Goal: Information Seeking & Learning: Learn about a topic

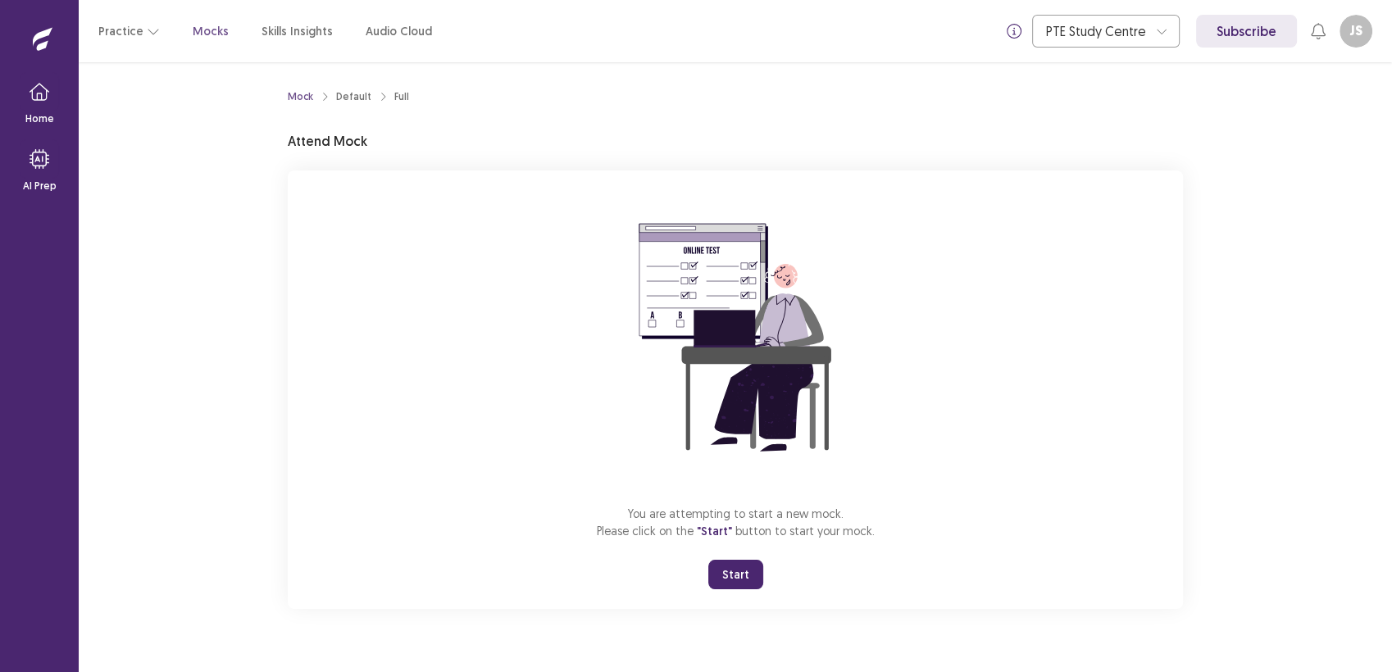
click at [736, 581] on button "Start" at bounding box center [735, 575] width 55 height 30
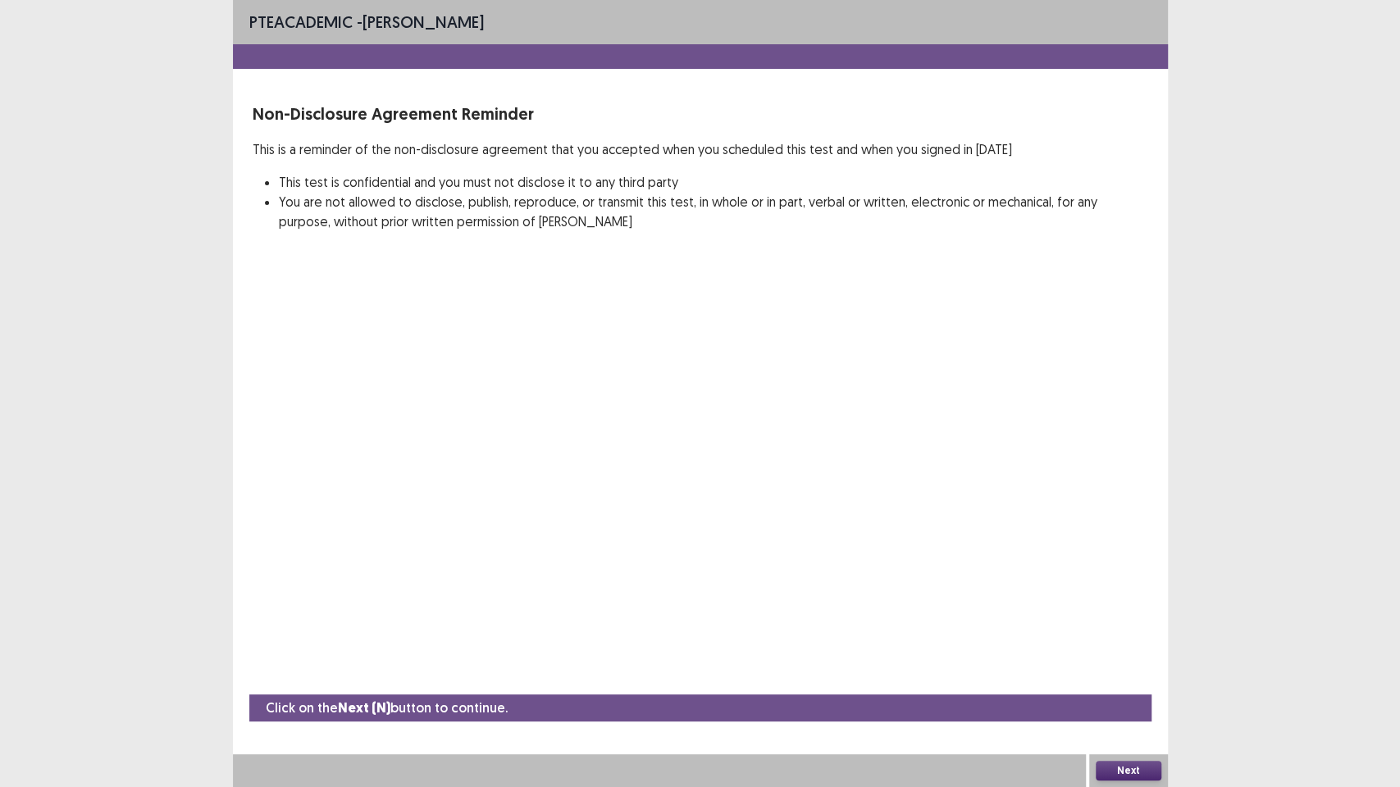
click at [1115, 672] on button "Next" at bounding box center [1129, 771] width 66 height 20
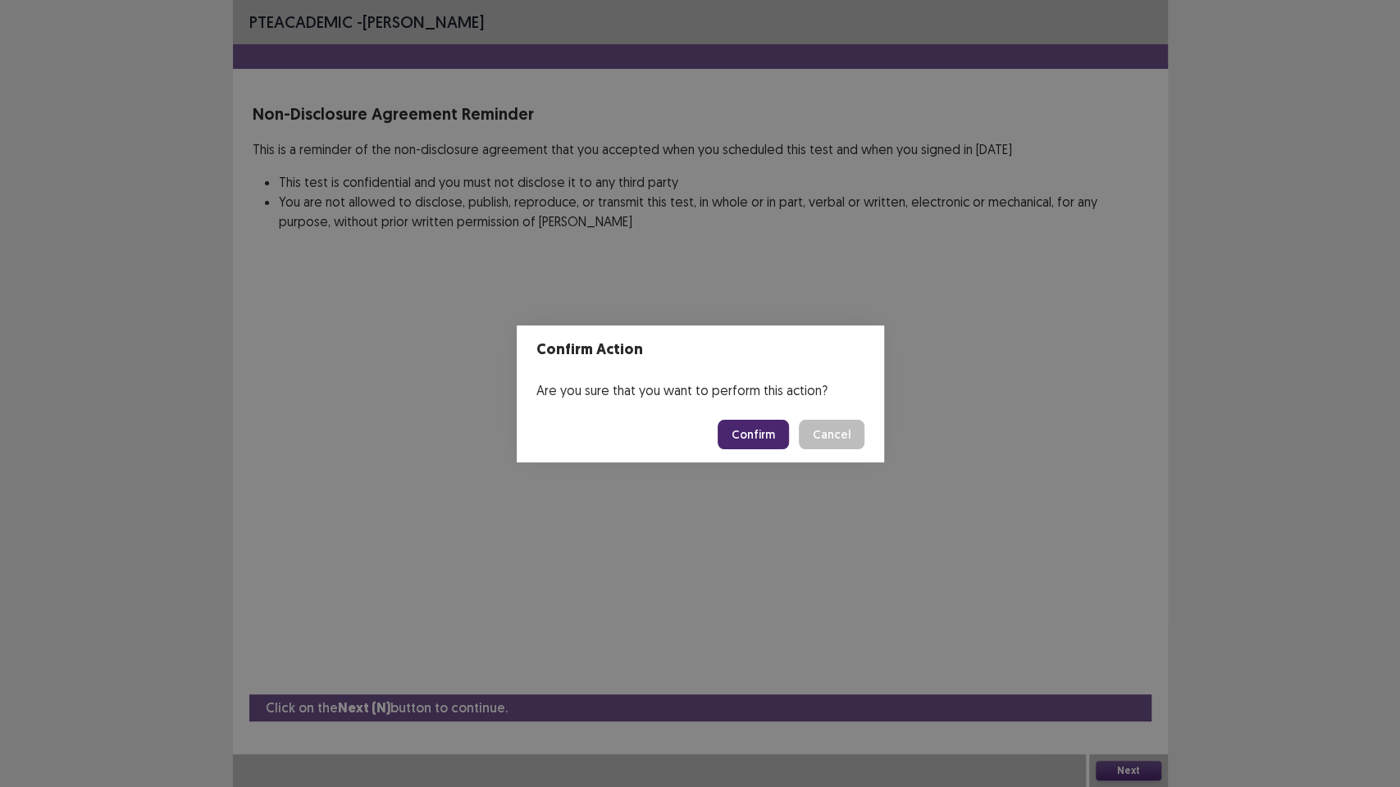
click at [754, 431] on button "Confirm" at bounding box center [752, 435] width 71 height 30
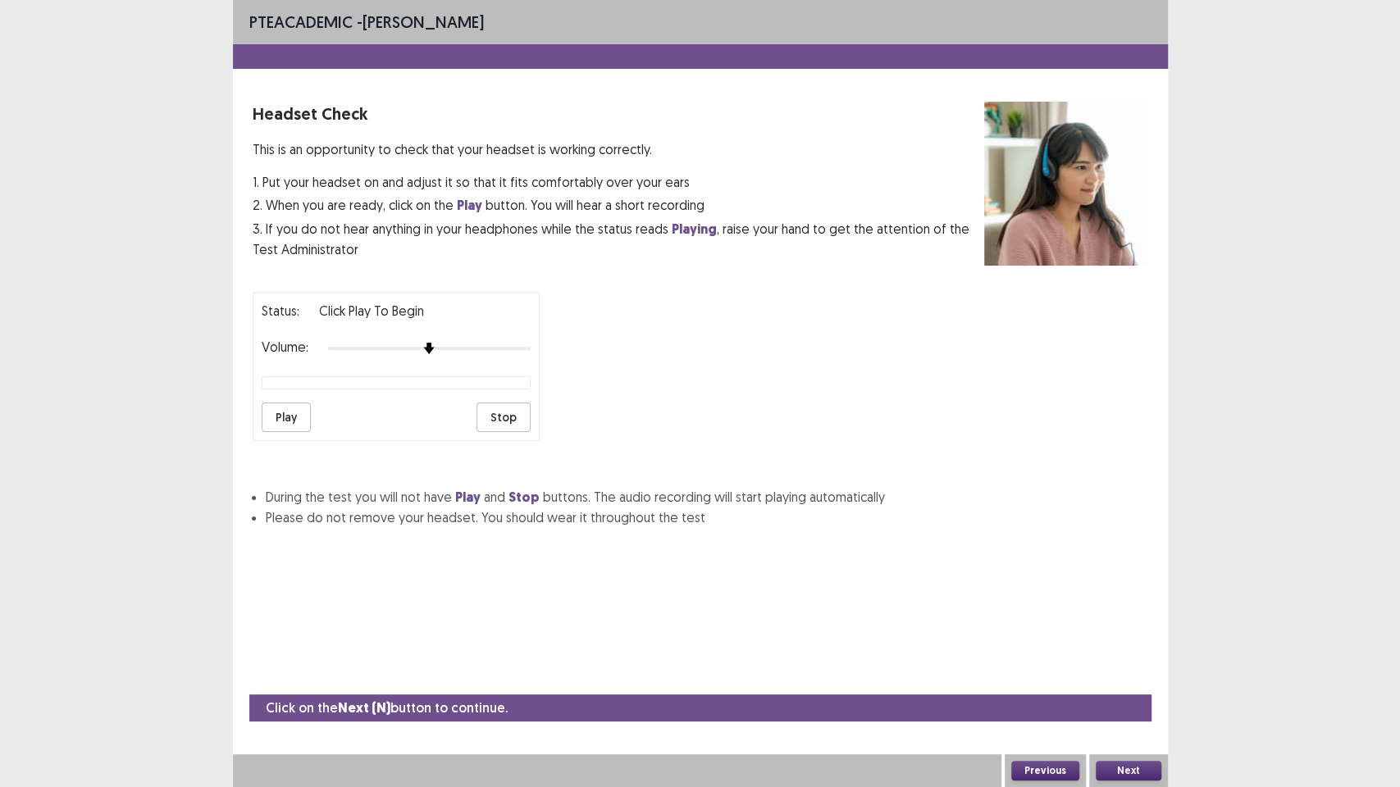
click at [276, 403] on button "Play" at bounding box center [286, 418] width 49 height 30
click at [1126, 672] on button "Next" at bounding box center [1129, 771] width 66 height 20
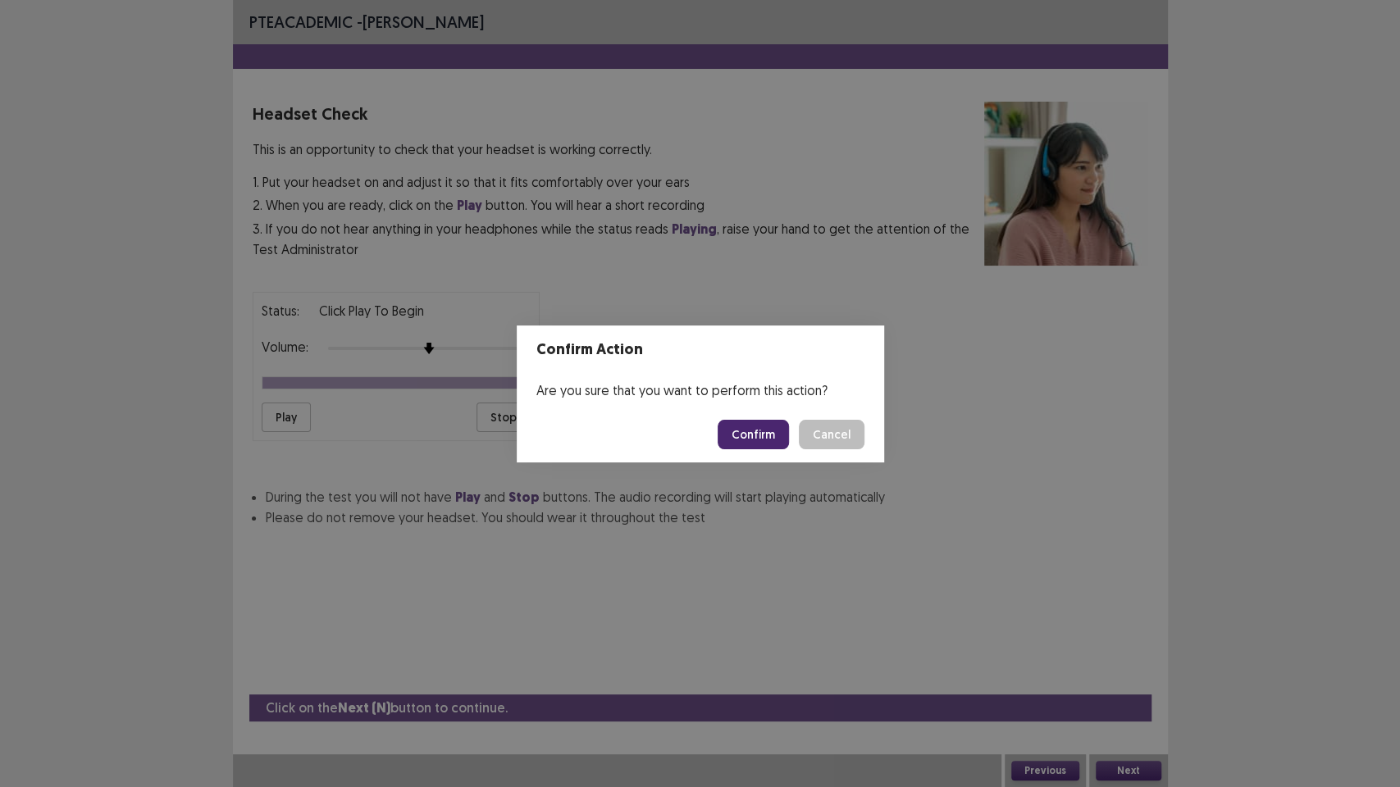
click at [757, 439] on button "Confirm" at bounding box center [752, 435] width 71 height 30
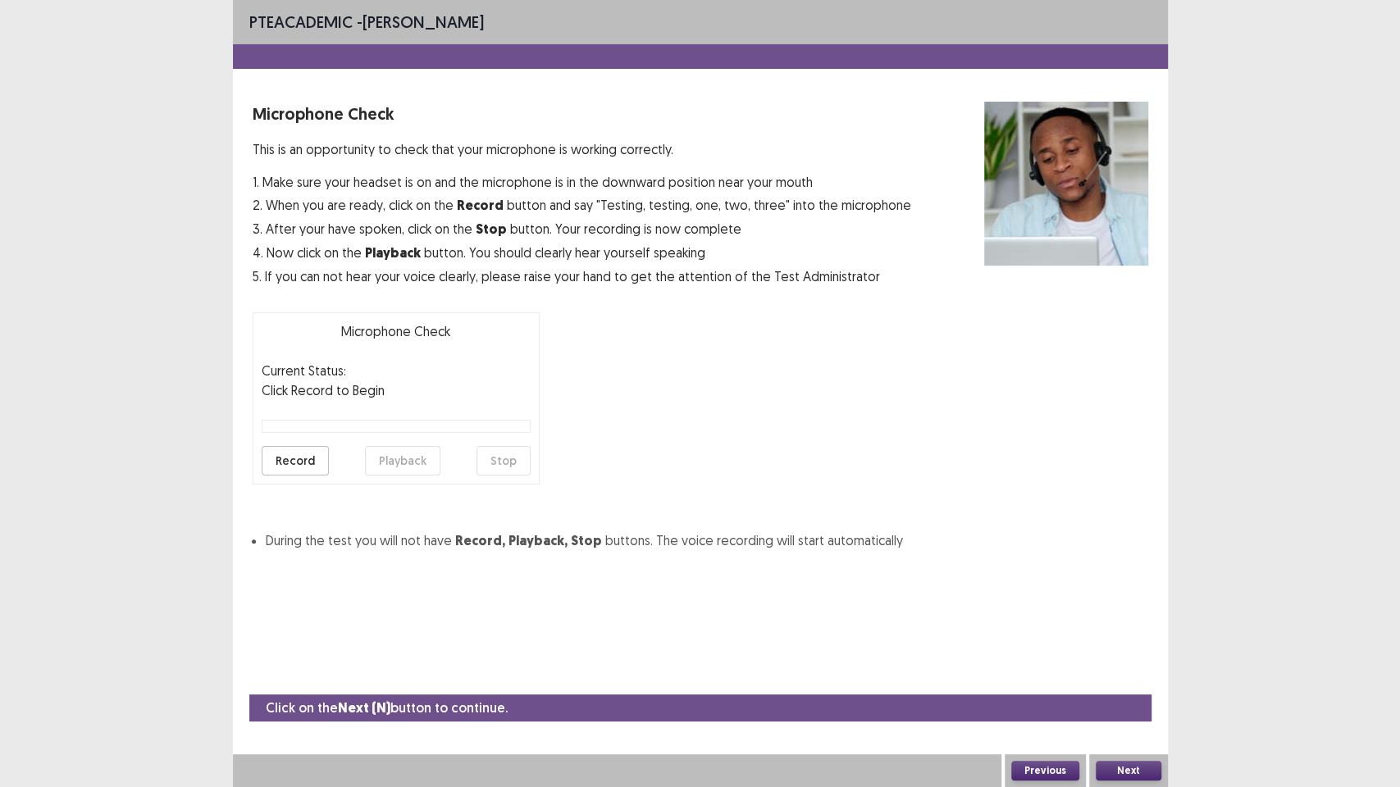
click at [289, 467] on button "Record" at bounding box center [295, 461] width 67 height 30
click at [490, 469] on button "Stop" at bounding box center [503, 461] width 54 height 30
click at [400, 449] on button "Playback" at bounding box center [402, 461] width 75 height 30
click at [1119, 672] on button "Next" at bounding box center [1129, 771] width 66 height 20
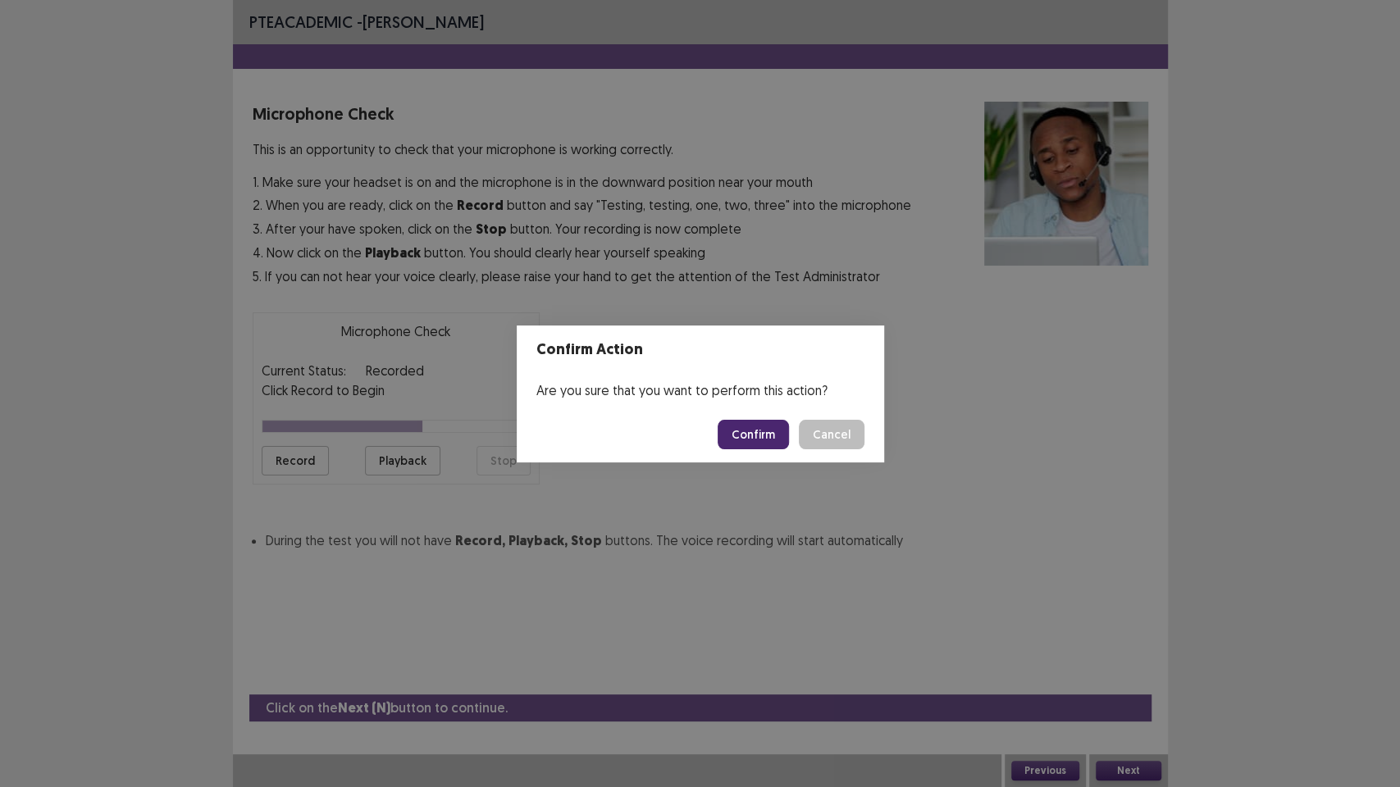
click at [737, 423] on button "Confirm" at bounding box center [752, 435] width 71 height 30
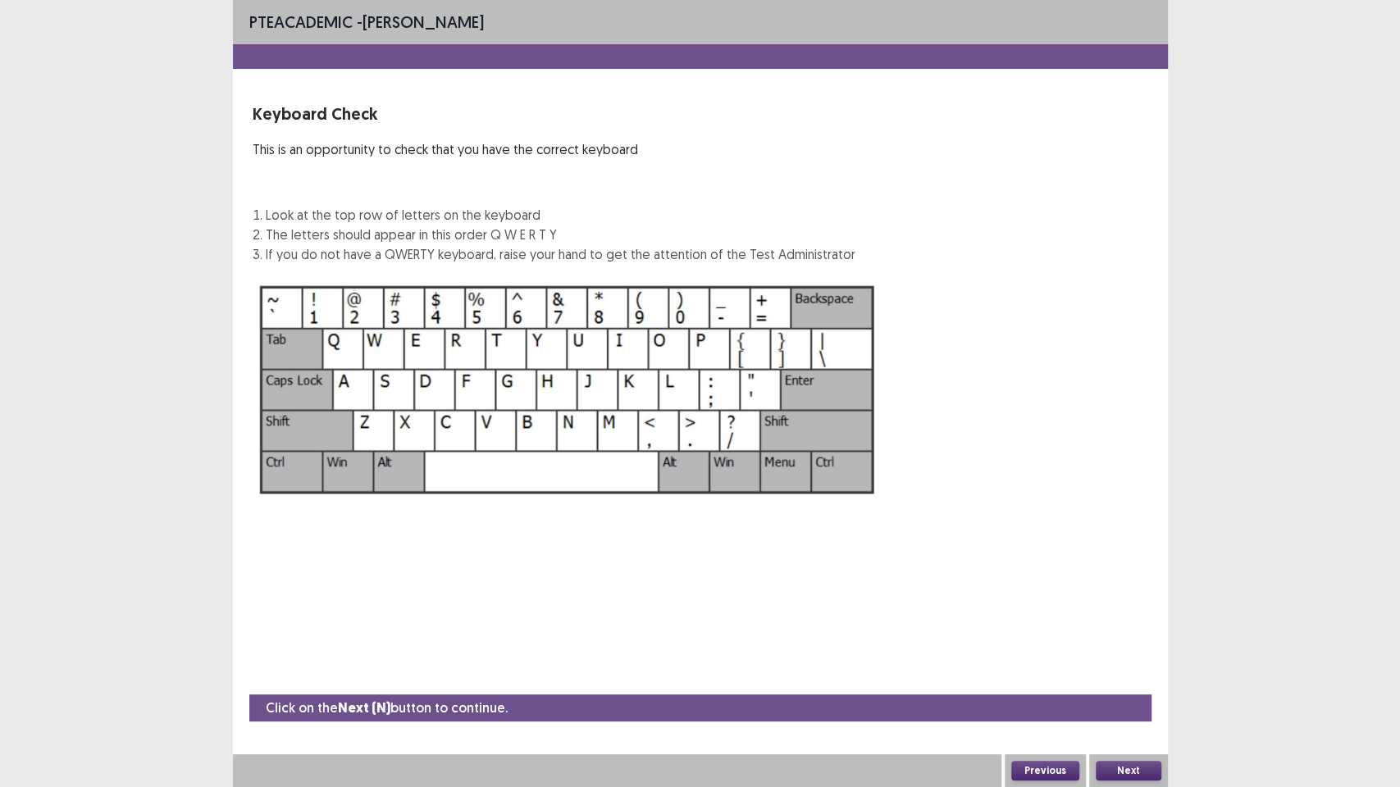
click at [1125, 672] on button "Next" at bounding box center [1129, 771] width 66 height 20
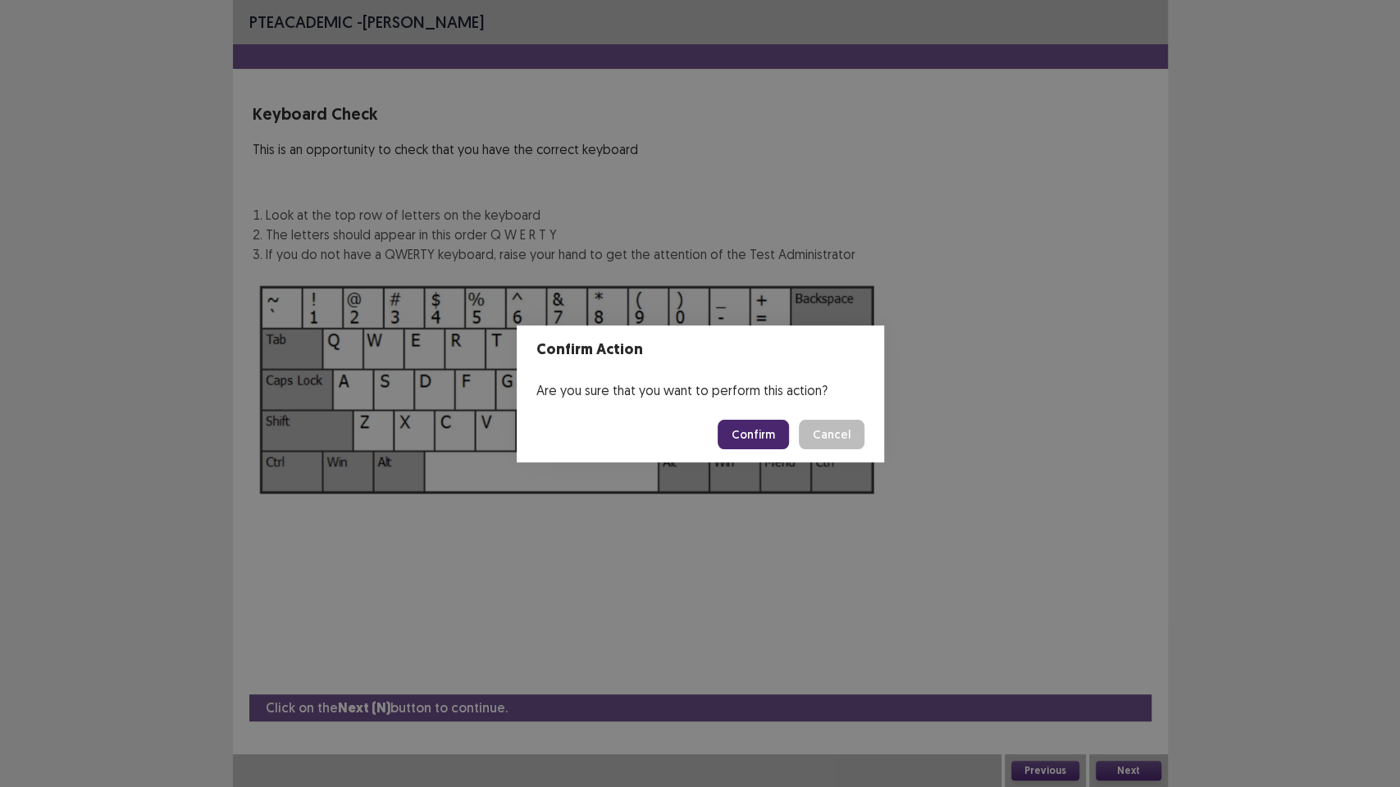
click at [763, 439] on button "Confirm" at bounding box center [752, 435] width 71 height 30
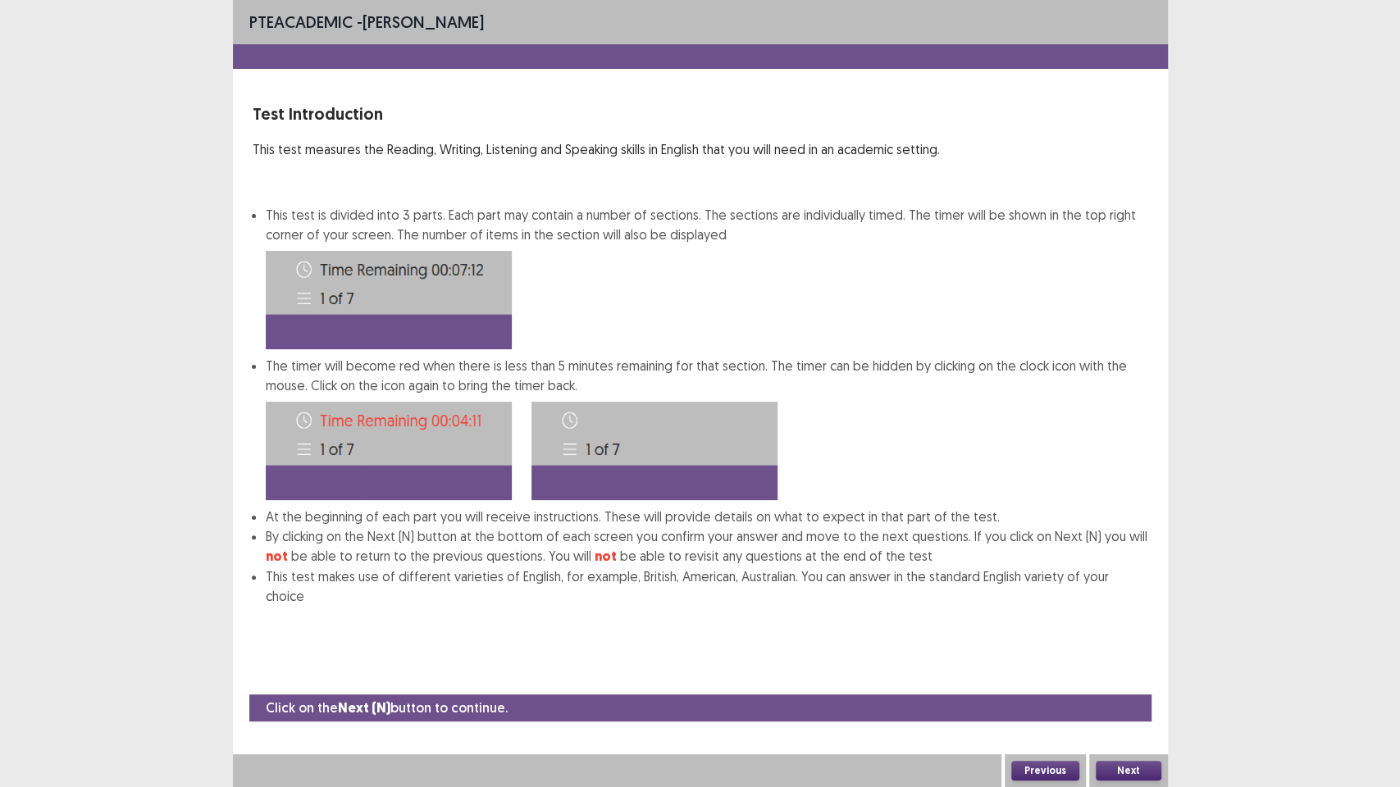
click at [1130, 672] on button "Next" at bounding box center [1129, 771] width 66 height 20
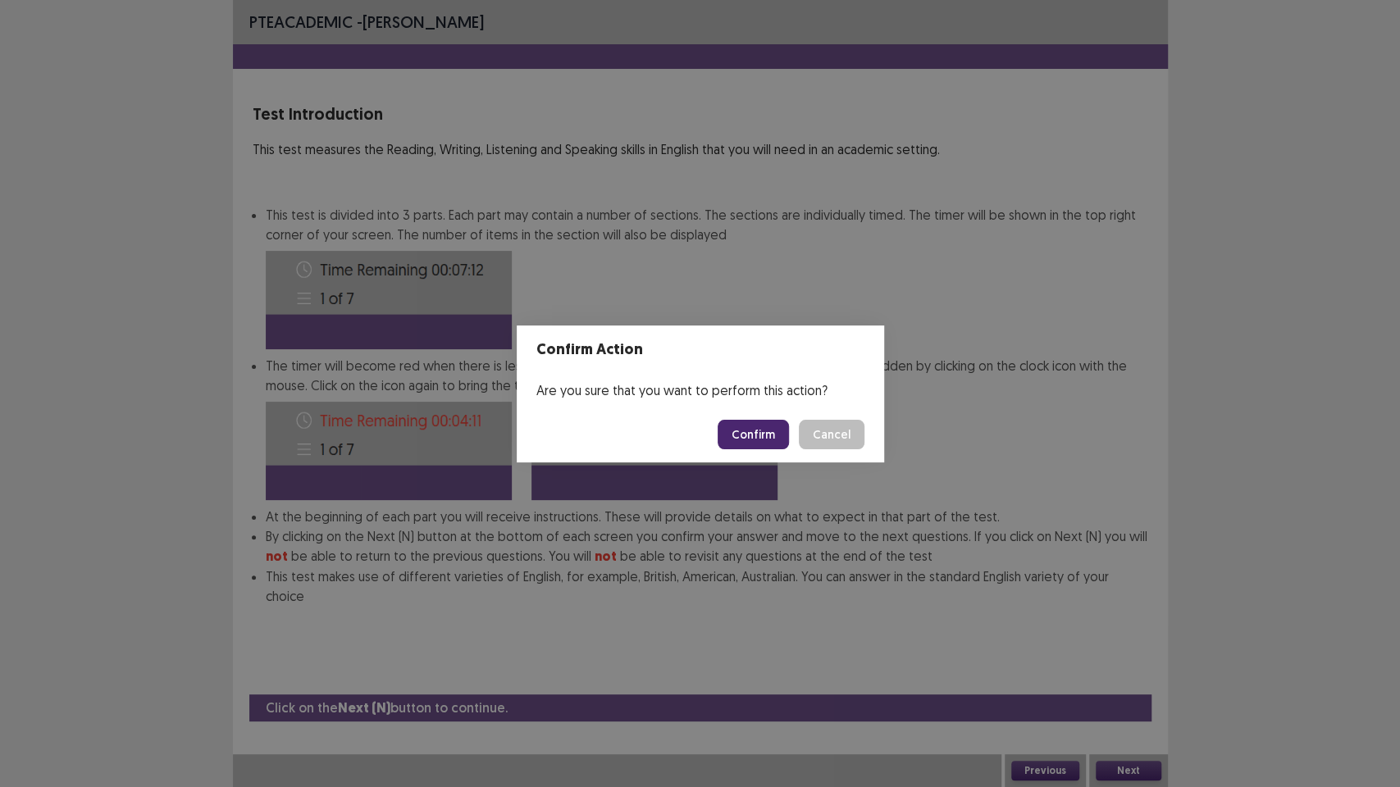
click at [761, 434] on button "Confirm" at bounding box center [752, 435] width 71 height 30
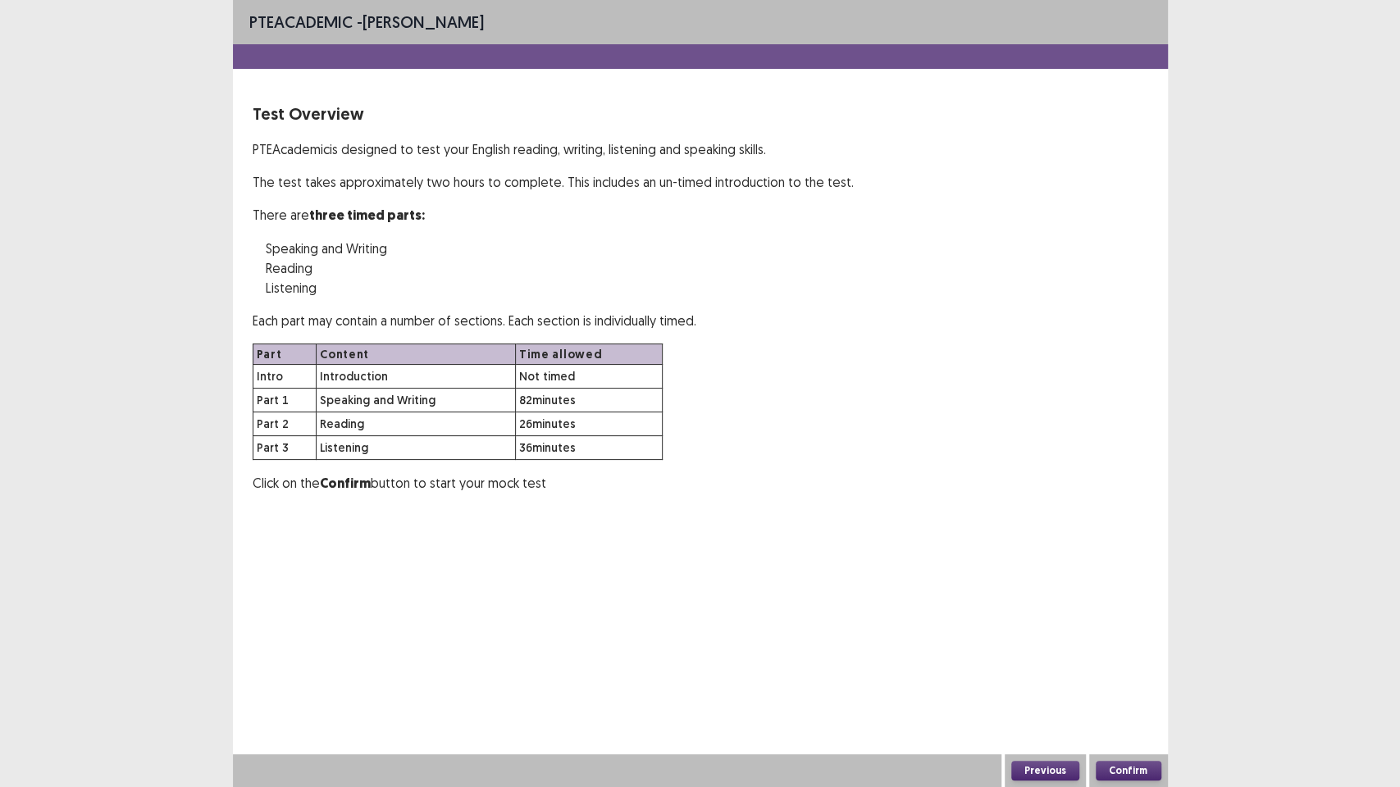
click at [1123, 672] on button "Confirm" at bounding box center [1129, 771] width 66 height 20
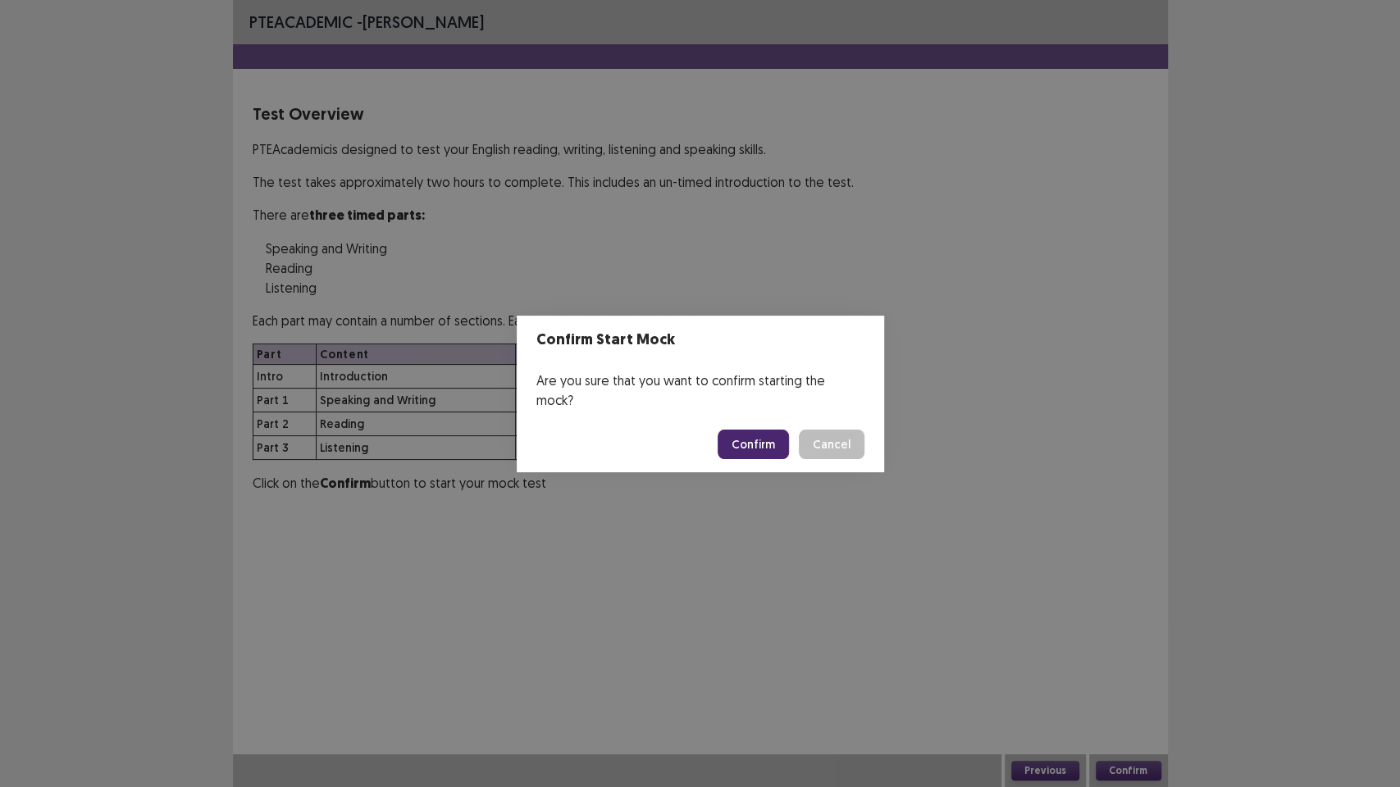
click at [772, 441] on button "Confirm" at bounding box center [752, 445] width 71 height 30
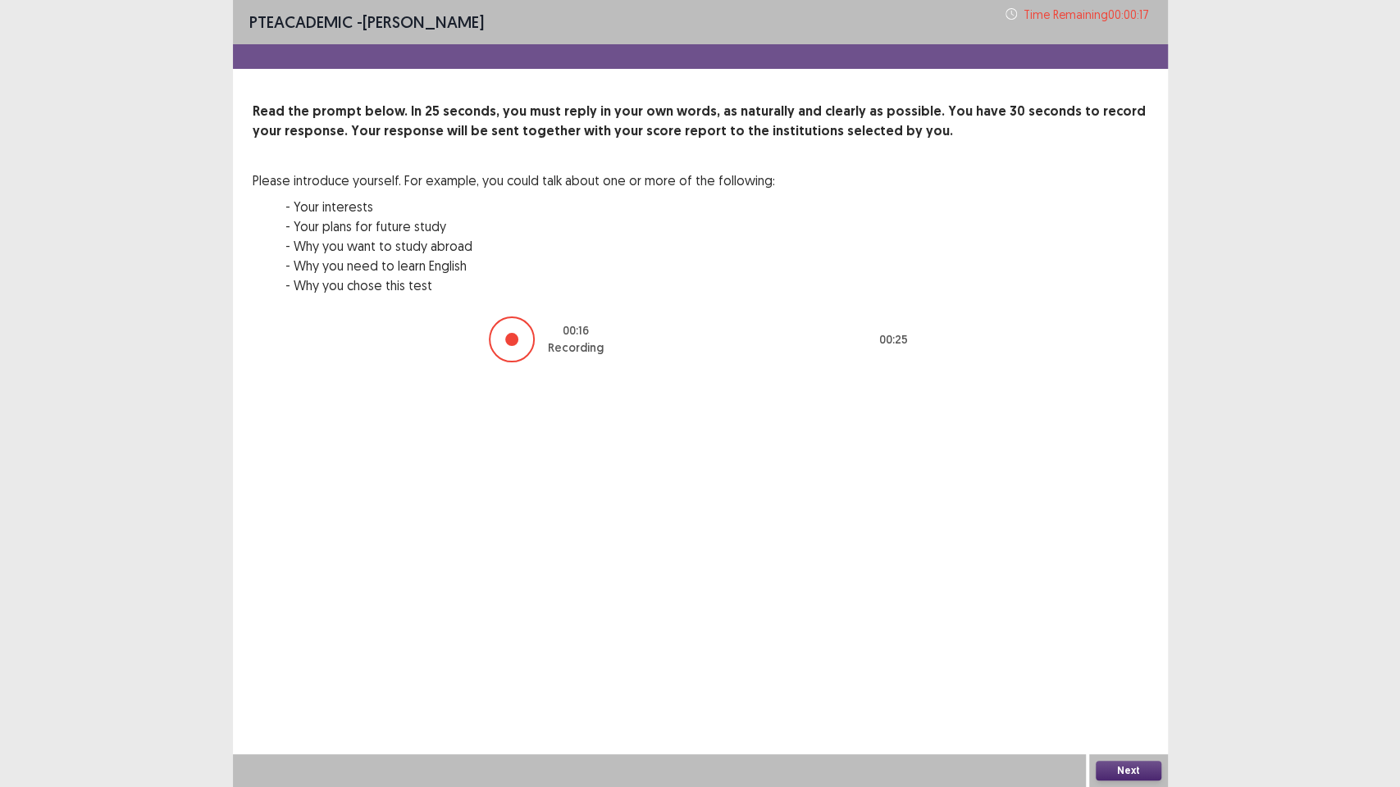
click at [503, 335] on div at bounding box center [512, 340] width 46 height 46
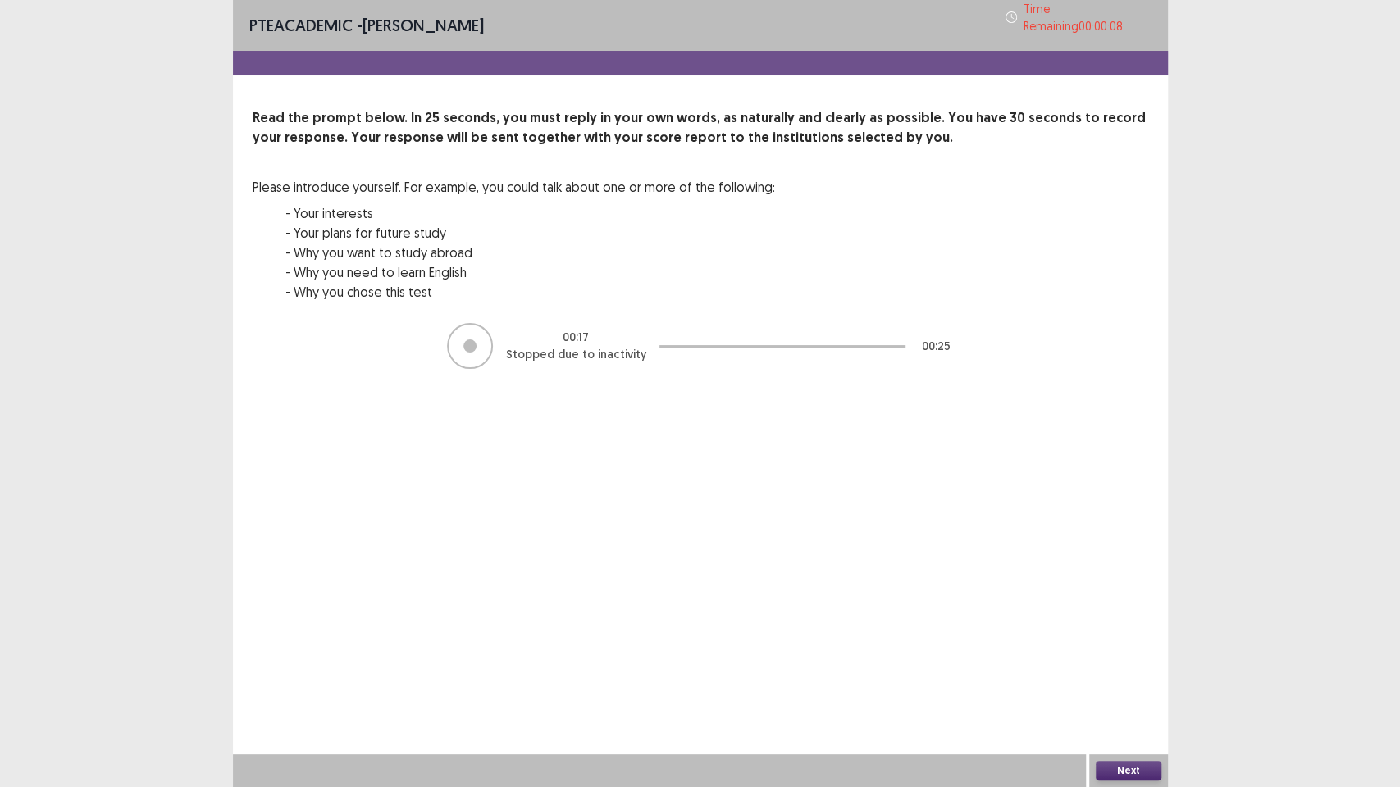
click at [1109, 672] on div "Next" at bounding box center [1128, 770] width 79 height 33
click at [1115, 672] on button "Next" at bounding box center [1129, 771] width 66 height 20
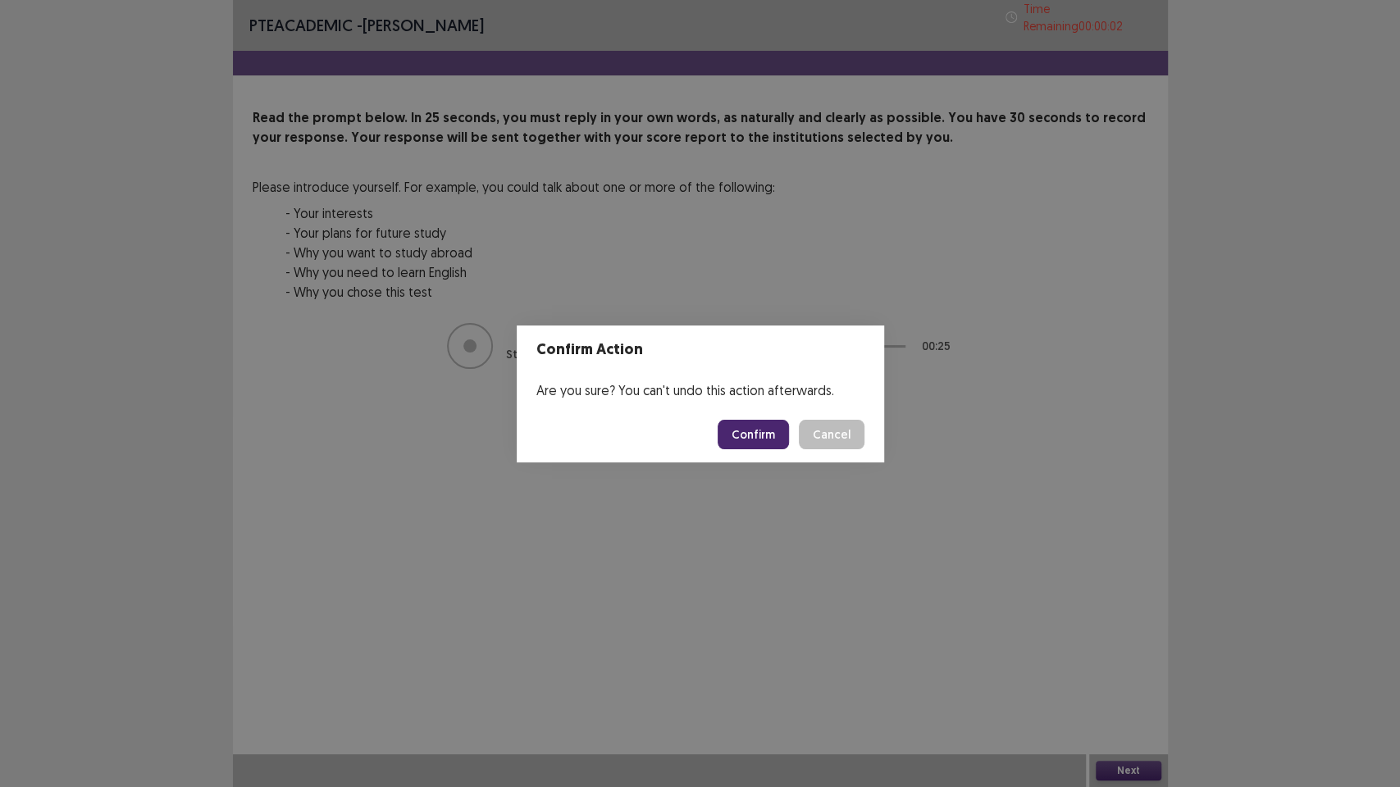
click at [741, 426] on button "Confirm" at bounding box center [752, 435] width 71 height 30
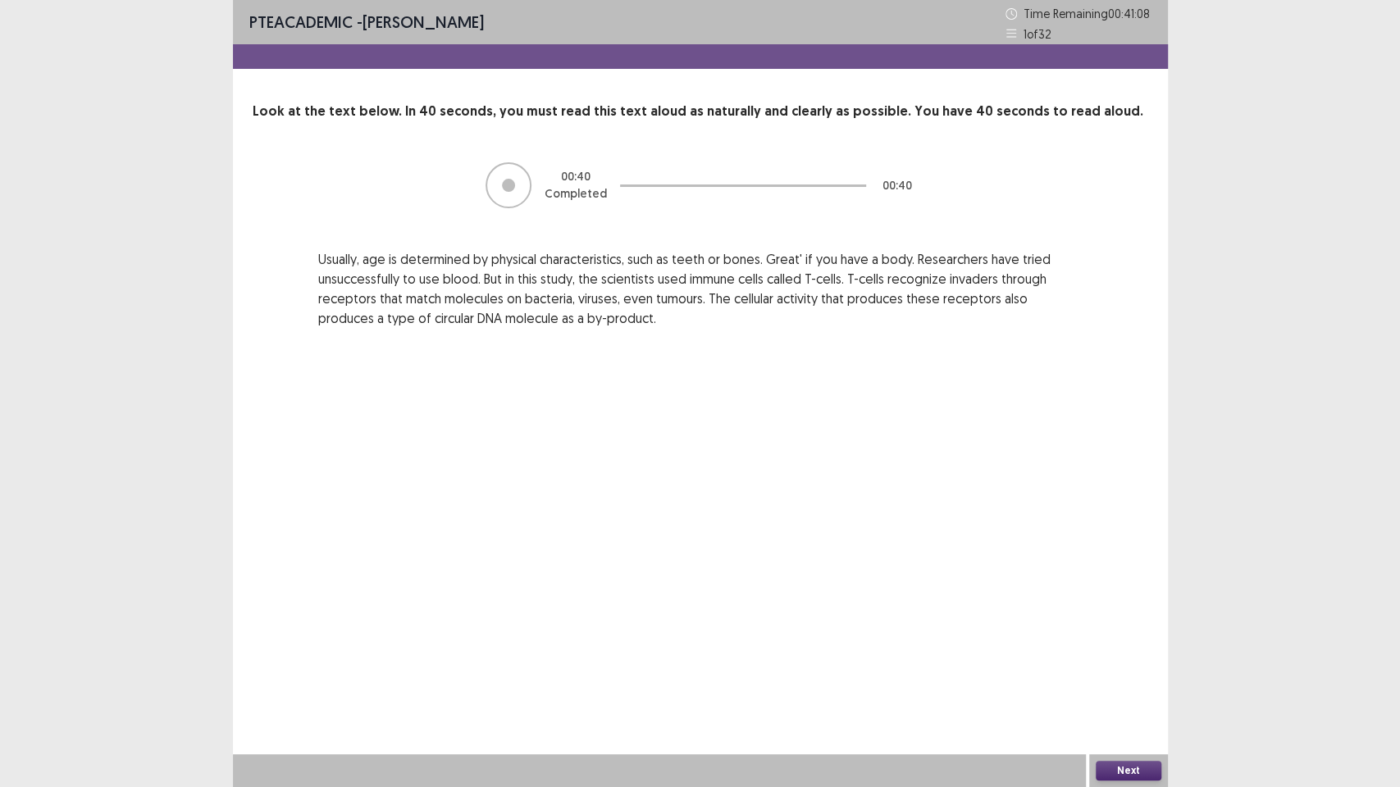
click at [1106, 672] on button "Next" at bounding box center [1129, 771] width 66 height 20
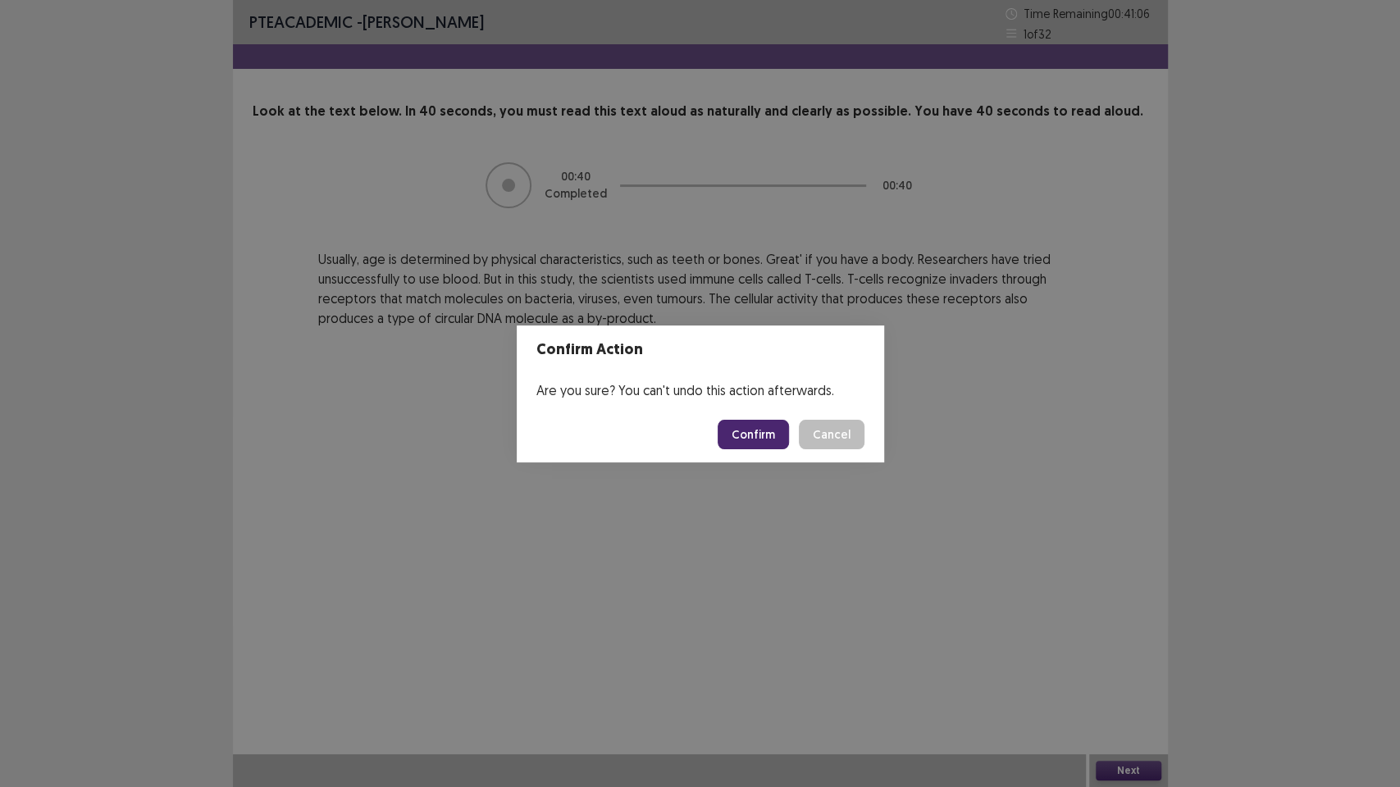
click at [771, 423] on button "Confirm" at bounding box center [752, 435] width 71 height 30
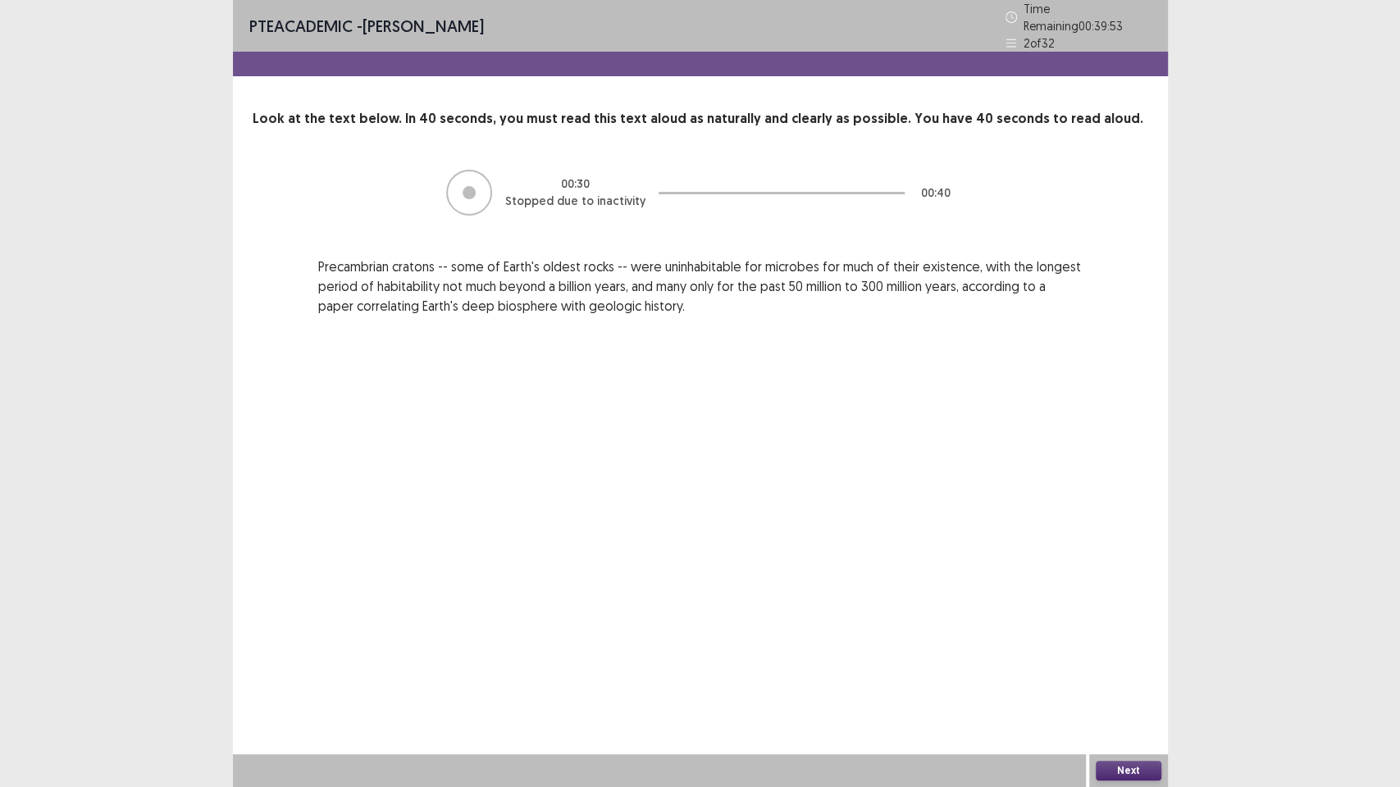
click at [760, 593] on div "PTE academic - [PERSON_NAME] Time Remaining 00 : 39 : 53 2 of 32 Look at the te…" at bounding box center [700, 393] width 935 height 787
click at [1111, 672] on button "Next" at bounding box center [1129, 771] width 66 height 20
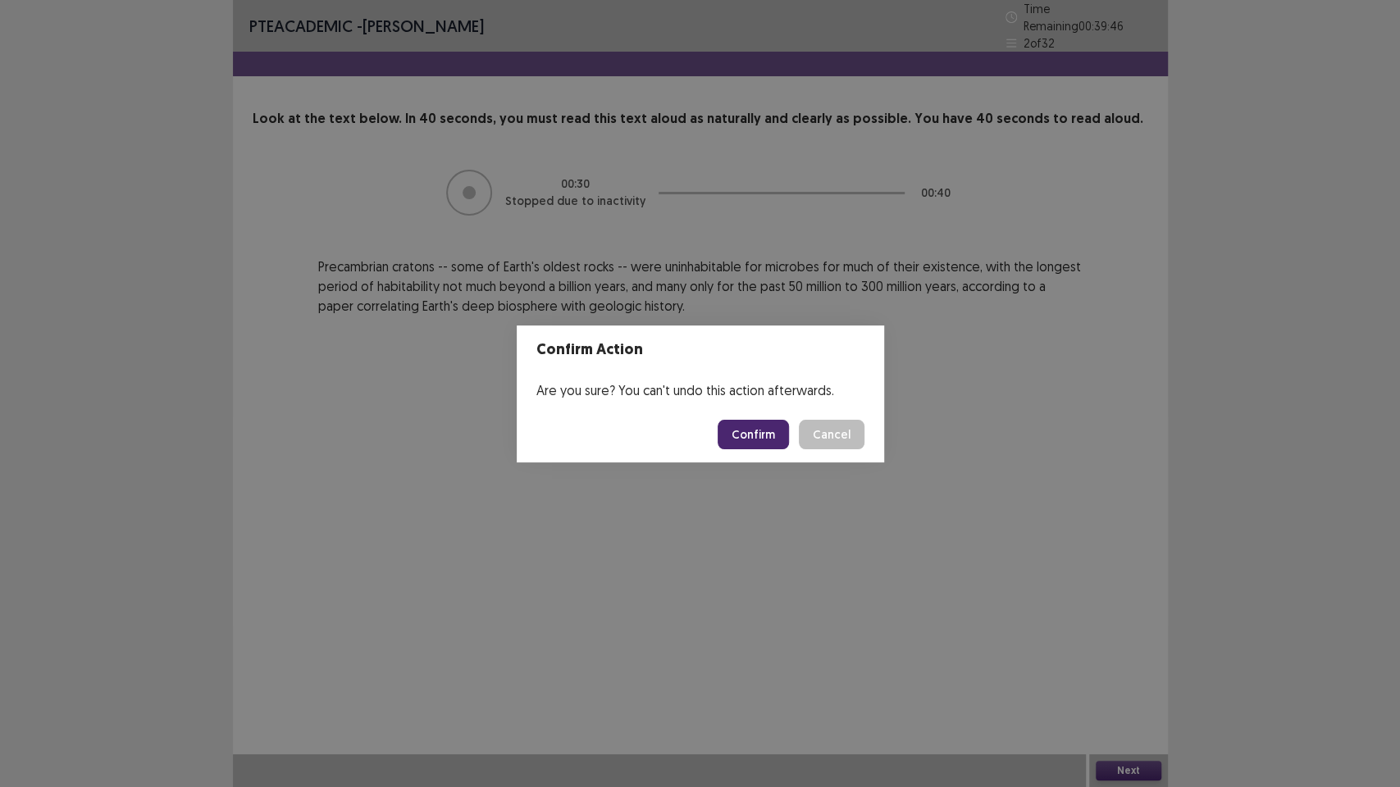
click at [762, 434] on button "Confirm" at bounding box center [752, 435] width 71 height 30
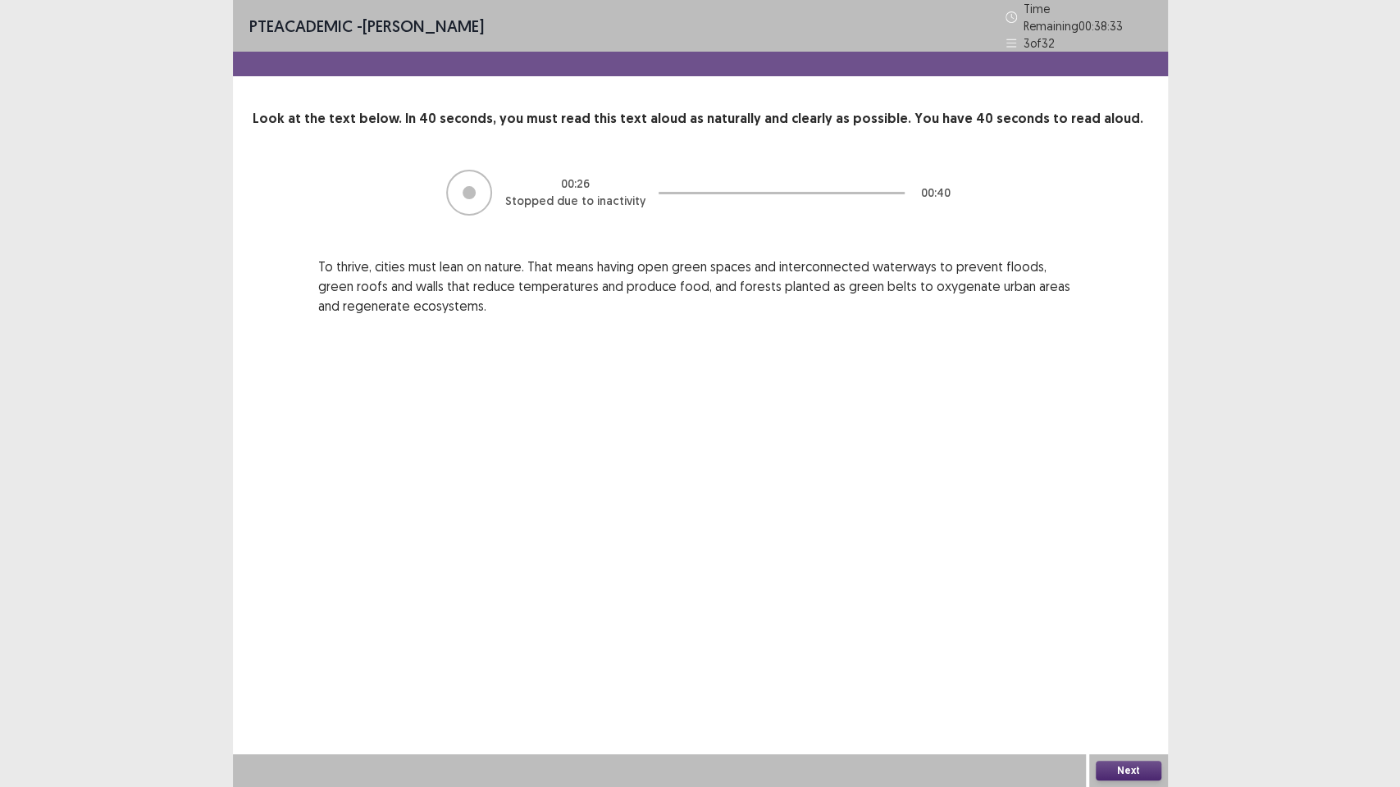
click at [1129, 672] on button "Next" at bounding box center [1129, 771] width 66 height 20
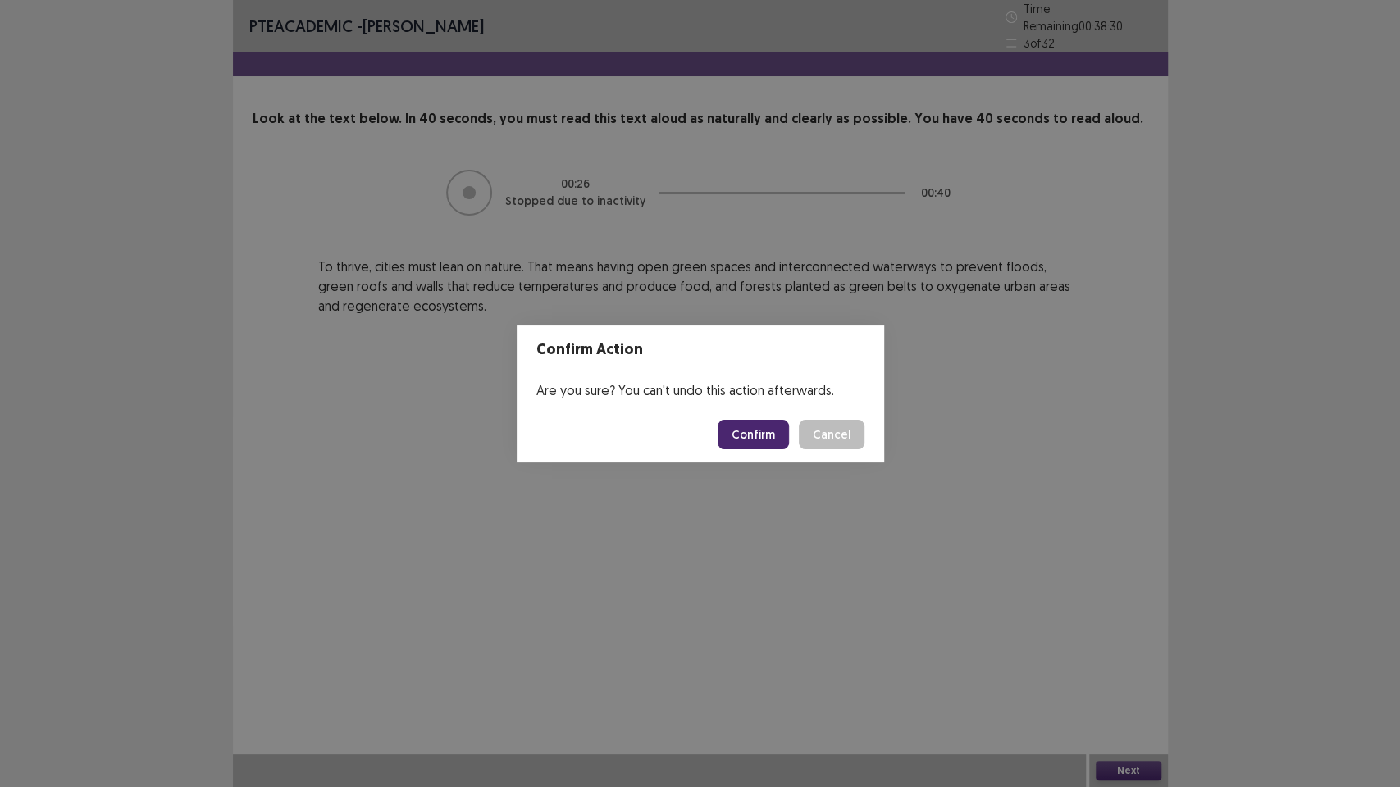
click at [779, 439] on button "Confirm" at bounding box center [752, 435] width 71 height 30
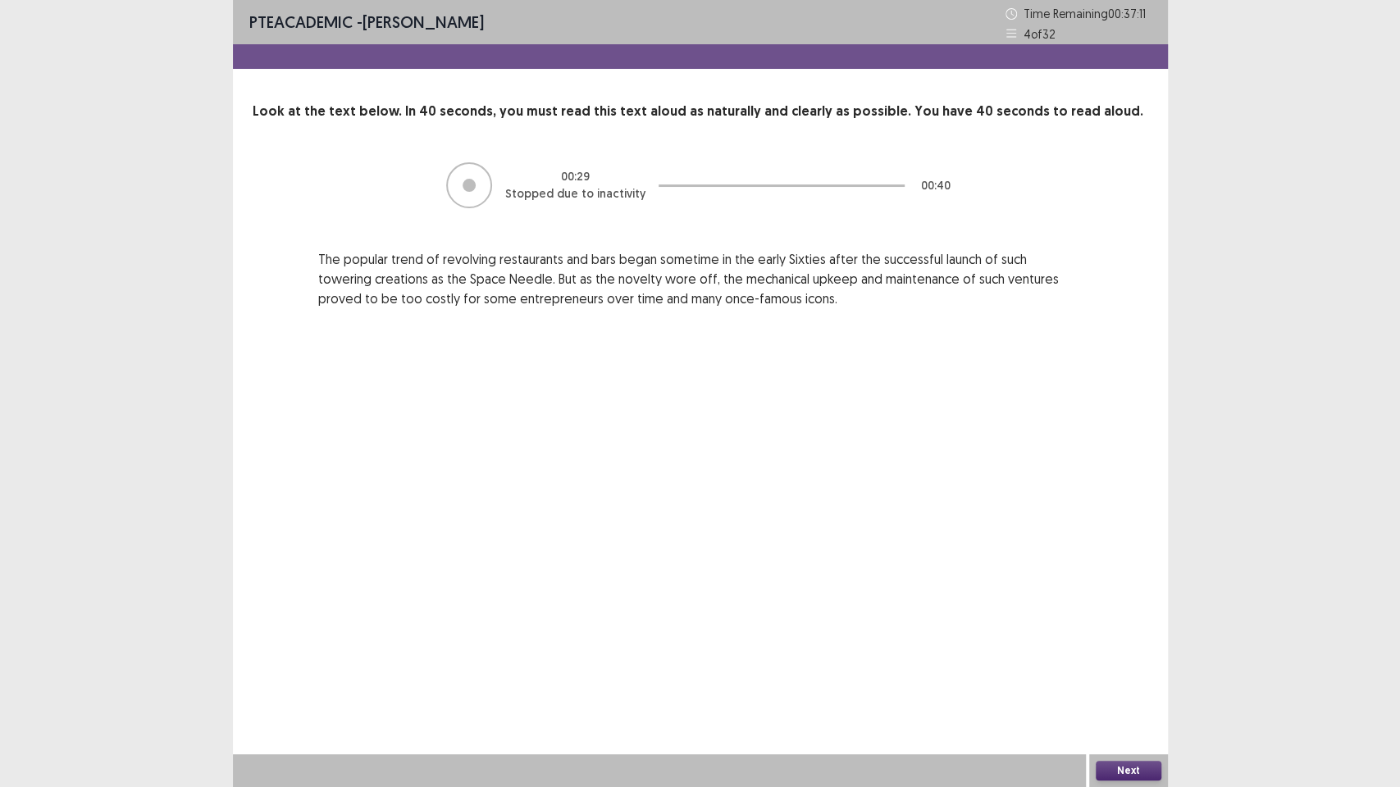
click at [1137, 672] on button "Next" at bounding box center [1129, 771] width 66 height 20
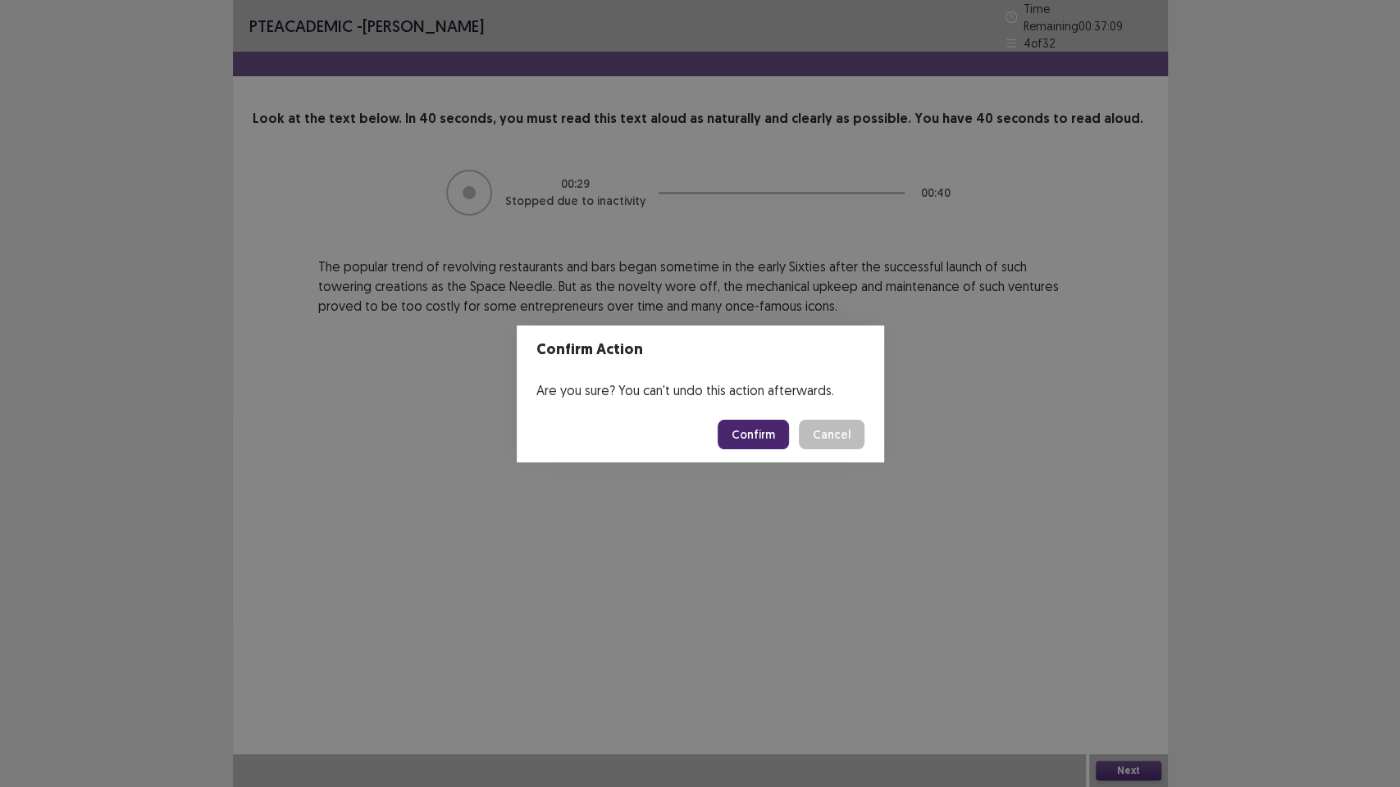
click at [776, 435] on button "Confirm" at bounding box center [752, 435] width 71 height 30
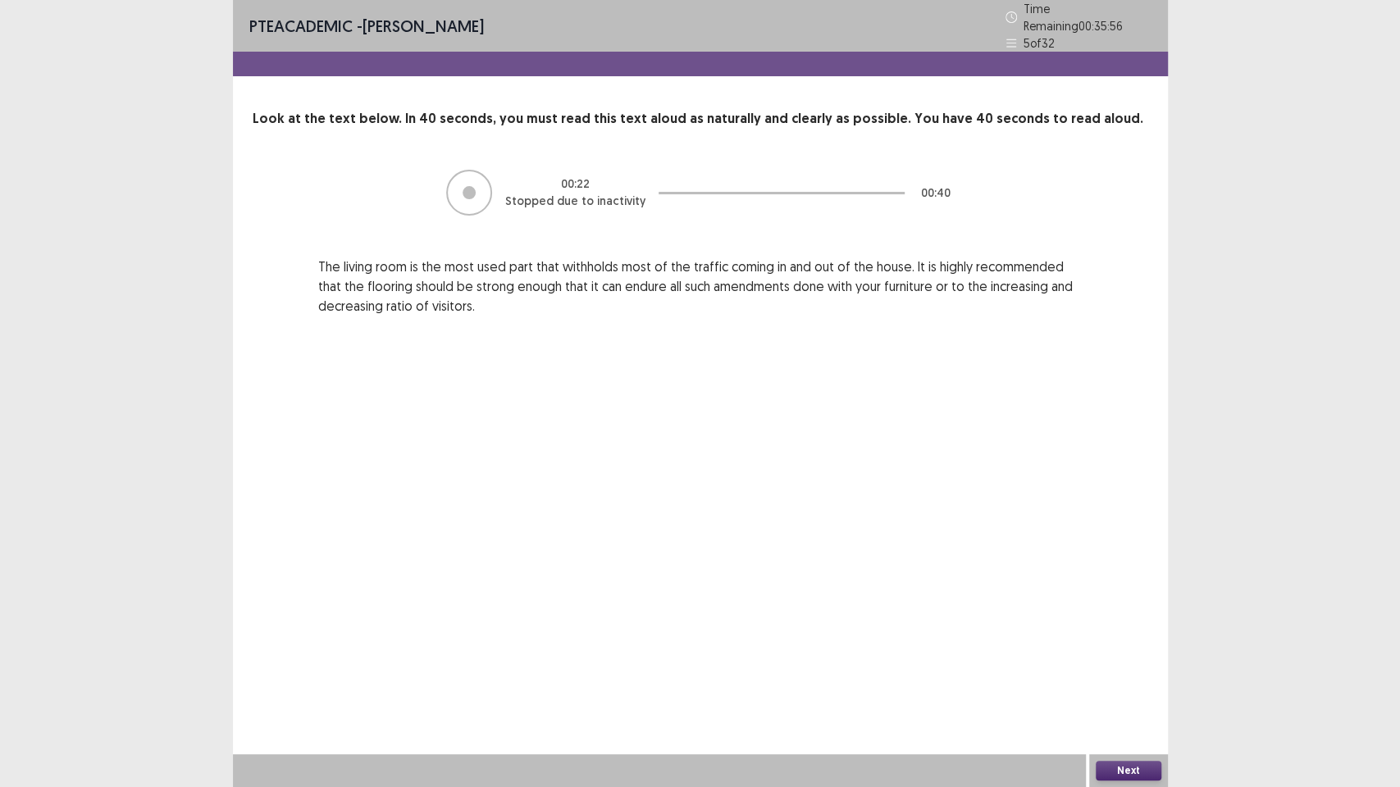
click at [1141, 672] on button "Next" at bounding box center [1129, 771] width 66 height 20
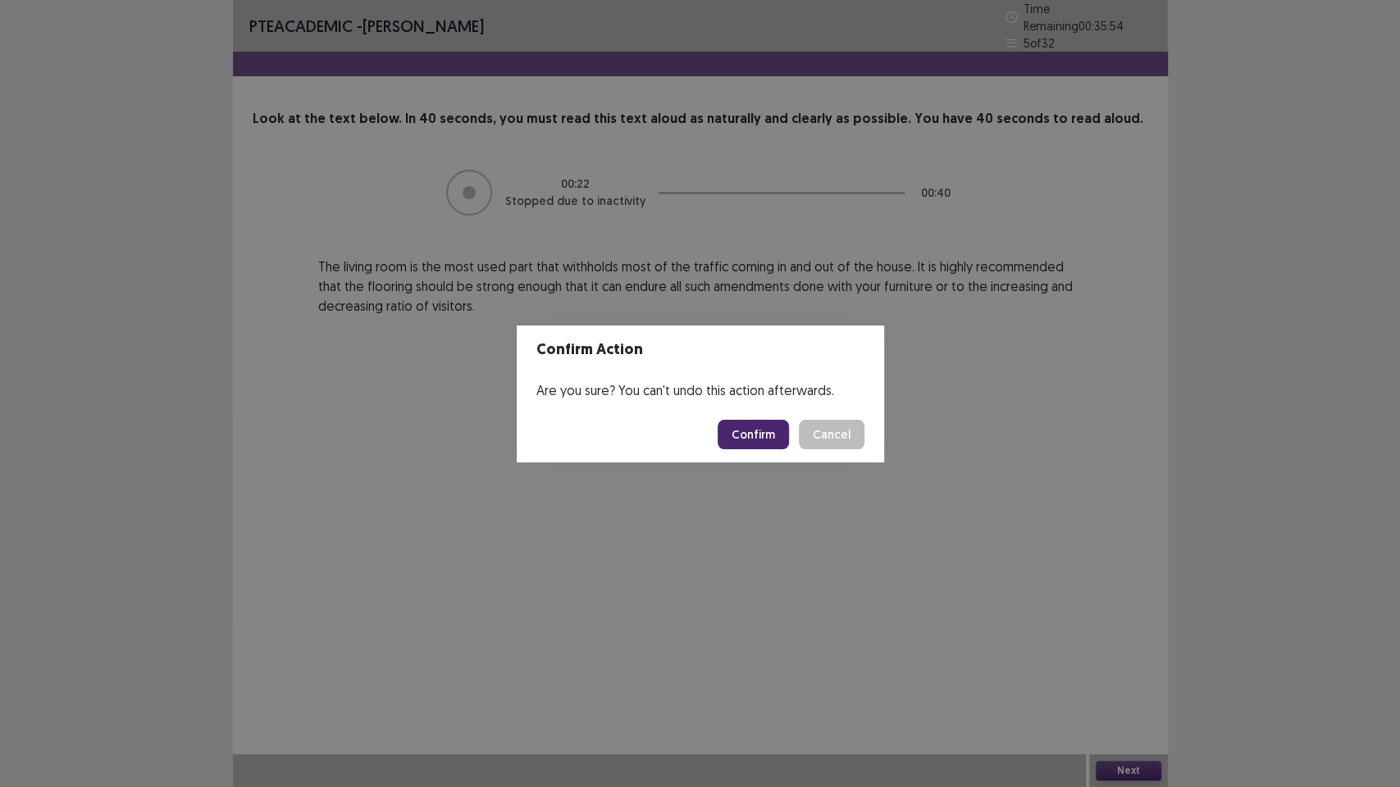
click at [760, 425] on button "Confirm" at bounding box center [752, 435] width 71 height 30
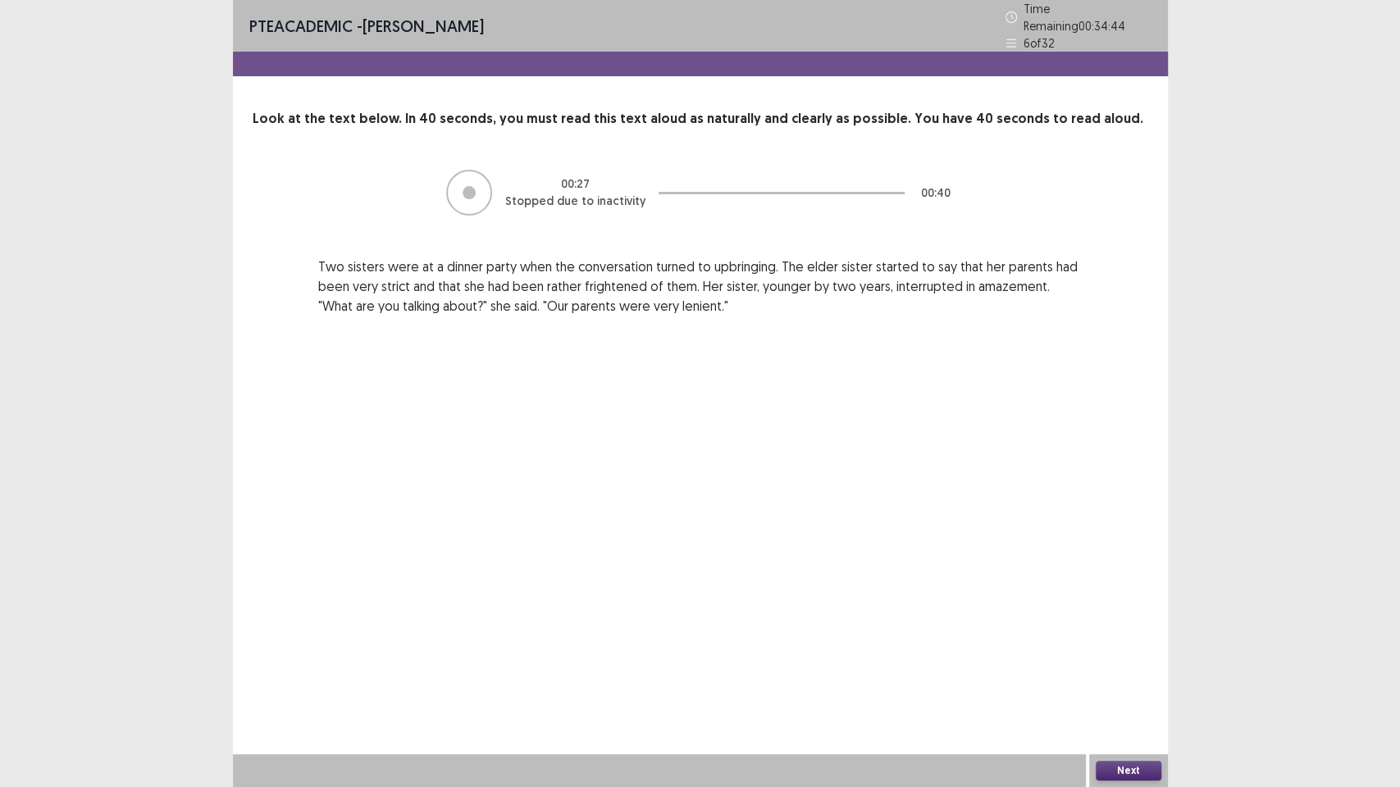
click at [1146, 672] on button "Next" at bounding box center [1129, 771] width 66 height 20
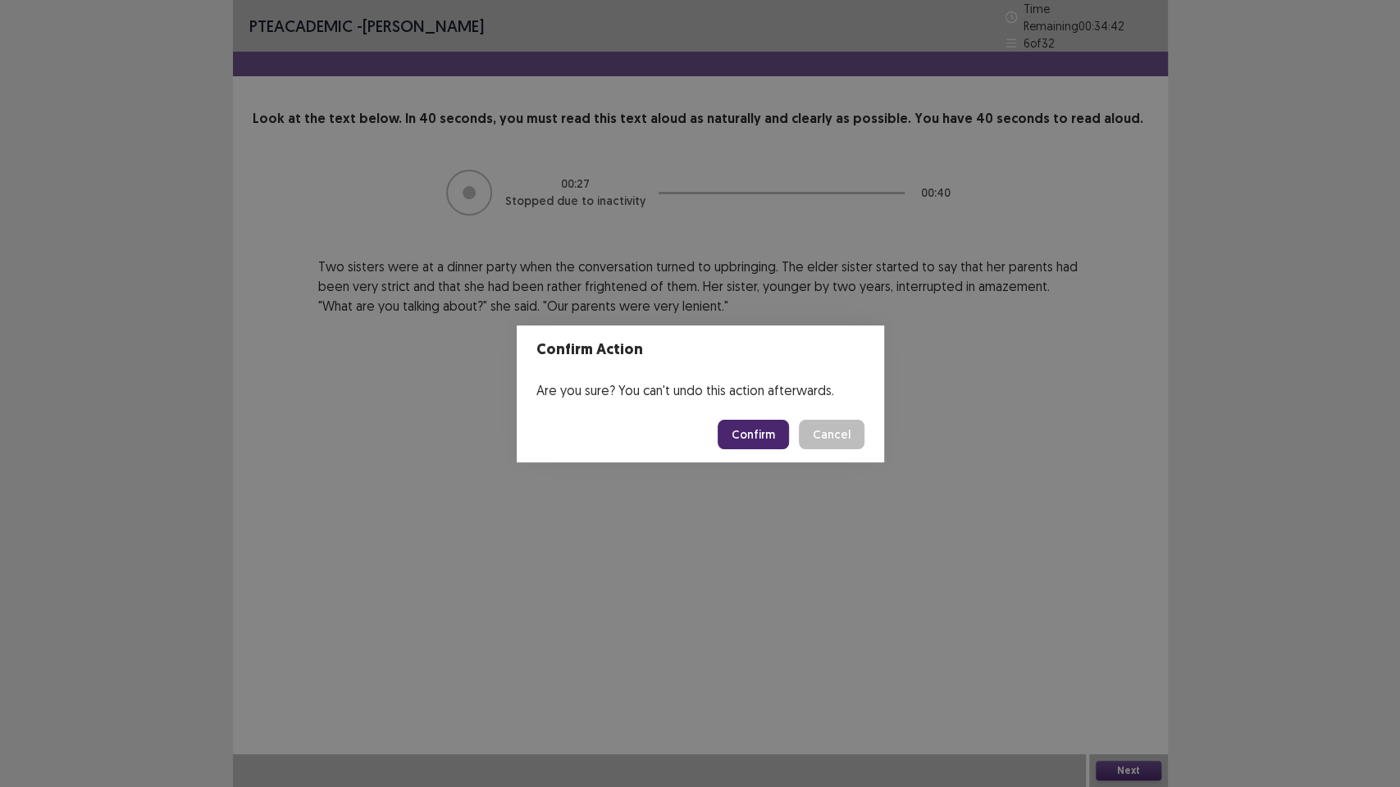
click at [768, 435] on button "Confirm" at bounding box center [752, 435] width 71 height 30
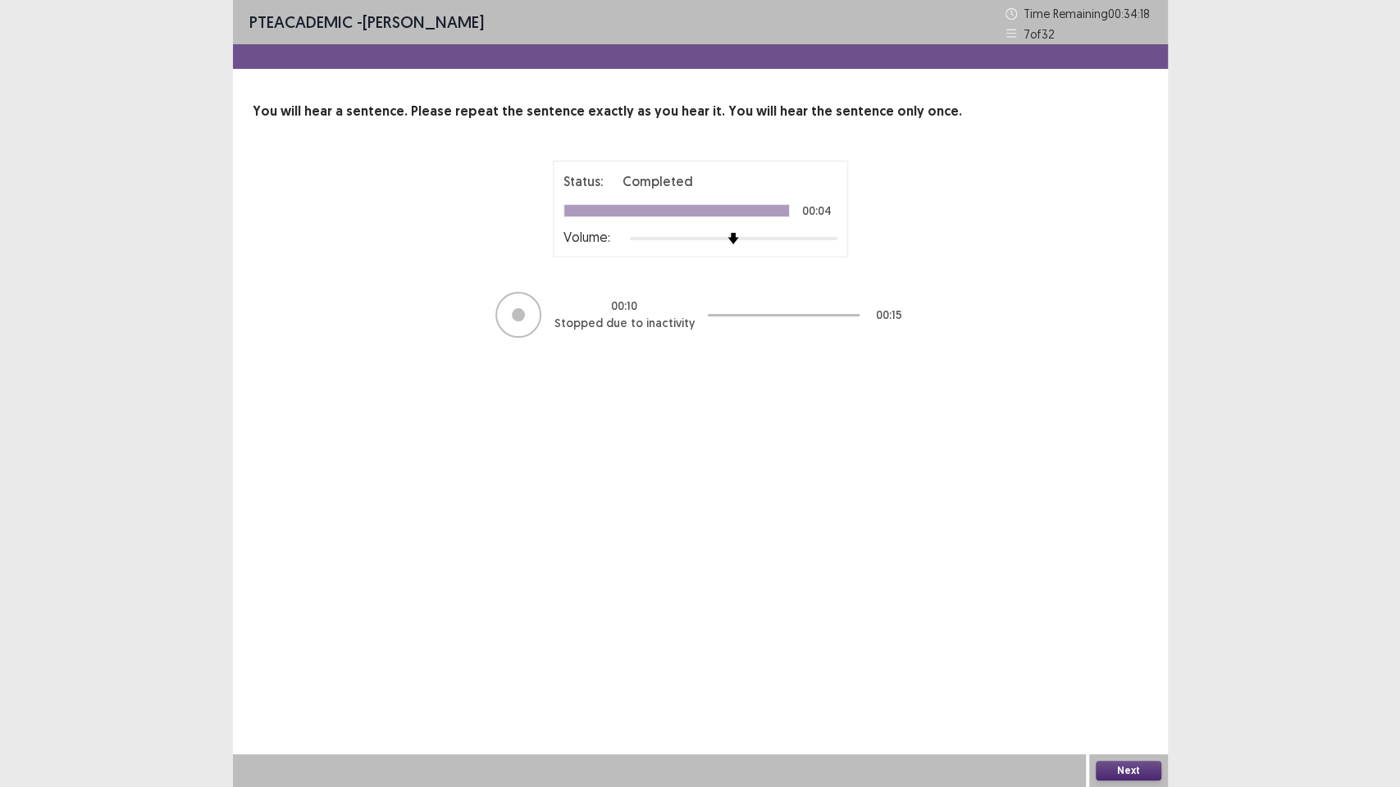
click at [1121, 672] on button "Next" at bounding box center [1129, 771] width 66 height 20
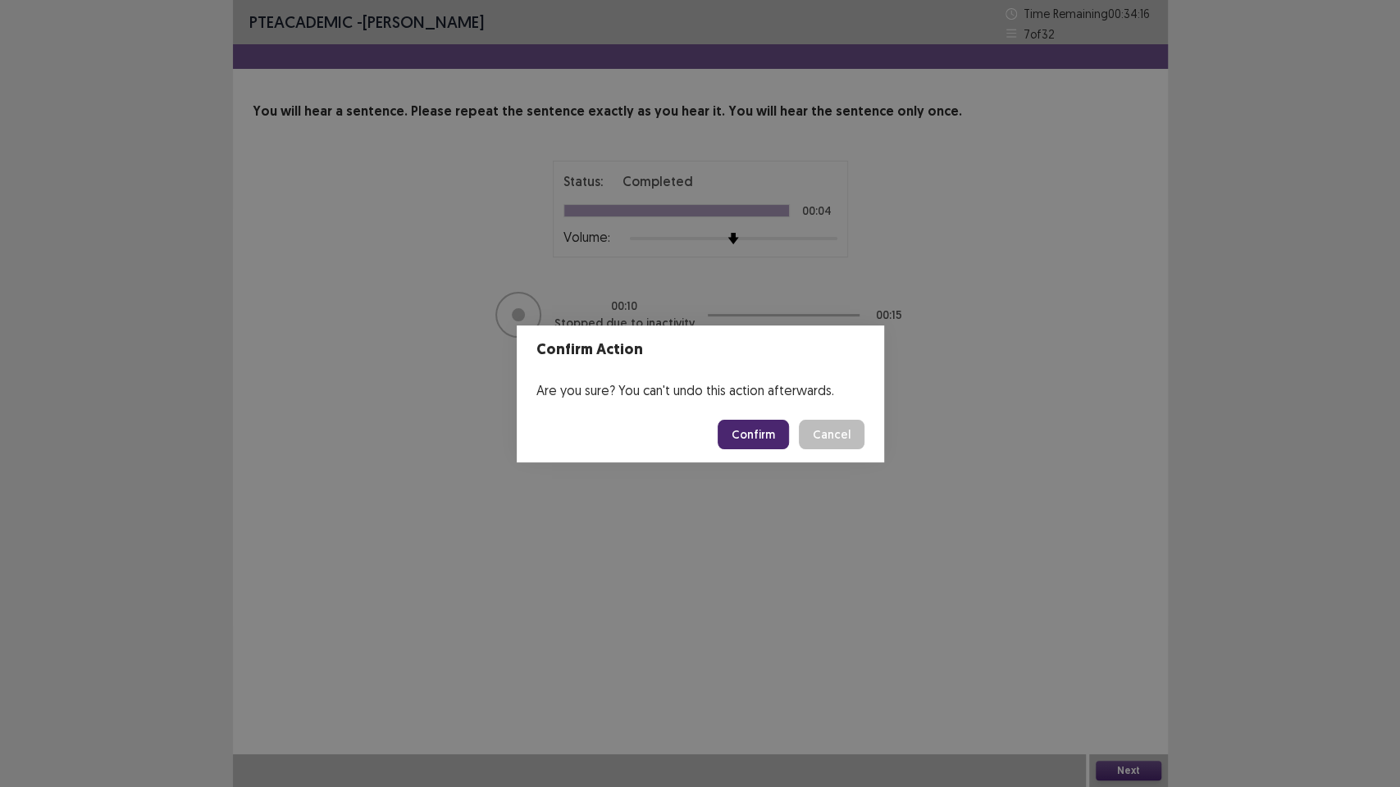
click at [764, 423] on button "Confirm" at bounding box center [752, 435] width 71 height 30
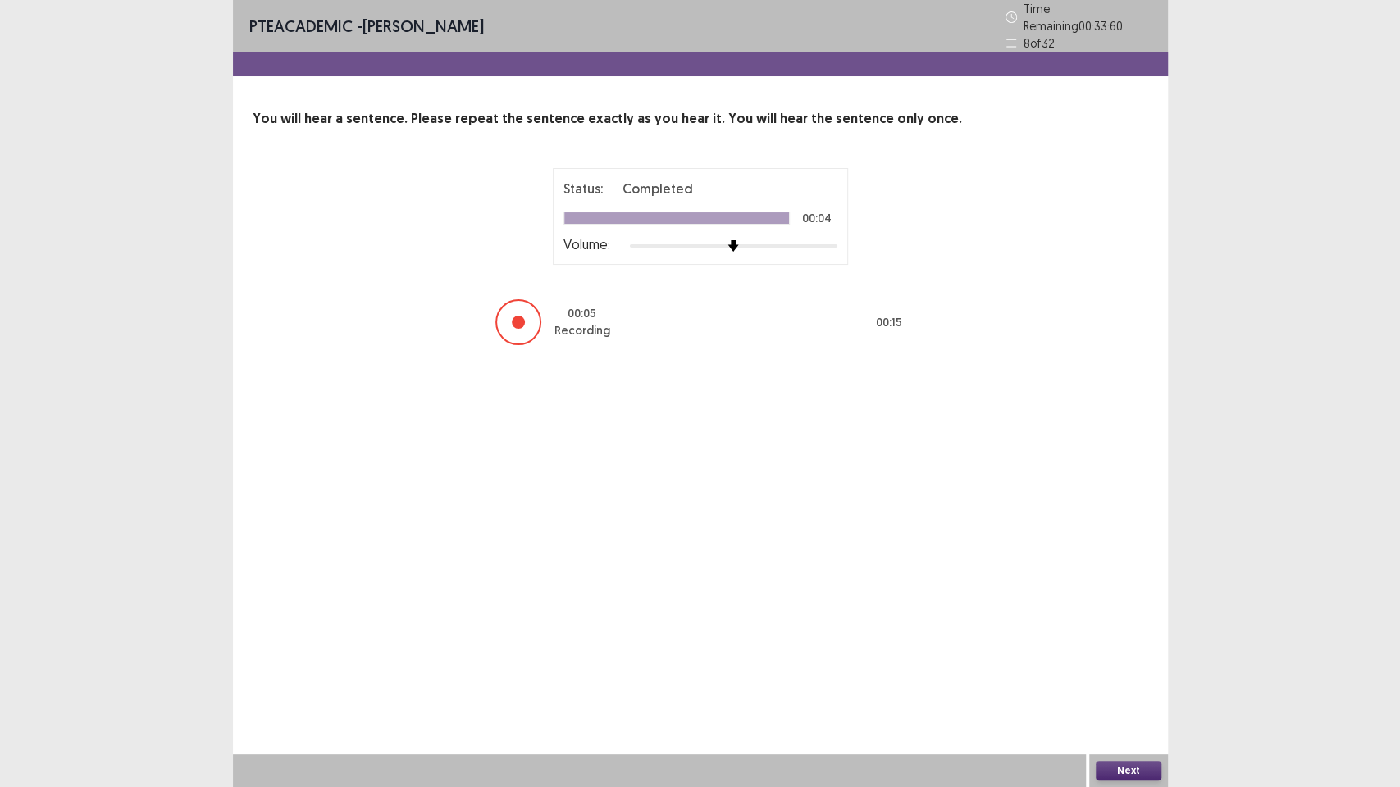
click at [1123, 672] on button "Next" at bounding box center [1129, 771] width 66 height 20
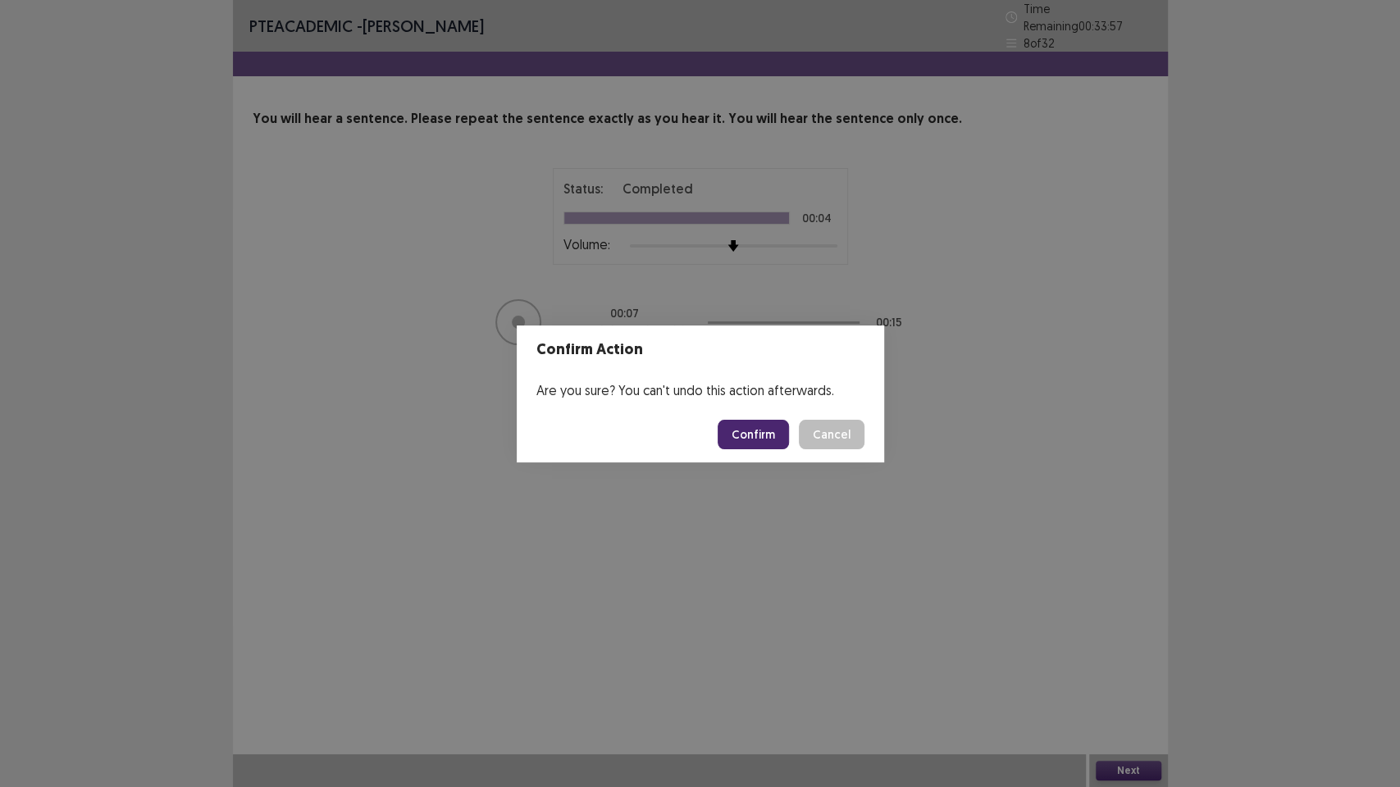
click at [811, 411] on footer "Confirm Cancel" at bounding box center [700, 435] width 367 height 56
click at [864, 439] on footer "Confirm Cancel" at bounding box center [700, 435] width 367 height 56
click at [815, 431] on button "Cancel" at bounding box center [832, 435] width 66 height 30
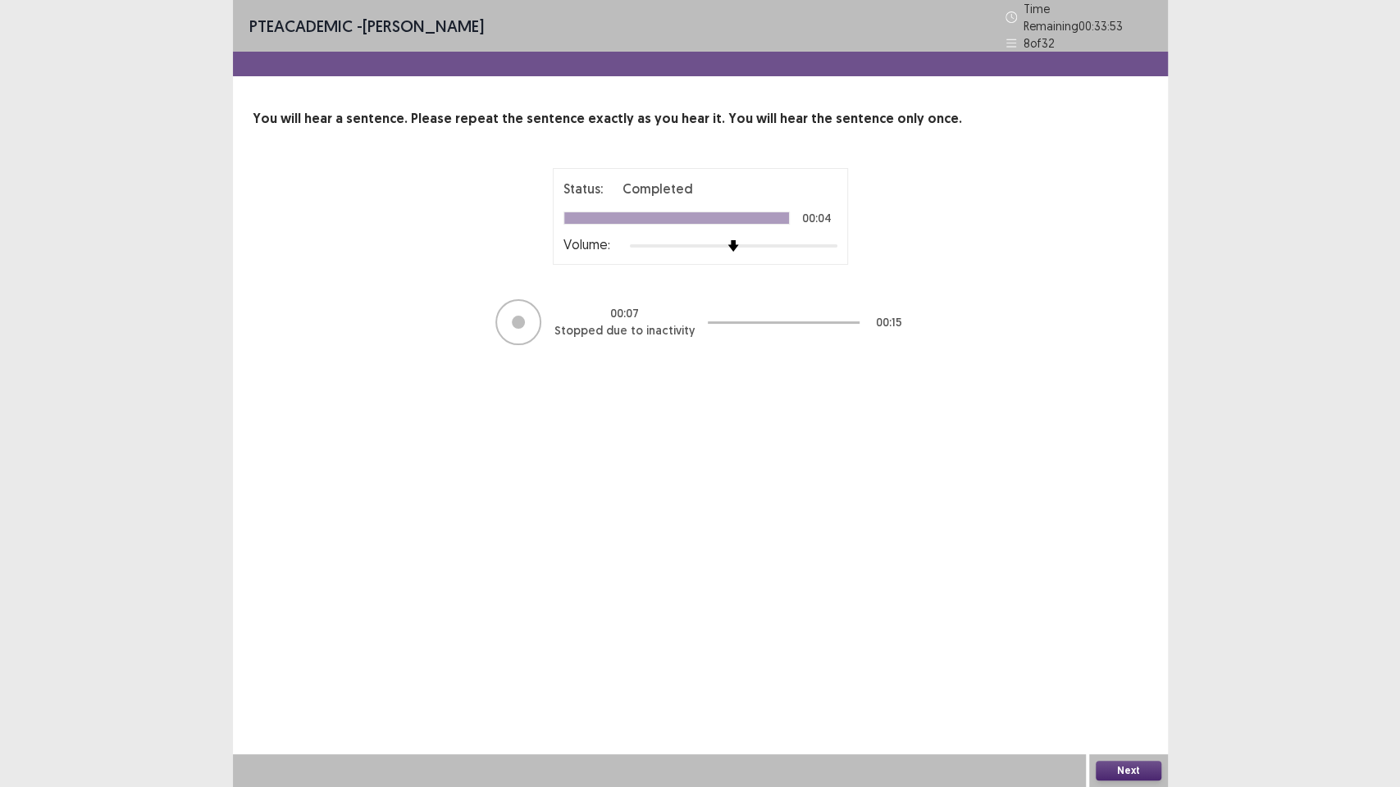
click at [1131, 672] on div "Next" at bounding box center [1128, 770] width 79 height 33
click at [1124, 672] on button "Next" at bounding box center [1129, 771] width 66 height 20
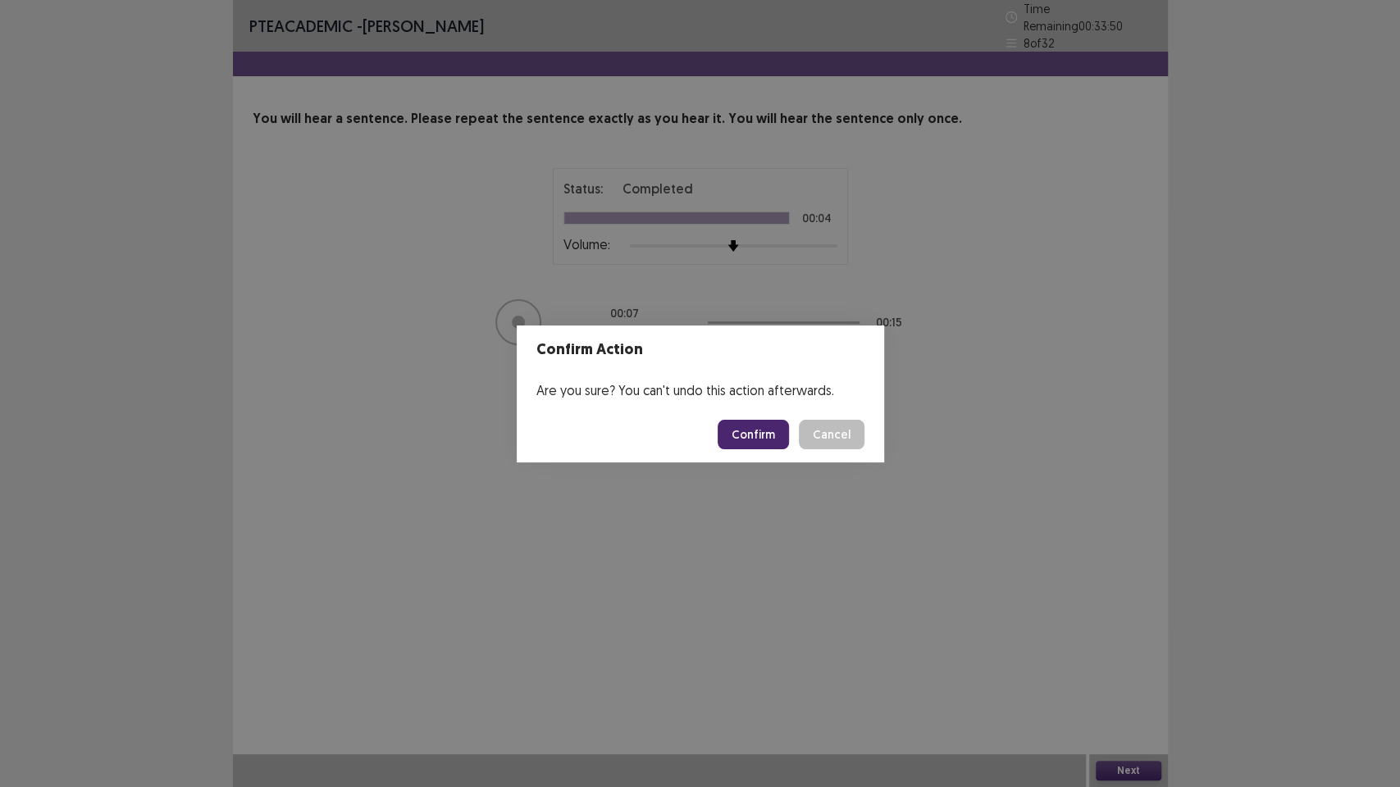
click at [768, 421] on button "Confirm" at bounding box center [752, 435] width 71 height 30
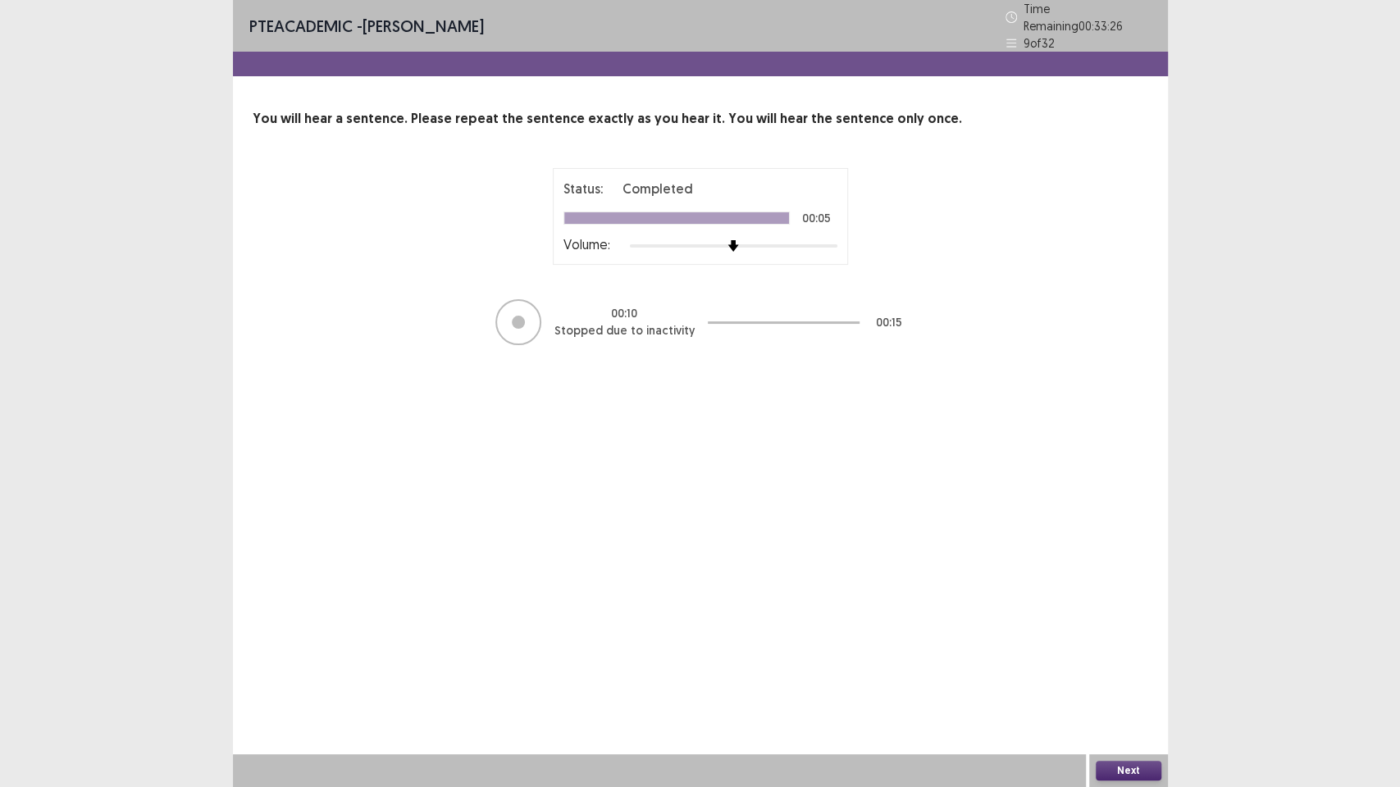
click at [1118, 672] on button "Next" at bounding box center [1129, 771] width 66 height 20
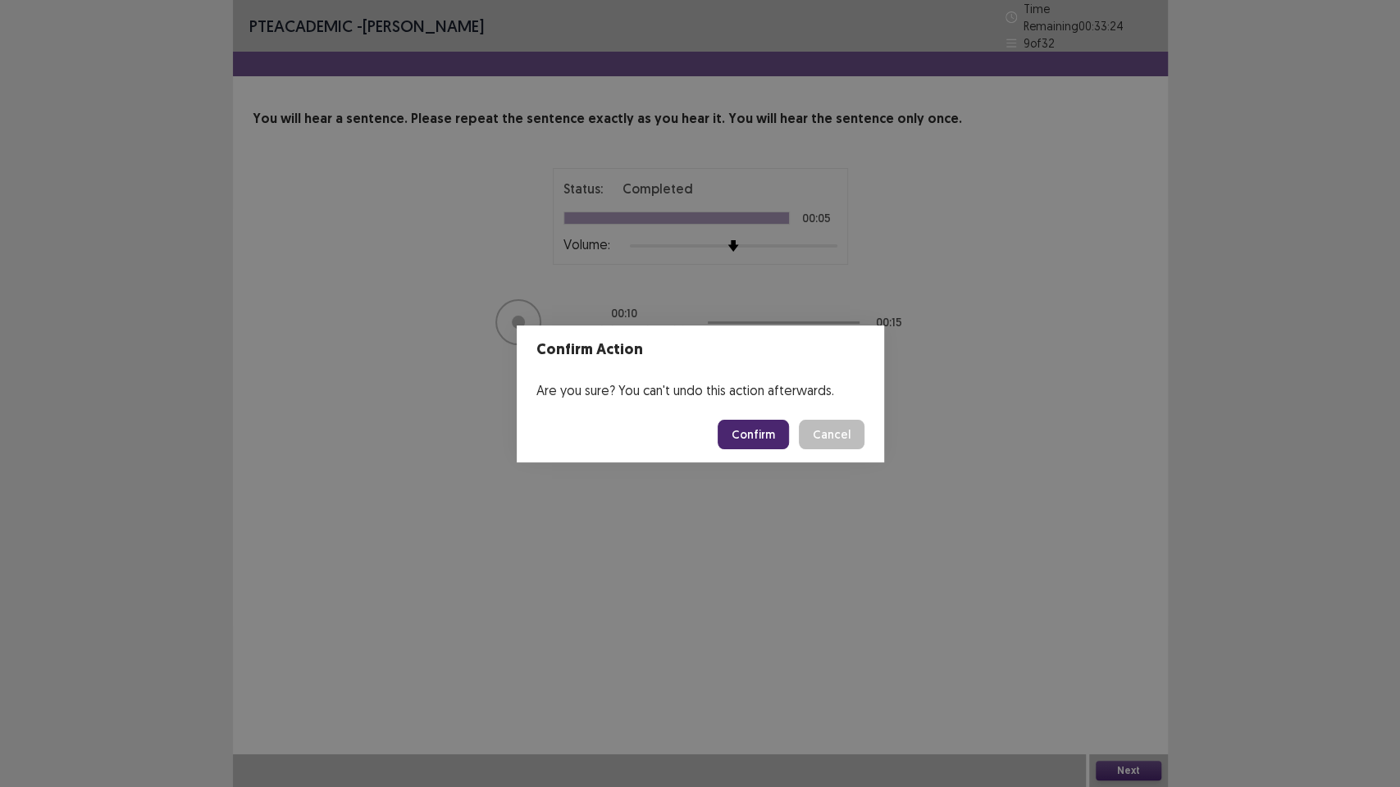
click at [767, 415] on footer "Confirm Cancel" at bounding box center [700, 435] width 367 height 56
click at [767, 428] on button "Confirm" at bounding box center [752, 435] width 71 height 30
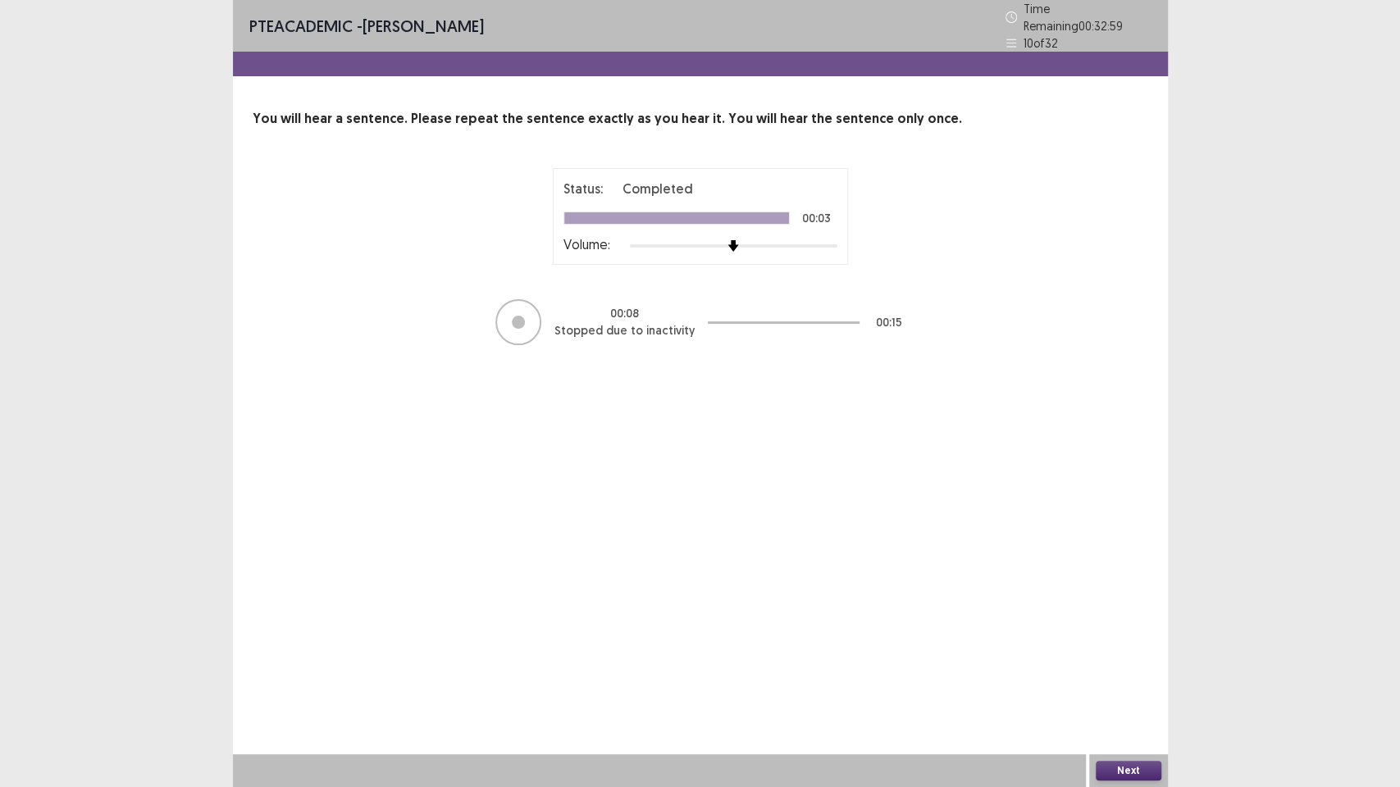
click at [1118, 672] on button "Next" at bounding box center [1129, 771] width 66 height 20
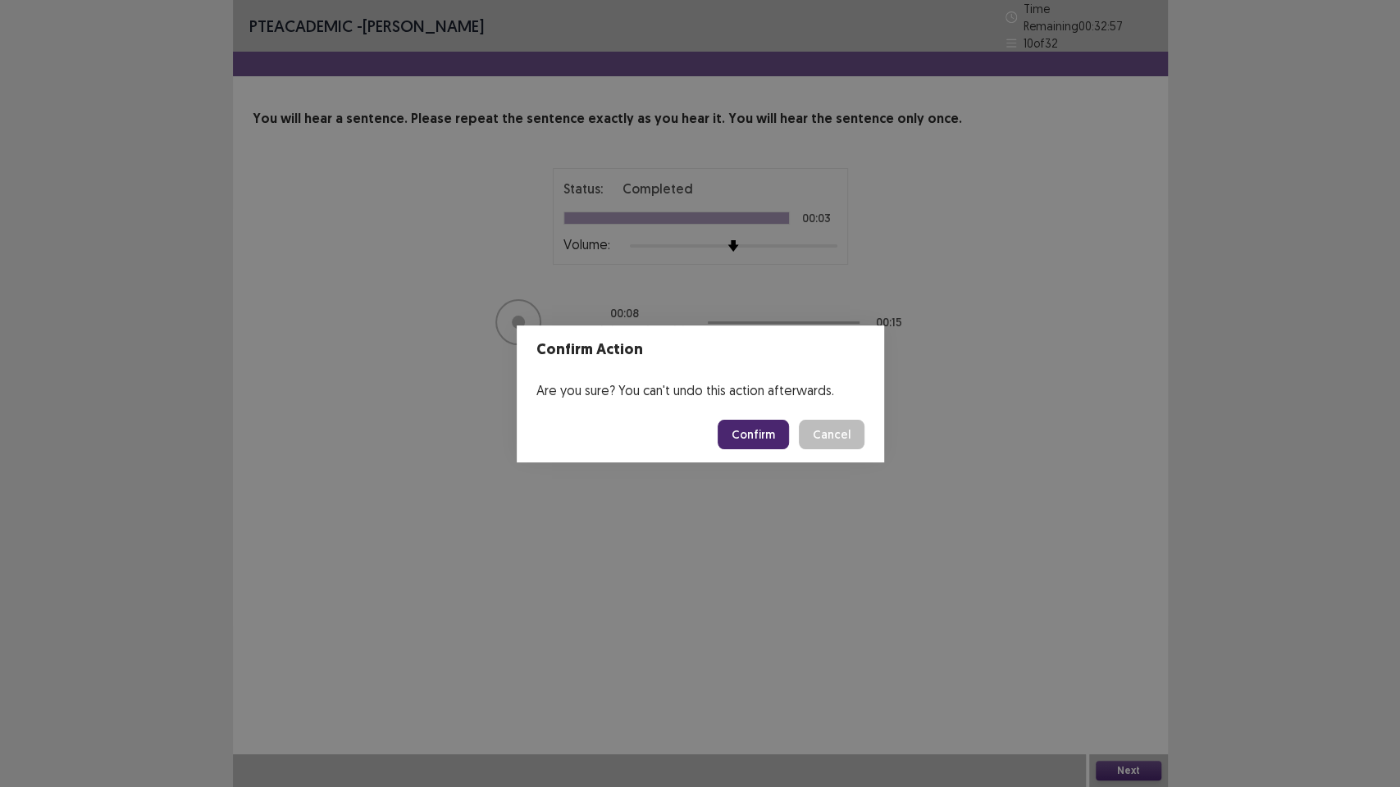
click at [767, 432] on button "Confirm" at bounding box center [752, 435] width 71 height 30
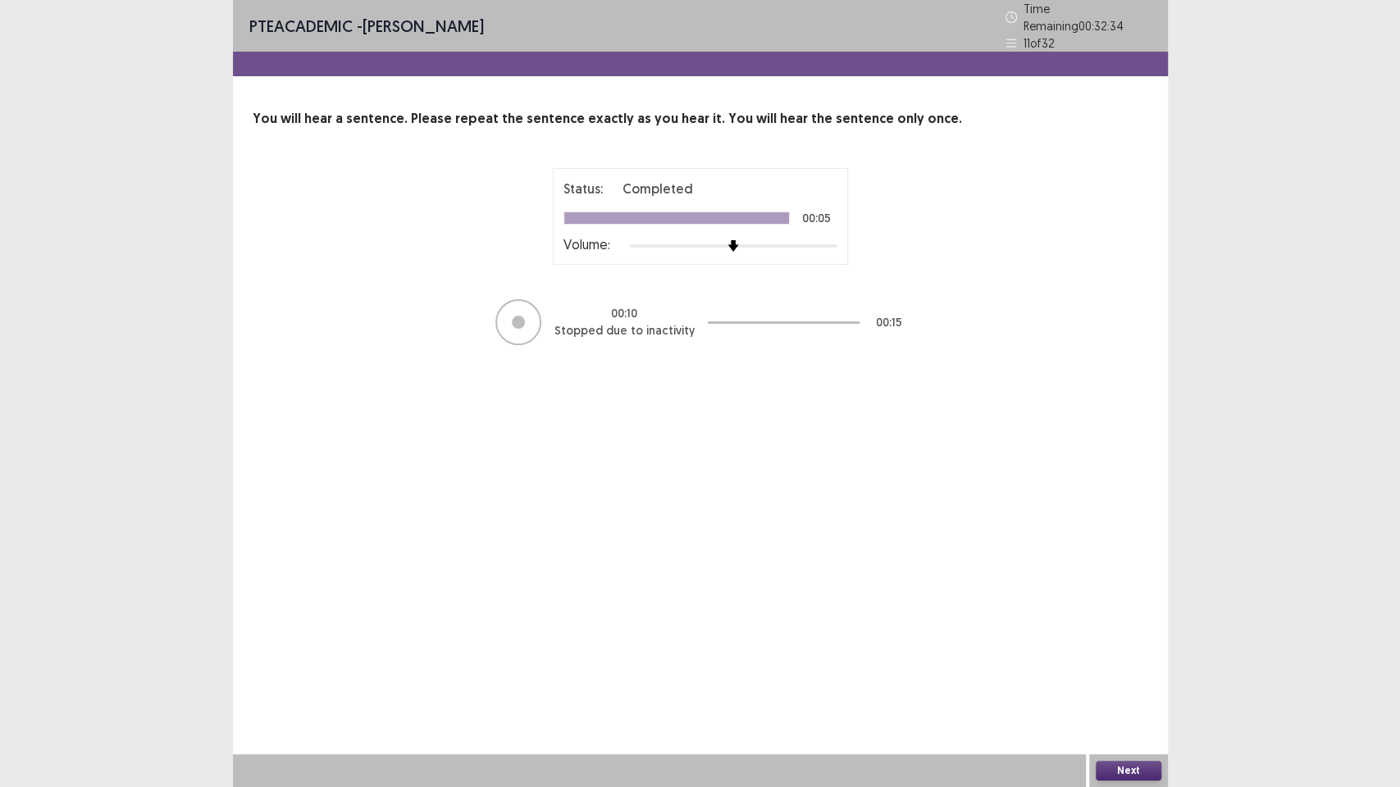
click at [1122, 672] on button "Next" at bounding box center [1129, 771] width 66 height 20
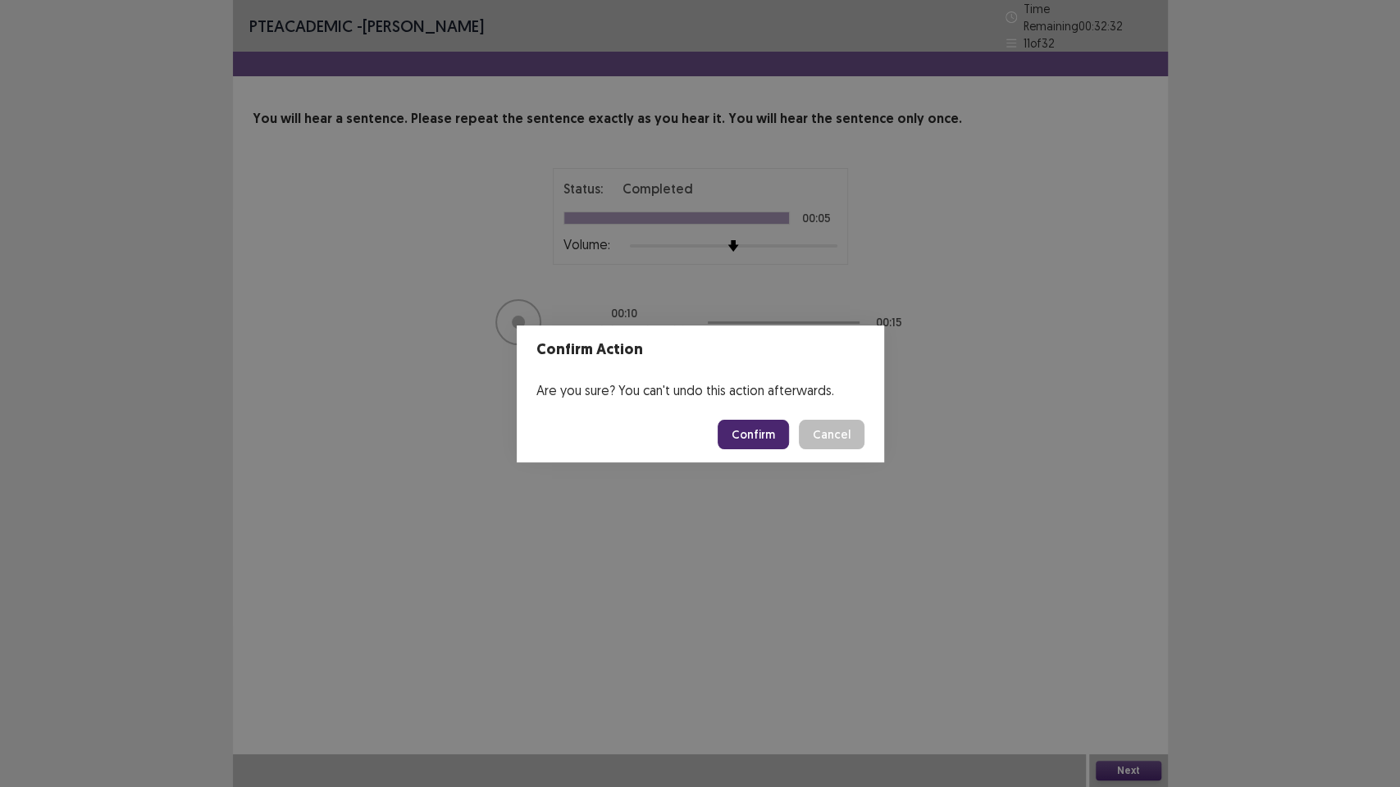
click at [763, 442] on button "Confirm" at bounding box center [752, 435] width 71 height 30
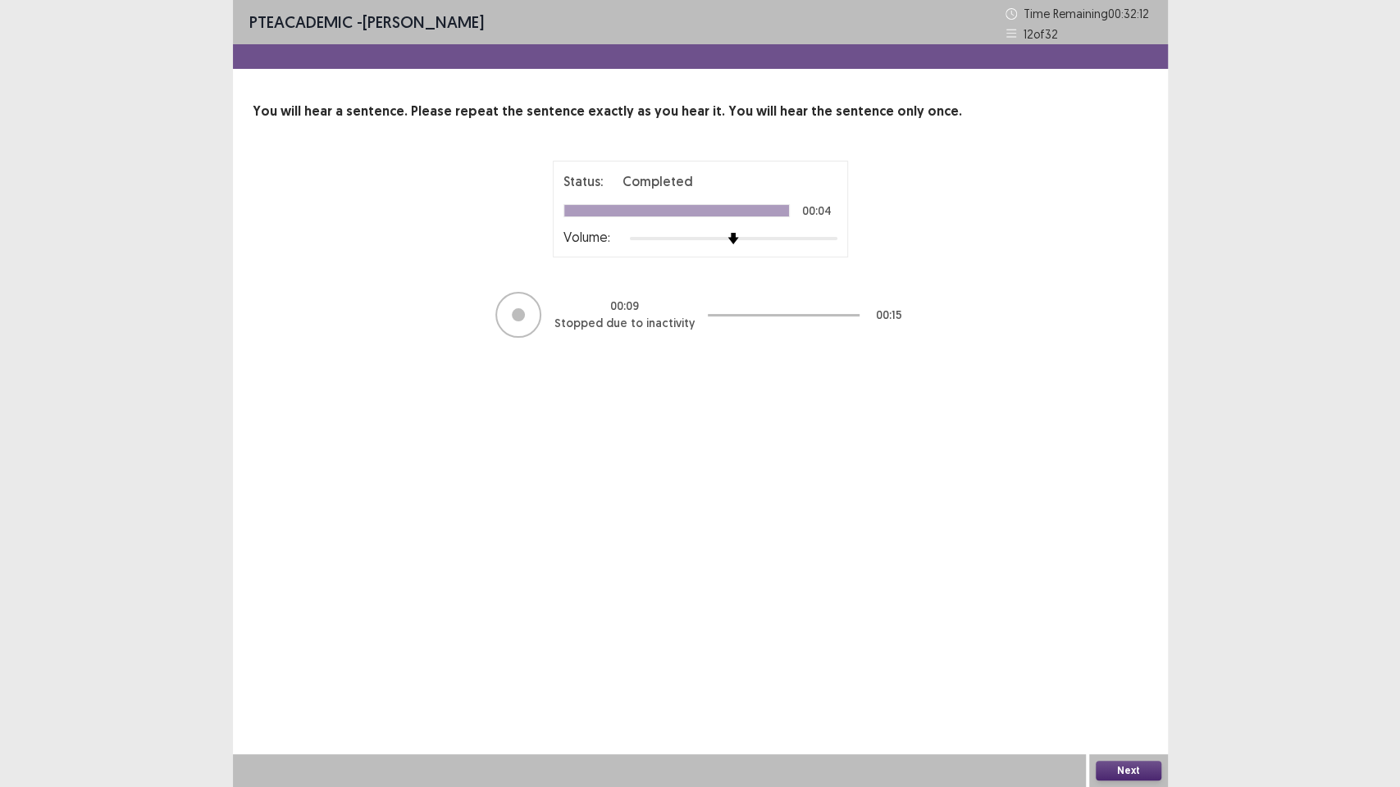
click at [1072, 672] on div at bounding box center [659, 770] width 853 height 33
click at [1127, 672] on button "Next" at bounding box center [1129, 771] width 66 height 20
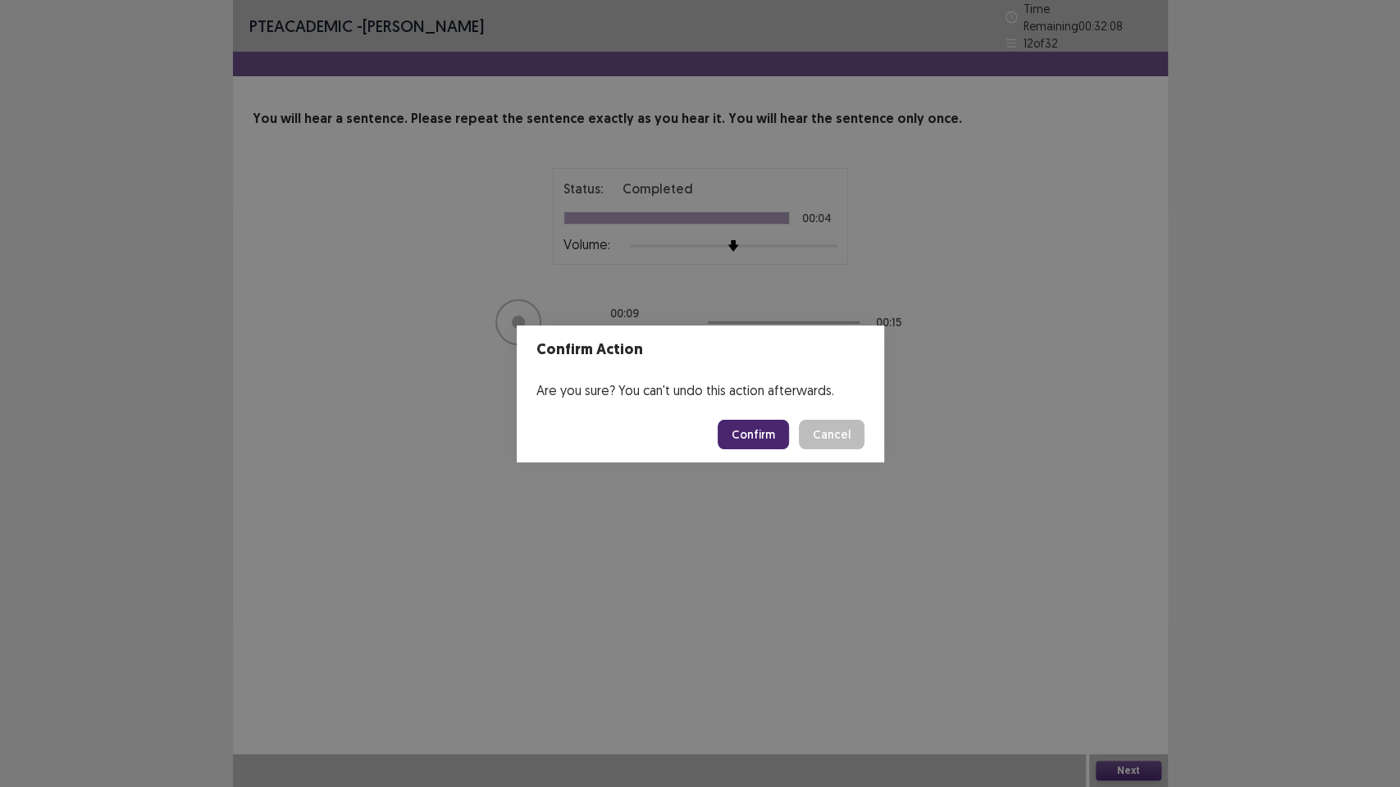
click at [766, 434] on button "Confirm" at bounding box center [752, 435] width 71 height 30
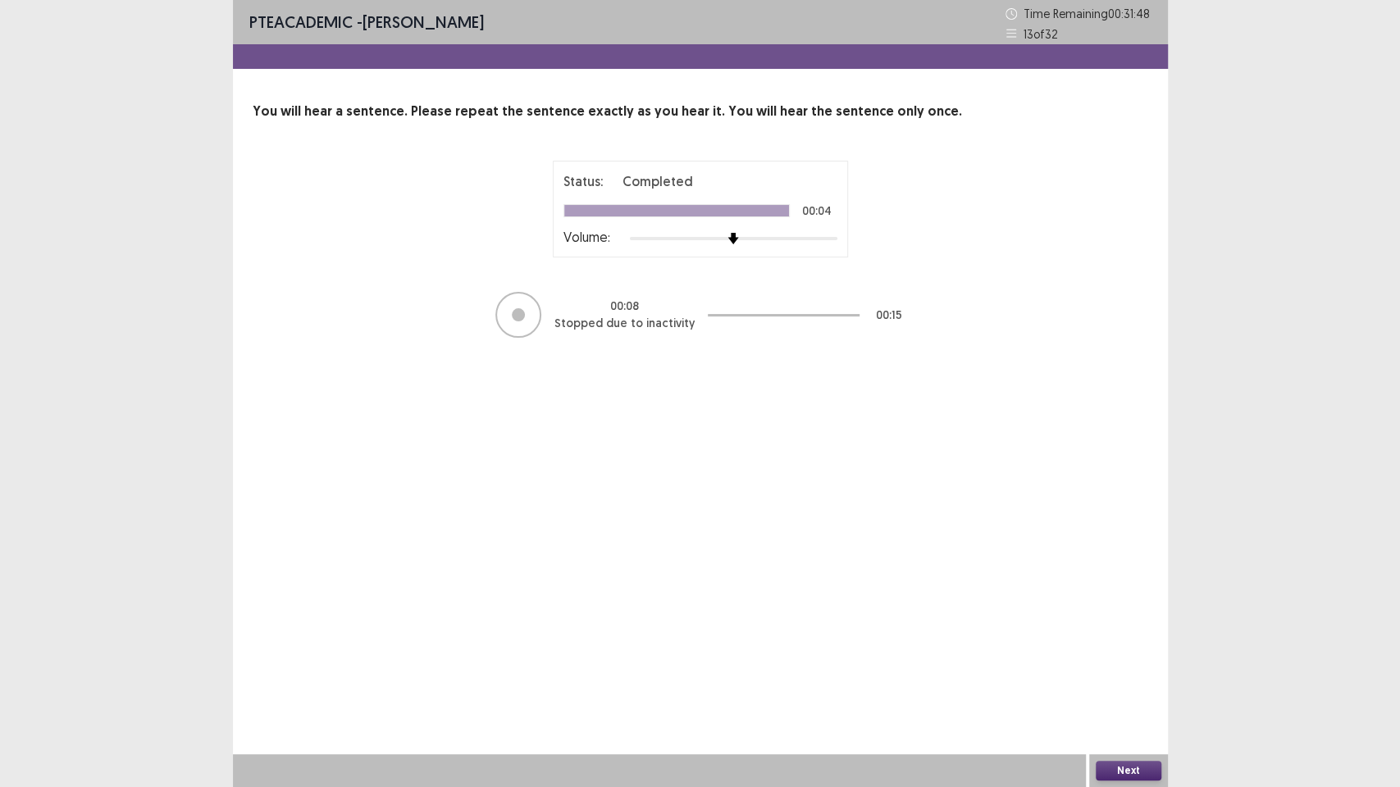
click at [1126, 672] on button "Next" at bounding box center [1129, 771] width 66 height 20
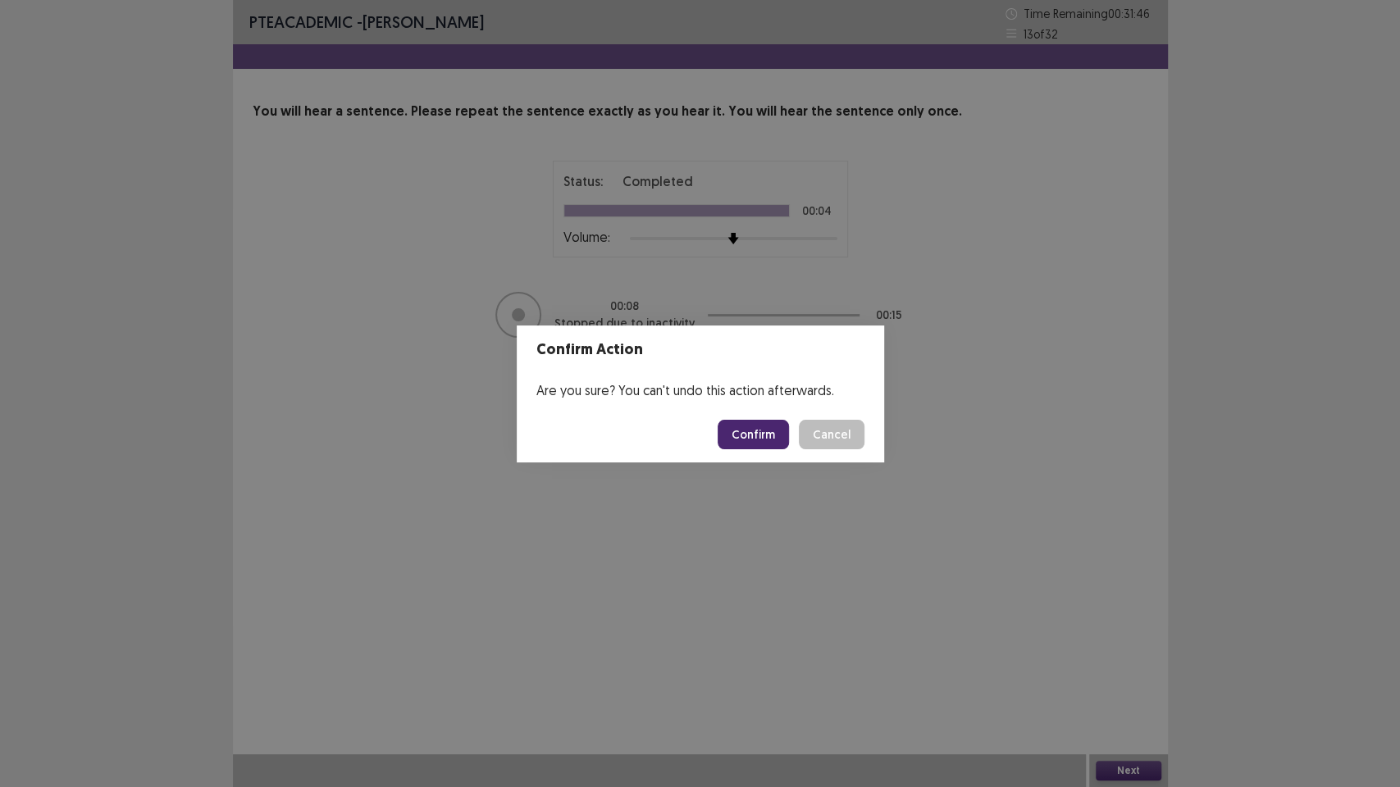
click at [762, 439] on button "Confirm" at bounding box center [752, 435] width 71 height 30
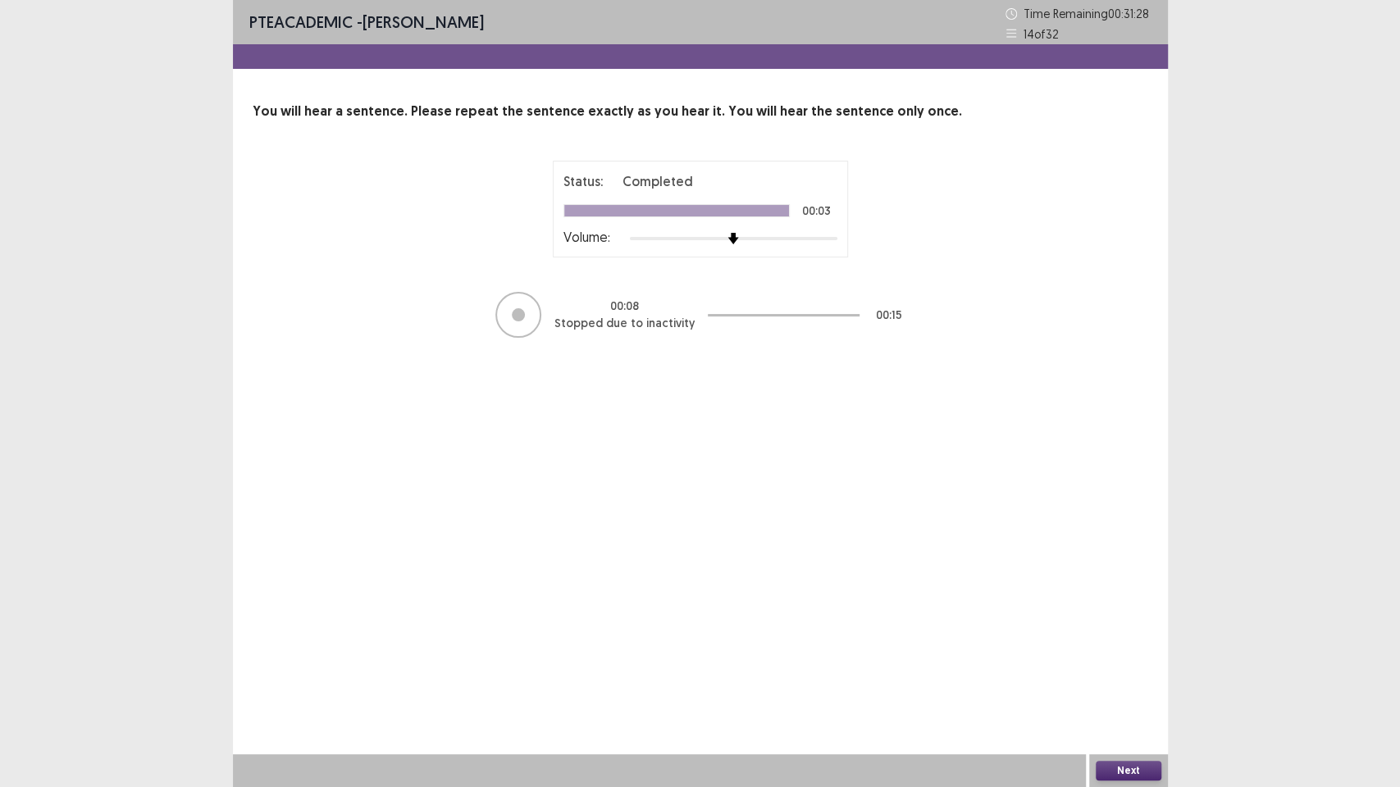
click at [1132, 672] on button "Next" at bounding box center [1129, 771] width 66 height 20
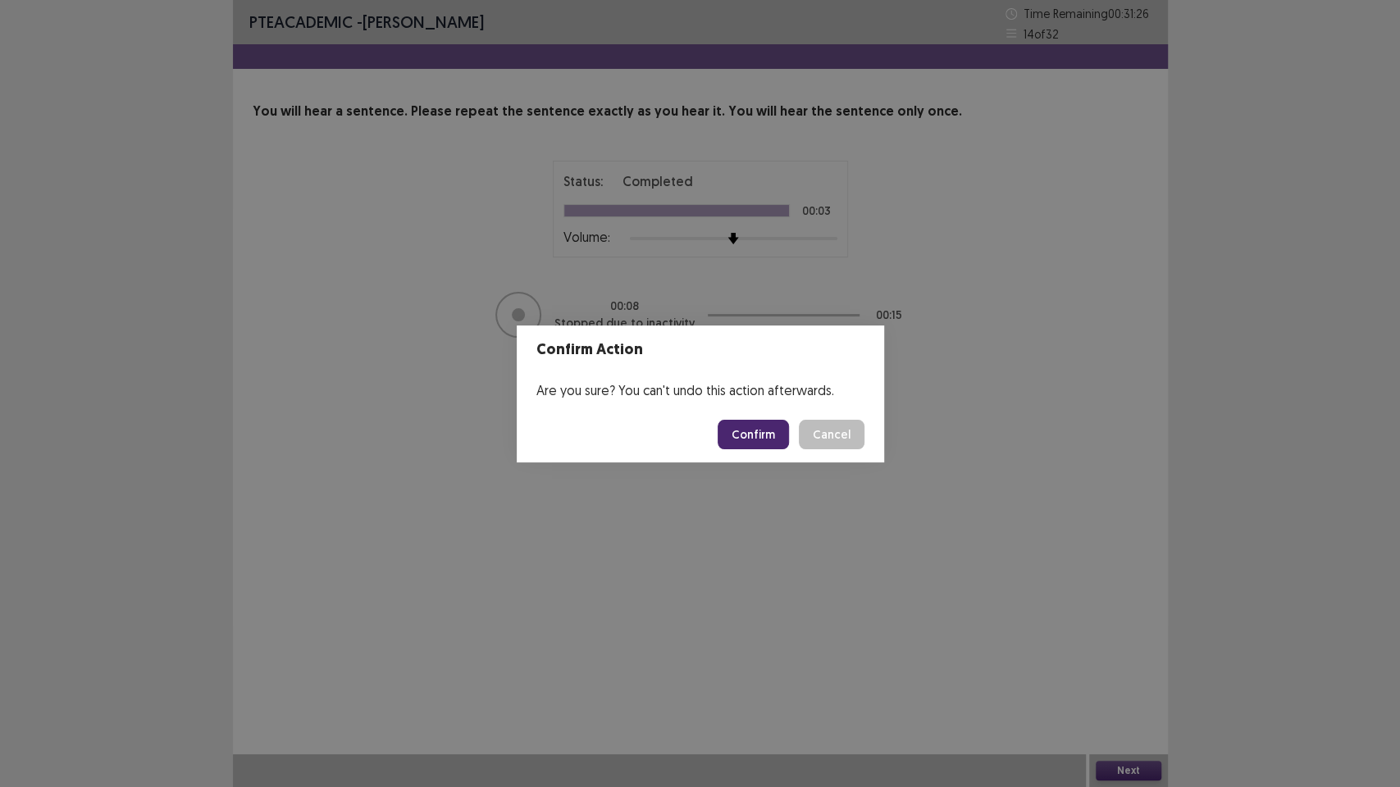
click at [741, 435] on button "Confirm" at bounding box center [752, 435] width 71 height 30
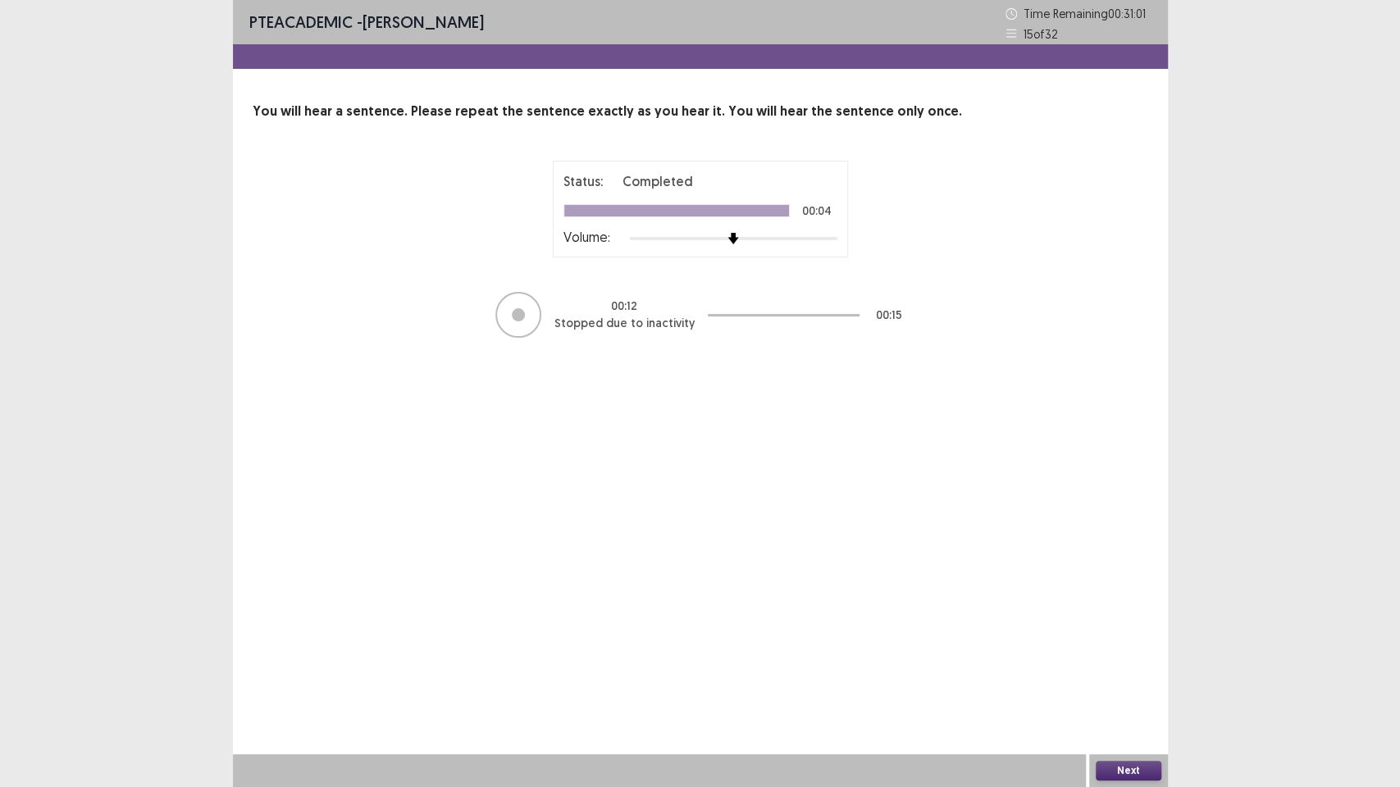
click at [1110, 672] on button "Next" at bounding box center [1129, 771] width 66 height 20
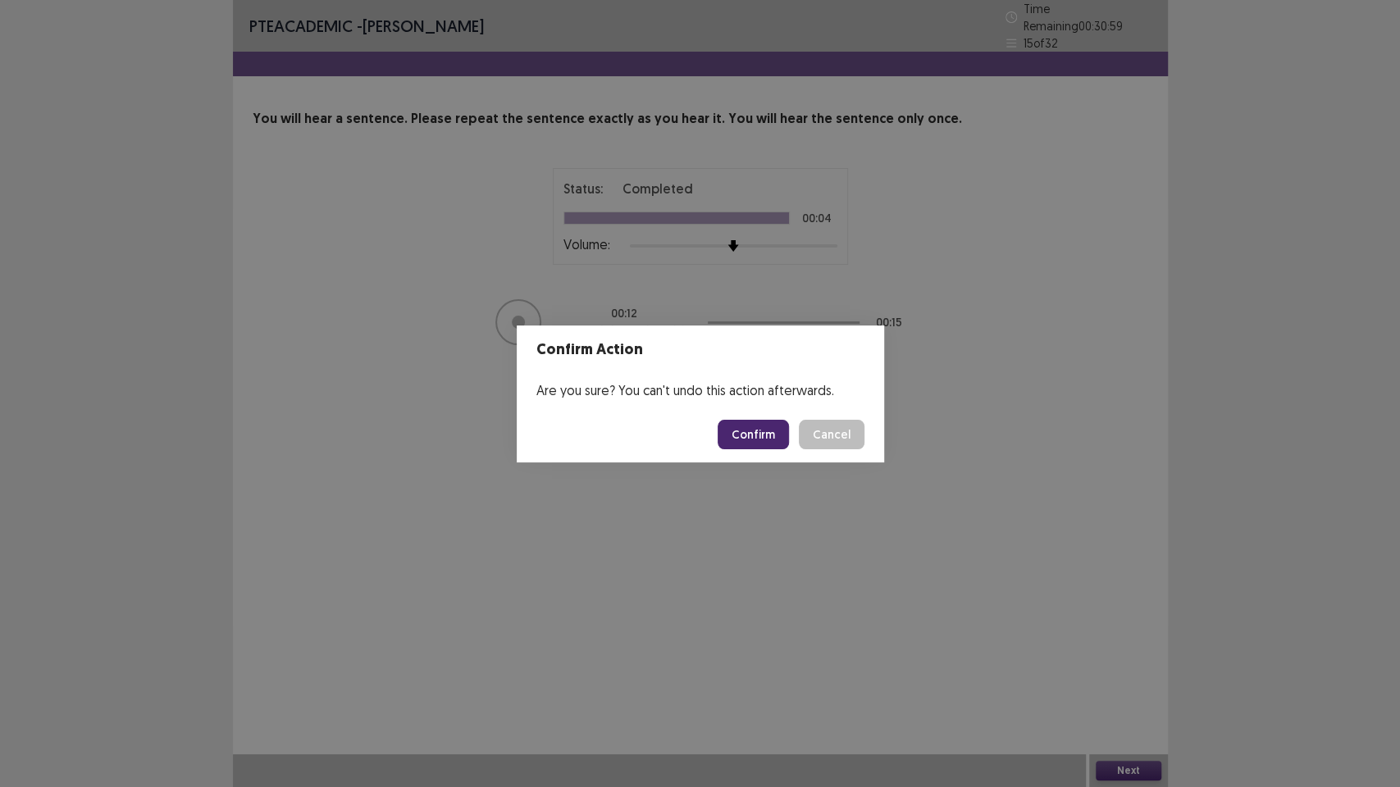
click at [773, 435] on button "Confirm" at bounding box center [752, 435] width 71 height 30
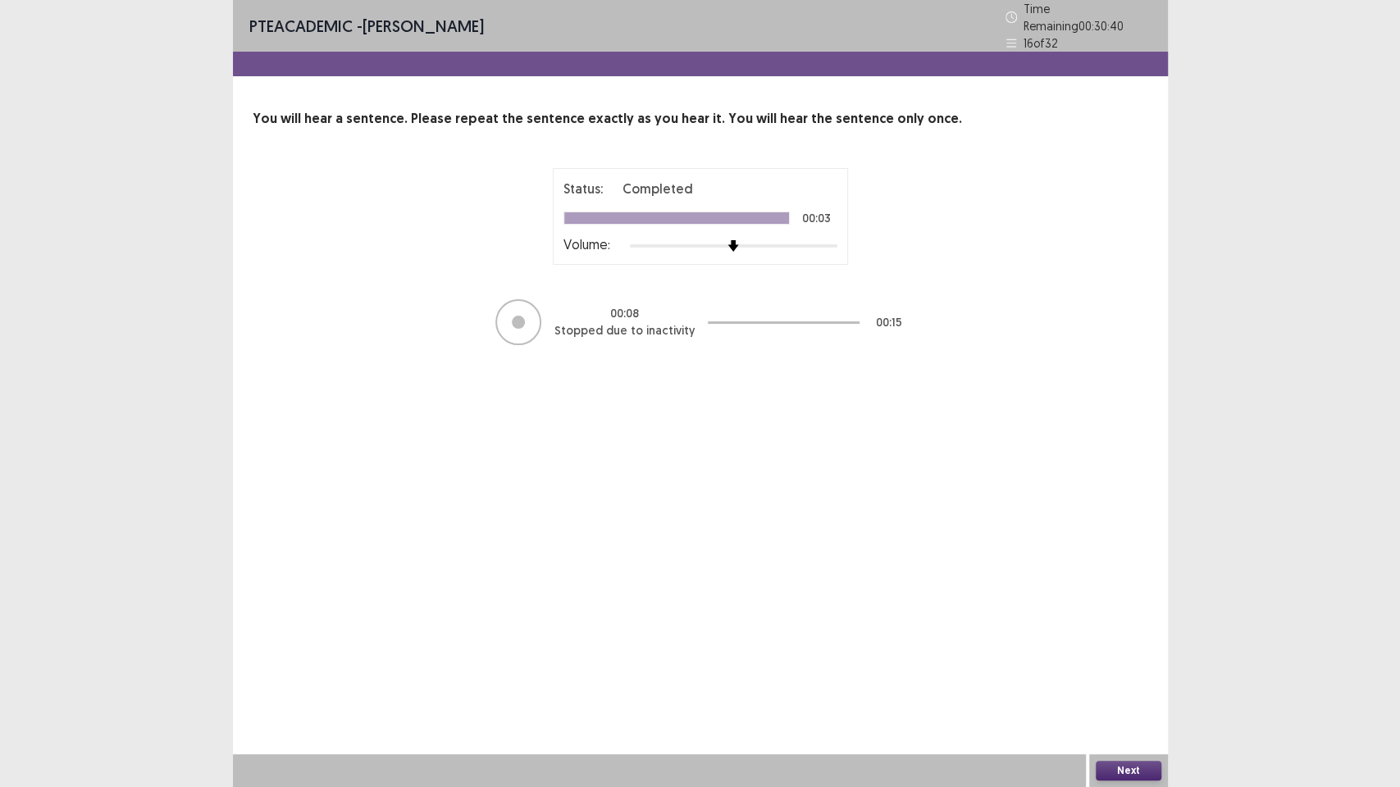
click at [1135, 672] on button "Next" at bounding box center [1129, 771] width 66 height 20
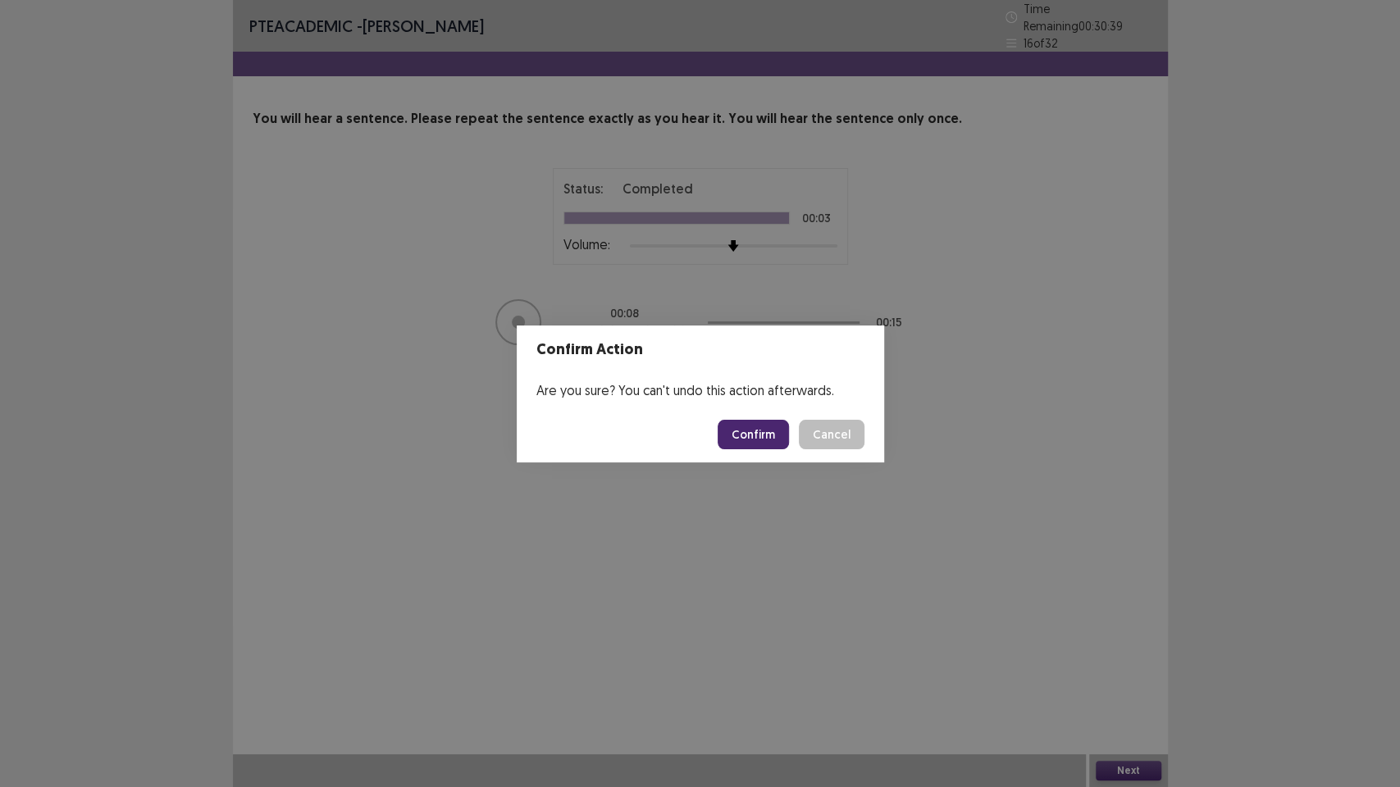
click at [768, 442] on button "Confirm" at bounding box center [752, 435] width 71 height 30
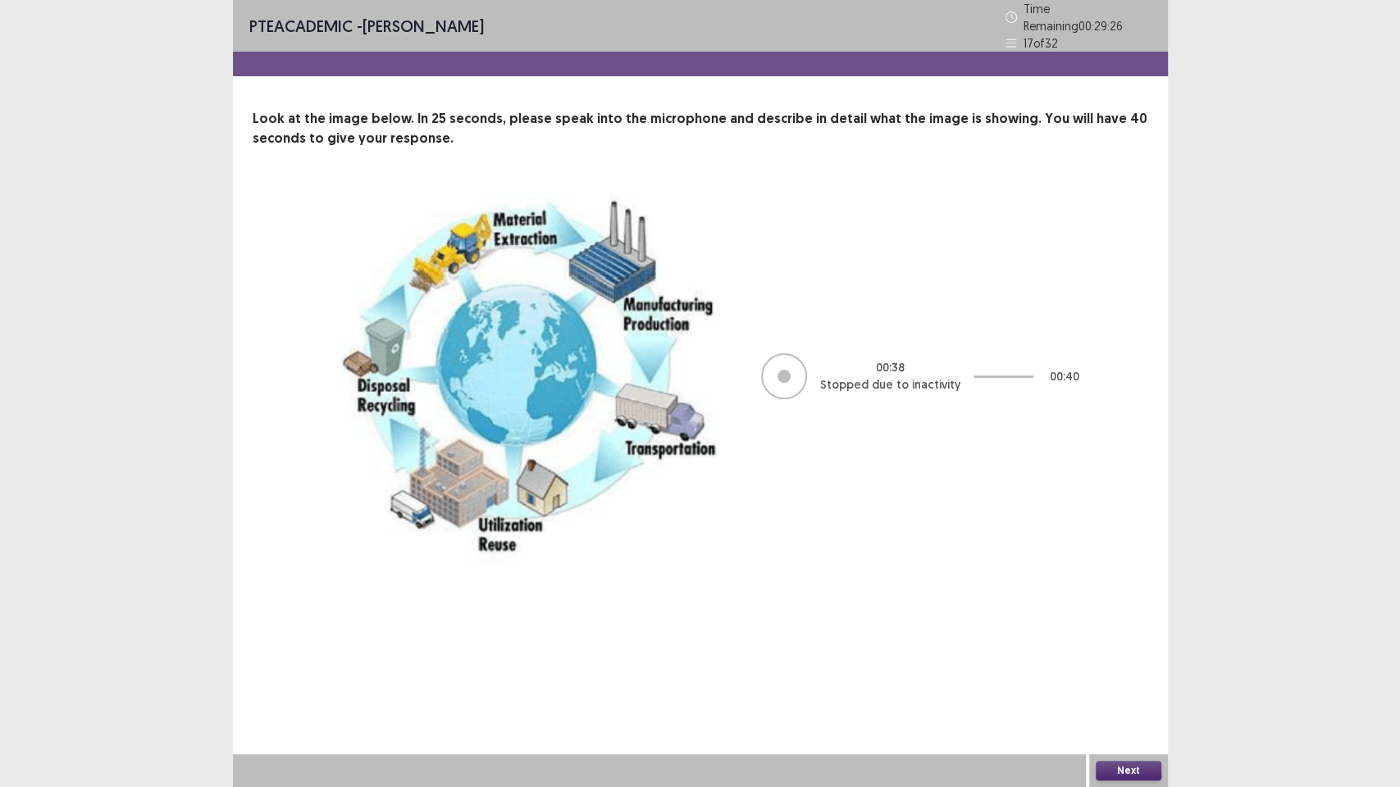
click at [1121, 672] on button "Next" at bounding box center [1129, 771] width 66 height 20
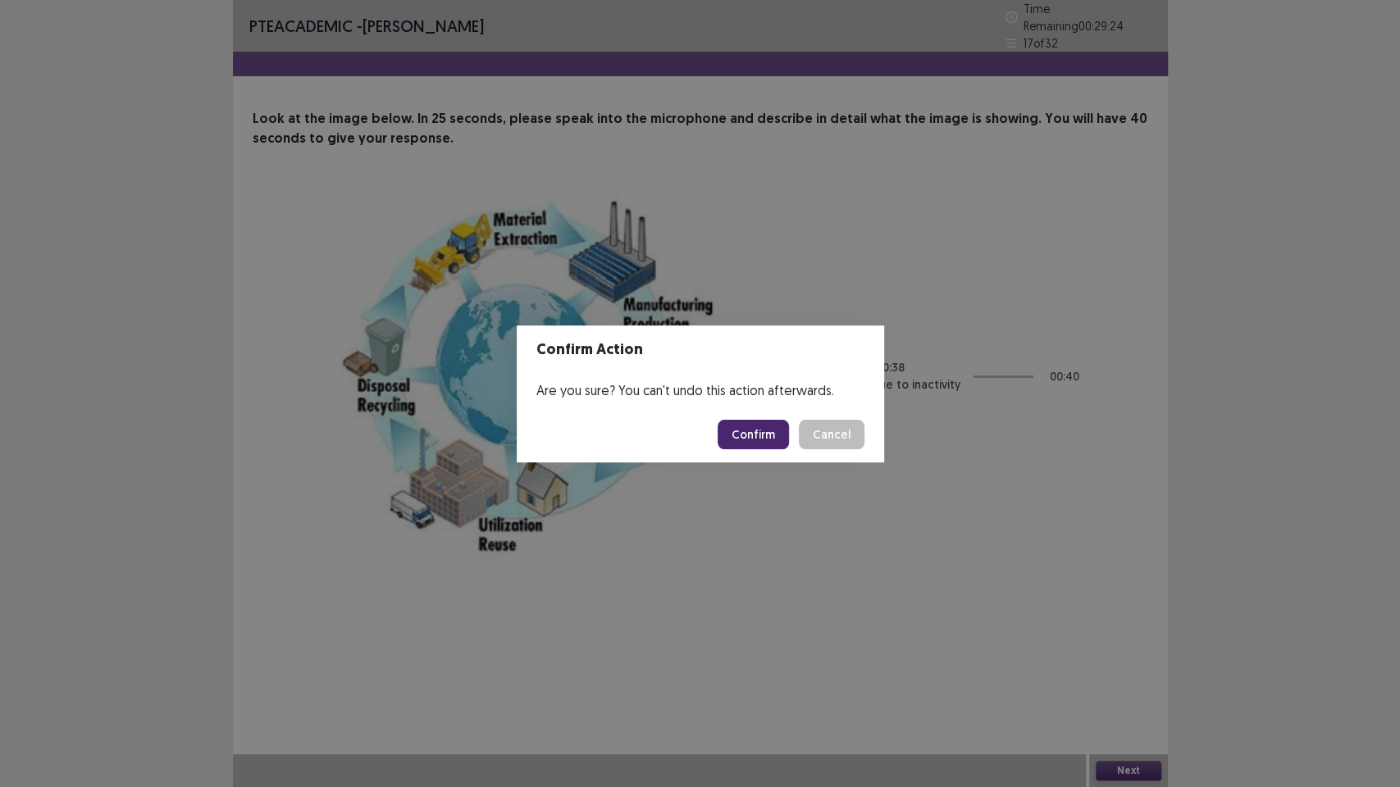
click at [758, 428] on button "Confirm" at bounding box center [752, 435] width 71 height 30
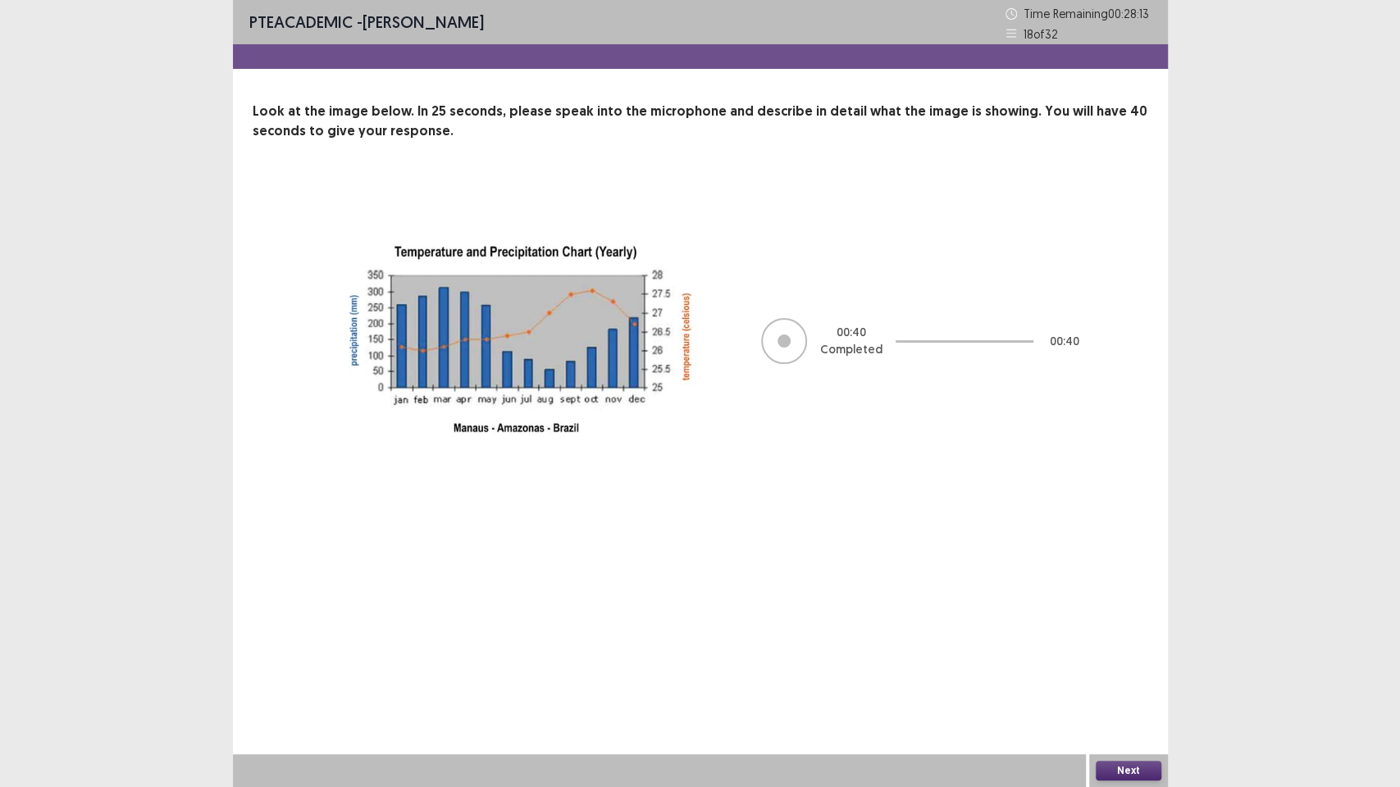
click at [1112, 672] on button "Next" at bounding box center [1129, 771] width 66 height 20
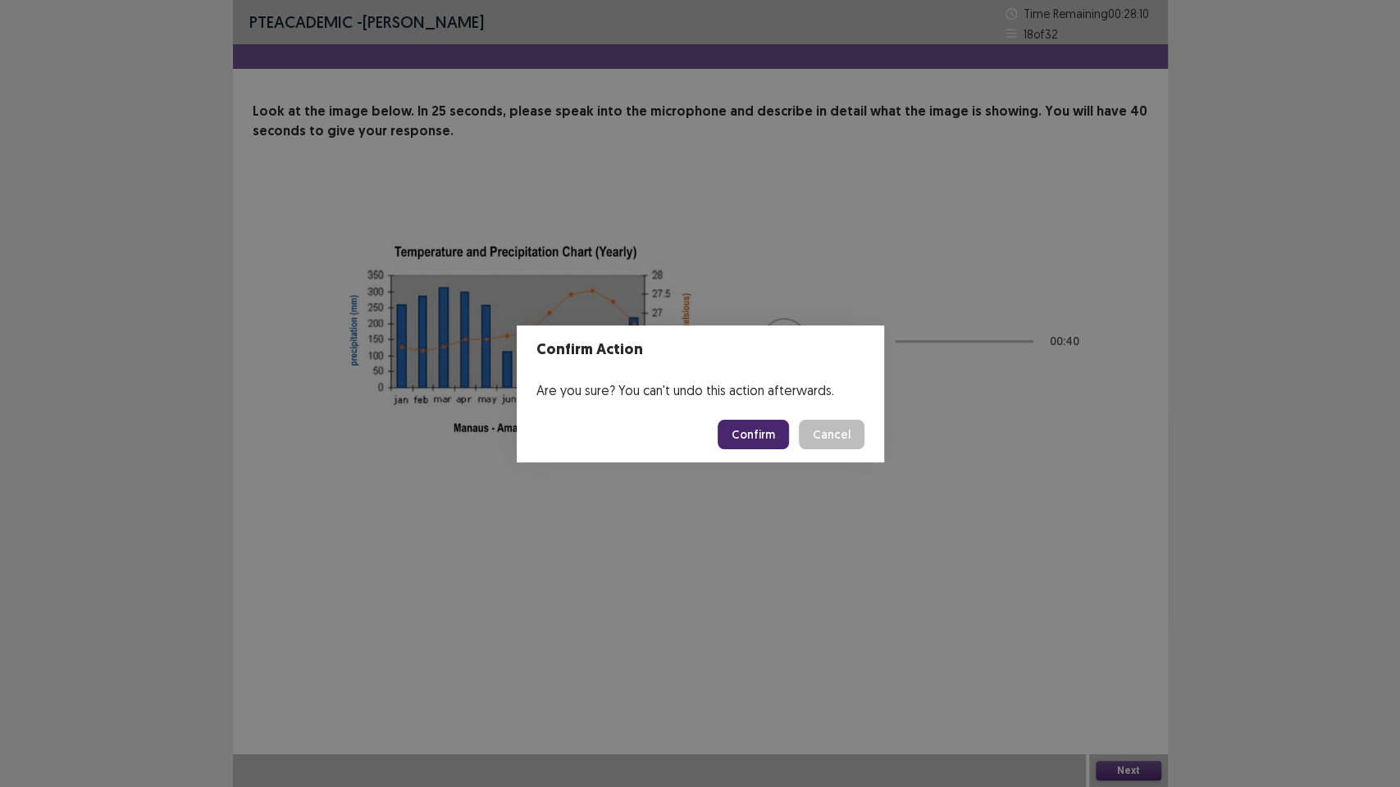
click at [753, 440] on button "Confirm" at bounding box center [752, 435] width 71 height 30
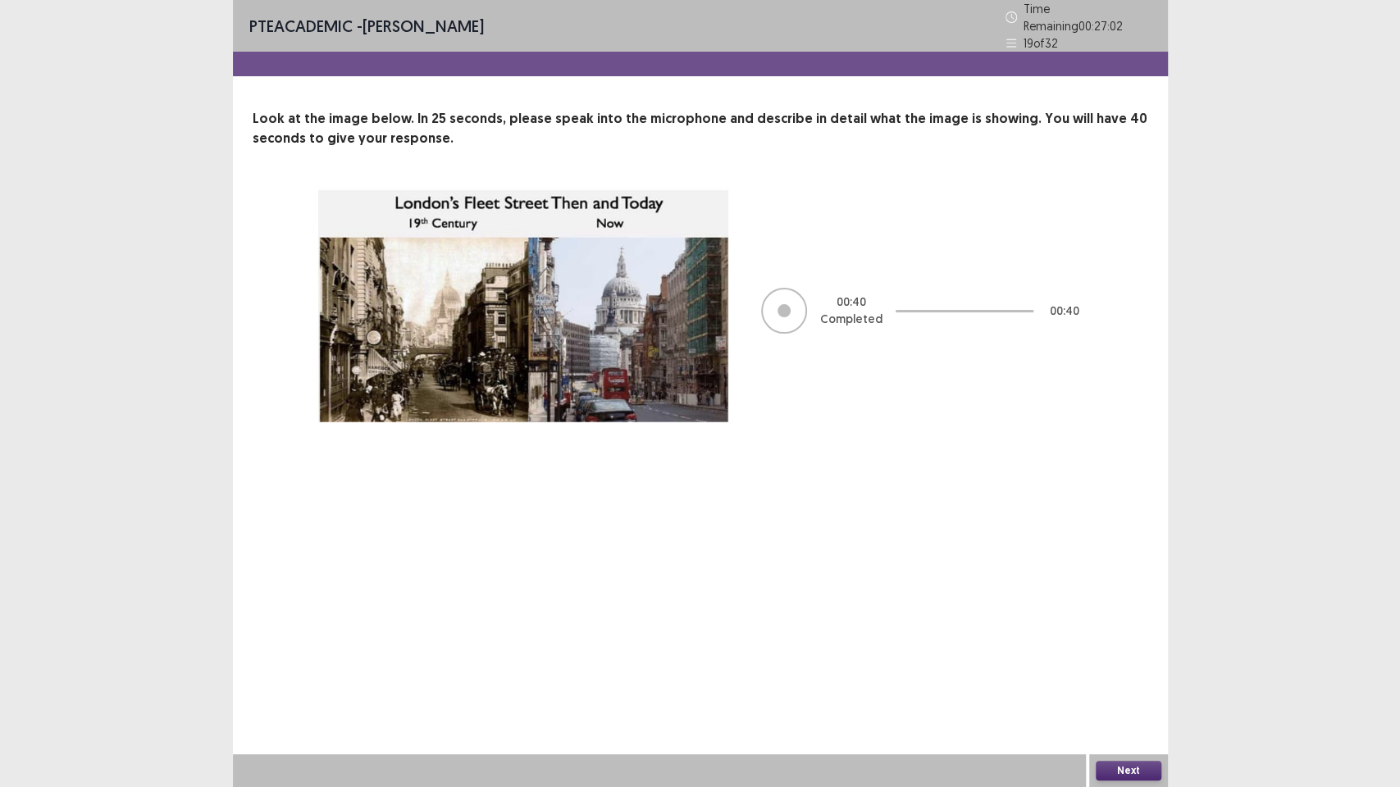
click at [1122, 672] on button "Next" at bounding box center [1129, 771] width 66 height 20
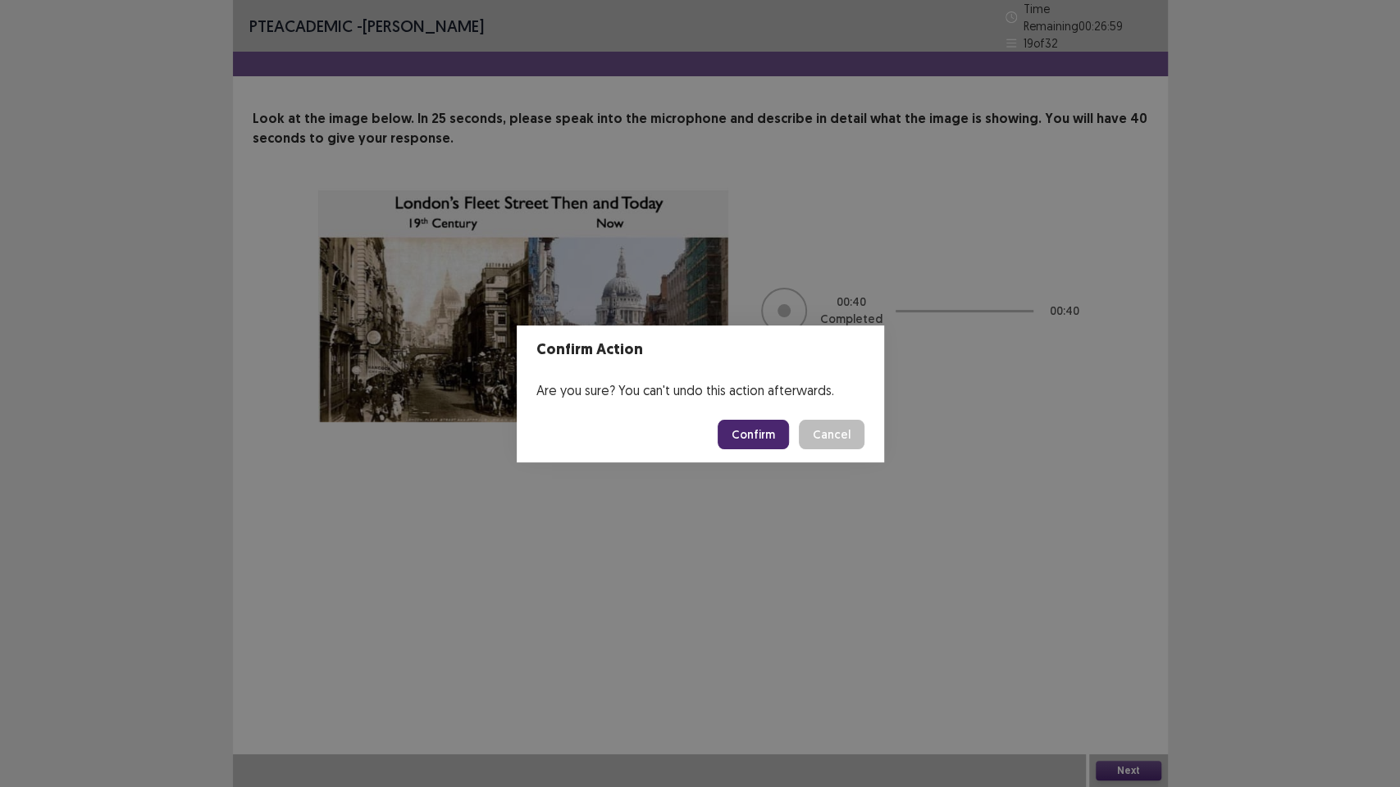
click at [754, 423] on button "Confirm" at bounding box center [752, 435] width 71 height 30
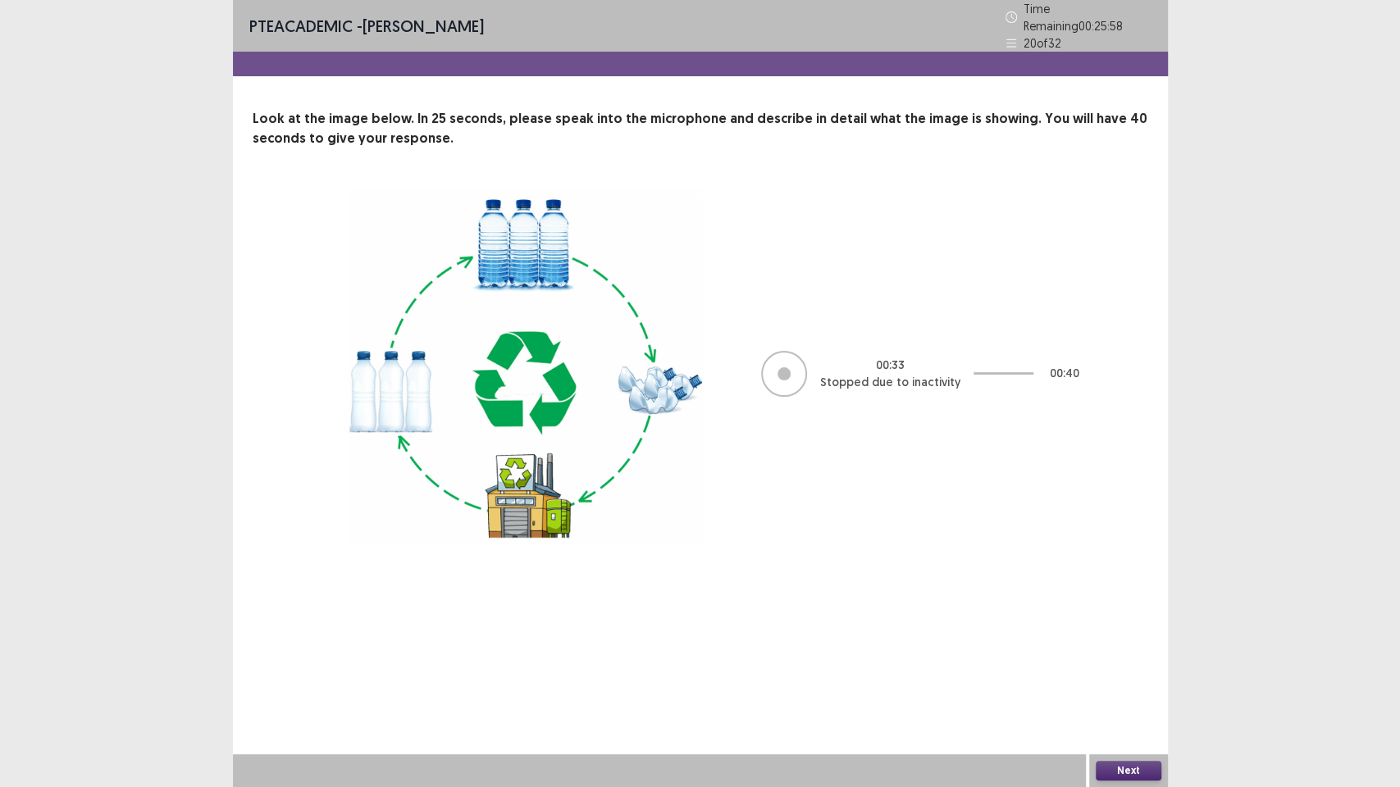
click at [1131, 672] on button "Next" at bounding box center [1129, 771] width 66 height 20
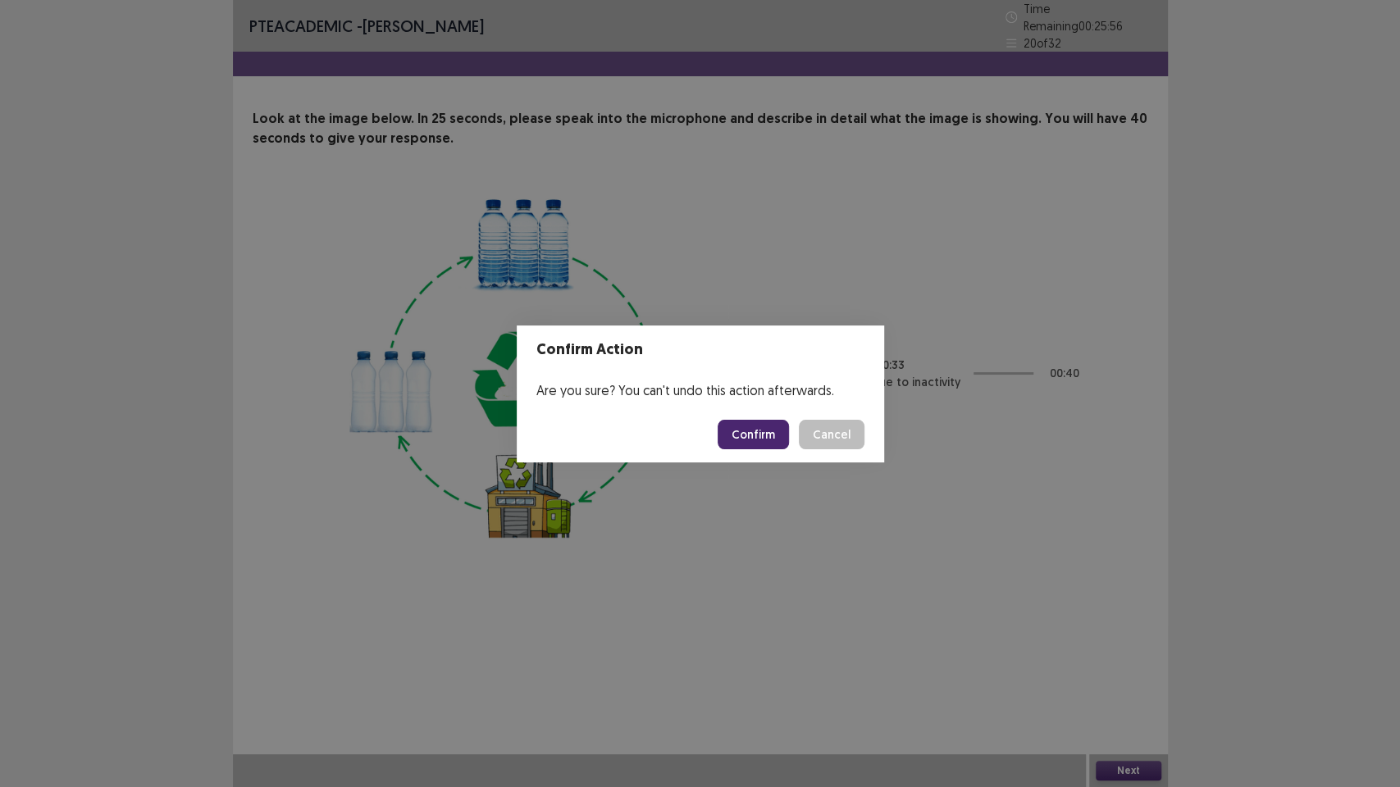
click at [734, 436] on button "Confirm" at bounding box center [752, 435] width 71 height 30
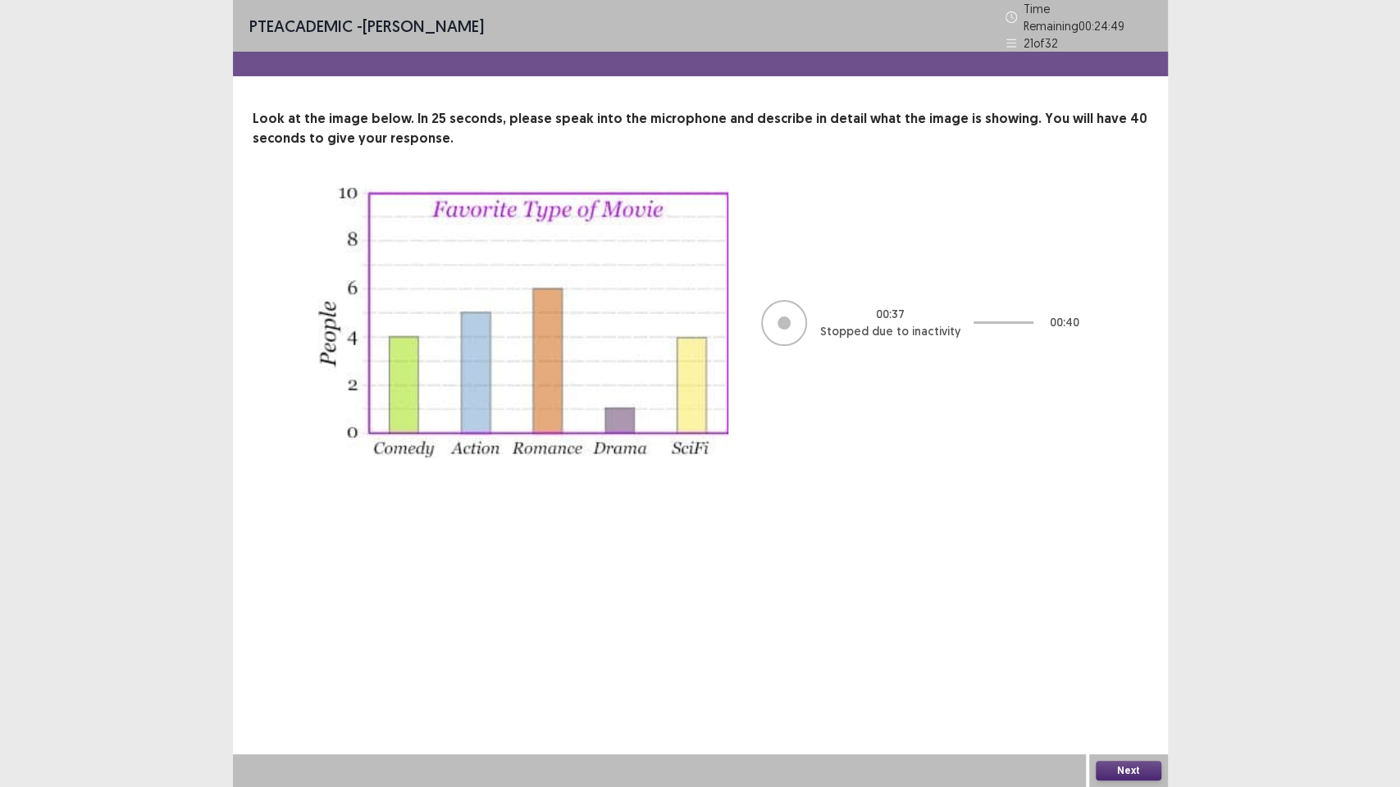
click at [1142, 672] on button "Next" at bounding box center [1129, 771] width 66 height 20
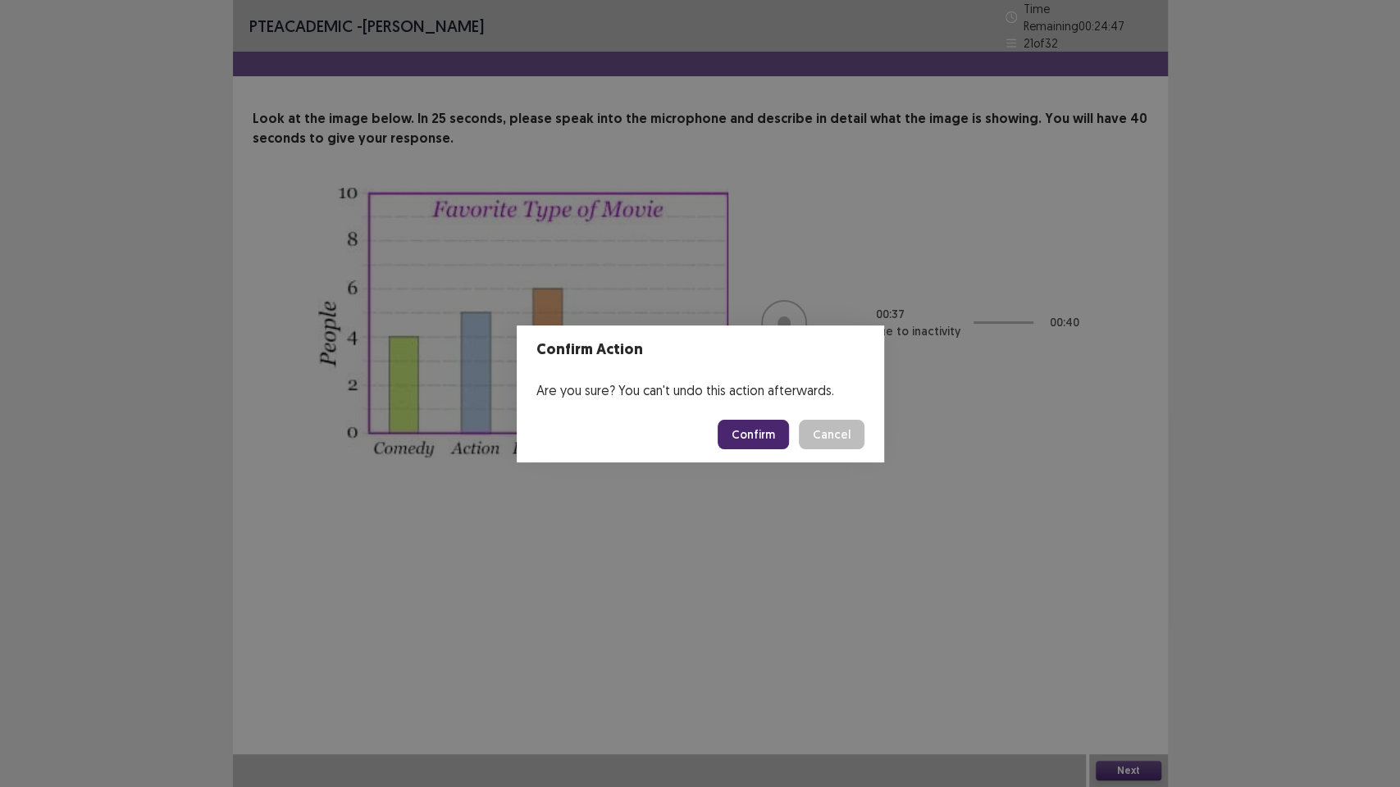
click at [744, 444] on button "Confirm" at bounding box center [752, 435] width 71 height 30
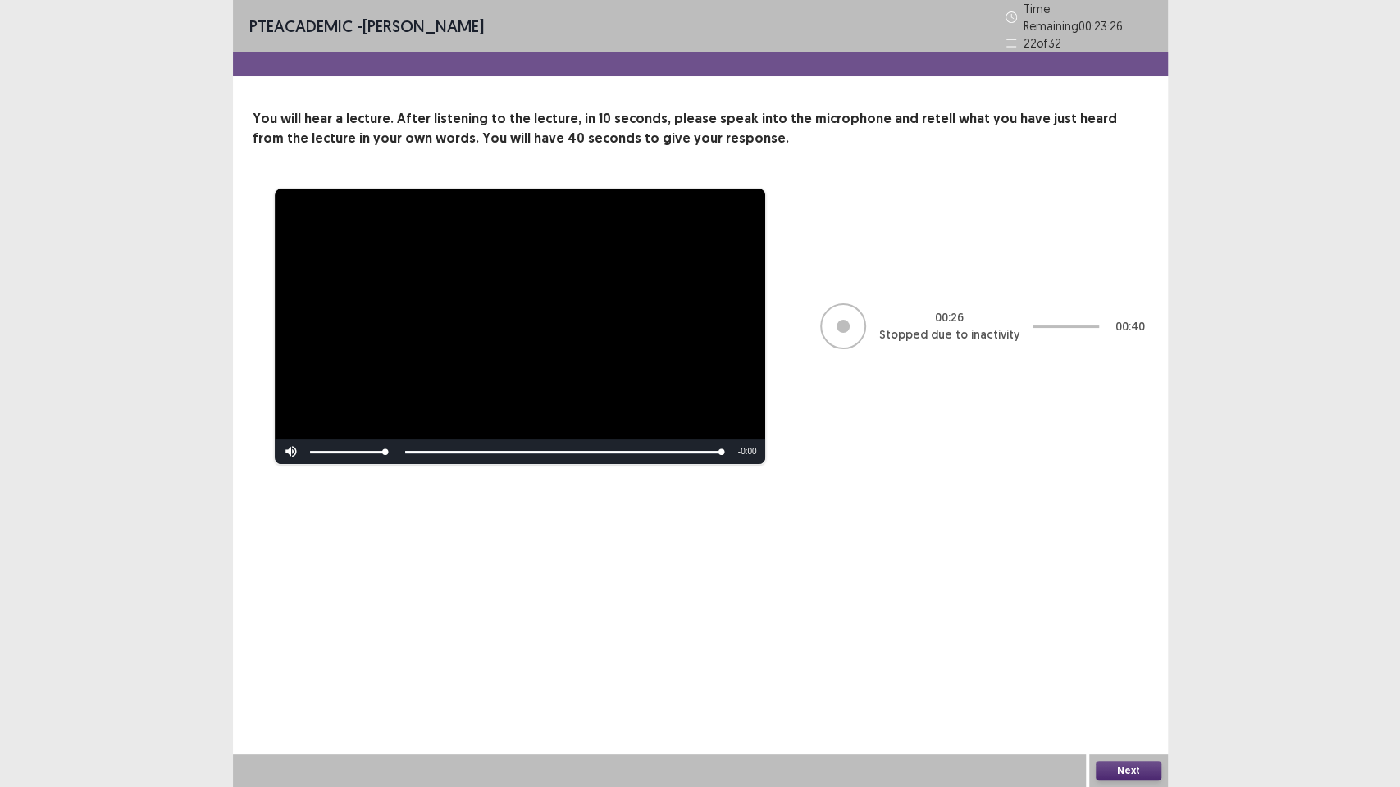
click at [1109, 672] on button "Next" at bounding box center [1129, 771] width 66 height 20
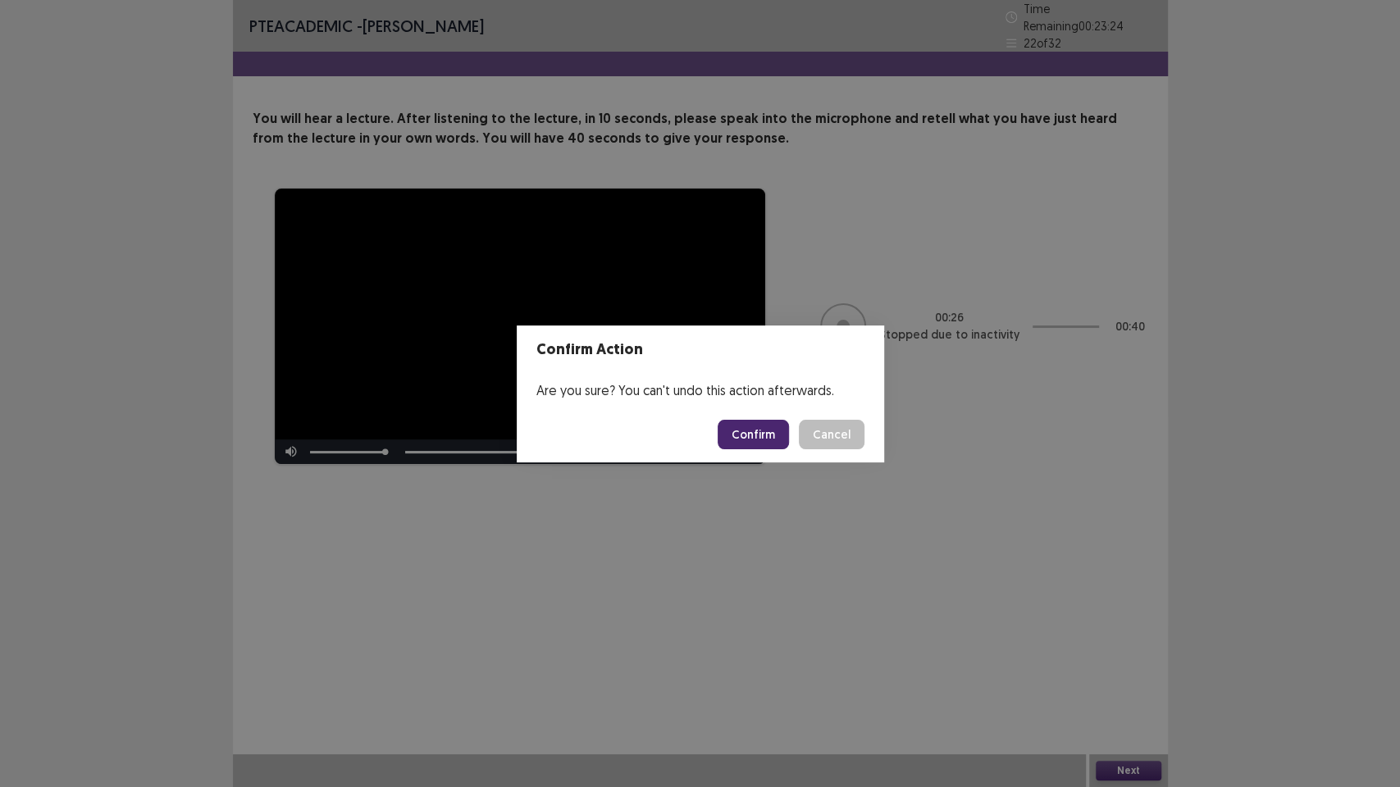
click at [754, 430] on button "Confirm" at bounding box center [752, 435] width 71 height 30
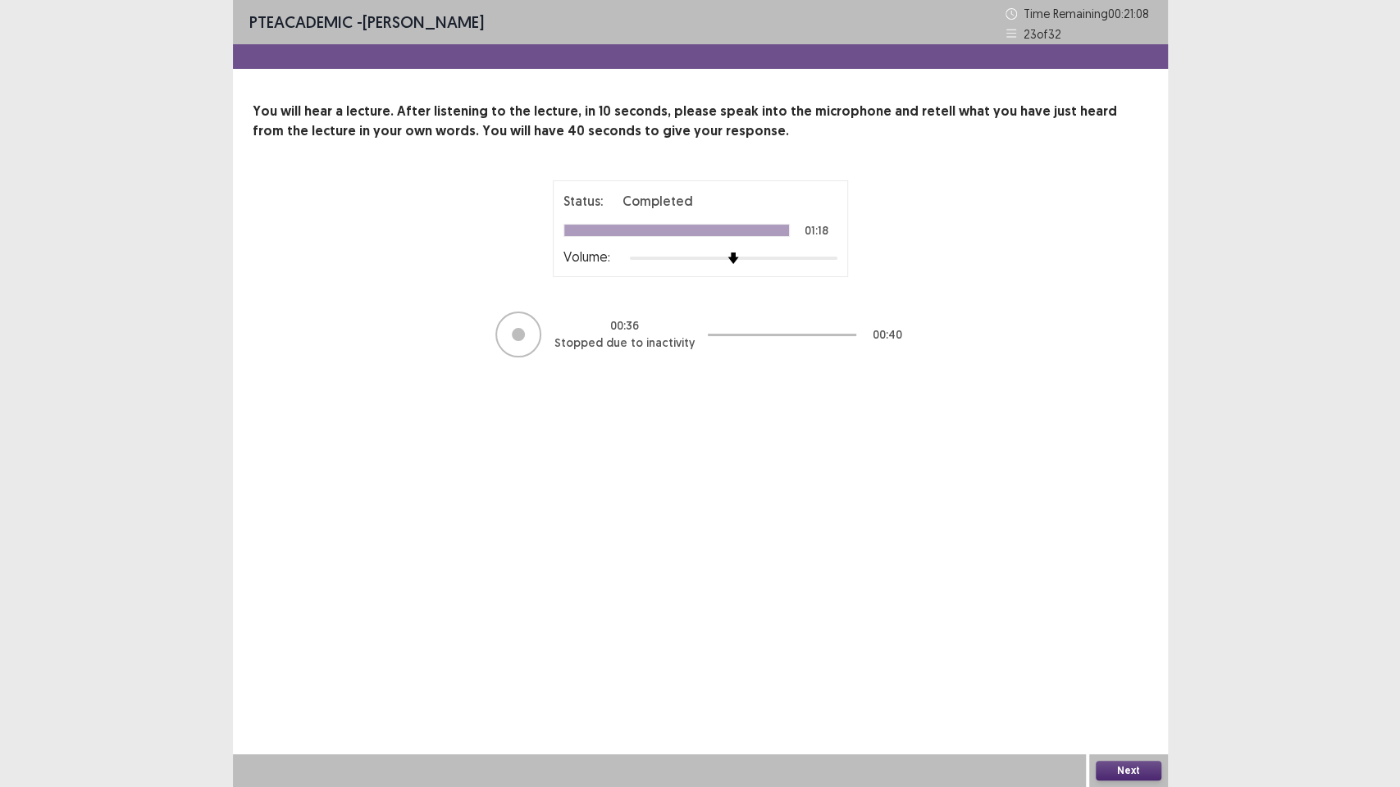
click at [1115, 672] on button "Next" at bounding box center [1129, 771] width 66 height 20
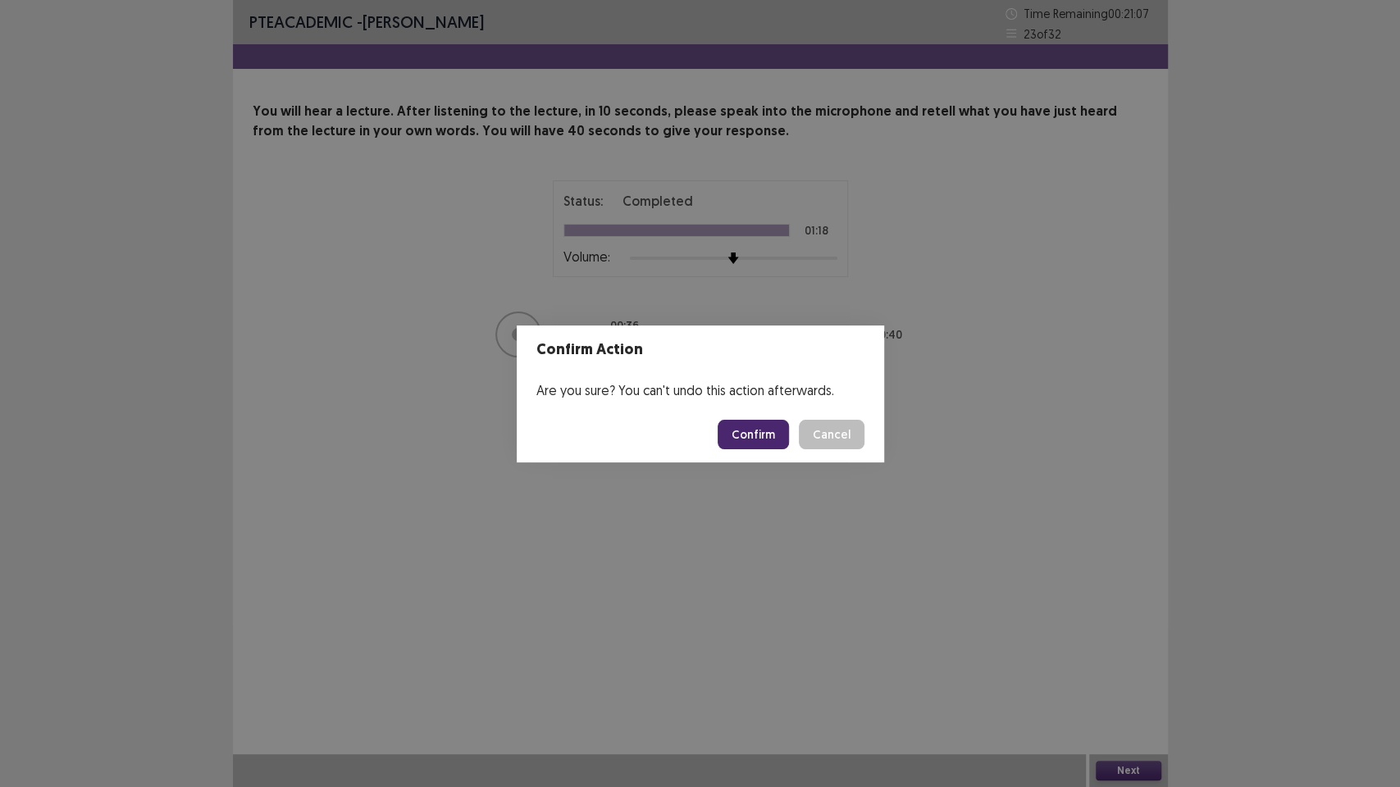
click at [1118, 672] on div "Confirm Action Are you sure? You can't undo this action afterwards. Confirm Can…" at bounding box center [700, 393] width 1400 height 787
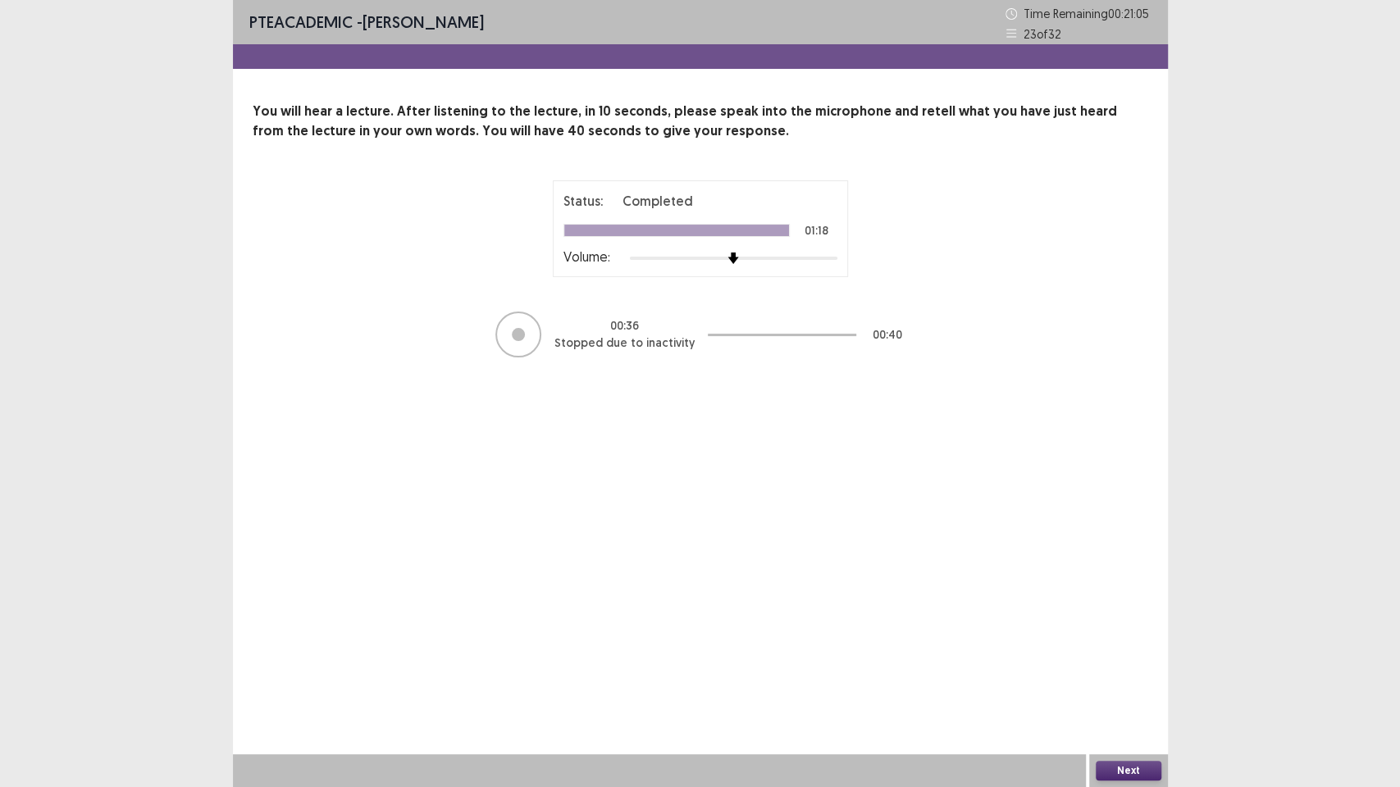
click at [1118, 672] on button "Next" at bounding box center [1129, 771] width 66 height 20
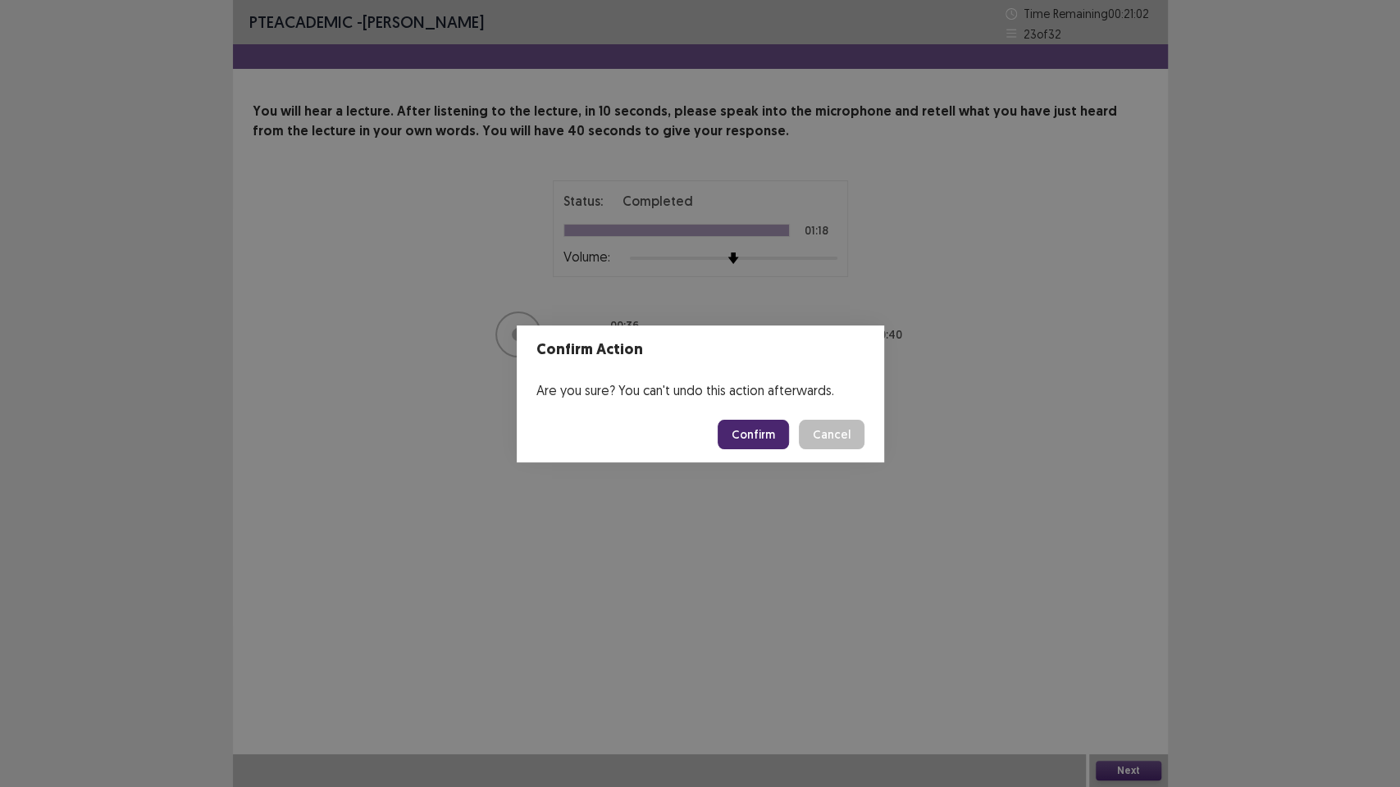
click at [748, 428] on button "Confirm" at bounding box center [752, 435] width 71 height 30
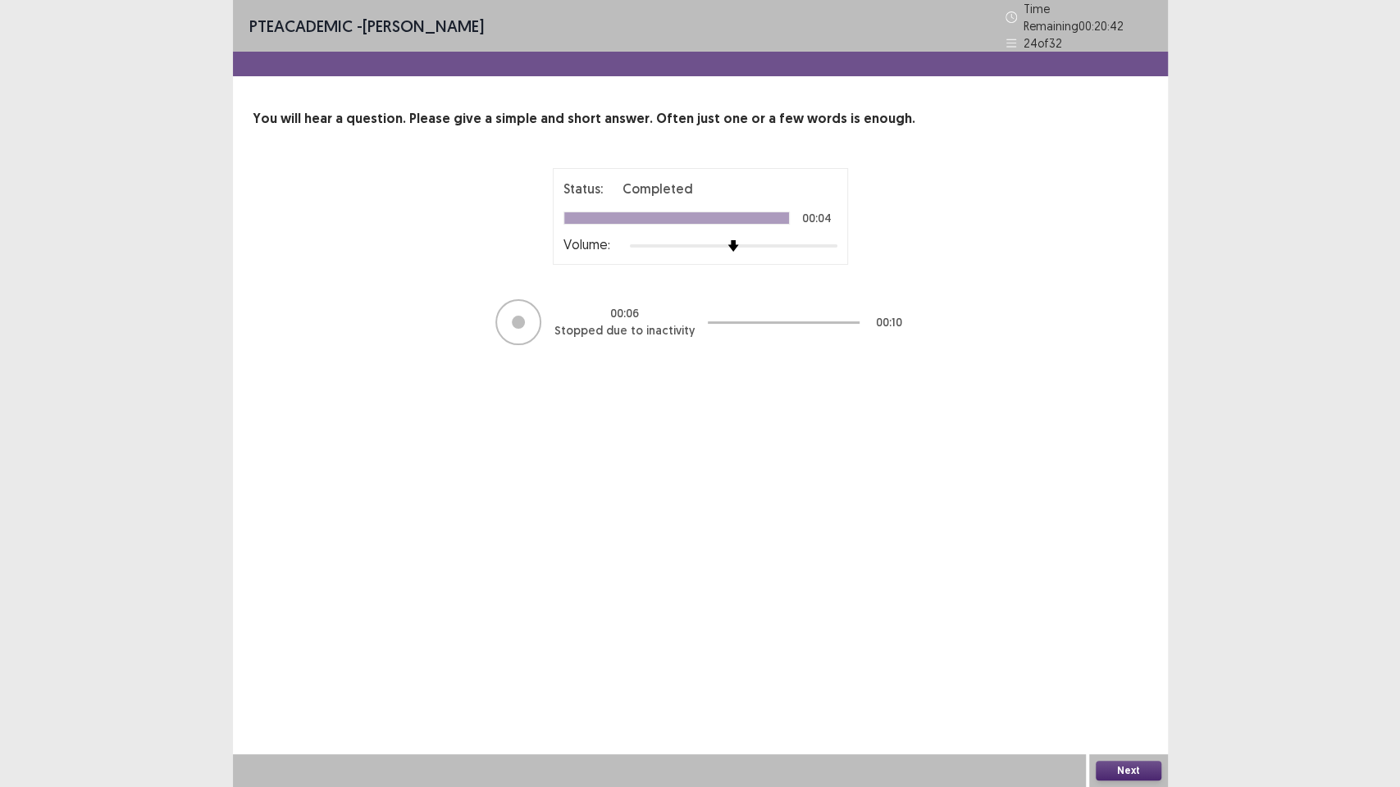
click at [1134, 672] on button "Next" at bounding box center [1129, 771] width 66 height 20
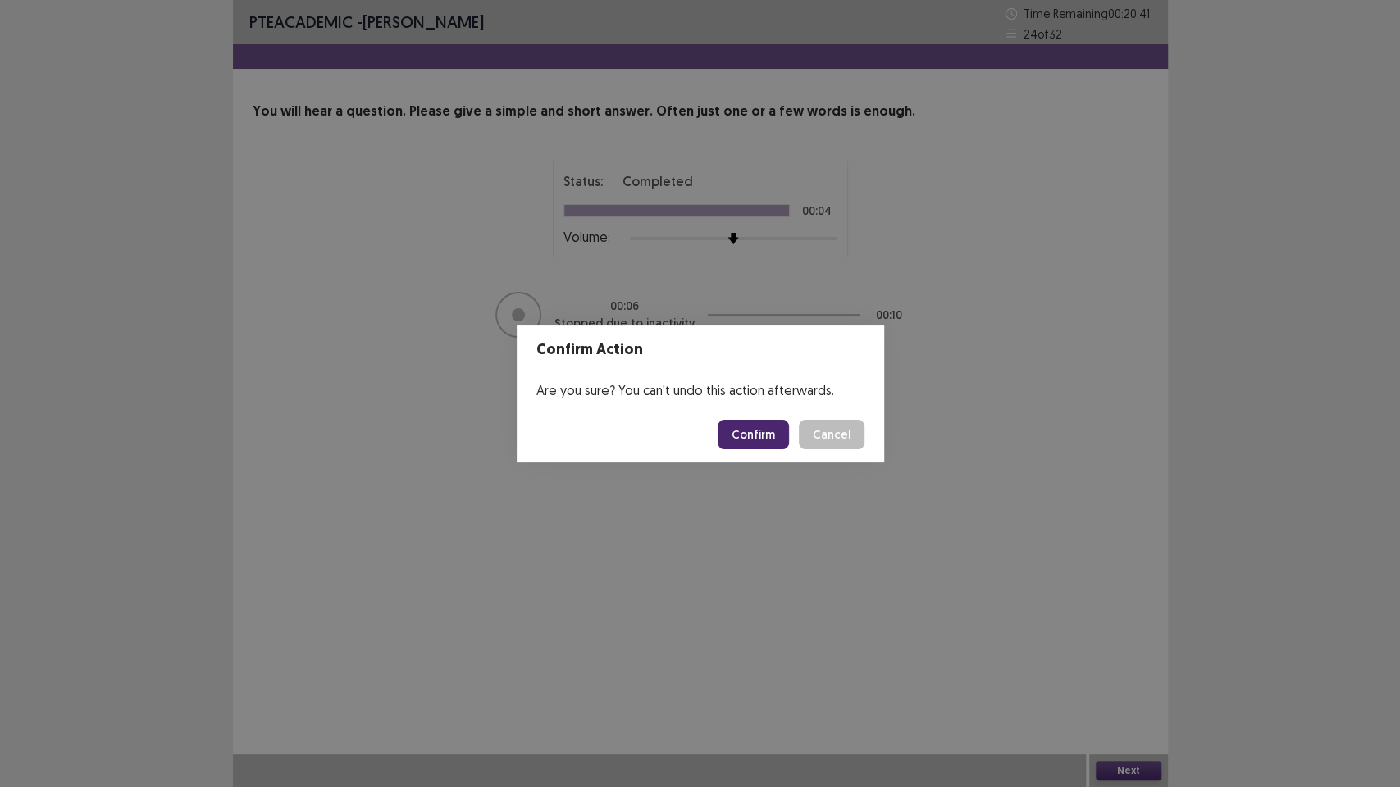
click at [744, 429] on button "Confirm" at bounding box center [752, 435] width 71 height 30
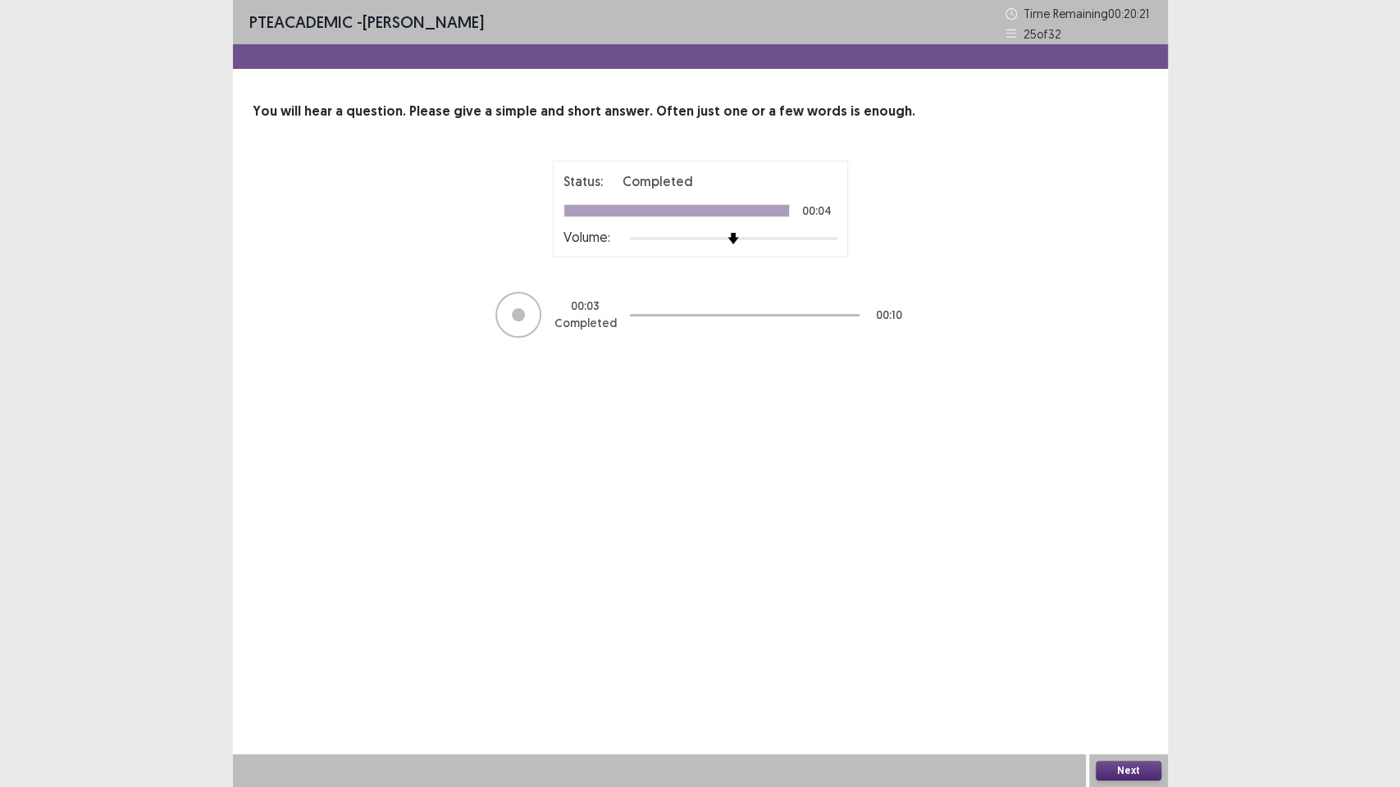
click at [1116, 672] on button "Next" at bounding box center [1129, 771] width 66 height 20
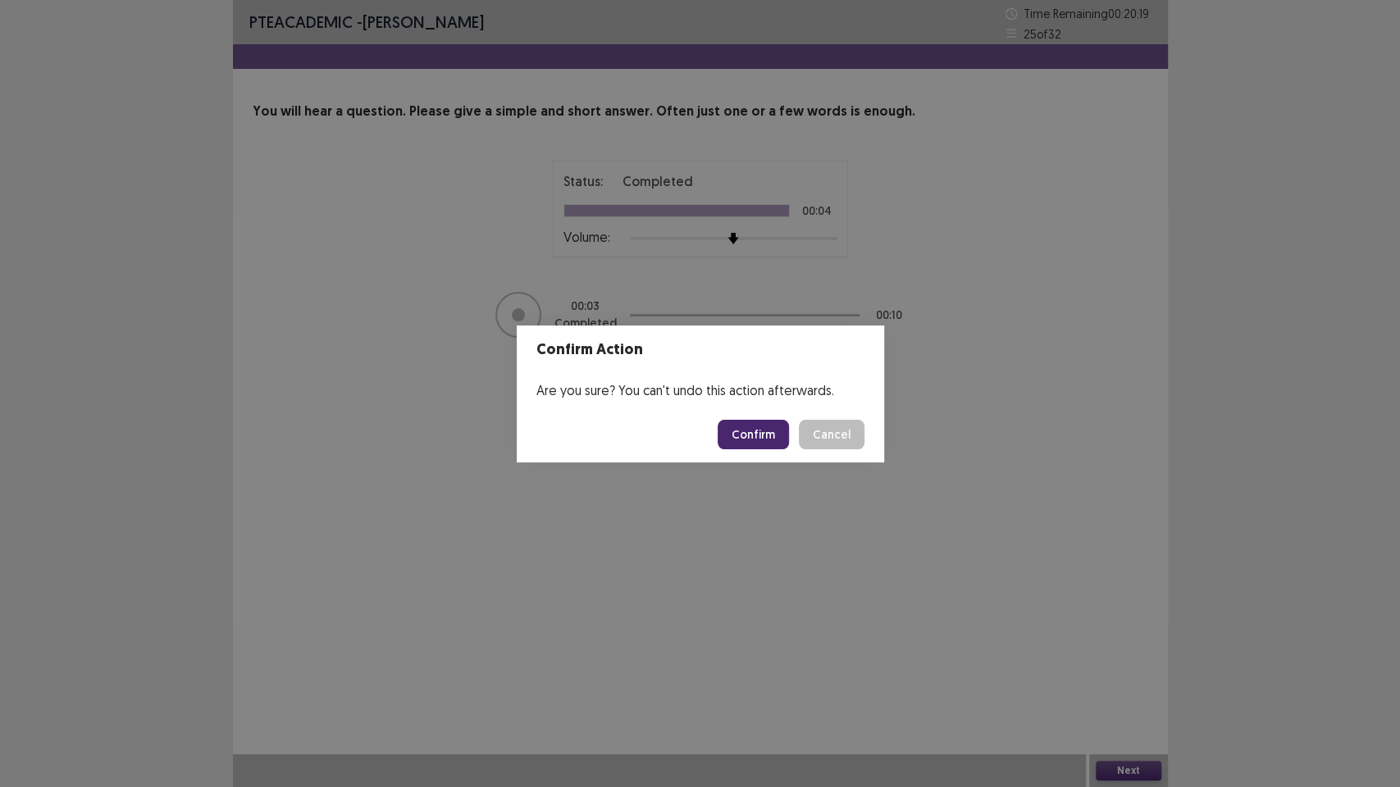
click at [766, 426] on button "Confirm" at bounding box center [752, 435] width 71 height 30
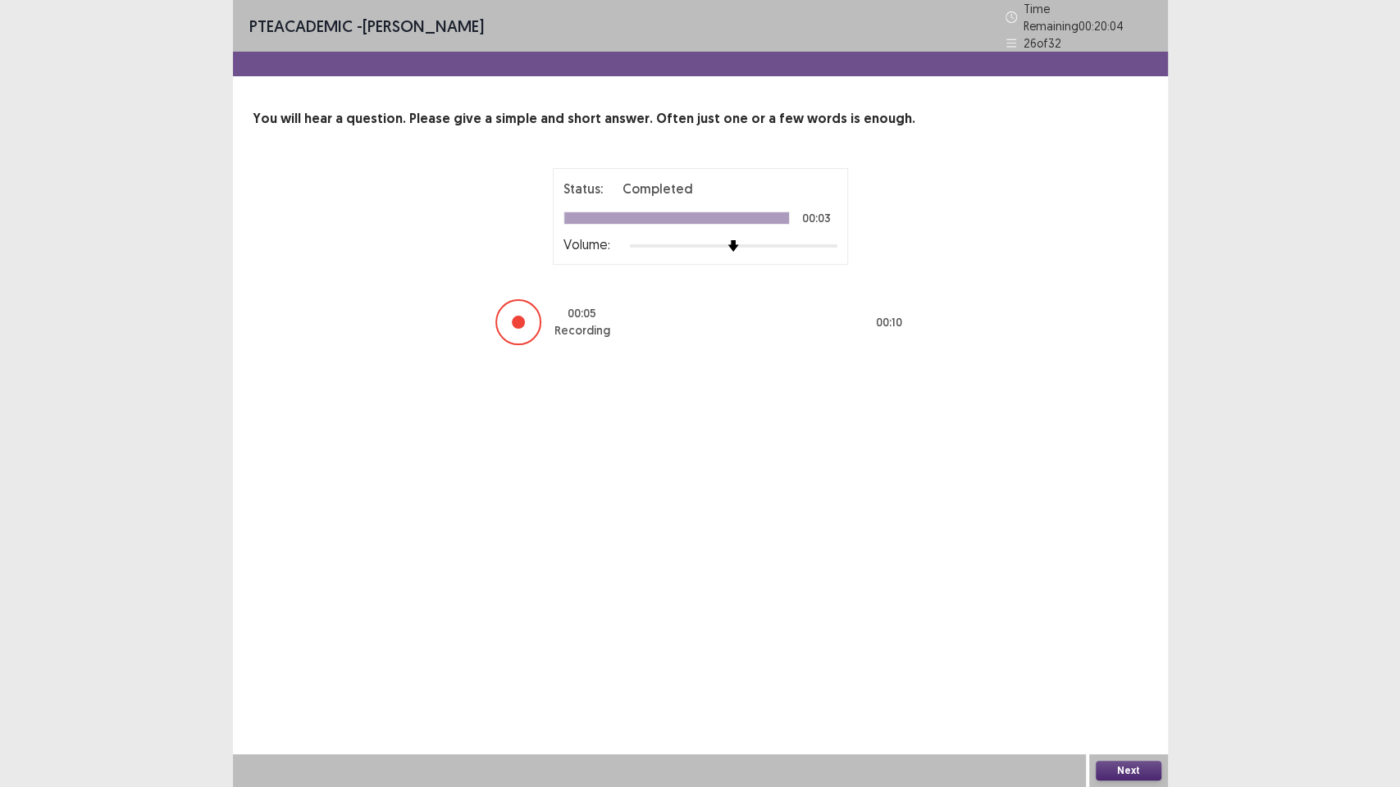
click at [1107, 672] on button "Next" at bounding box center [1129, 771] width 66 height 20
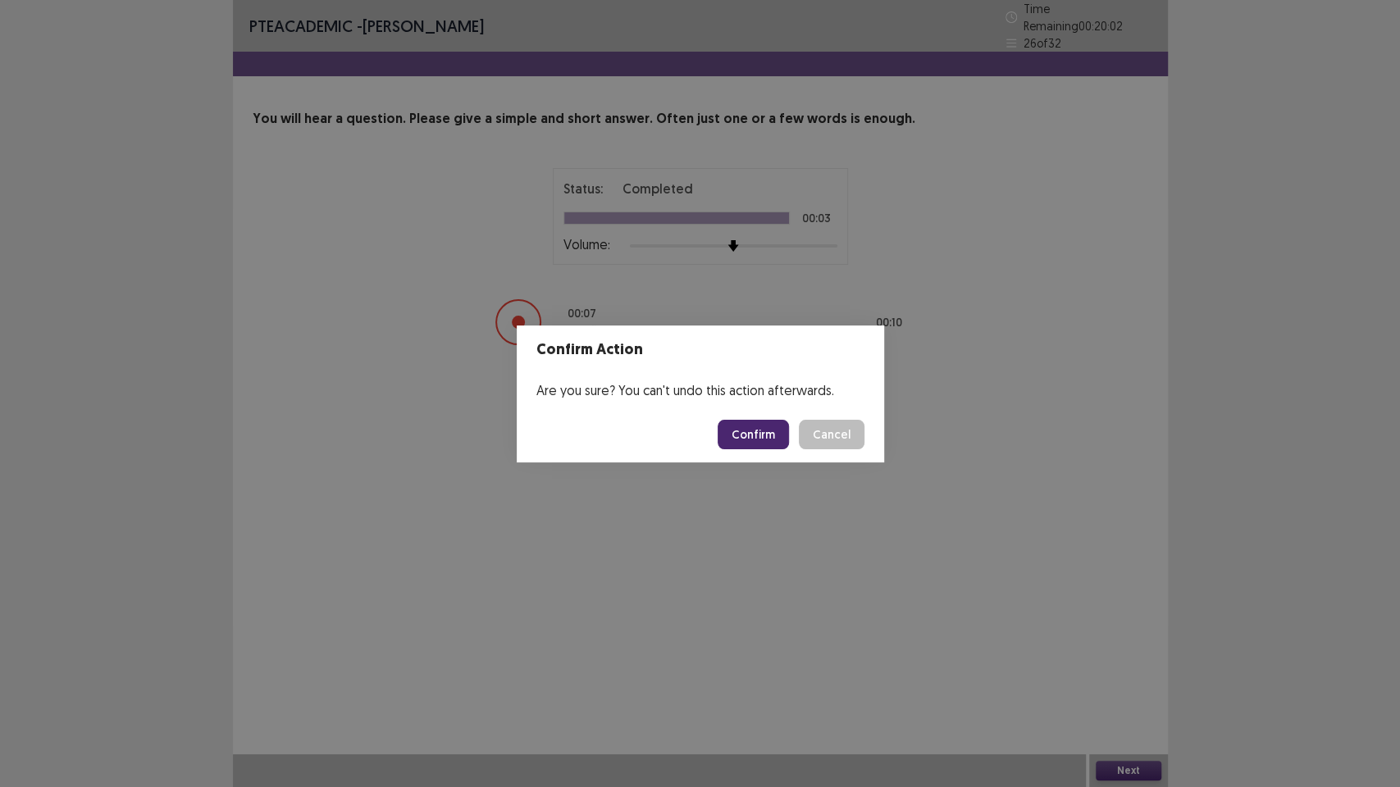
click at [763, 422] on button "Confirm" at bounding box center [752, 435] width 71 height 30
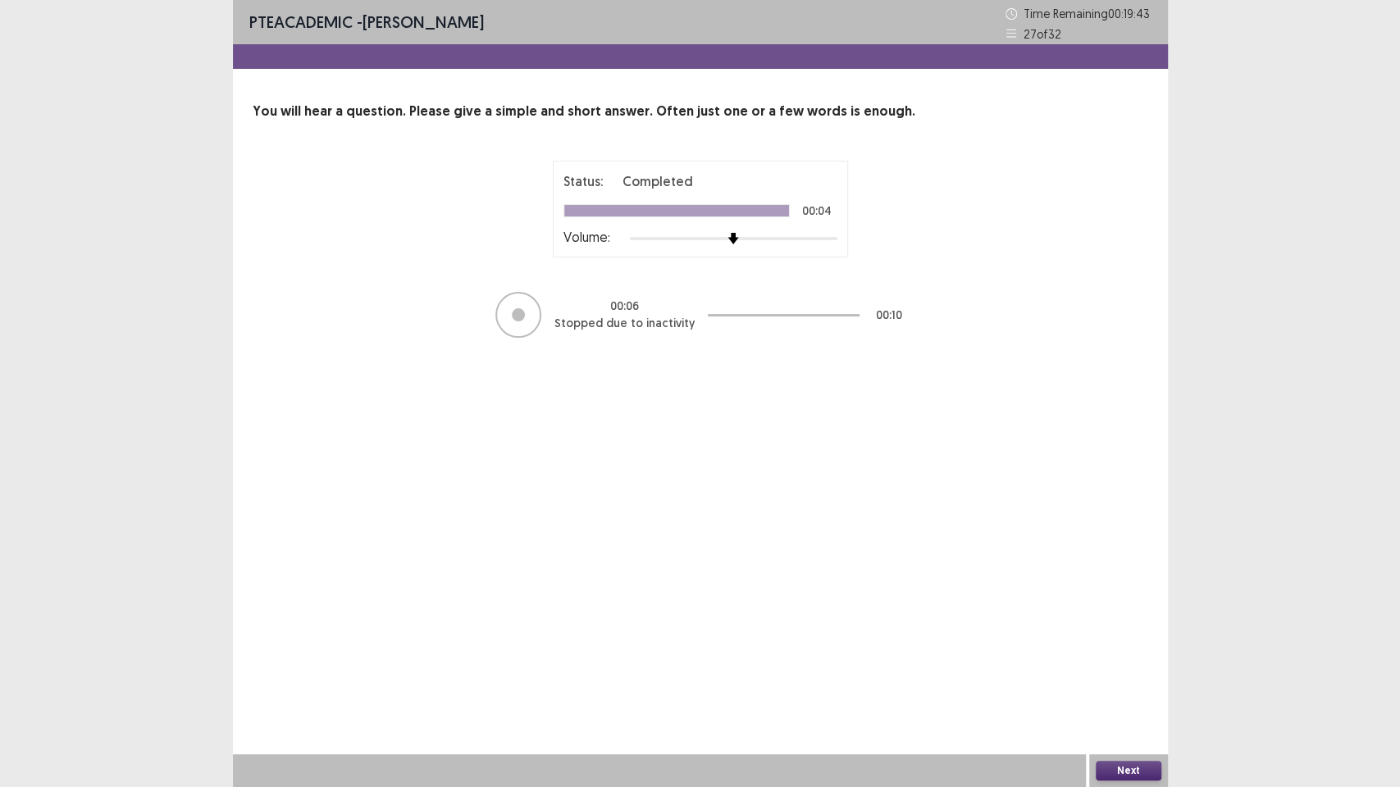
click at [1114, 672] on button "Next" at bounding box center [1129, 771] width 66 height 20
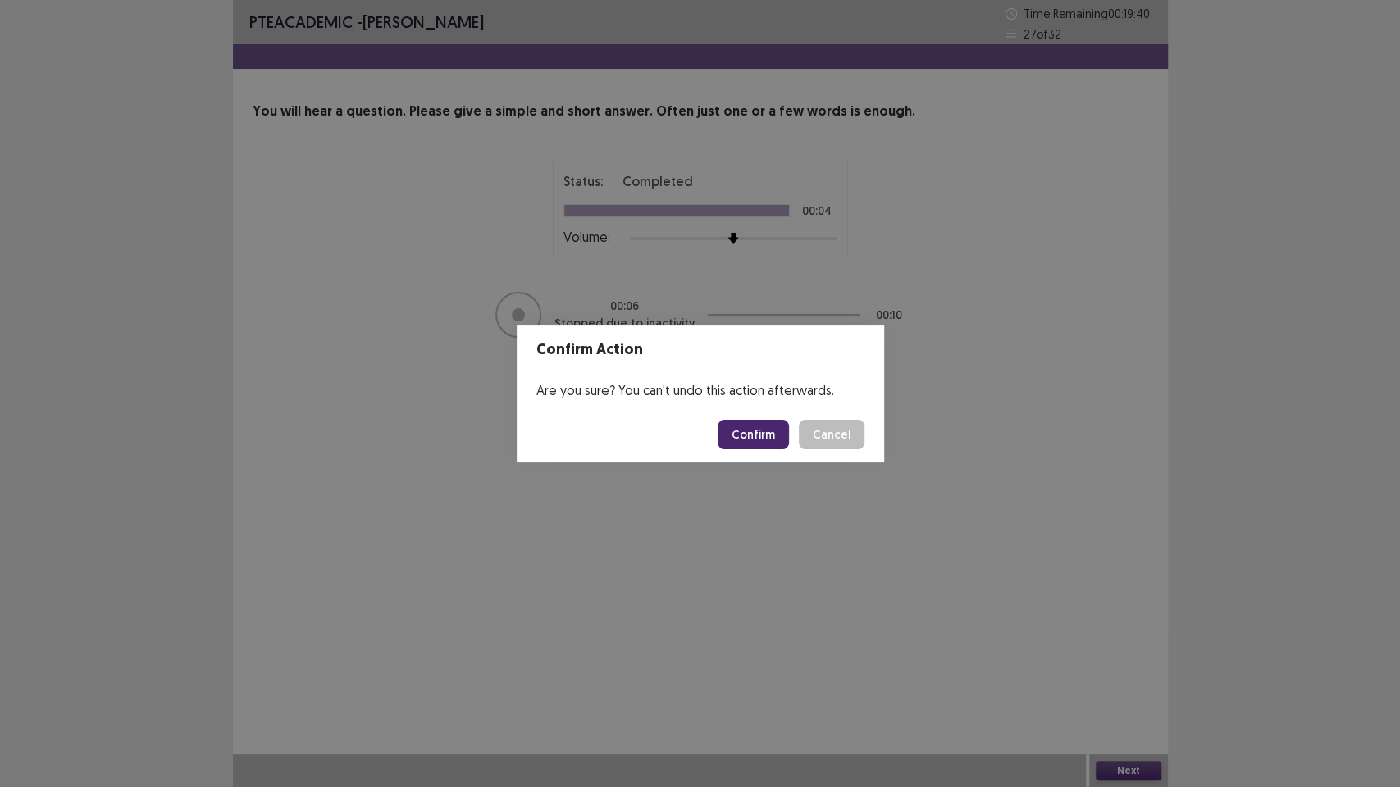
click at [762, 429] on button "Confirm" at bounding box center [752, 435] width 71 height 30
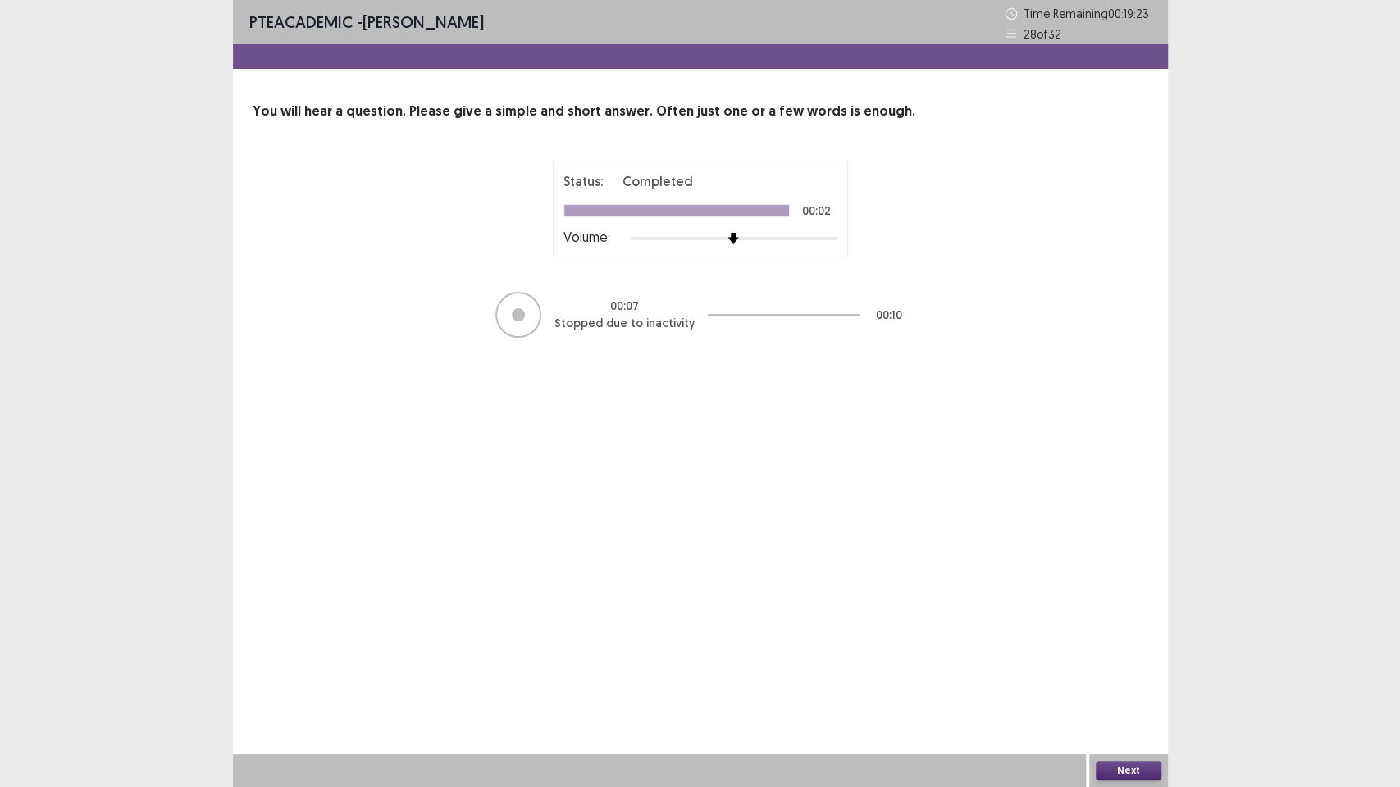
click at [1105, 672] on button "Next" at bounding box center [1129, 771] width 66 height 20
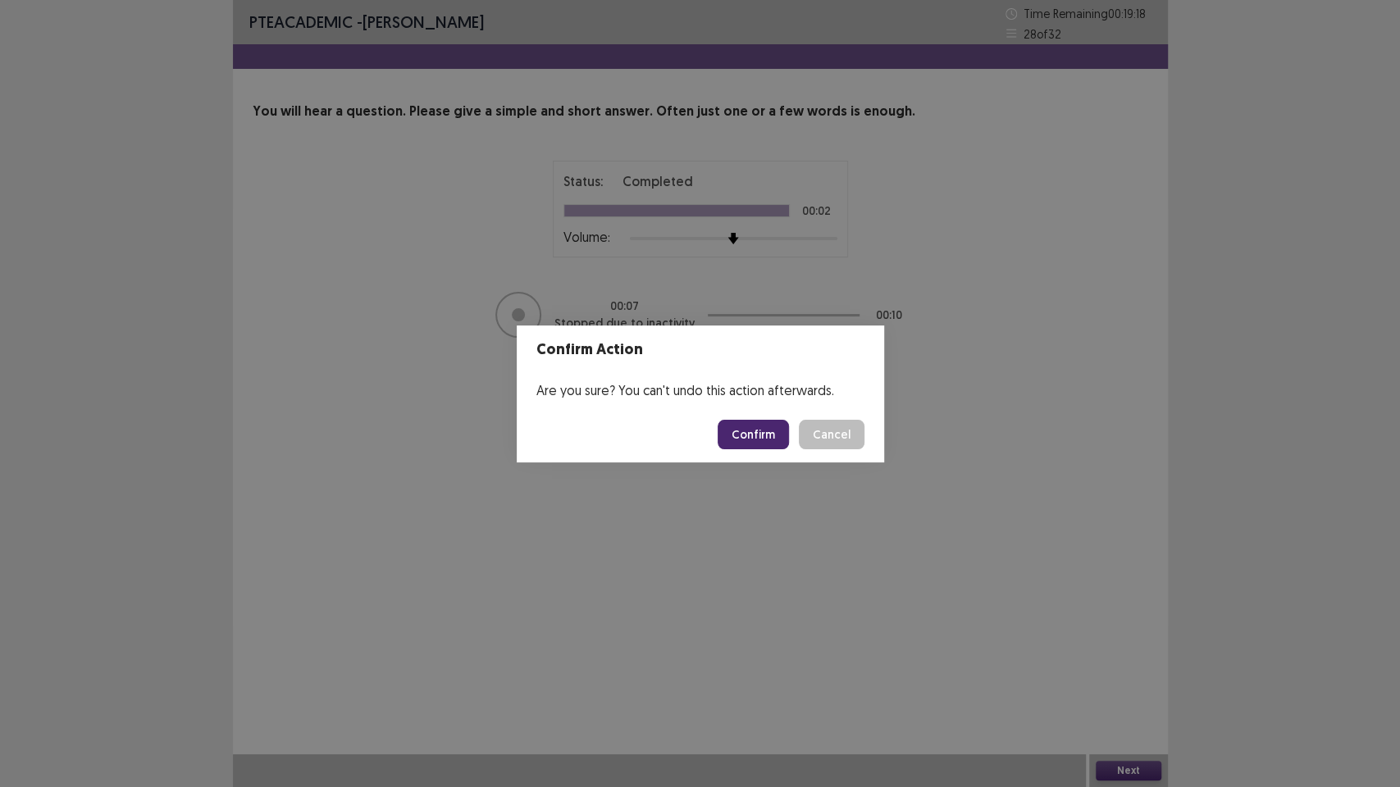
click at [766, 442] on button "Confirm" at bounding box center [752, 435] width 71 height 30
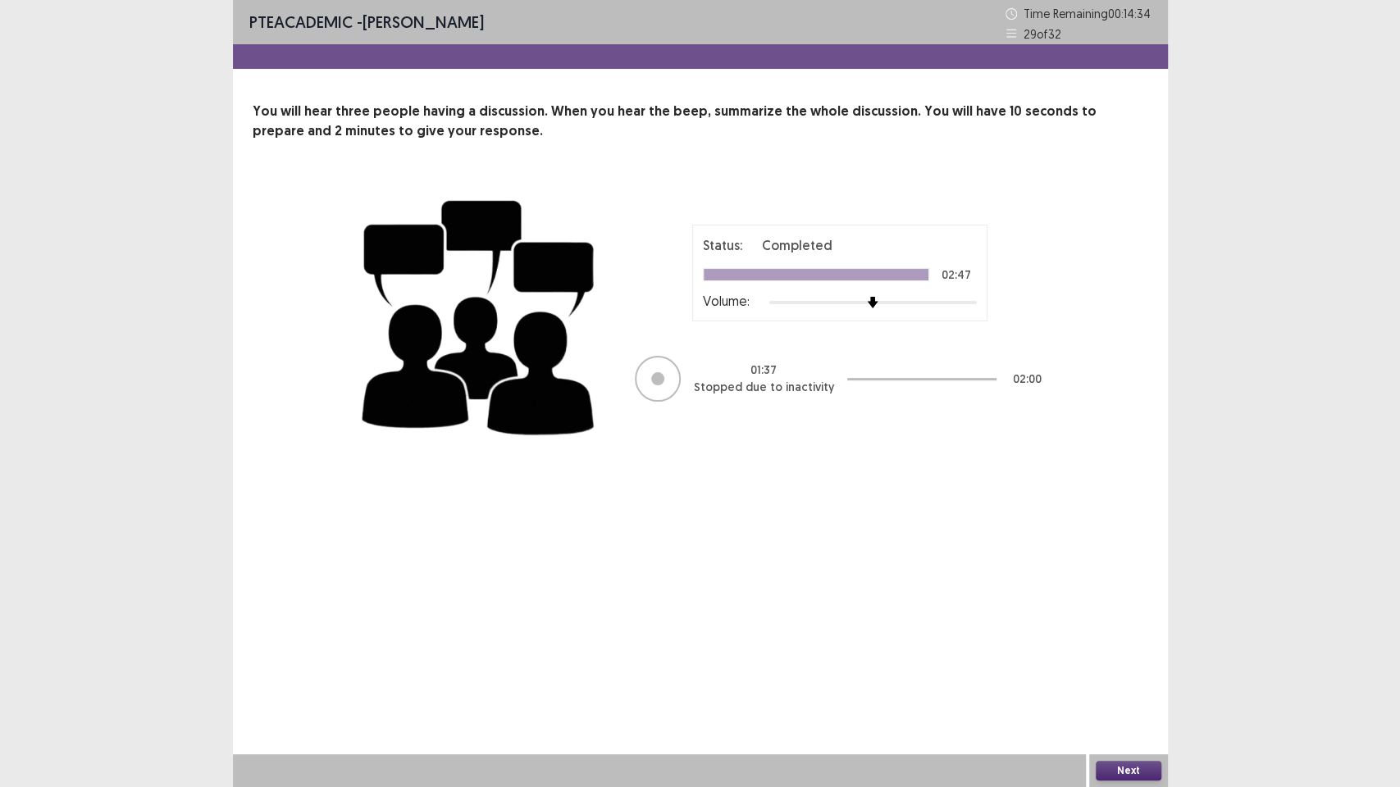
click at [1135, 672] on button "Next" at bounding box center [1129, 771] width 66 height 20
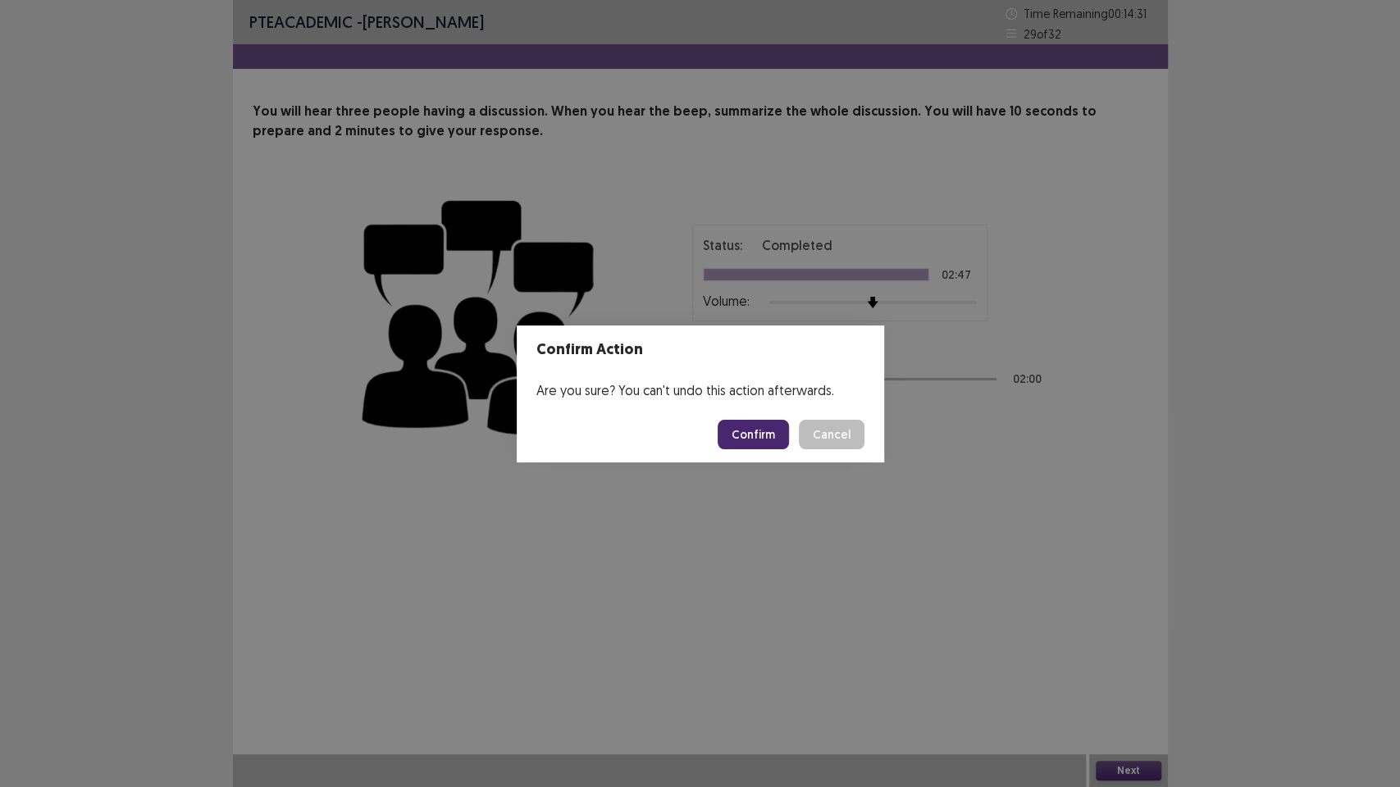
click at [737, 434] on button "Confirm" at bounding box center [752, 435] width 71 height 30
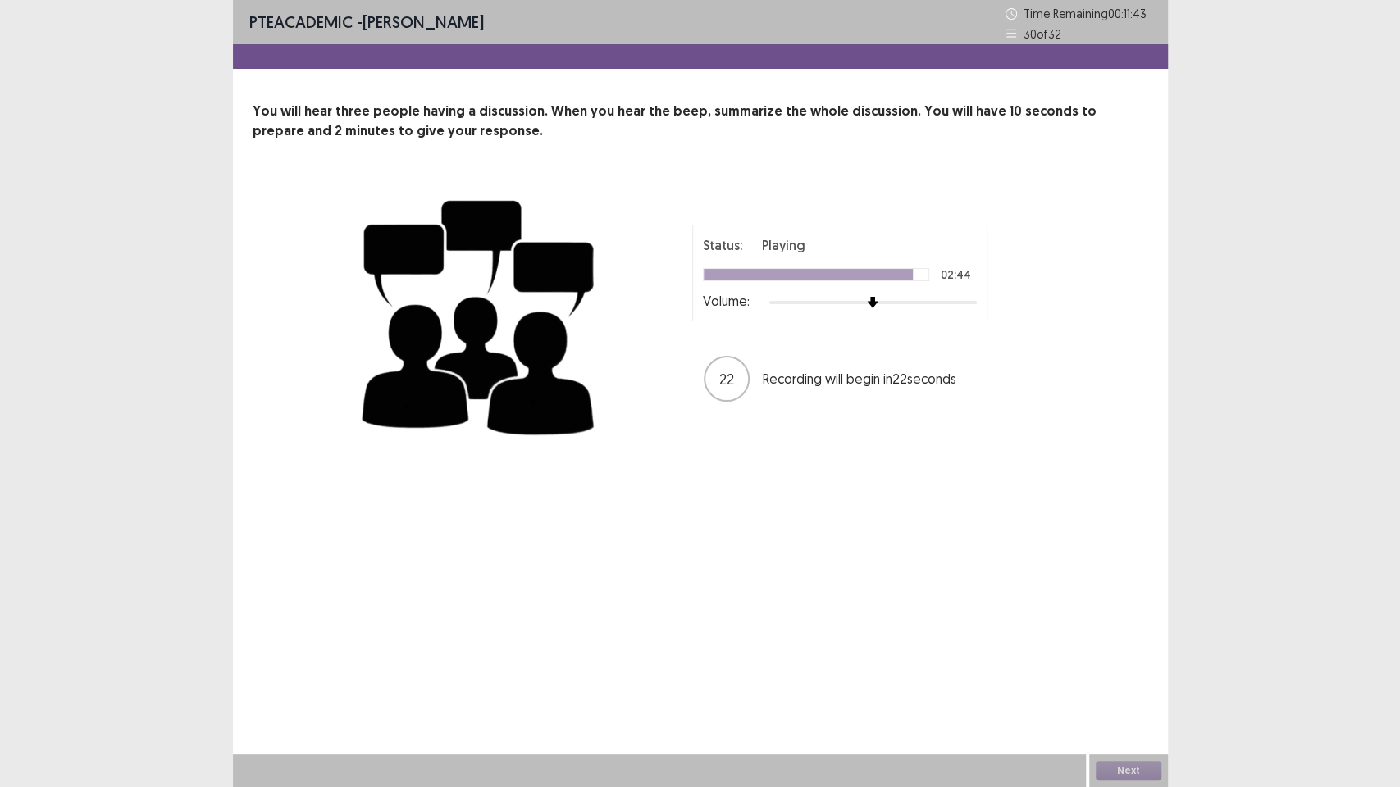
click at [737, 434] on div "Status: Playing 02:44 Volume: 22 Recording will begin in 22 seconds" at bounding box center [700, 314] width 689 height 268
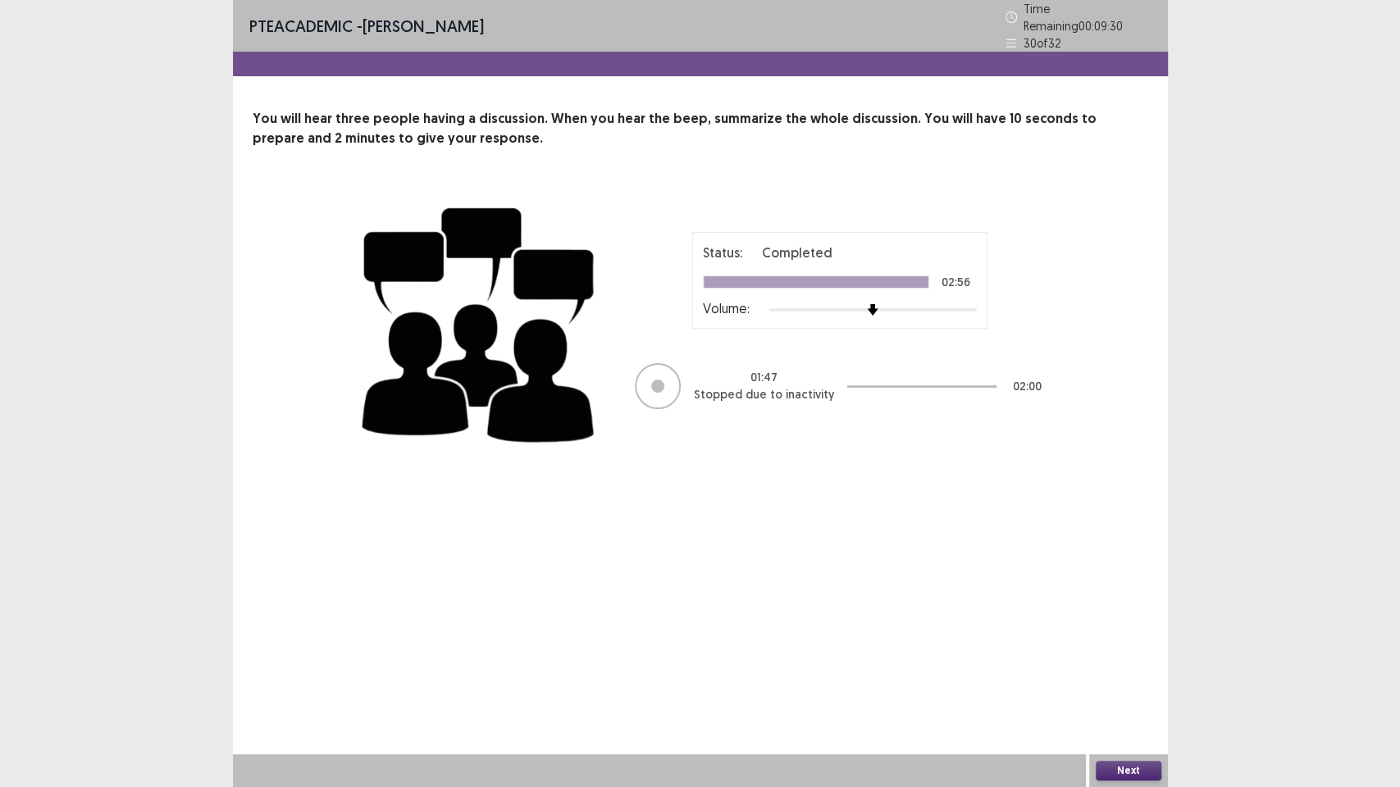
click at [1141, 672] on button "Next" at bounding box center [1129, 771] width 66 height 20
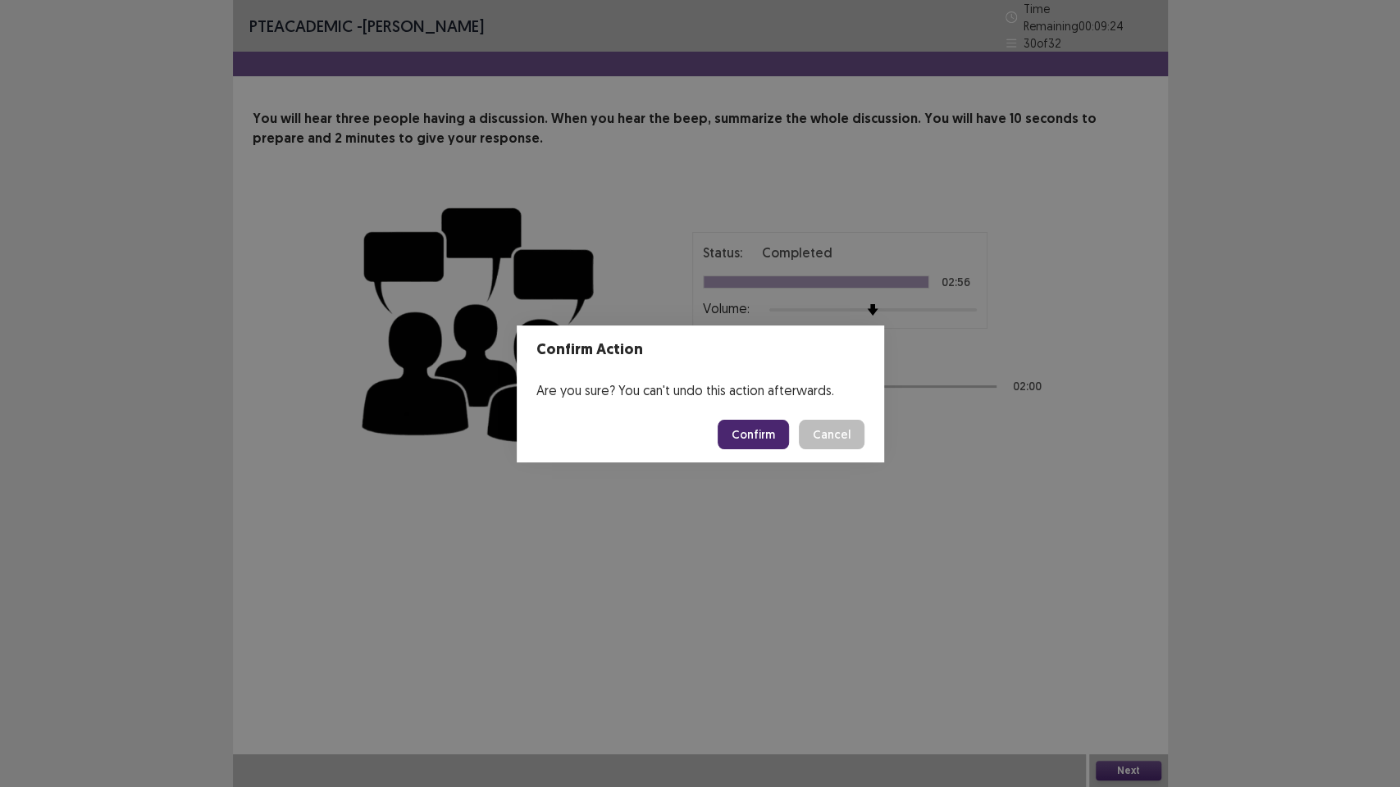
click at [752, 431] on button "Confirm" at bounding box center [752, 435] width 71 height 30
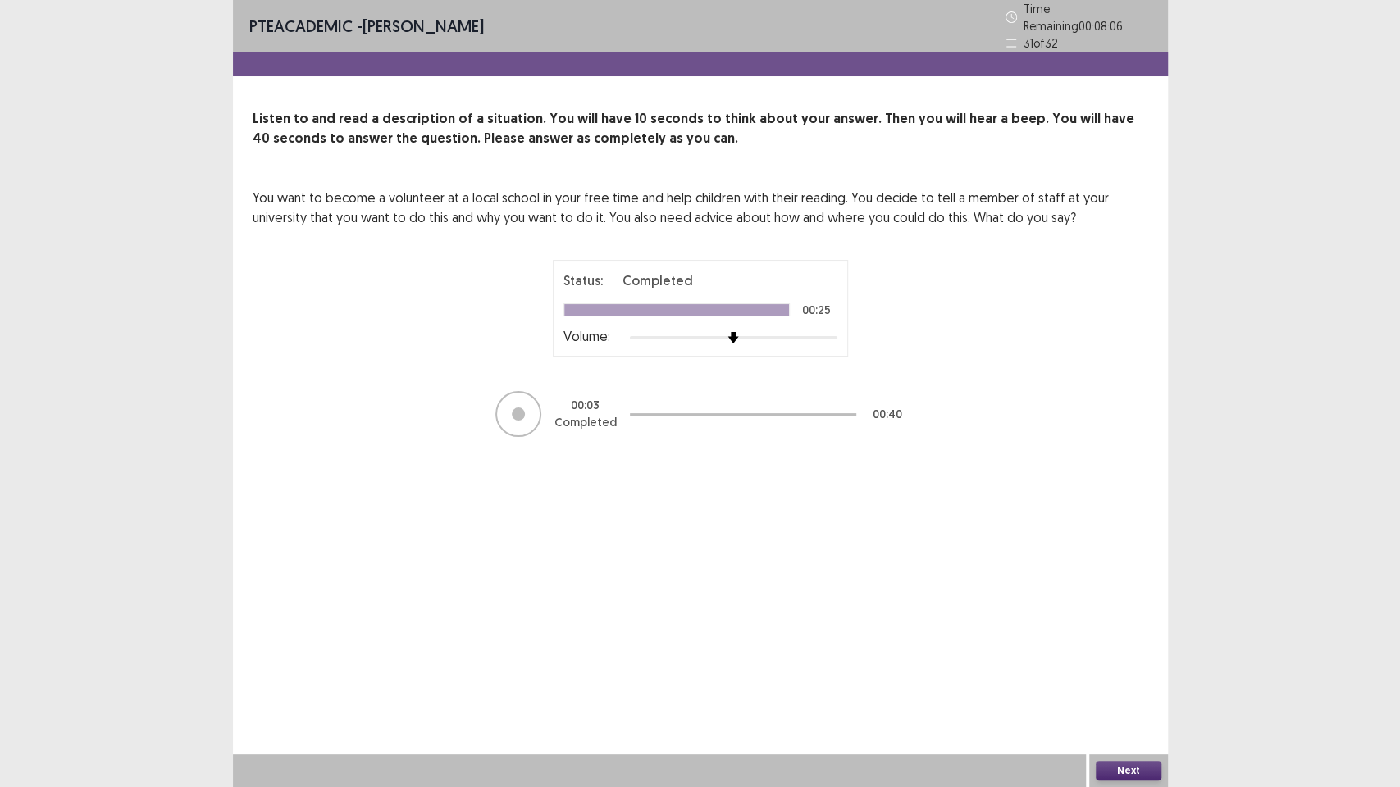
click at [1118, 672] on button "Next" at bounding box center [1129, 771] width 66 height 20
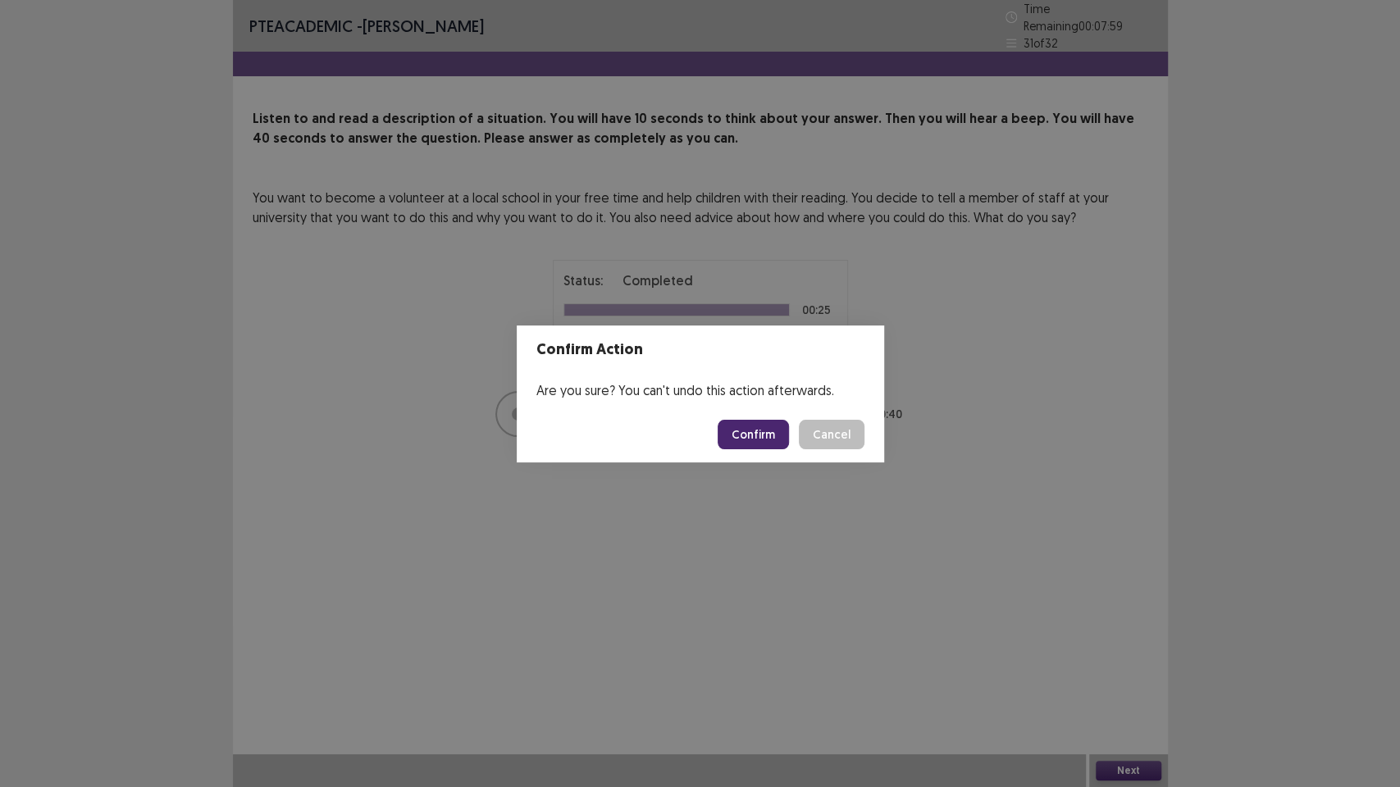
click at [745, 440] on button "Confirm" at bounding box center [752, 435] width 71 height 30
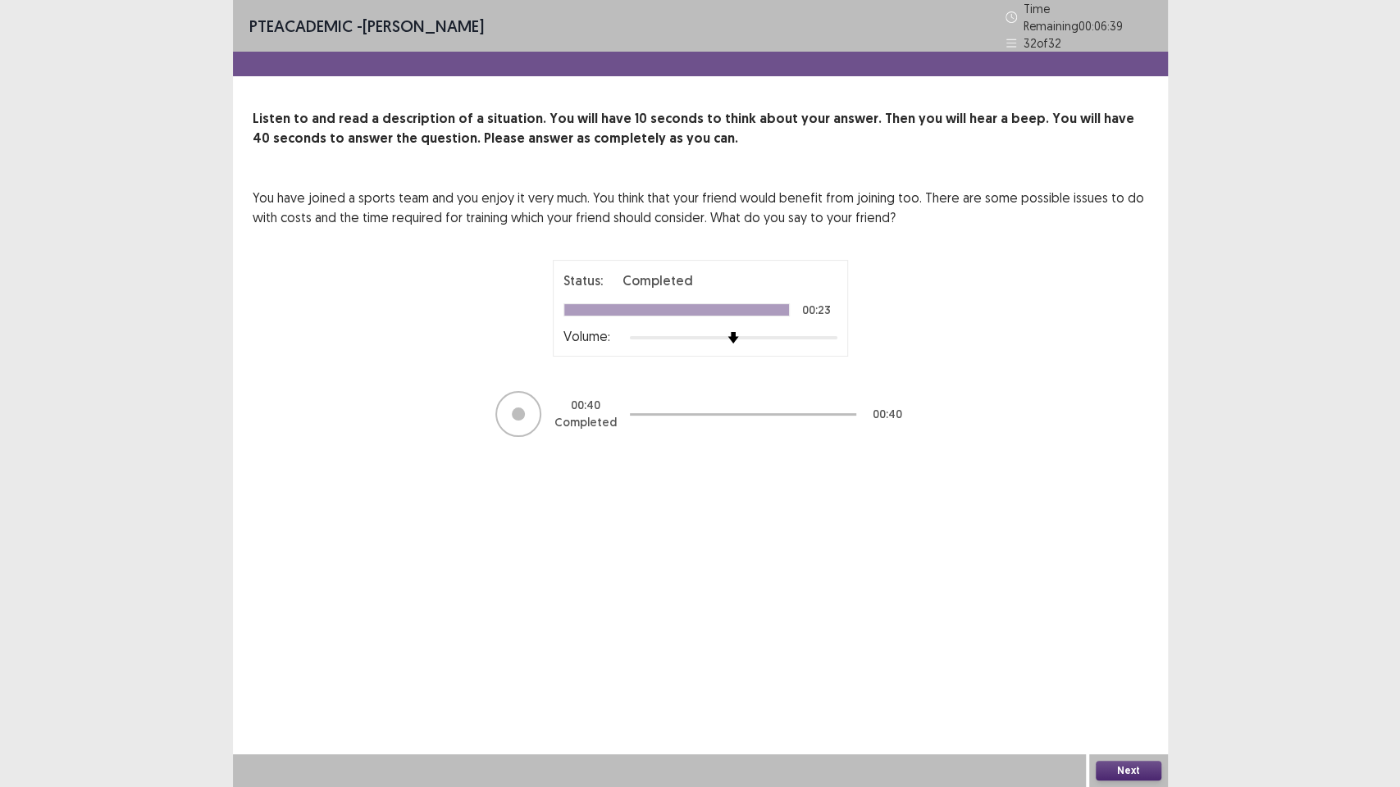
drag, startPoint x: 1136, startPoint y: 762, endPoint x: 1154, endPoint y: 755, distance: 19.2
click at [1154, 672] on div "Next" at bounding box center [1128, 770] width 79 height 33
click at [1141, 672] on button "Next" at bounding box center [1129, 771] width 66 height 20
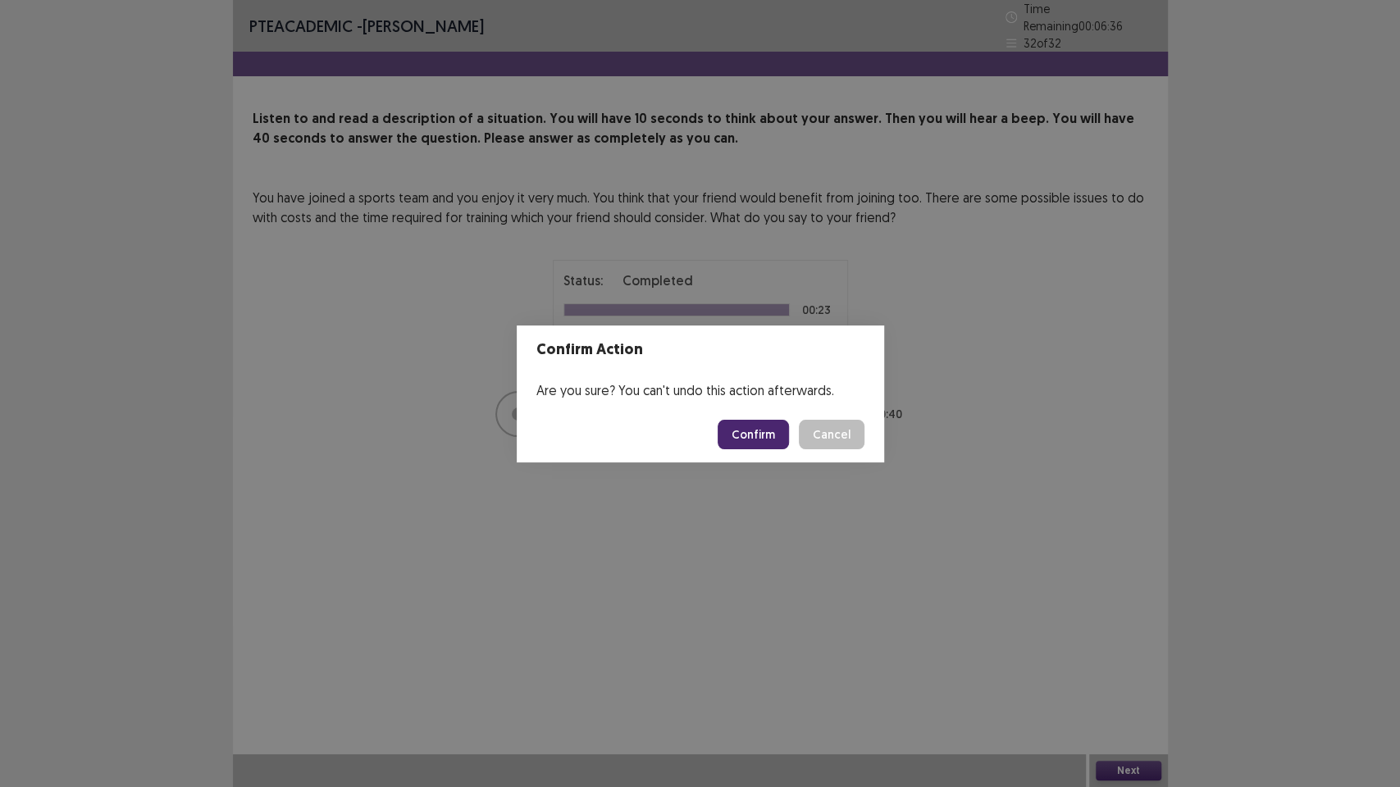
click at [766, 444] on button "Confirm" at bounding box center [752, 435] width 71 height 30
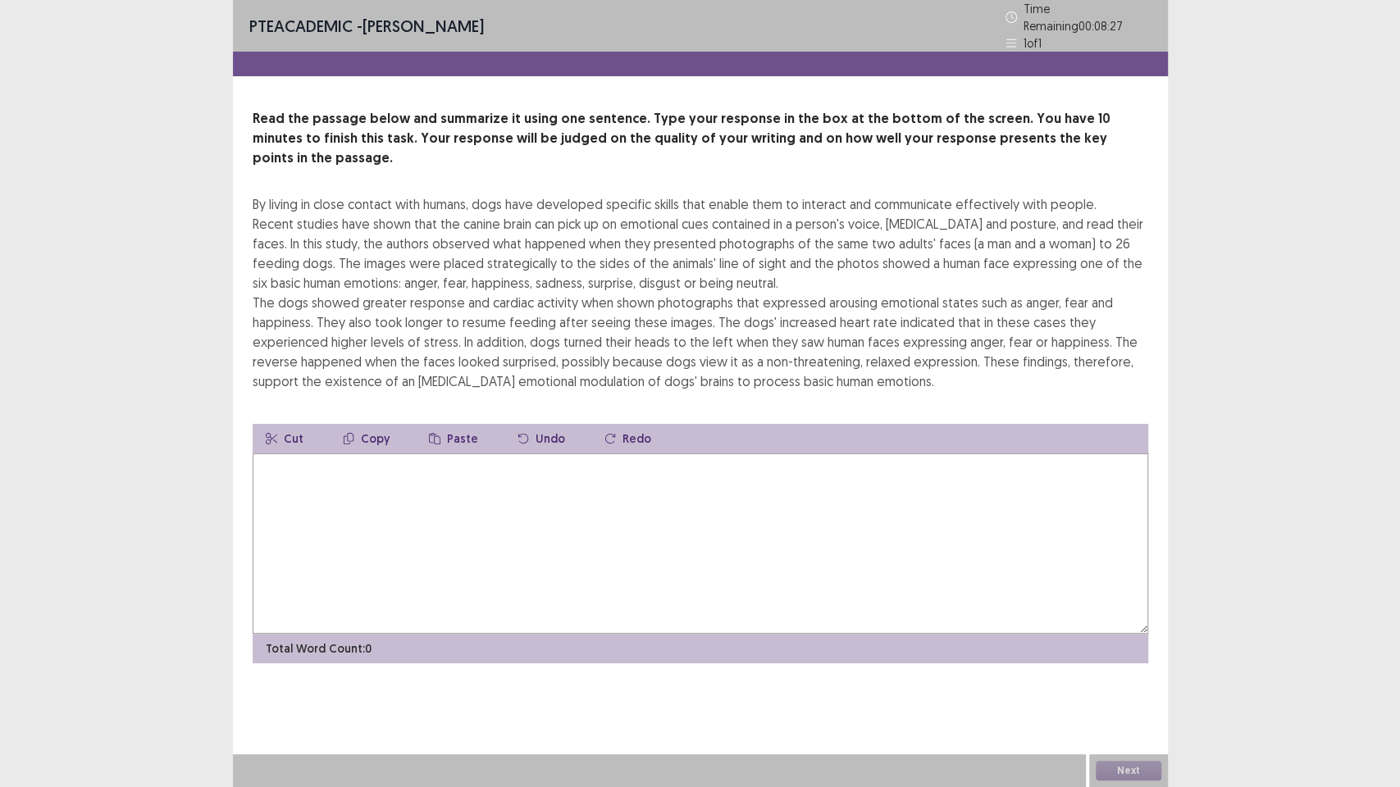
click at [766, 453] on textarea at bounding box center [700, 543] width 895 height 180
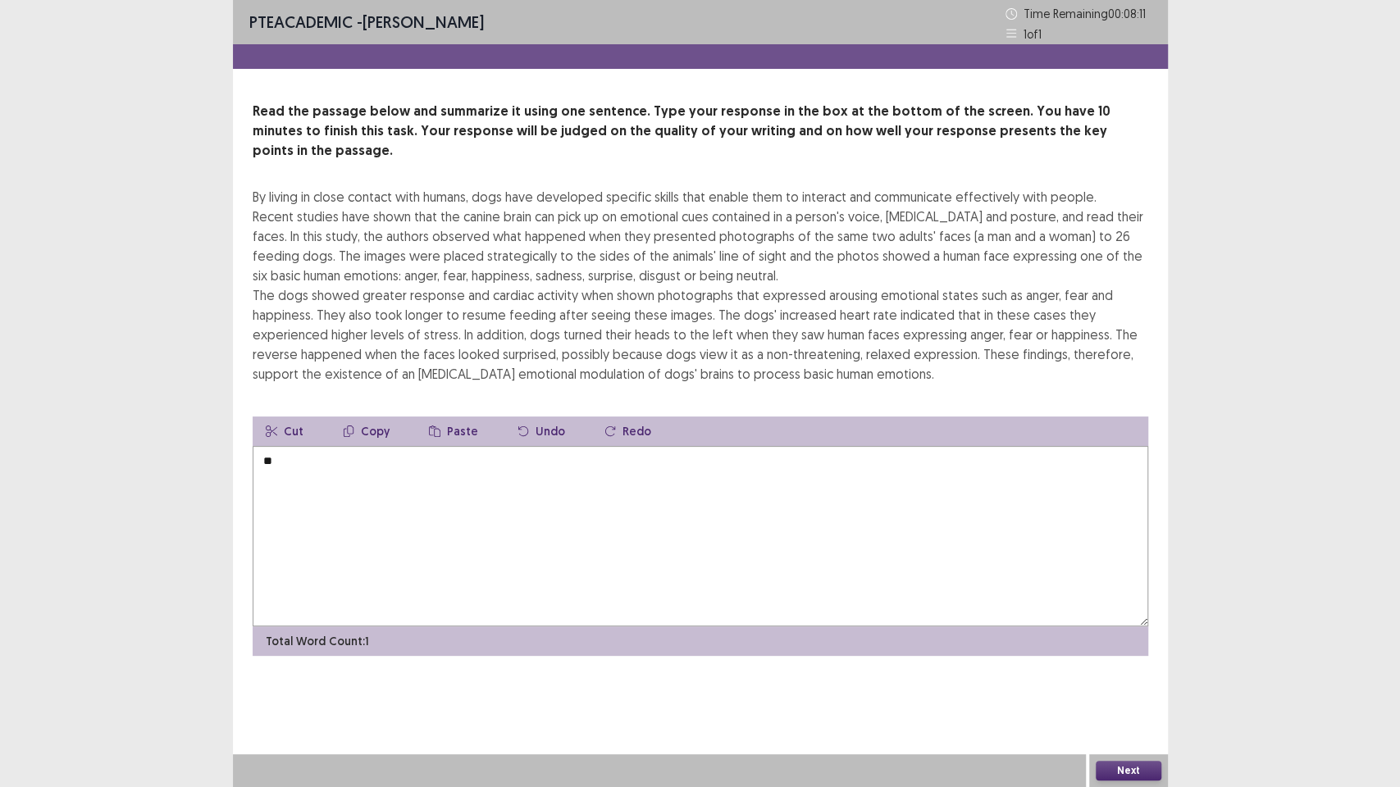
type textarea "*"
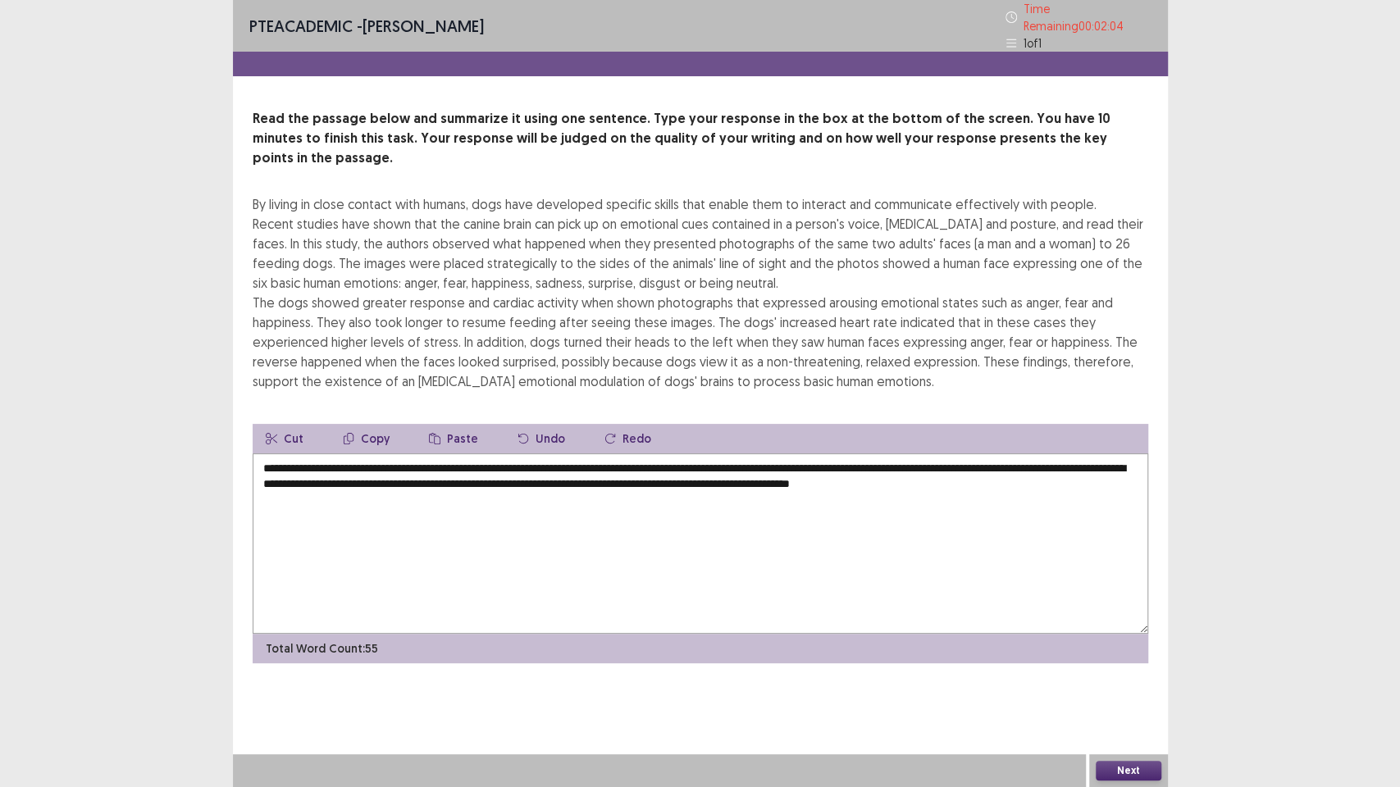
click at [345, 453] on textarea "**********" at bounding box center [700, 543] width 895 height 180
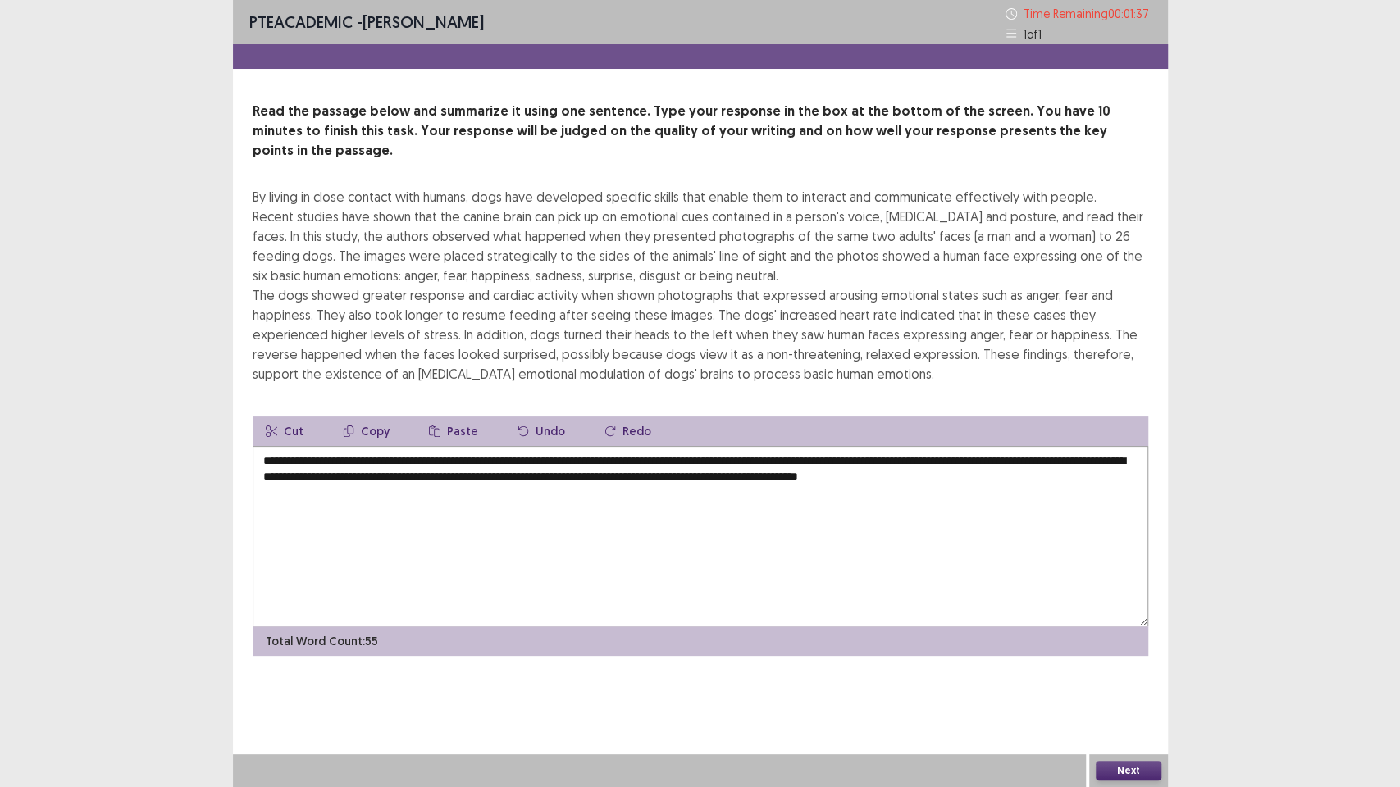
type textarea "**********"
click at [1125, 672] on button "Next" at bounding box center [1129, 771] width 66 height 20
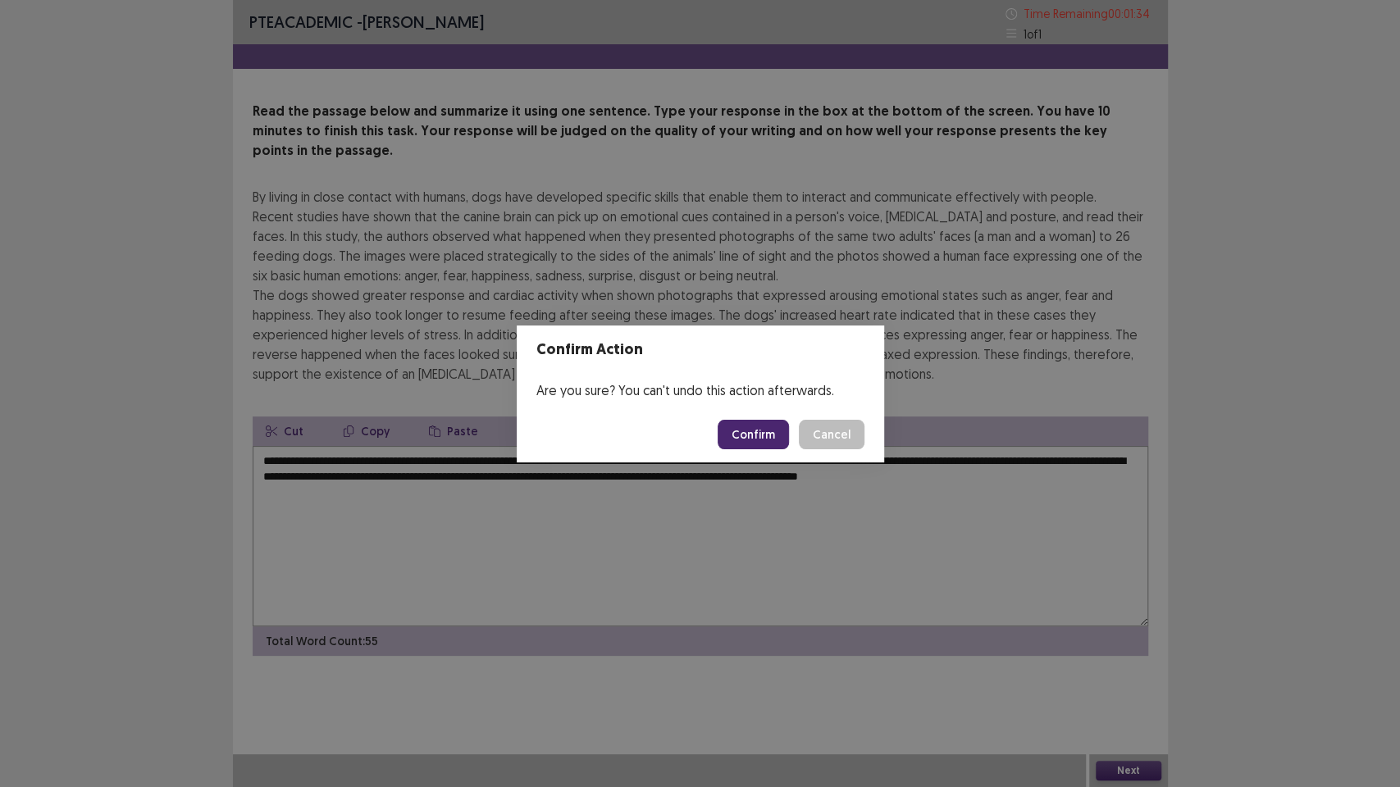
click at [773, 441] on button "Confirm" at bounding box center [752, 435] width 71 height 30
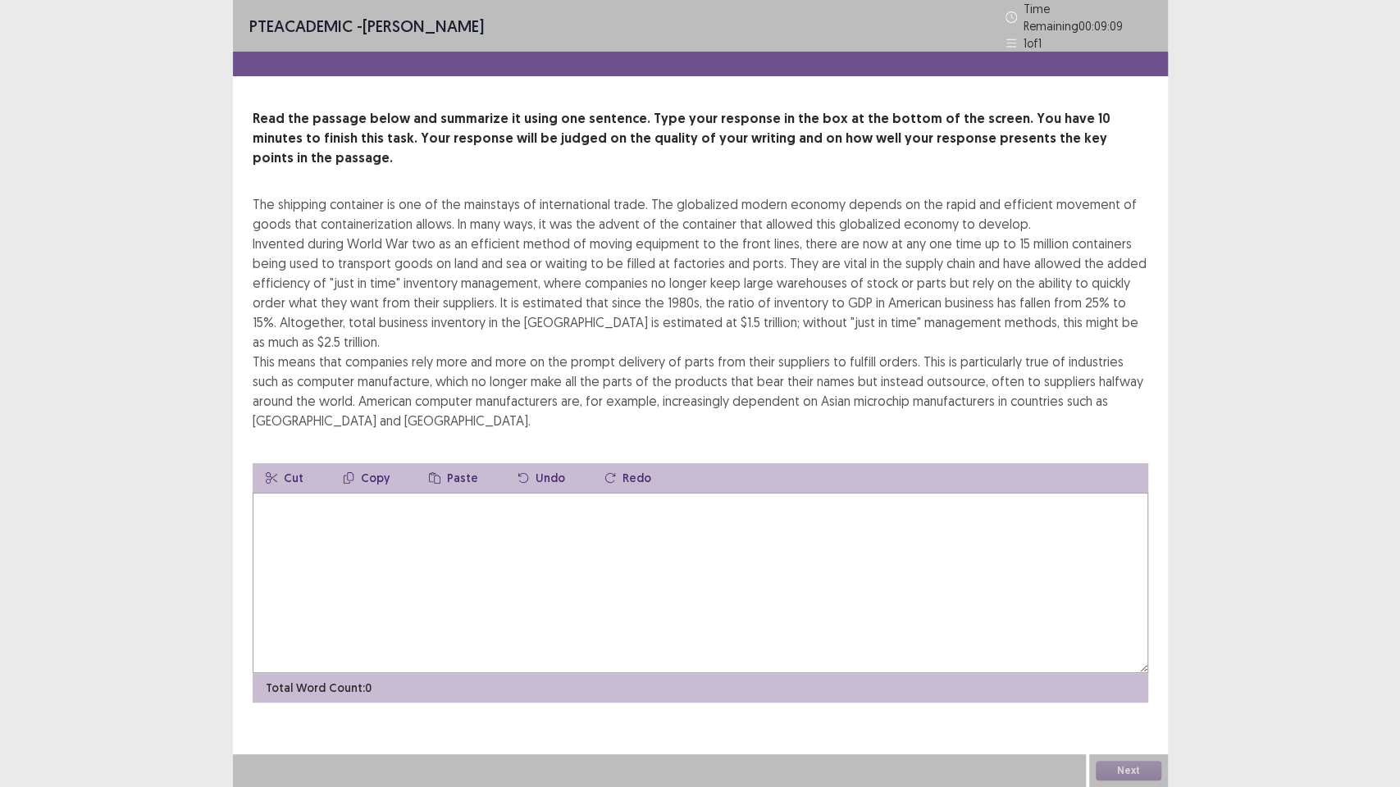
click at [269, 493] on textarea at bounding box center [700, 583] width 895 height 180
click at [266, 493] on textarea "********" at bounding box center [700, 583] width 895 height 180
click at [312, 493] on textarea "********" at bounding box center [700, 583] width 895 height 180
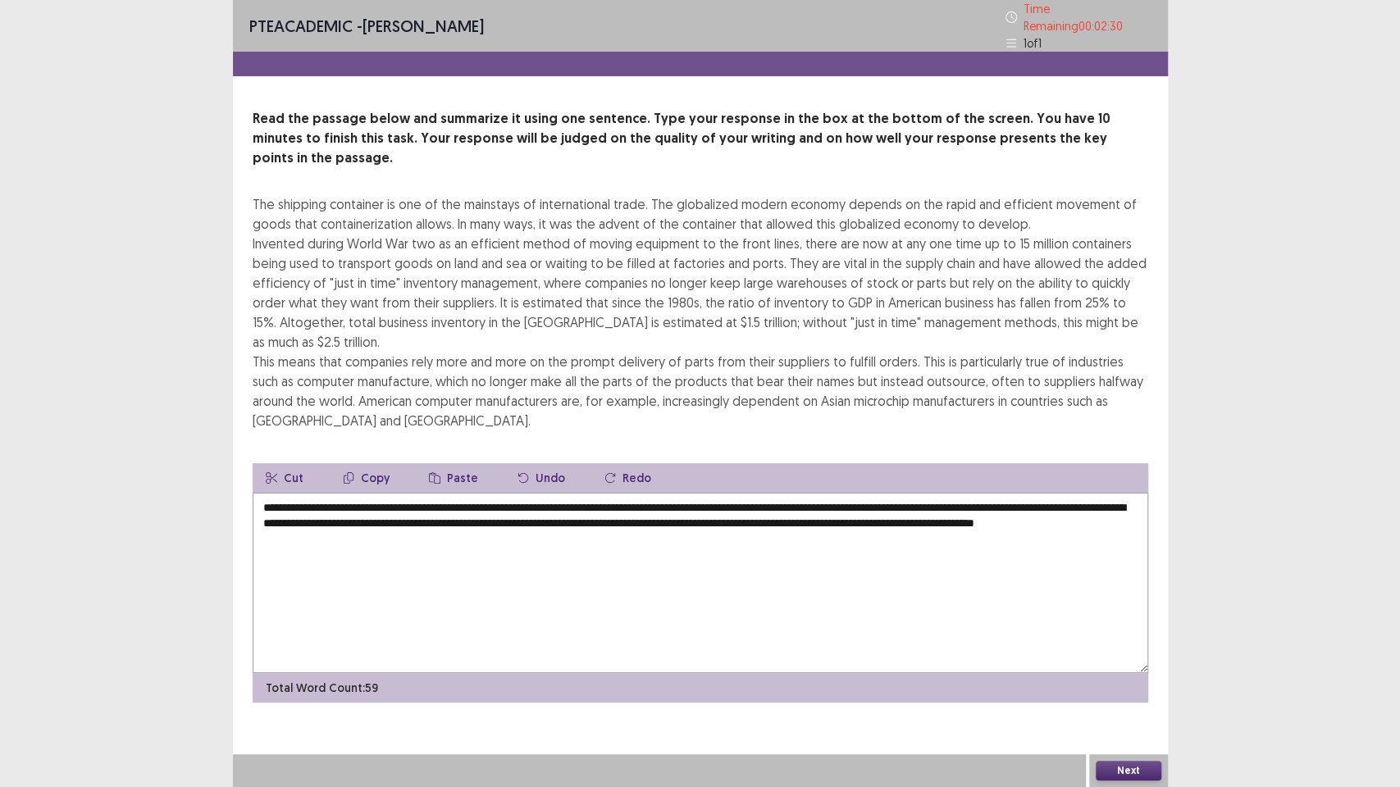
click at [953, 493] on textarea "**********" at bounding box center [700, 583] width 895 height 180
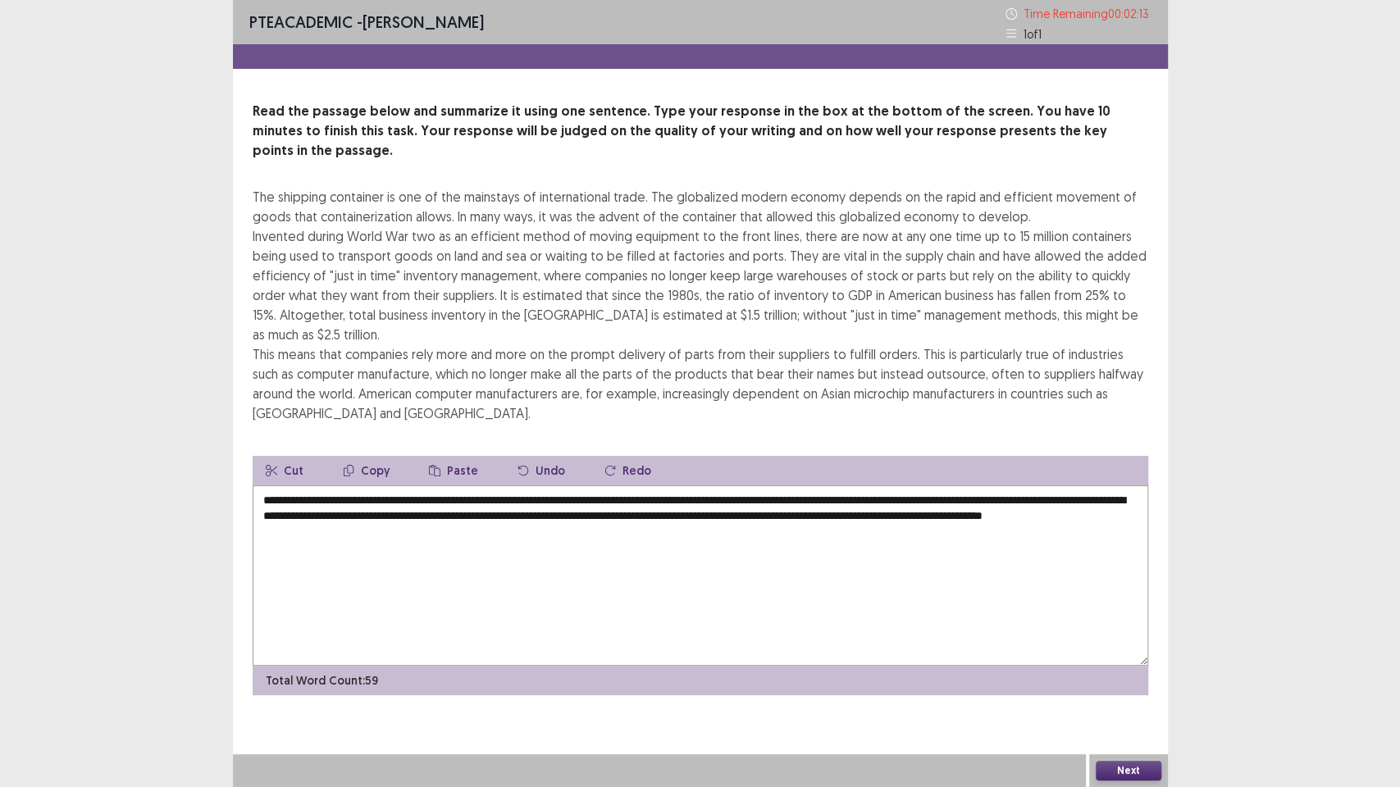
click at [745, 485] on textarea "**********" at bounding box center [700, 575] width 895 height 180
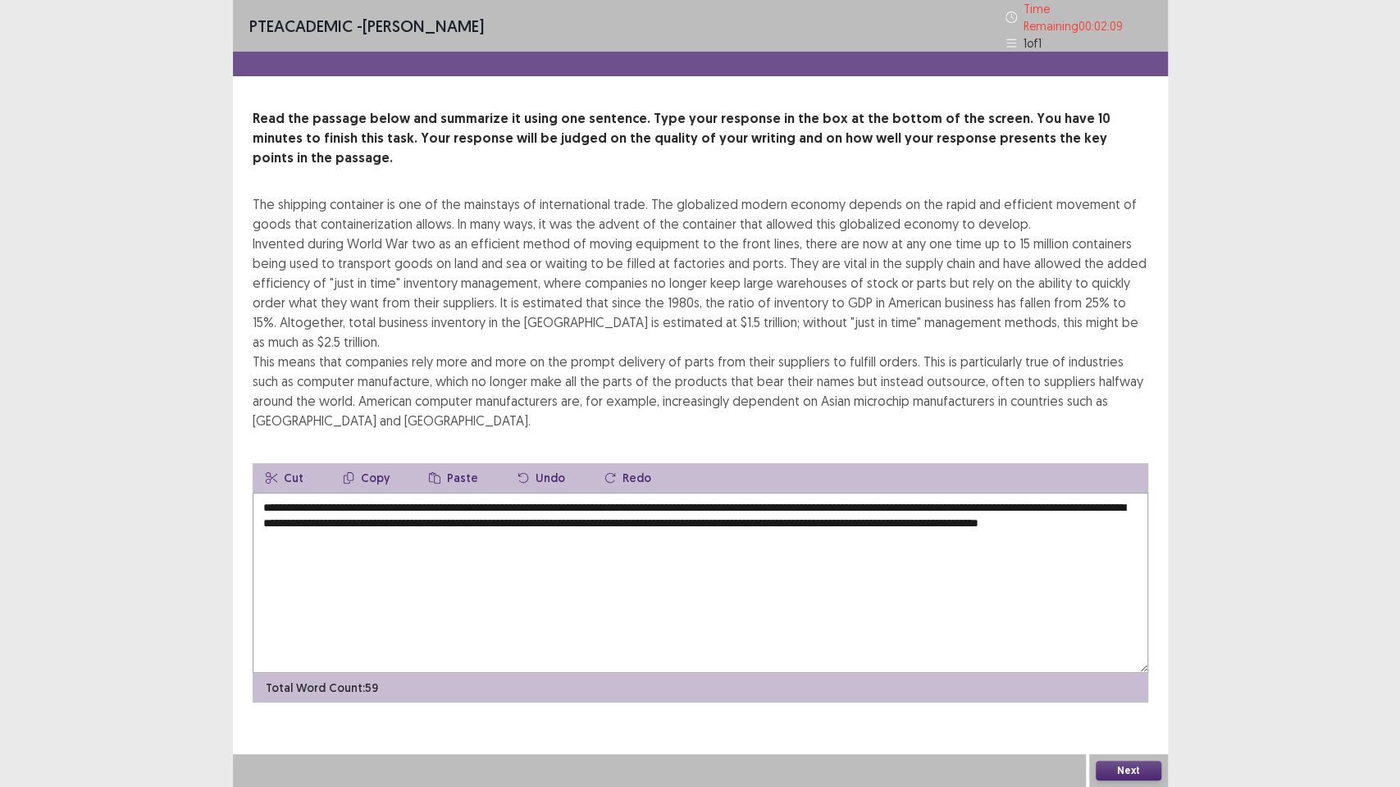
click at [748, 493] on textarea "**********" at bounding box center [700, 583] width 895 height 180
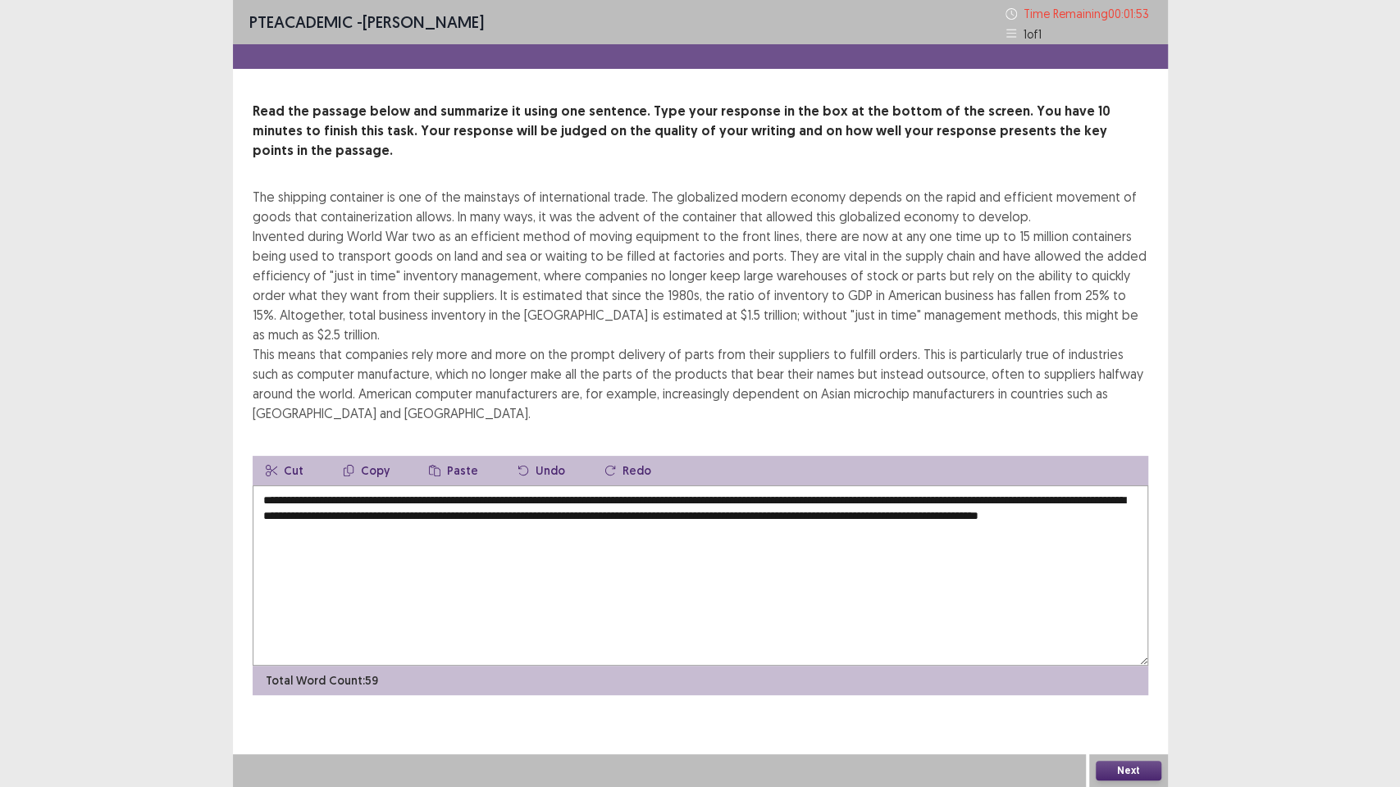
type textarea "**********"
click at [1123, 672] on button "Next" at bounding box center [1129, 771] width 66 height 20
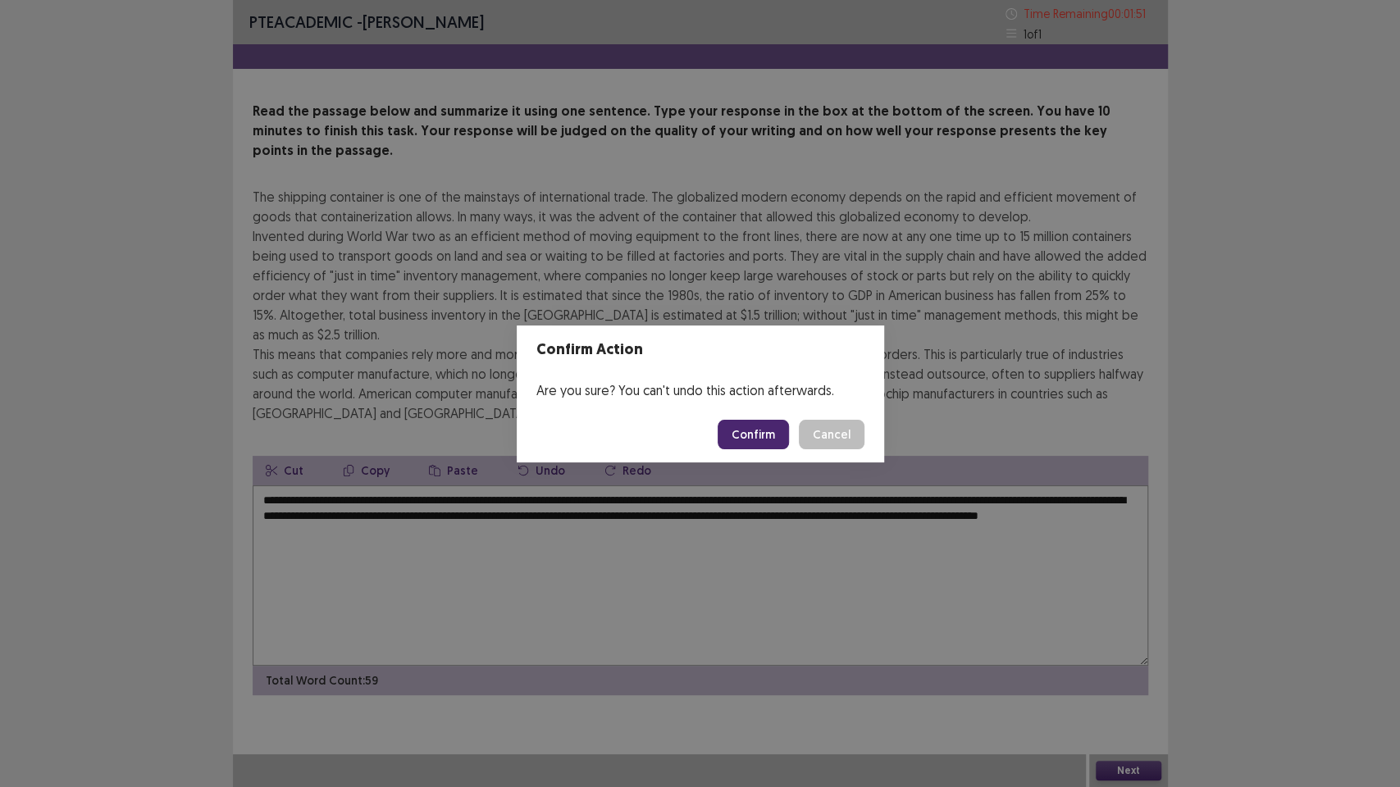
click at [768, 440] on button "Confirm" at bounding box center [752, 435] width 71 height 30
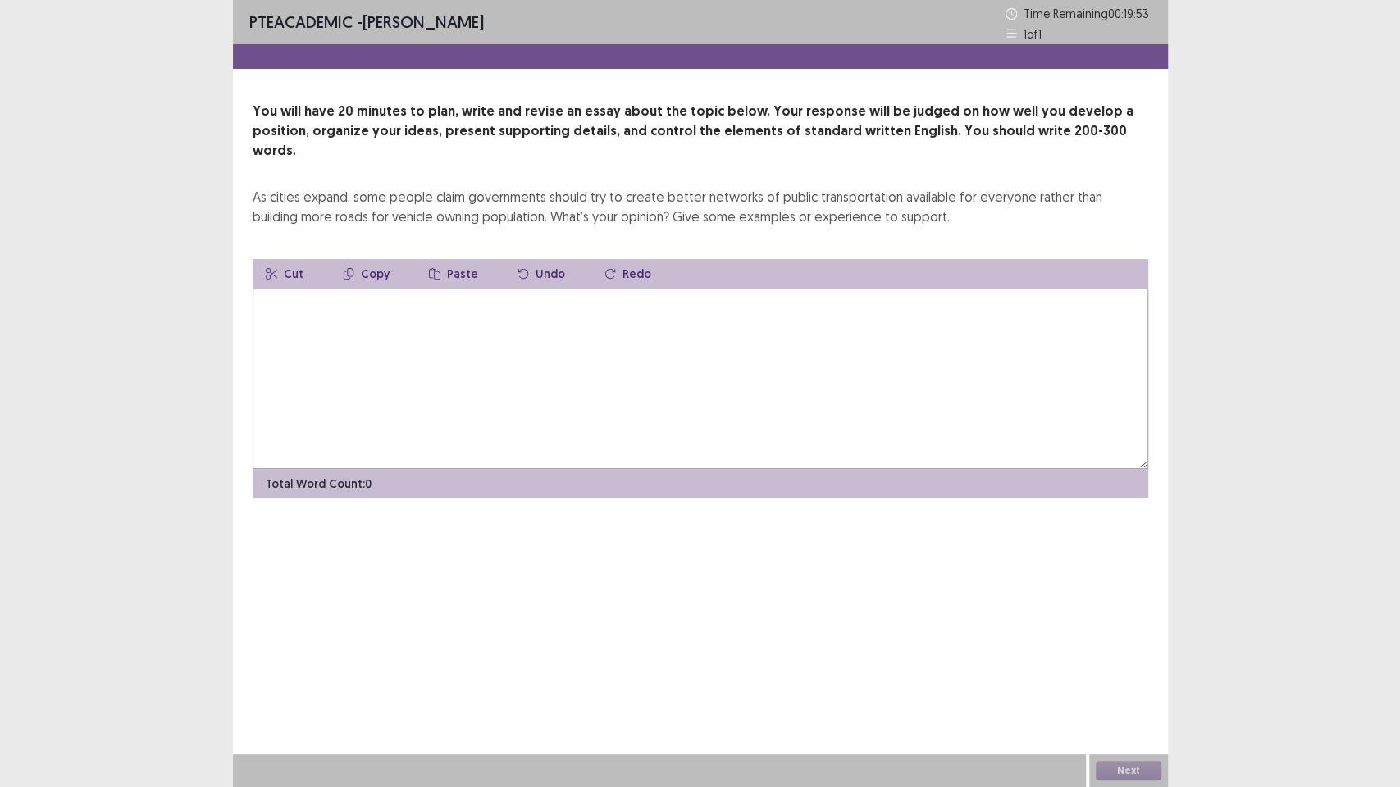
click at [281, 289] on textarea at bounding box center [700, 379] width 895 height 180
click at [267, 289] on textarea "**********" at bounding box center [700, 379] width 895 height 180
click at [493, 289] on textarea "**********" at bounding box center [700, 379] width 895 height 180
click at [789, 289] on textarea "**********" at bounding box center [700, 379] width 895 height 180
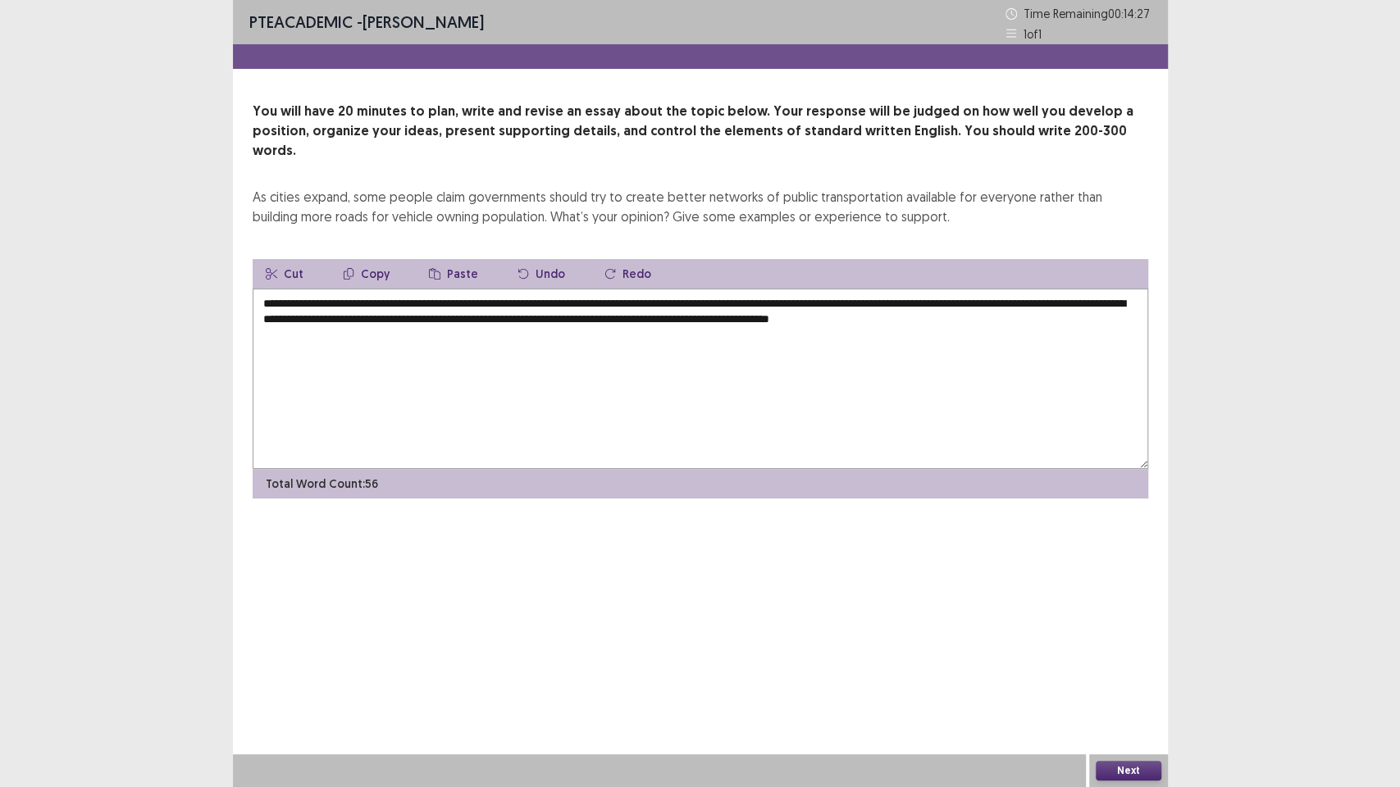
click at [482, 300] on textarea "**********" at bounding box center [700, 379] width 895 height 180
click at [1068, 299] on textarea "**********" at bounding box center [700, 379] width 895 height 180
click at [599, 315] on textarea "**********" at bounding box center [700, 379] width 895 height 180
click at [800, 320] on textarea "**********" at bounding box center [700, 379] width 895 height 180
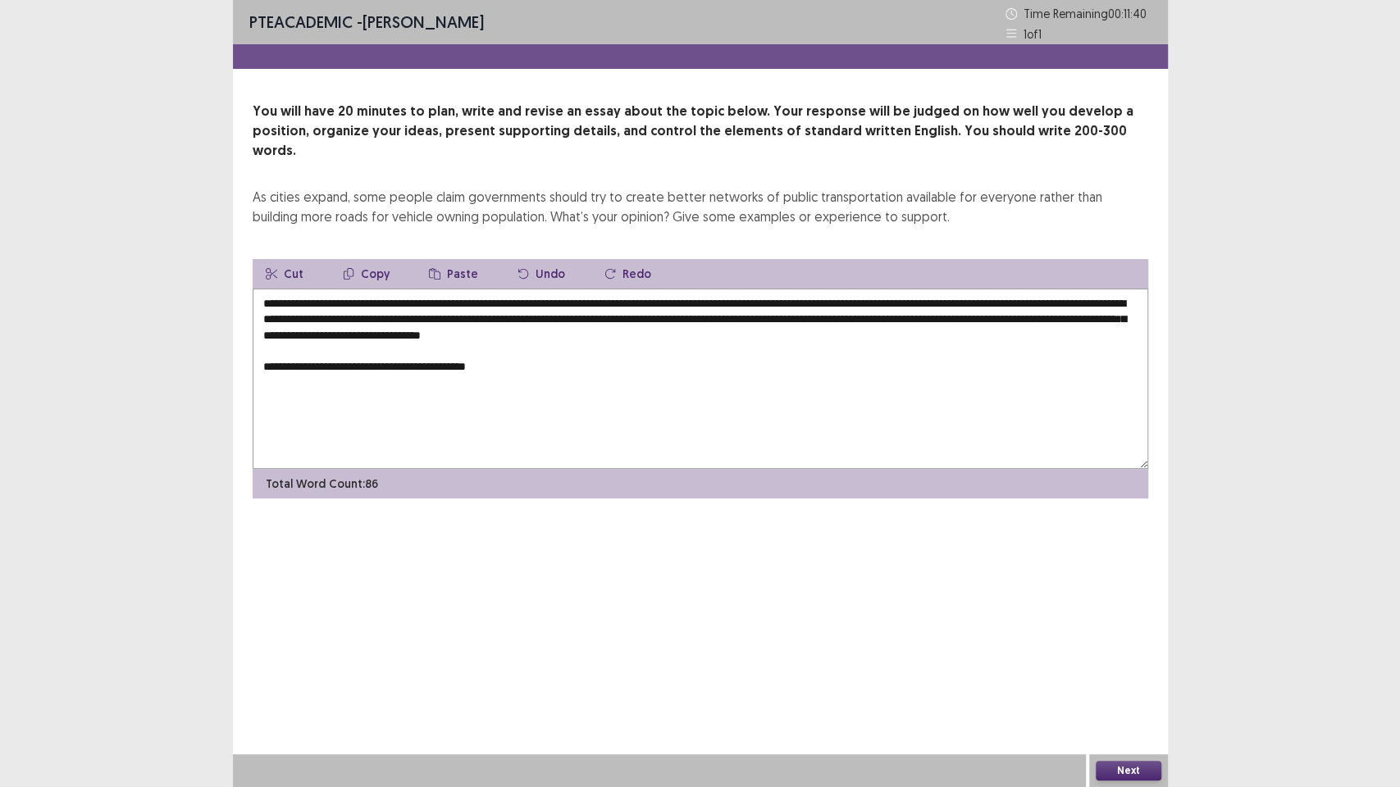
click at [266, 348] on textarea "**********" at bounding box center [700, 379] width 895 height 180
click at [494, 354] on textarea "**********" at bounding box center [700, 379] width 895 height 180
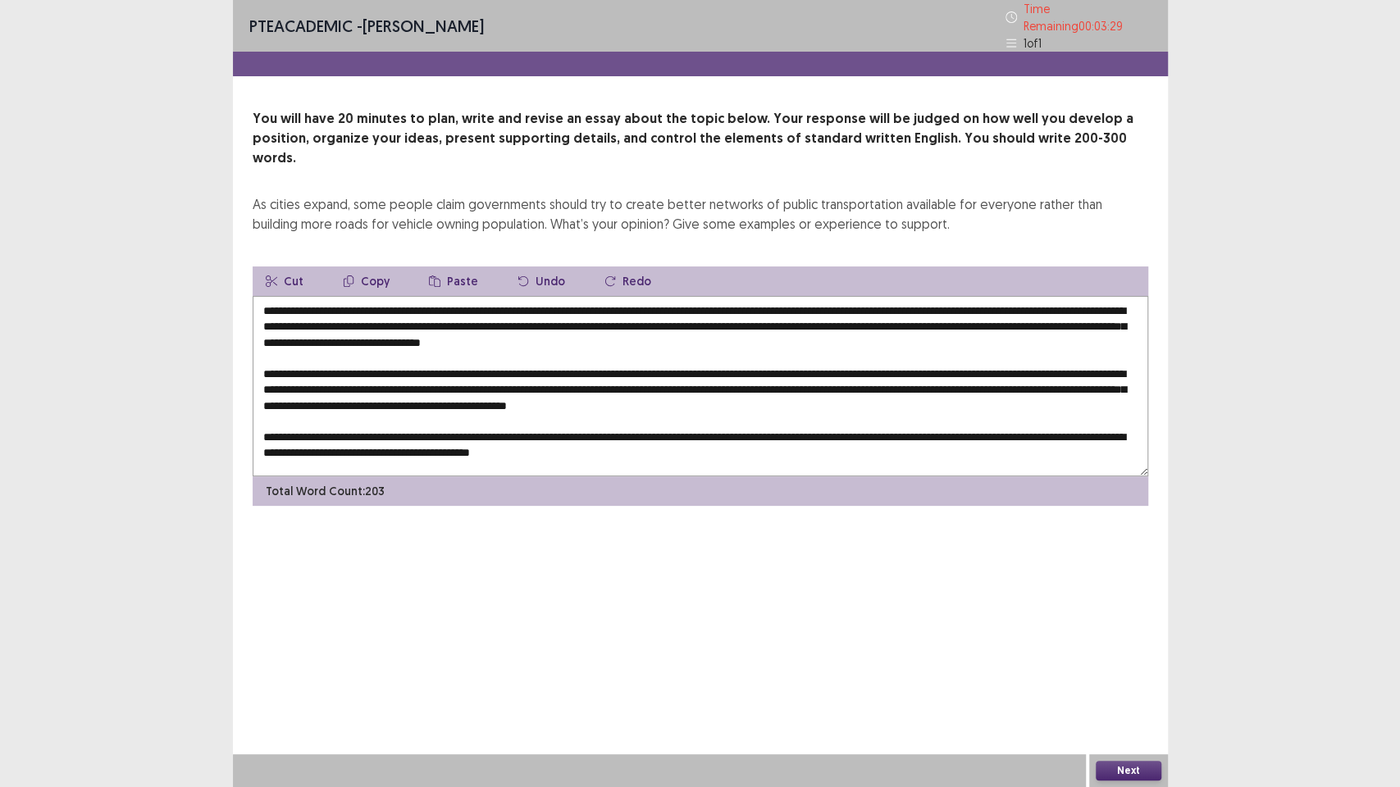
click at [269, 407] on textarea at bounding box center [700, 386] width 895 height 180
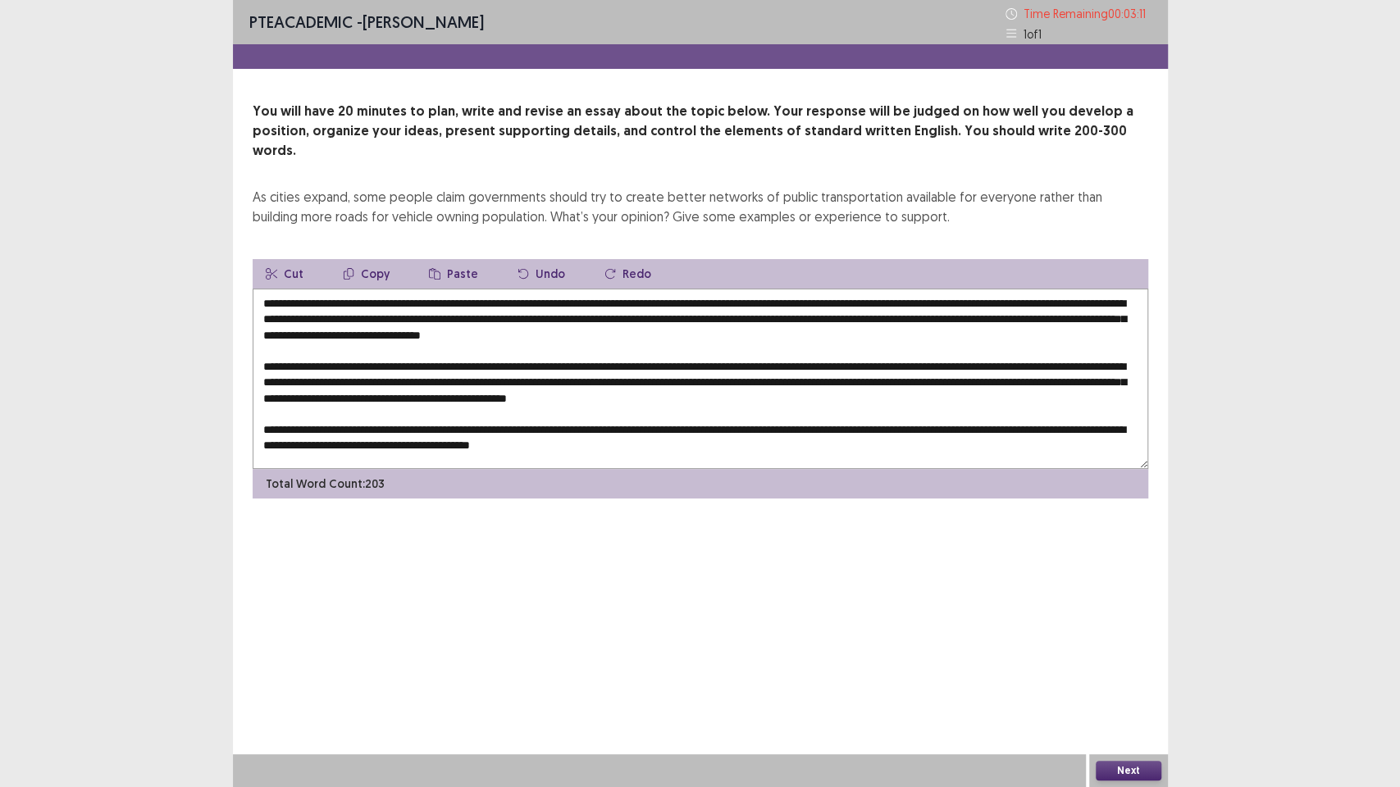
click at [956, 405] on textarea at bounding box center [700, 379] width 895 height 180
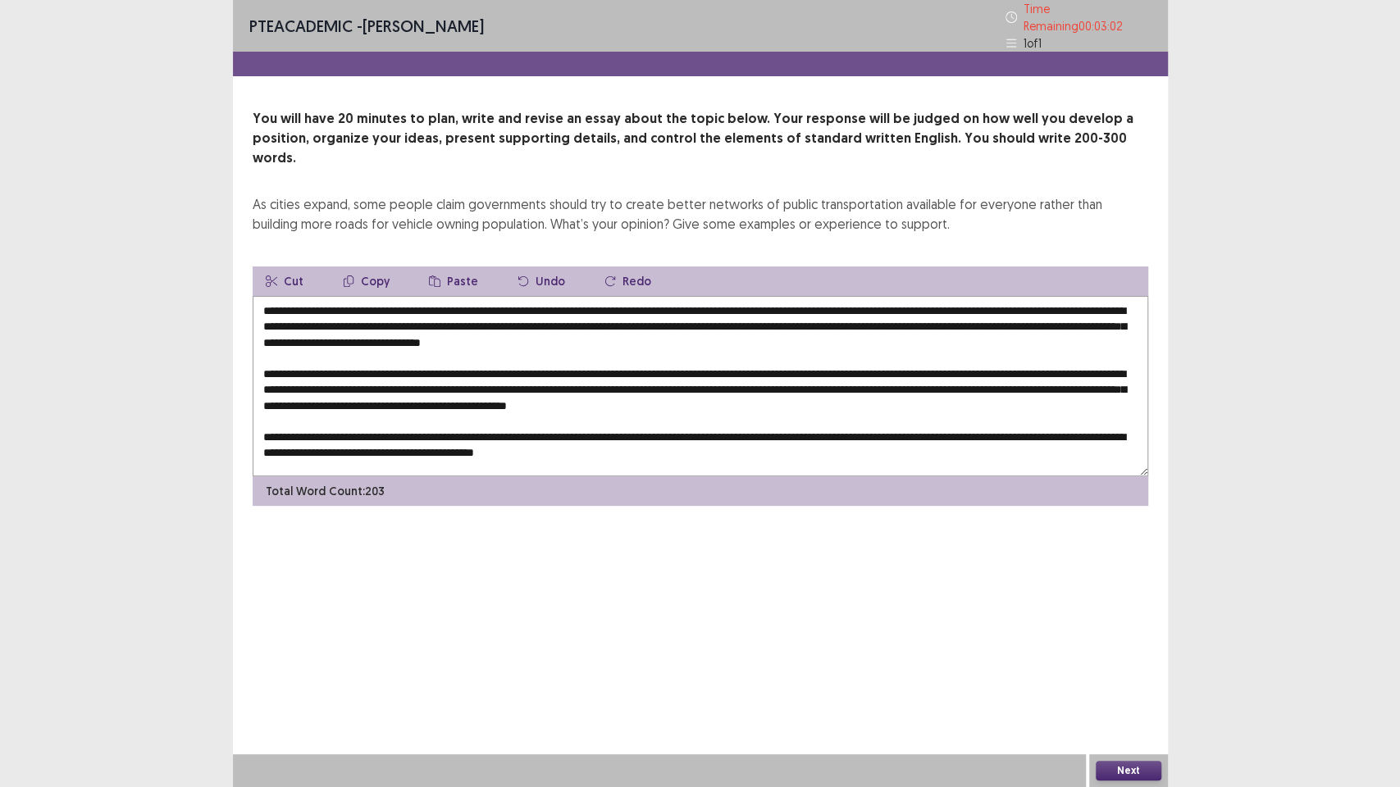
click at [684, 421] on textarea at bounding box center [700, 386] width 895 height 180
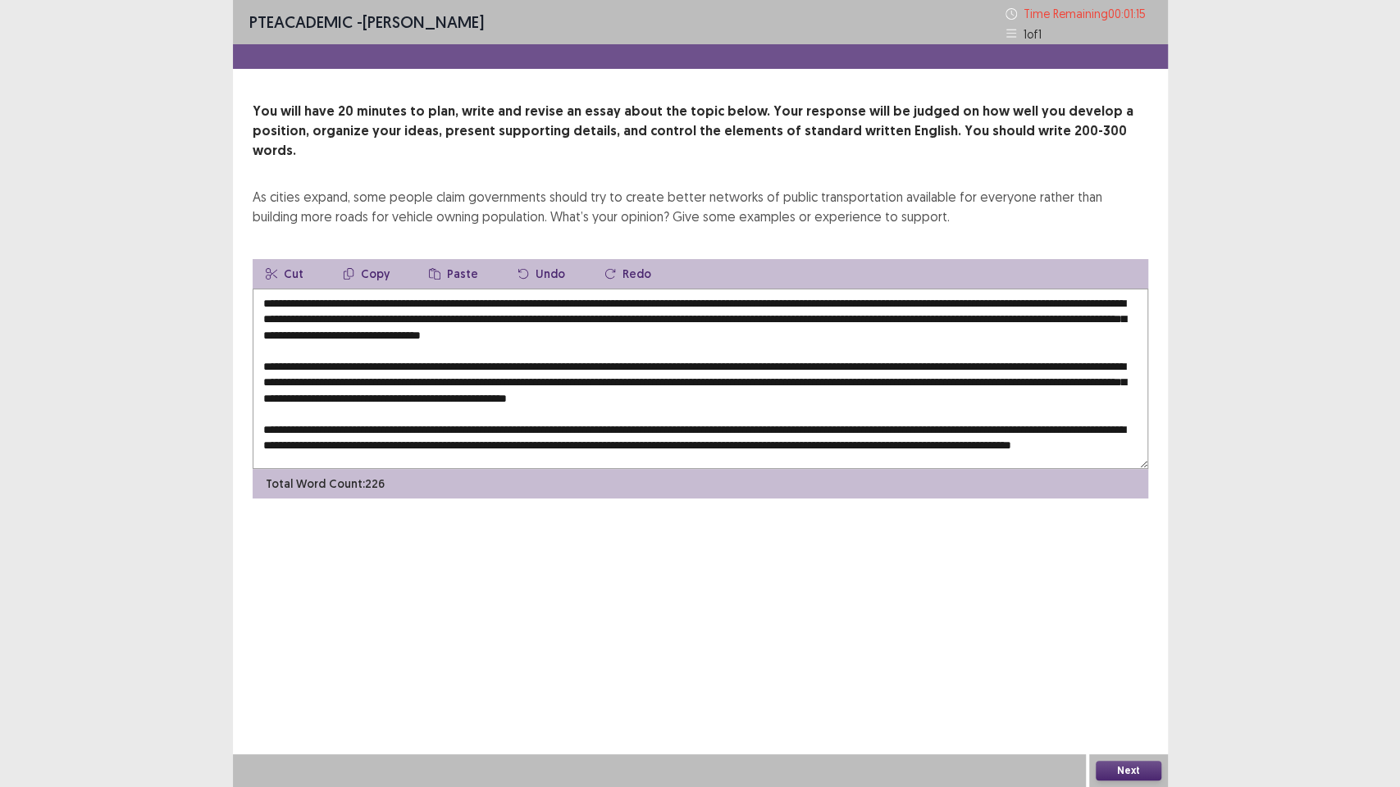
click at [1000, 429] on textarea at bounding box center [700, 379] width 895 height 180
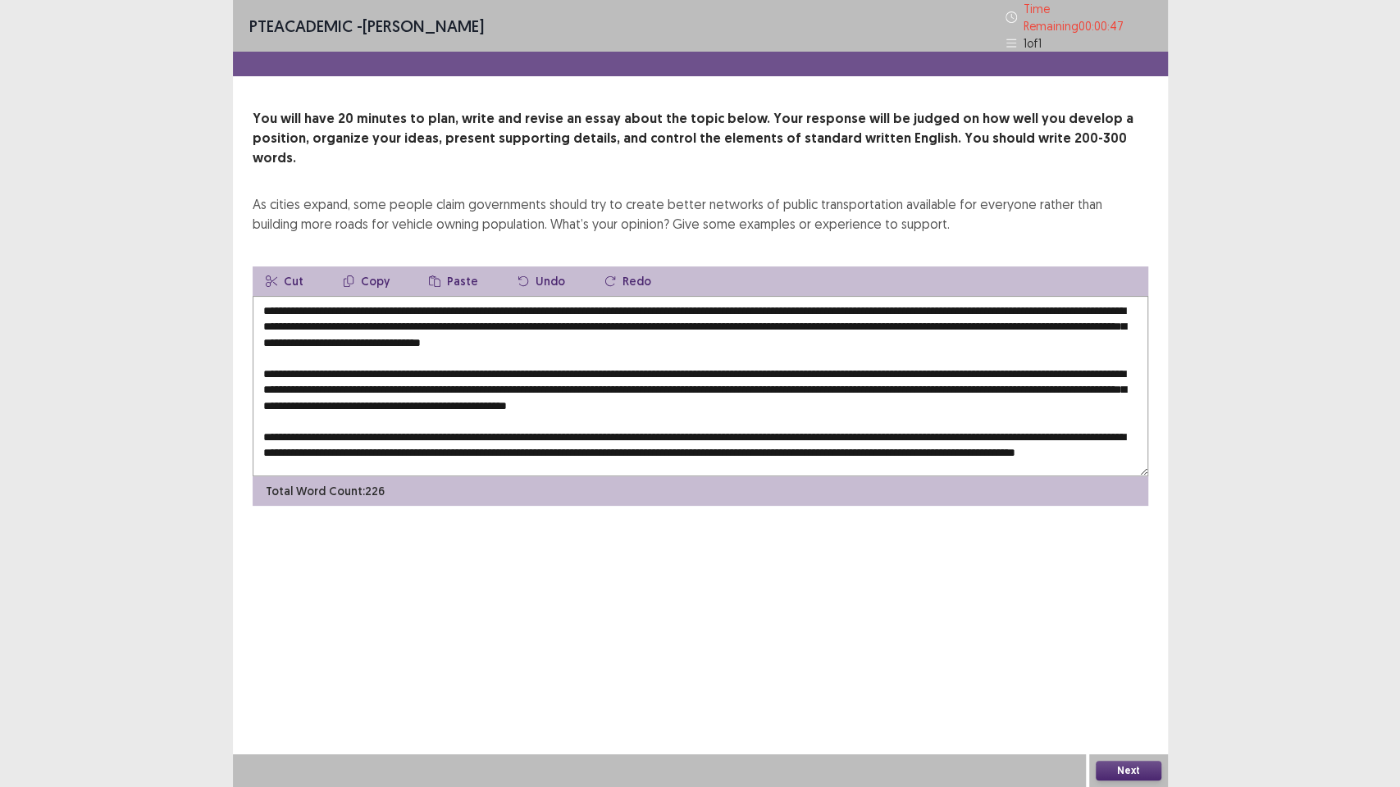
click at [388, 301] on textarea at bounding box center [700, 386] width 895 height 180
type textarea "**********"
click at [1119, 672] on button "Next" at bounding box center [1129, 771] width 66 height 20
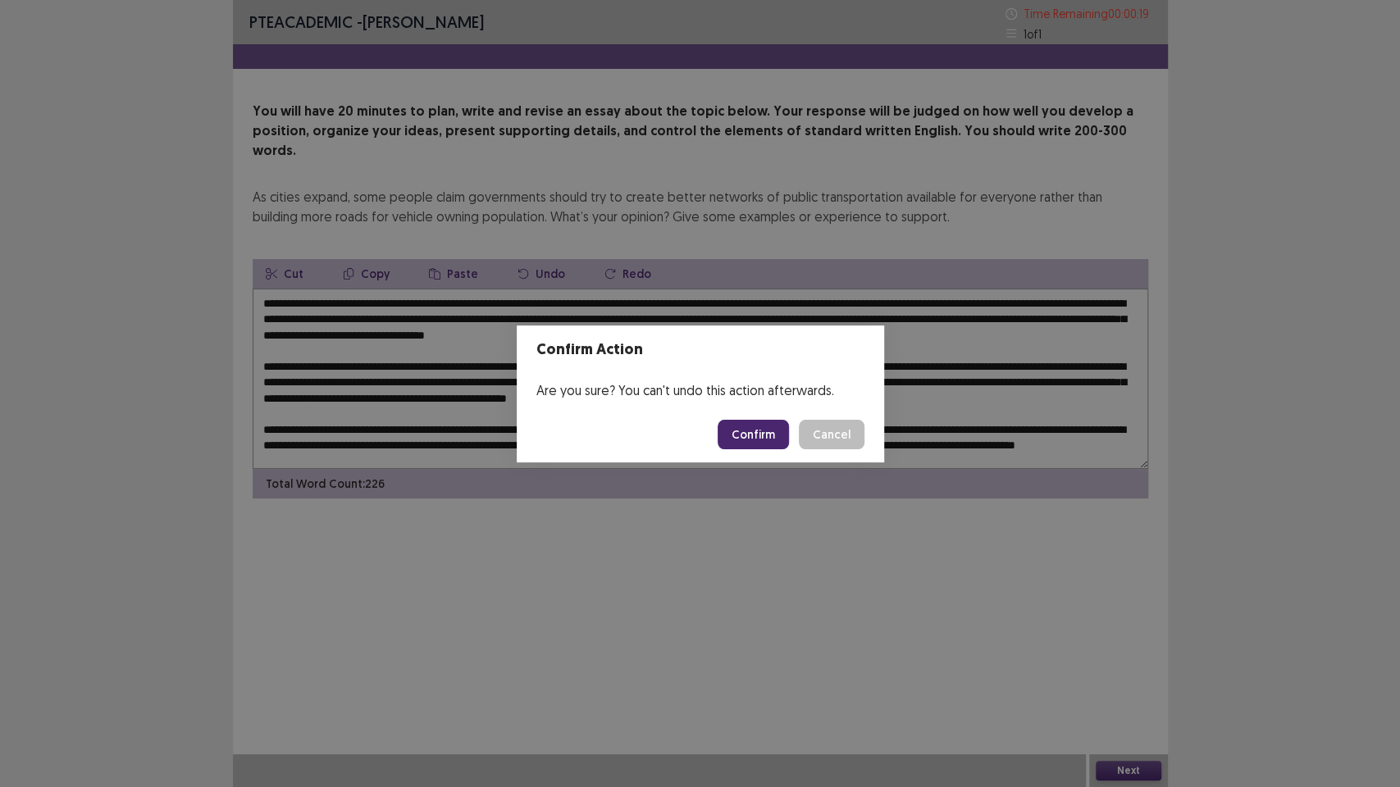
click at [740, 437] on button "Confirm" at bounding box center [752, 435] width 71 height 30
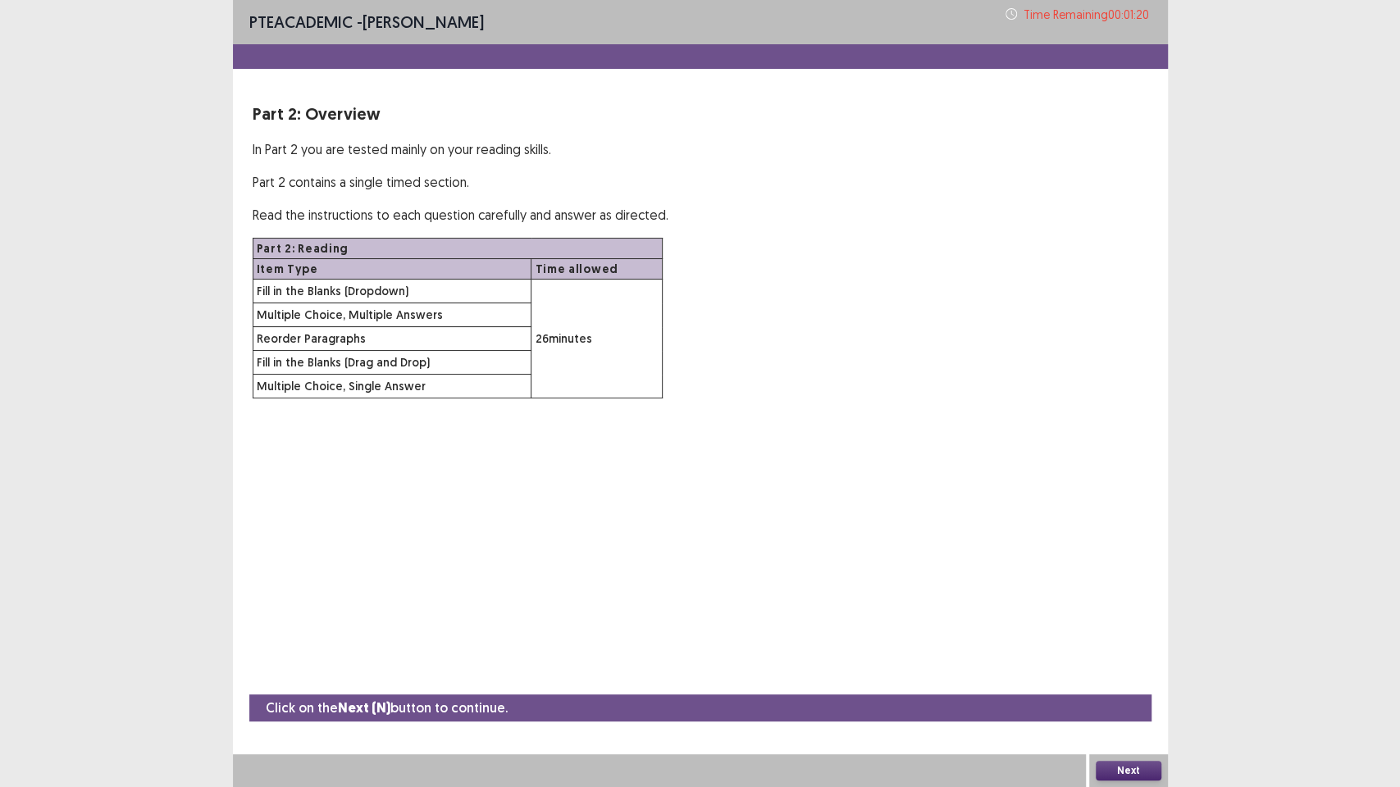
click at [1114, 672] on button "Next" at bounding box center [1129, 771] width 66 height 20
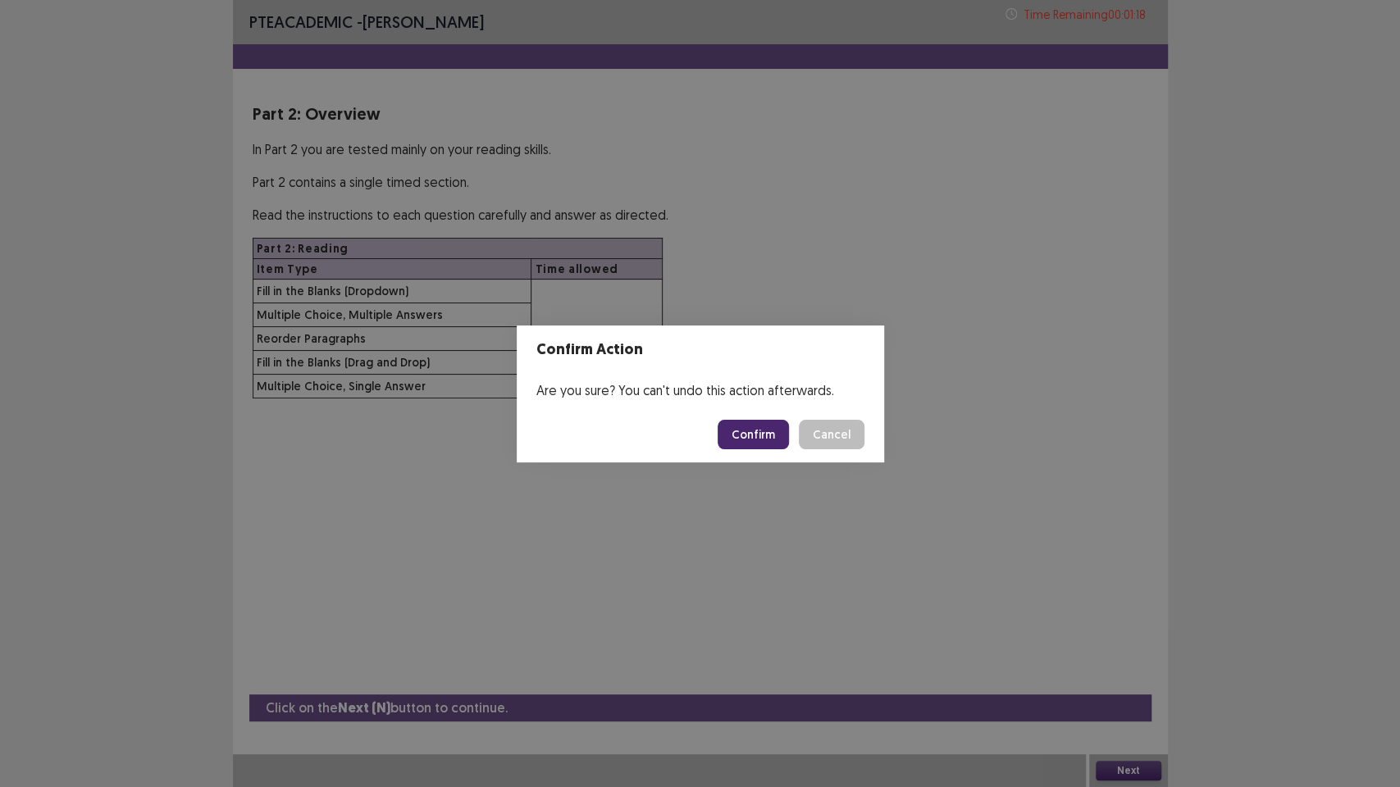
click at [761, 428] on button "Confirm" at bounding box center [752, 435] width 71 height 30
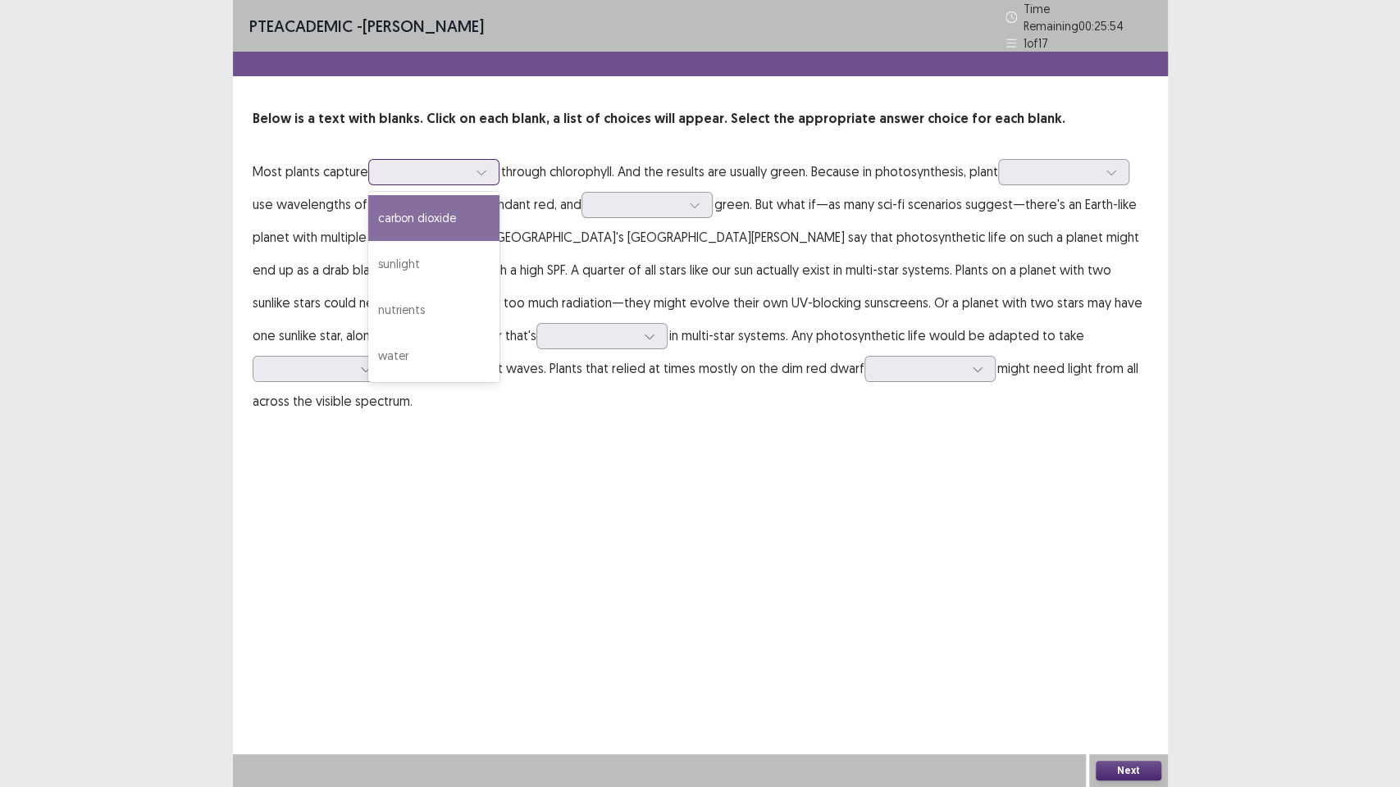
click at [490, 162] on div at bounding box center [481, 172] width 25 height 25
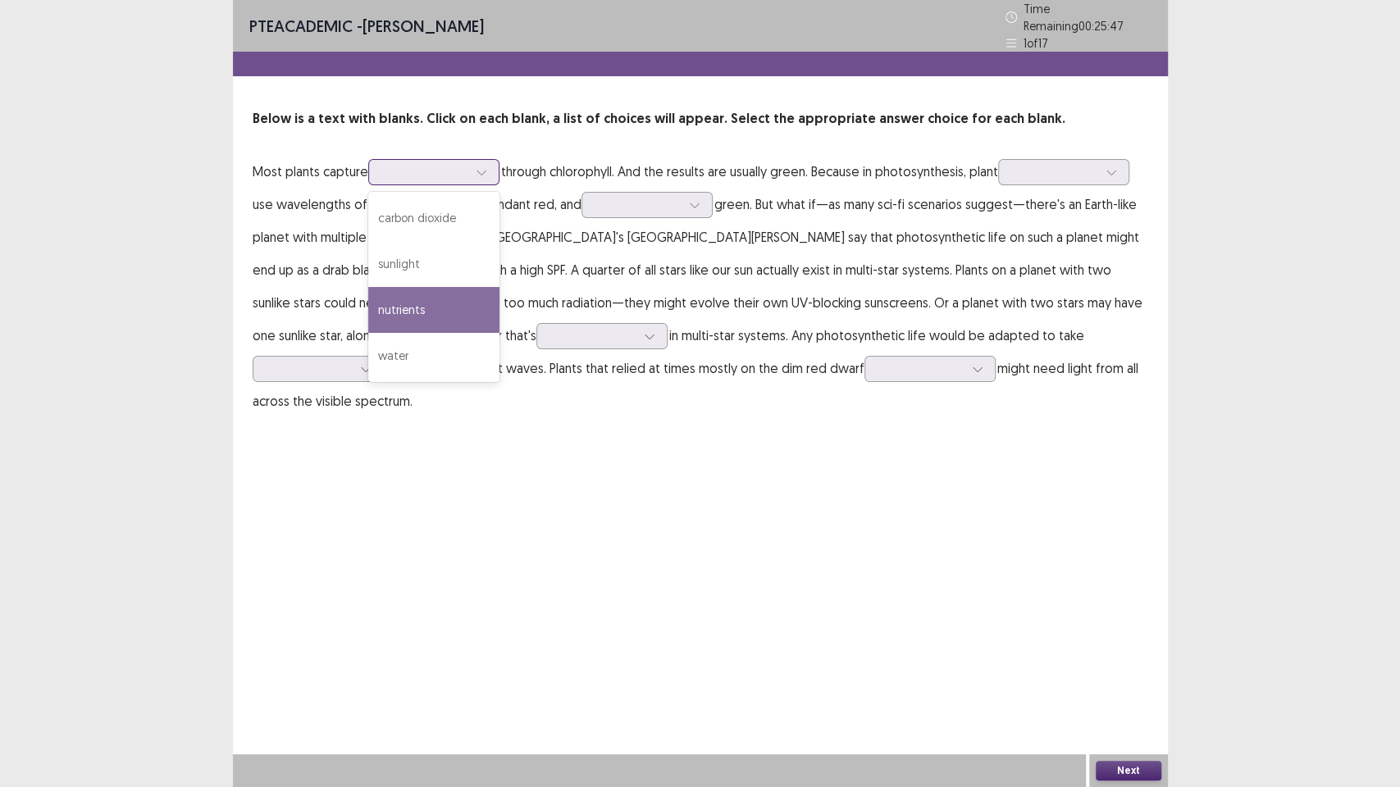
click at [473, 287] on div "nutrients" at bounding box center [433, 310] width 131 height 46
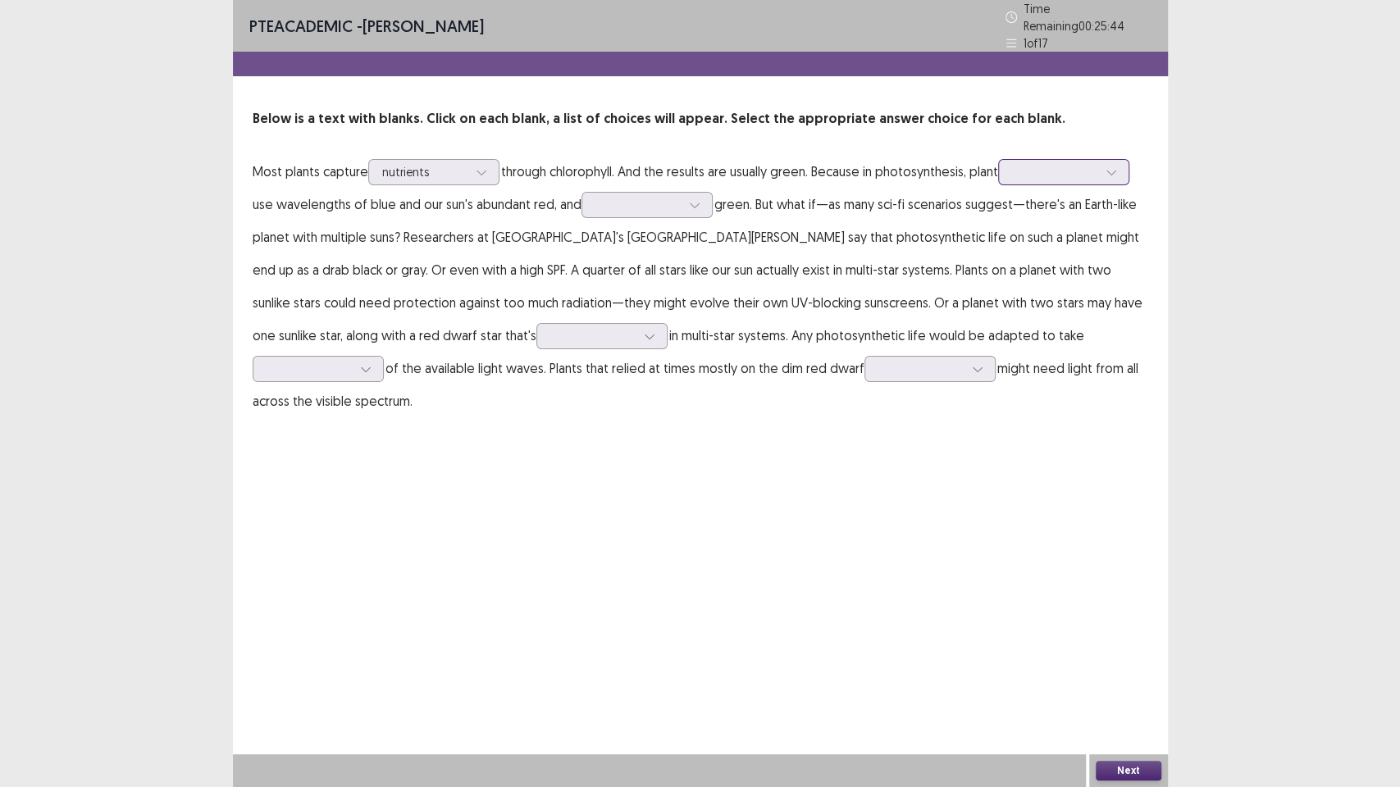
click at [1117, 166] on icon at bounding box center [1110, 171] width 11 height 11
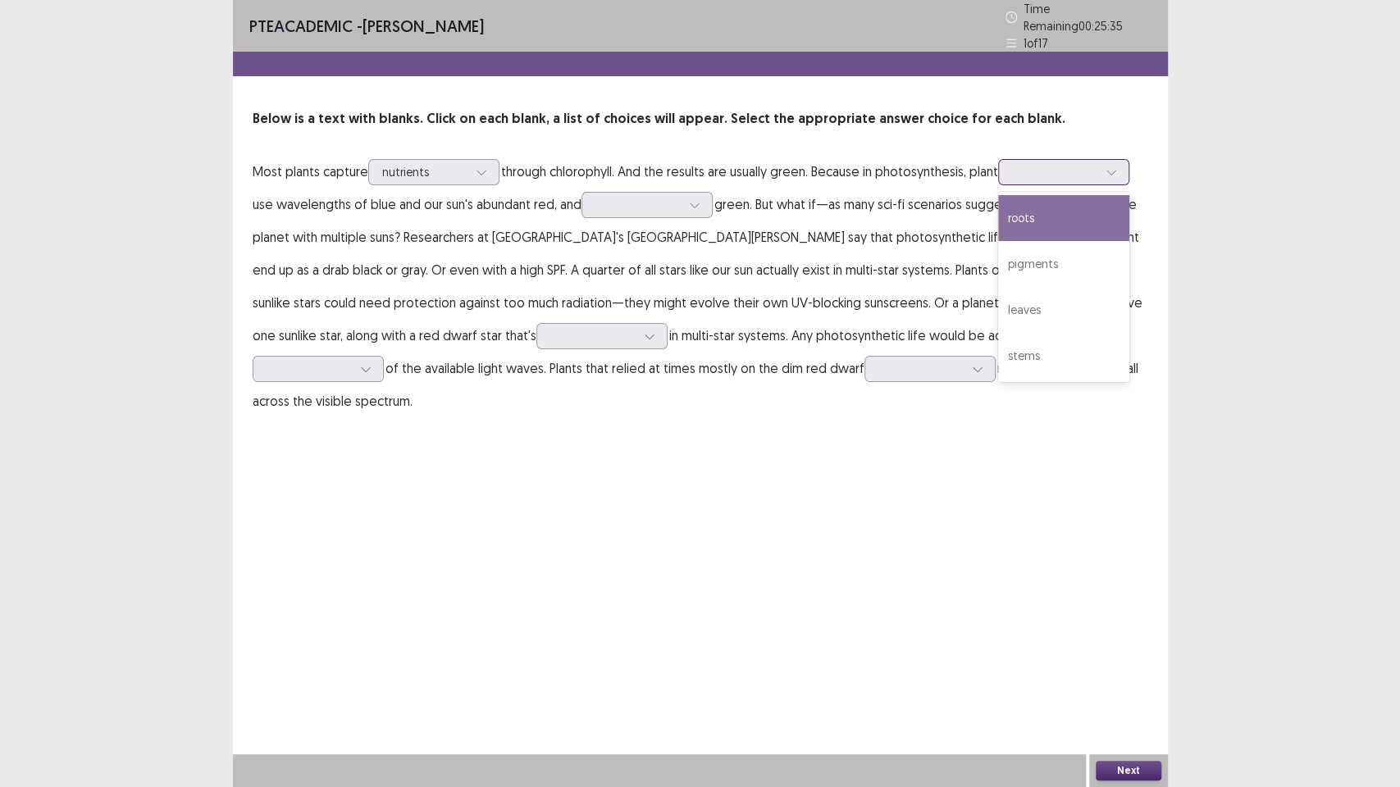
click at [1082, 221] on div "roots" at bounding box center [1063, 218] width 131 height 46
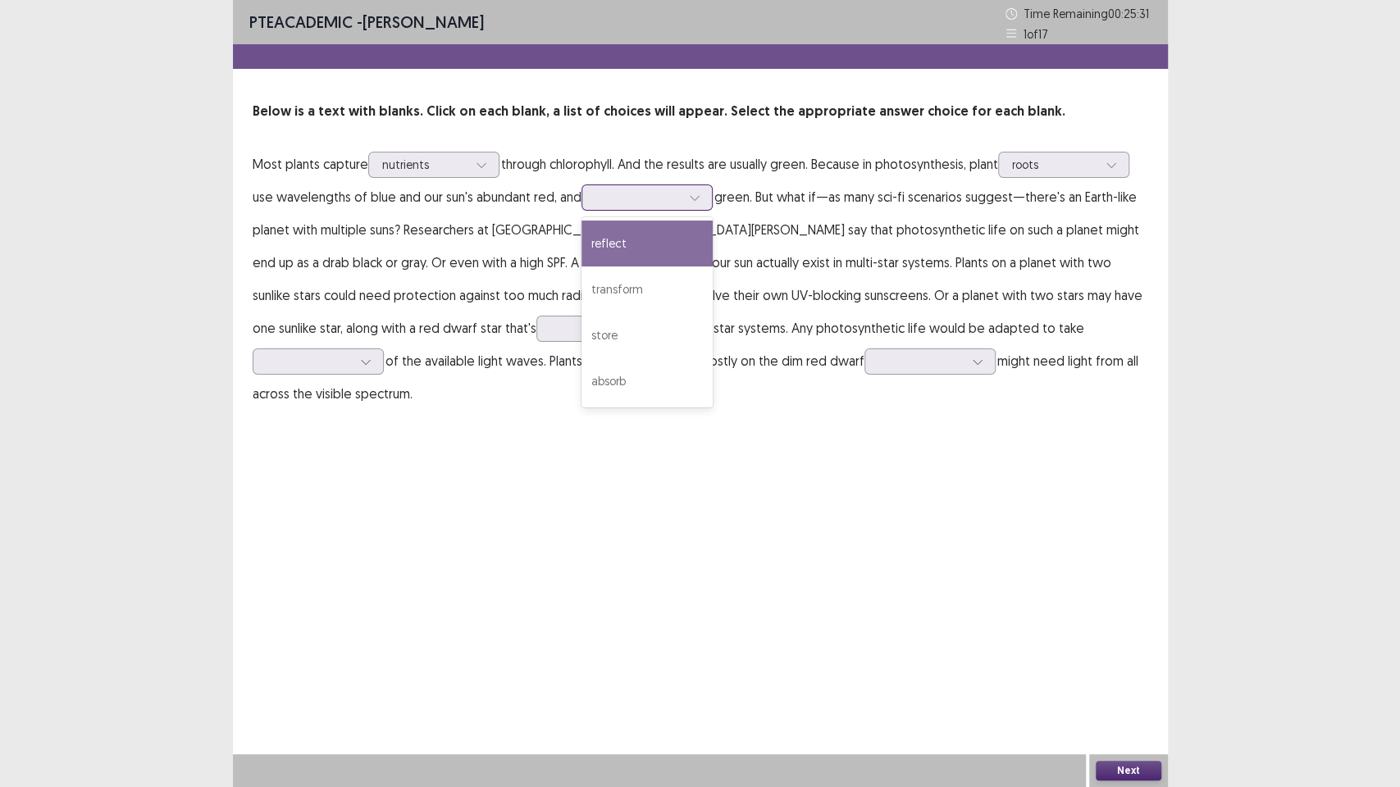
click at [703, 194] on div at bounding box center [694, 197] width 25 height 25
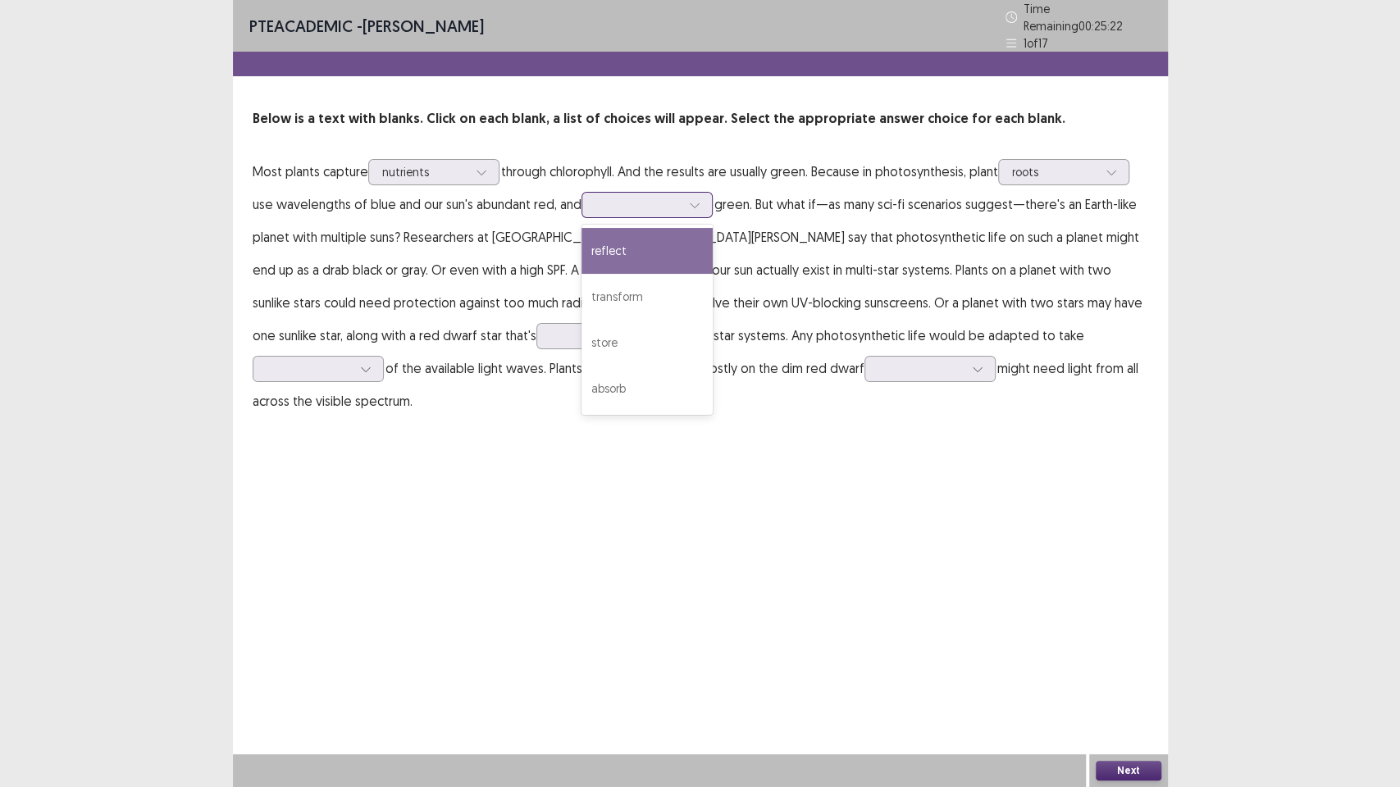
click at [689, 262] on div "reflect" at bounding box center [646, 251] width 131 height 46
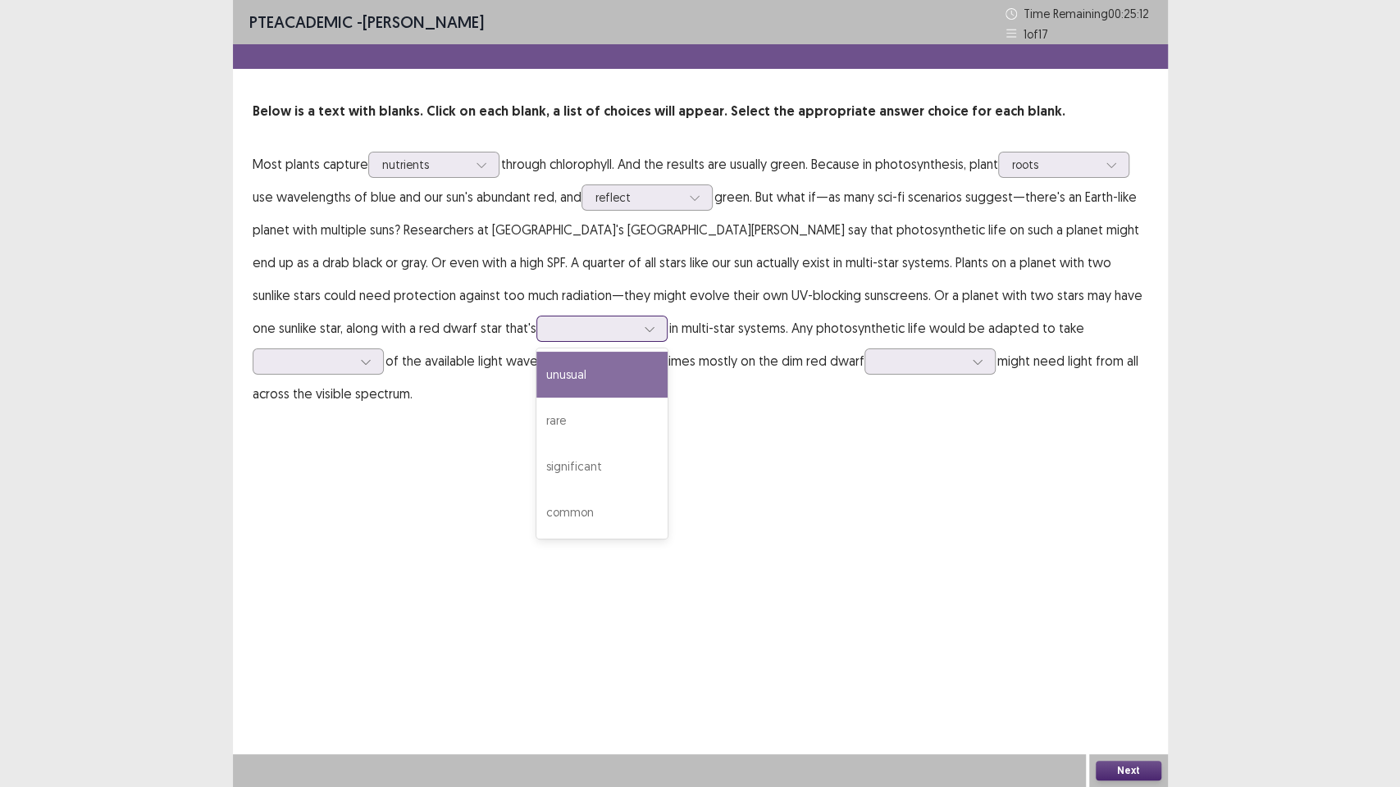
click at [644, 334] on icon at bounding box center [649, 328] width 11 height 11
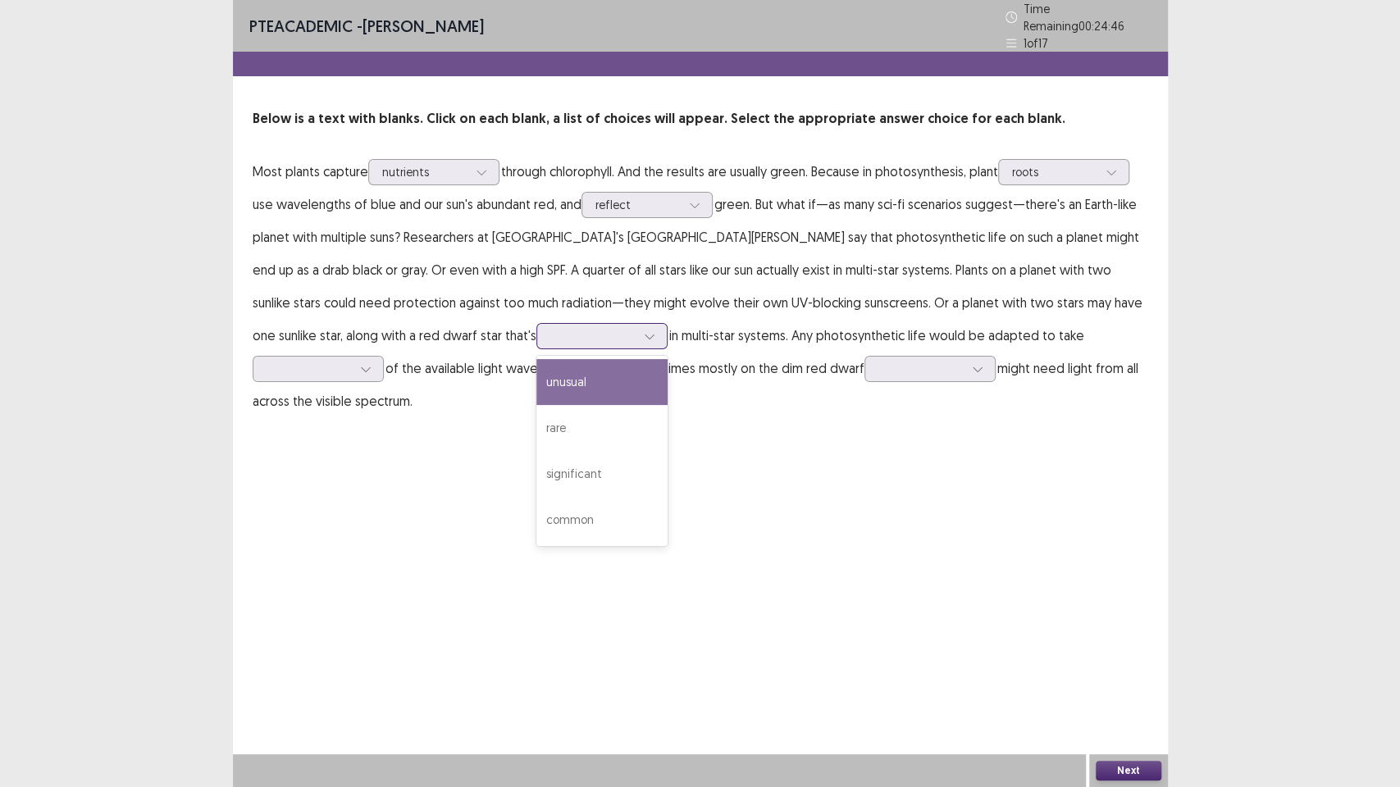
click at [536, 380] on div "unusual" at bounding box center [601, 382] width 131 height 46
click at [1076, 343] on p "Most plants capture nutrients through chlorophyll. And the results are usually …" at bounding box center [700, 286] width 895 height 262
click at [378, 357] on div at bounding box center [365, 369] width 25 height 25
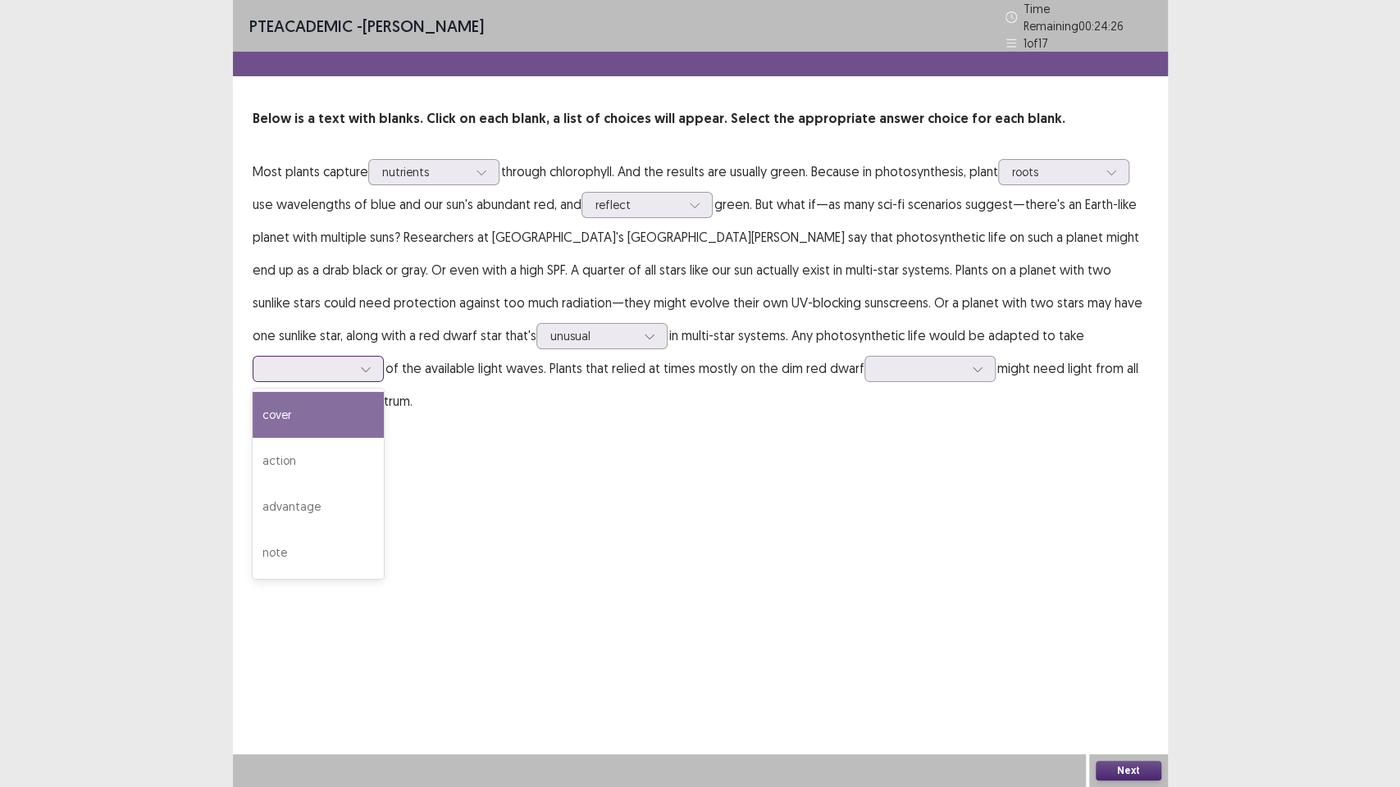
click at [384, 392] on div "cover" at bounding box center [318, 415] width 131 height 46
click at [972, 367] on icon at bounding box center [977, 368] width 11 height 11
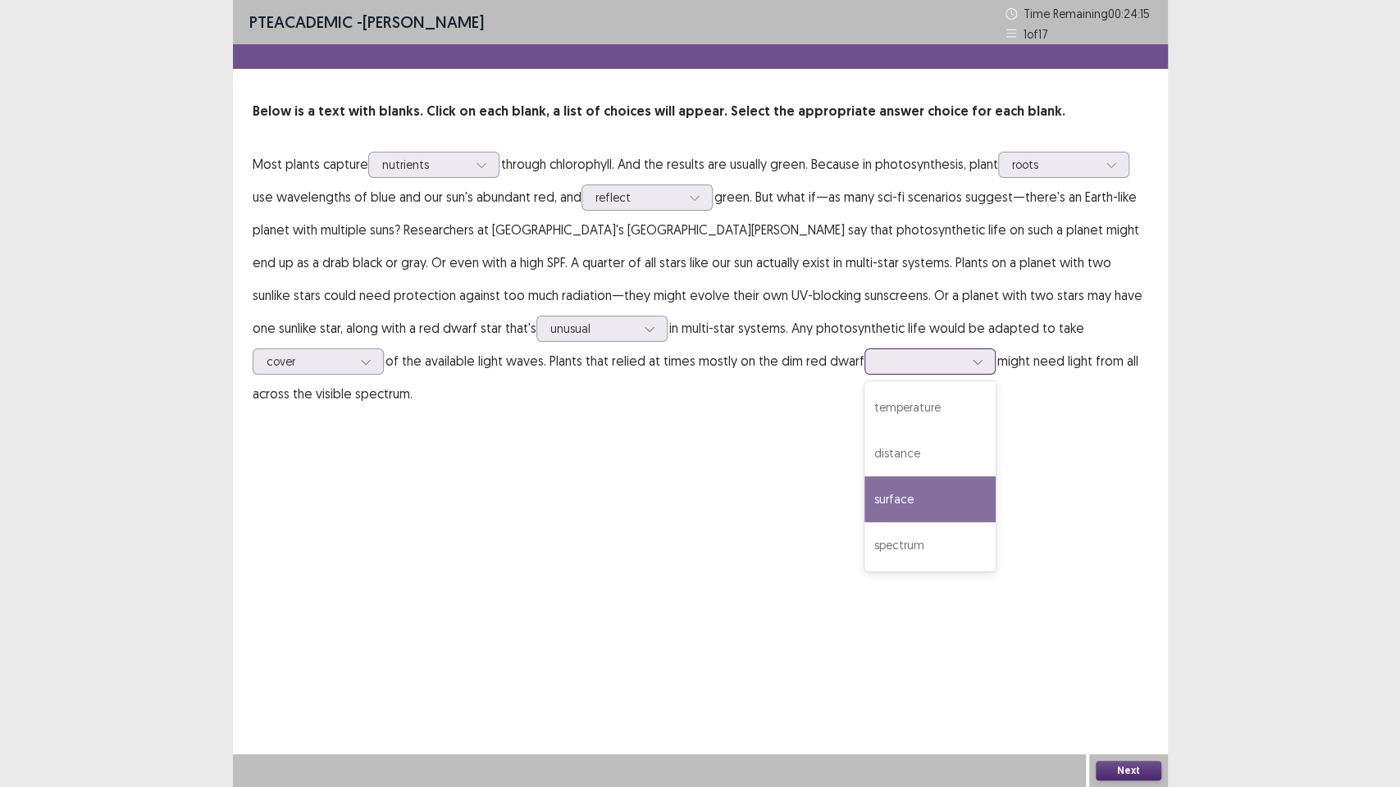
click at [864, 490] on div "surface" at bounding box center [929, 499] width 131 height 46
click at [1115, 672] on button "Next" at bounding box center [1129, 771] width 66 height 20
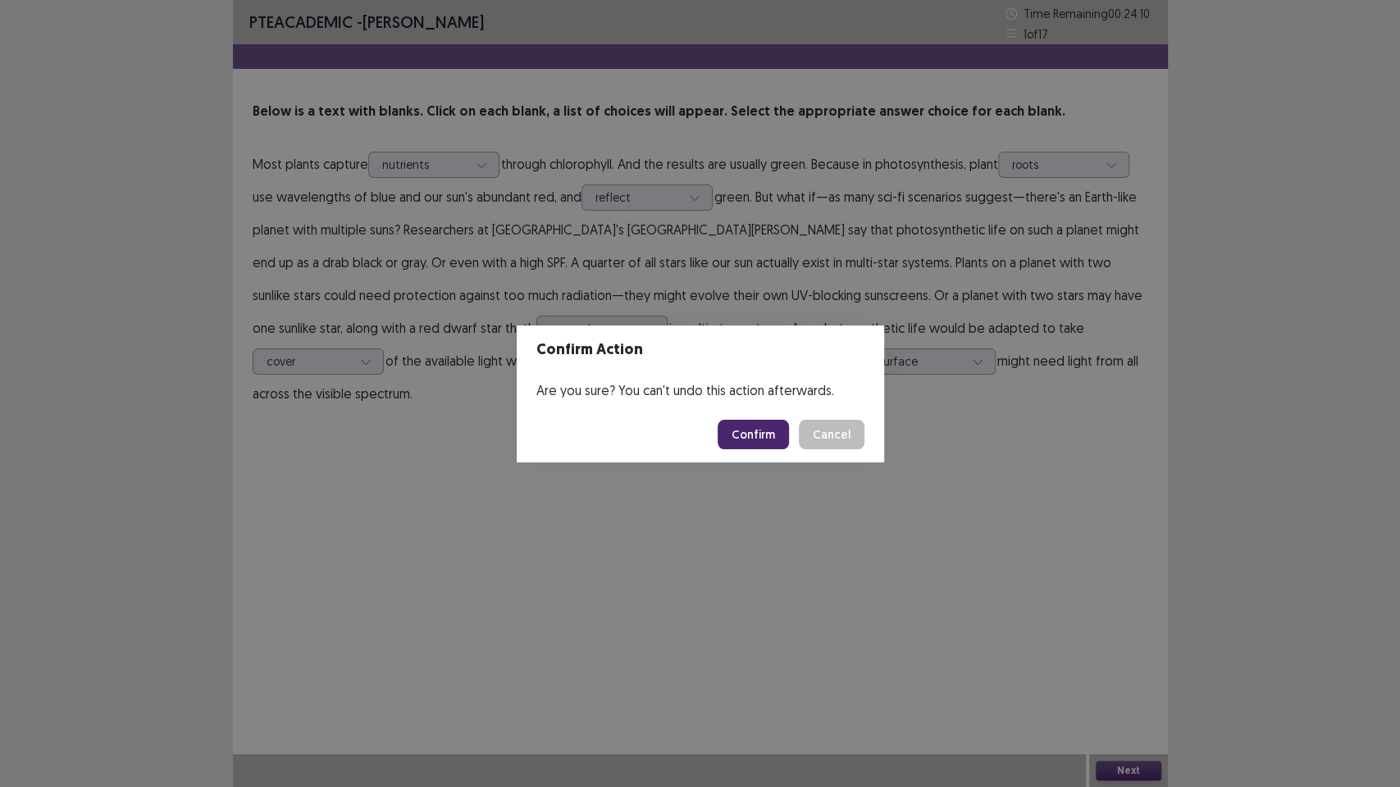
click at [759, 435] on button "Confirm" at bounding box center [752, 435] width 71 height 30
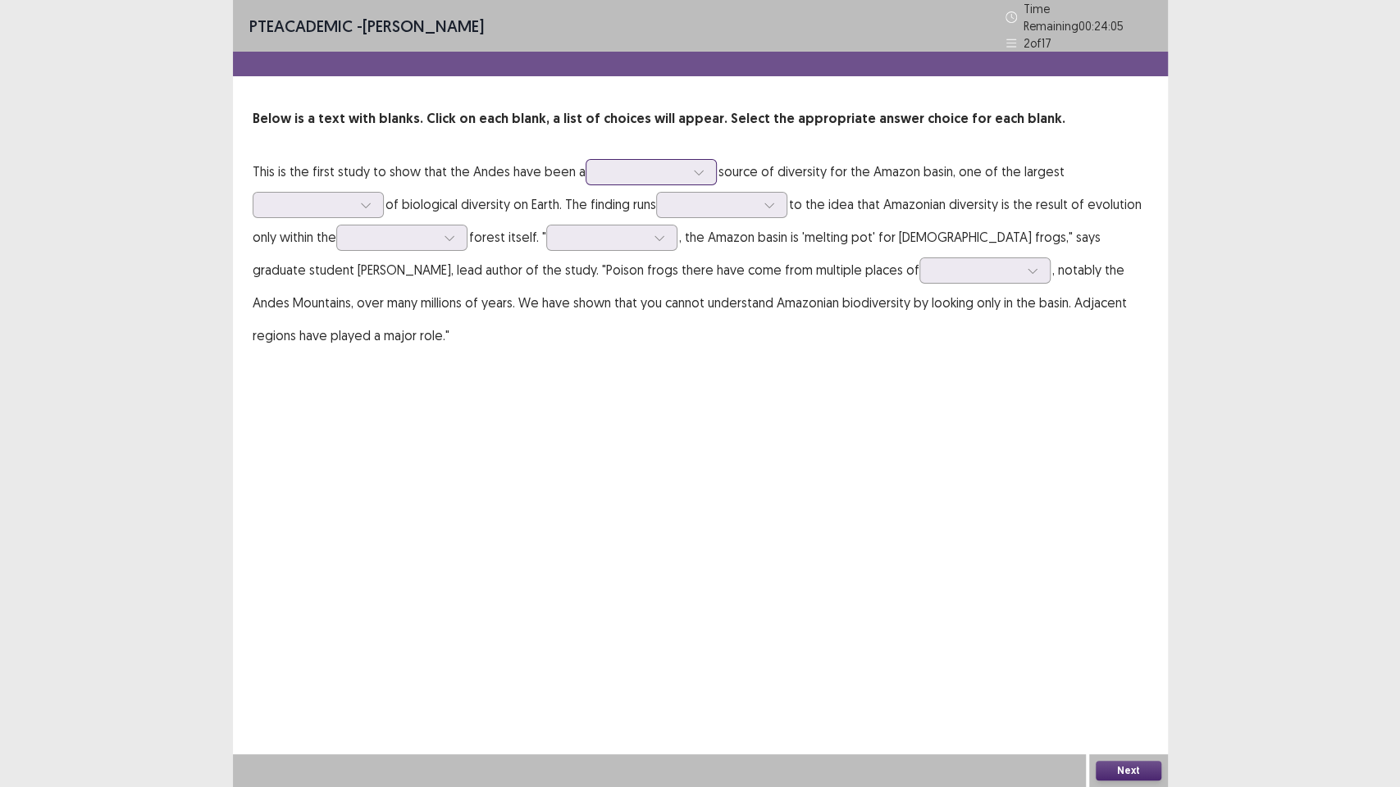
click at [693, 166] on icon at bounding box center [698, 171] width 11 height 11
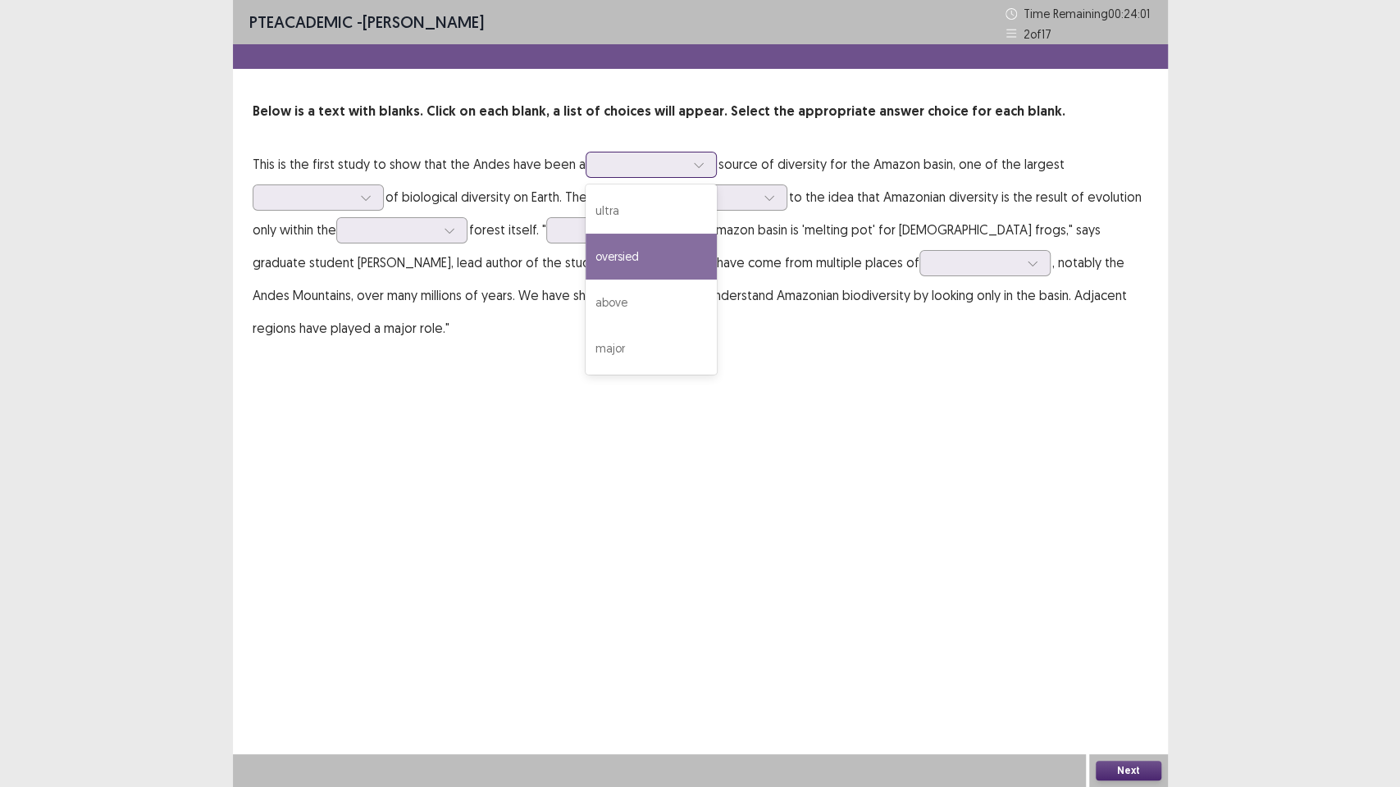
click at [676, 235] on div "oversied" at bounding box center [650, 257] width 131 height 46
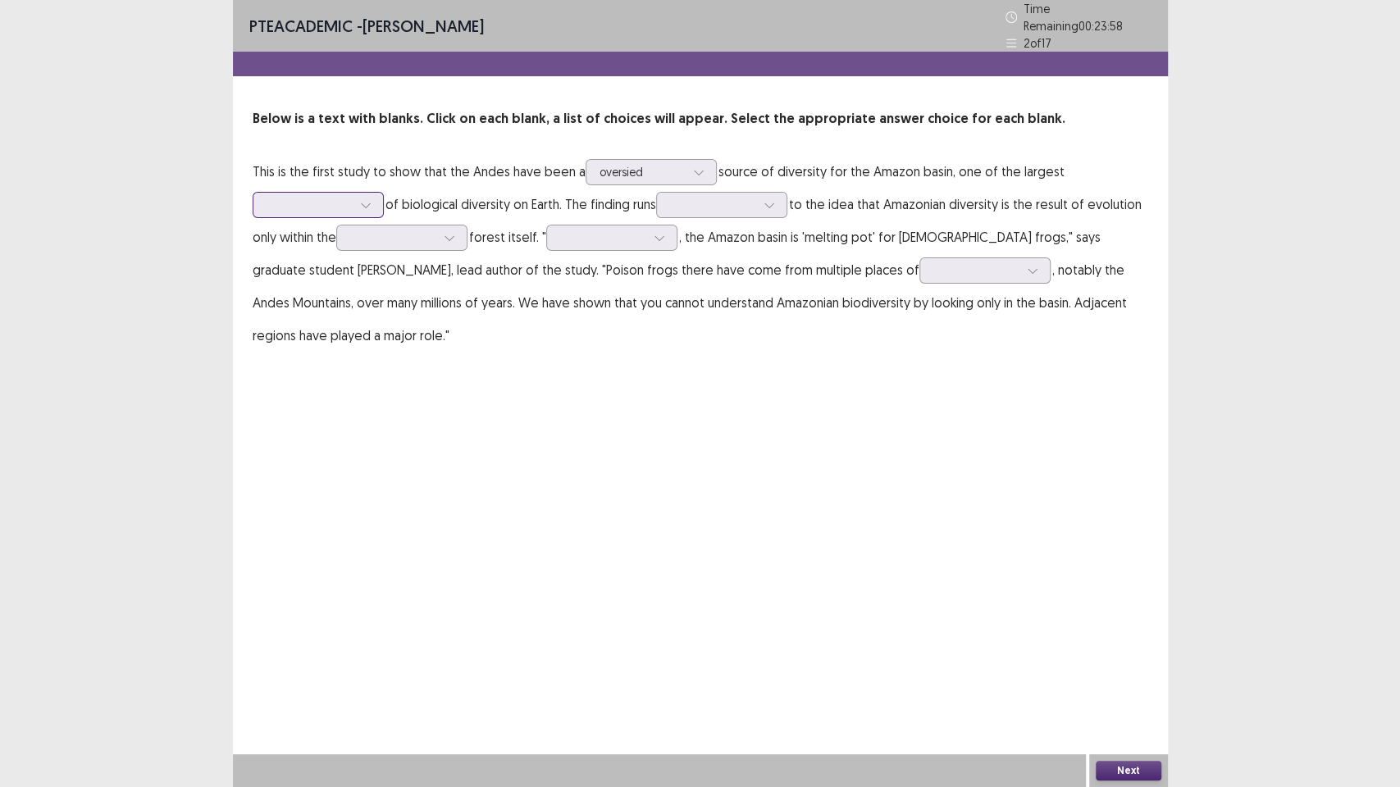
click at [378, 192] on div at bounding box center [318, 205] width 131 height 26
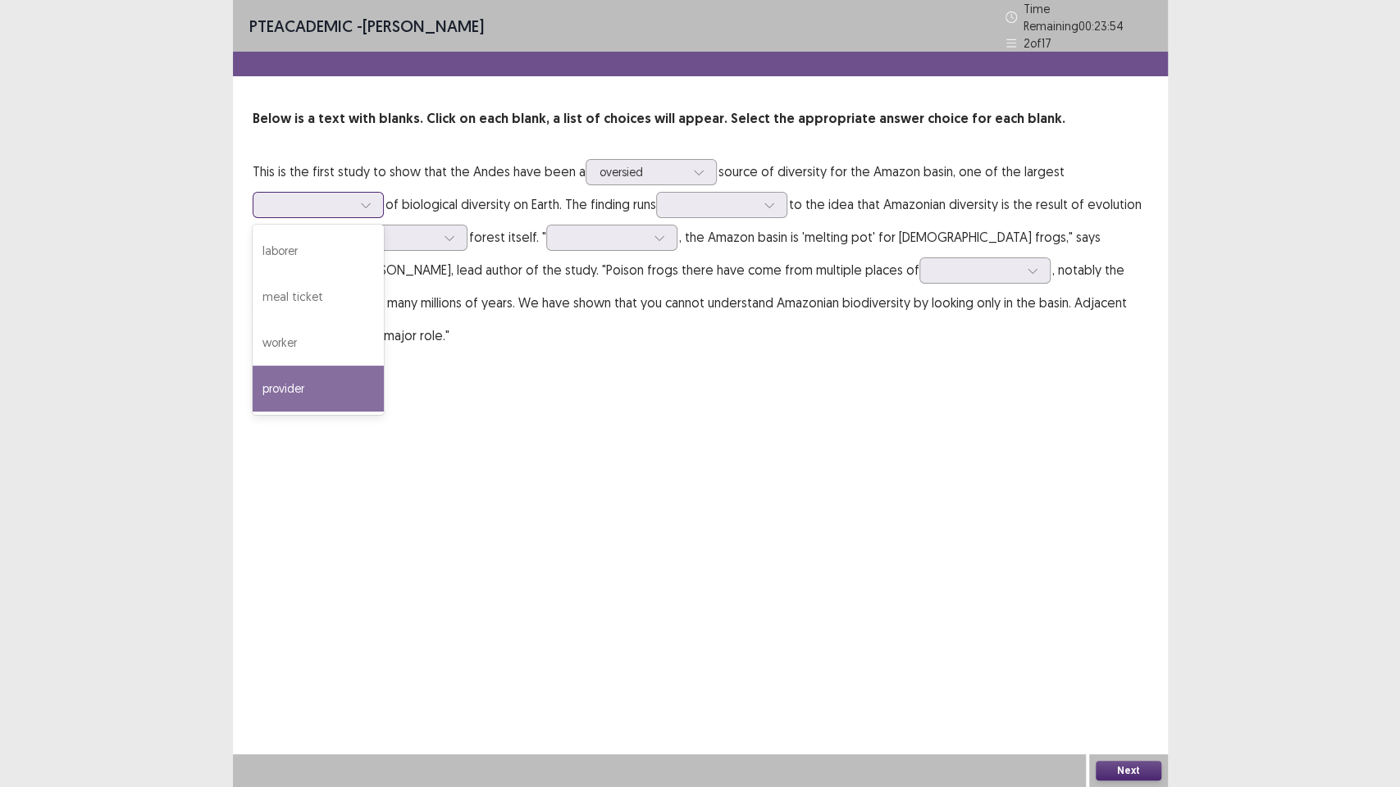
click at [347, 368] on div "provider" at bounding box center [318, 389] width 131 height 46
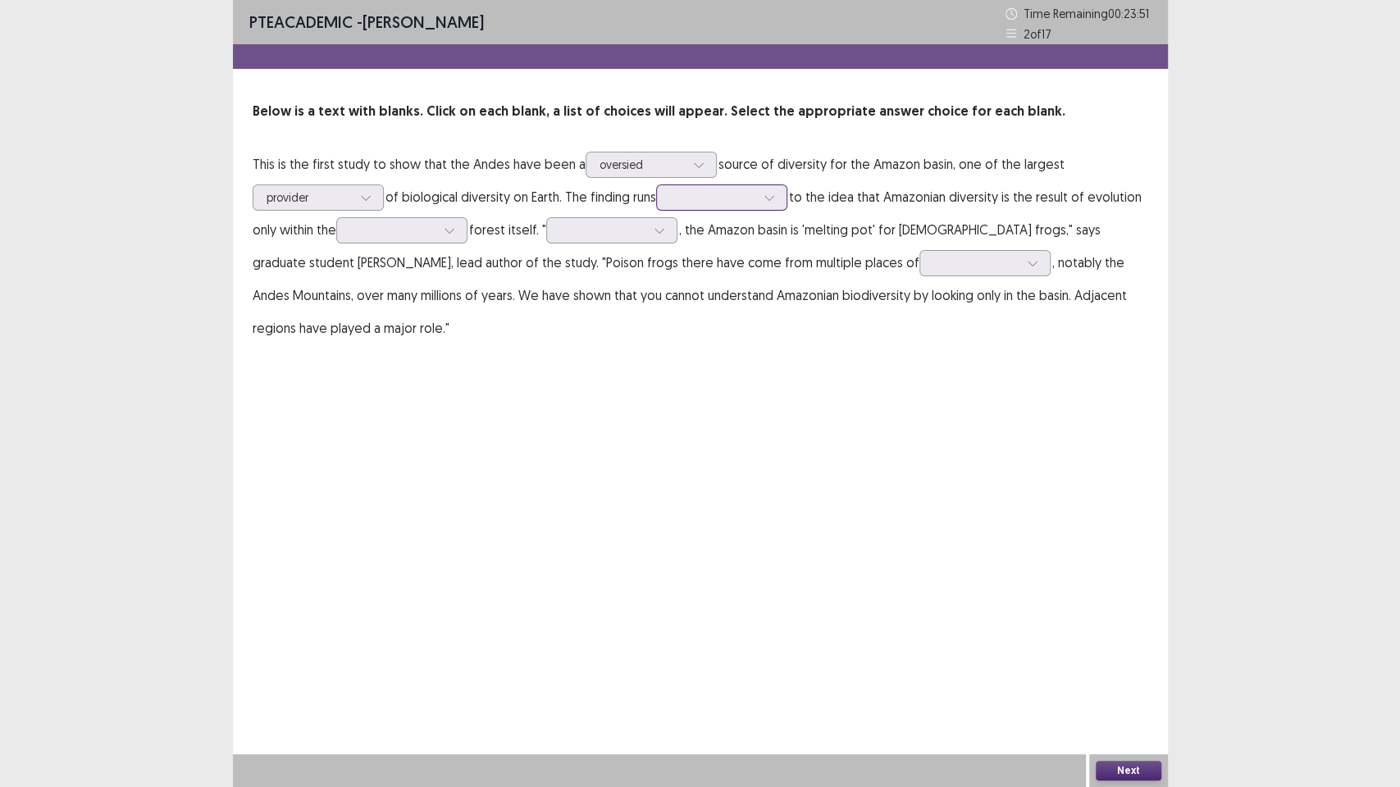
click at [781, 198] on div at bounding box center [769, 197] width 25 height 25
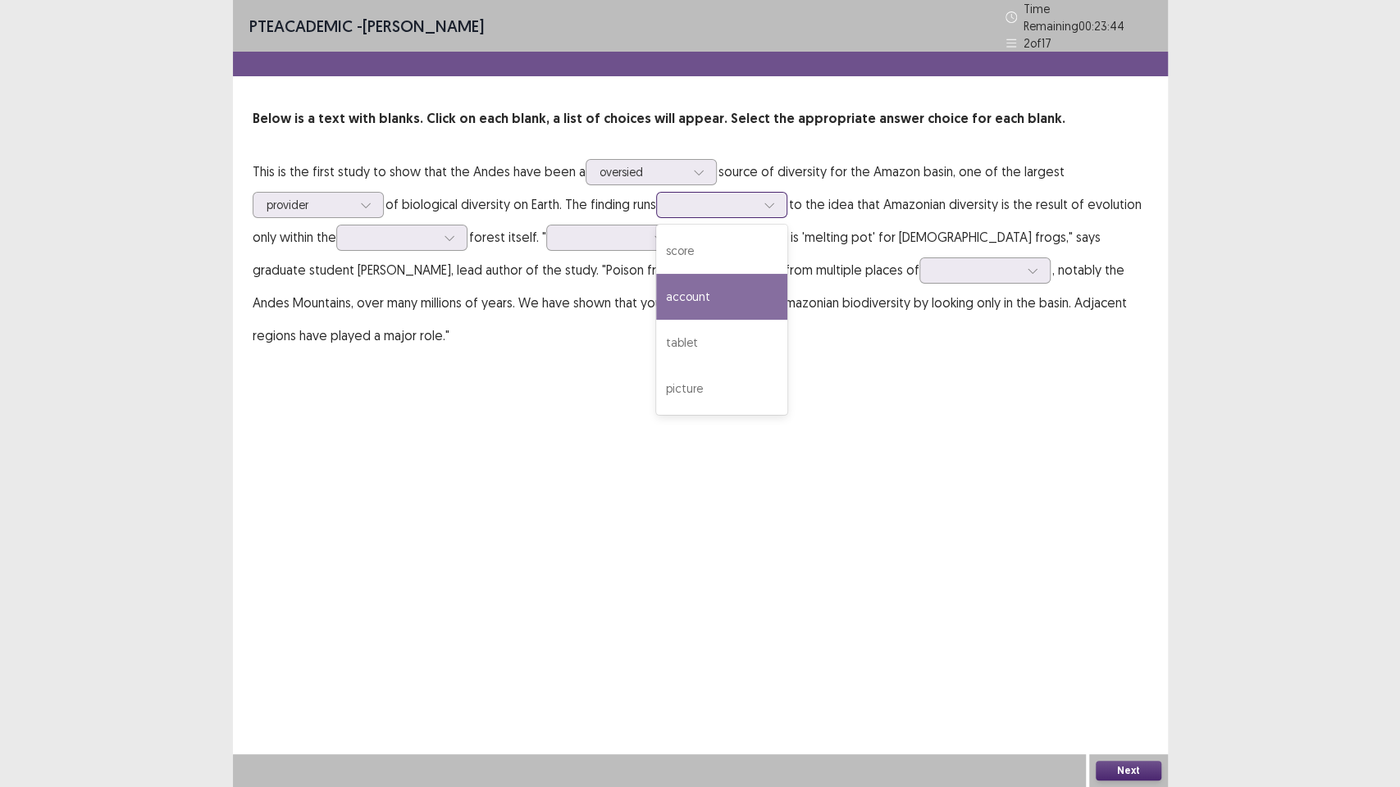
click at [713, 274] on div "account" at bounding box center [721, 297] width 131 height 46
click at [775, 199] on icon at bounding box center [768, 204] width 11 height 11
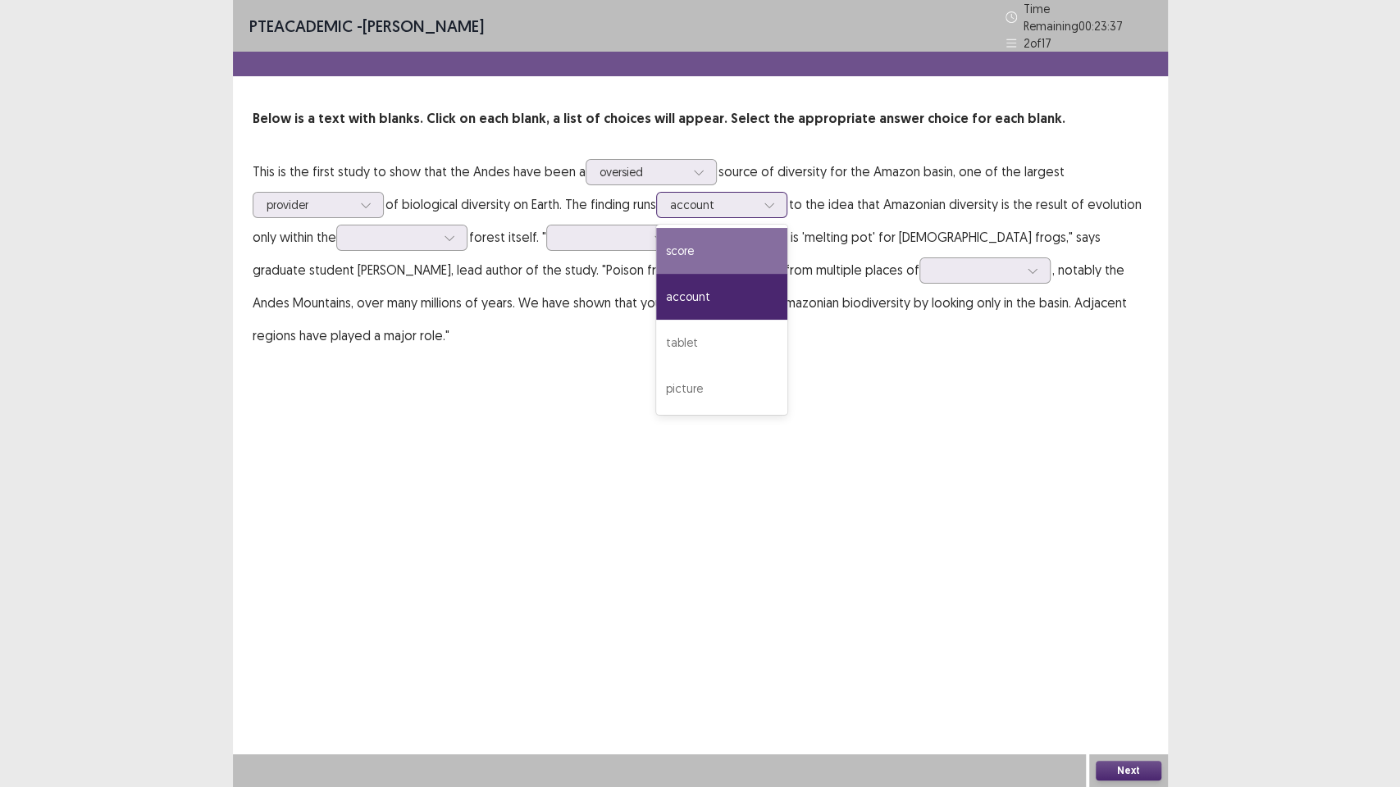
click at [768, 230] on div "score" at bounding box center [721, 251] width 131 height 46
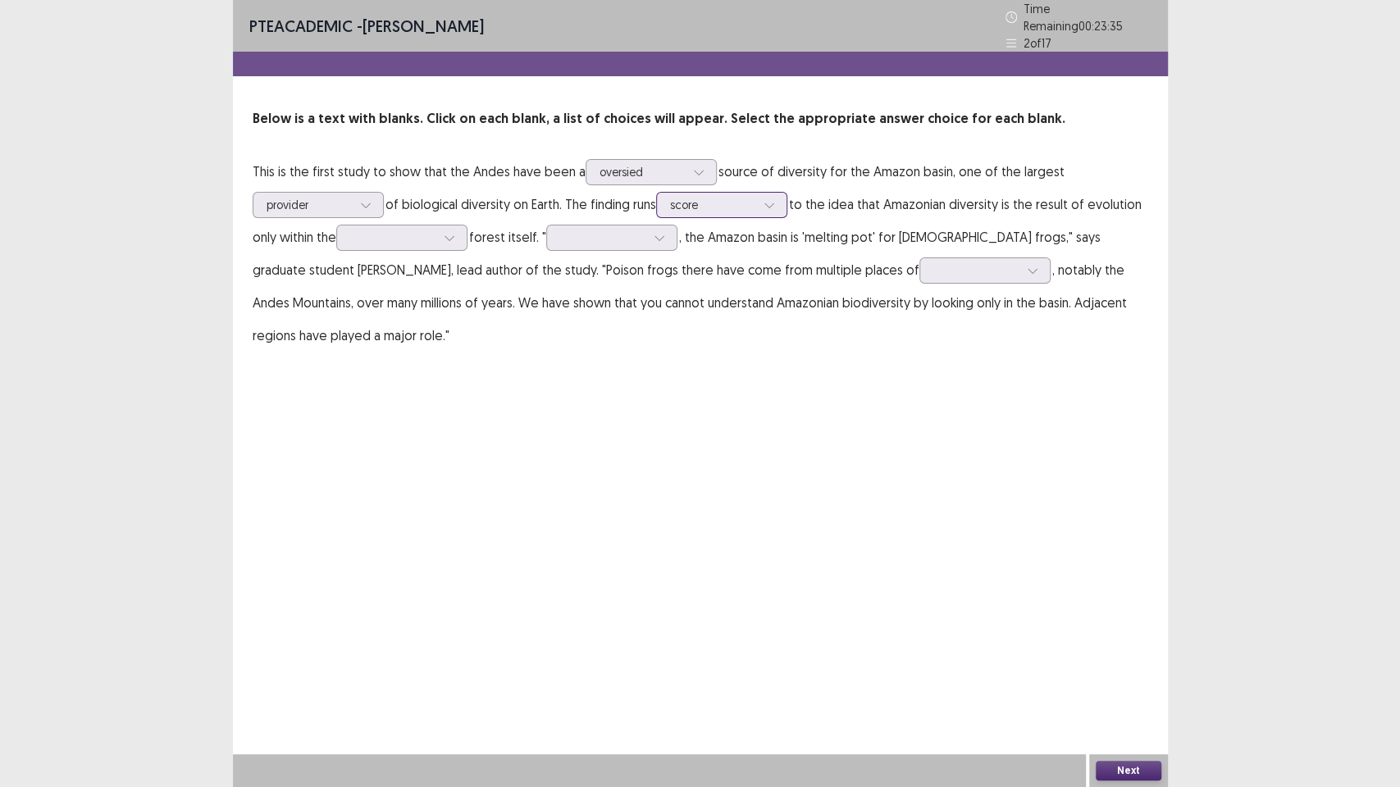
click at [768, 196] on div at bounding box center [769, 205] width 25 height 25
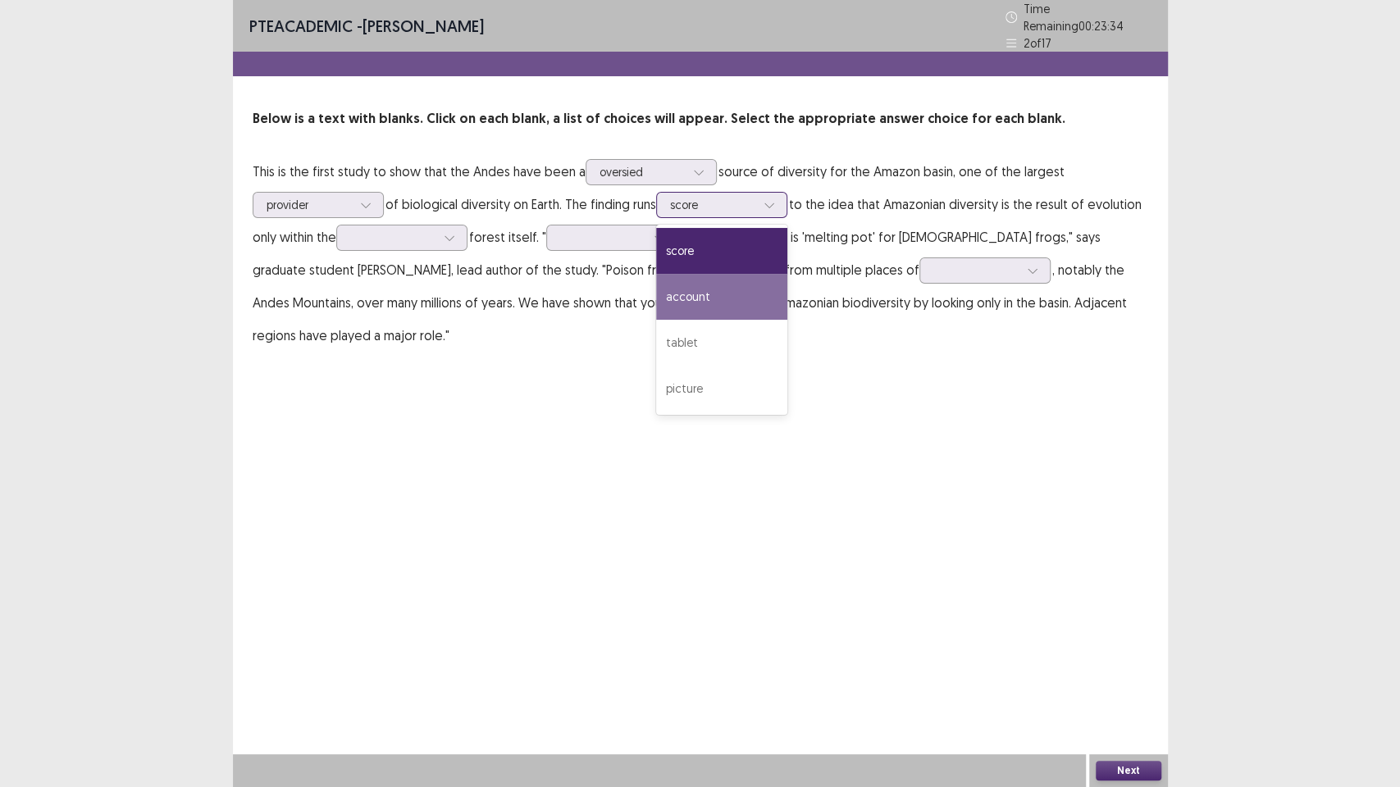
click at [710, 274] on div "account" at bounding box center [721, 297] width 131 height 46
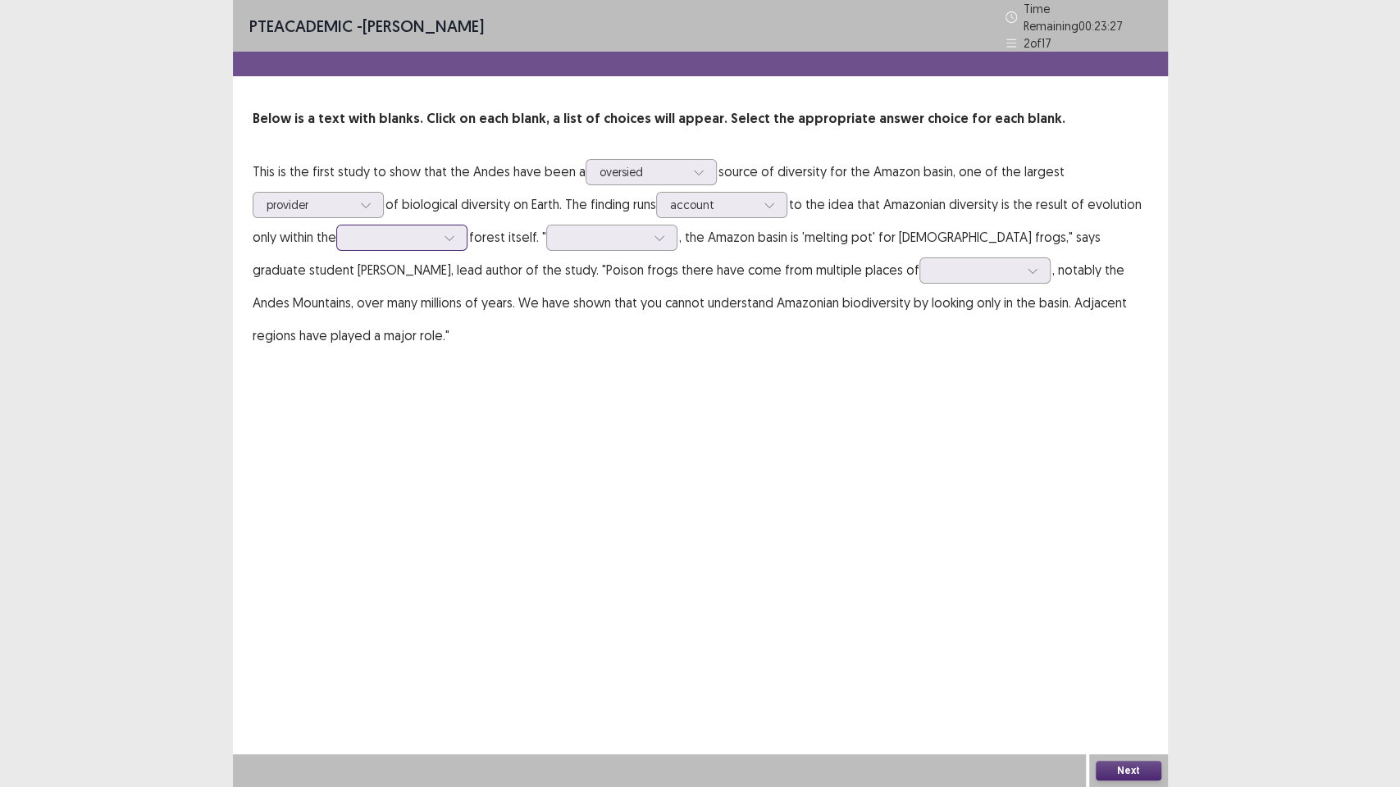
click at [462, 229] on div at bounding box center [449, 237] width 25 height 25
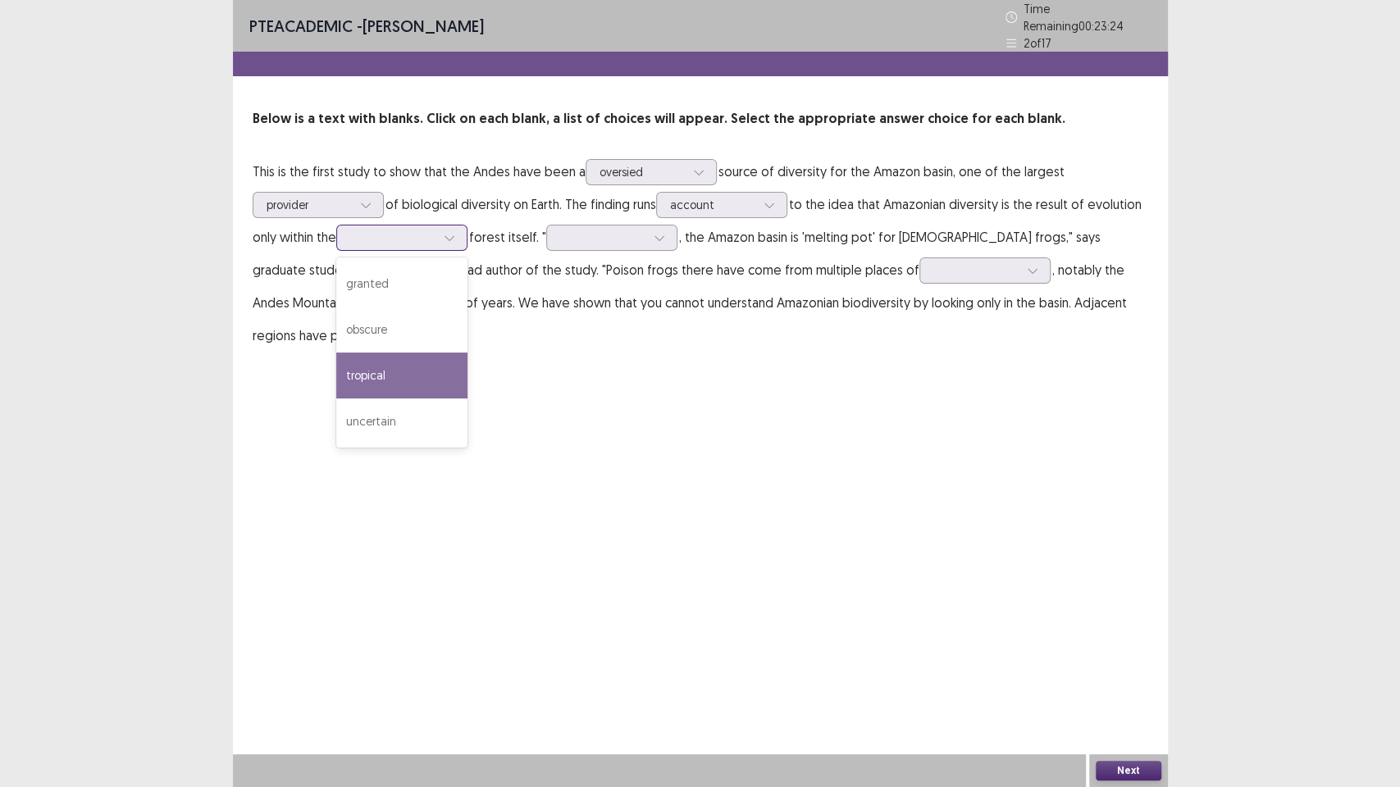
click at [421, 353] on div "tropical" at bounding box center [401, 376] width 131 height 46
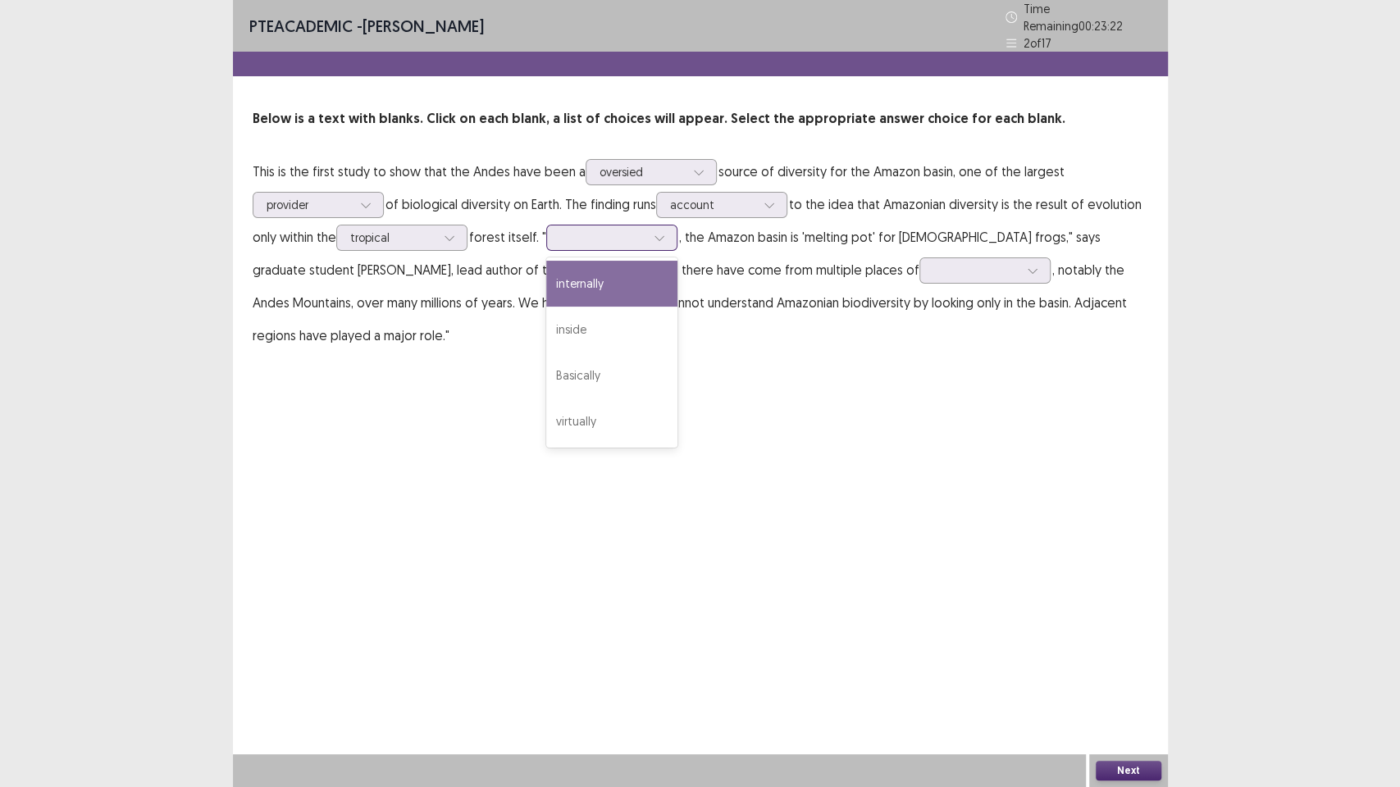
click at [655, 232] on icon at bounding box center [659, 237] width 11 height 11
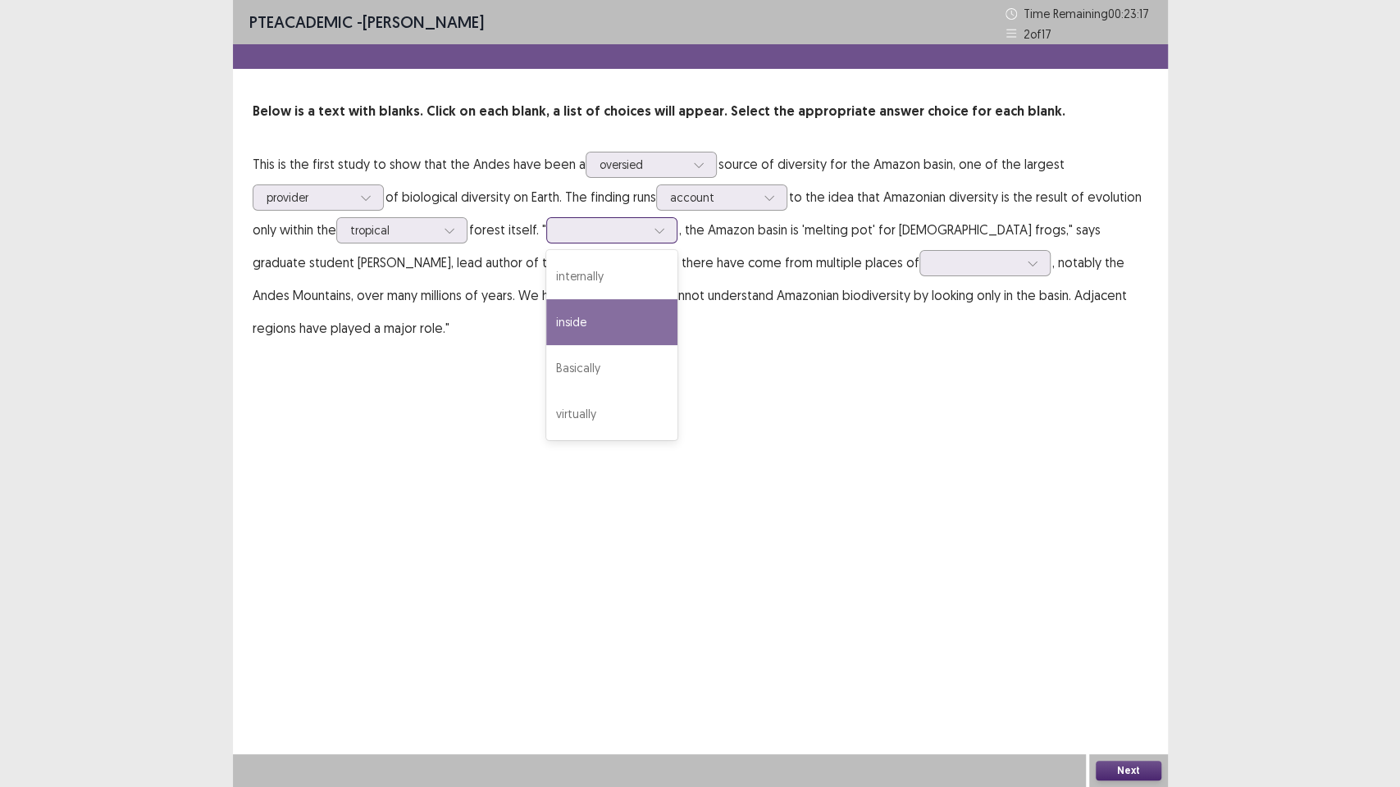
click at [636, 315] on div "inside" at bounding box center [611, 322] width 131 height 46
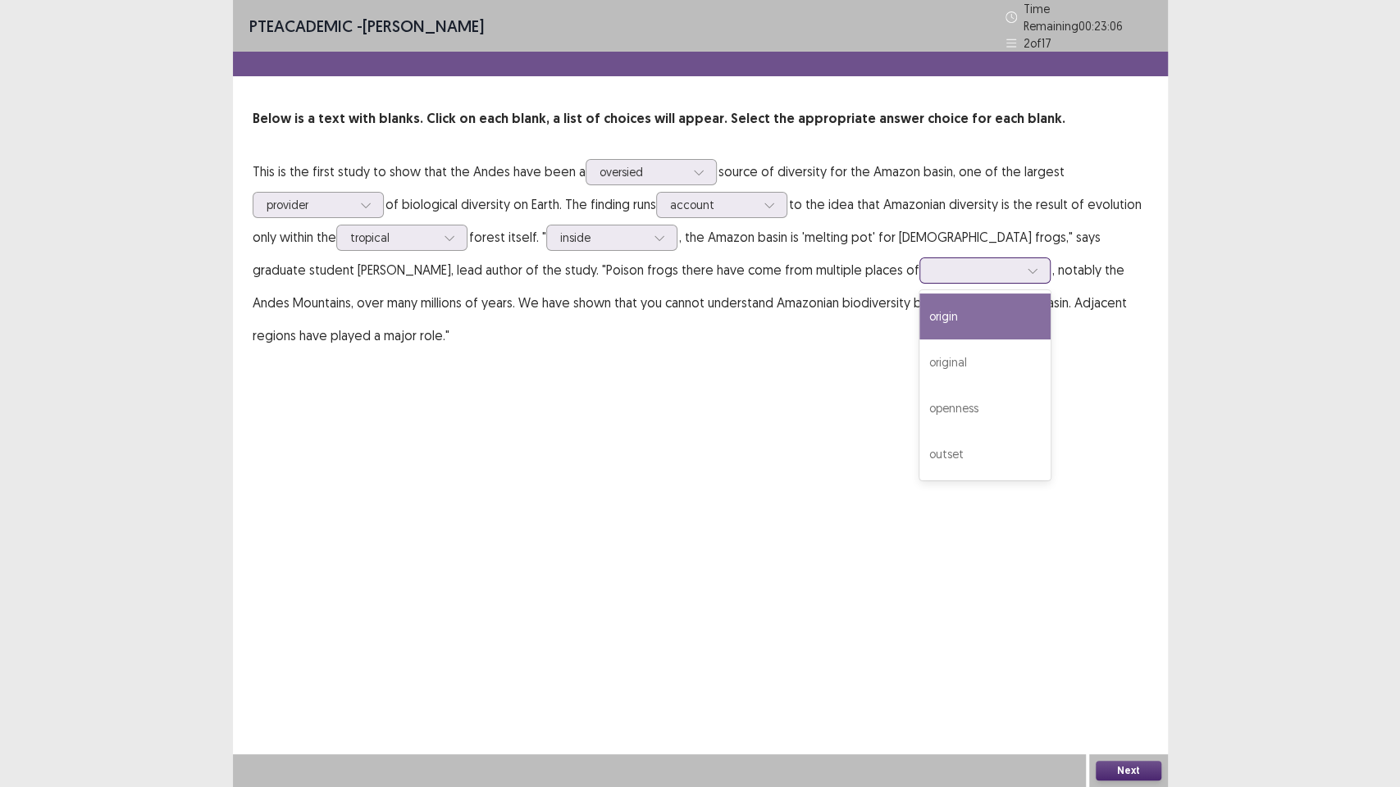
click at [1020, 271] on div at bounding box center [1032, 270] width 25 height 25
click at [919, 294] on div "origin" at bounding box center [984, 317] width 131 height 46
click at [1123, 672] on button "Next" at bounding box center [1129, 771] width 66 height 20
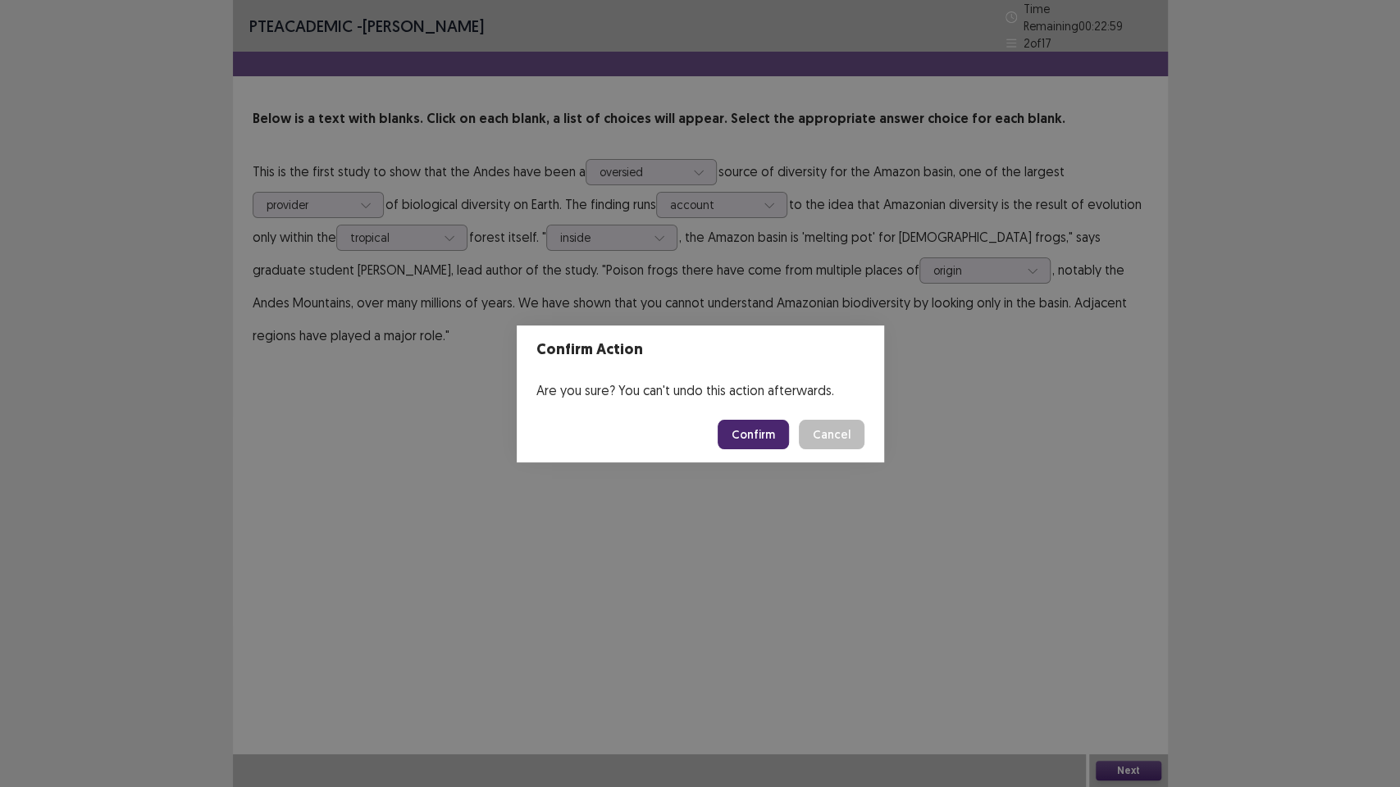
click at [771, 446] on button "Confirm" at bounding box center [752, 435] width 71 height 30
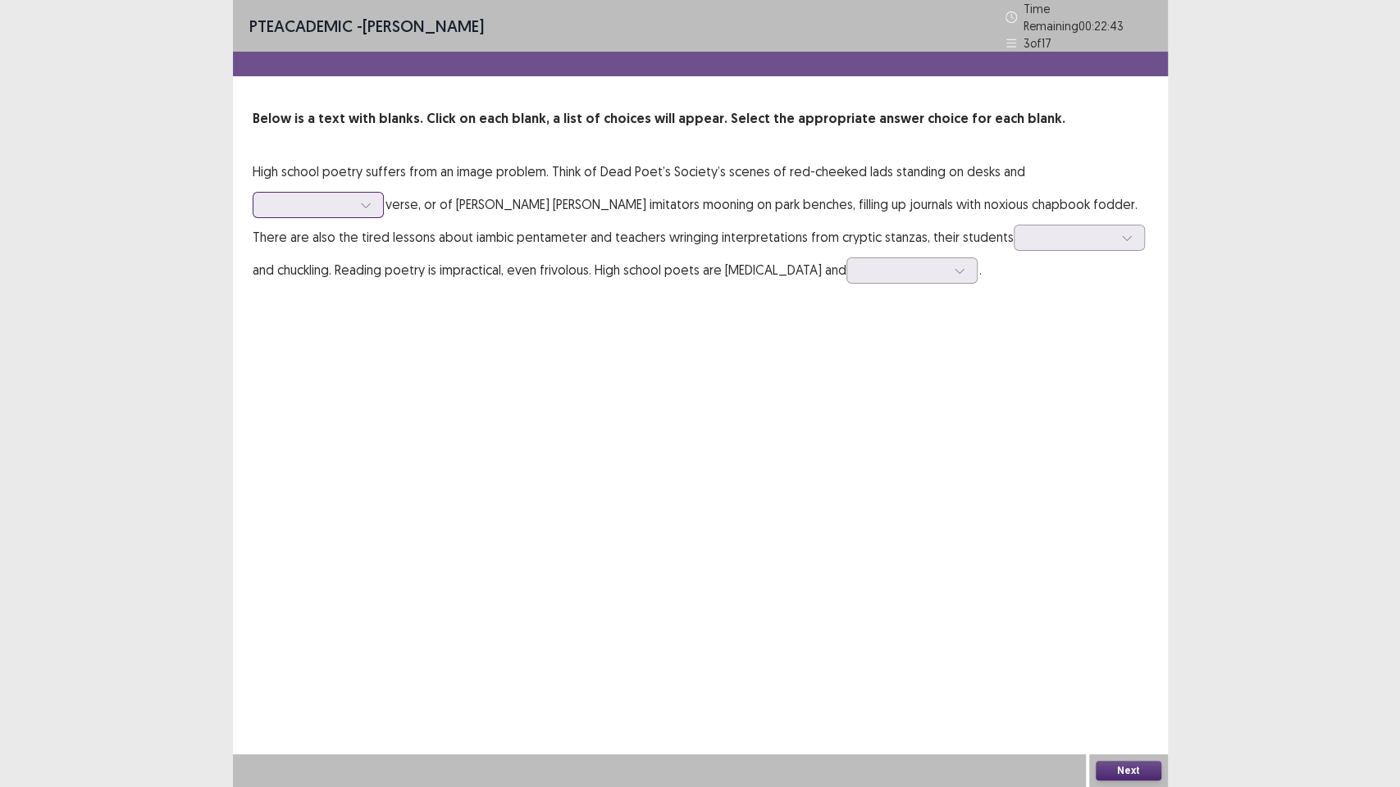
click at [377, 203] on div at bounding box center [318, 205] width 131 height 26
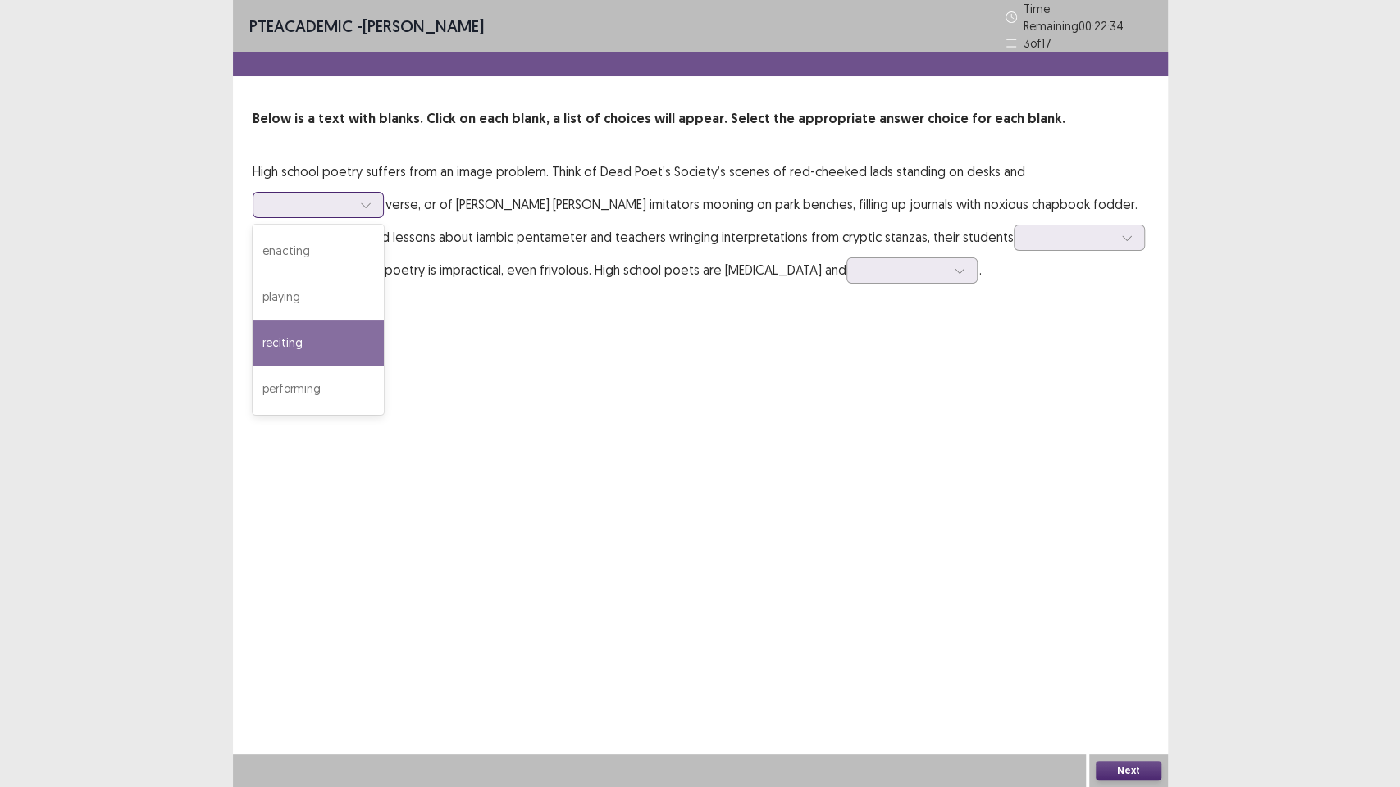
click at [348, 328] on div "reciting" at bounding box center [318, 343] width 131 height 46
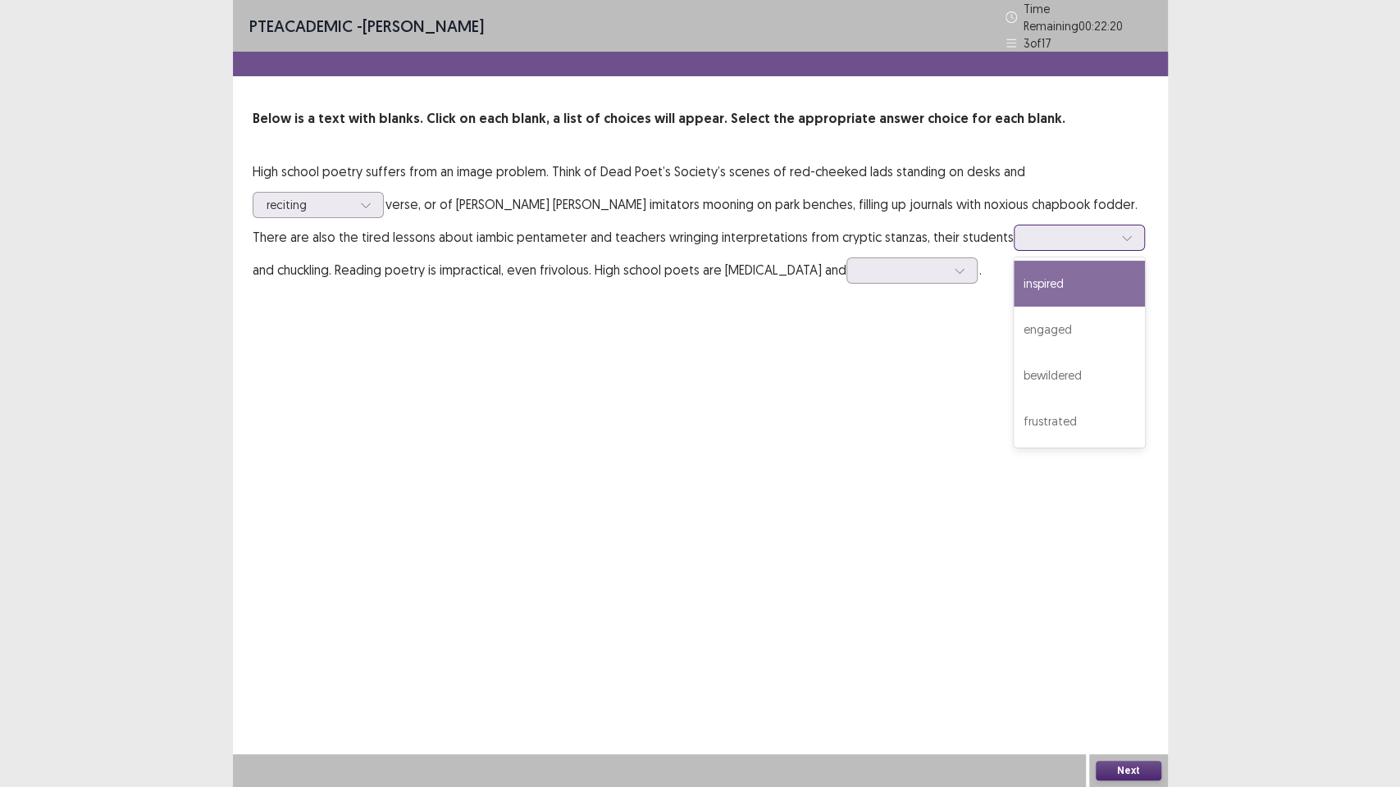
click at [1121, 232] on icon at bounding box center [1126, 237] width 11 height 11
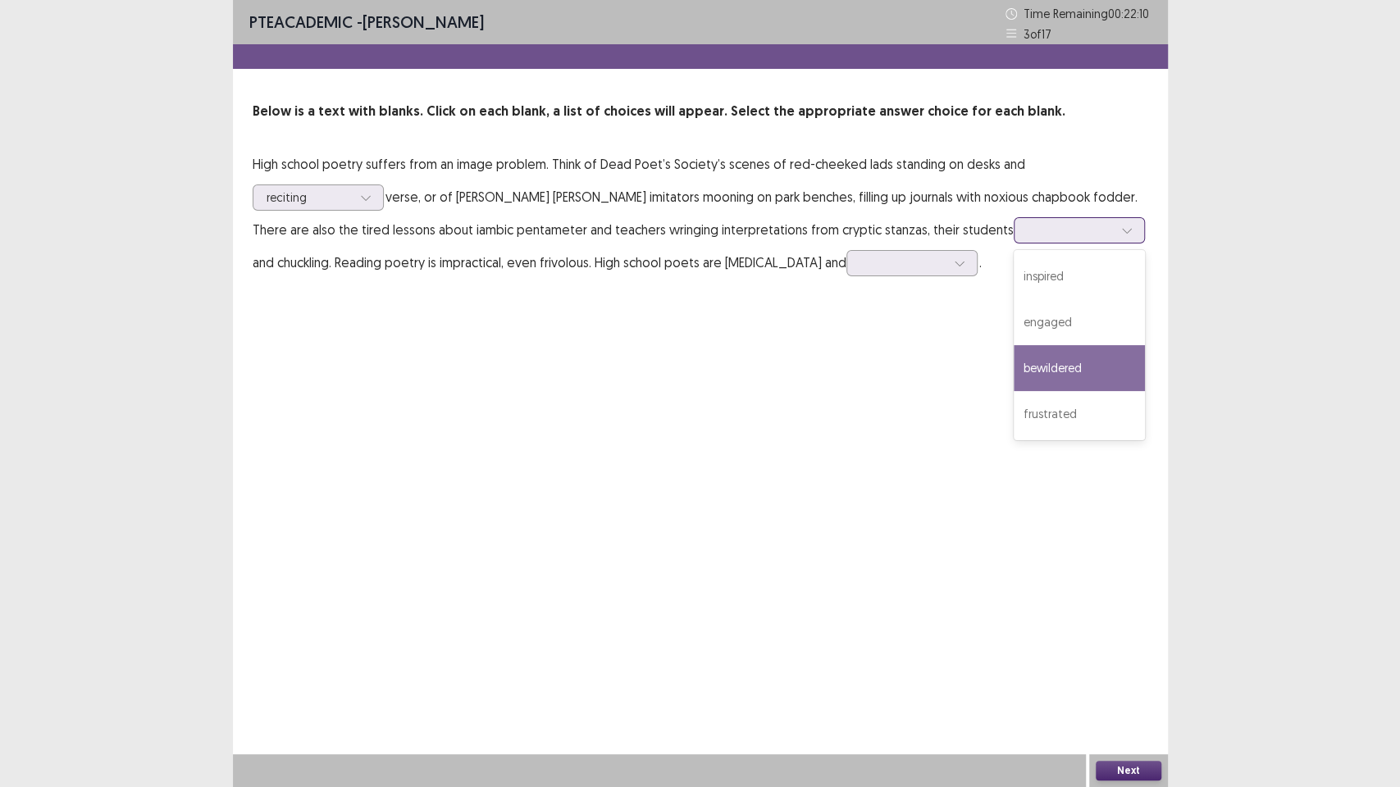
click at [1014, 348] on div "bewildered" at bounding box center [1079, 368] width 131 height 46
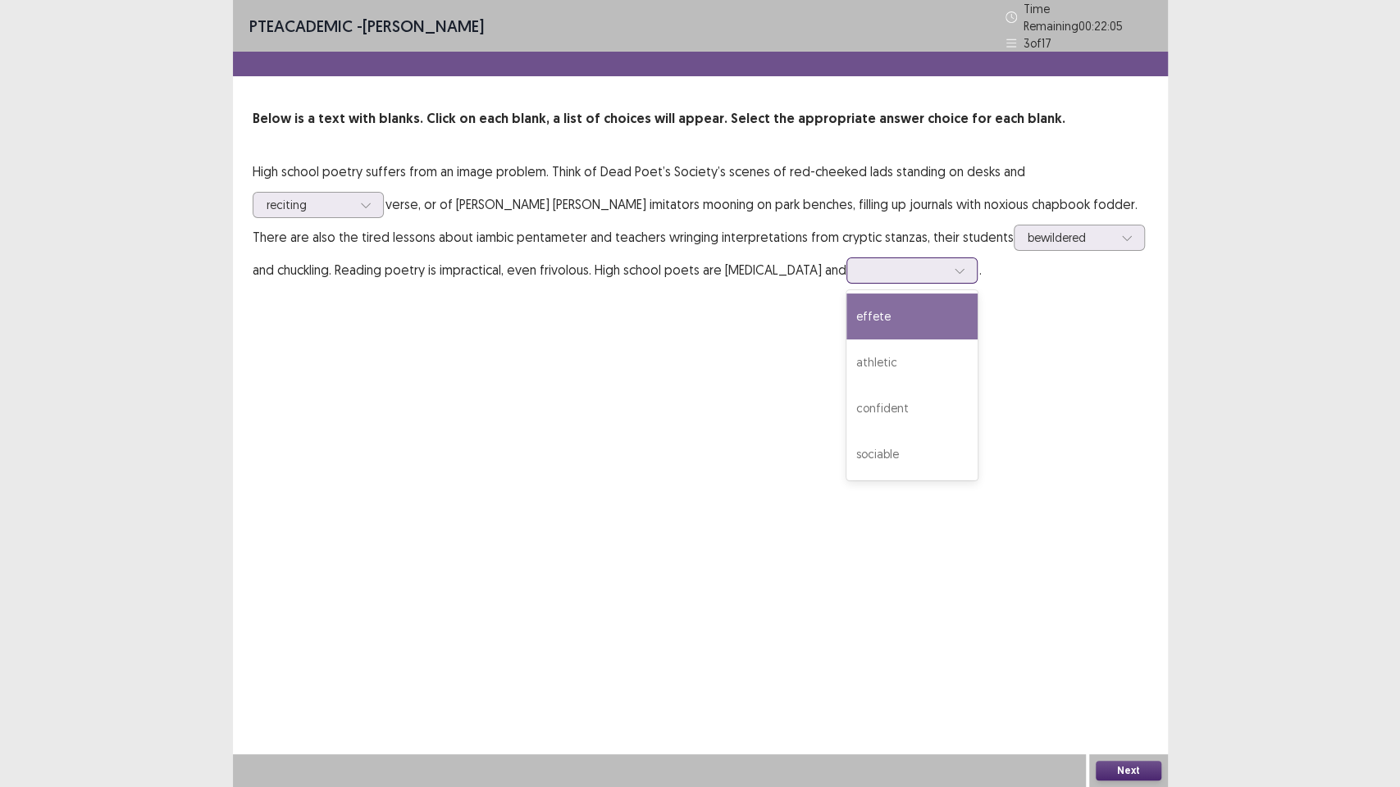
click at [954, 265] on icon at bounding box center [959, 270] width 11 height 11
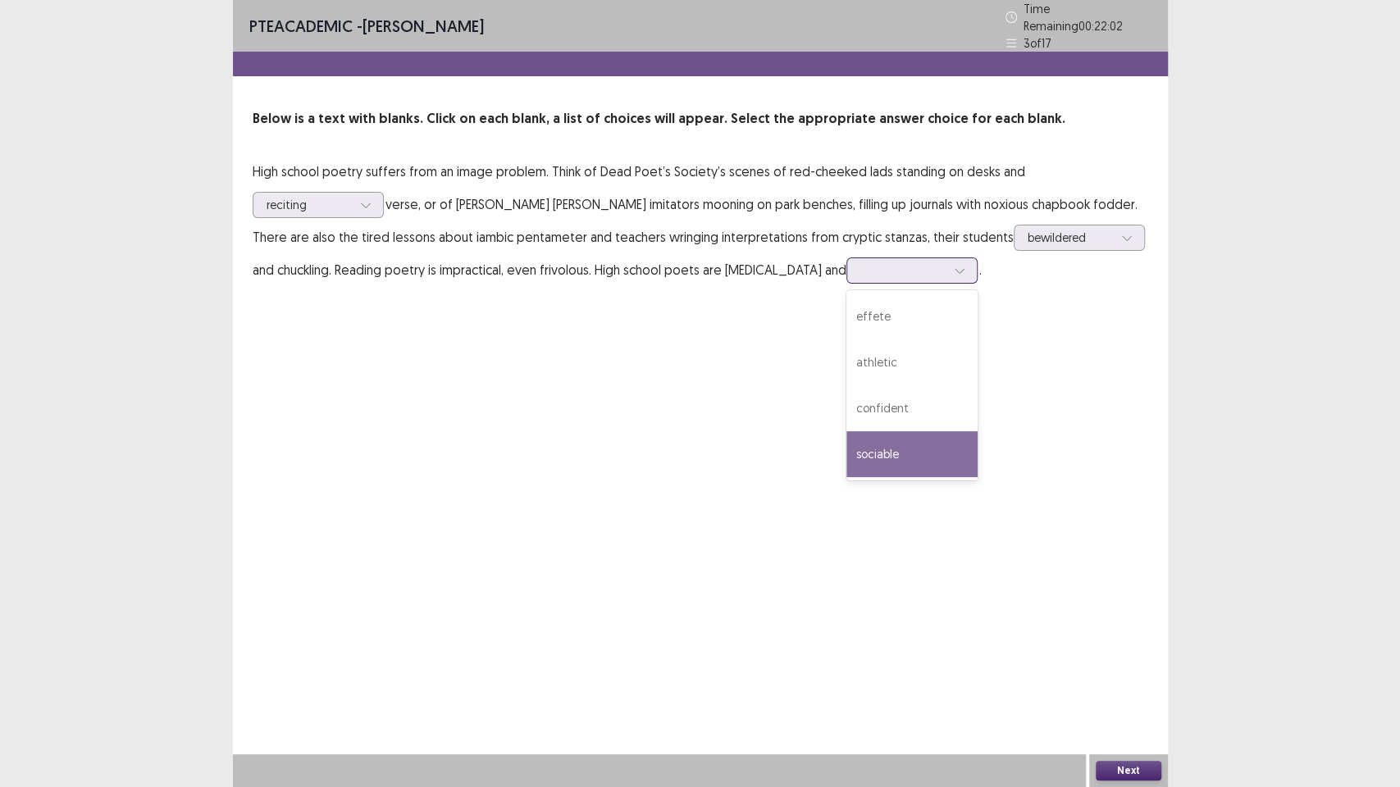
click at [846, 458] on div "sociable" at bounding box center [911, 454] width 131 height 46
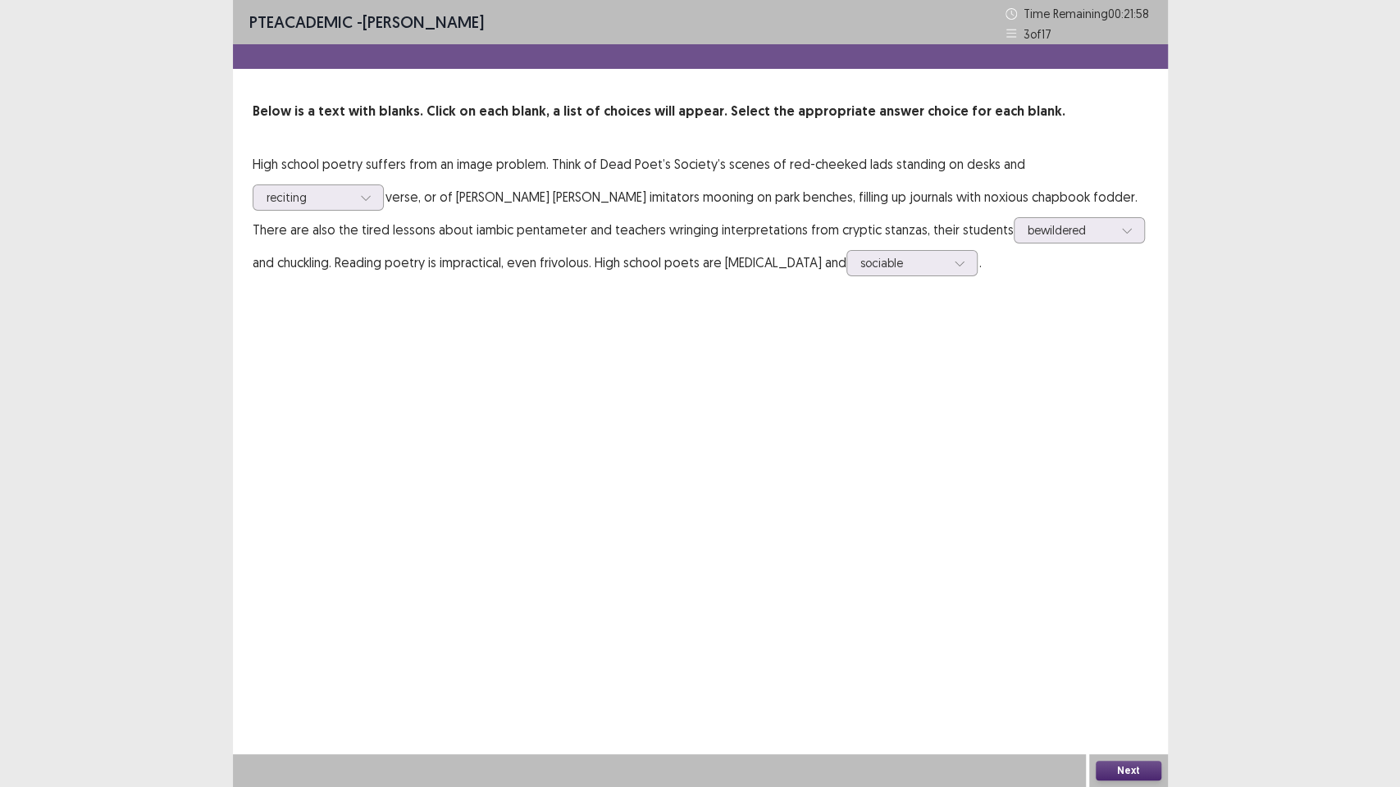
click at [1131, 672] on button "Next" at bounding box center [1129, 771] width 66 height 20
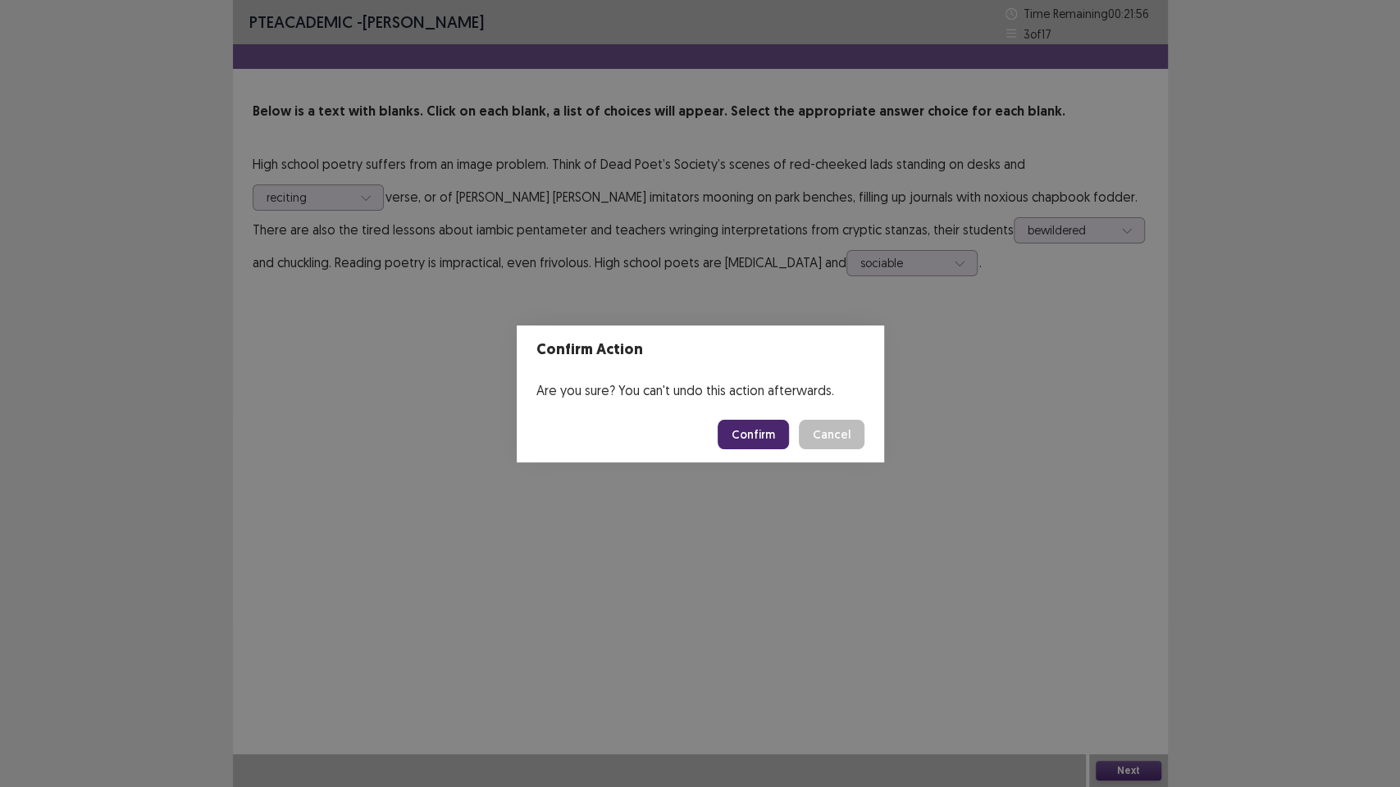
click at [758, 438] on button "Confirm" at bounding box center [752, 435] width 71 height 30
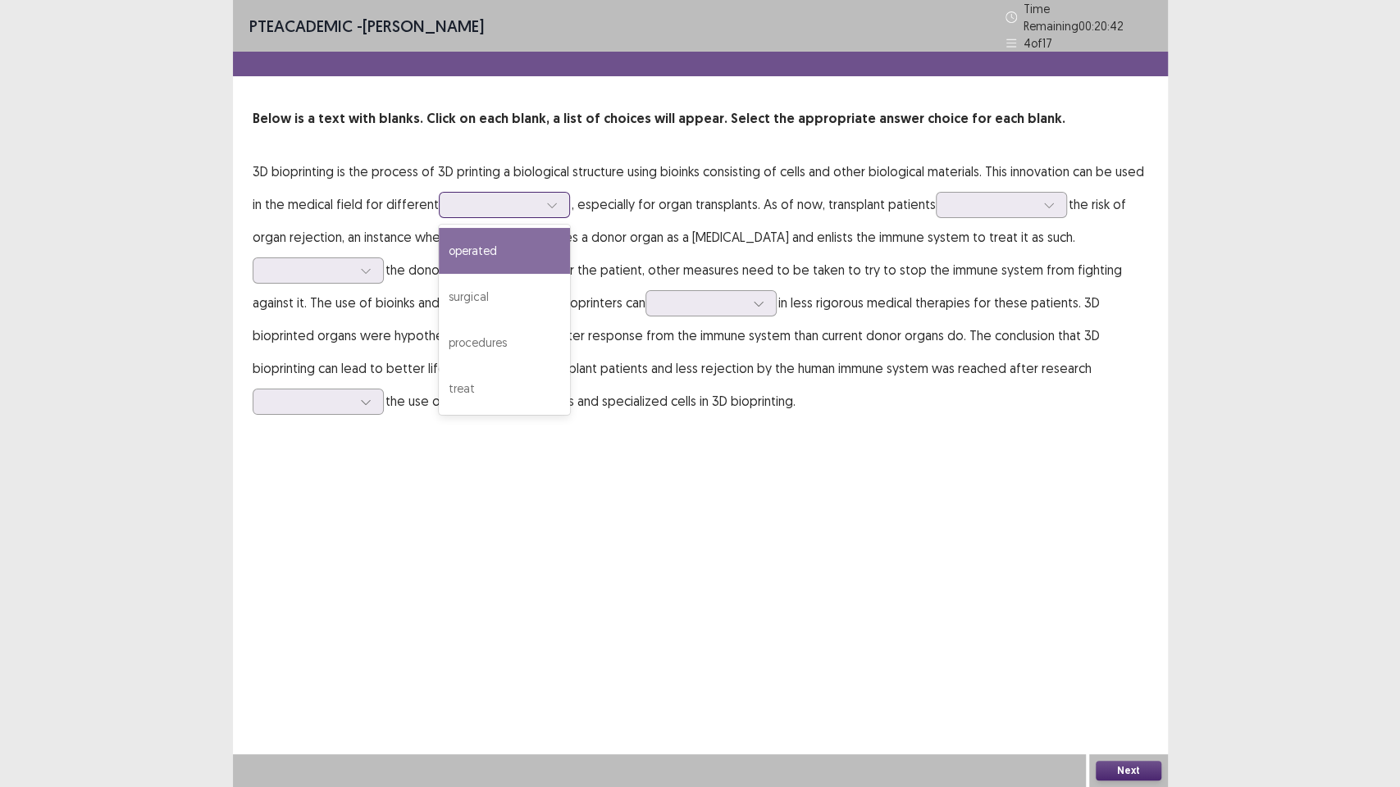
click at [549, 201] on icon at bounding box center [551, 204] width 11 height 11
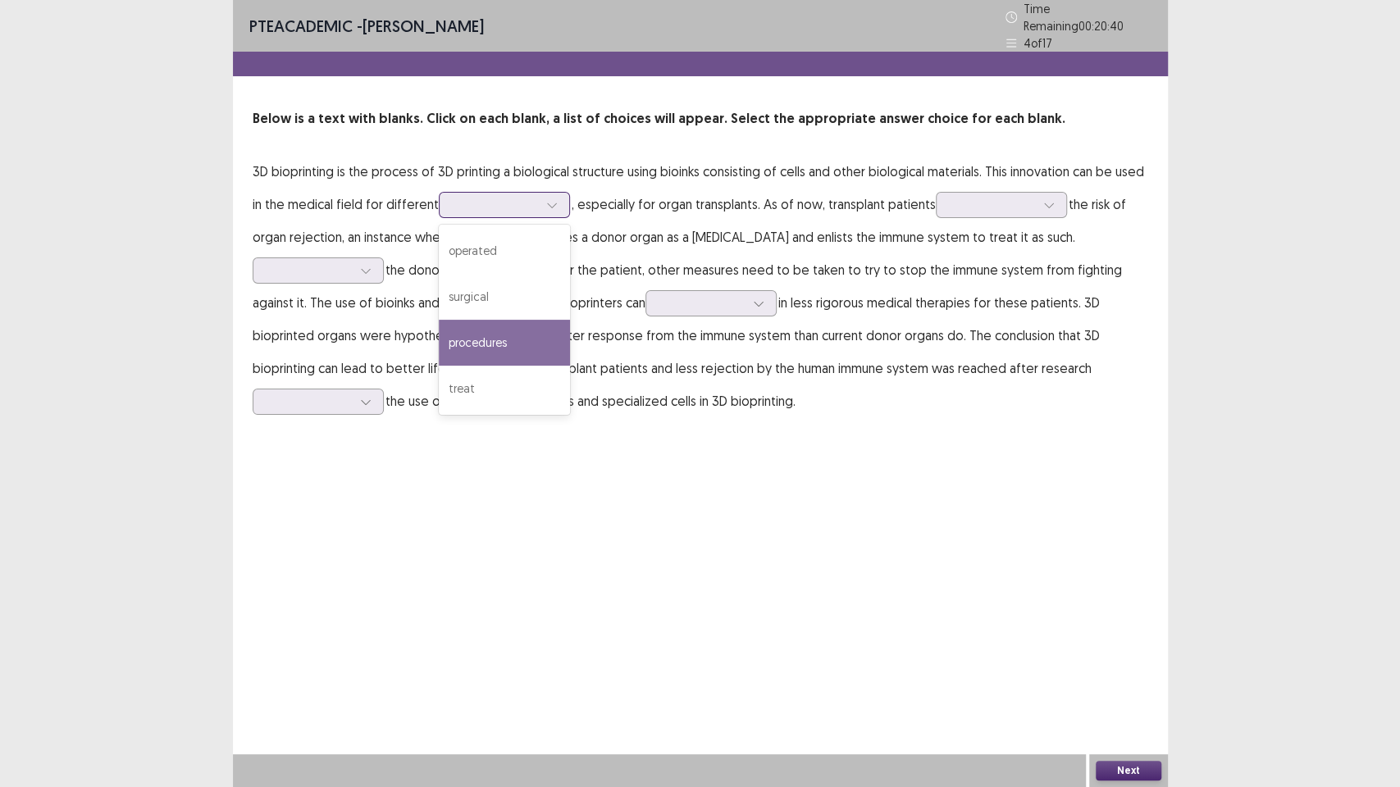
click at [539, 324] on div "procedures" at bounding box center [504, 343] width 131 height 46
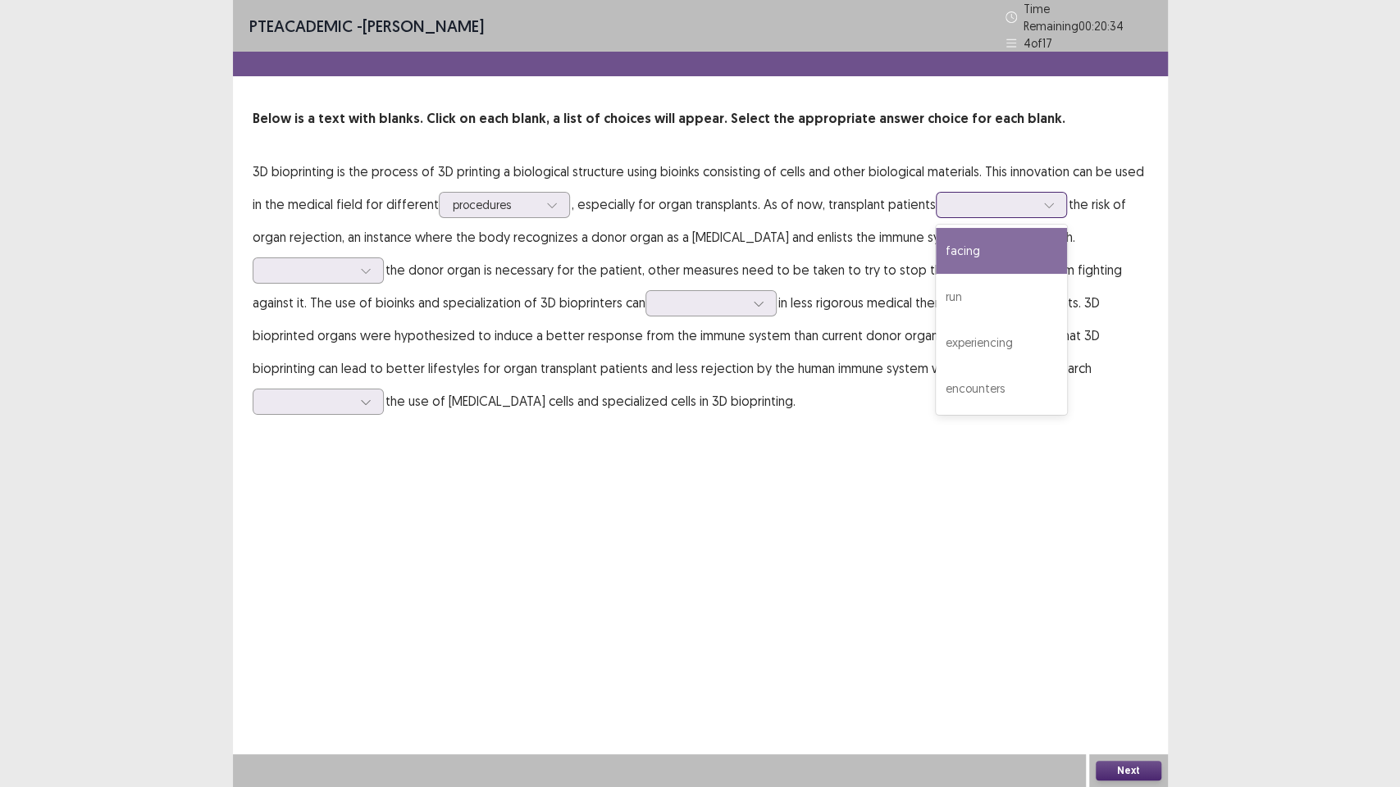
click at [1056, 196] on div at bounding box center [1001, 205] width 131 height 26
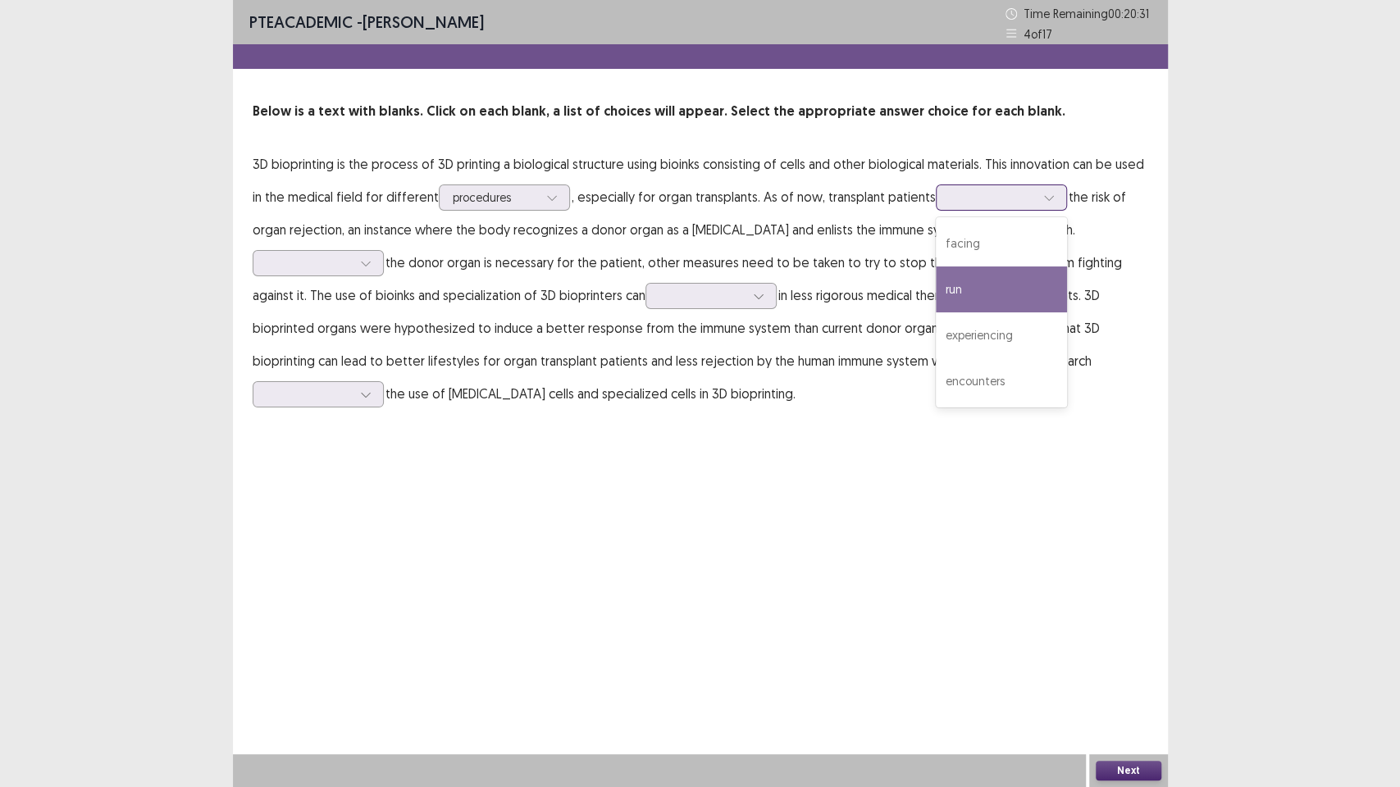
click at [1038, 271] on div "run" at bounding box center [1001, 289] width 131 height 46
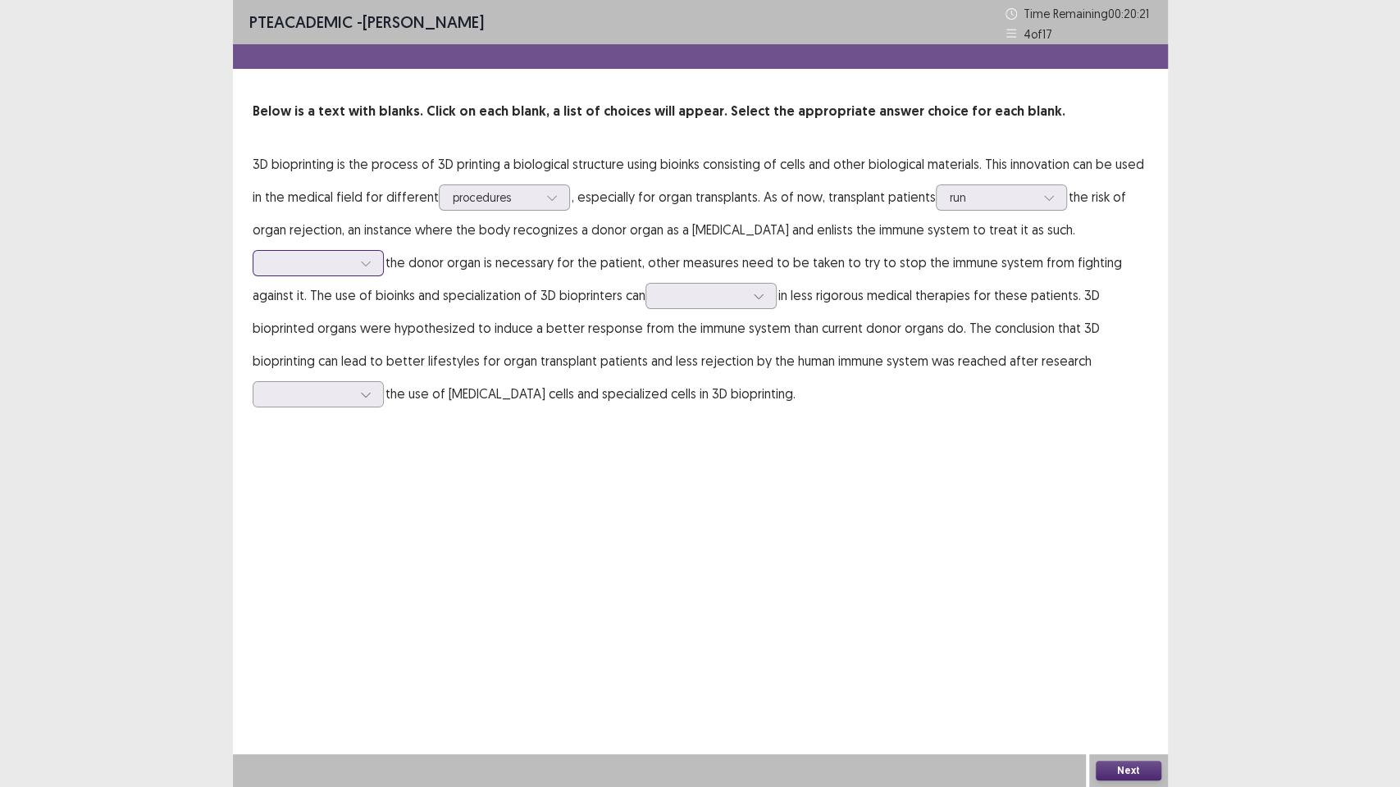
click at [367, 261] on icon at bounding box center [365, 262] width 11 height 11
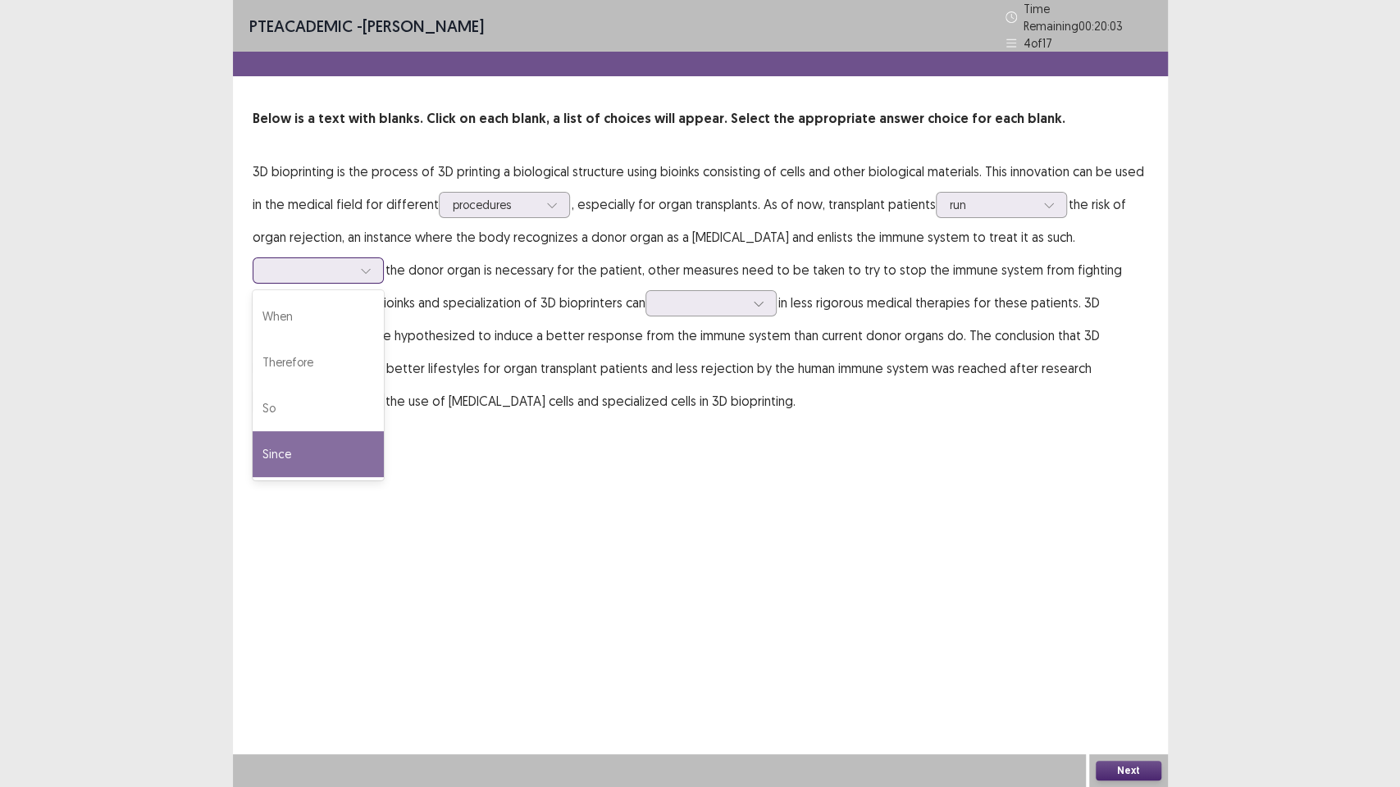
click at [338, 434] on div "Since" at bounding box center [318, 454] width 131 height 46
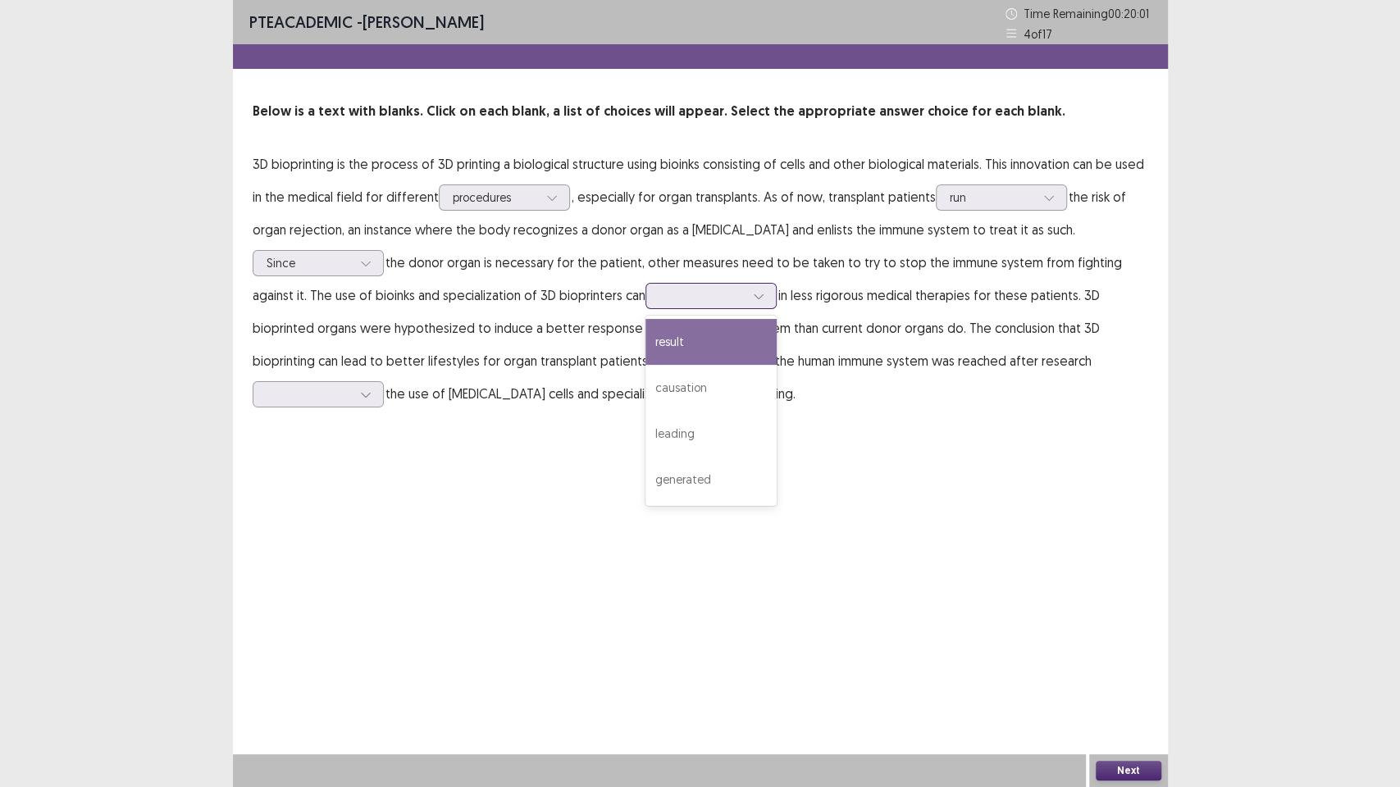
click at [753, 305] on div at bounding box center [758, 296] width 25 height 25
click at [745, 335] on div "result" at bounding box center [710, 342] width 131 height 46
click at [376, 386] on div at bounding box center [365, 394] width 25 height 25
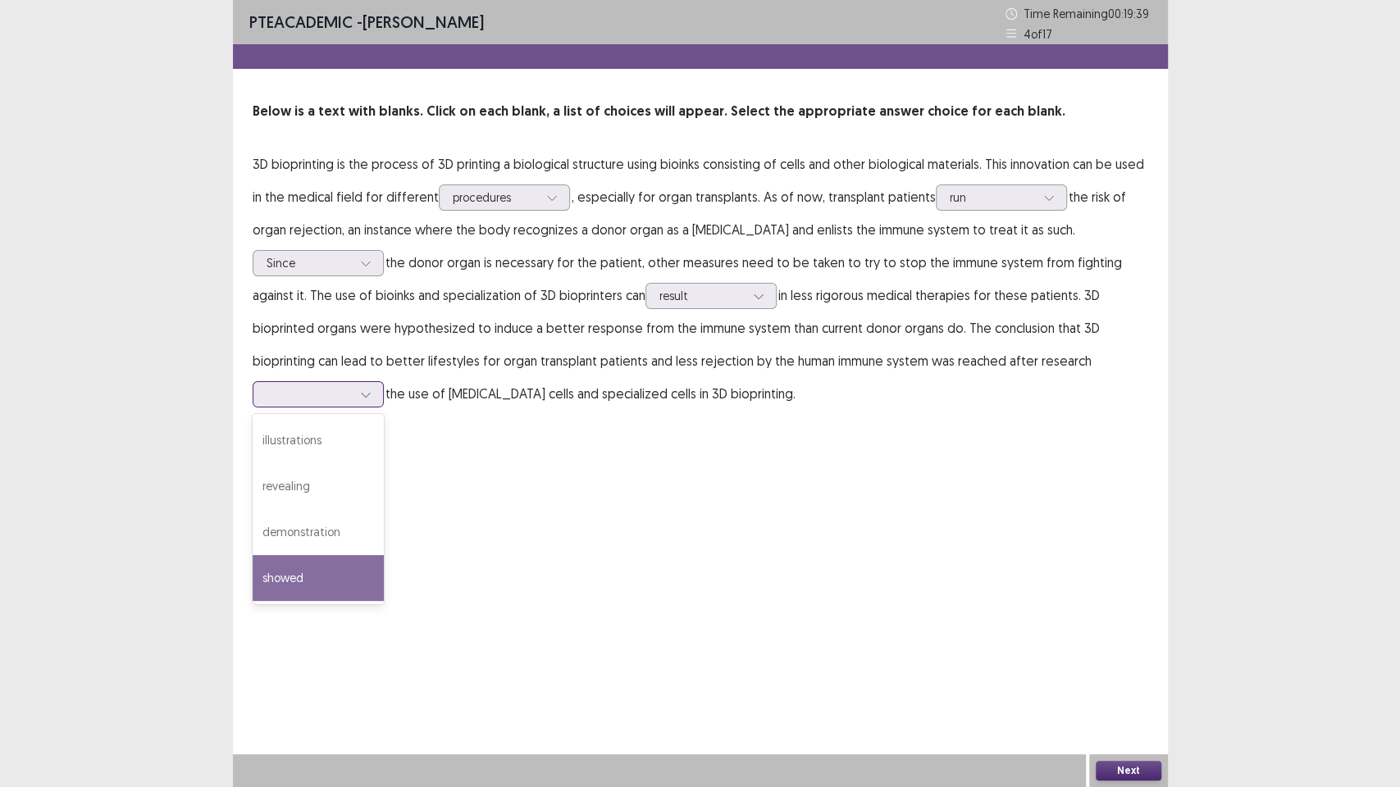
click at [311, 557] on div "showed" at bounding box center [318, 578] width 131 height 46
click at [1119, 672] on div "Next" at bounding box center [1128, 770] width 79 height 33
click at [1119, 672] on button "Next" at bounding box center [1129, 771] width 66 height 20
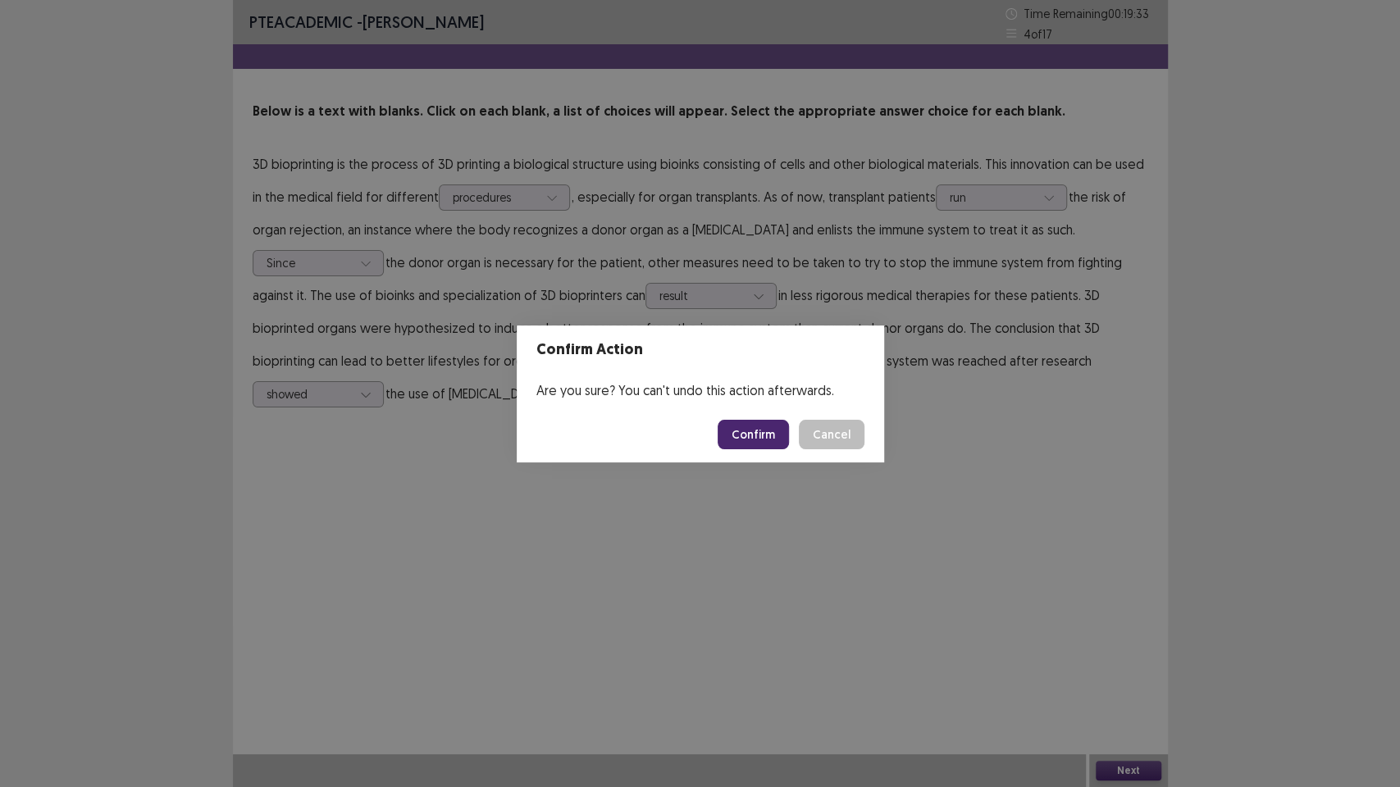
click at [775, 428] on button "Confirm" at bounding box center [752, 435] width 71 height 30
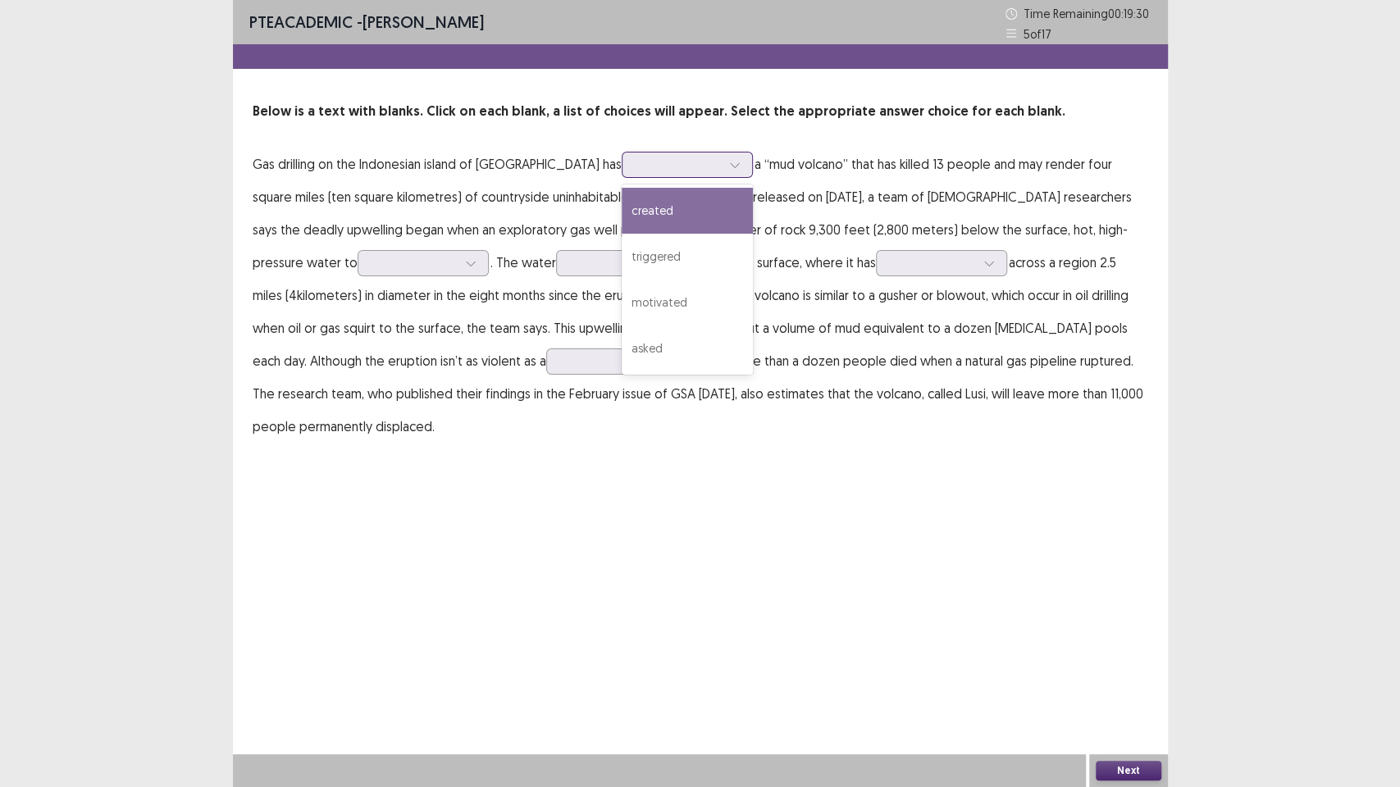
click at [729, 164] on icon at bounding box center [734, 164] width 11 height 11
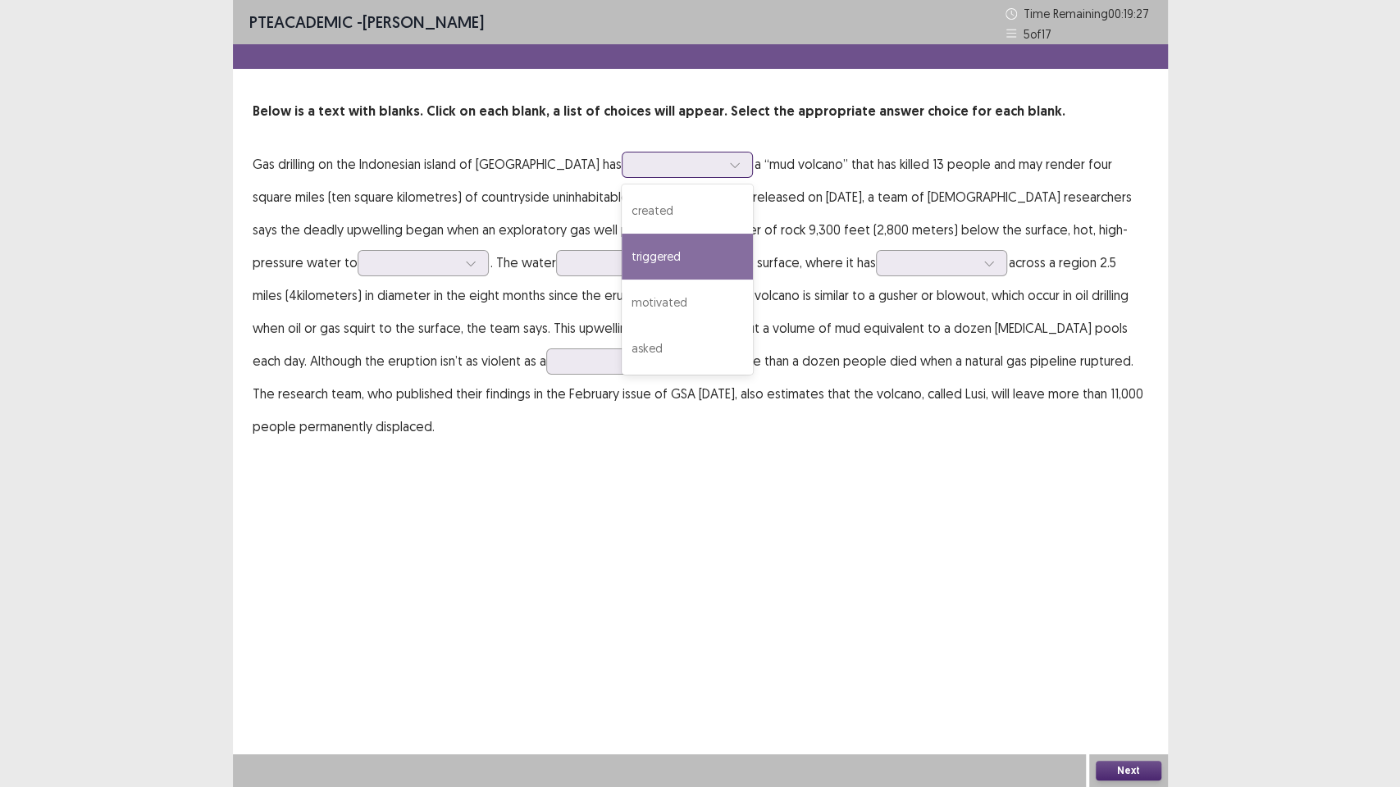
click at [630, 245] on div "triggered" at bounding box center [687, 257] width 131 height 46
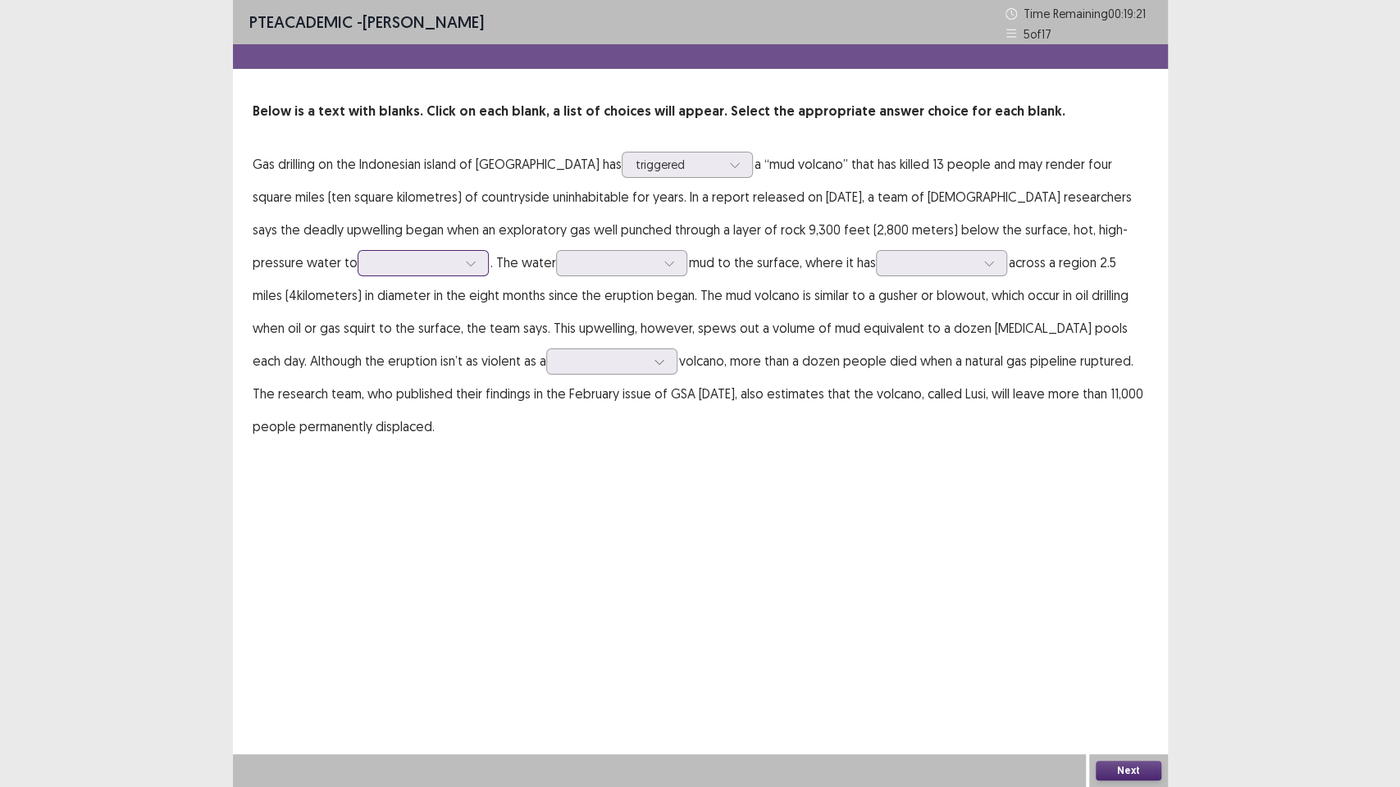
click at [458, 262] on div at bounding box center [470, 263] width 25 height 25
click at [358, 384] on div "escape" at bounding box center [423, 401] width 131 height 46
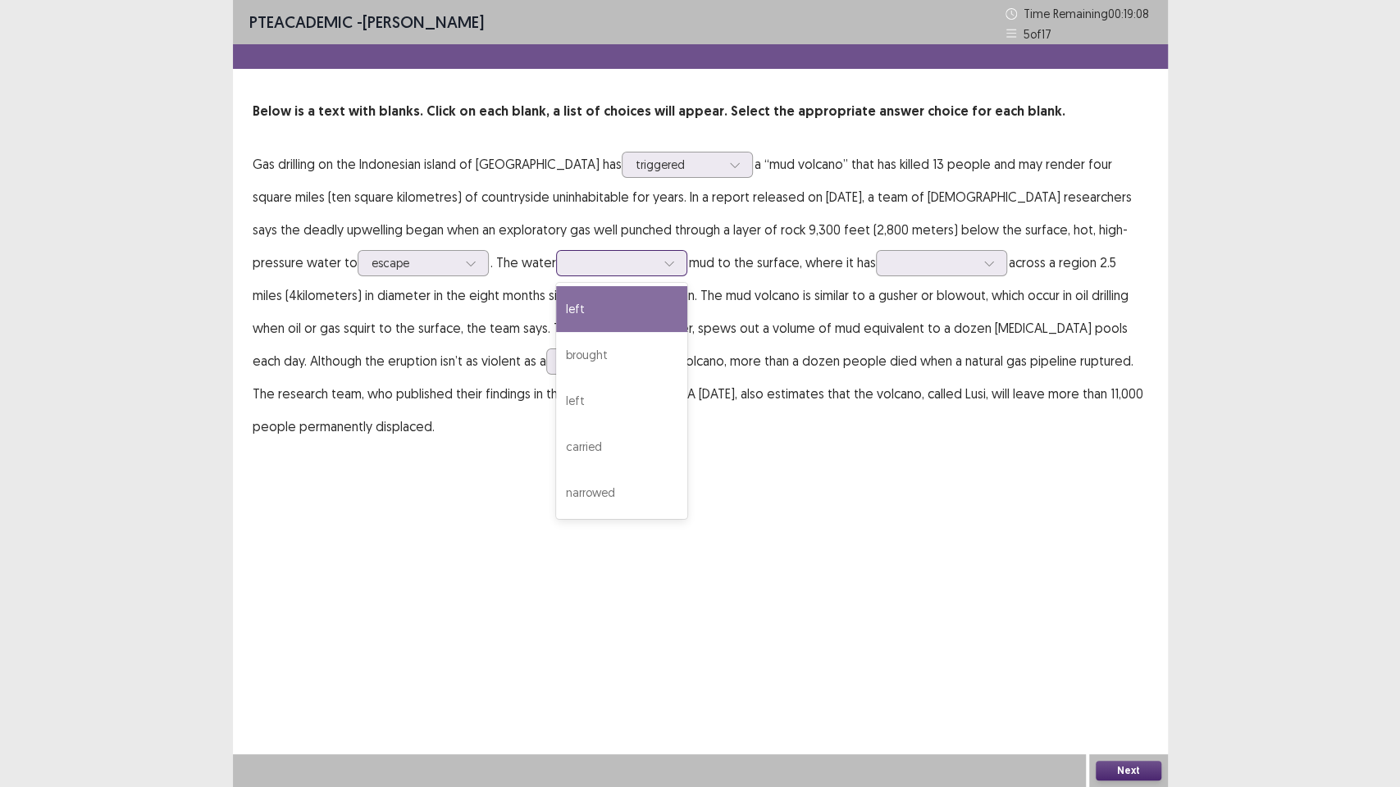
click at [657, 255] on div at bounding box center [669, 263] width 25 height 25
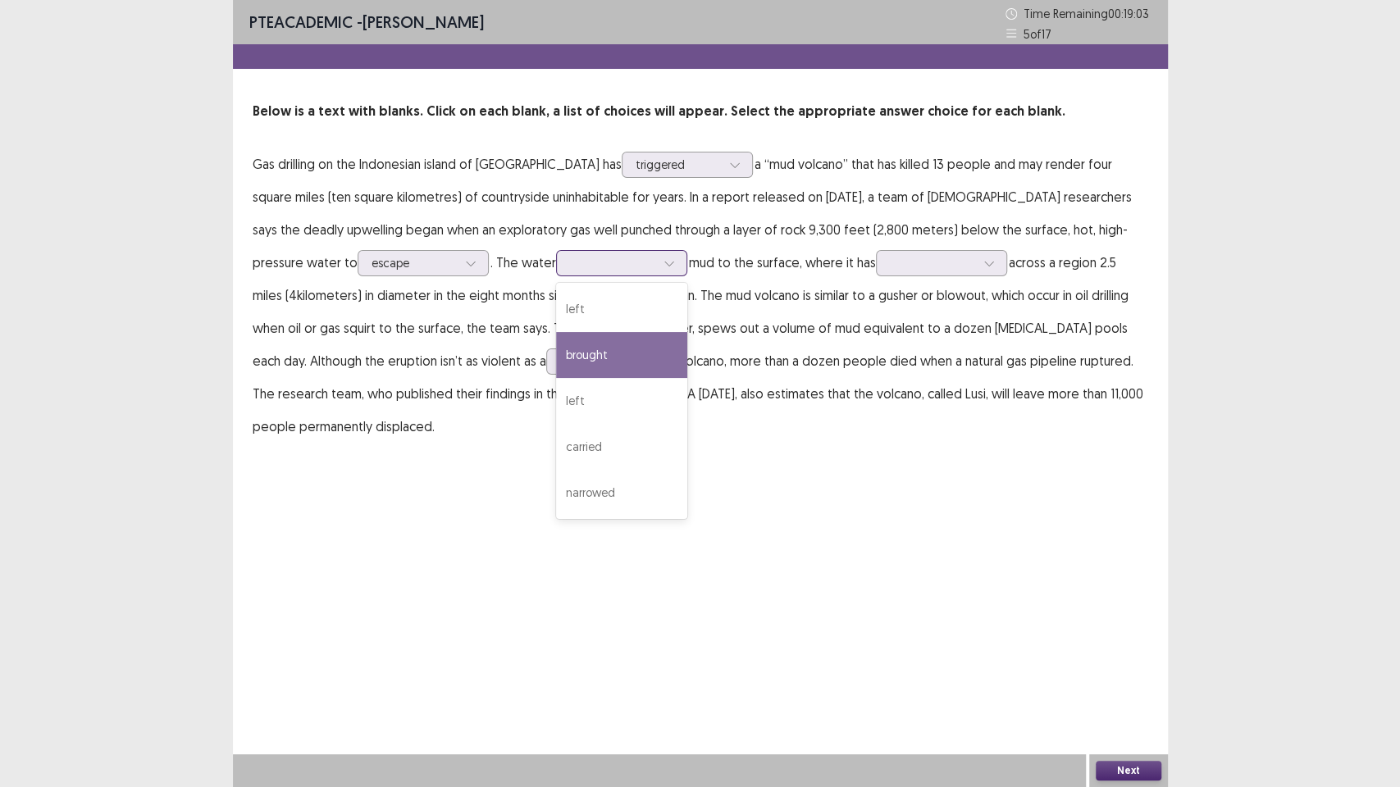
click at [556, 356] on div "brought" at bounding box center [621, 355] width 131 height 46
click at [983, 261] on icon at bounding box center [988, 262] width 11 height 11
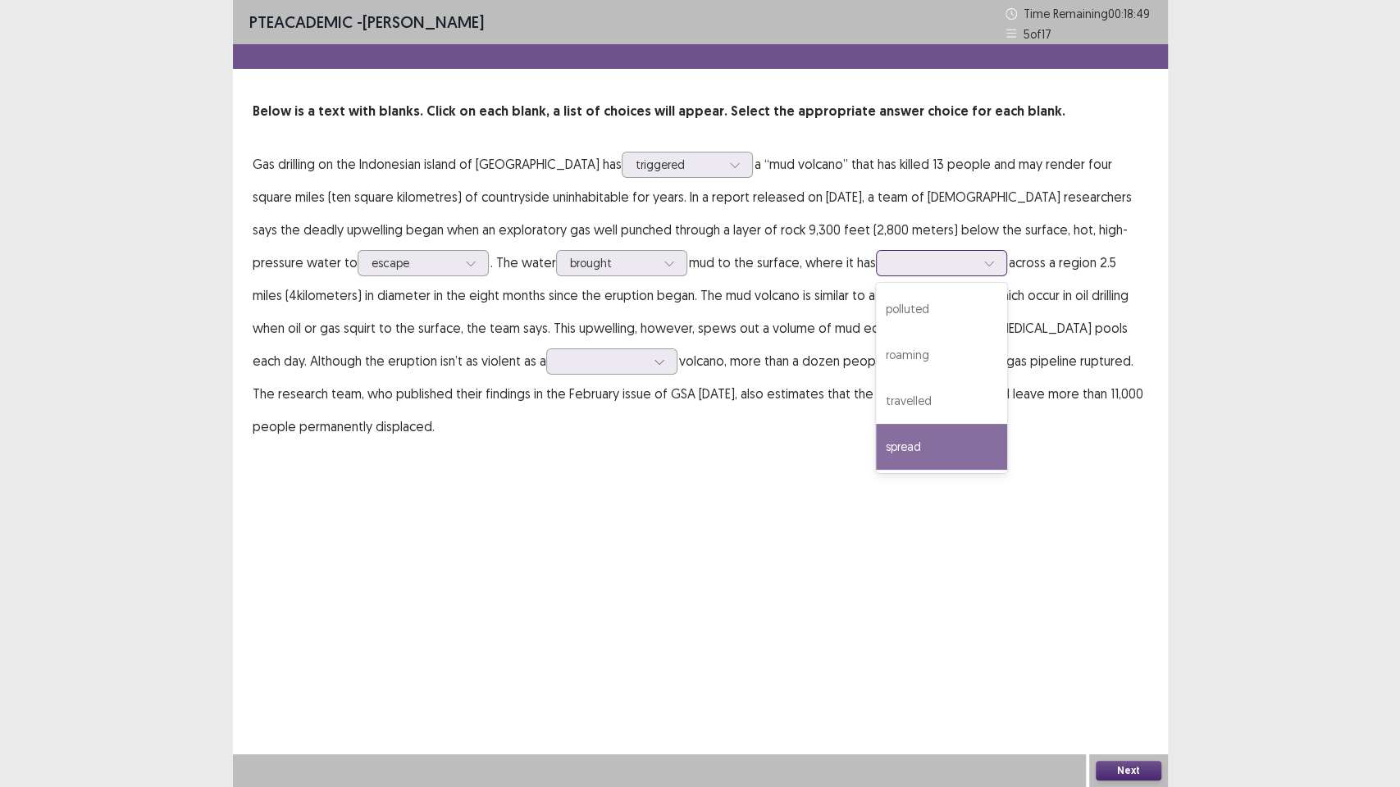
click at [876, 428] on div "spread" at bounding box center [941, 447] width 131 height 46
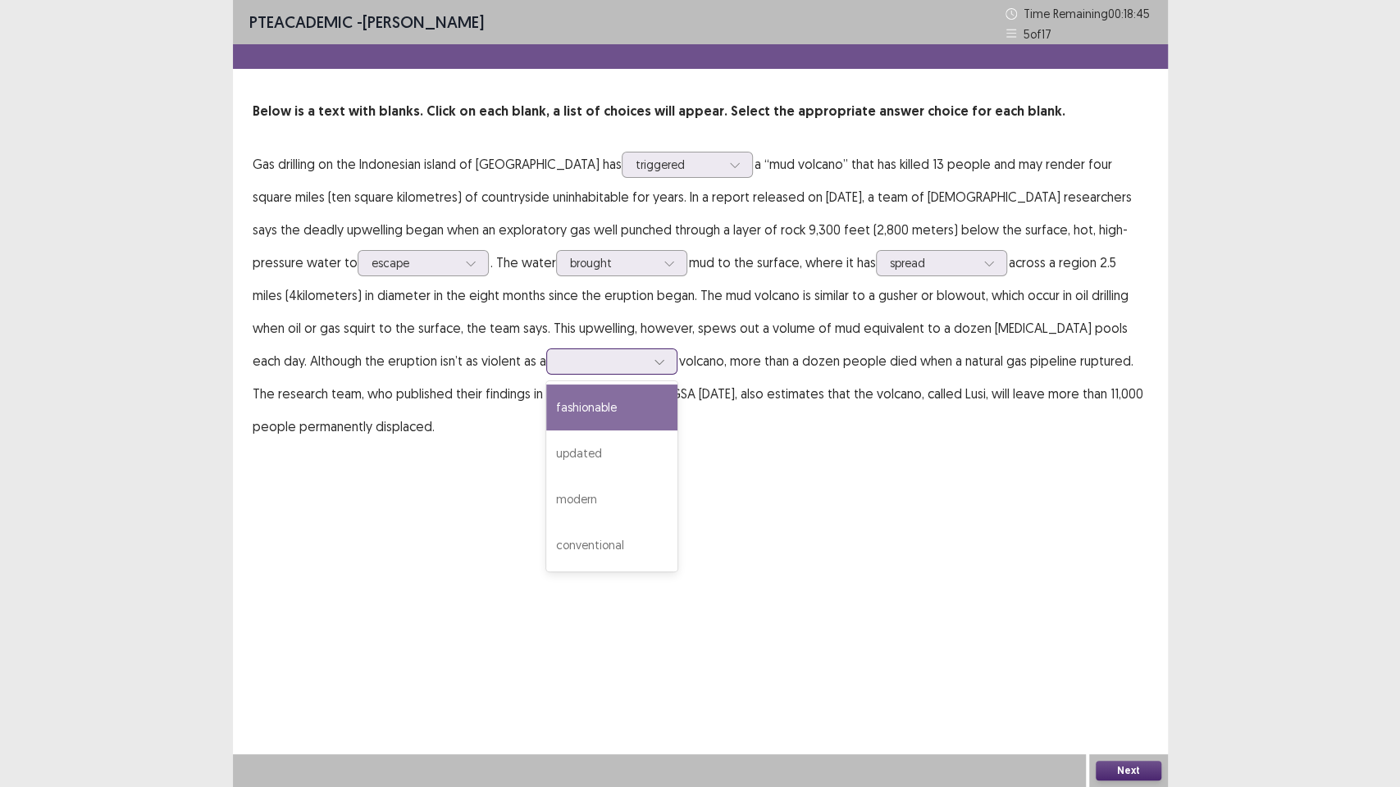
click at [654, 357] on icon at bounding box center [659, 361] width 11 height 11
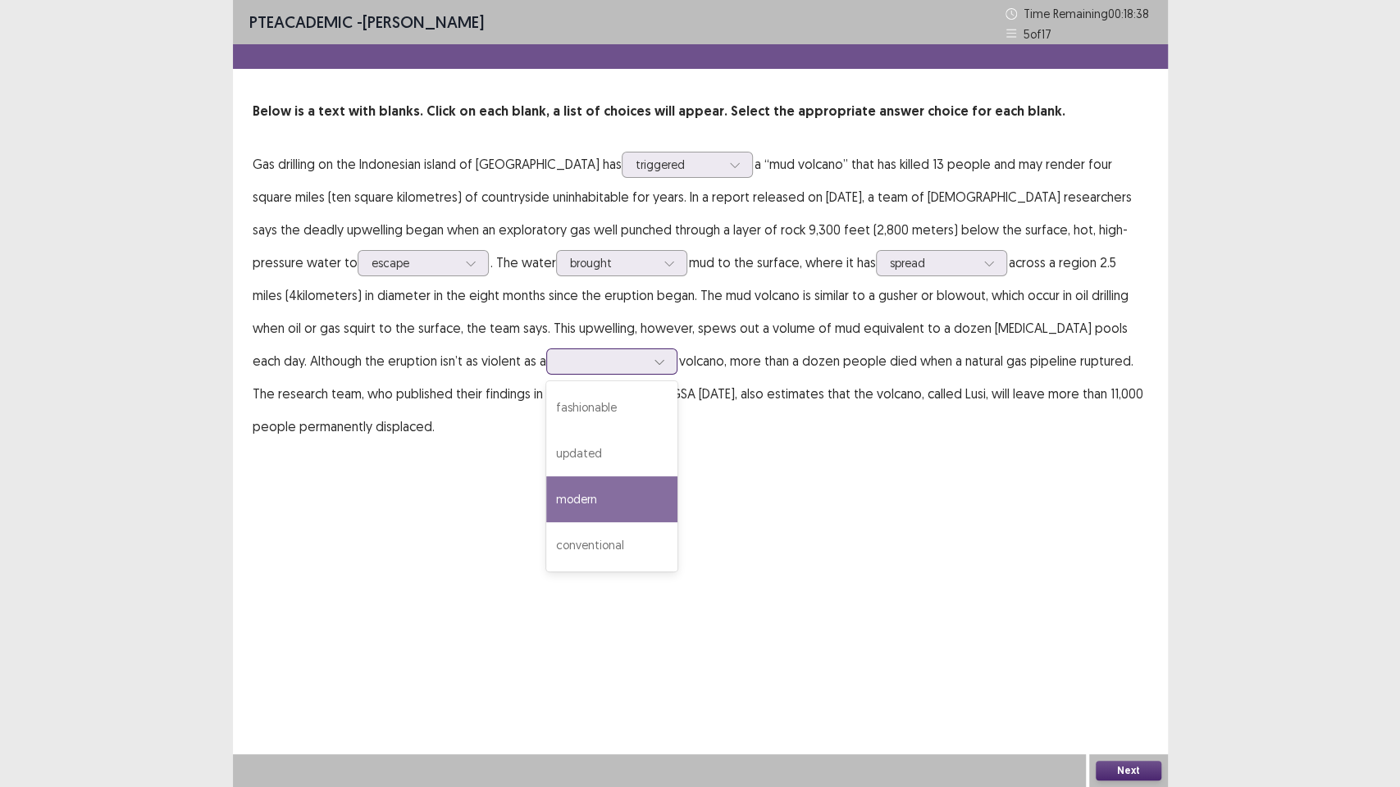
click at [546, 481] on div "modern" at bounding box center [611, 499] width 131 height 46
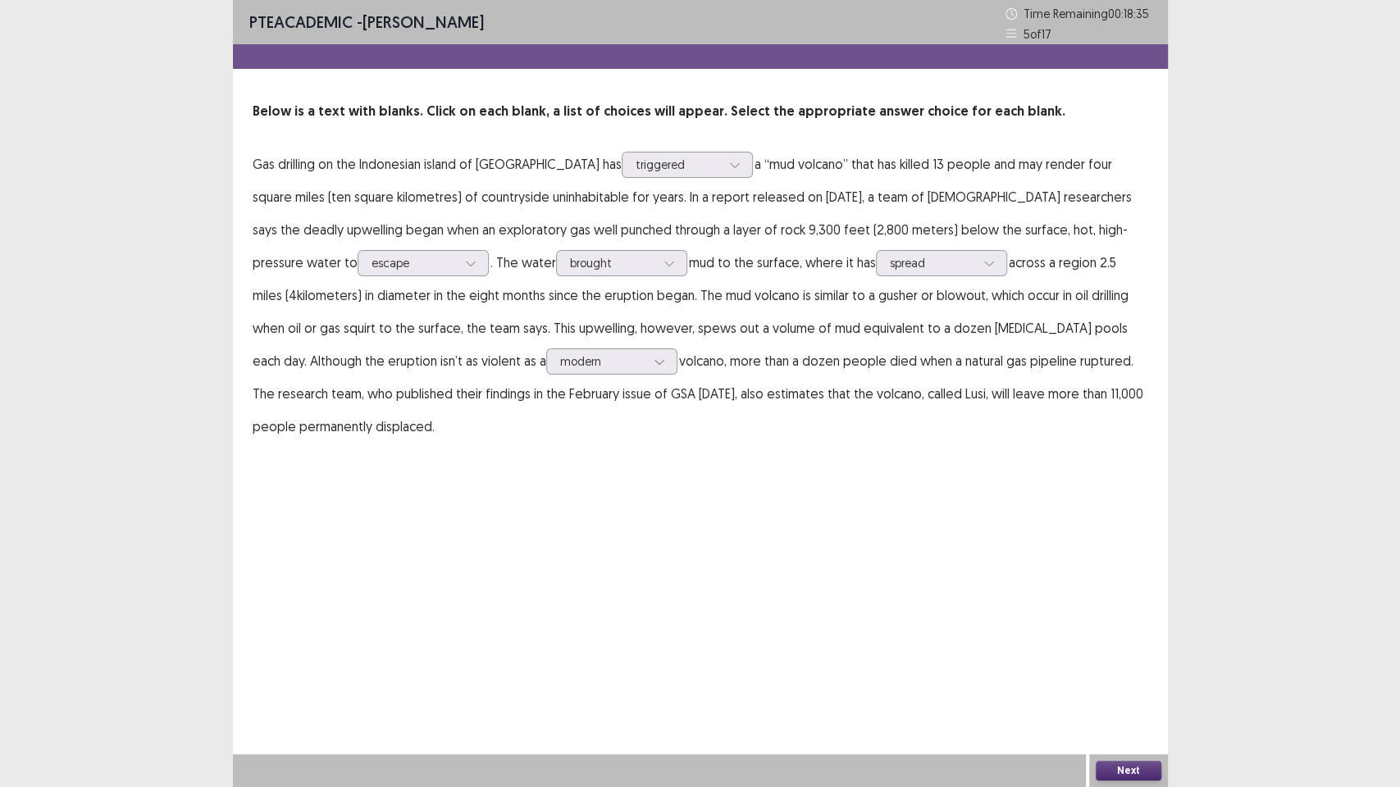
click at [1144, 672] on button "Next" at bounding box center [1129, 771] width 66 height 20
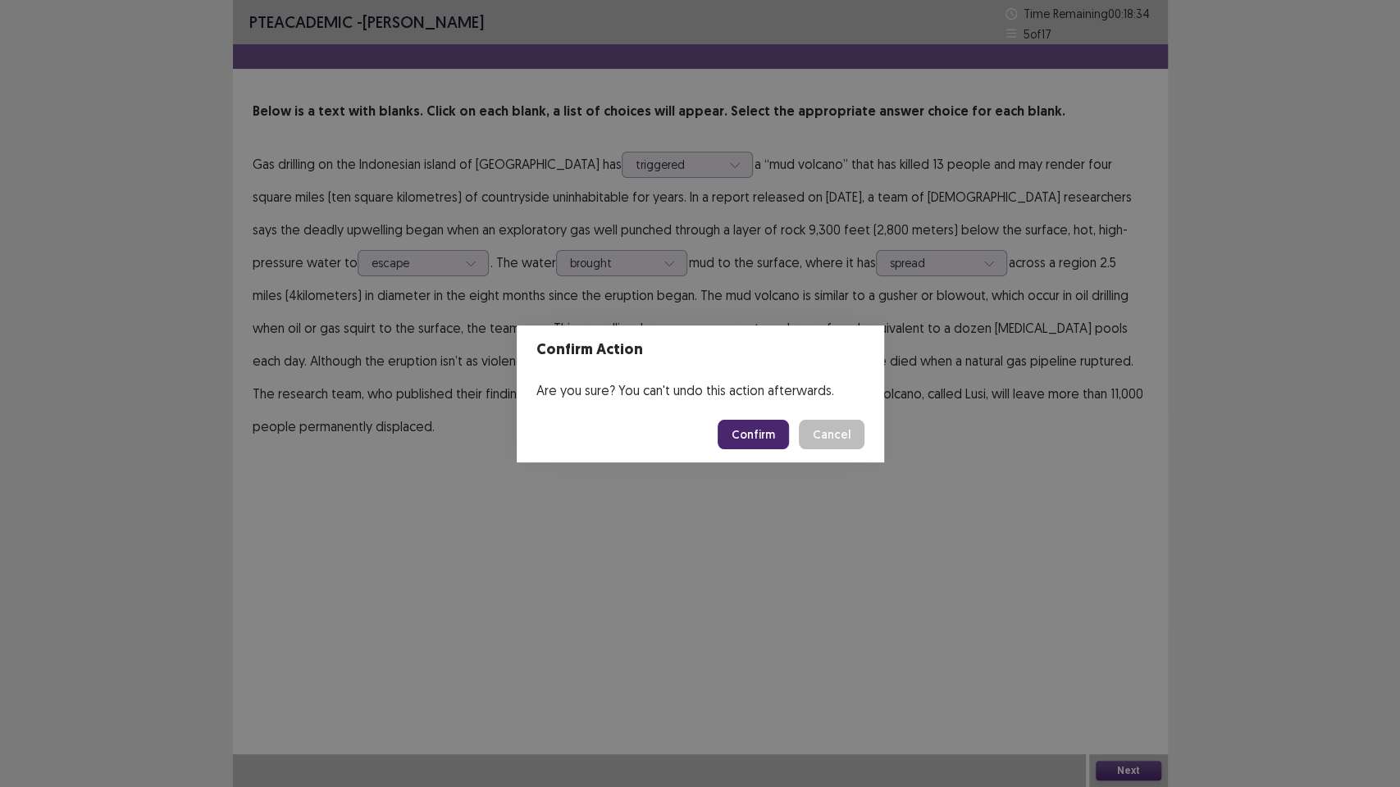
click at [758, 431] on button "Confirm" at bounding box center [752, 435] width 71 height 30
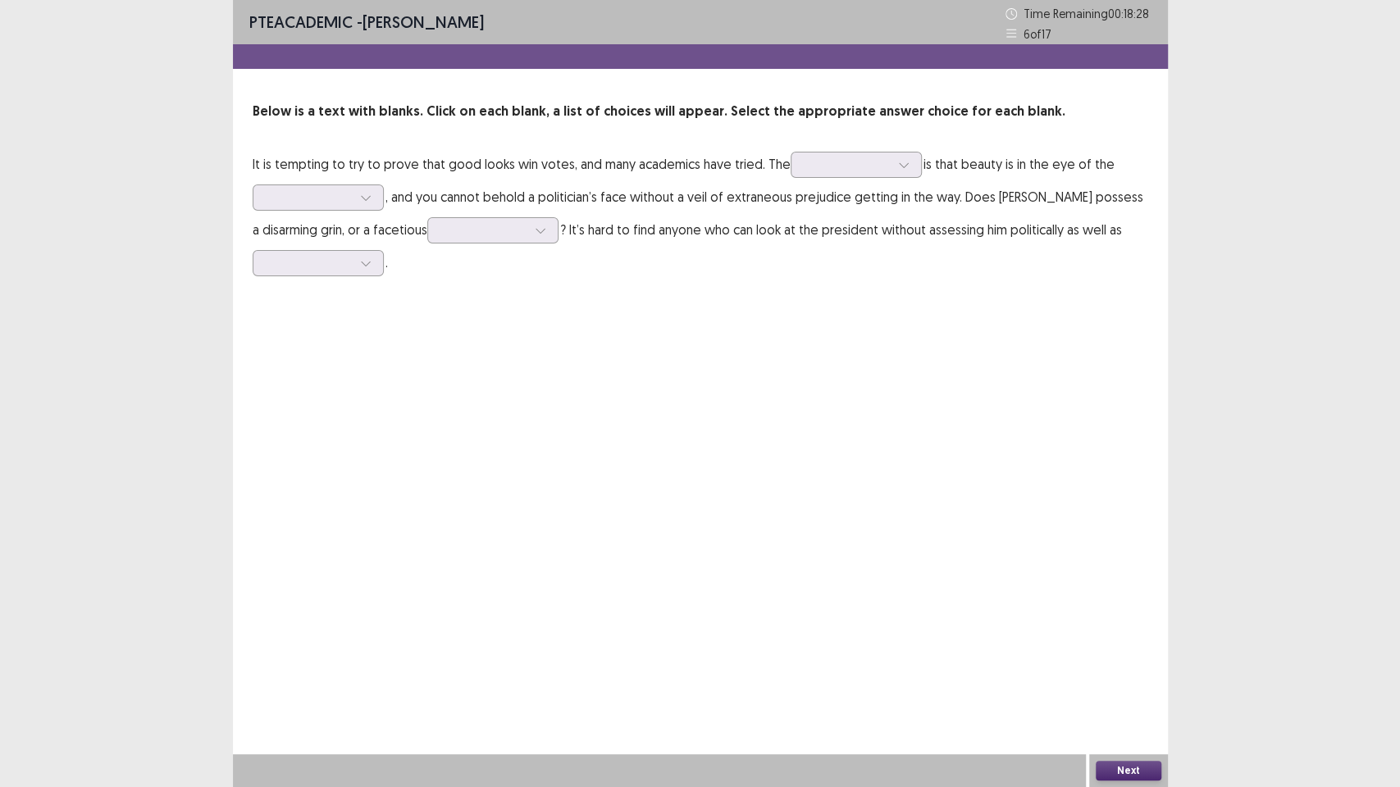
drag, startPoint x: 758, startPoint y: 431, endPoint x: 643, endPoint y: 118, distance: 333.9
click at [643, 118] on p "Below is a text with blanks. Click on each blank, a list of choices will appear…" at bounding box center [700, 112] width 895 height 20
click at [891, 166] on div at bounding box center [903, 165] width 25 height 25
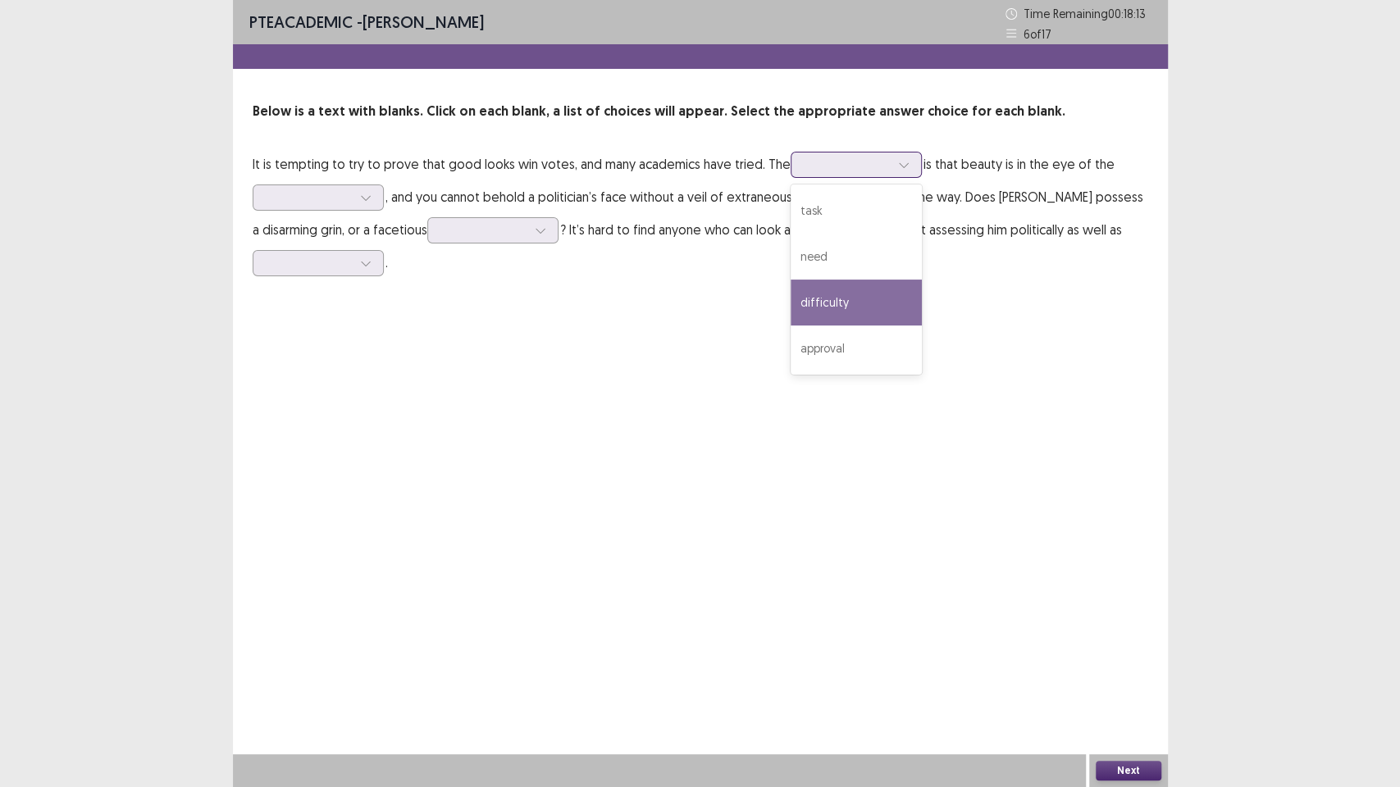
click at [861, 286] on div "difficulty" at bounding box center [855, 303] width 131 height 46
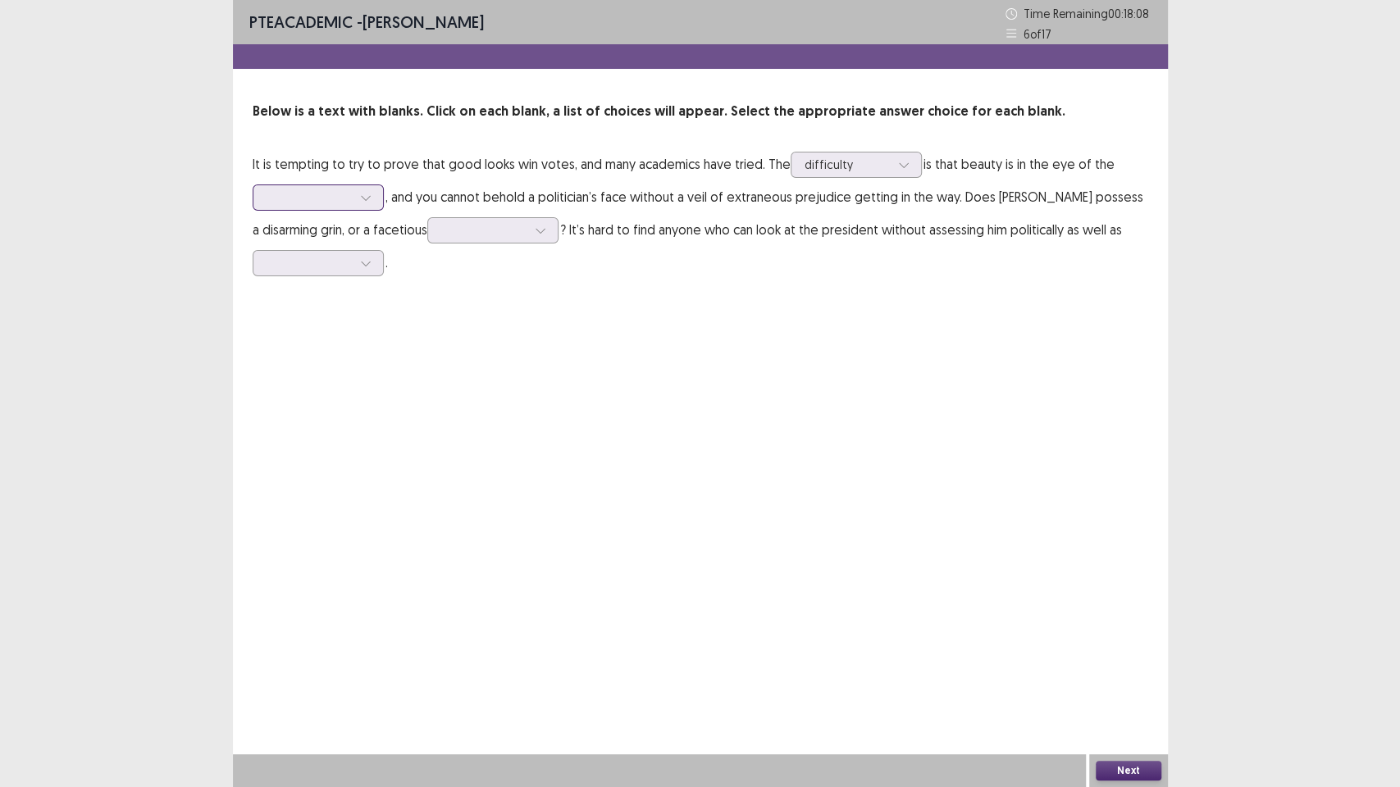
click at [367, 204] on div at bounding box center [365, 197] width 25 height 25
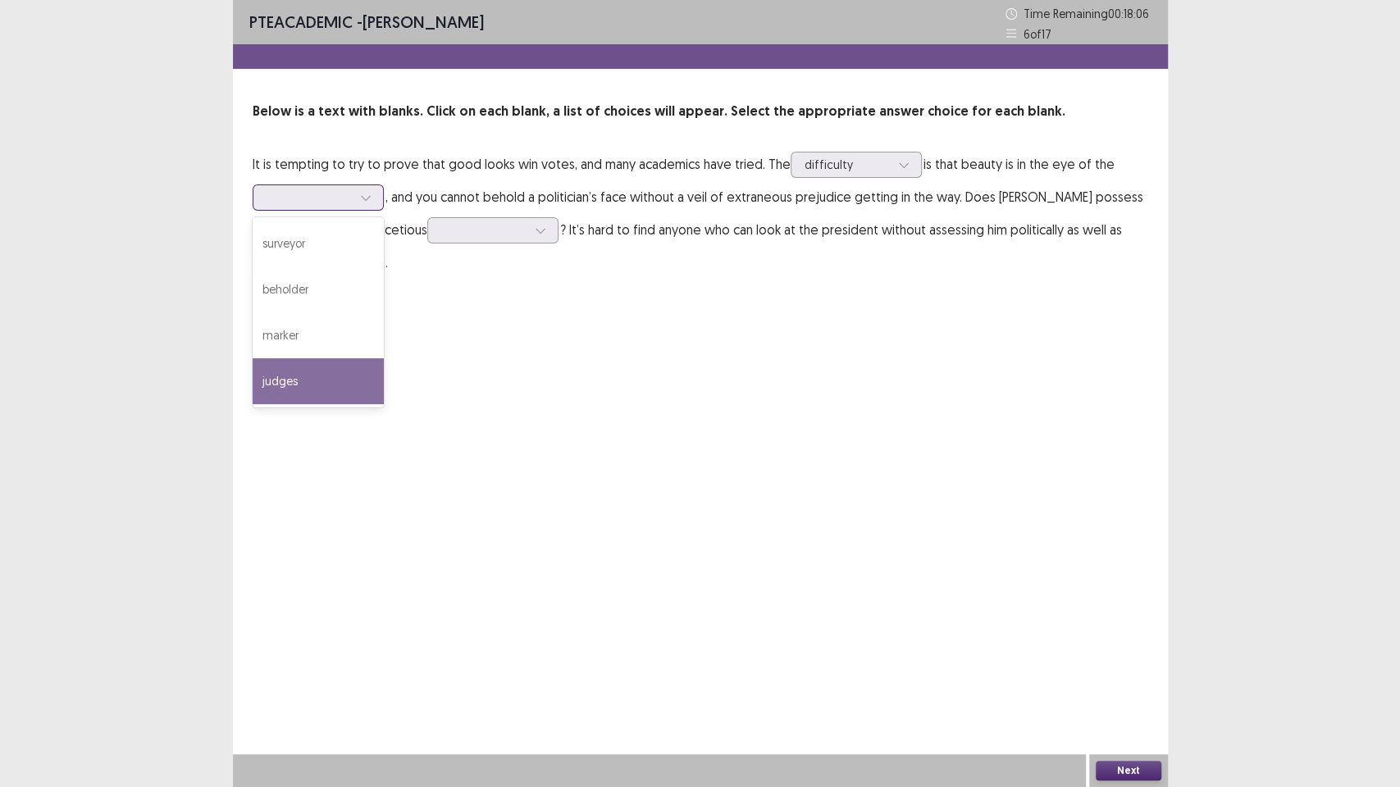
click at [339, 364] on div "judges" at bounding box center [318, 381] width 131 height 46
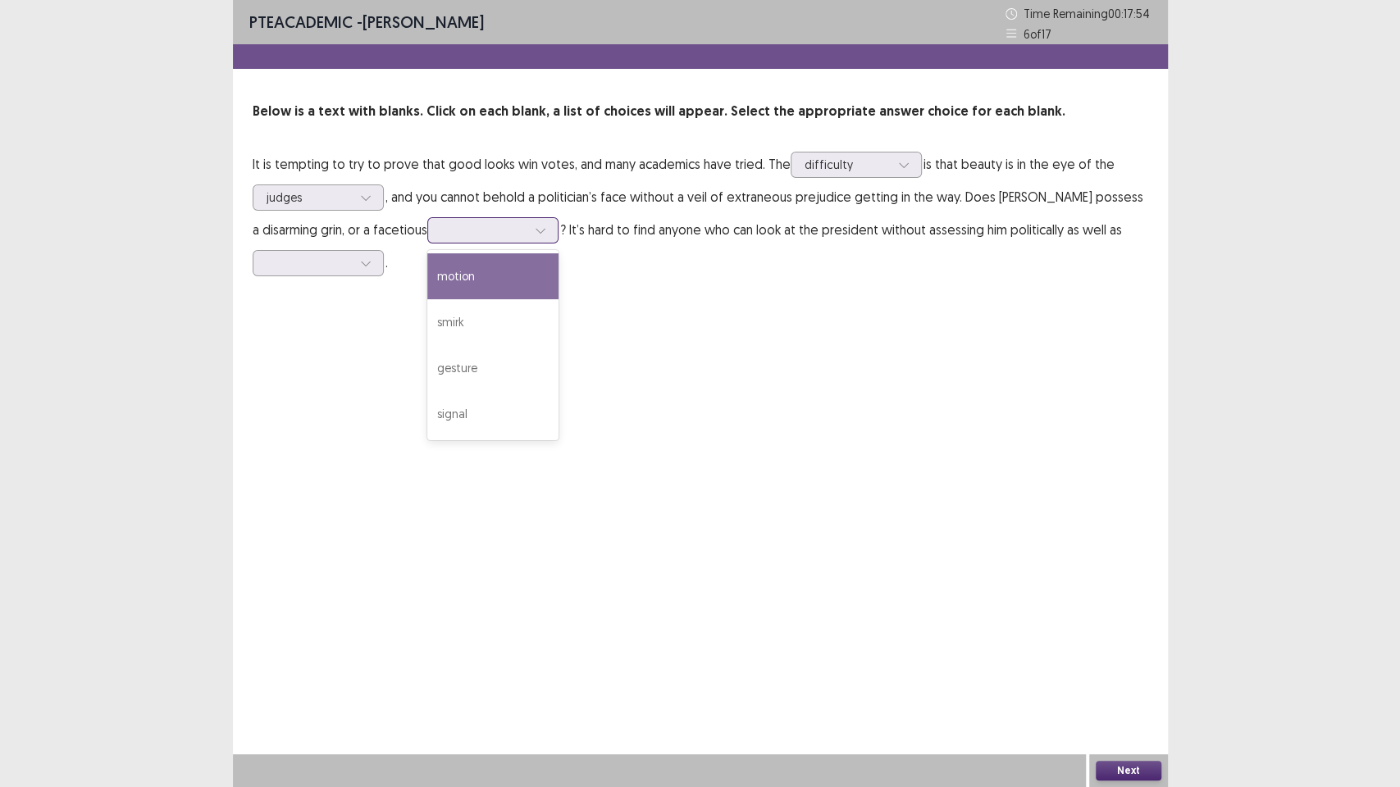
click at [535, 229] on icon at bounding box center [540, 230] width 11 height 11
click at [518, 312] on div "smirk" at bounding box center [492, 322] width 131 height 46
click at [376, 275] on div at bounding box center [365, 263] width 25 height 25
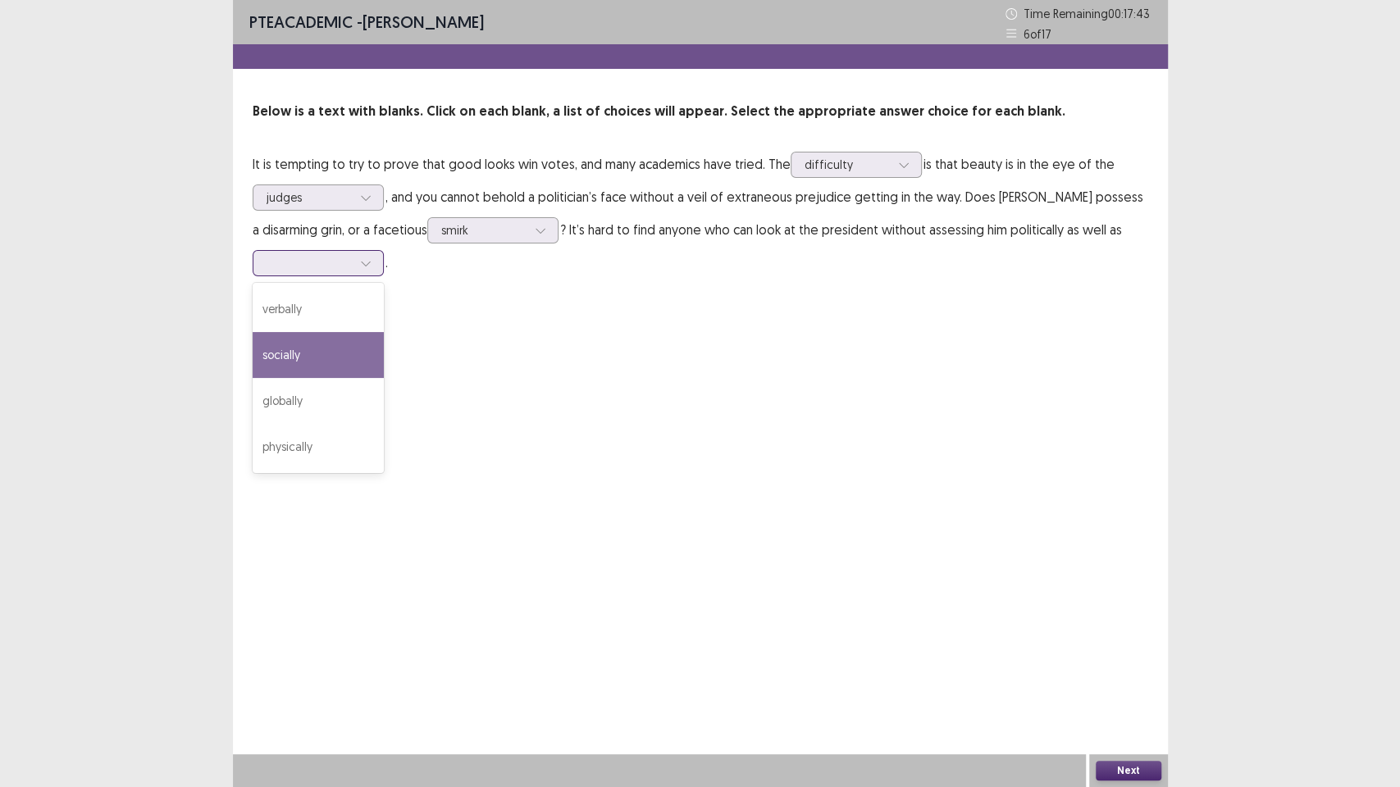
click at [375, 336] on div "socially" at bounding box center [318, 355] width 131 height 46
click at [362, 259] on icon at bounding box center [365, 262] width 11 height 11
click at [1114, 672] on button "Next" at bounding box center [1129, 771] width 66 height 20
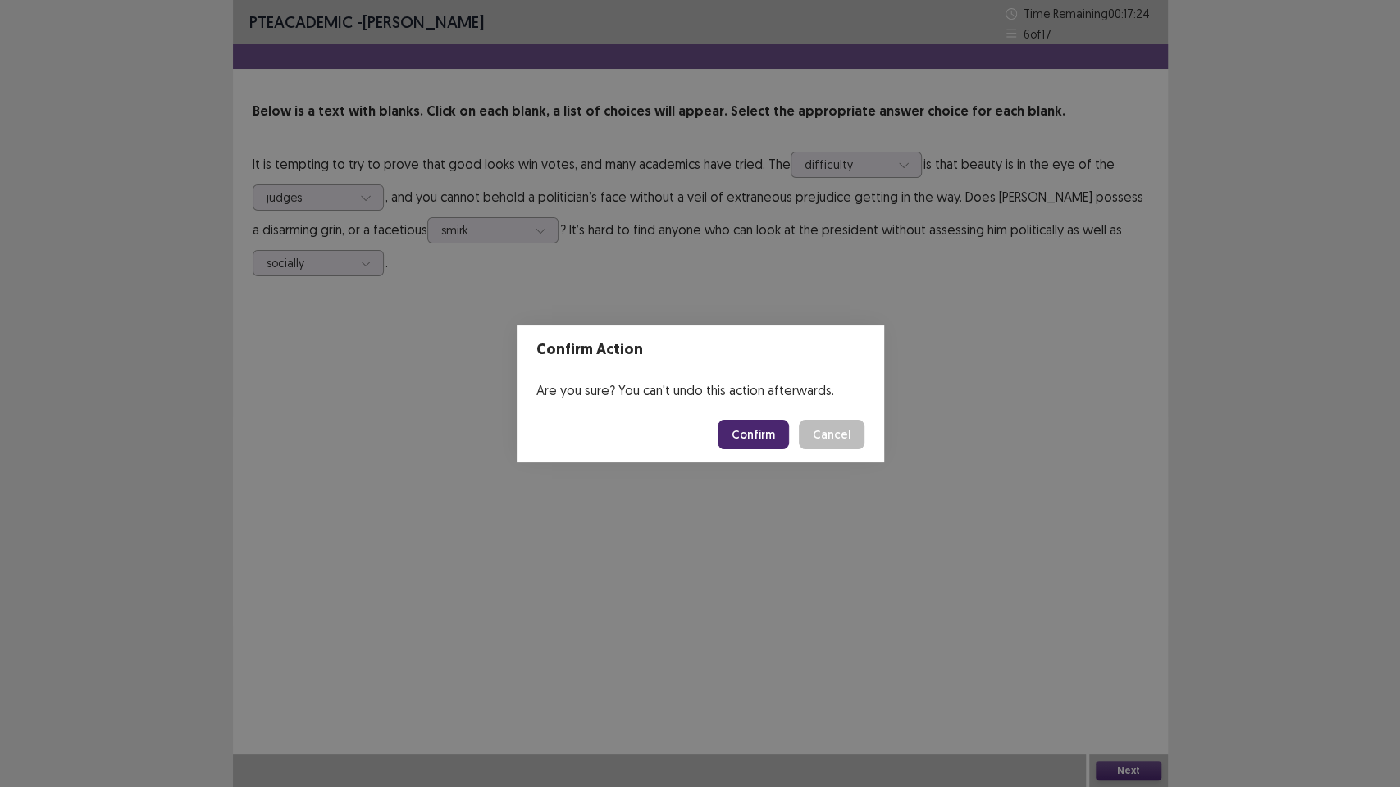
click at [743, 436] on button "Confirm" at bounding box center [752, 435] width 71 height 30
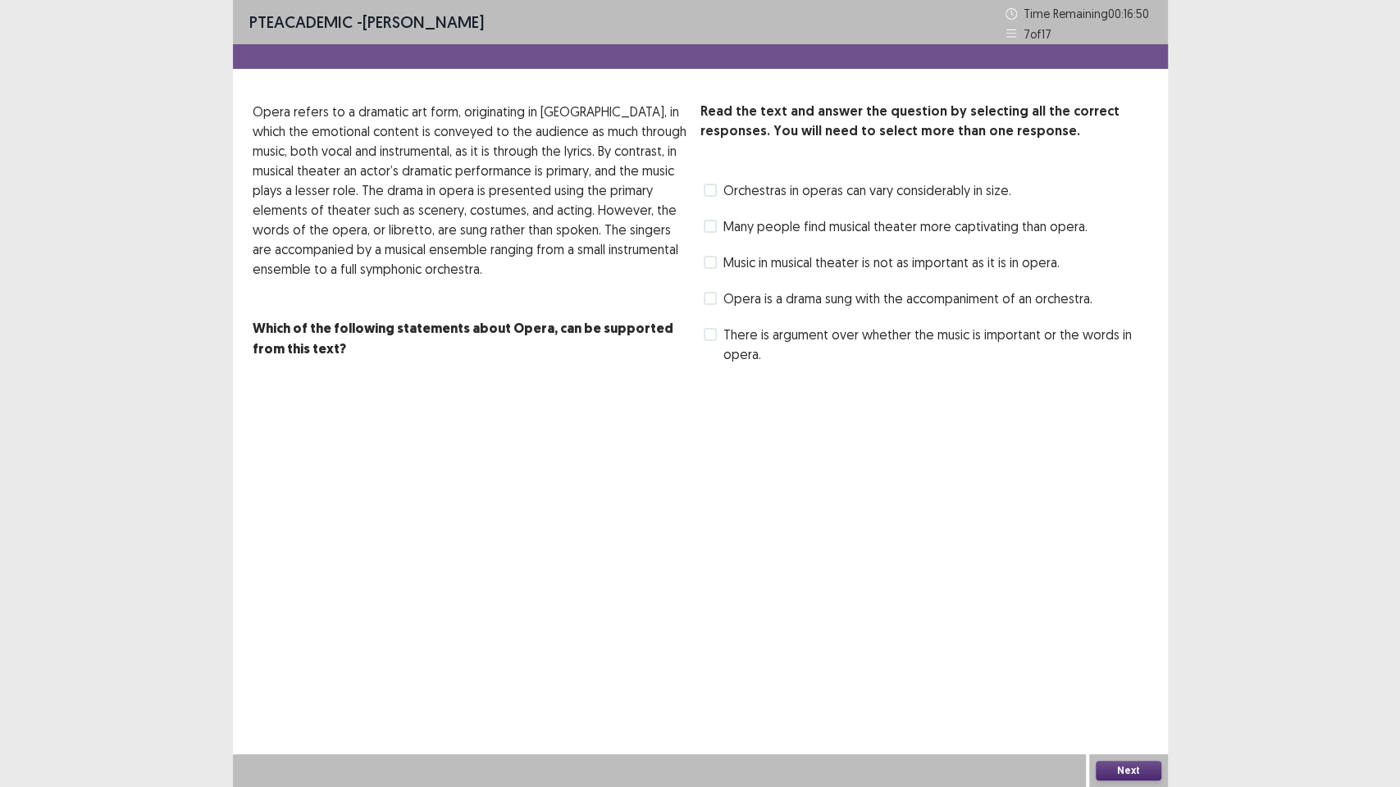
click at [716, 243] on div "Read the text and answer the question by selecting all the correct responses. Y…" at bounding box center [924, 235] width 448 height 266
click at [727, 266] on span "Music in musical theater is not as important as it is in opera." at bounding box center [891, 263] width 336 height 20
click at [730, 309] on div "Opera is a drama sung with the accompaniment of an orchestra." at bounding box center [896, 298] width 392 height 26
click at [720, 301] on label "Opera is a drama sung with the accompaniment of an orchestra." at bounding box center [898, 299] width 389 height 20
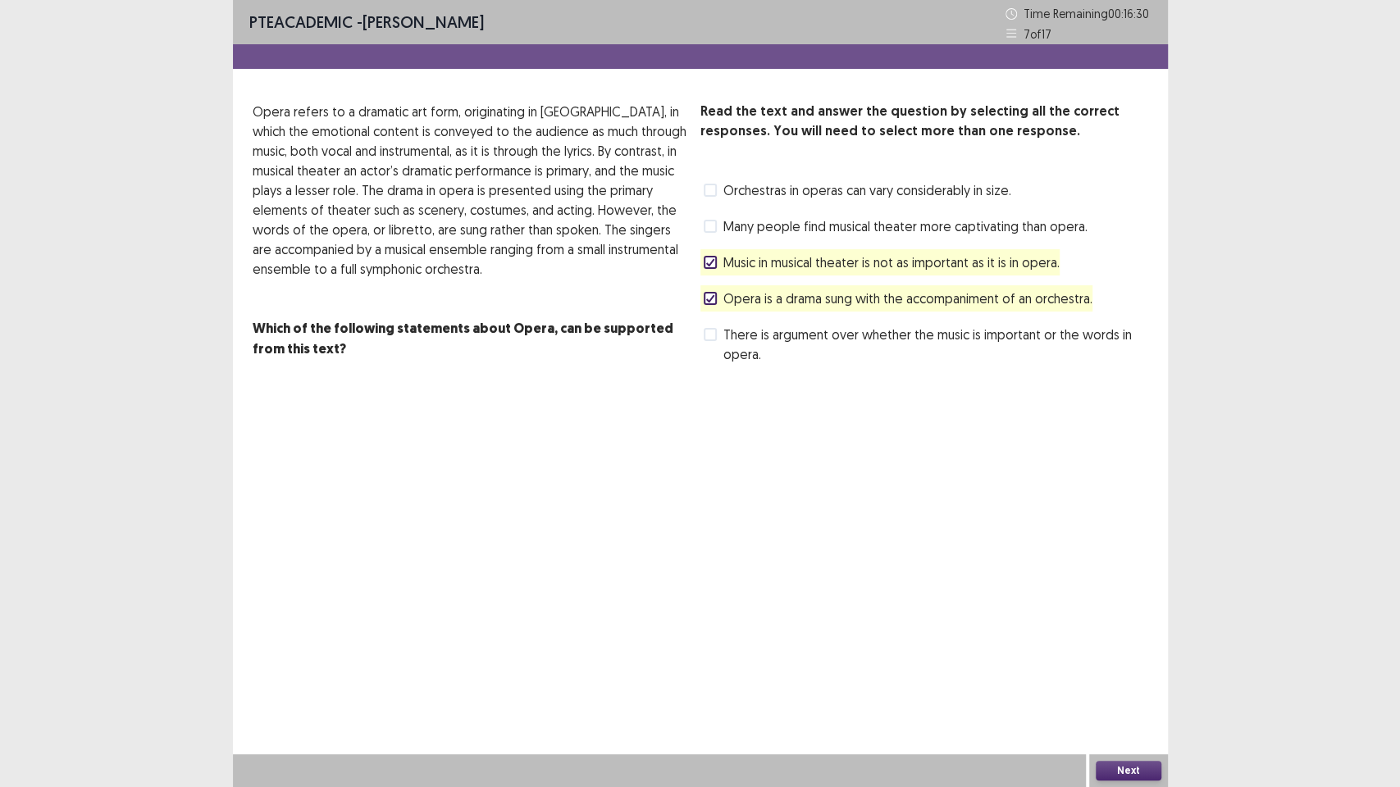
click at [715, 298] on span at bounding box center [710, 298] width 13 height 13
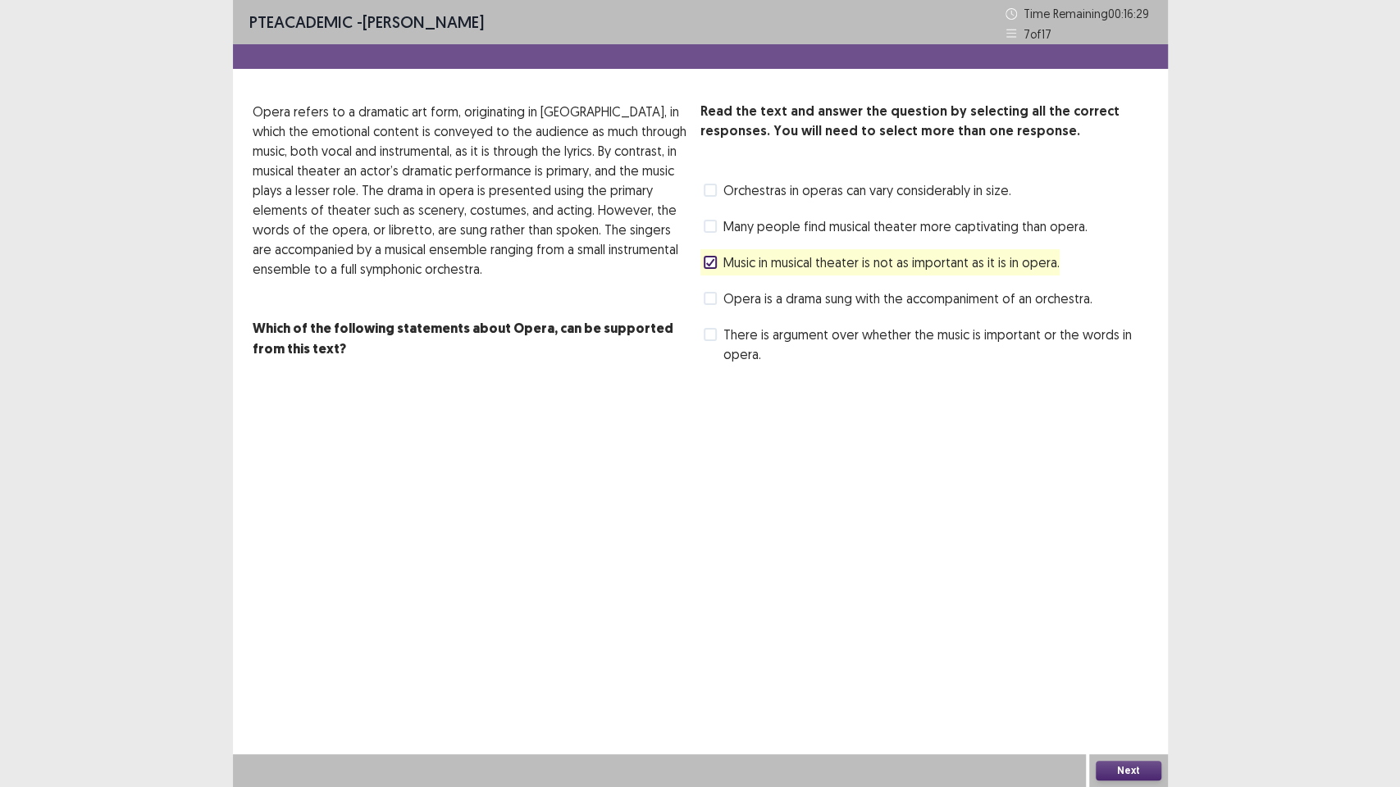
click at [717, 330] on label "There is argument over whether the music is important or the words in opera." at bounding box center [926, 344] width 444 height 39
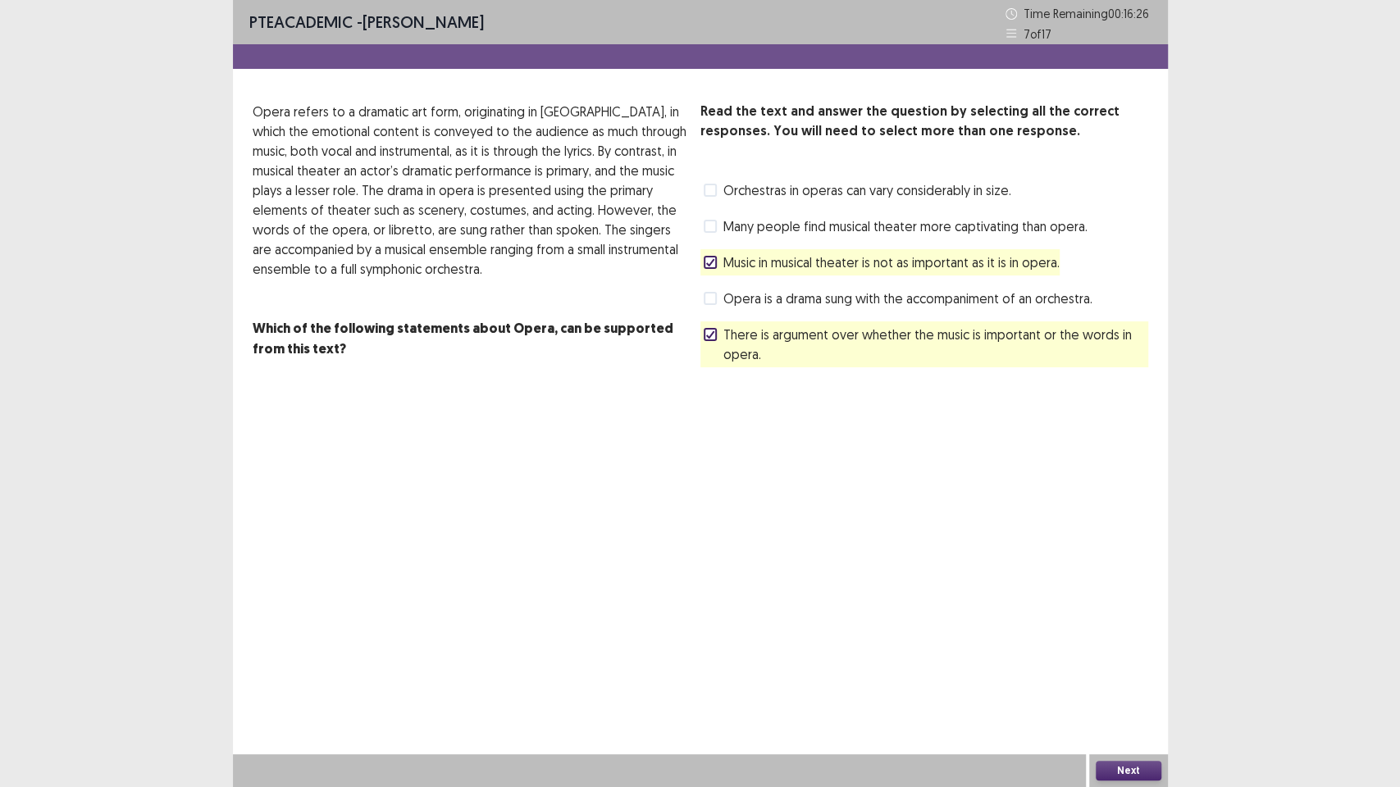
click at [738, 202] on div "Orchestras in operas can vary considerably in size." at bounding box center [855, 190] width 311 height 26
click at [704, 197] on label "Orchestras in operas can vary considerably in size." at bounding box center [857, 190] width 307 height 20
click at [1128, 672] on button "Next" at bounding box center [1129, 771] width 66 height 20
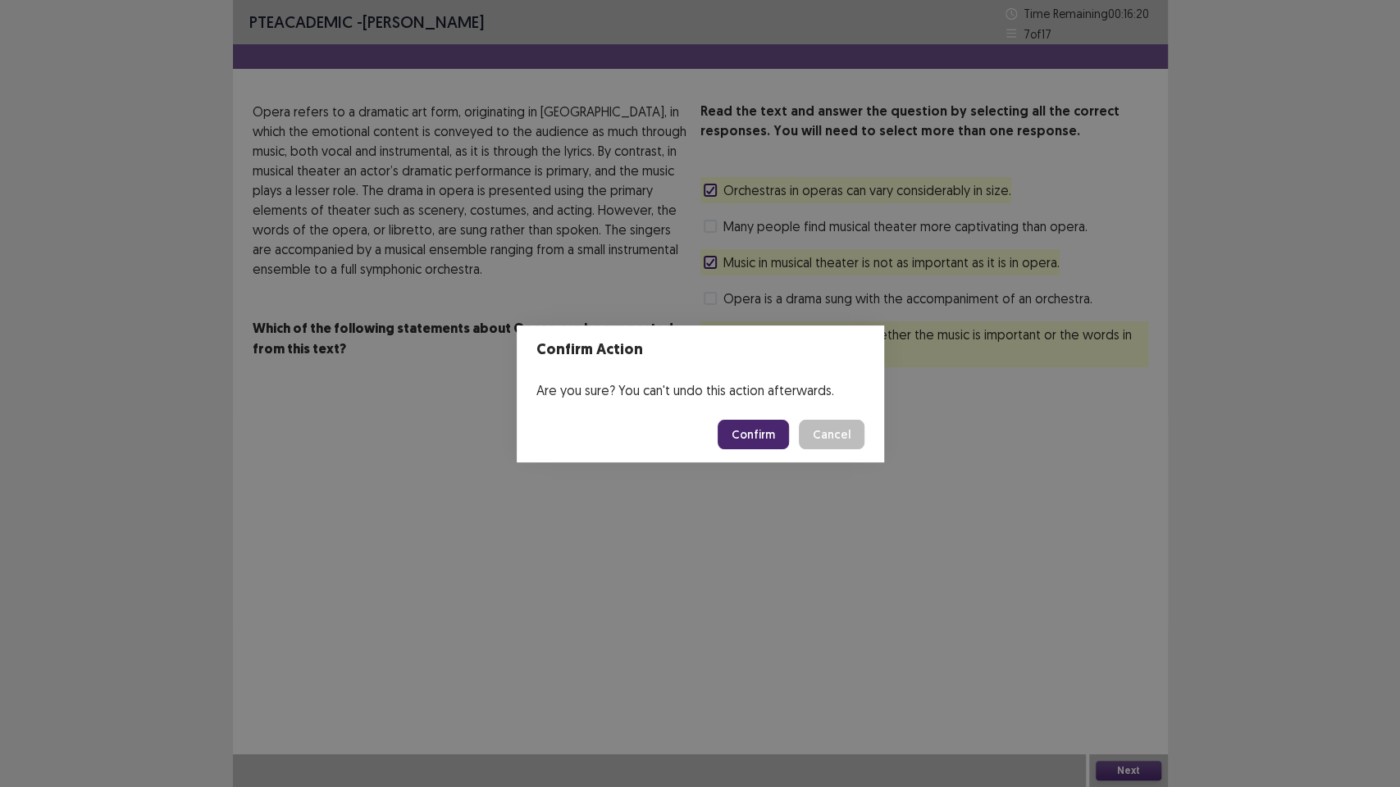
click at [759, 433] on button "Confirm" at bounding box center [752, 435] width 71 height 30
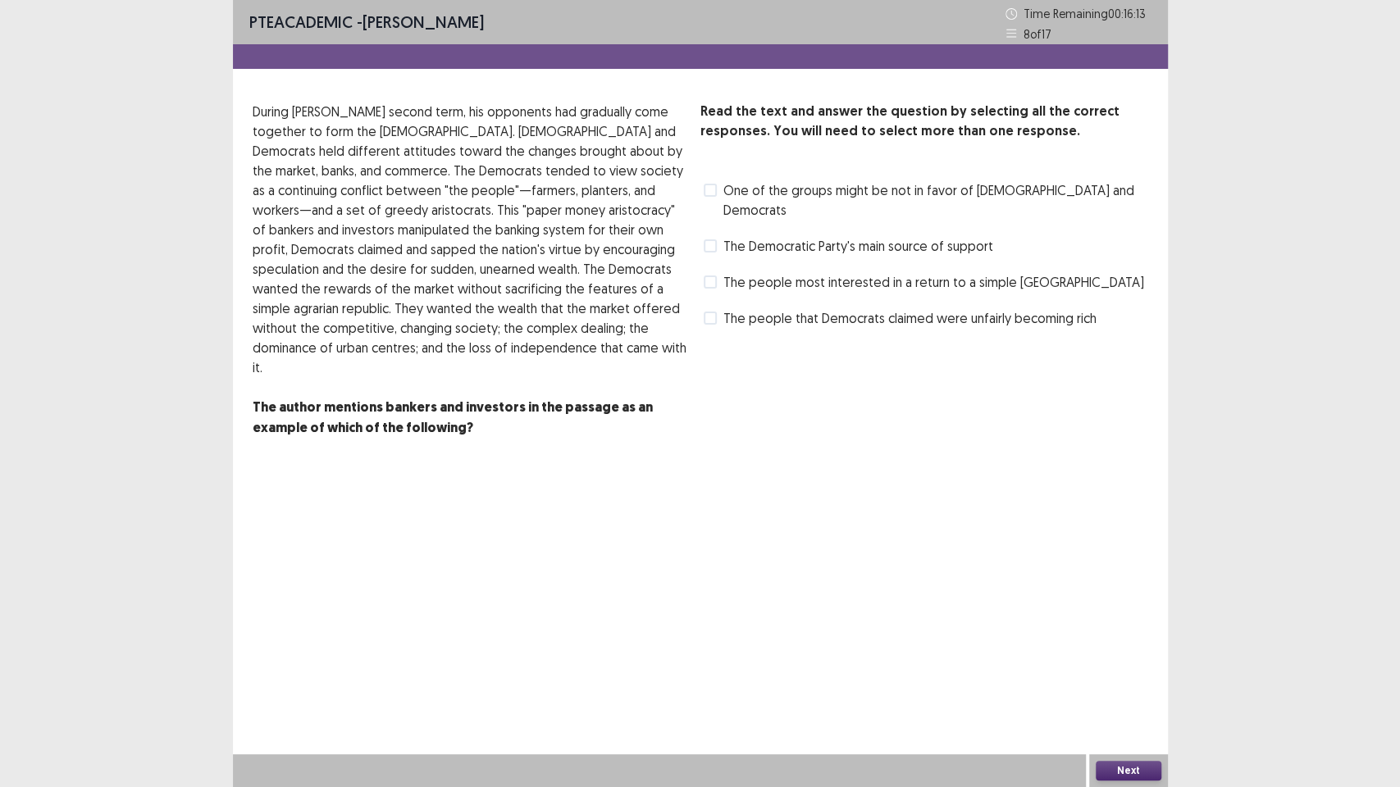
click at [723, 194] on span "One of the groups might be not in favor of [DEMOGRAPHIC_DATA] and Democrats" at bounding box center [935, 199] width 425 height 39
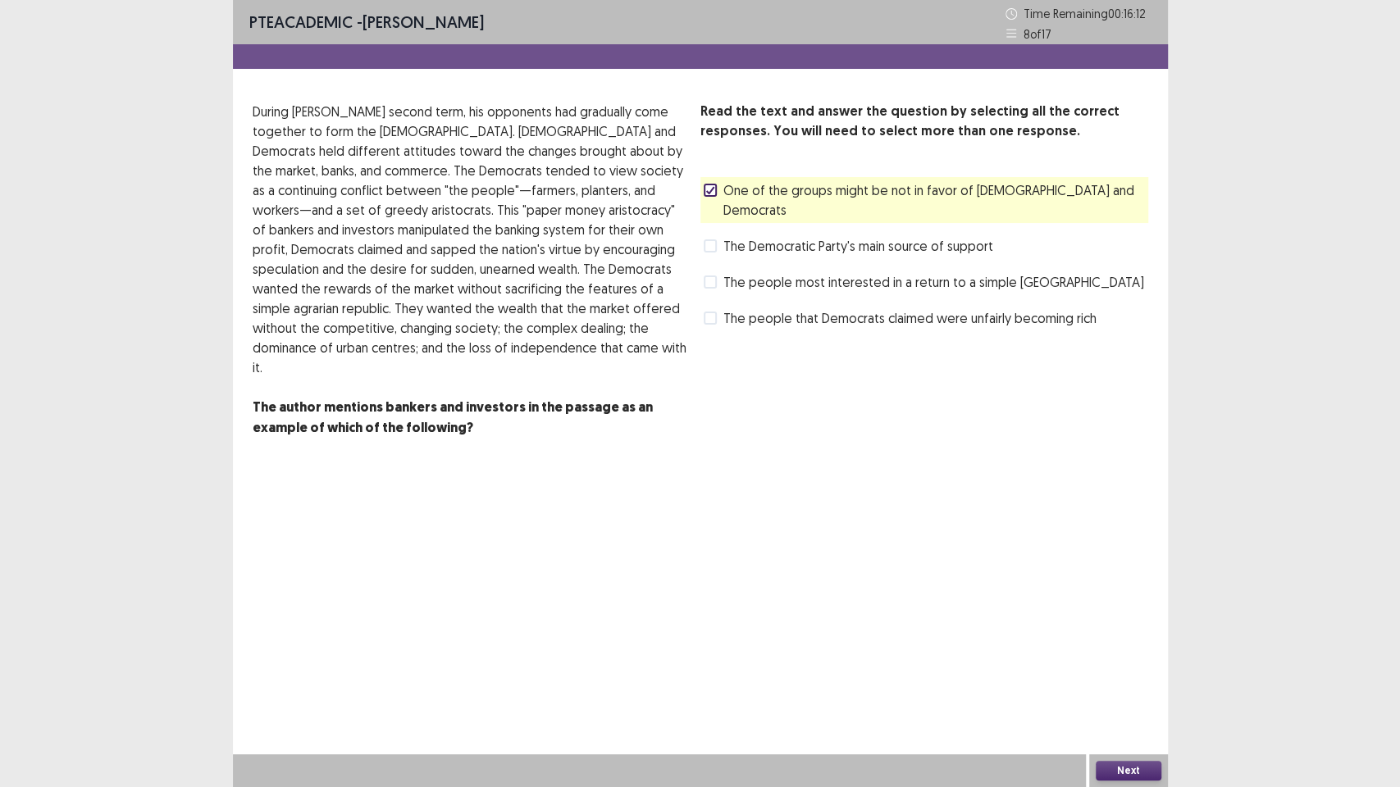
click at [728, 242] on div "Read the text and answer the question by selecting all the correct responses. Y…" at bounding box center [924, 217] width 448 height 230
click at [724, 236] on span "The Democratic Party's main source of support" at bounding box center [858, 246] width 270 height 20
click at [722, 308] on label "The people that Democrats claimed were unfairly becoming rich" at bounding box center [900, 318] width 393 height 20
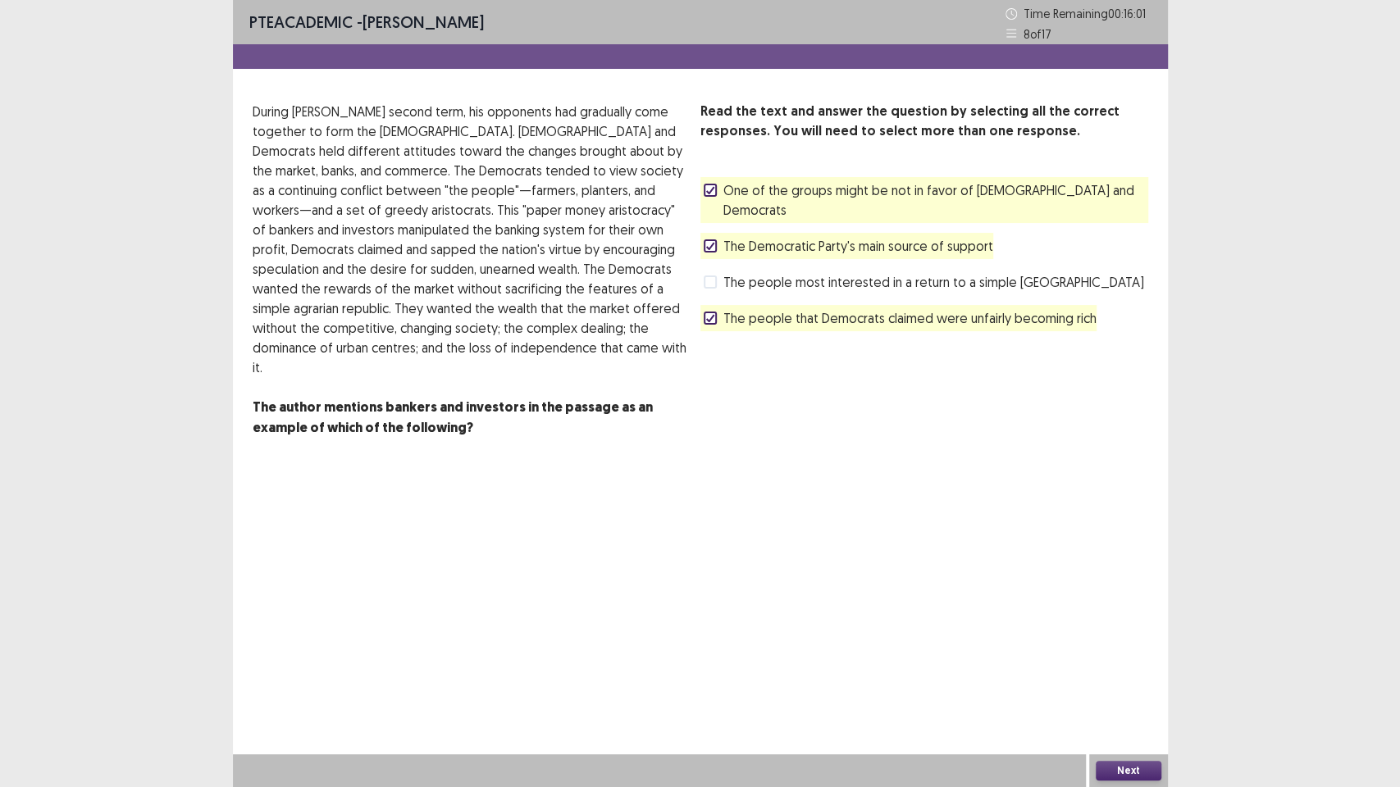
click at [1121, 672] on button "Next" at bounding box center [1129, 771] width 66 height 20
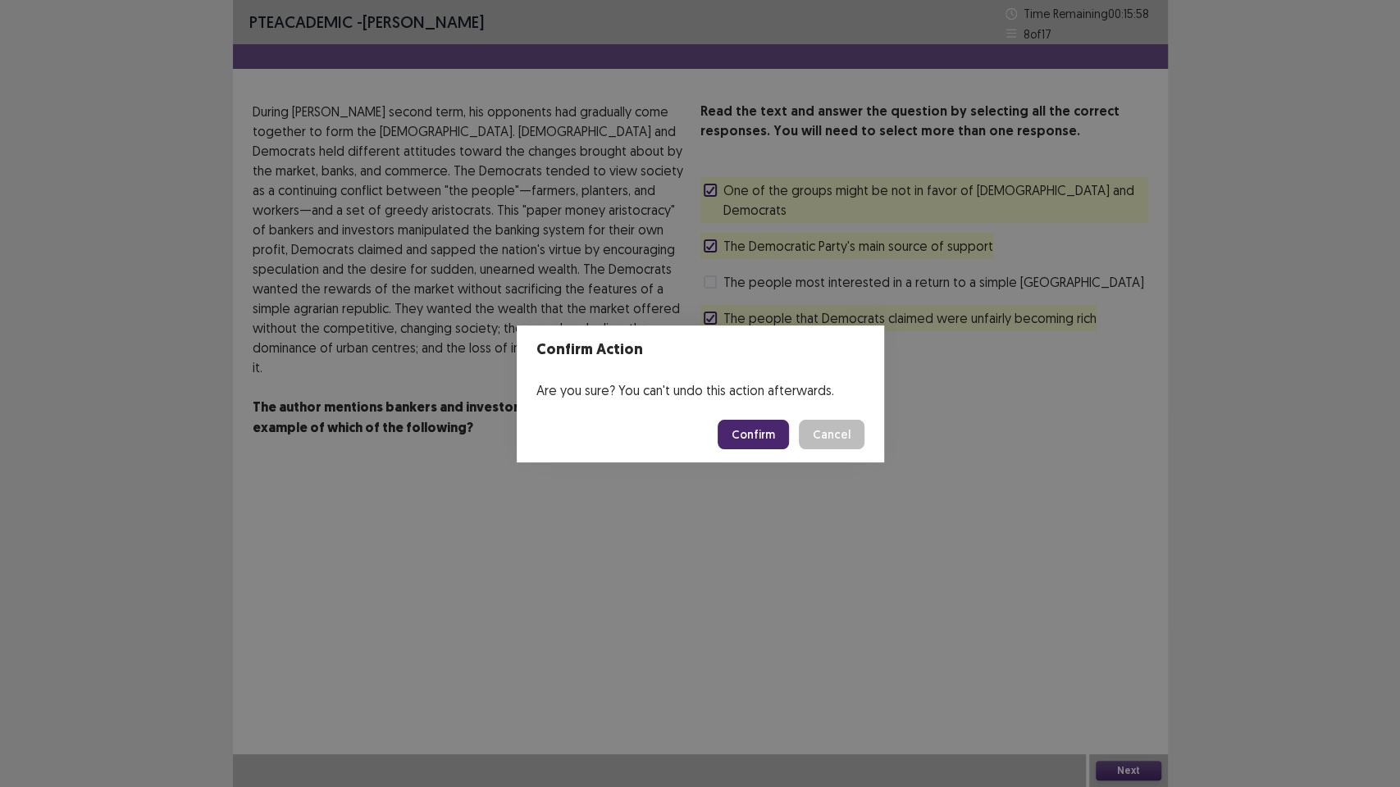
click at [774, 453] on footer "Confirm Cancel" at bounding box center [700, 435] width 367 height 56
click at [764, 434] on button "Confirm" at bounding box center [752, 435] width 71 height 30
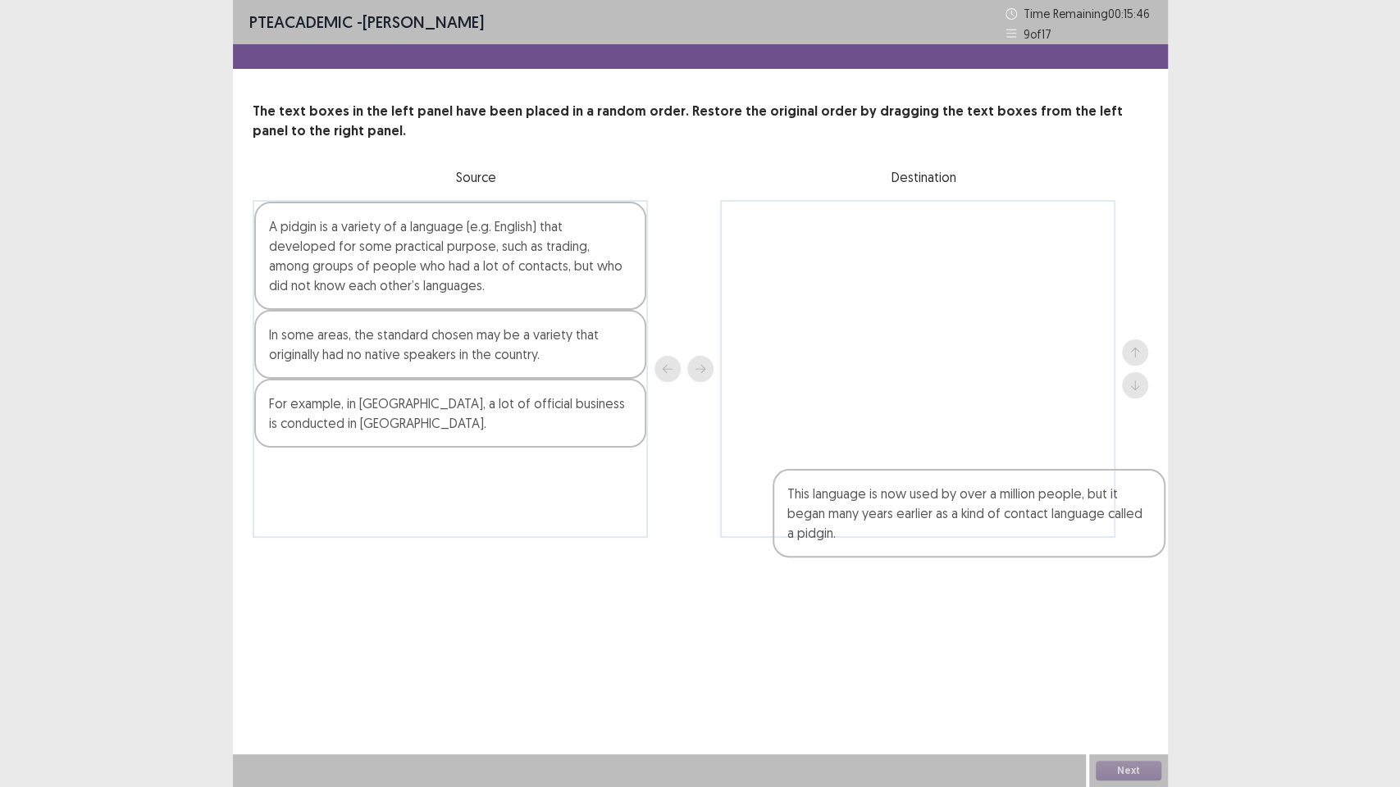
drag, startPoint x: 559, startPoint y: 483, endPoint x: 1120, endPoint y: 505, distance: 561.3
click at [1120, 505] on div "A pidgin is a variety of a language (e.g. English) that developed for some prac…" at bounding box center [700, 369] width 895 height 338
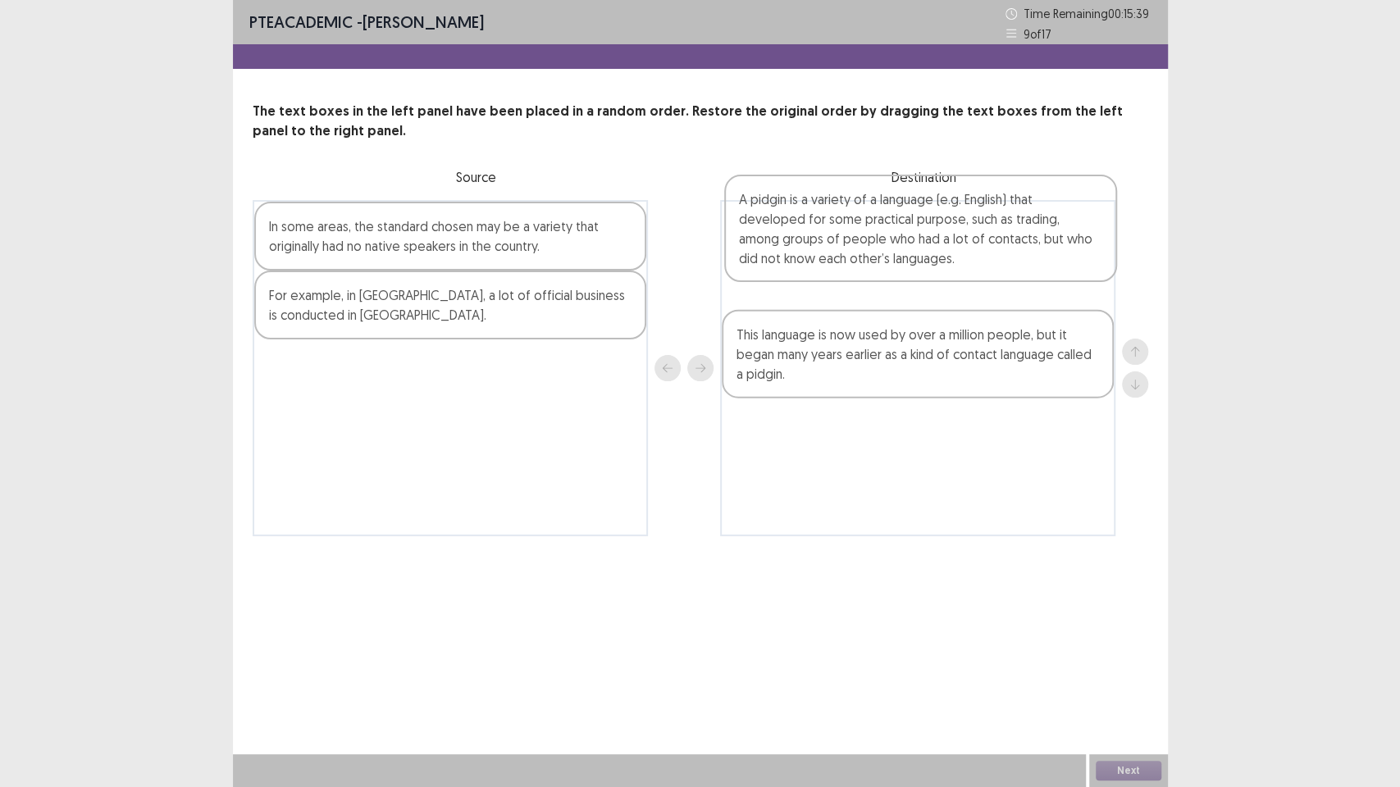
drag, startPoint x: 435, startPoint y: 294, endPoint x: 921, endPoint y: 266, distance: 487.0
click at [921, 266] on div "A pidgin is a variety of a language (e.g. English) that developed for some prac…" at bounding box center [700, 368] width 895 height 336
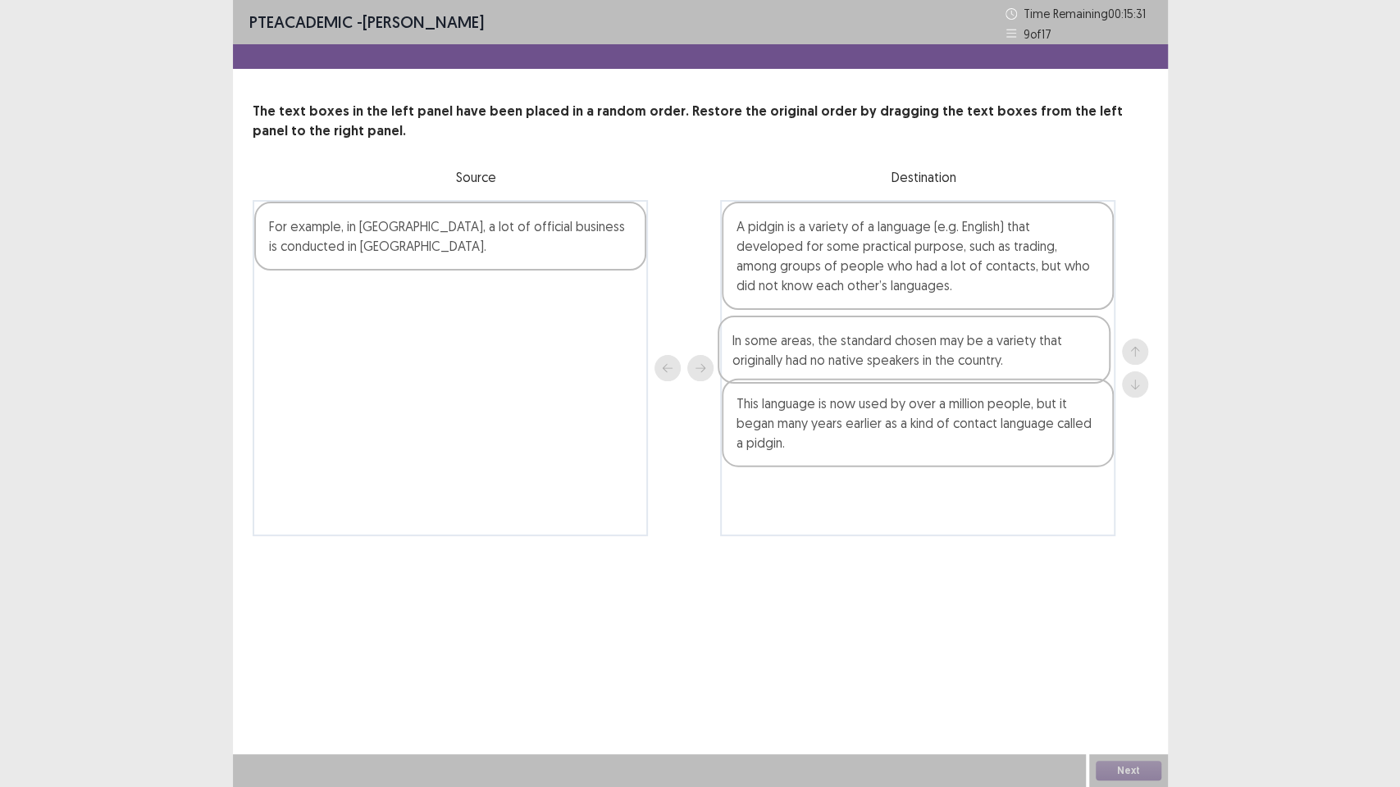
drag, startPoint x: 380, startPoint y: 256, endPoint x: 865, endPoint y: 380, distance: 500.2
click at [865, 380] on div "In some areas, the standard chosen may be a variety that originally had no nati…" at bounding box center [700, 368] width 895 height 336
drag, startPoint x: 579, startPoint y: 271, endPoint x: 713, endPoint y: 462, distance: 233.2
click at [713, 462] on div "For example, in [GEOGRAPHIC_DATA], a lot of official business is conducted in […" at bounding box center [700, 368] width 895 height 336
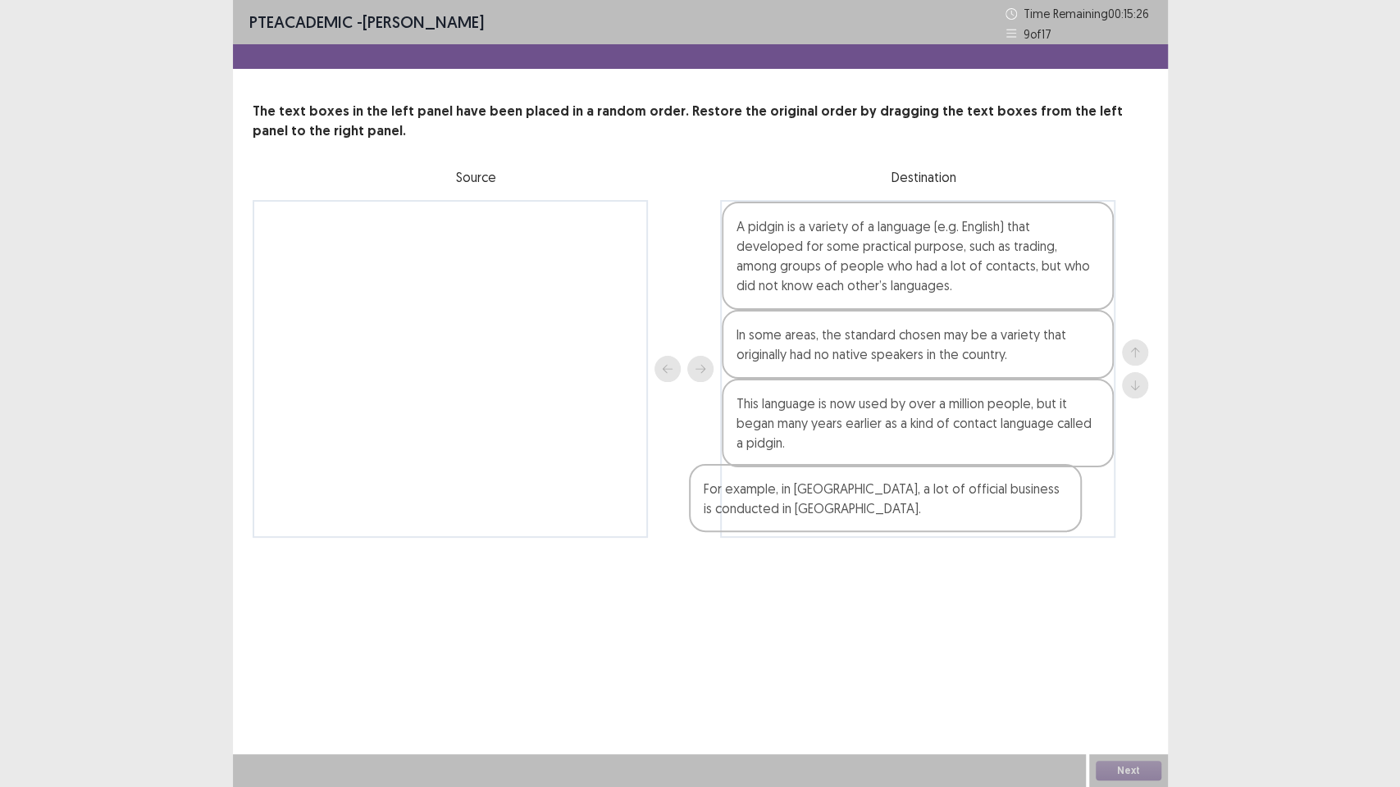
drag, startPoint x: 590, startPoint y: 225, endPoint x: 1063, endPoint y: 502, distance: 547.6
click at [1063, 502] on div "For example, in [GEOGRAPHIC_DATA], a lot of official business is conducted in […" at bounding box center [700, 369] width 895 height 338
click at [1127, 672] on button "Next" at bounding box center [1129, 771] width 66 height 20
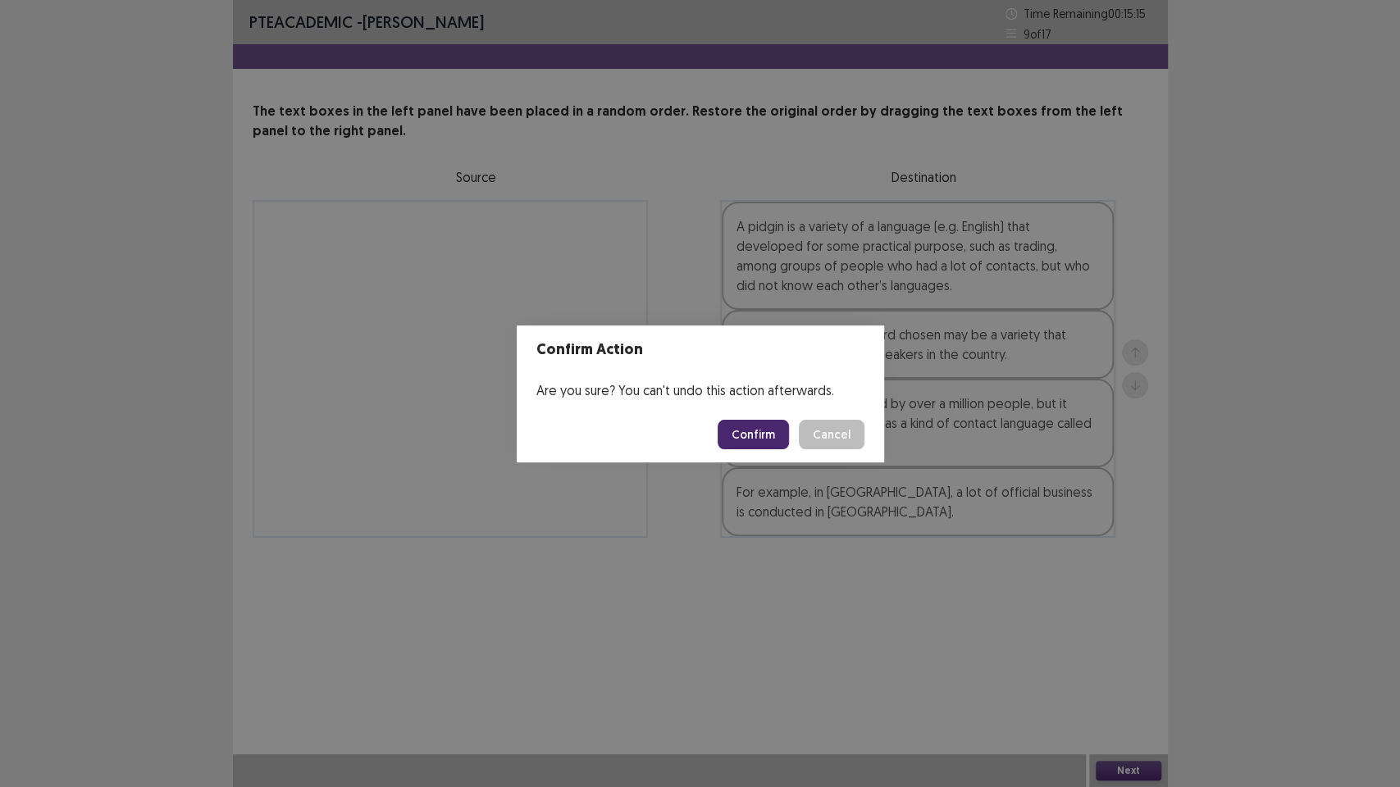
click at [760, 440] on button "Confirm" at bounding box center [752, 435] width 71 height 30
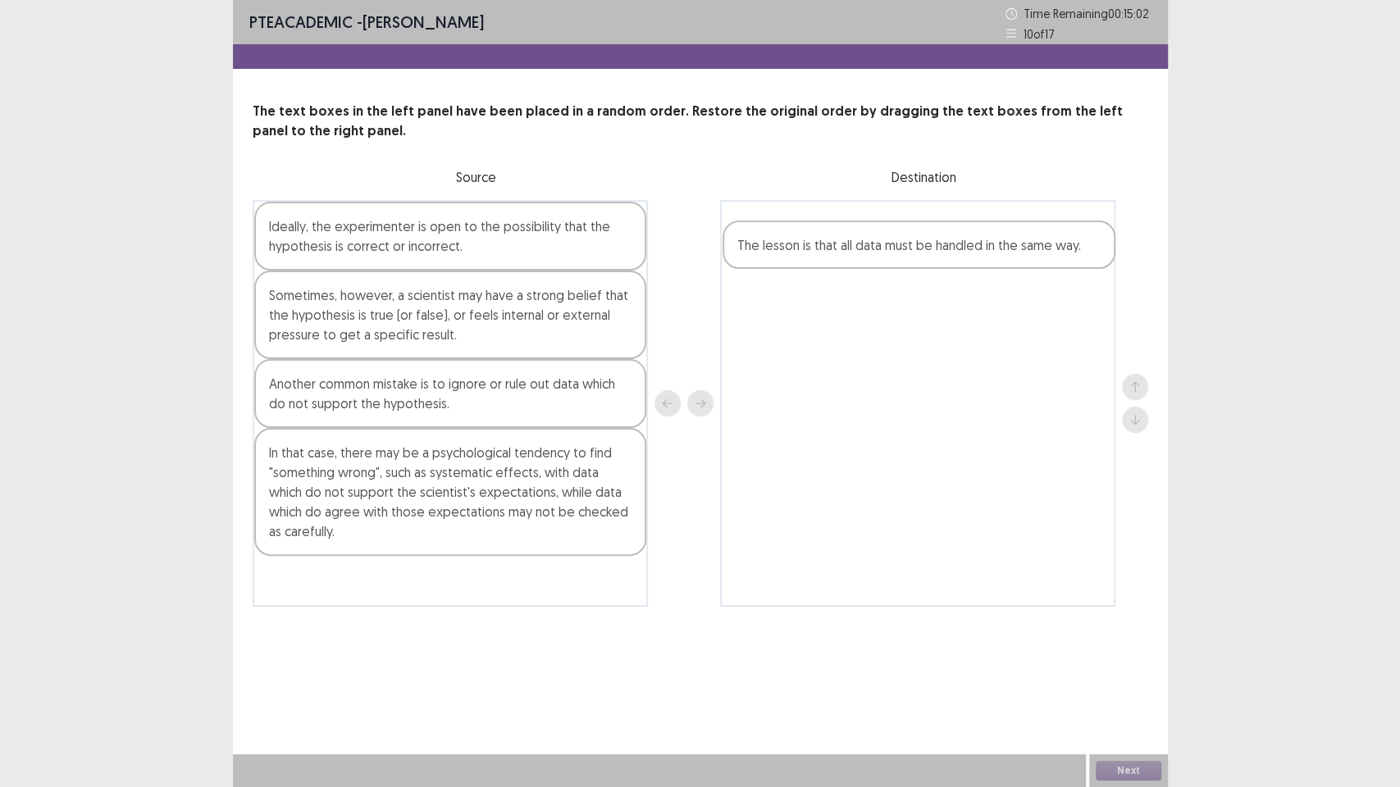
drag, startPoint x: 548, startPoint y: 392, endPoint x: 1024, endPoint y: 254, distance: 495.9
click at [1024, 254] on div "Ideally, the experimenter is open to the possibility that the hypothesis is cor…" at bounding box center [700, 403] width 895 height 407
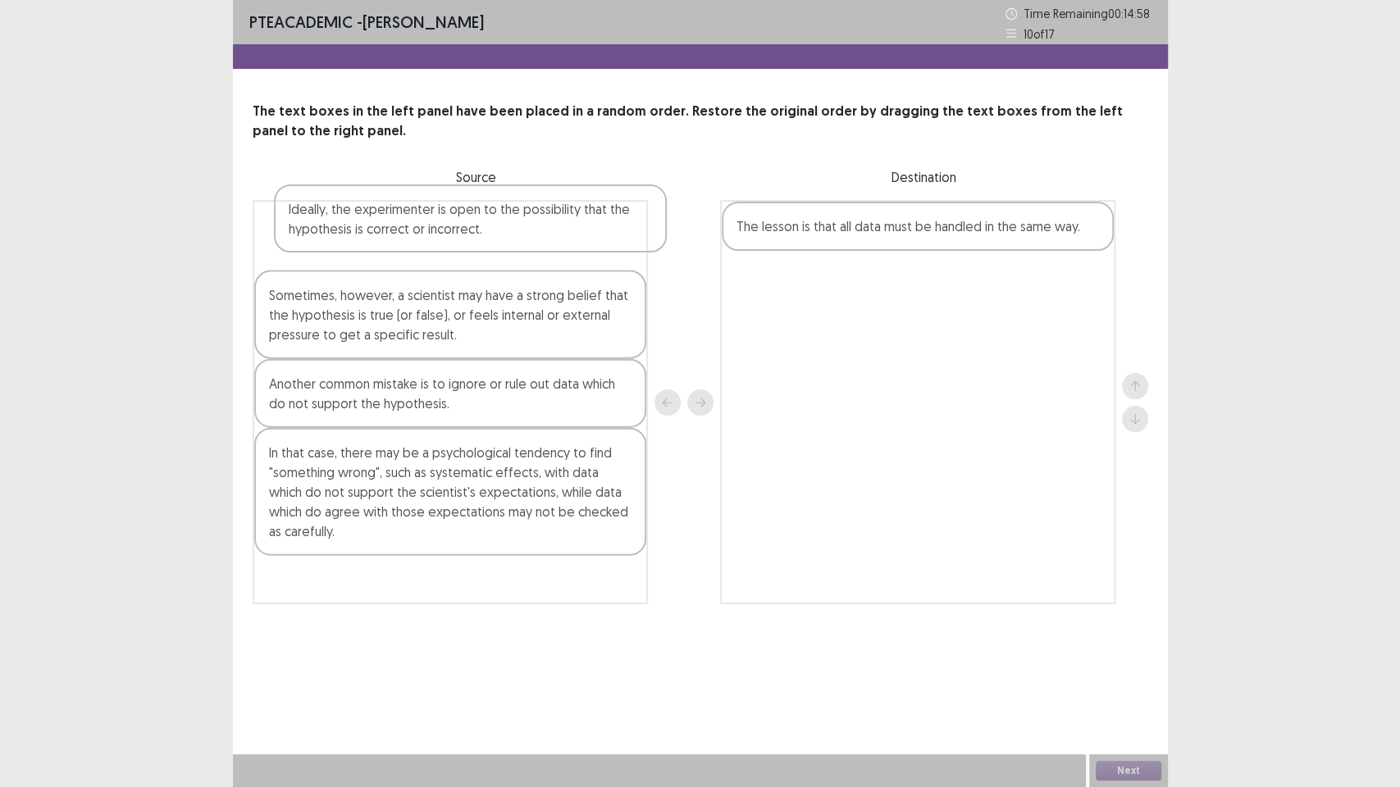
drag, startPoint x: 636, startPoint y: 231, endPoint x: 661, endPoint y: 216, distance: 28.7
click at [661, 216] on div "Ideally, the experimenter is open to the possibility that the hypothesis is cor…" at bounding box center [700, 402] width 895 height 404
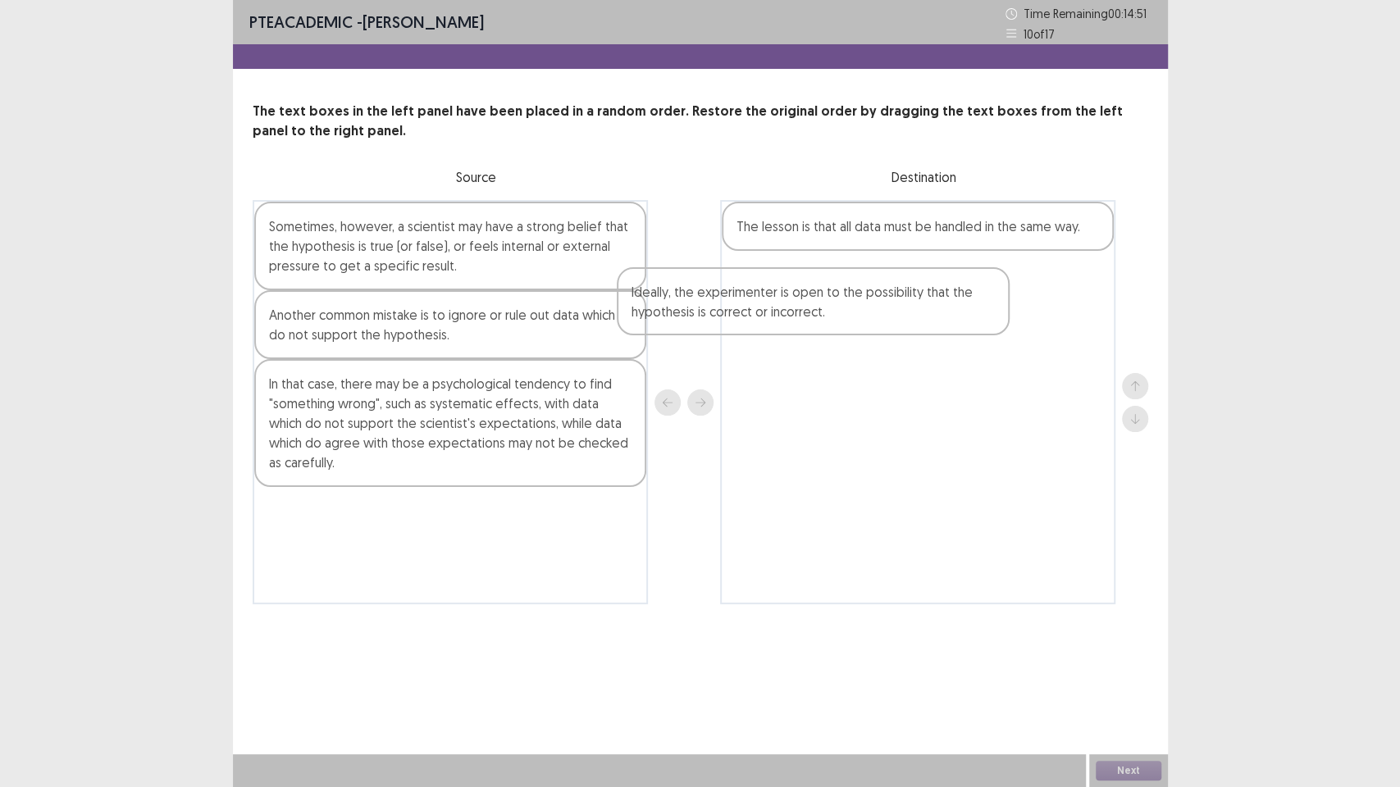
drag, startPoint x: 564, startPoint y: 233, endPoint x: 935, endPoint y: 298, distance: 376.4
click at [935, 298] on div "Ideally, the experimenter is open to the possibility that the hypothesis is cor…" at bounding box center [700, 402] width 895 height 404
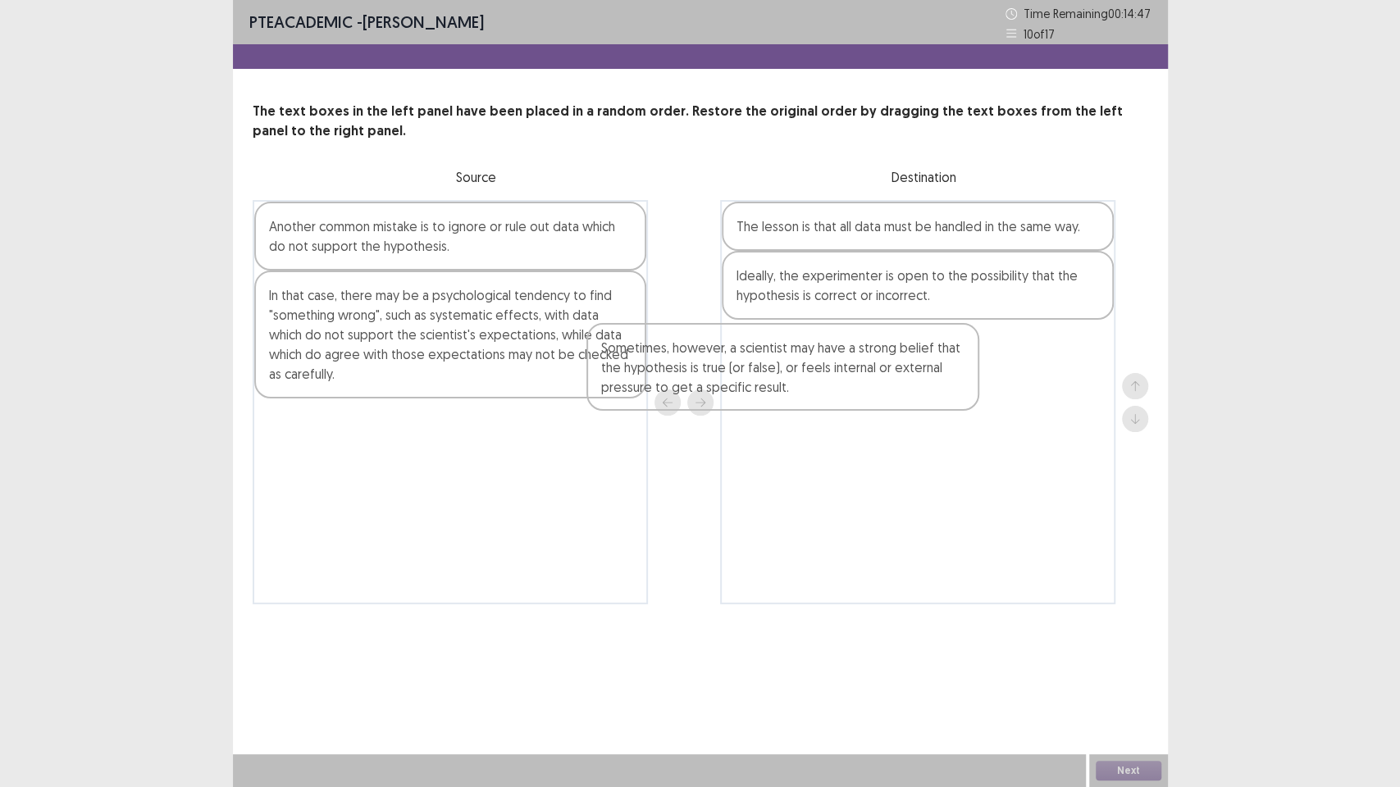
drag, startPoint x: 594, startPoint y: 270, endPoint x: 957, endPoint y: 403, distance: 386.3
click at [957, 403] on div "Sometimes, however, a scientist may have a strong belief that the hypothesis is…" at bounding box center [700, 402] width 895 height 404
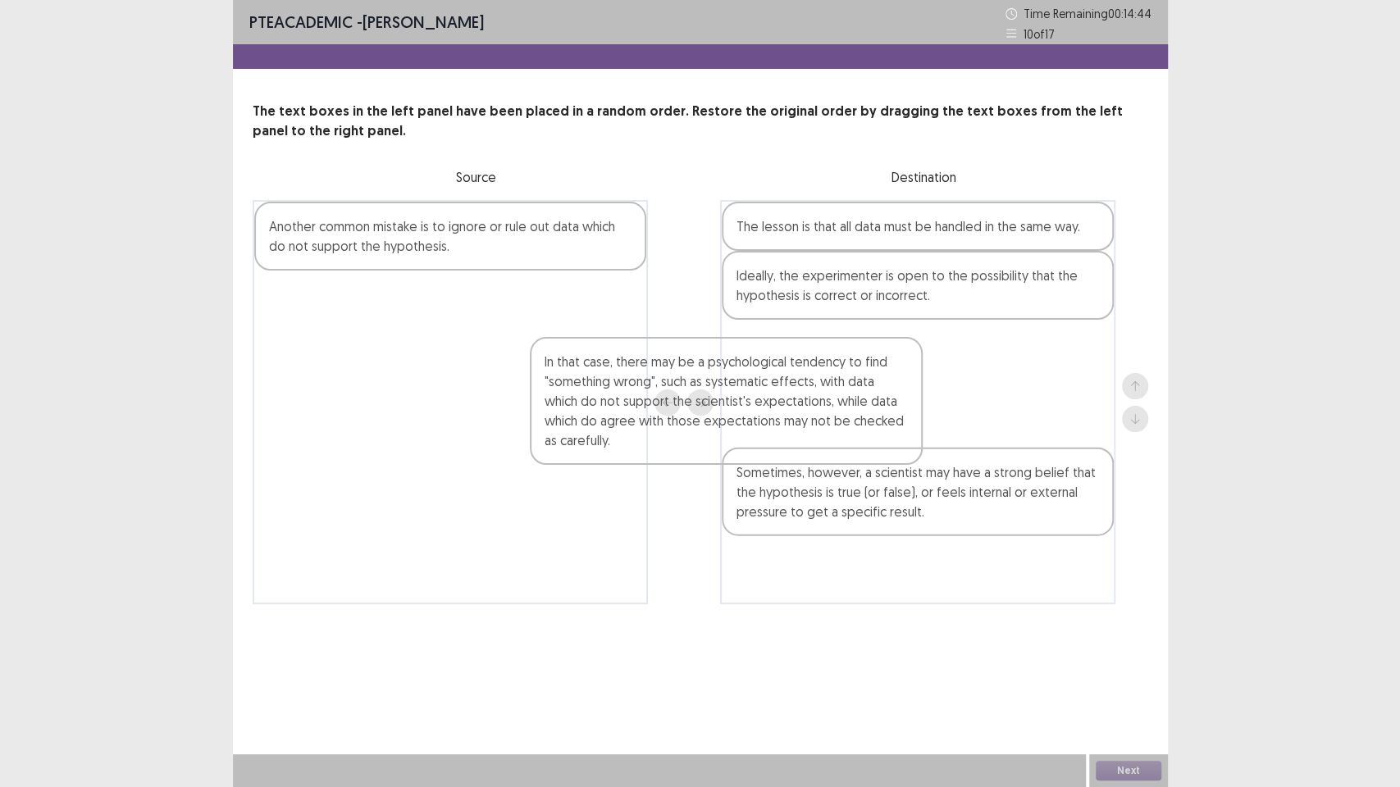
drag, startPoint x: 569, startPoint y: 371, endPoint x: 851, endPoint y: 443, distance: 291.0
click at [851, 443] on div "Another common mistake is to ignore or rule out data which do not support the h…" at bounding box center [700, 402] width 895 height 404
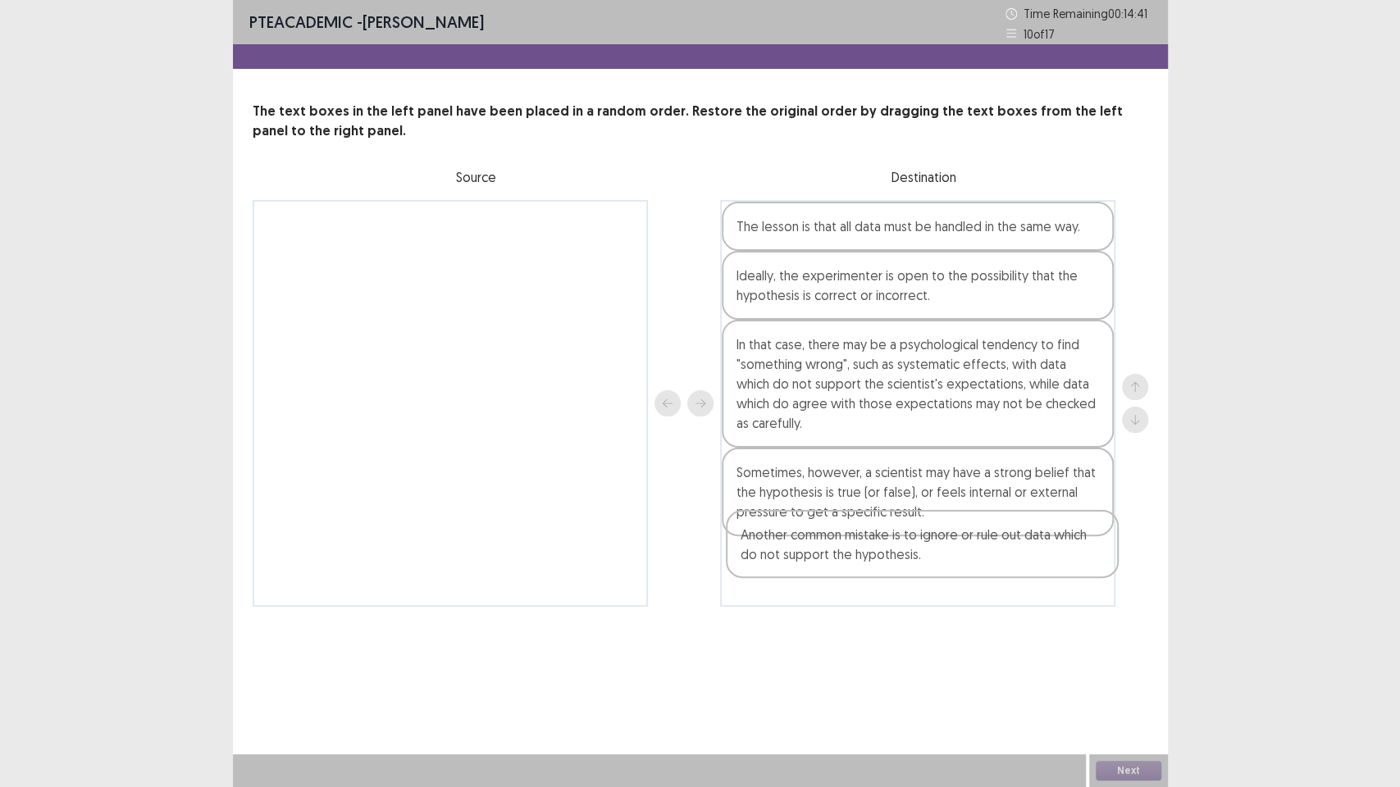
drag, startPoint x: 635, startPoint y: 245, endPoint x: 1115, endPoint y: 558, distance: 572.5
click at [1115, 558] on div "Another common mistake is to ignore or rule out data which do not support the h…" at bounding box center [700, 403] width 895 height 407
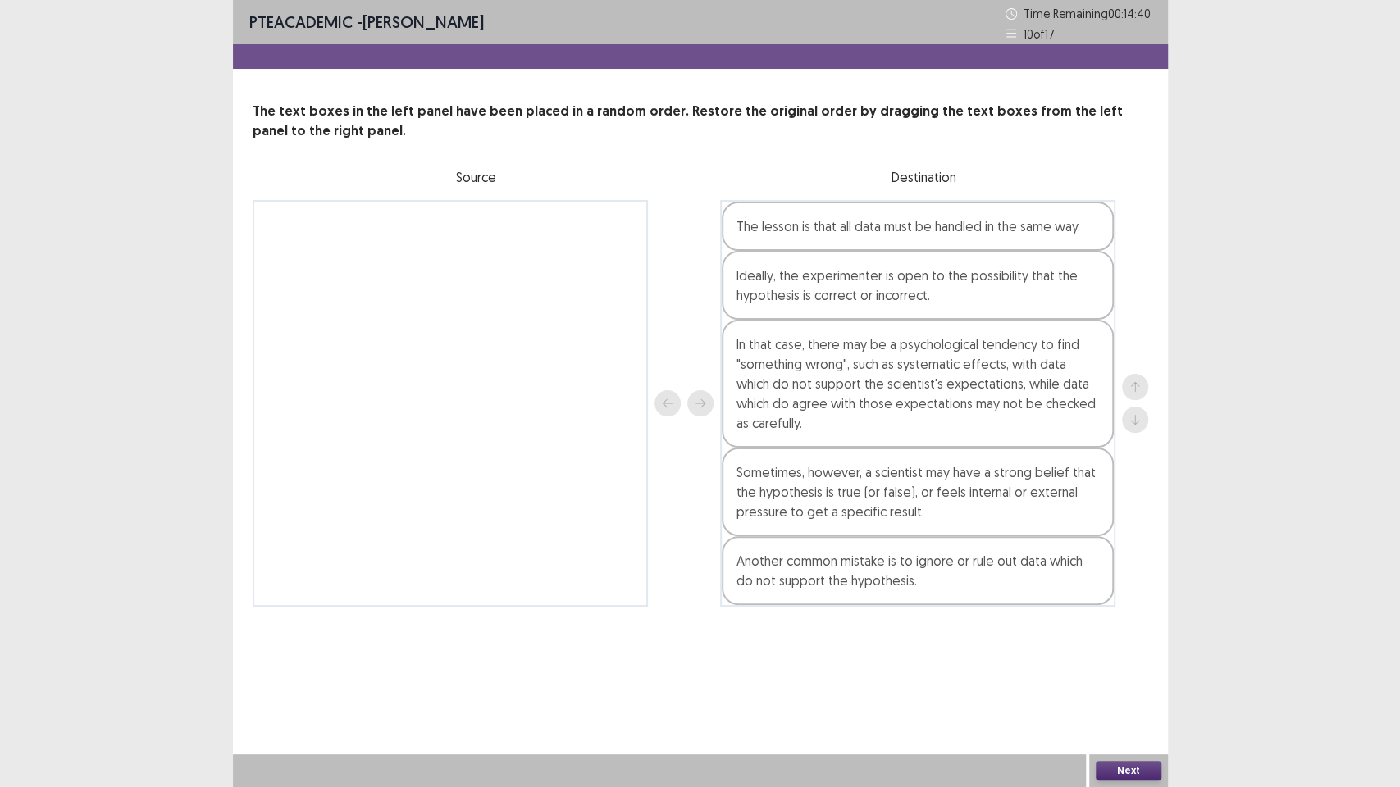
click at [1141, 672] on div "PTE academic - [PERSON_NAME] Time Remaining 00 : 14 : 40 10 of 17 The text boxe…" at bounding box center [700, 393] width 935 height 787
click at [1142, 672] on div "PTE academic - [PERSON_NAME] Time Remaining 00 : 14 : 39 10 of 17 The text boxe…" at bounding box center [700, 393] width 935 height 787
click at [1117, 672] on button "Next" at bounding box center [1129, 771] width 66 height 20
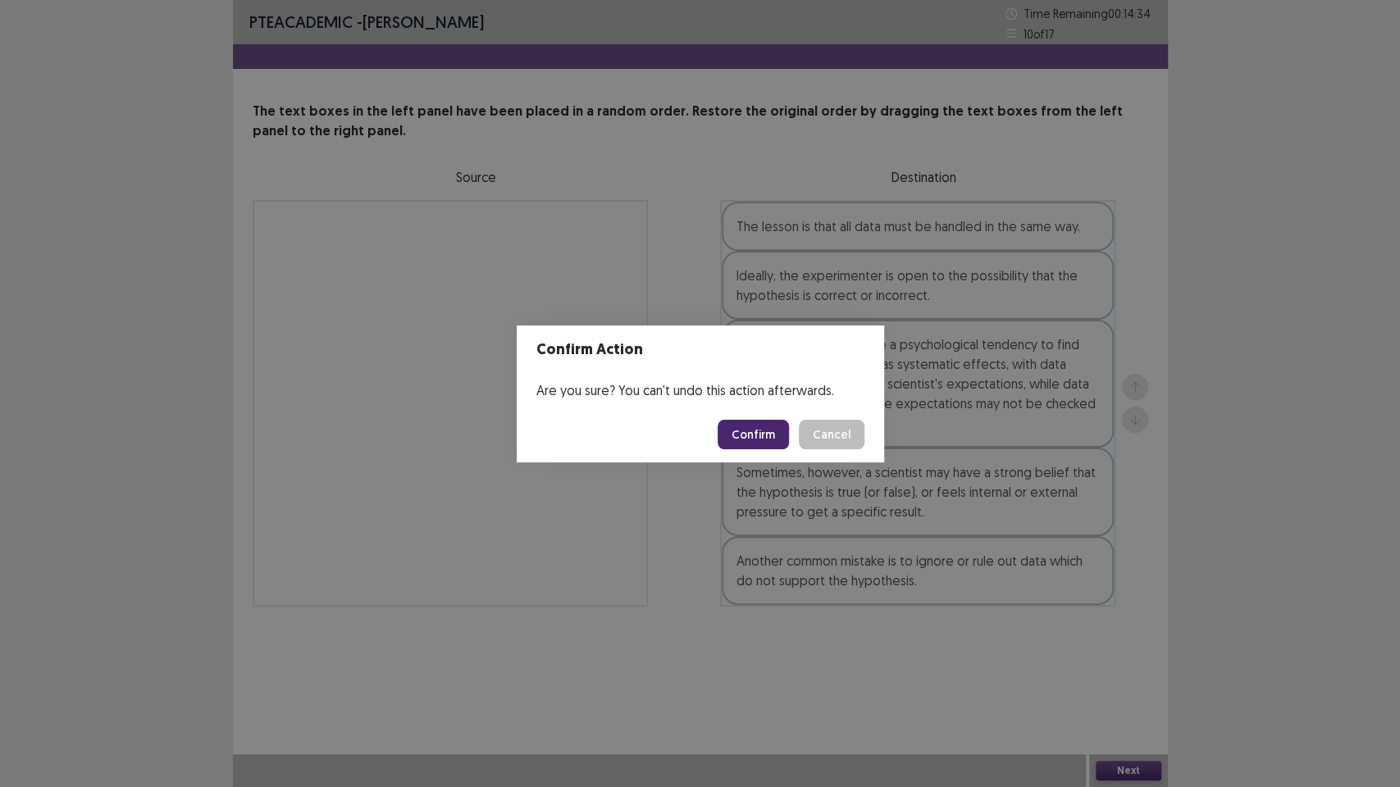
click at [766, 434] on button "Confirm" at bounding box center [752, 435] width 71 height 30
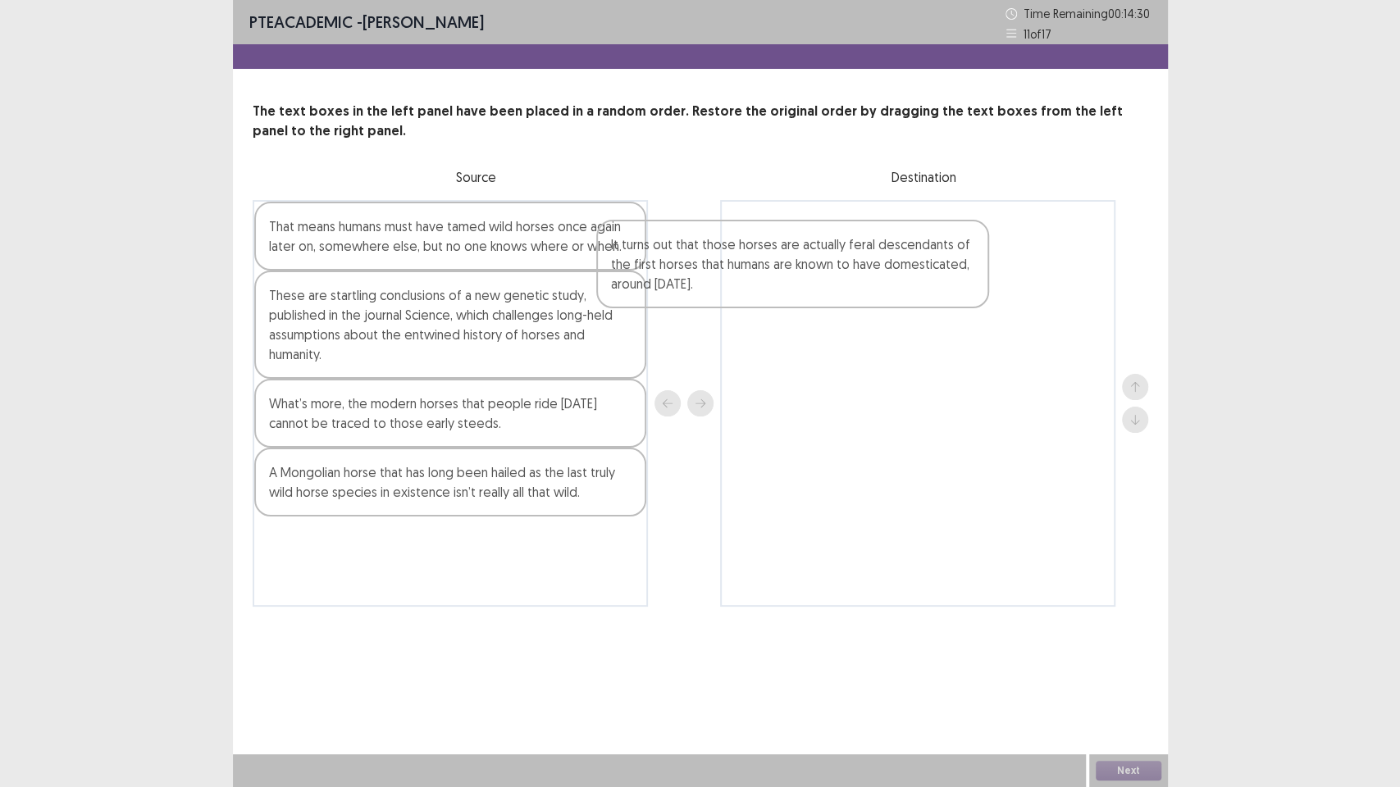
drag, startPoint x: 543, startPoint y: 302, endPoint x: 918, endPoint y: 246, distance: 378.9
click at [918, 246] on div "That means humans must have tamed wild horses once again later on, somewhere el…" at bounding box center [700, 403] width 895 height 407
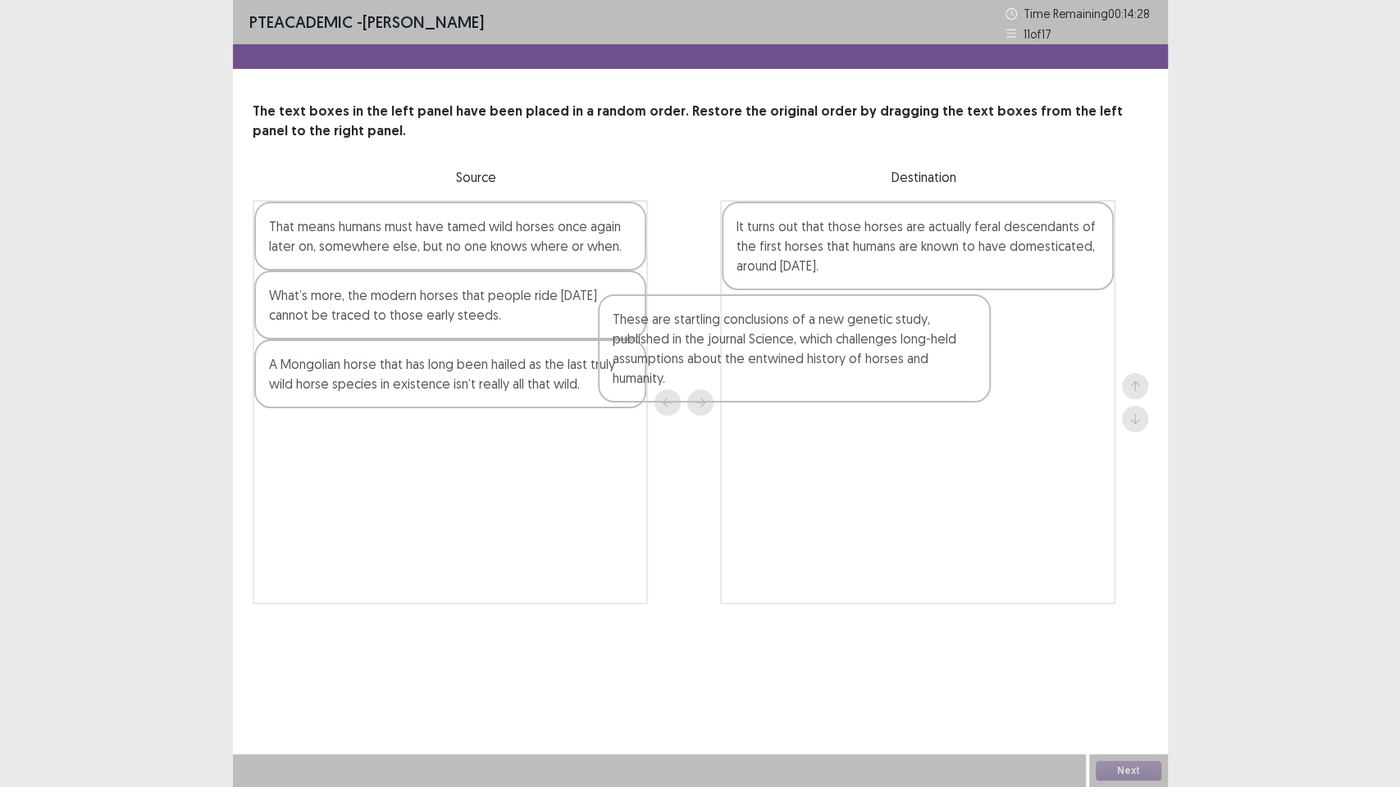
drag, startPoint x: 626, startPoint y: 303, endPoint x: 1002, endPoint y: 330, distance: 377.3
click at [1002, 330] on div "That means humans must have tamed wild horses once again later on, somewhere el…" at bounding box center [700, 402] width 895 height 404
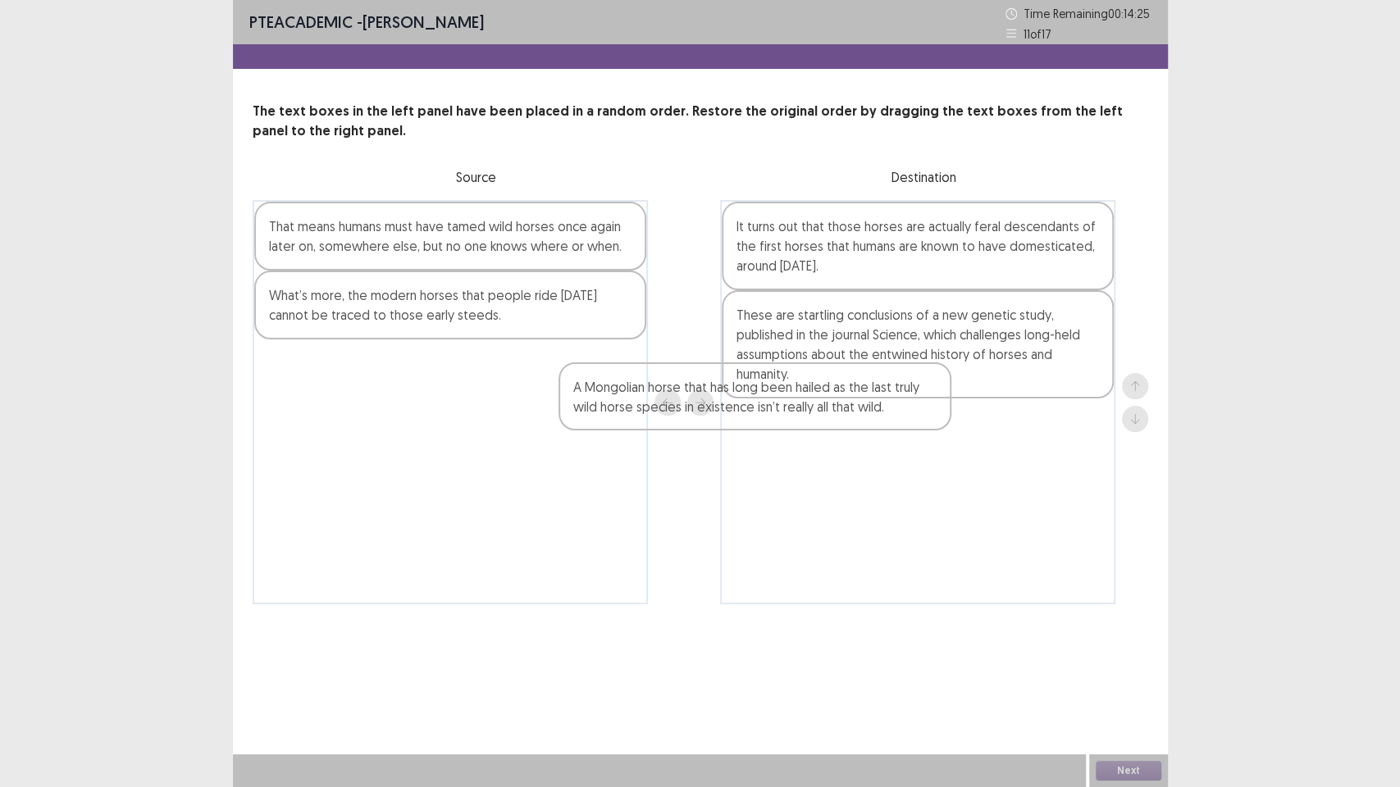
drag, startPoint x: 608, startPoint y: 391, endPoint x: 963, endPoint y: 419, distance: 357.0
click at [963, 419] on div "That means humans must have tamed wild horses once again later on, somewhere el…" at bounding box center [700, 402] width 895 height 404
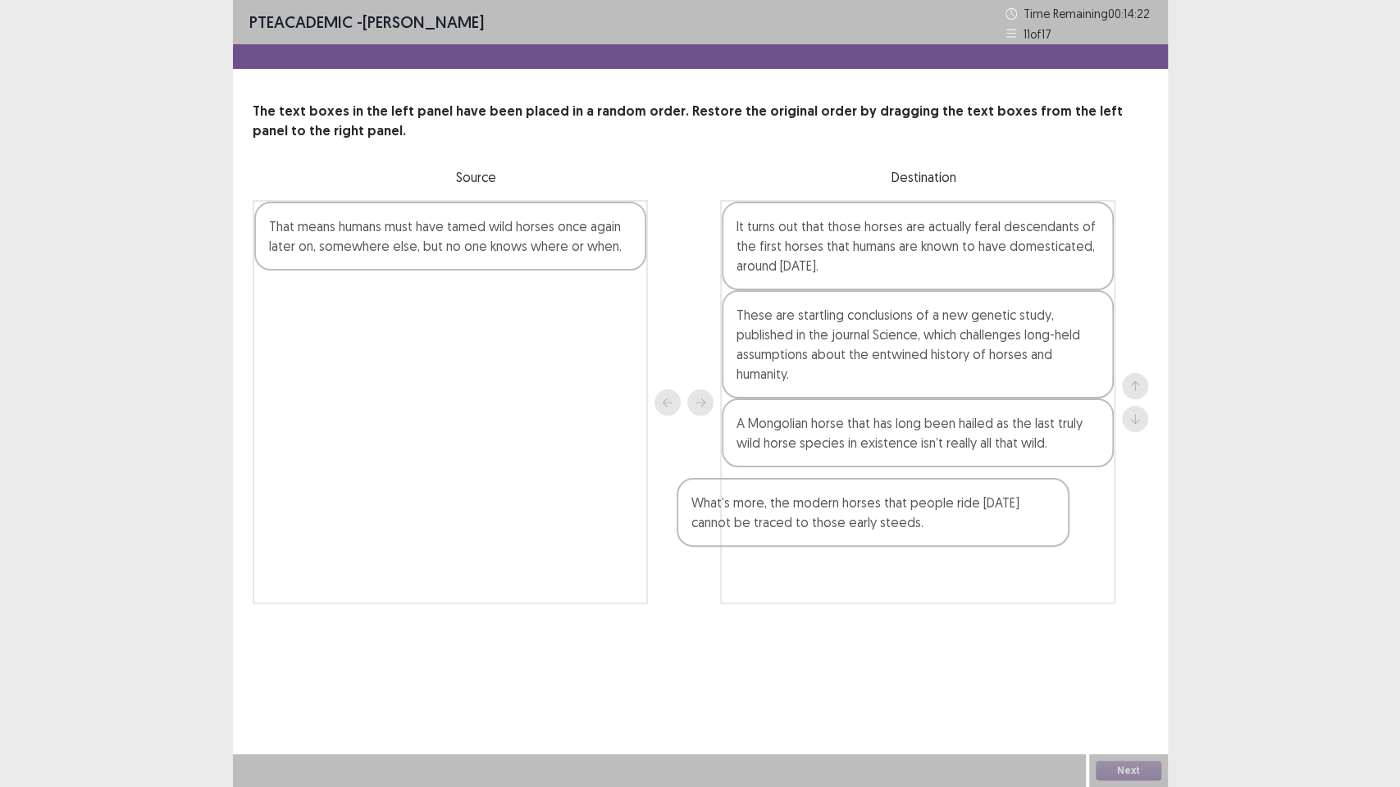
drag, startPoint x: 480, startPoint y: 288, endPoint x: 952, endPoint y: 495, distance: 515.9
click at [952, 495] on div "That means humans must have tamed wild horses once again later on, somewhere el…" at bounding box center [700, 402] width 895 height 404
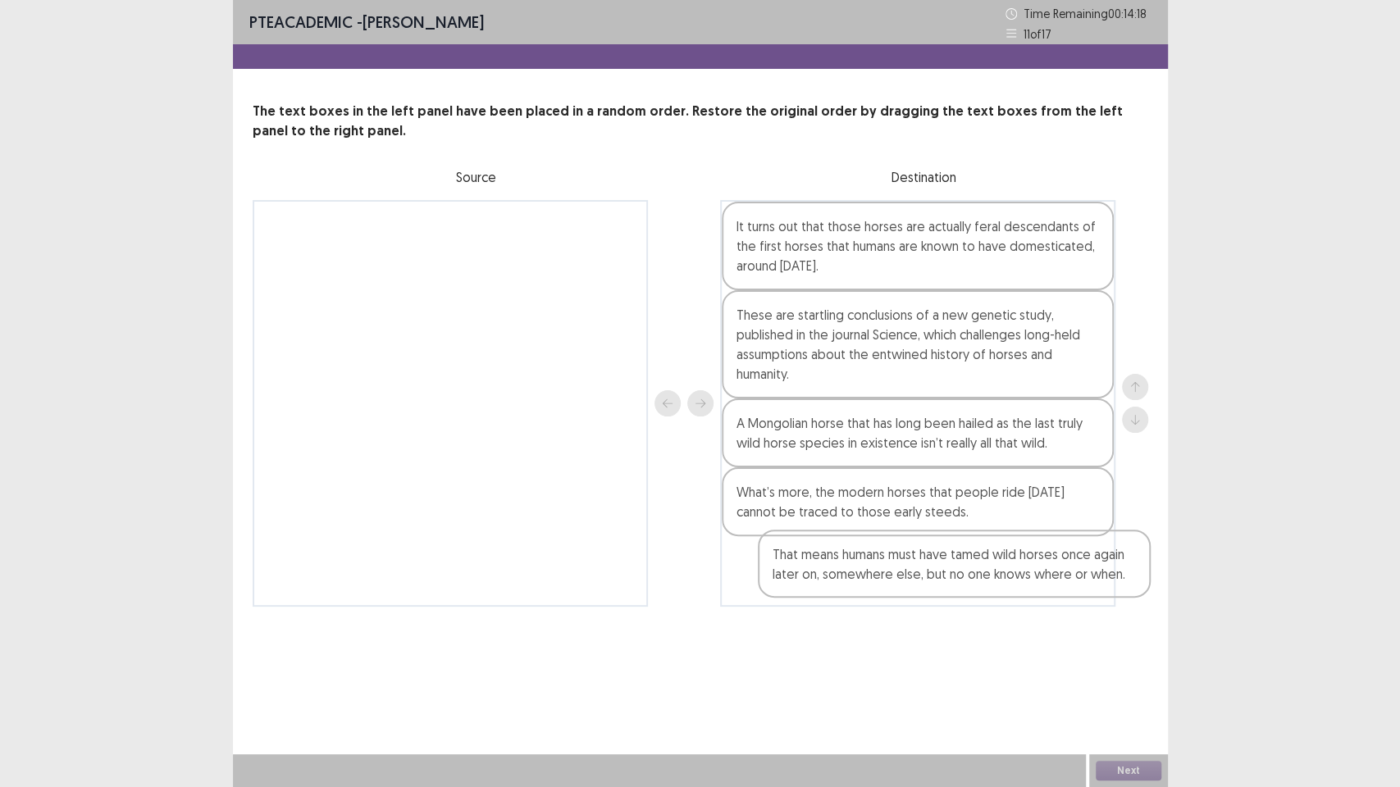
drag, startPoint x: 563, startPoint y: 243, endPoint x: 1077, endPoint y: 577, distance: 613.4
click at [1077, 577] on div "That means humans must have tamed wild horses once again later on, somewhere el…" at bounding box center [700, 403] width 895 height 407
click at [1141, 672] on button "Next" at bounding box center [1129, 771] width 66 height 20
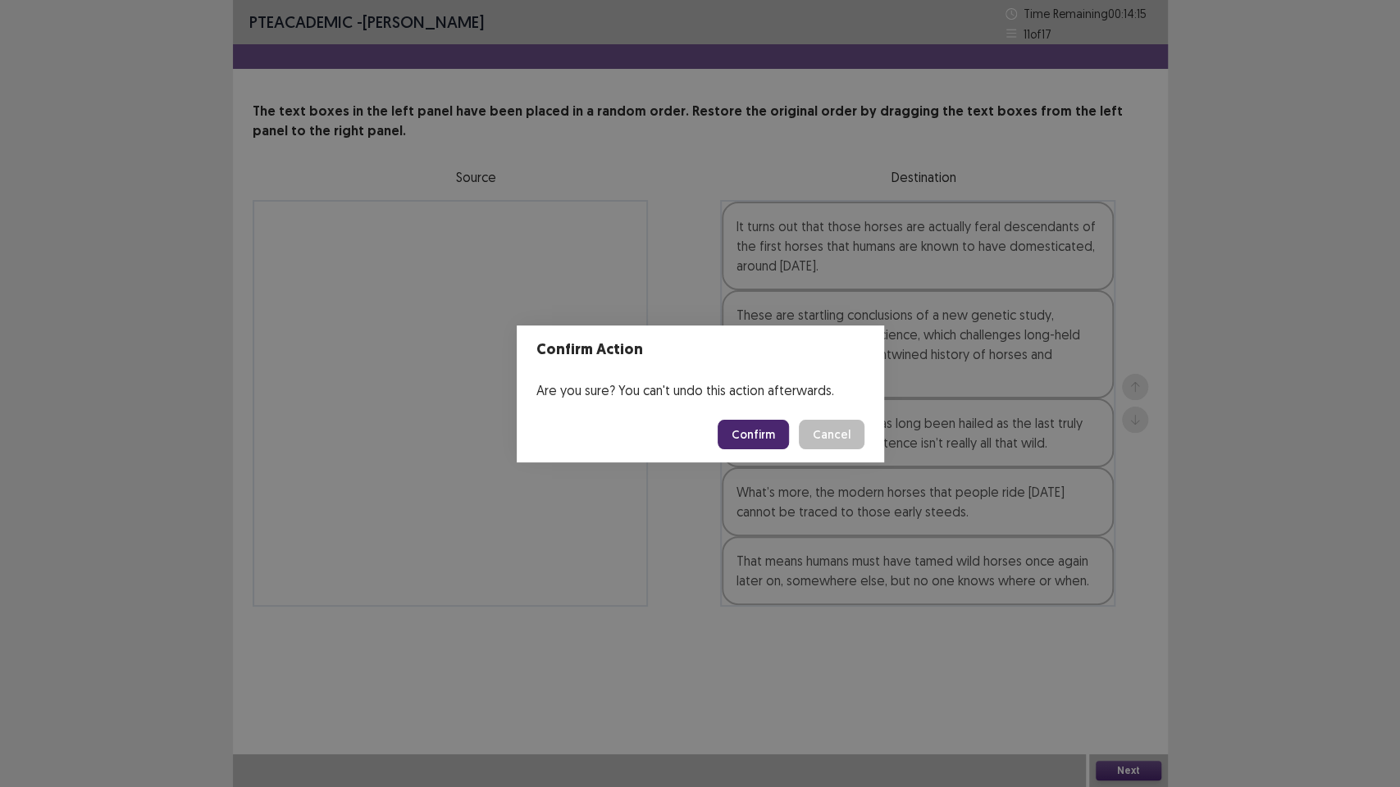
click at [774, 418] on footer "Confirm Cancel" at bounding box center [700, 435] width 367 height 56
click at [769, 422] on button "Confirm" at bounding box center [752, 435] width 71 height 30
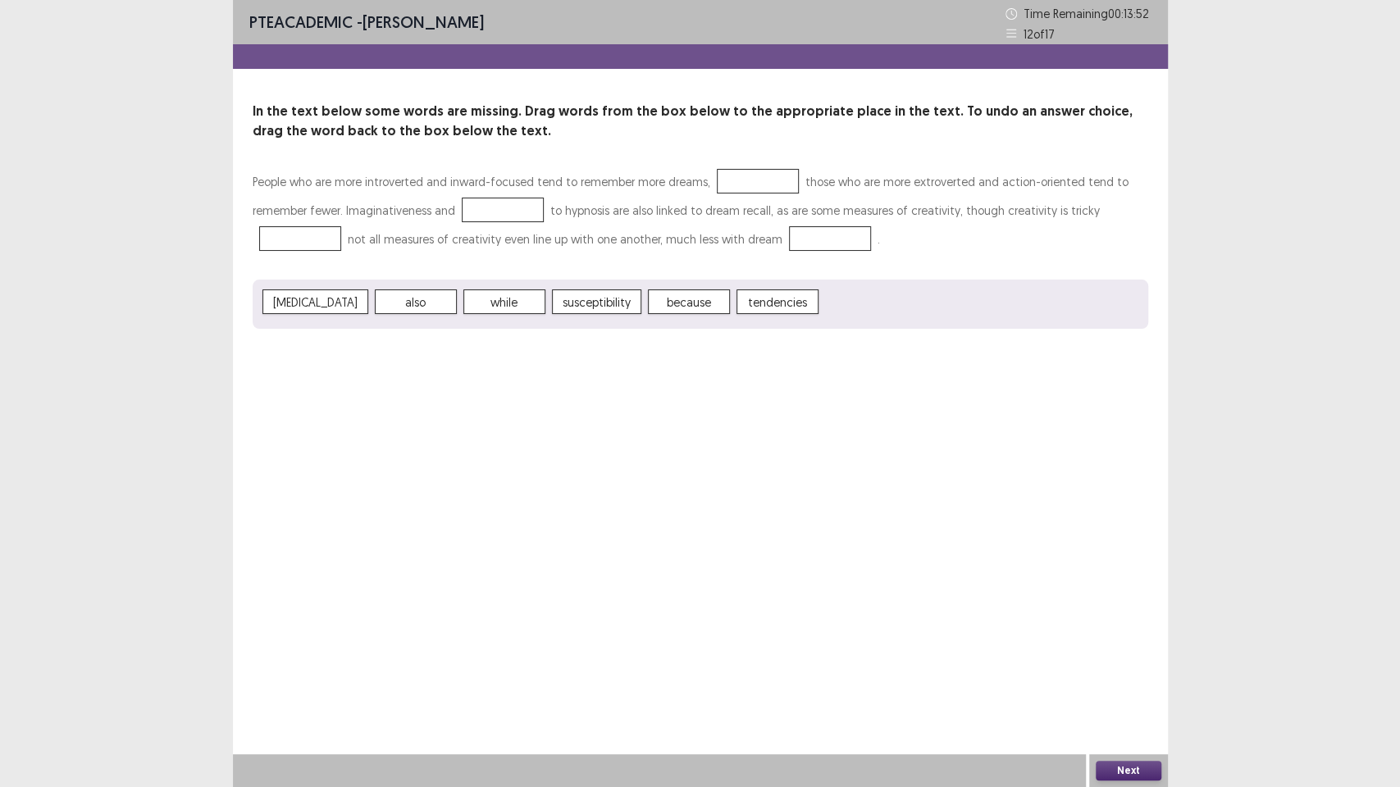
click at [520, 295] on span "while" at bounding box center [504, 301] width 82 height 25
drag, startPoint x: 522, startPoint y: 308, endPoint x: 412, endPoint y: 203, distance: 152.0
click at [412, 203] on div "People who are more introverted and inward-focused tend to remember more dreams…" at bounding box center [700, 248] width 895 height 162
click at [1152, 672] on div "Next" at bounding box center [1128, 770] width 79 height 33
click at [1135, 672] on button "Next" at bounding box center [1129, 771] width 66 height 20
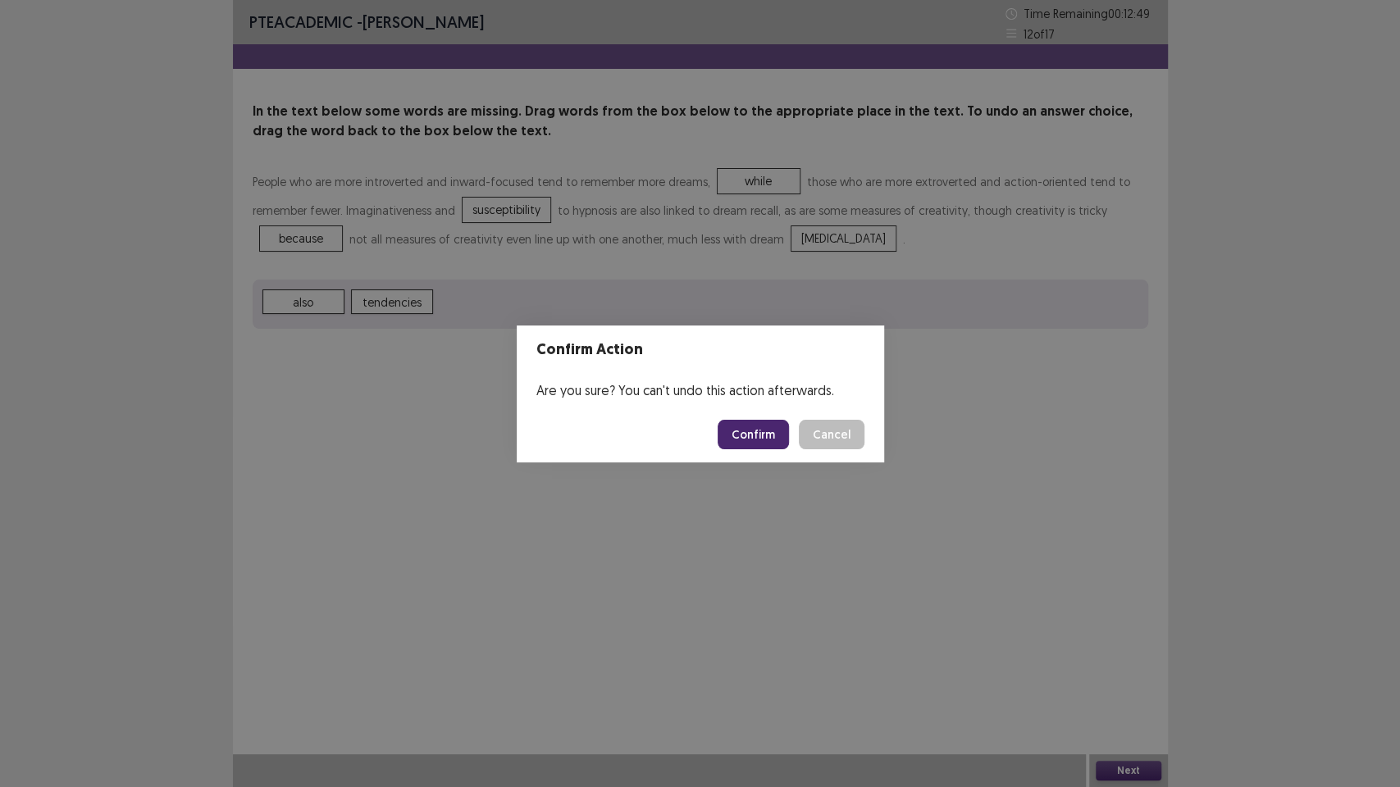
click at [739, 428] on button "Confirm" at bounding box center [752, 435] width 71 height 30
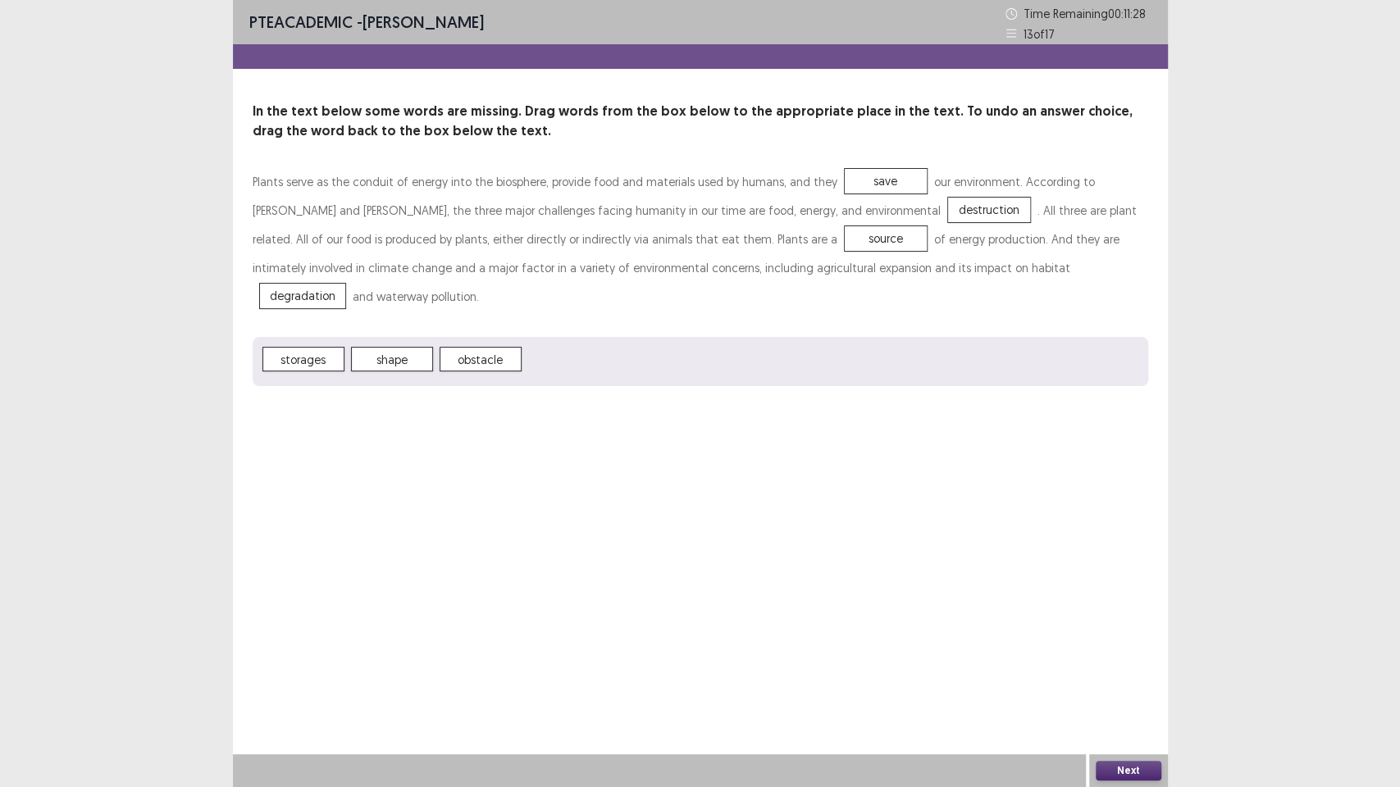
click at [1123, 672] on button "Next" at bounding box center [1129, 771] width 66 height 20
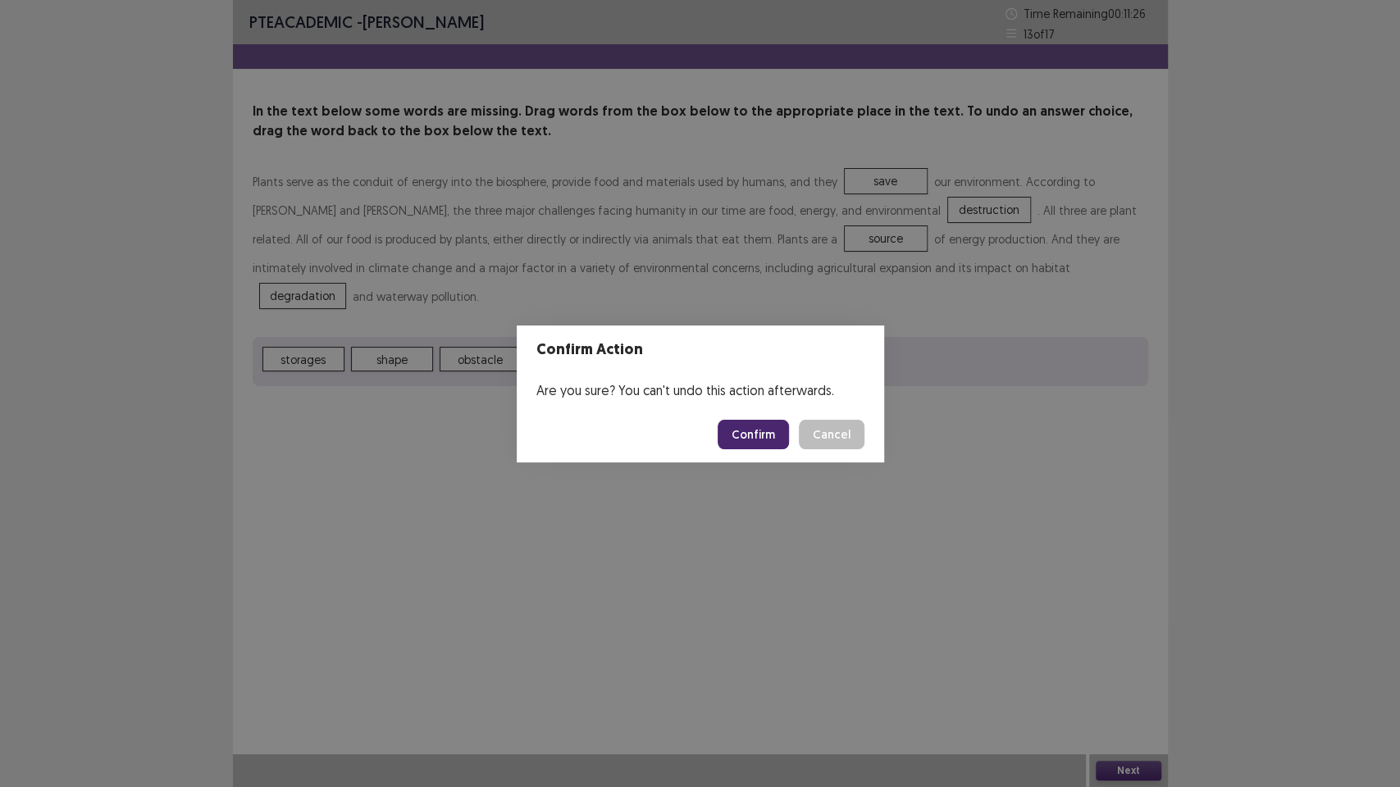
click at [769, 442] on button "Confirm" at bounding box center [752, 435] width 71 height 30
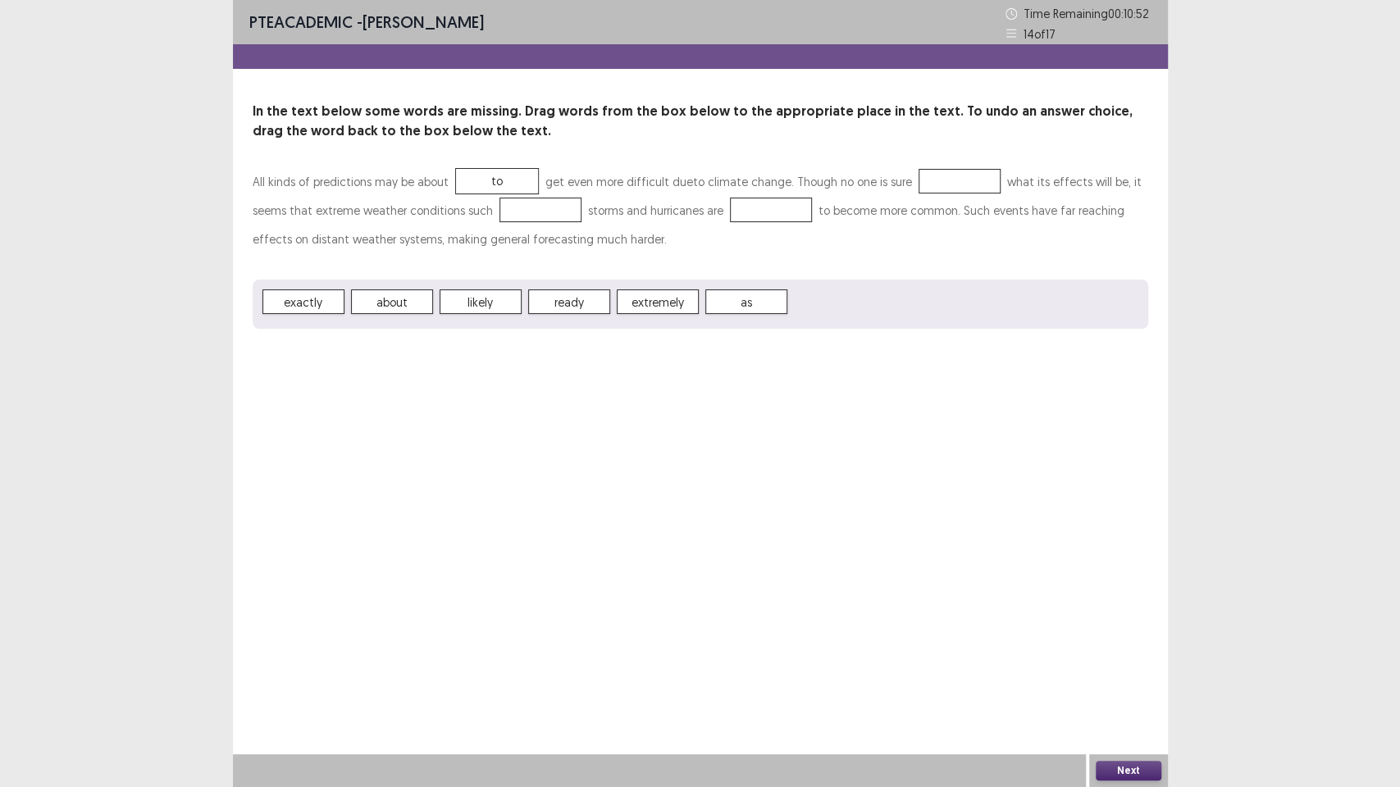
drag, startPoint x: 388, startPoint y: 315, endPoint x: 791, endPoint y: 301, distance: 403.7
click at [791, 301] on div "exactly about likely ready extremely as" at bounding box center [700, 304] width 895 height 49
click at [1146, 672] on button "Next" at bounding box center [1129, 771] width 66 height 20
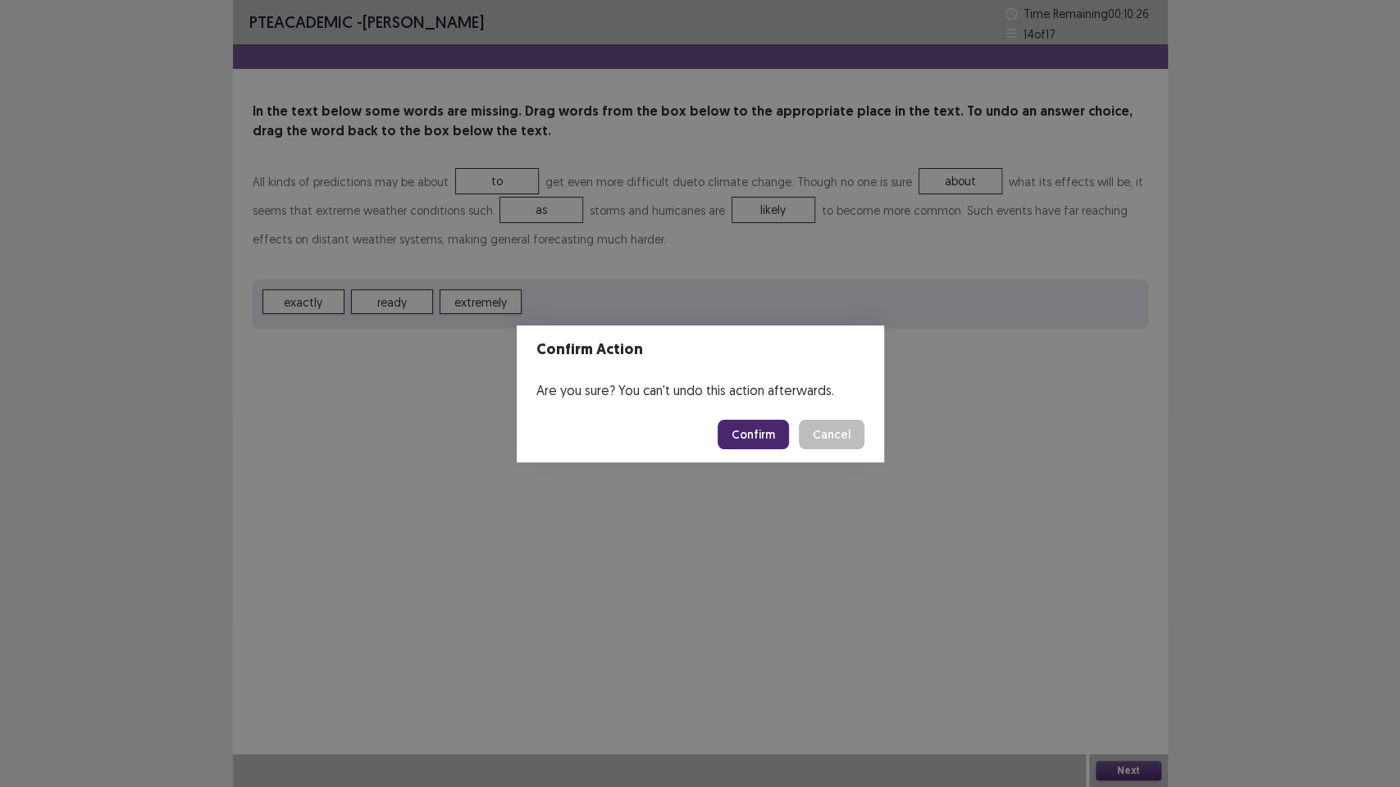
click at [752, 435] on button "Confirm" at bounding box center [752, 435] width 71 height 30
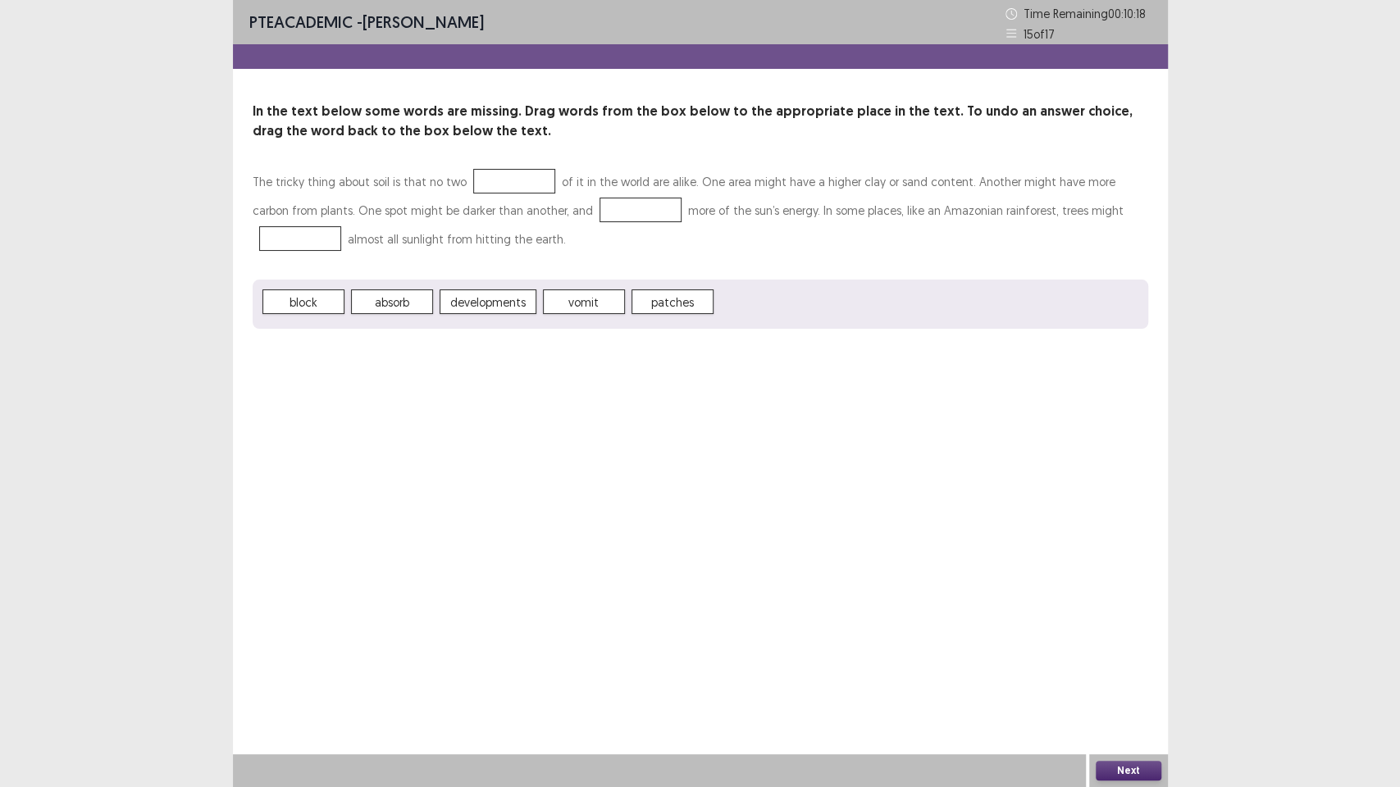
drag, startPoint x: 663, startPoint y: 318, endPoint x: 498, endPoint y: 162, distance: 227.4
click at [498, 162] on div "In the text below some words are missing. Drag words from the box below to the …" at bounding box center [700, 215] width 935 height 227
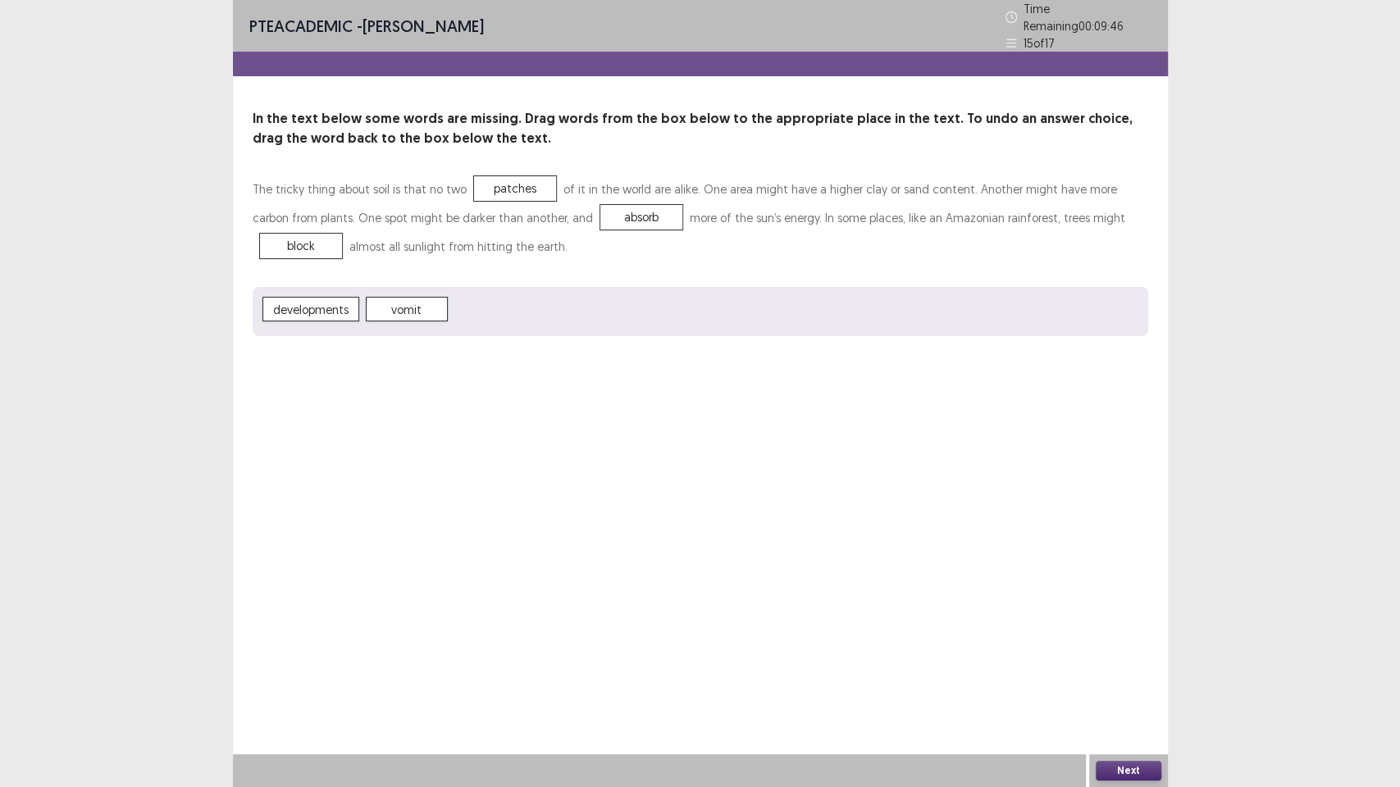
click at [1153, 672] on button "Next" at bounding box center [1129, 771] width 66 height 20
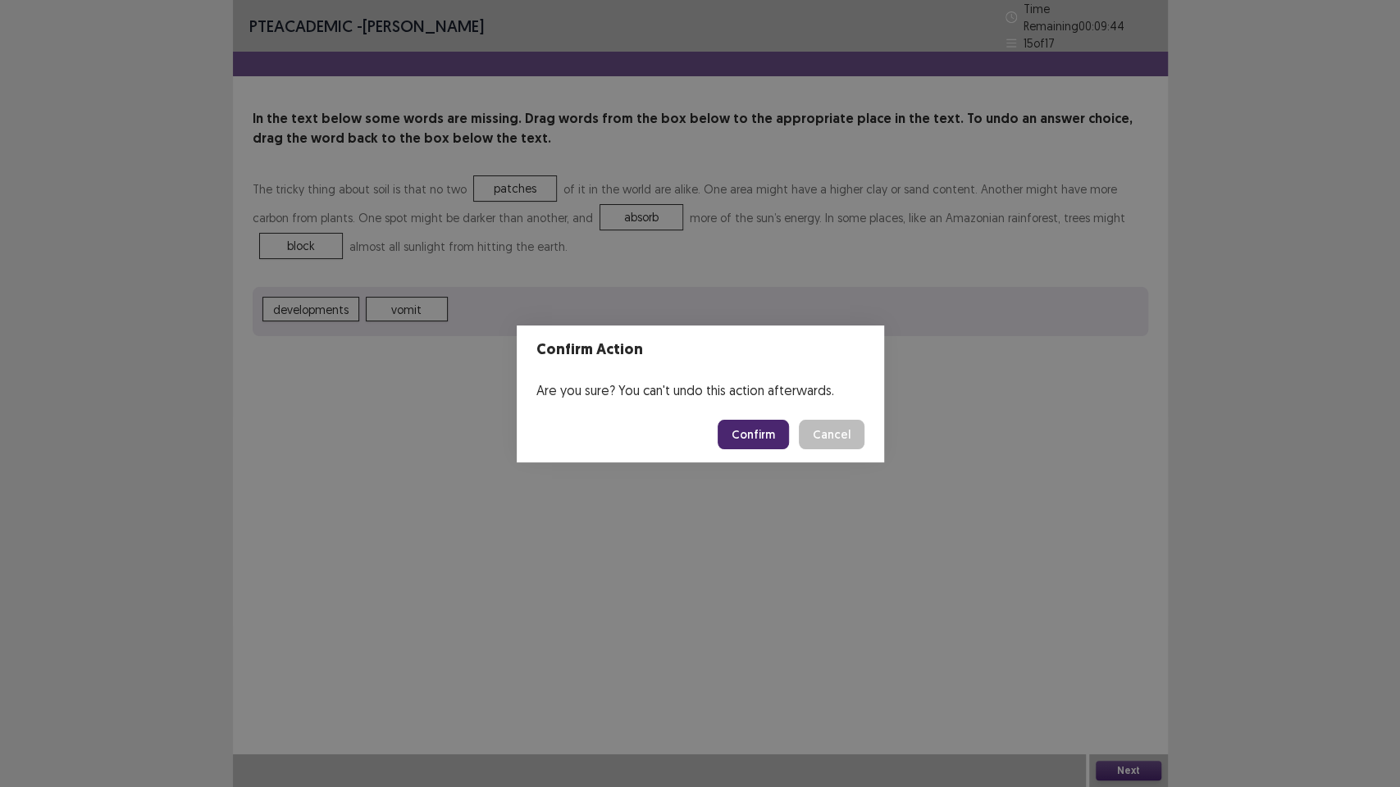
click at [781, 418] on footer "Confirm Cancel" at bounding box center [700, 435] width 367 height 56
click at [768, 420] on button "Confirm" at bounding box center [752, 435] width 71 height 30
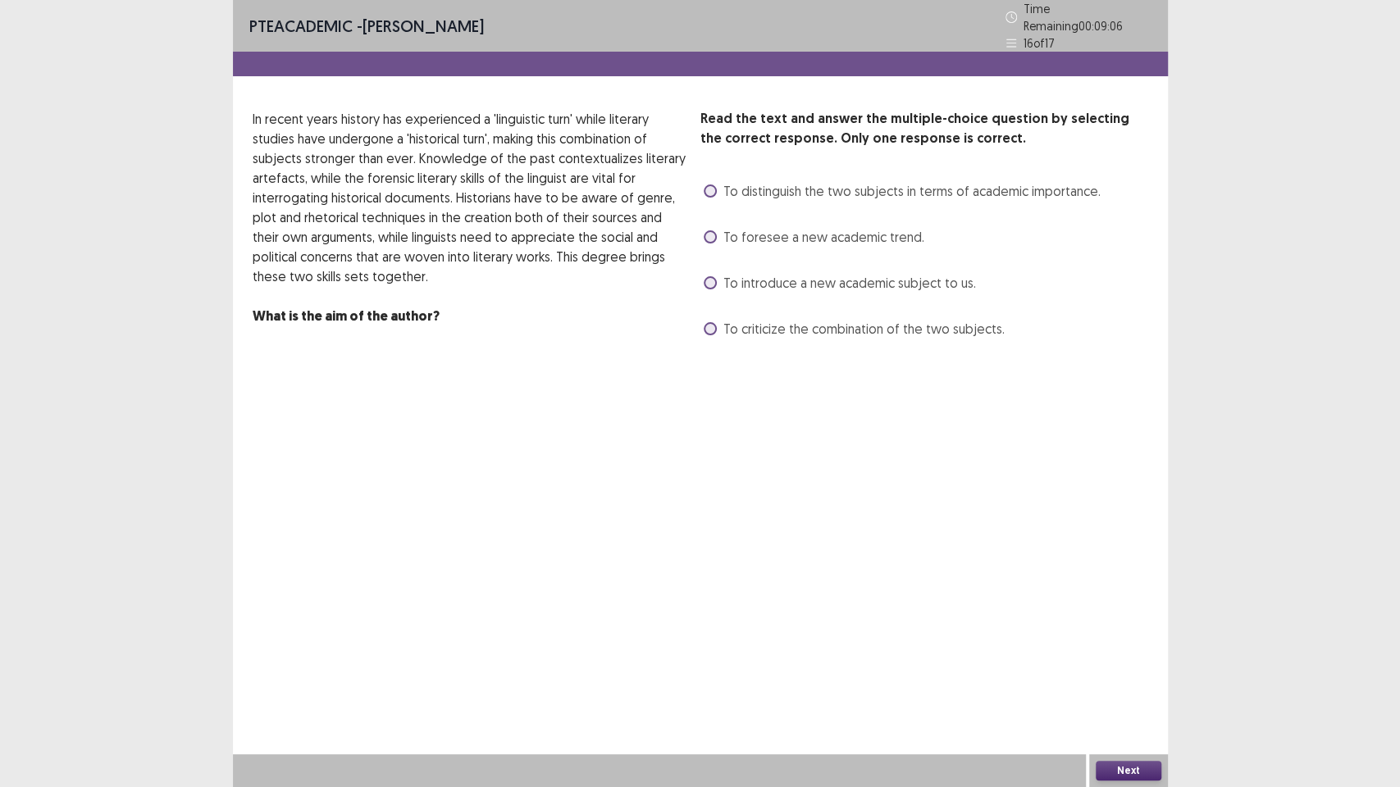
click at [723, 280] on span "To introduce a new academic subject to us." at bounding box center [849, 283] width 253 height 20
click at [1109, 672] on button "Next" at bounding box center [1129, 771] width 66 height 20
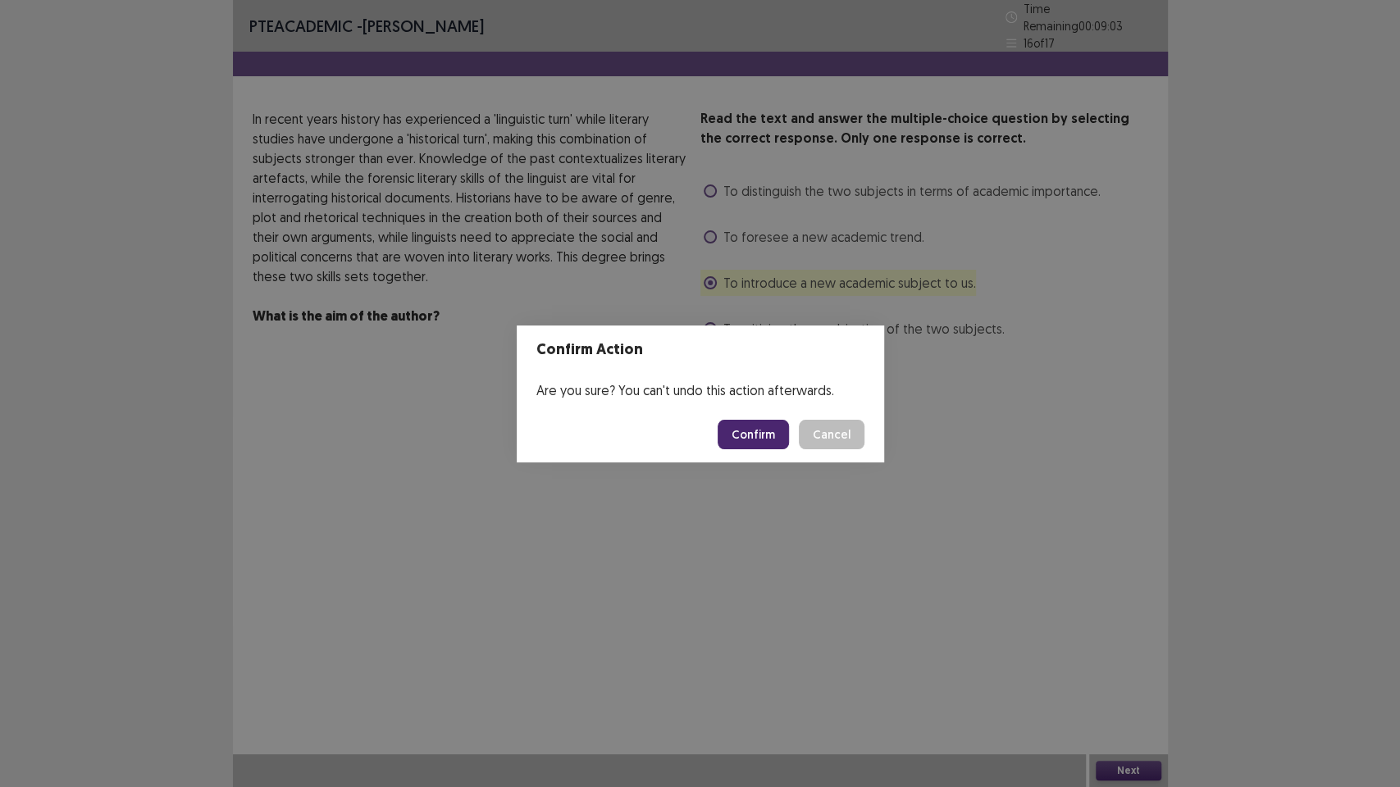
click at [783, 429] on button "Confirm" at bounding box center [752, 435] width 71 height 30
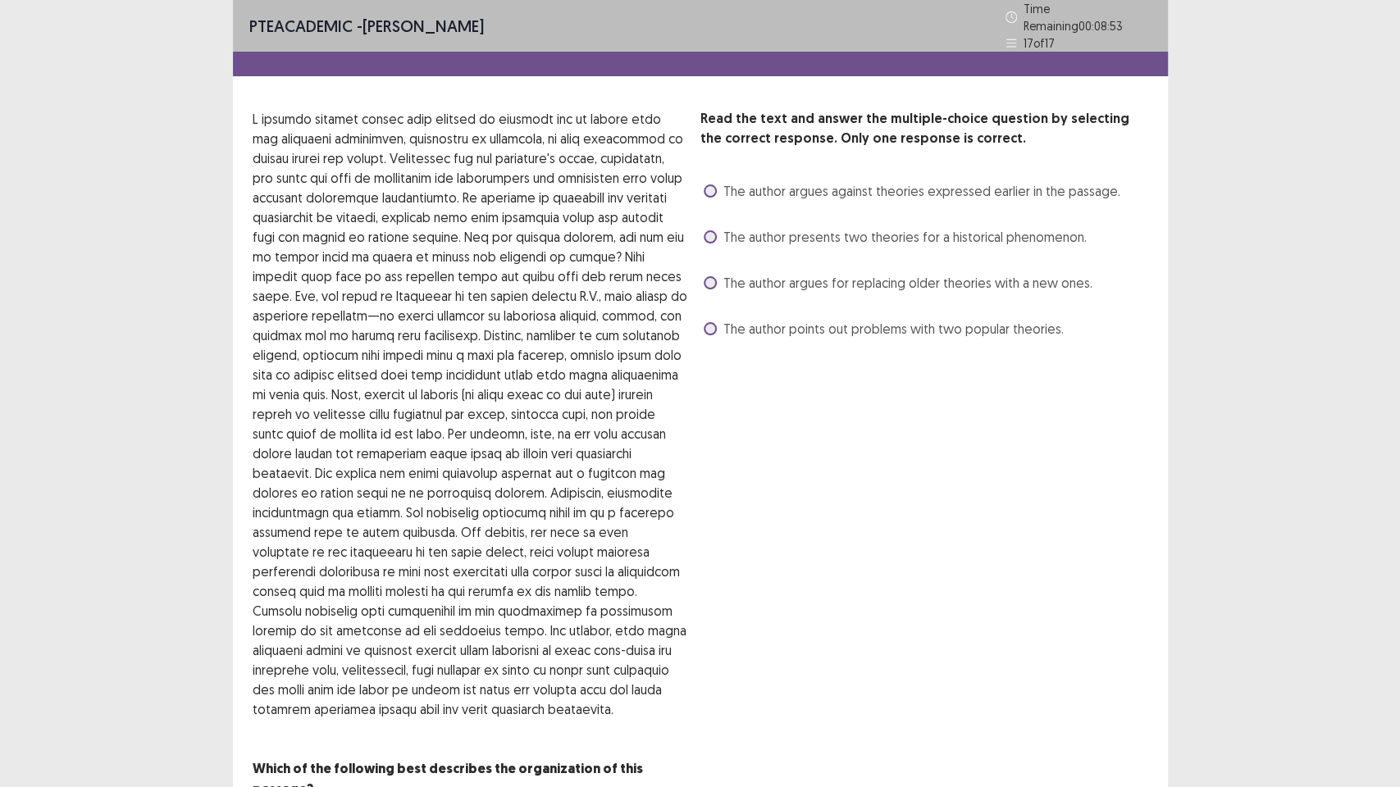
click at [714, 184] on span at bounding box center [710, 190] width 13 height 13
click at [736, 284] on span "The author argues for replacing older theories with a new ones." at bounding box center [907, 283] width 369 height 20
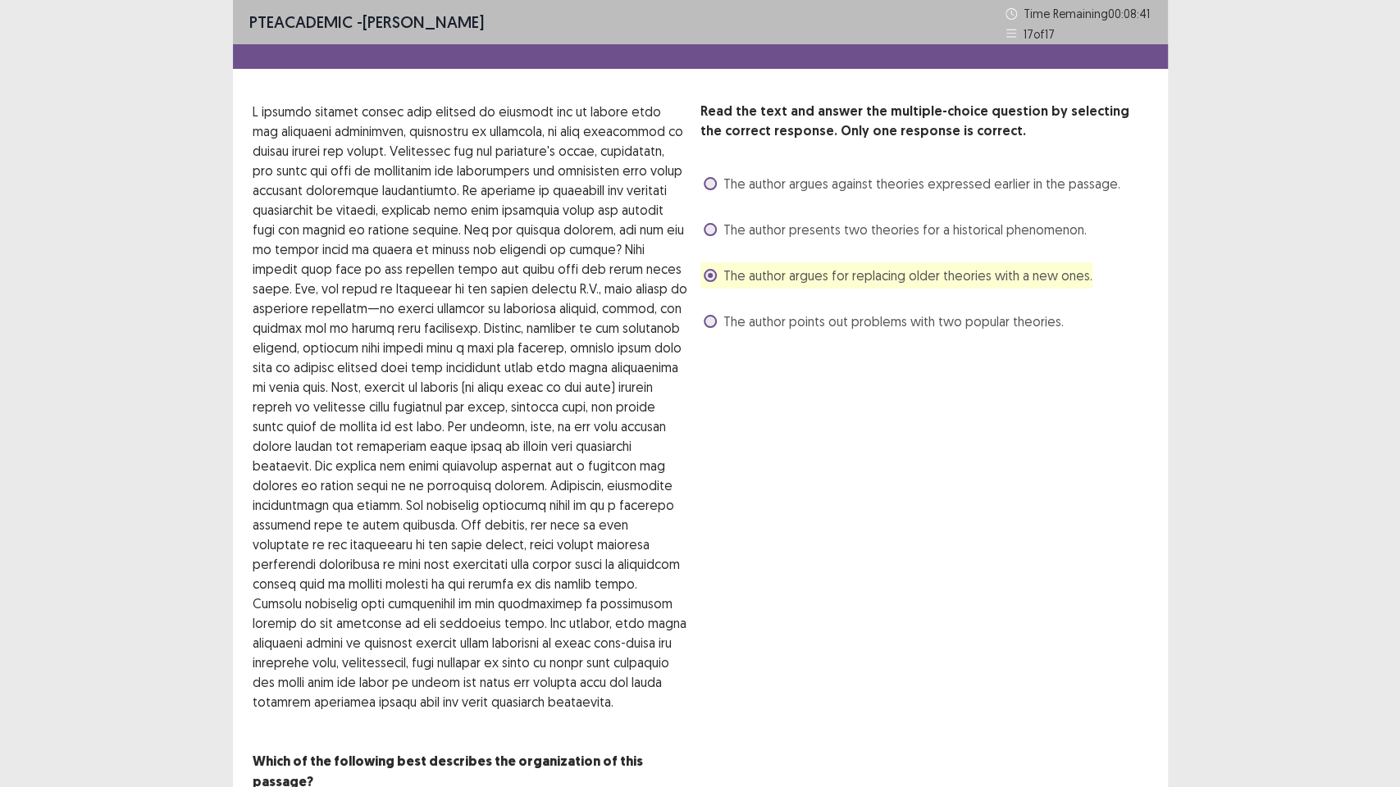
drag, startPoint x: 1146, startPoint y: 475, endPoint x: 1092, endPoint y: 658, distance: 190.5
click at [1092, 658] on div "Read the text and answer the multiple-choice question by selecting the correct …" at bounding box center [924, 447] width 448 height 690
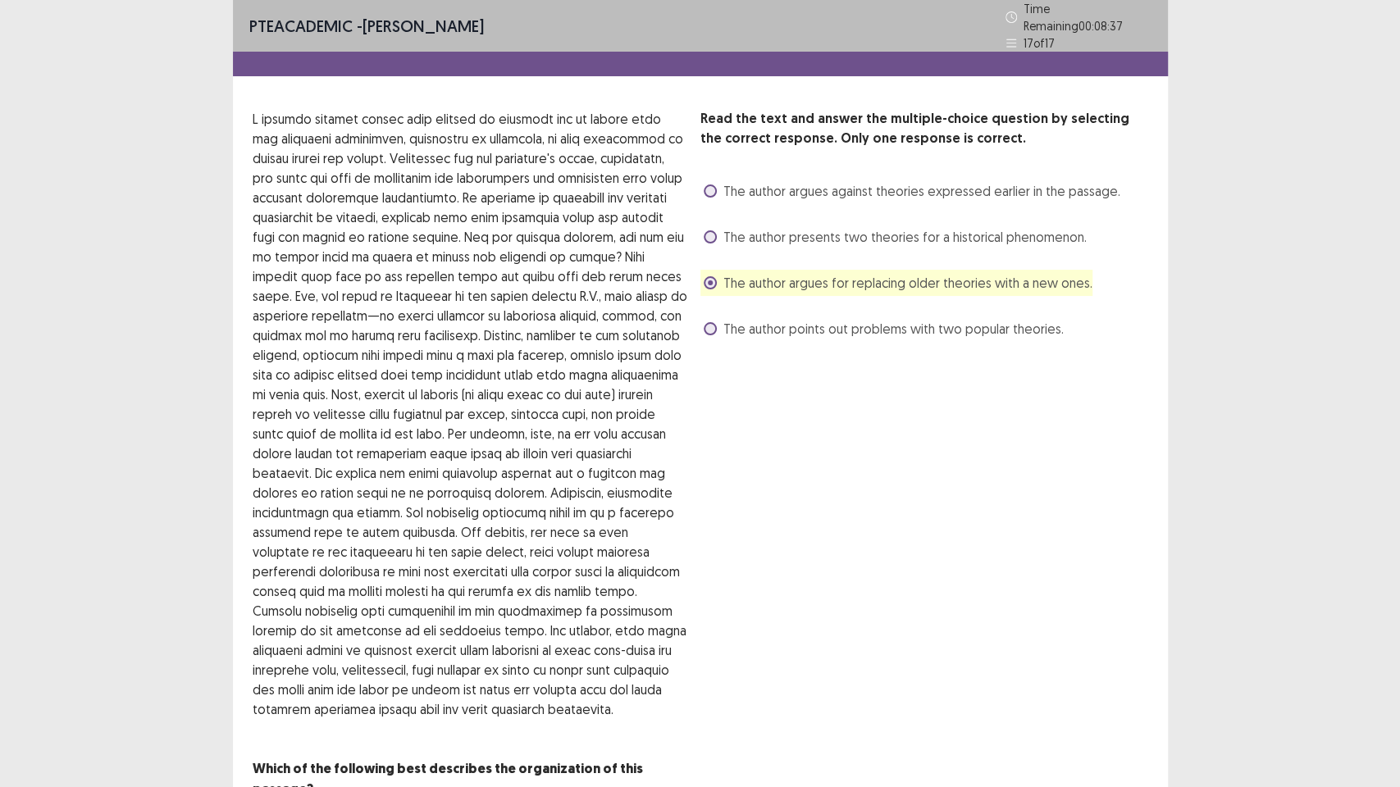
click at [1369, 72] on div "PTE academic - [PERSON_NAME] Time Remaining 00 : 08 : 37 17 of 17 Read the text…" at bounding box center [700, 436] width 1400 height 872
drag, startPoint x: 1360, startPoint y: 153, endPoint x: 1124, endPoint y: 468, distance: 393.1
click at [1124, 468] on div "PTE academic - [PERSON_NAME] Time Remaining 00 : 08 : 36 17 of 17 Read the text…" at bounding box center [700, 436] width 1400 height 872
click at [854, 672] on div "Read the text and answer the multiple-choice question by selecting the correct …" at bounding box center [924, 454] width 448 height 690
drag, startPoint x: 854, startPoint y: 704, endPoint x: 853, endPoint y: 736, distance: 31.2
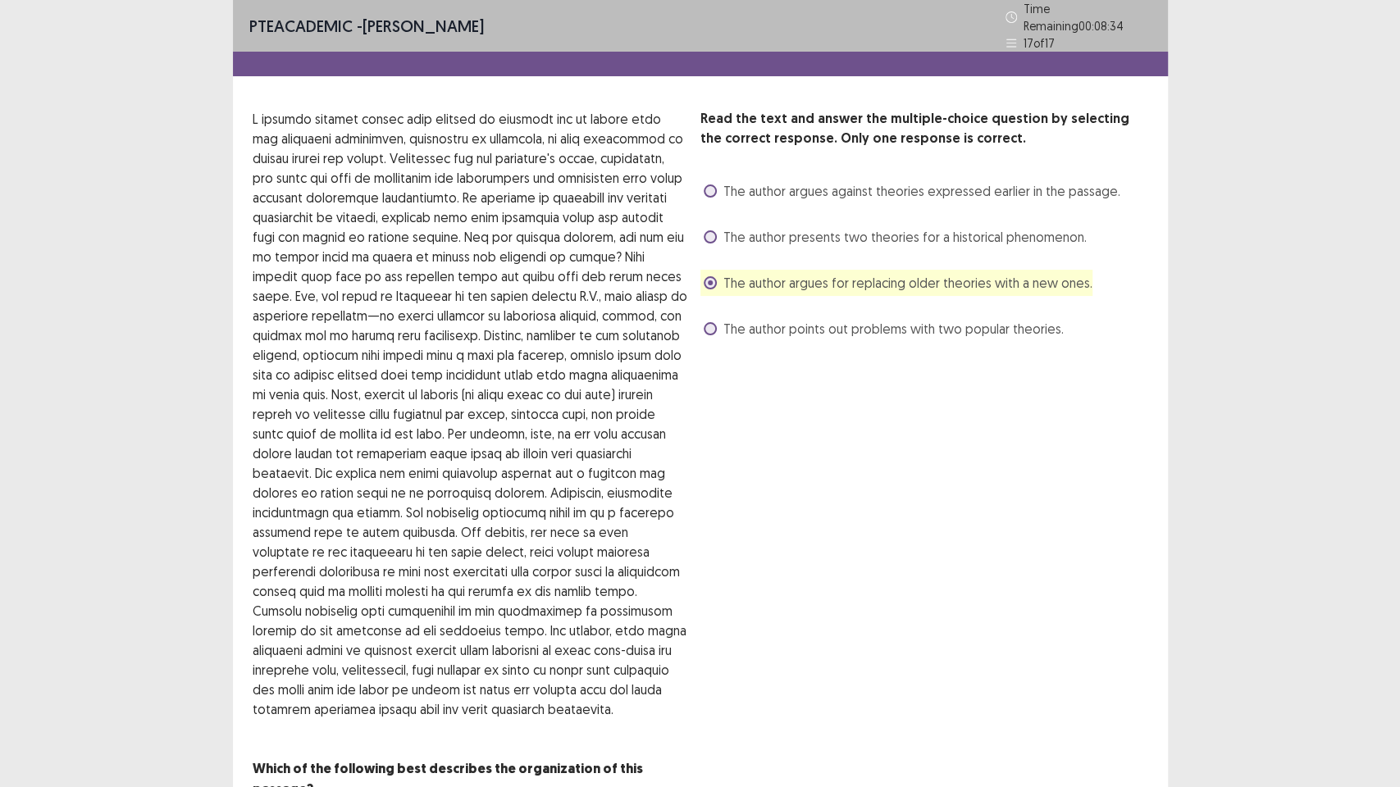
click at [853, 672] on div "Read the text and answer the multiple-choice question by selecting the correct …" at bounding box center [924, 454] width 448 height 690
click at [526, 558] on p at bounding box center [470, 414] width 435 height 610
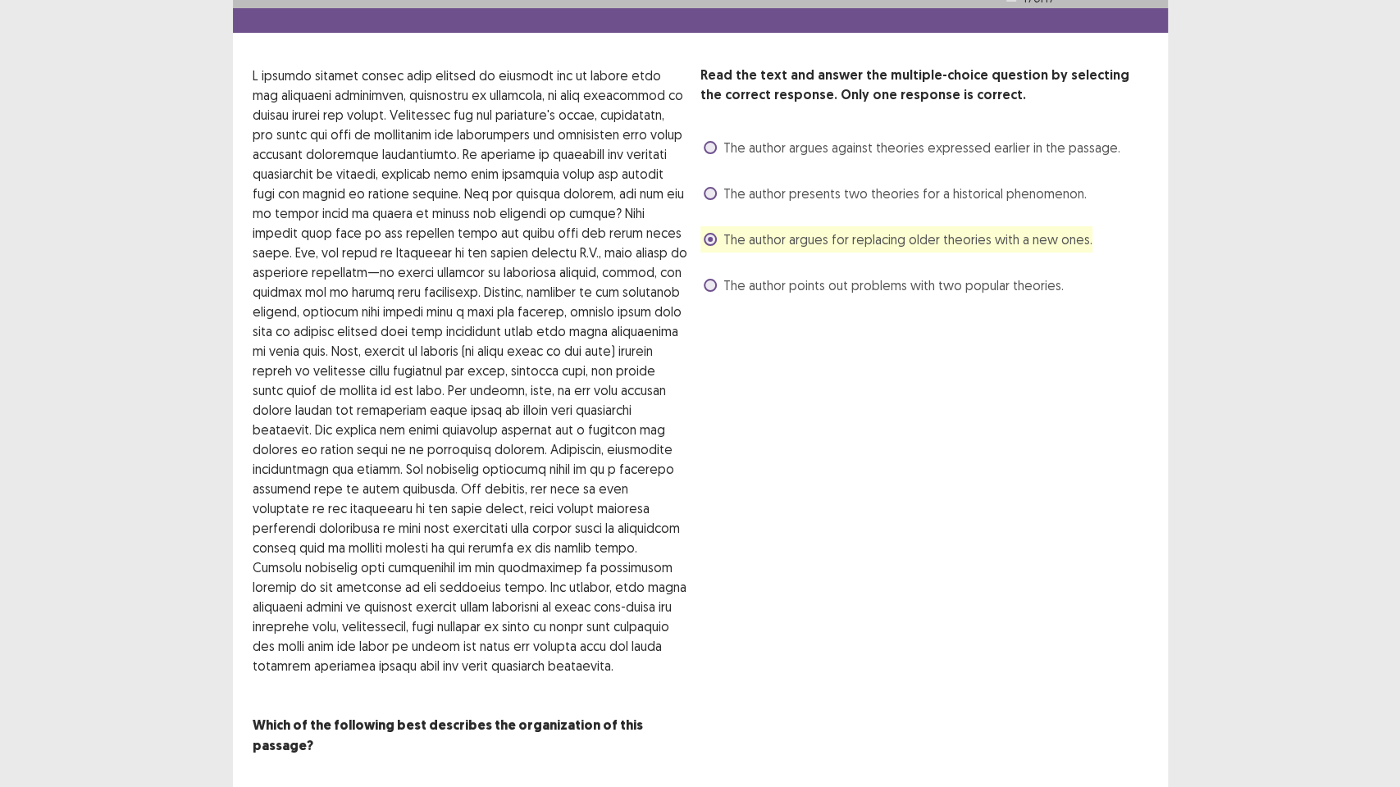
scroll to position [37, 0]
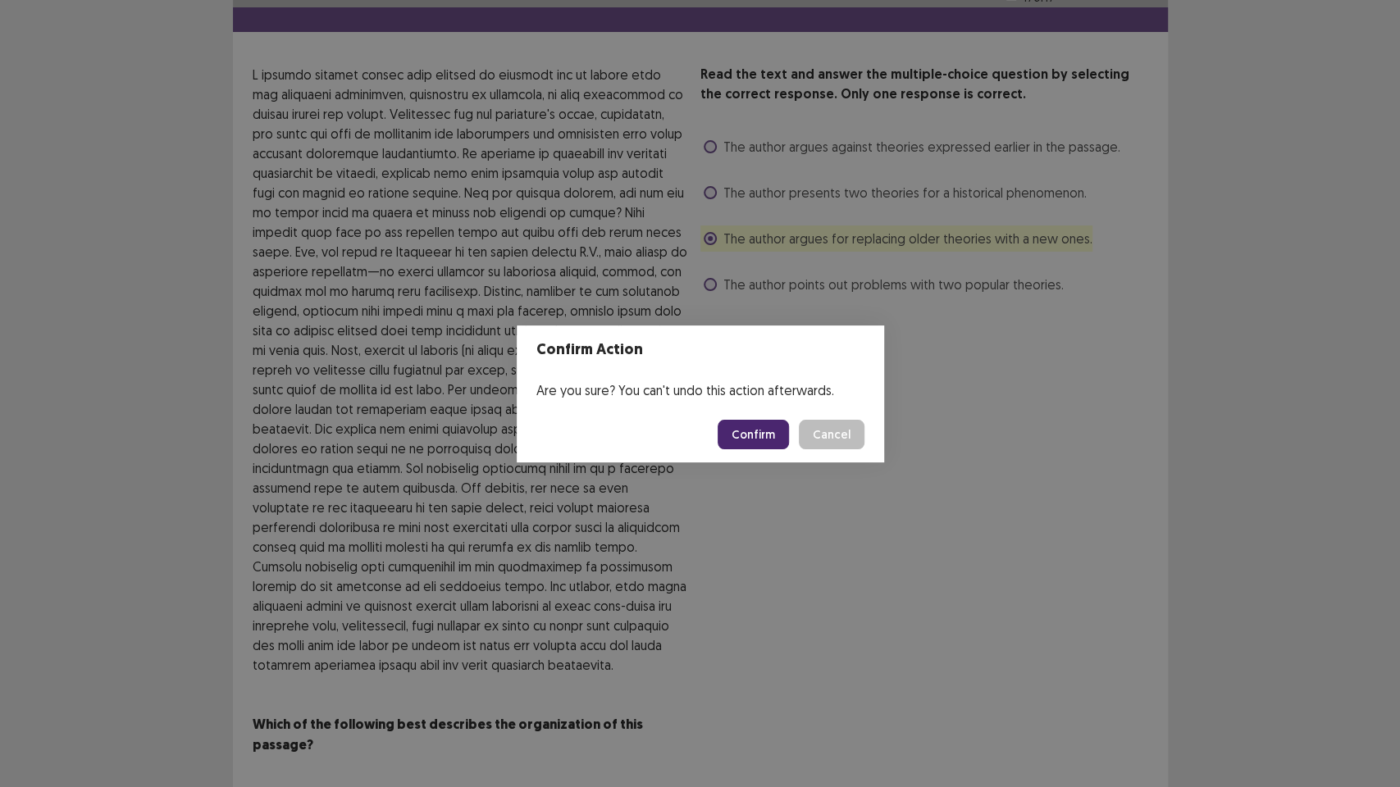
click at [777, 418] on footer "Confirm Cancel" at bounding box center [700, 435] width 367 height 56
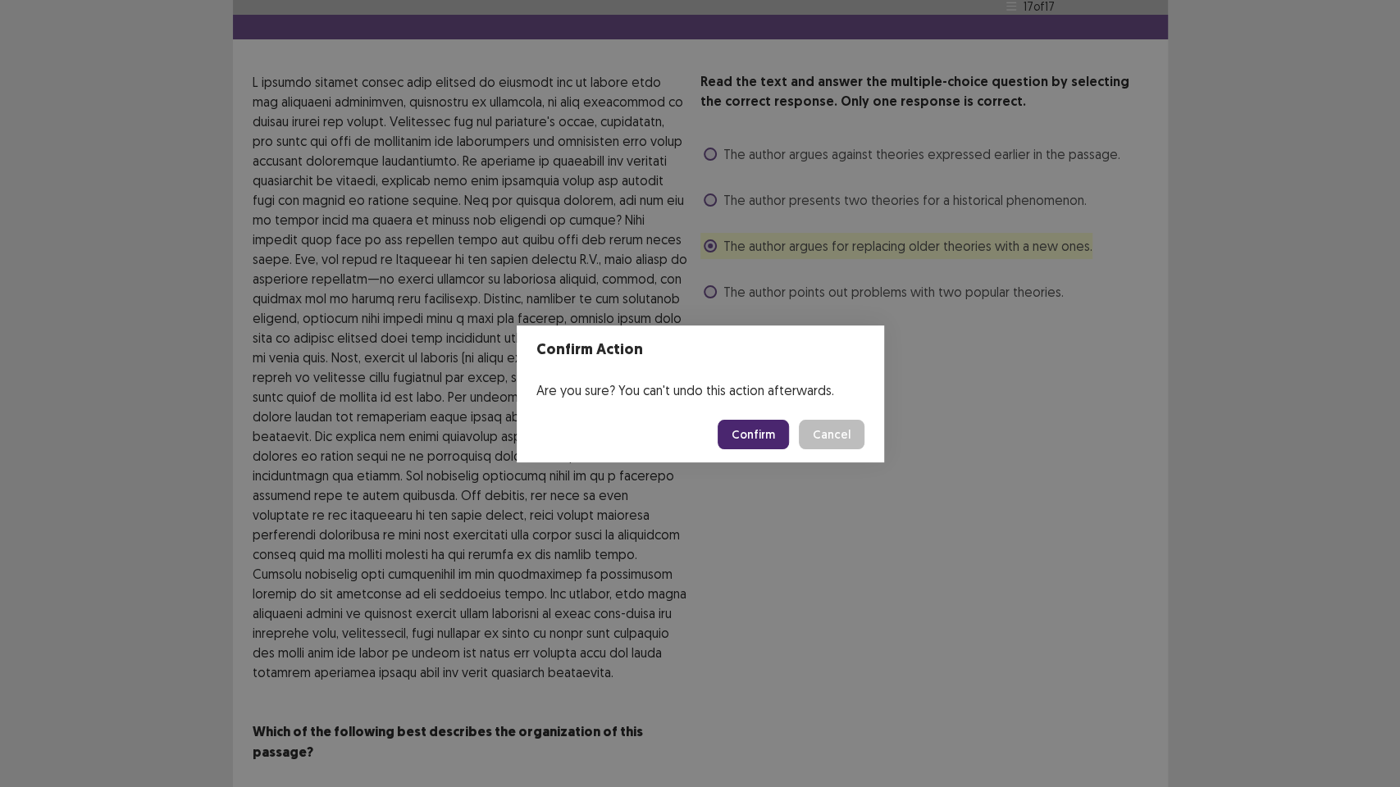
click at [740, 430] on button "Confirm" at bounding box center [752, 435] width 71 height 30
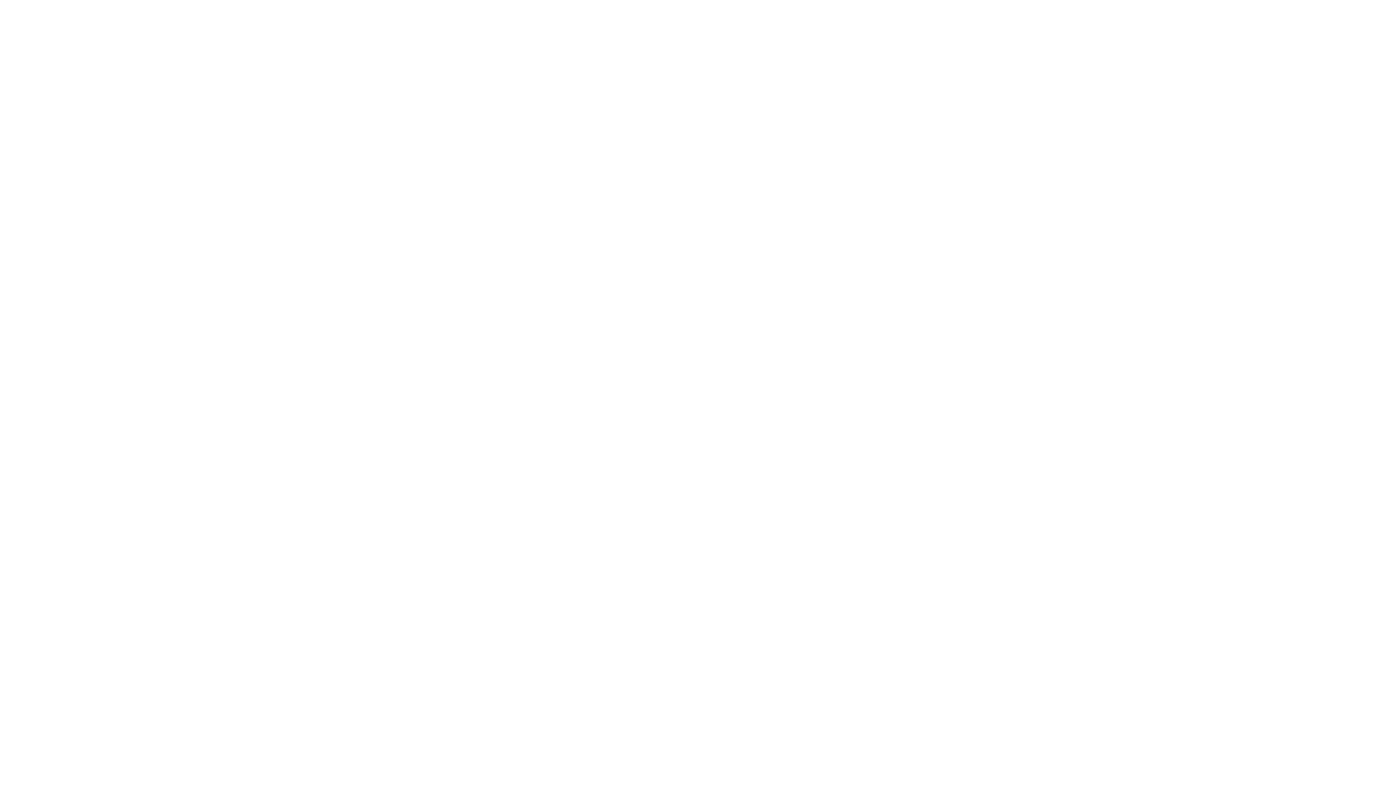
scroll to position [0, 0]
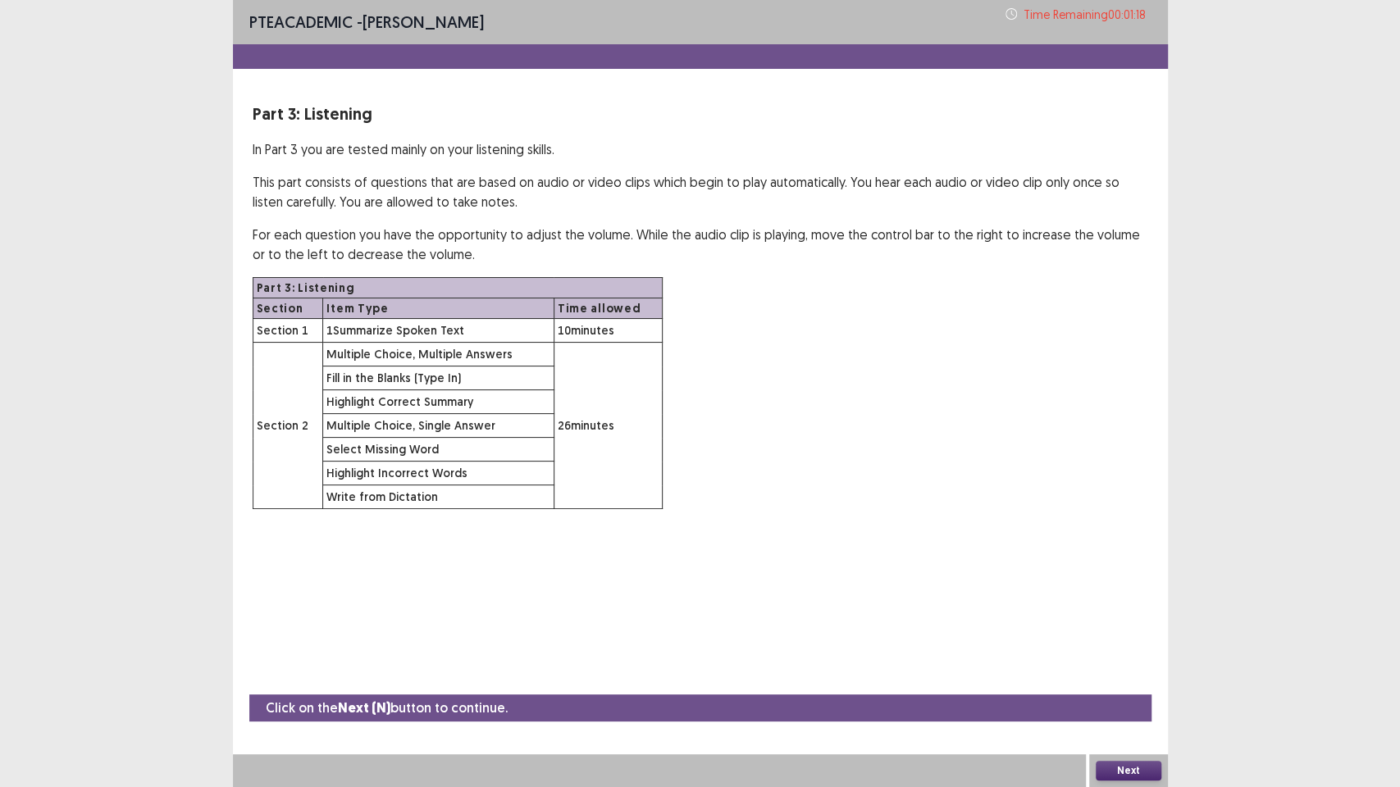
click at [1133, 672] on button "Next" at bounding box center [1129, 771] width 66 height 20
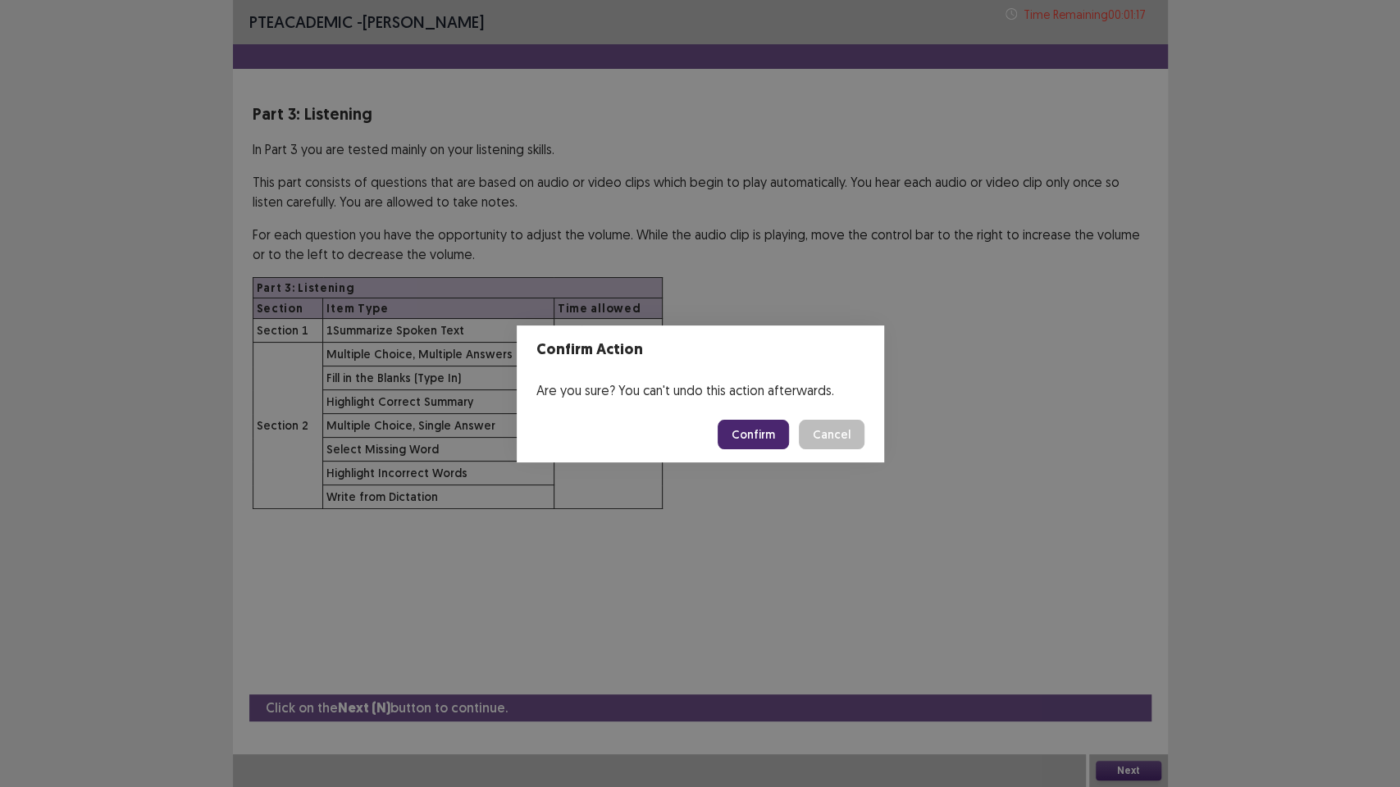
click at [765, 420] on button "Confirm" at bounding box center [752, 435] width 71 height 30
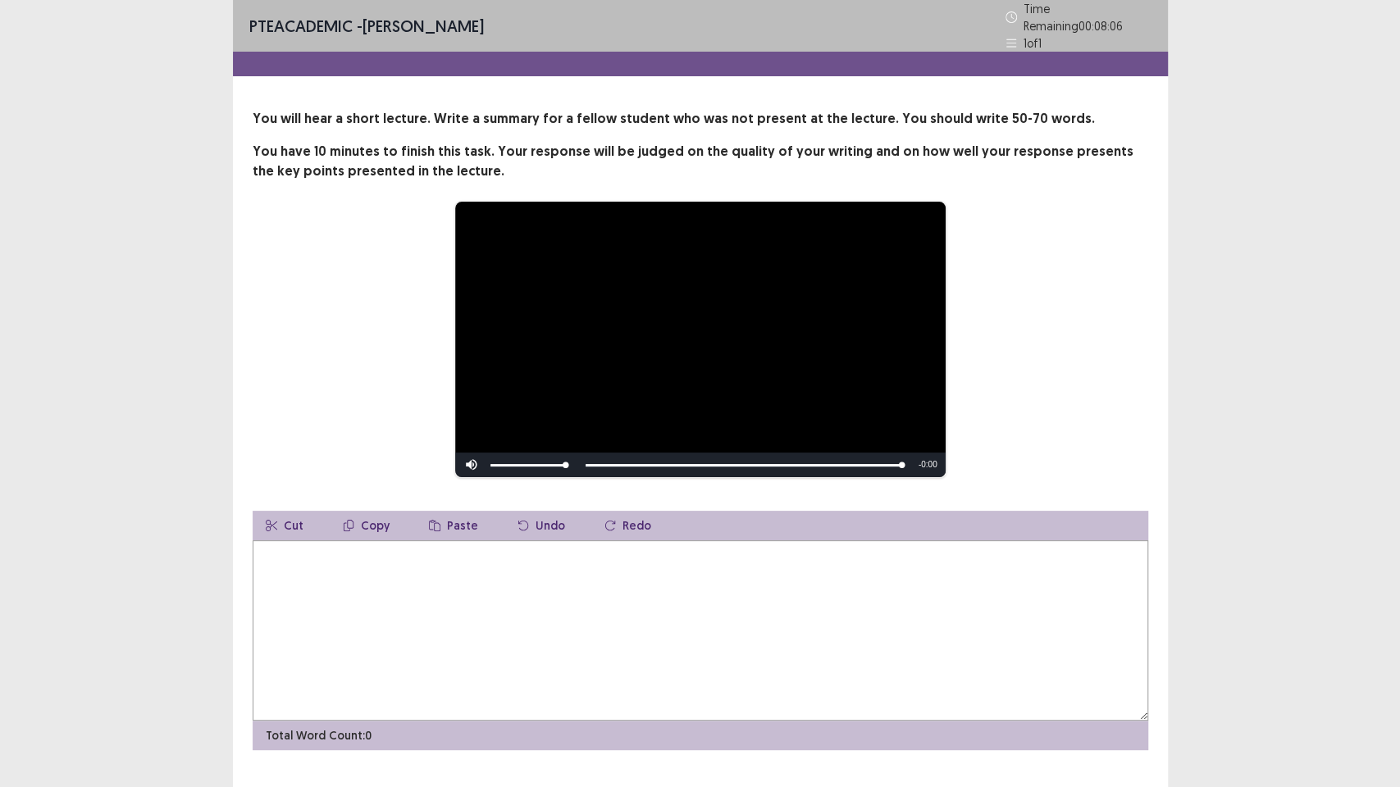
drag, startPoint x: 431, startPoint y: 542, endPoint x: 446, endPoint y: 538, distance: 15.3
click at [446, 540] on textarea at bounding box center [700, 630] width 895 height 180
click at [269, 550] on textarea "**********" at bounding box center [700, 630] width 895 height 180
click at [330, 548] on textarea "**********" at bounding box center [700, 630] width 895 height 180
click at [503, 545] on textarea "**********" at bounding box center [700, 630] width 895 height 180
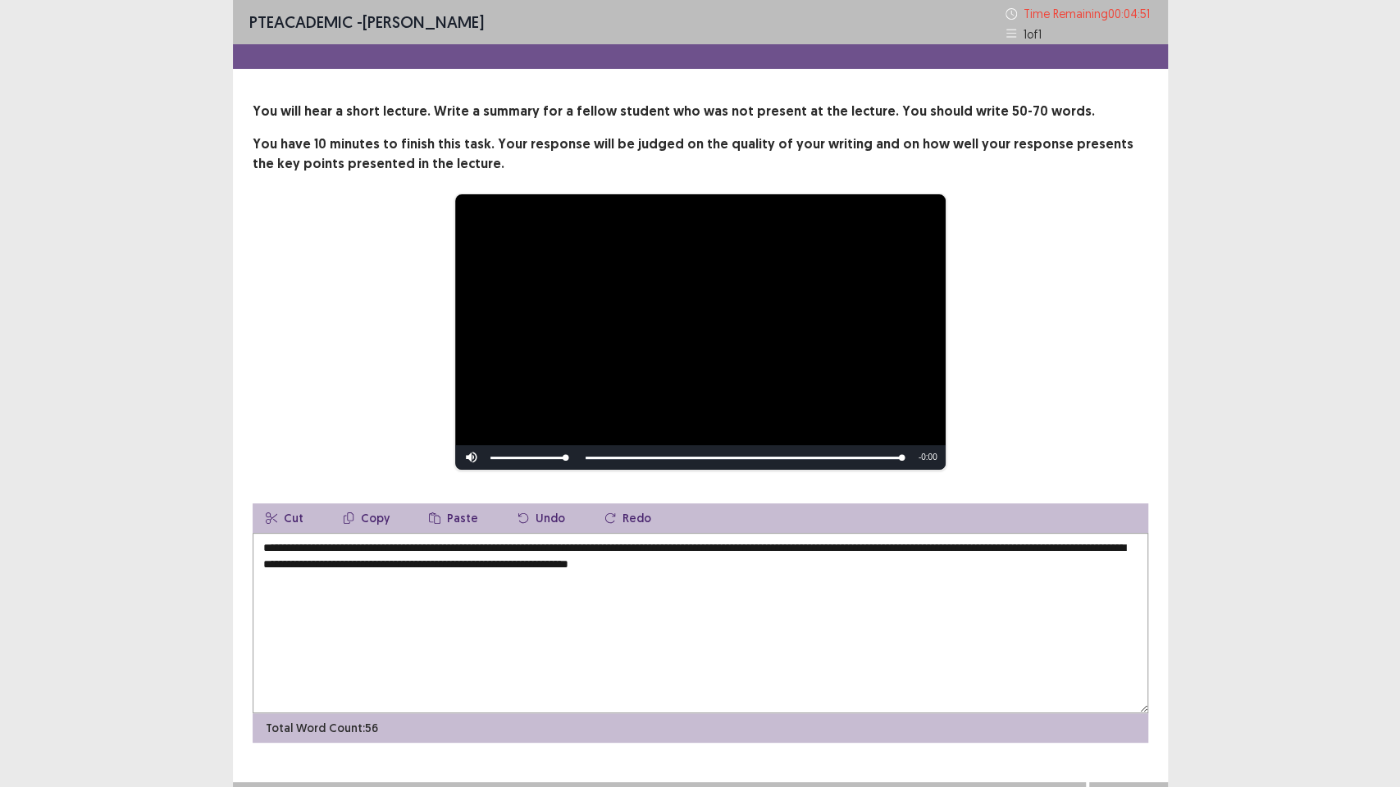
click at [580, 548] on textarea "**********" at bounding box center [700, 623] width 895 height 180
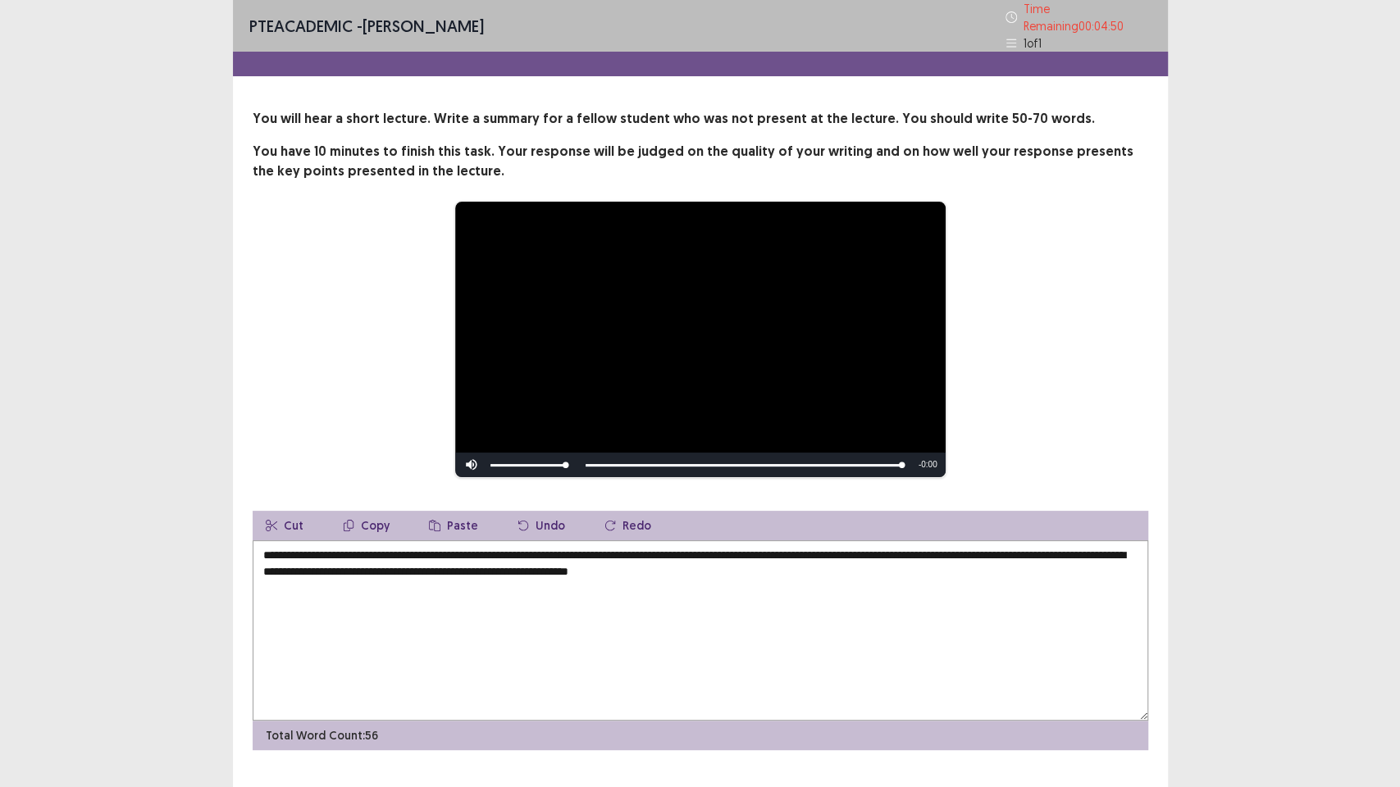
click at [580, 548] on textarea "**********" at bounding box center [700, 630] width 895 height 180
click at [590, 547] on textarea "**********" at bounding box center [700, 630] width 895 height 180
click at [1122, 583] on textarea "**********" at bounding box center [700, 630] width 895 height 180
type textarea "**********"
click at [1060, 672] on div "Total Word Count: 56" at bounding box center [700, 736] width 895 height 30
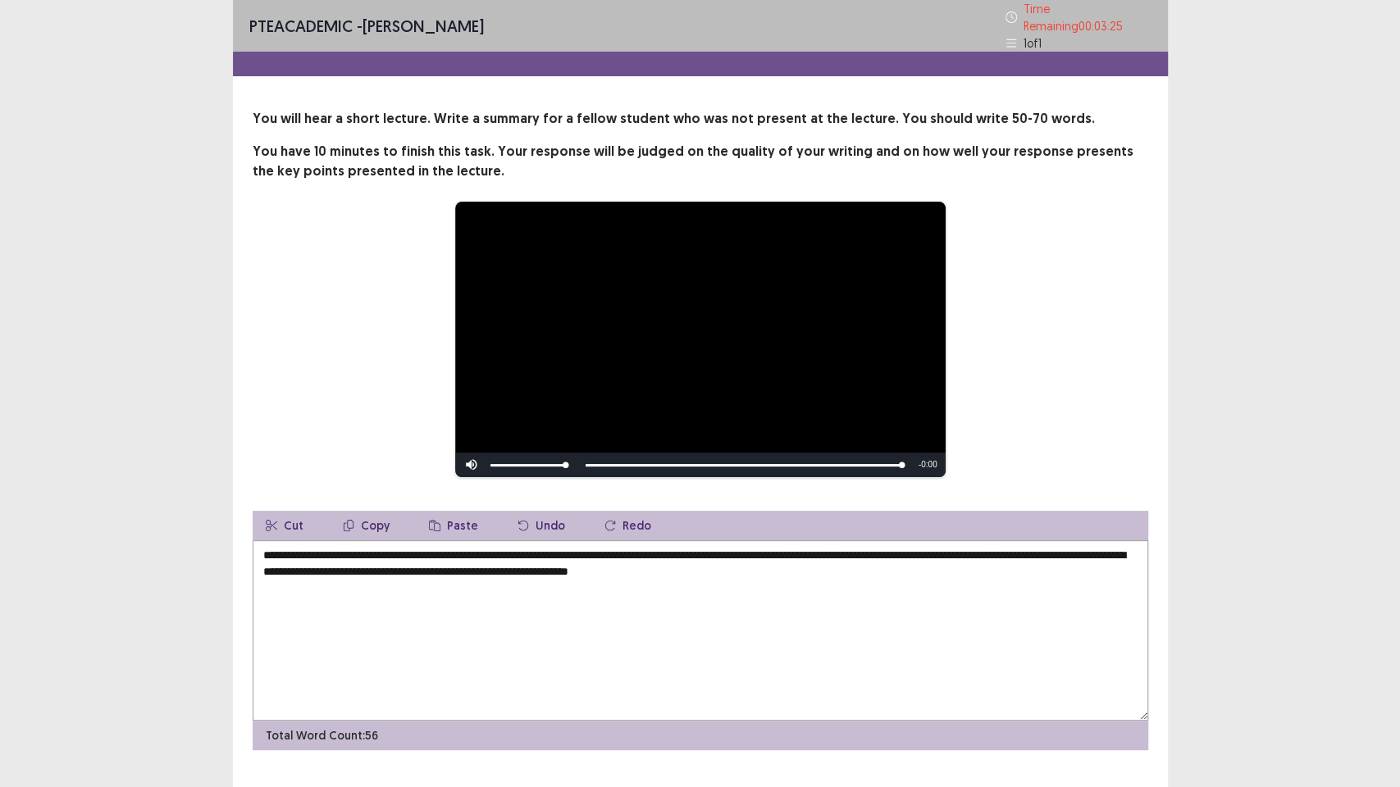
scroll to position [28, 0]
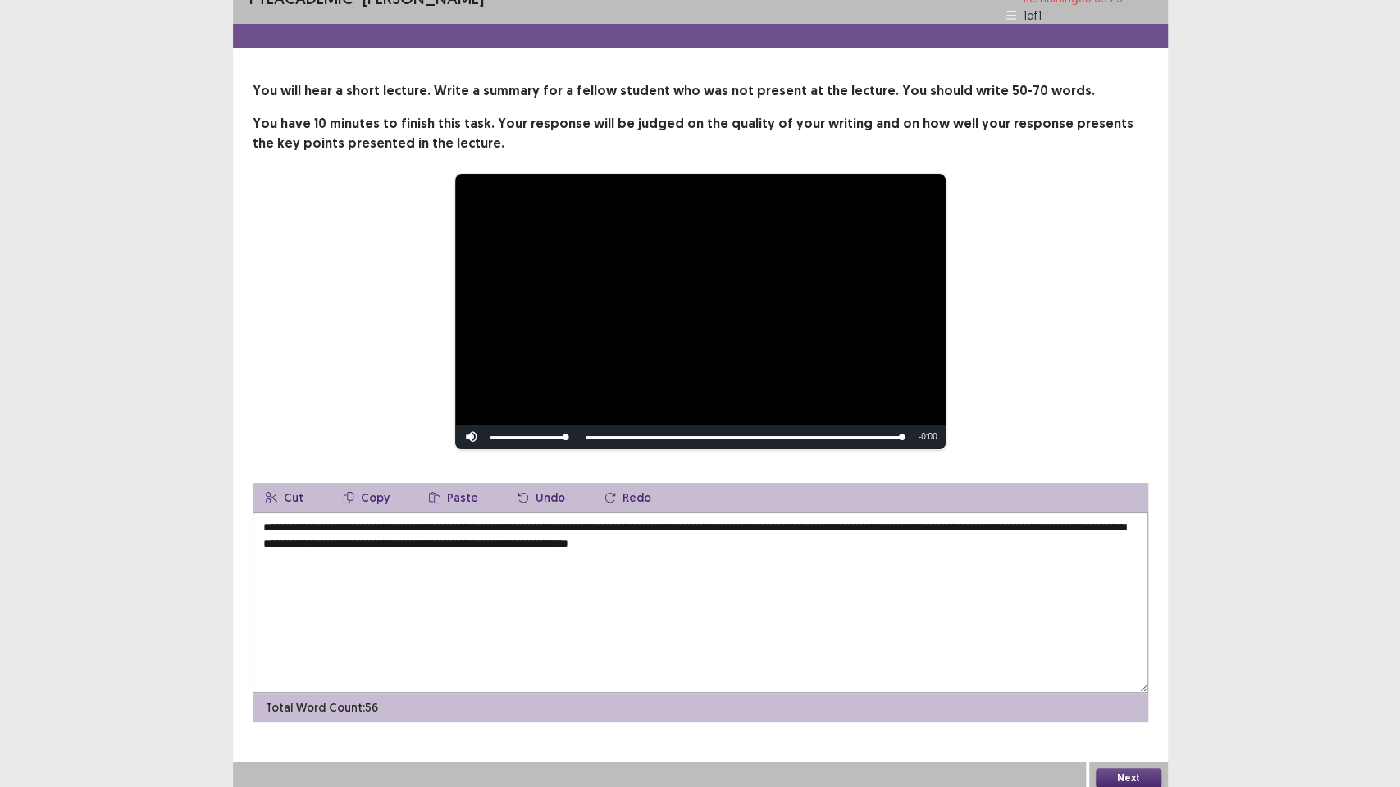
click at [1111, 672] on button "Next" at bounding box center [1129, 778] width 66 height 20
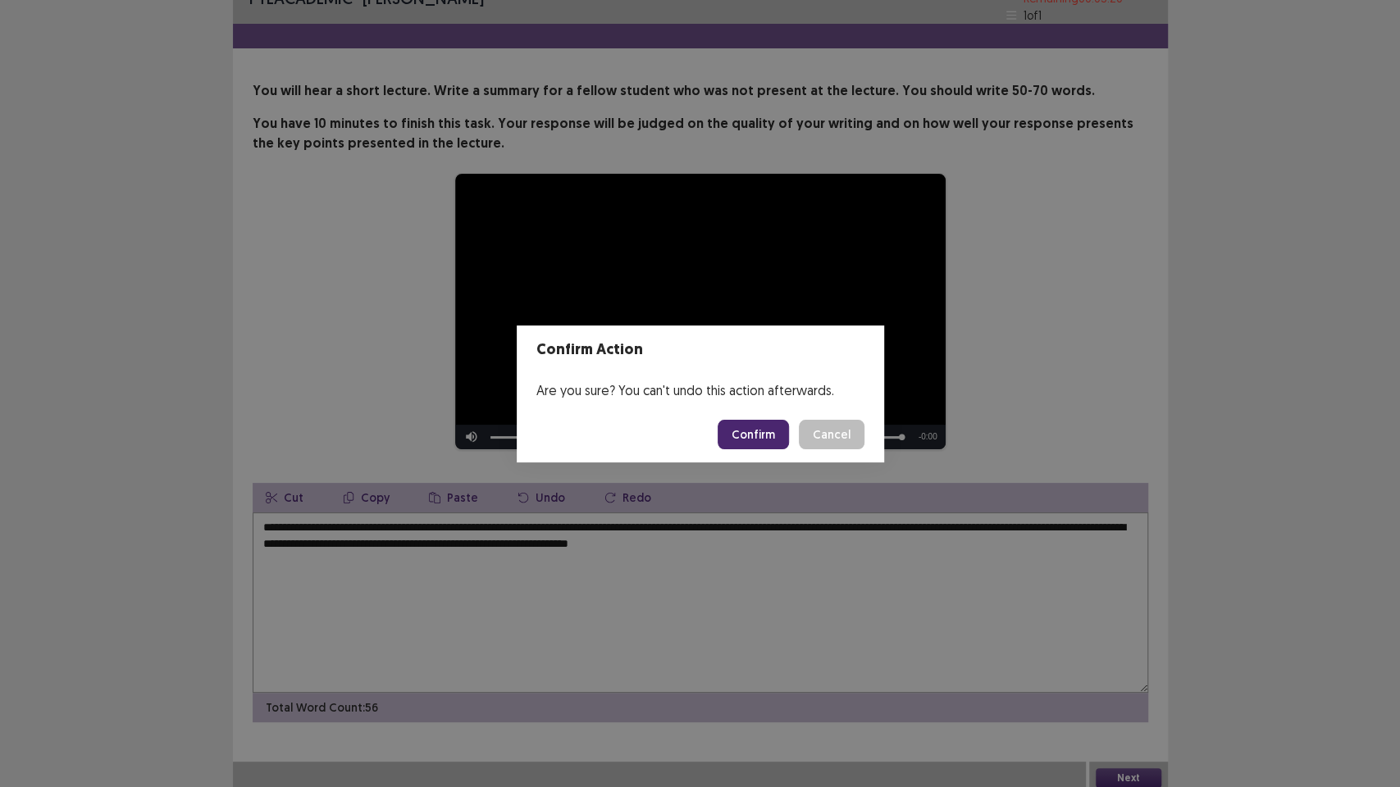
click at [748, 424] on button "Confirm" at bounding box center [752, 435] width 71 height 30
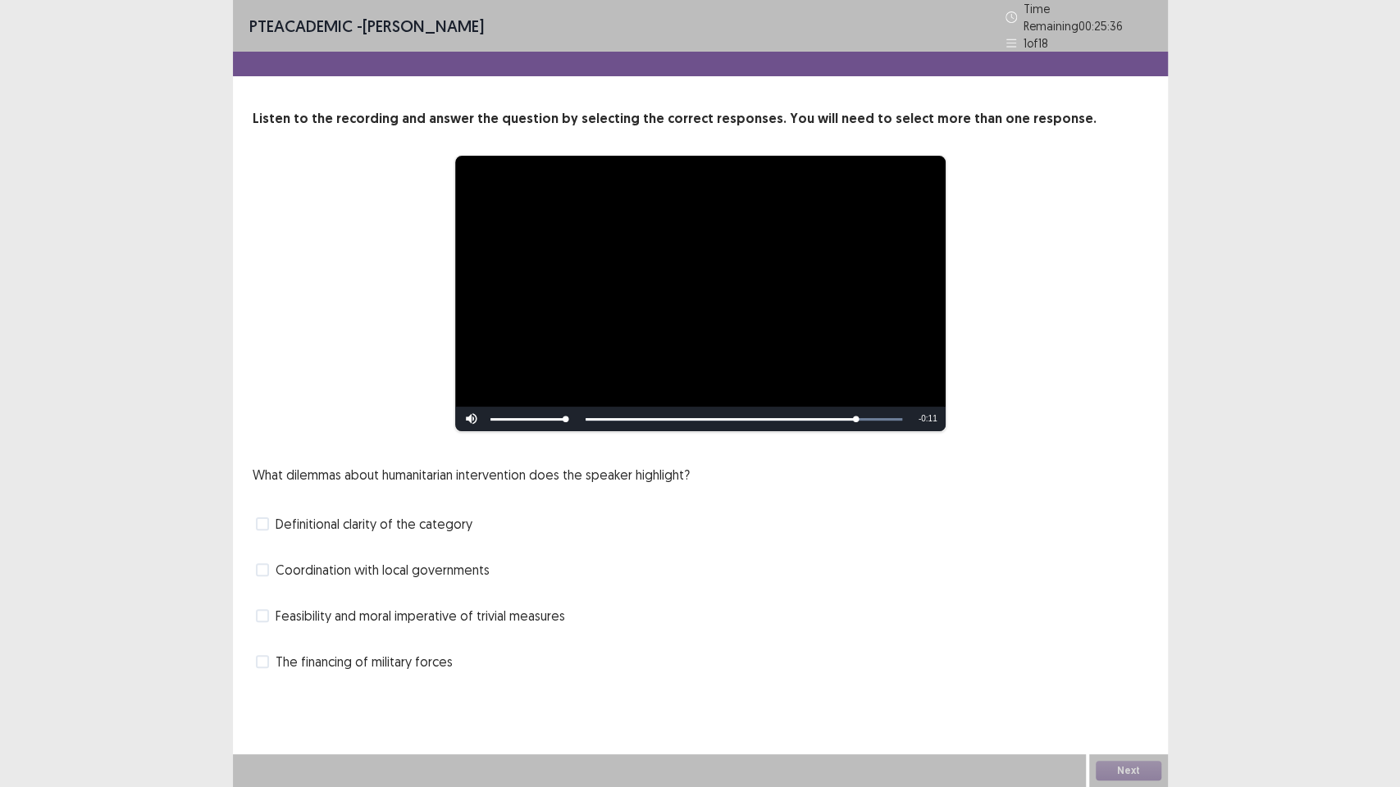
click at [358, 529] on div "Definitional clarity of the category" at bounding box center [700, 524] width 895 height 26
click at [262, 519] on span at bounding box center [262, 523] width 13 height 13
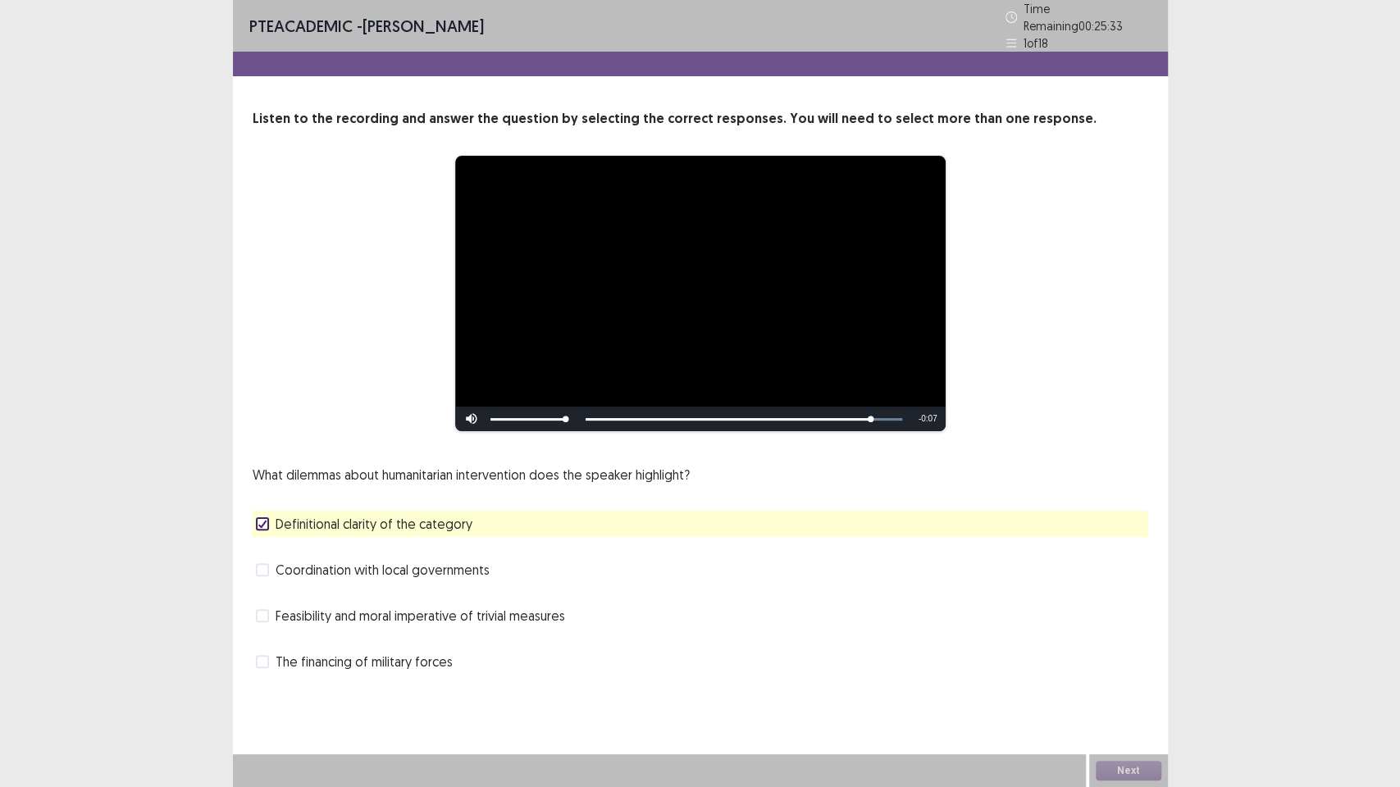
click at [266, 563] on span at bounding box center [262, 569] width 13 height 13
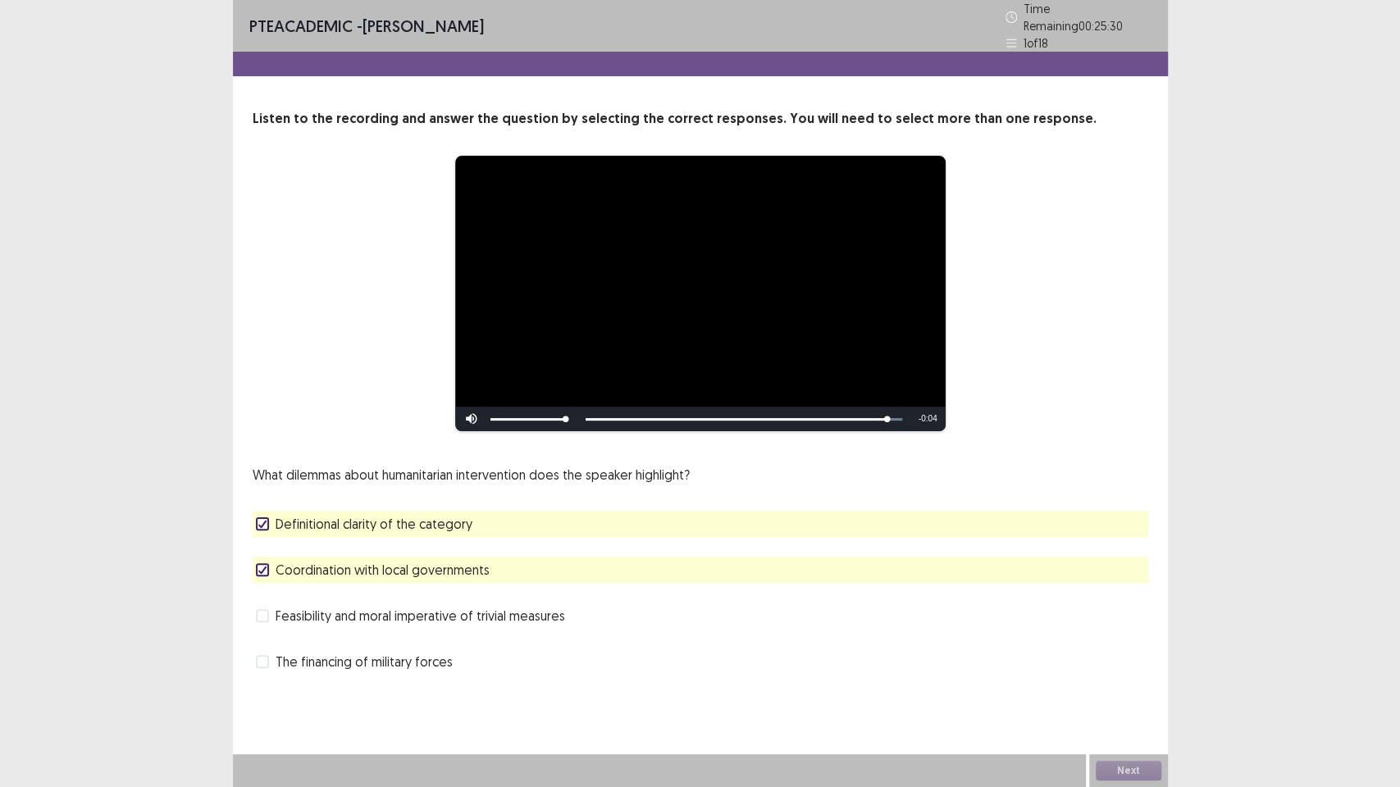
click at [266, 566] on icon at bounding box center [262, 570] width 10 height 8
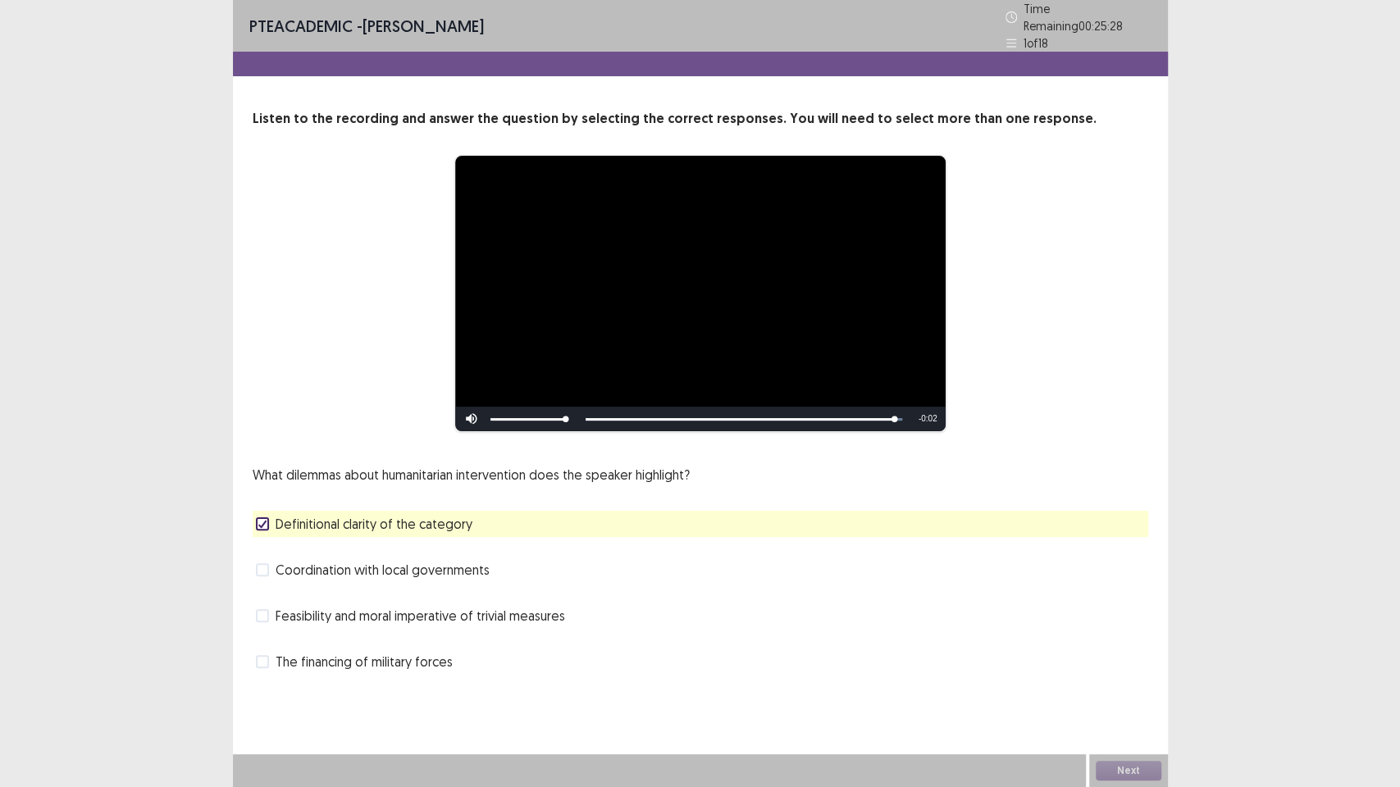
click at [289, 606] on span "Feasibility and moral imperative of trivial measures" at bounding box center [420, 616] width 289 height 20
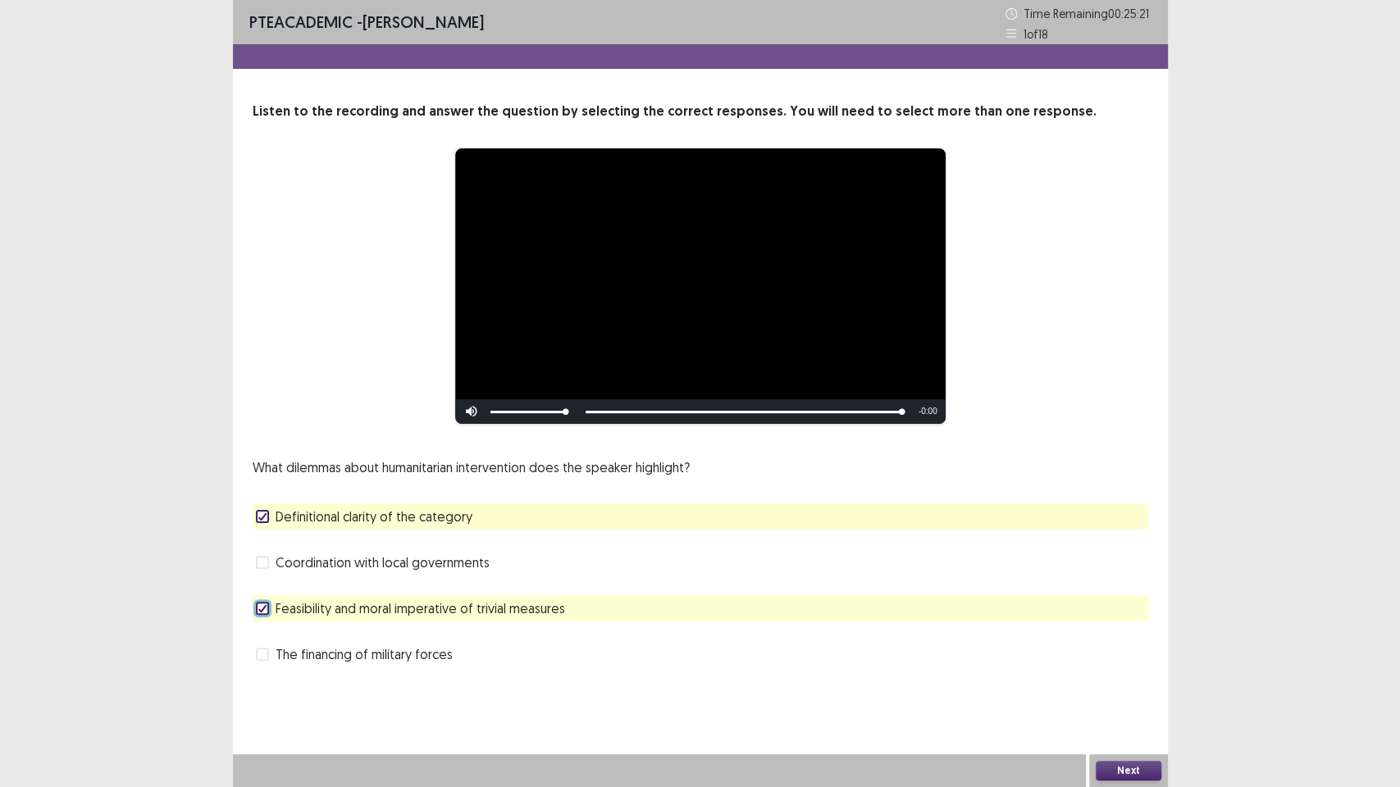
click at [1123, 672] on button "Next" at bounding box center [1129, 771] width 66 height 20
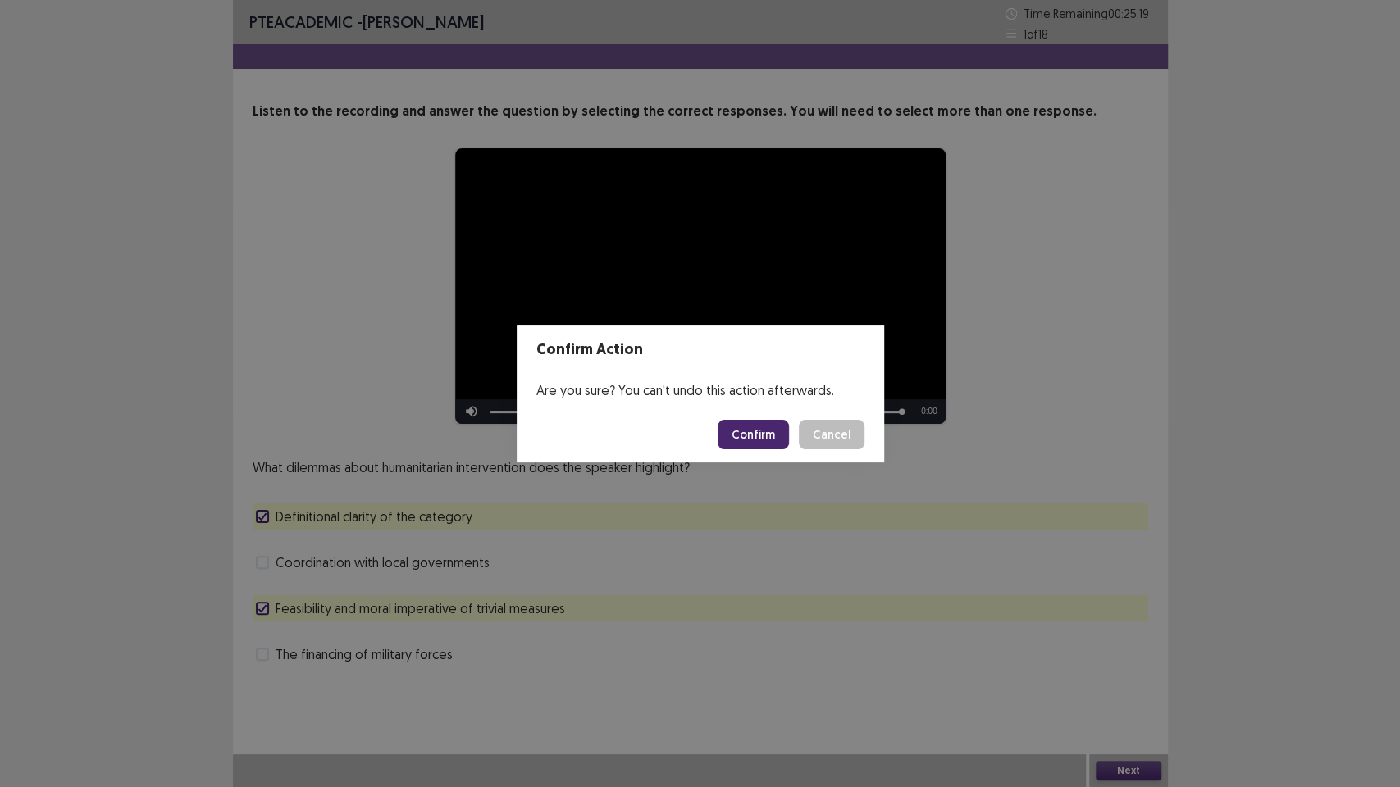
click at [760, 449] on footer "Confirm Cancel" at bounding box center [700, 435] width 367 height 56
click at [756, 433] on button "Confirm" at bounding box center [752, 435] width 71 height 30
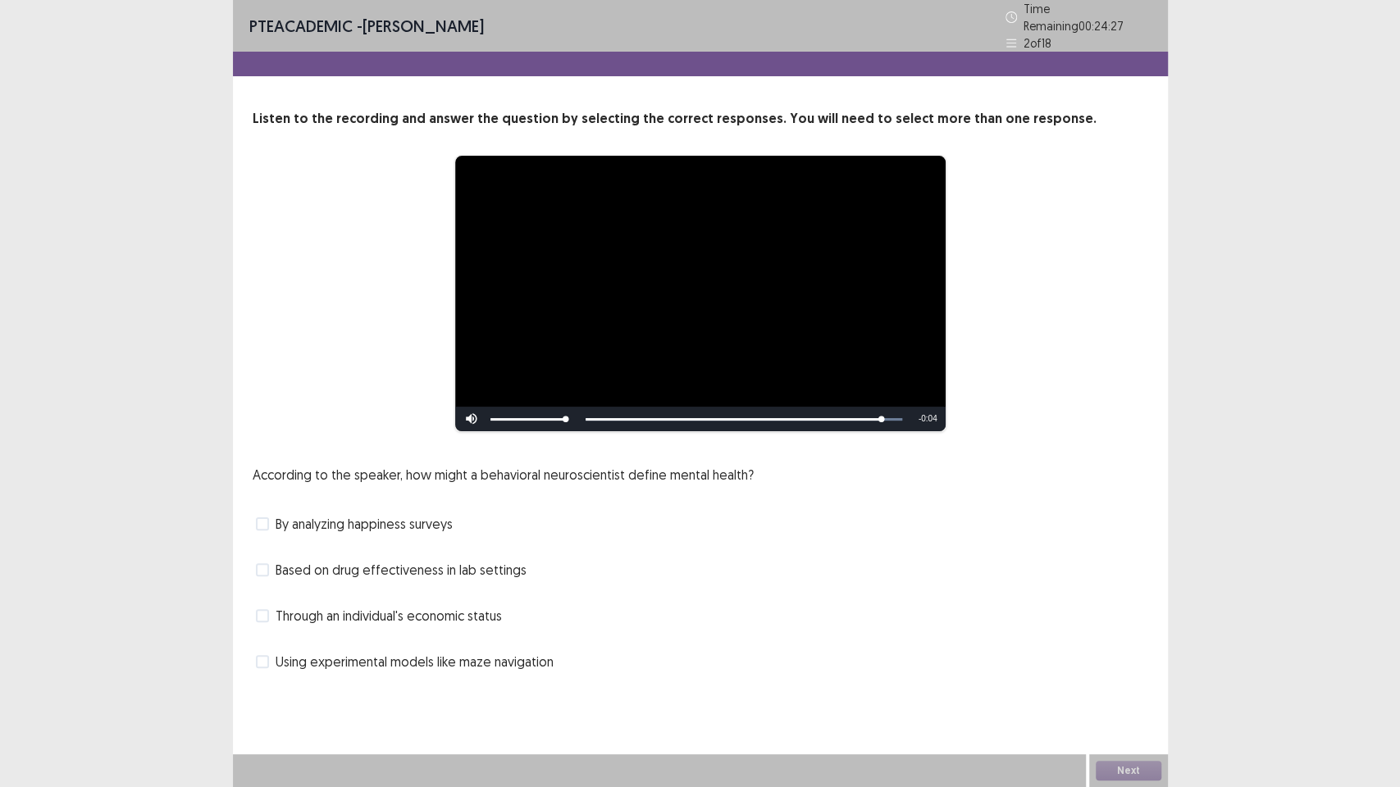
click at [294, 659] on span "Using experimental models like maze navigation" at bounding box center [415, 662] width 278 height 20
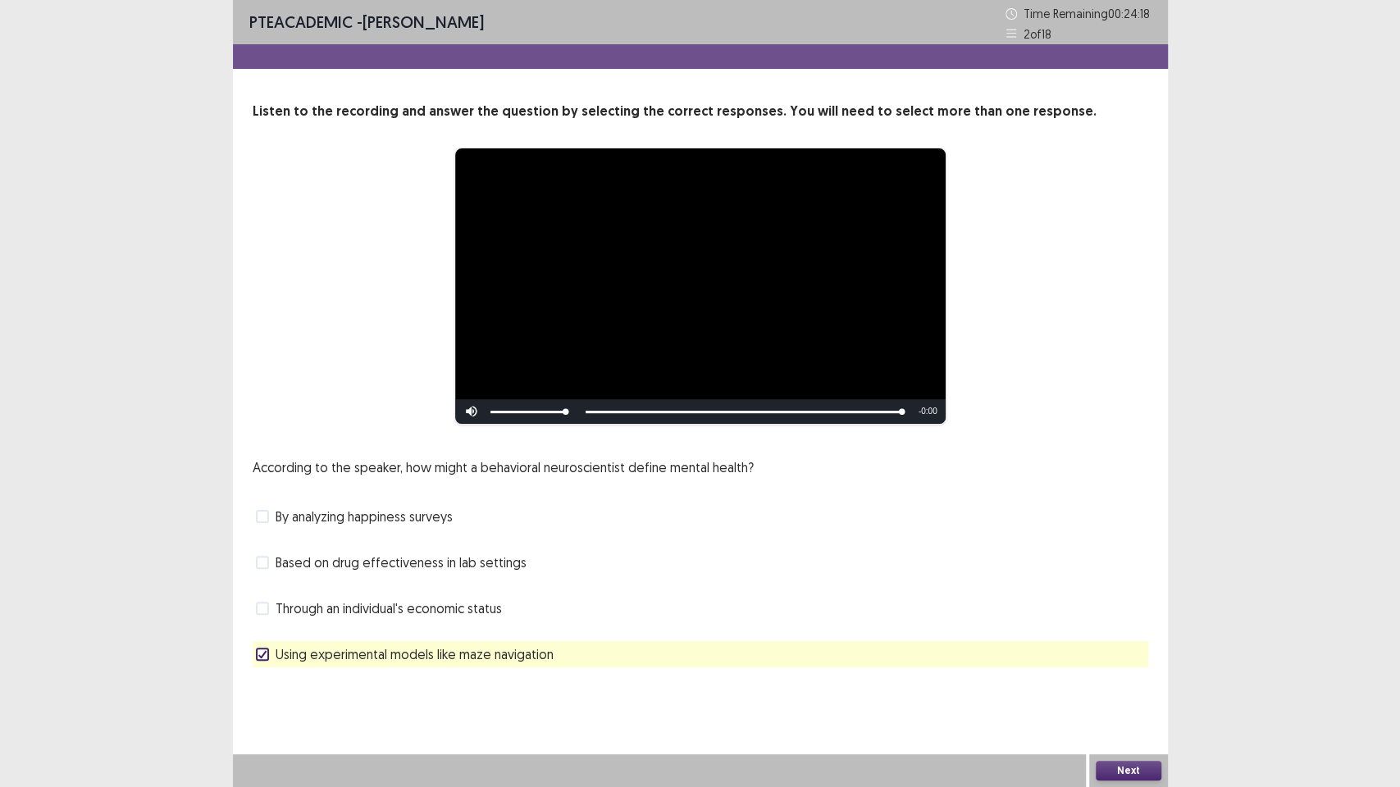
click at [1134, 672] on button "Next" at bounding box center [1129, 771] width 66 height 20
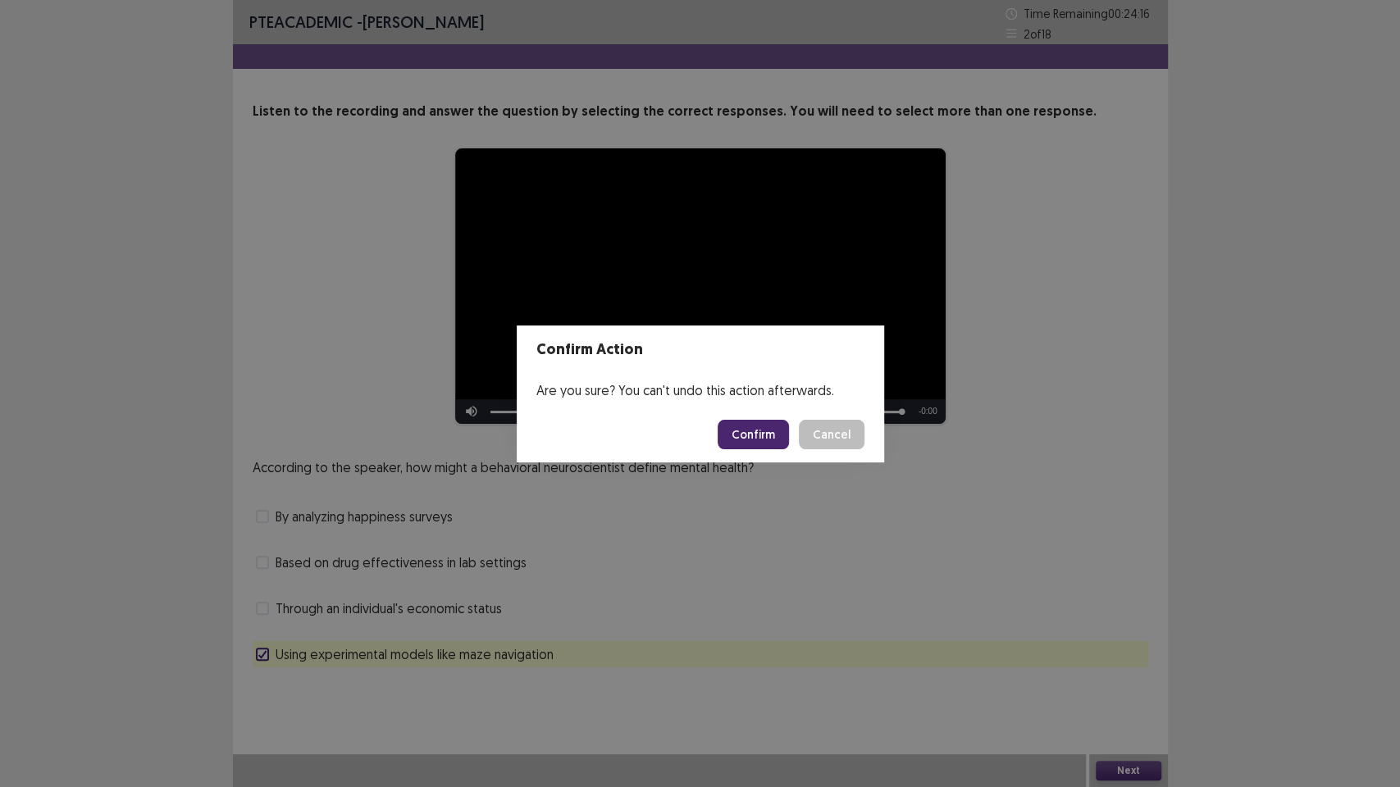
click at [765, 443] on button "Confirm" at bounding box center [752, 435] width 71 height 30
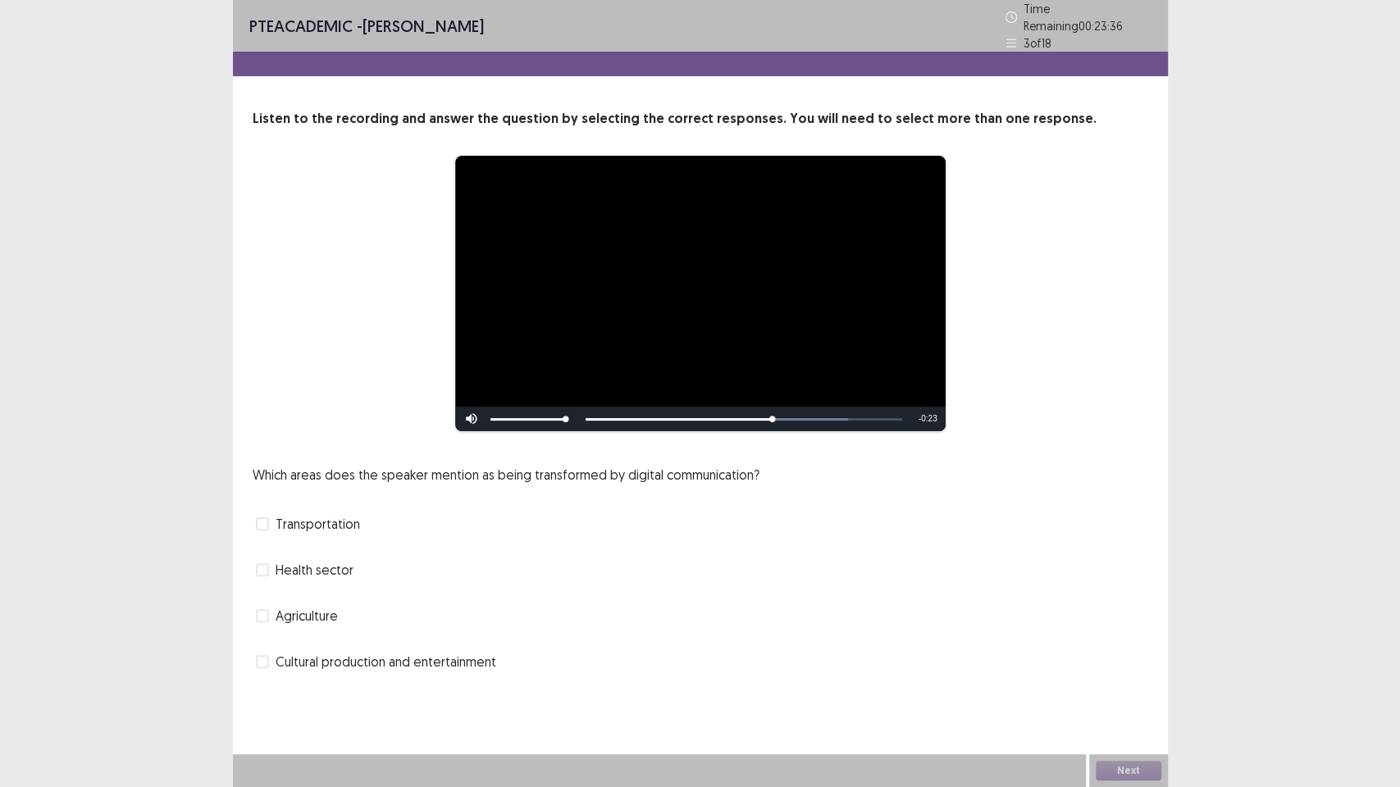
click at [326, 660] on span "Cultural production and entertainment" at bounding box center [386, 662] width 221 height 20
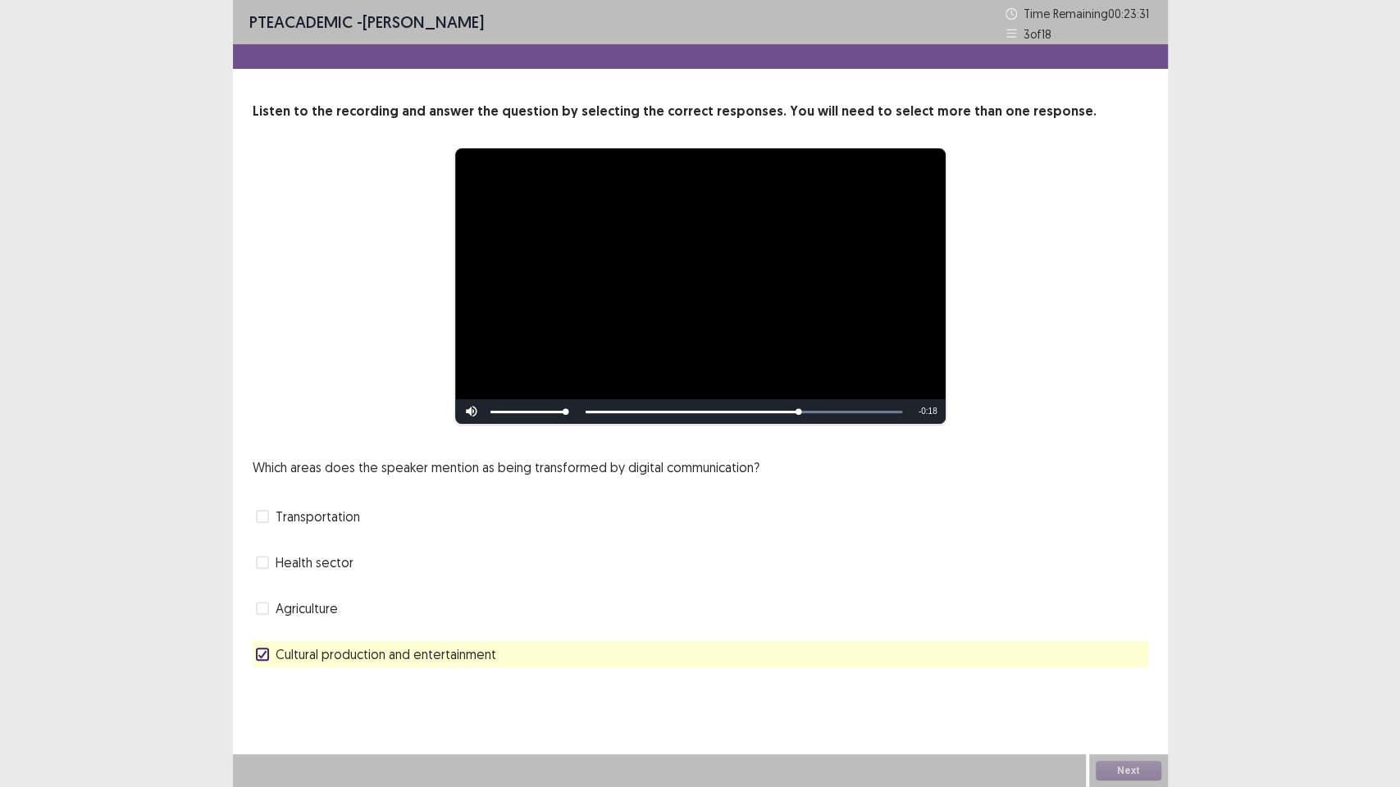
click at [317, 558] on span "Health sector" at bounding box center [315, 563] width 78 height 20
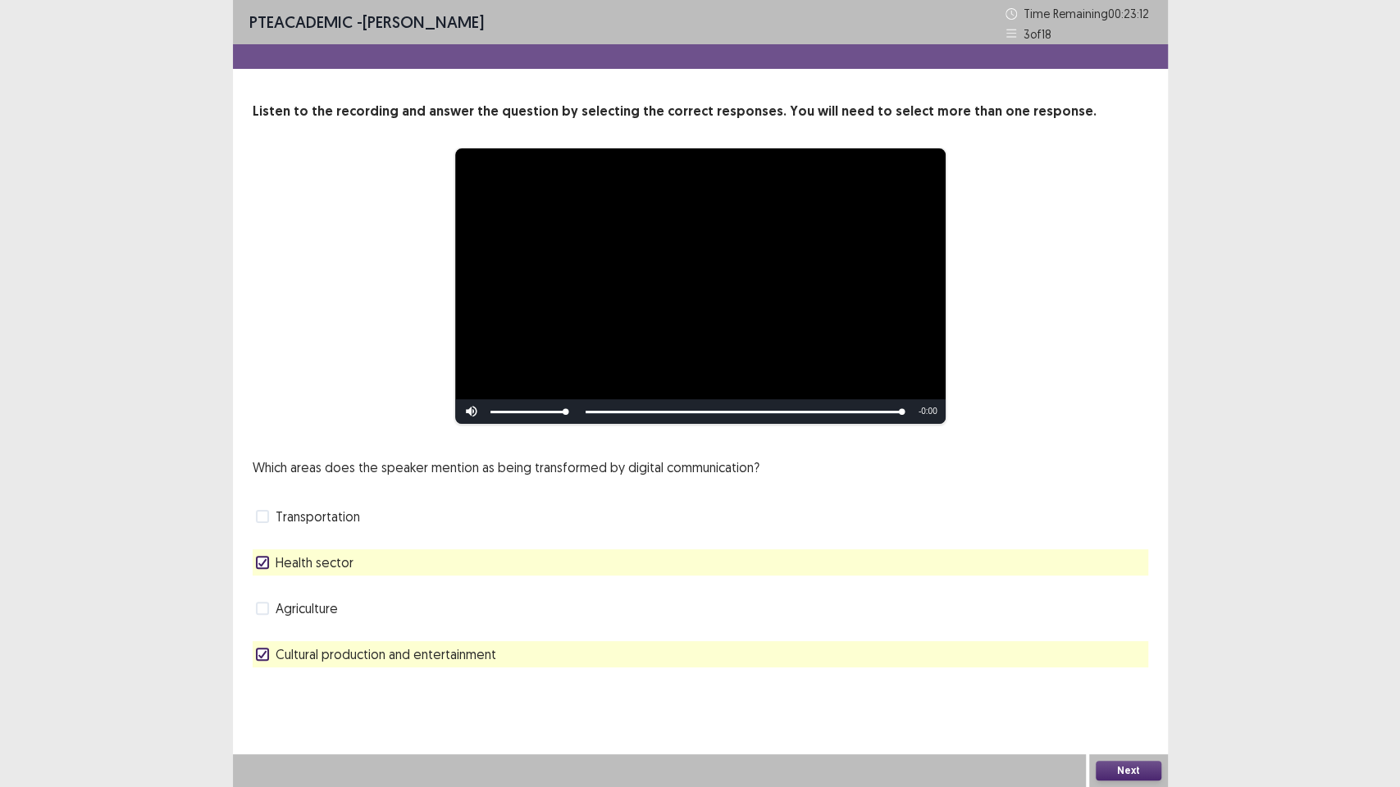
click at [1108, 672] on button "Next" at bounding box center [1129, 771] width 66 height 20
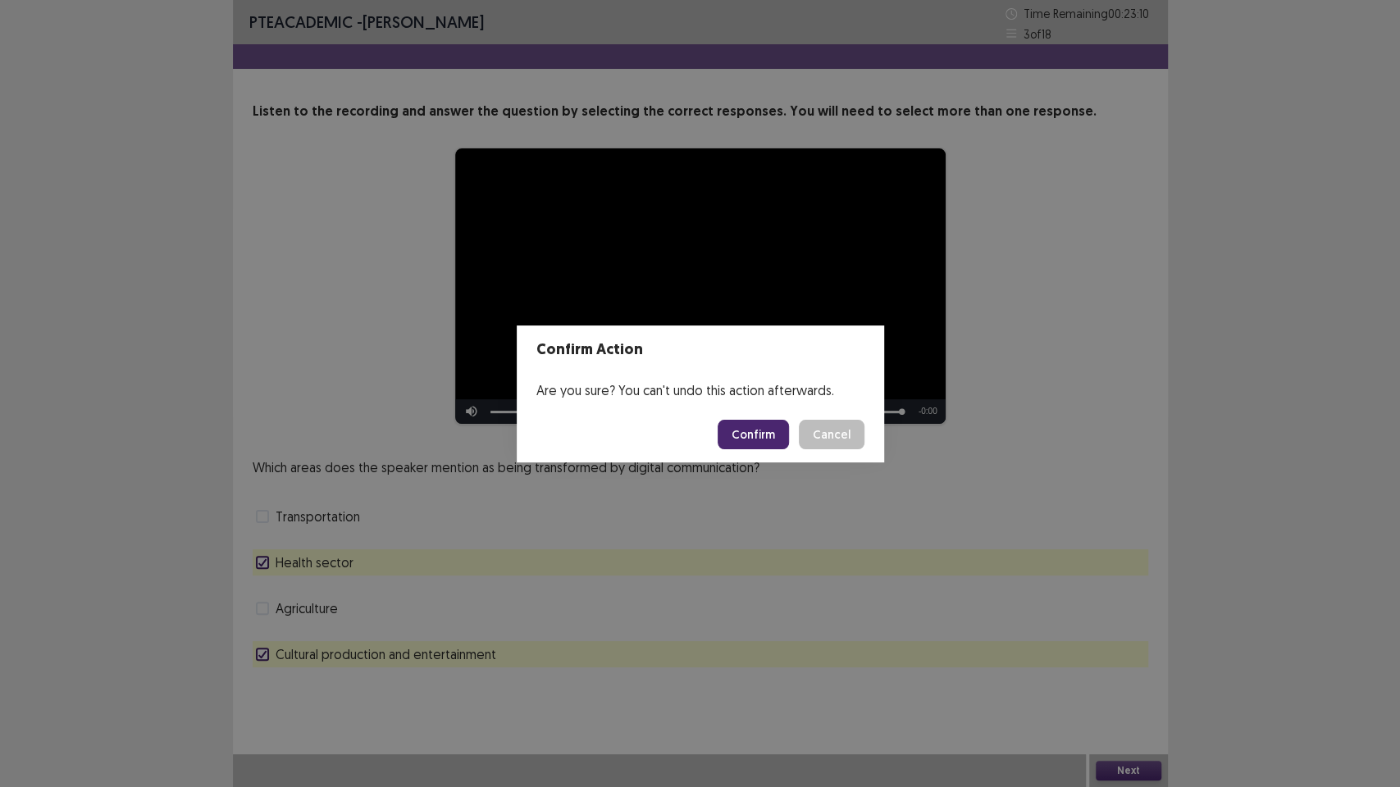
click at [733, 434] on button "Confirm" at bounding box center [752, 435] width 71 height 30
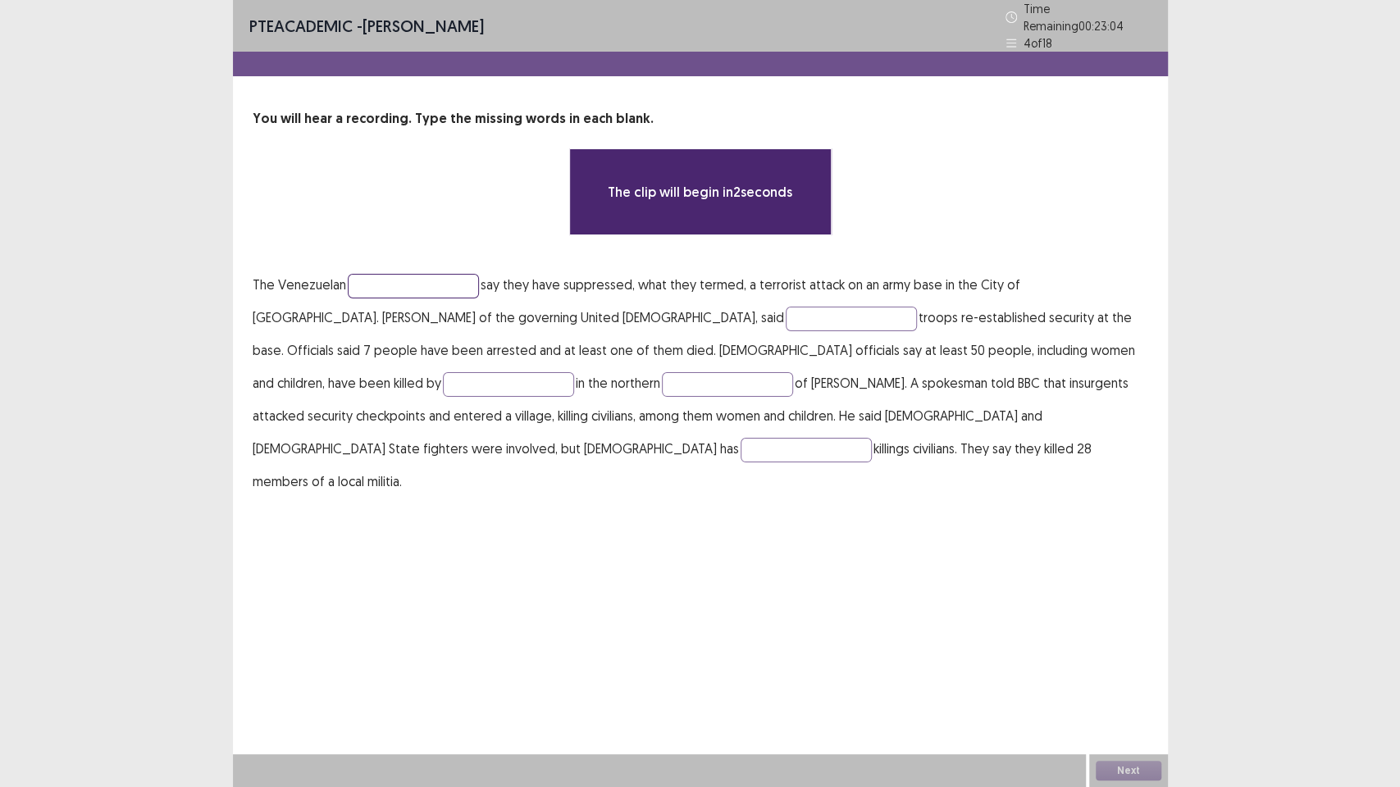
click at [410, 278] on input "text" at bounding box center [413, 286] width 131 height 25
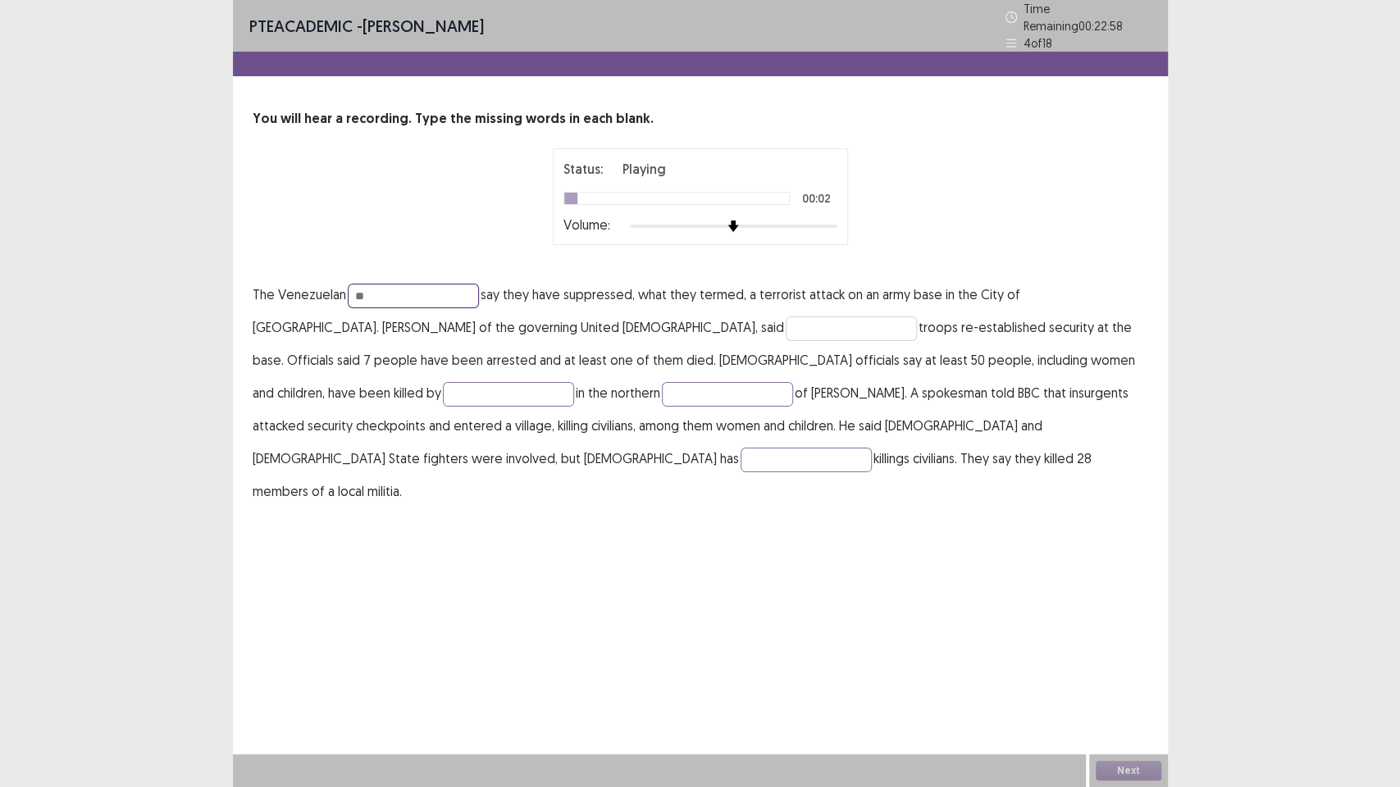
type input "**"
click at [786, 326] on input "text" at bounding box center [851, 329] width 131 height 25
type input "*****"
click at [574, 382] on input "text" at bounding box center [508, 394] width 131 height 25
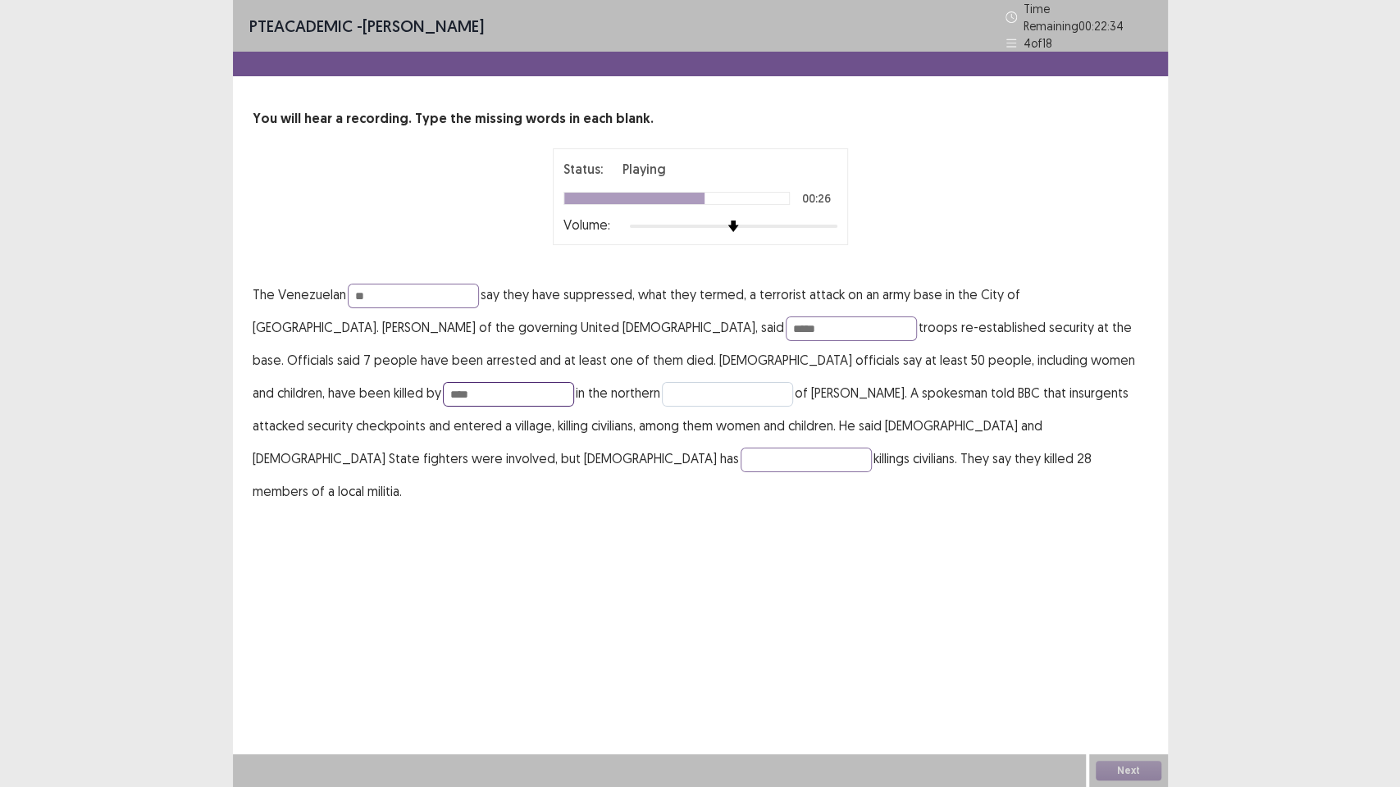
type input "****"
click at [662, 388] on input "text" at bounding box center [727, 394] width 131 height 25
type input "***"
click at [872, 448] on input "text" at bounding box center [805, 460] width 131 height 25
type input "*"
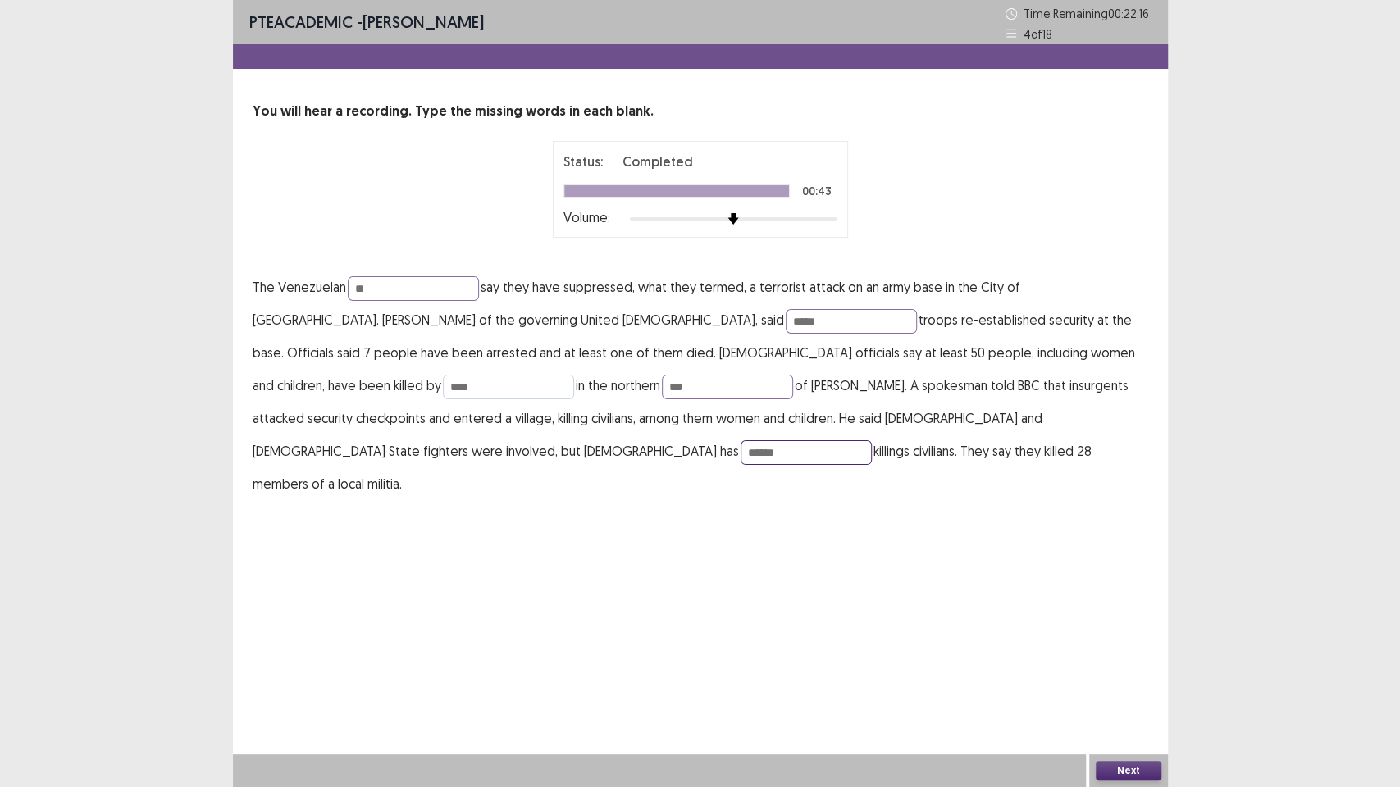
type input "******"
click at [574, 375] on input "****" at bounding box center [508, 387] width 131 height 25
type input "******"
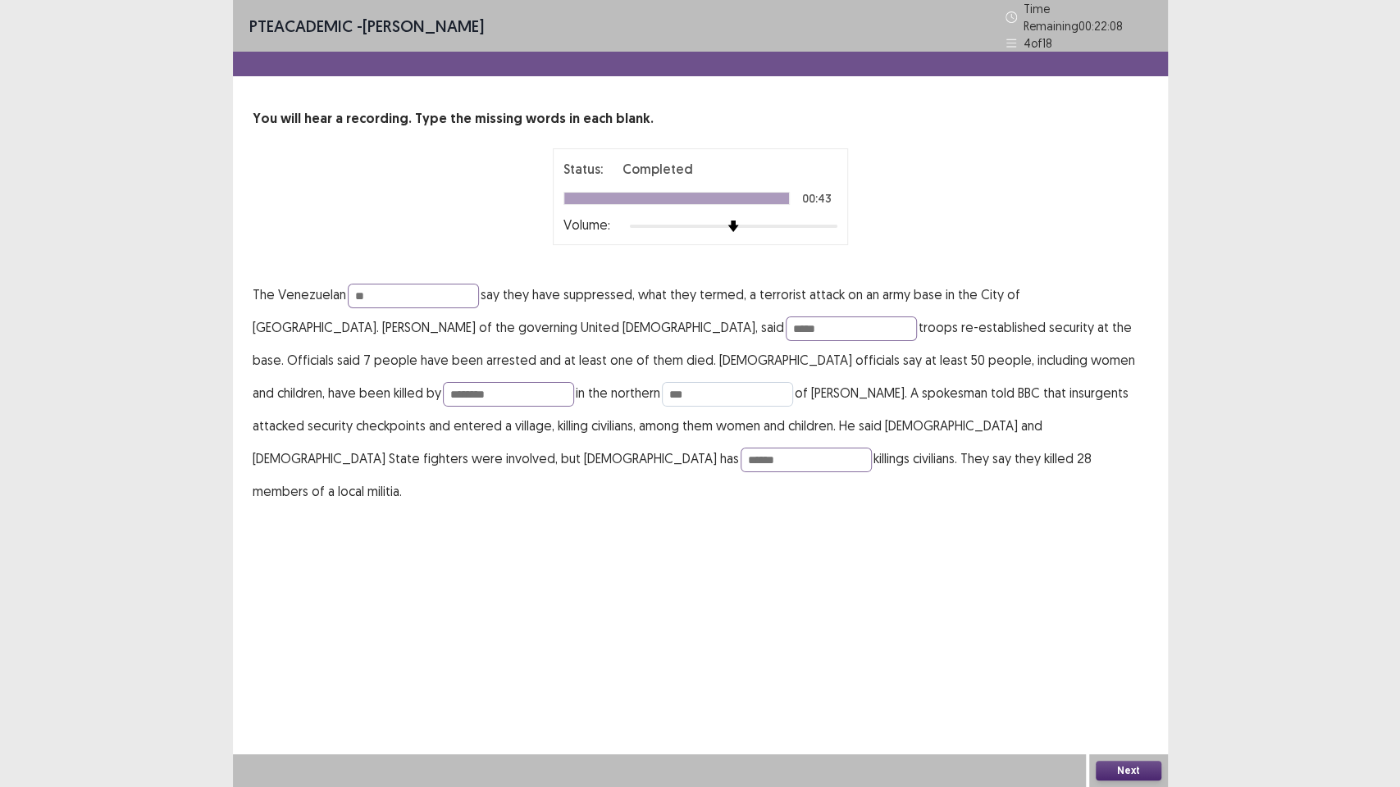
type input "********"
click at [662, 386] on input "***" at bounding box center [727, 394] width 131 height 25
type input "********"
click at [378, 289] on input "**" at bounding box center [413, 296] width 131 height 25
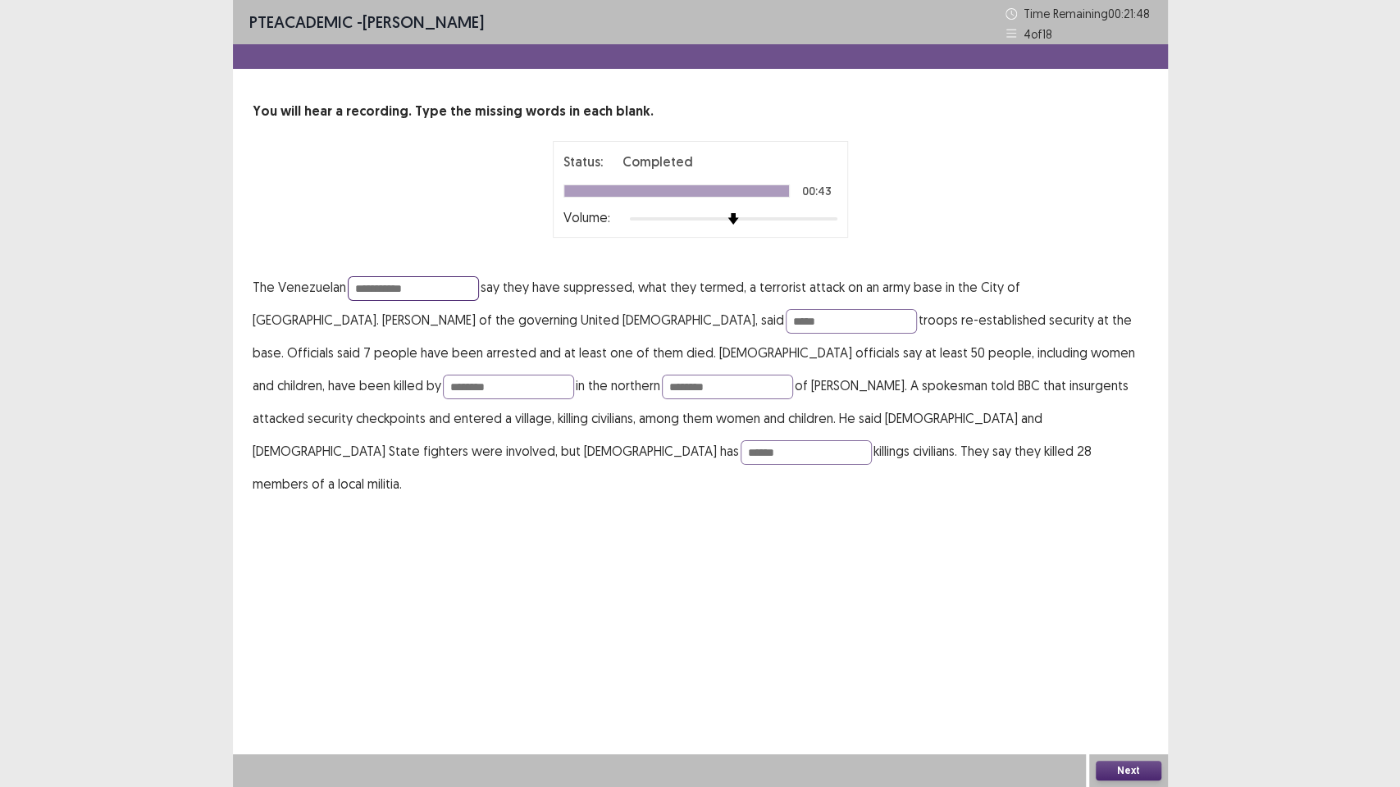
type input "**********"
click at [1109, 767] on button "Next" at bounding box center [1129, 771] width 66 height 20
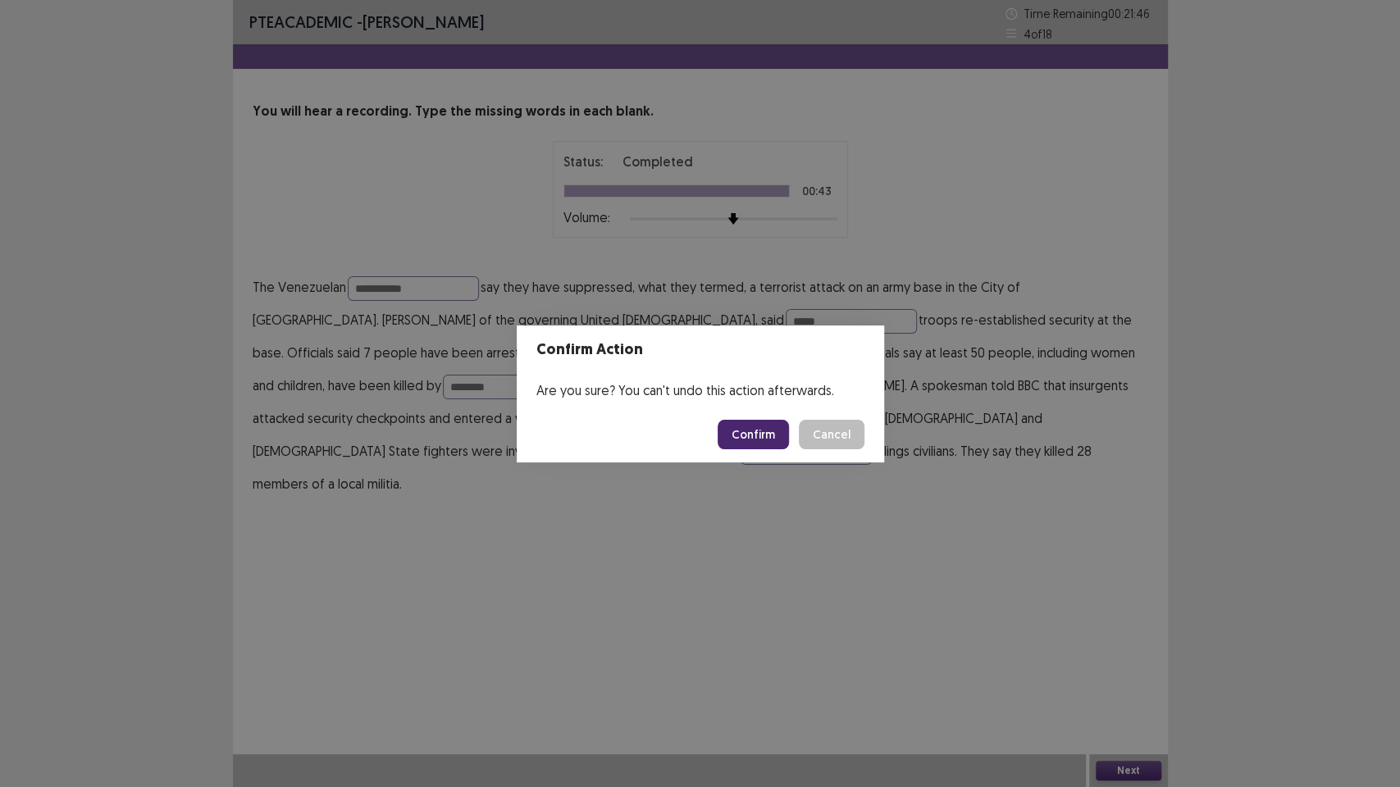
click at [772, 433] on button "Confirm" at bounding box center [752, 435] width 71 height 30
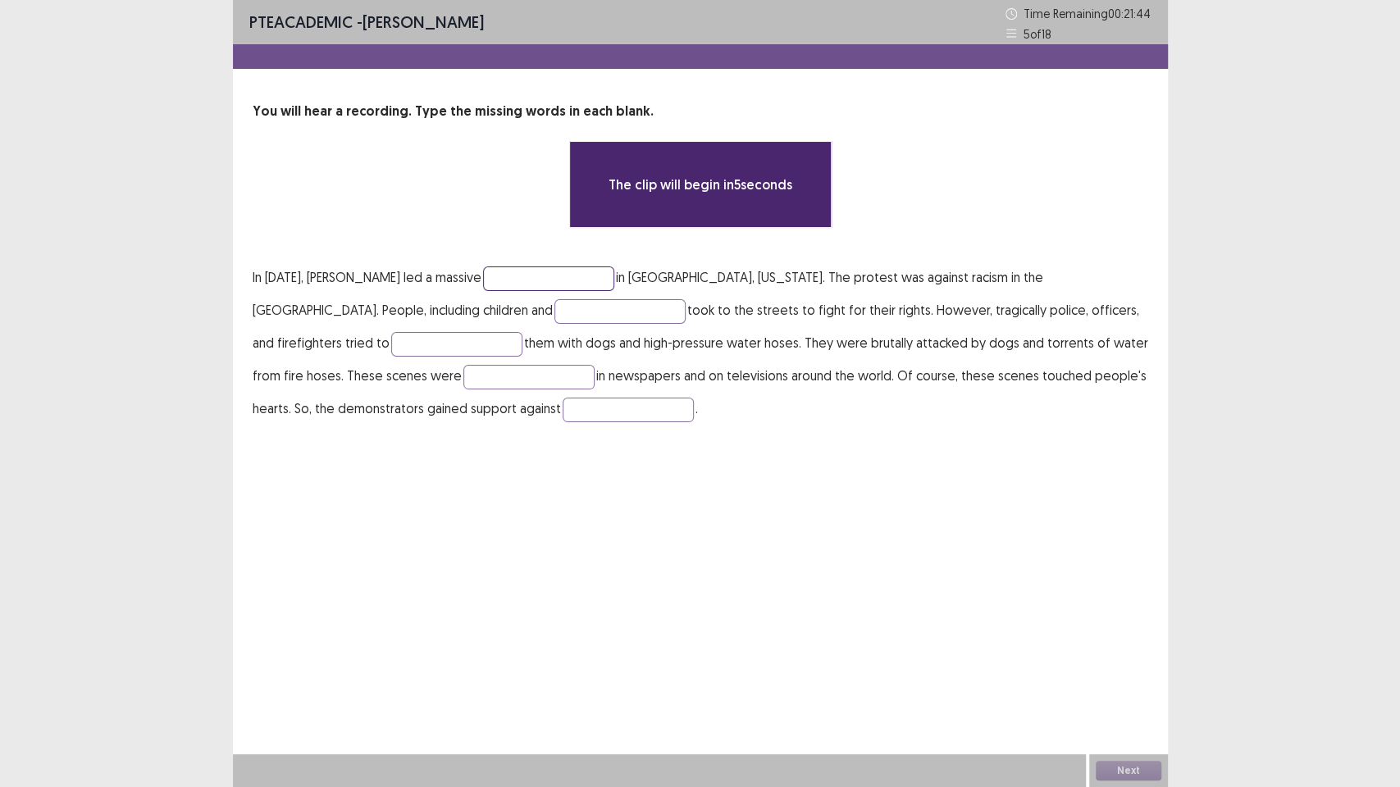
click at [558, 283] on input "text" at bounding box center [548, 278] width 131 height 25
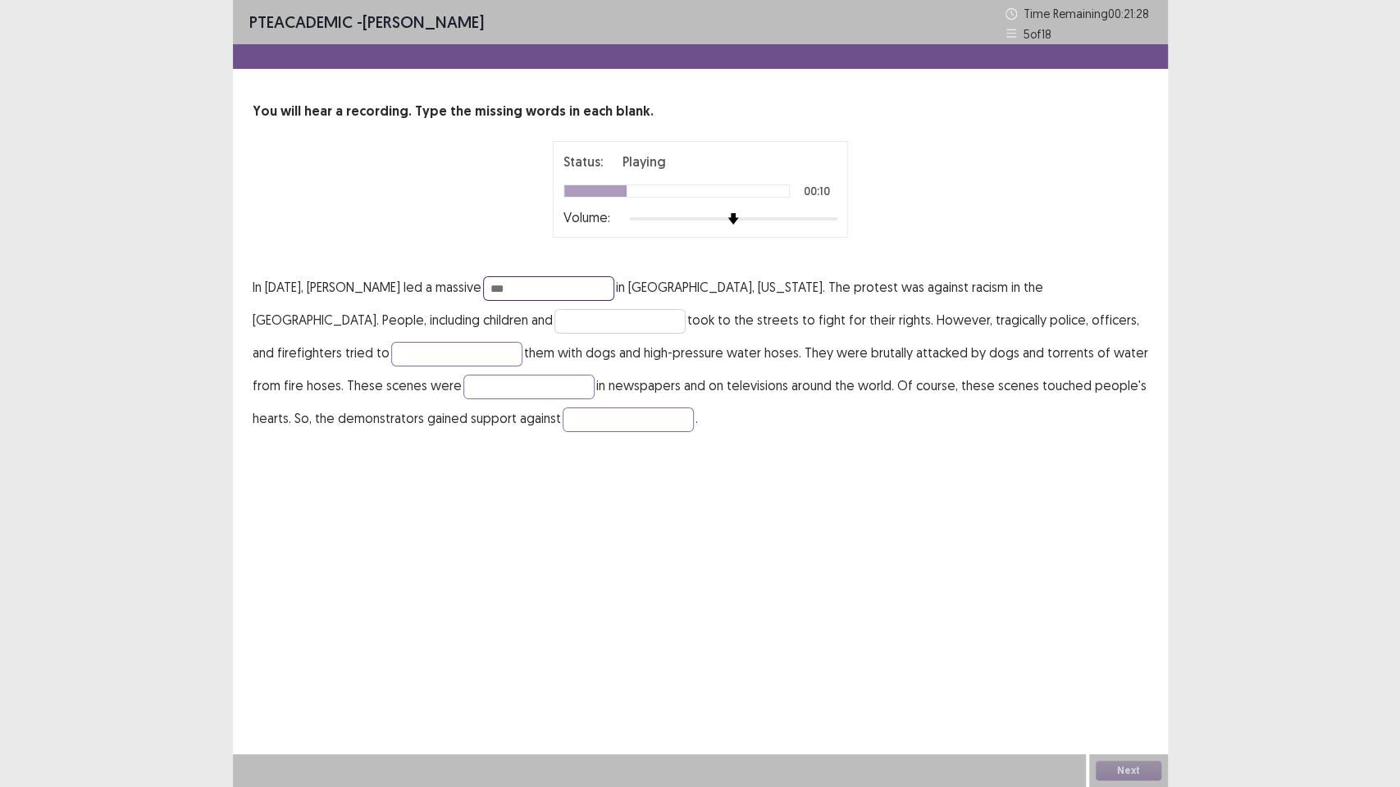
type input "***"
click at [554, 315] on input "text" at bounding box center [619, 321] width 131 height 25
type input "****"
click at [391, 356] on input "text" at bounding box center [456, 354] width 131 height 25
type input "****"
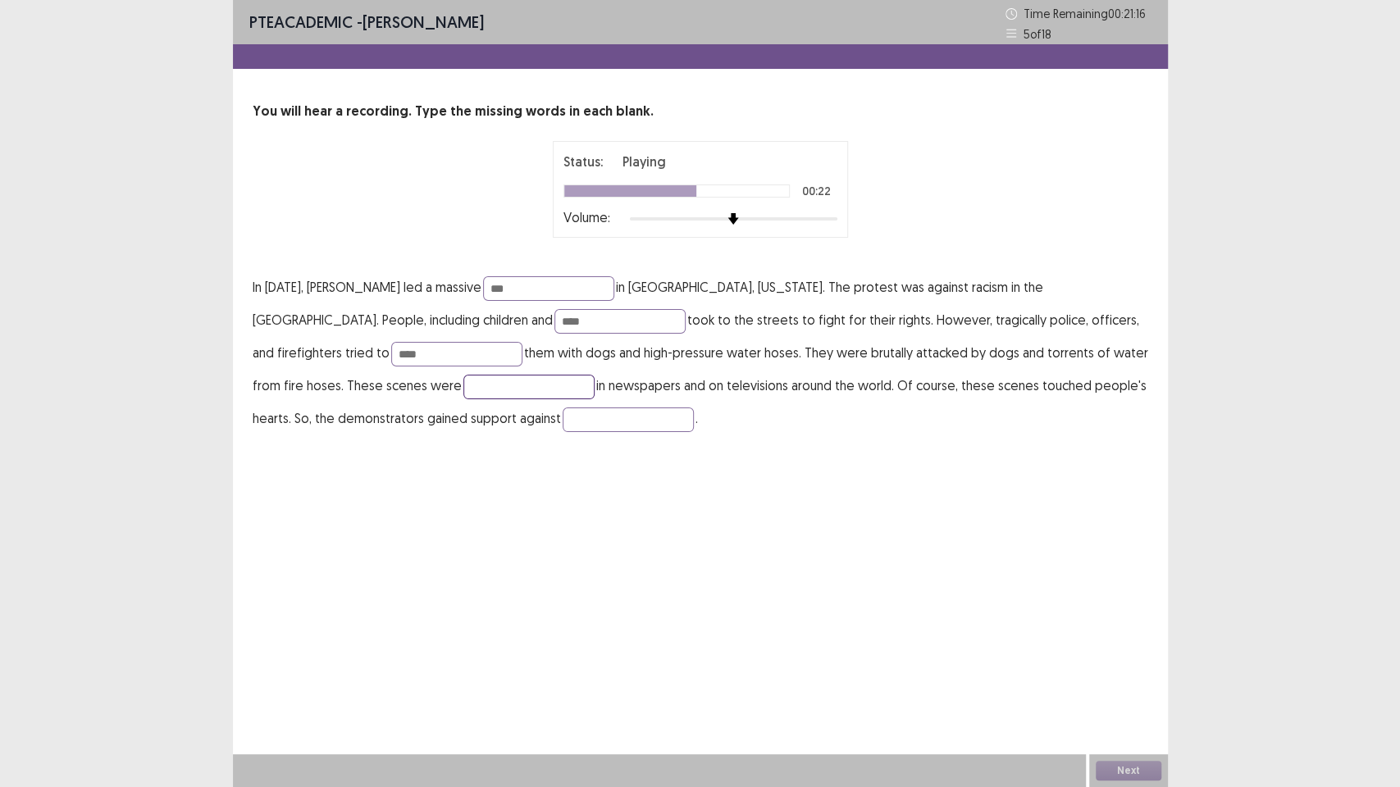
click at [463, 391] on input "text" at bounding box center [528, 387] width 131 height 25
type input "*****"
click at [563, 411] on input "text" at bounding box center [628, 420] width 131 height 25
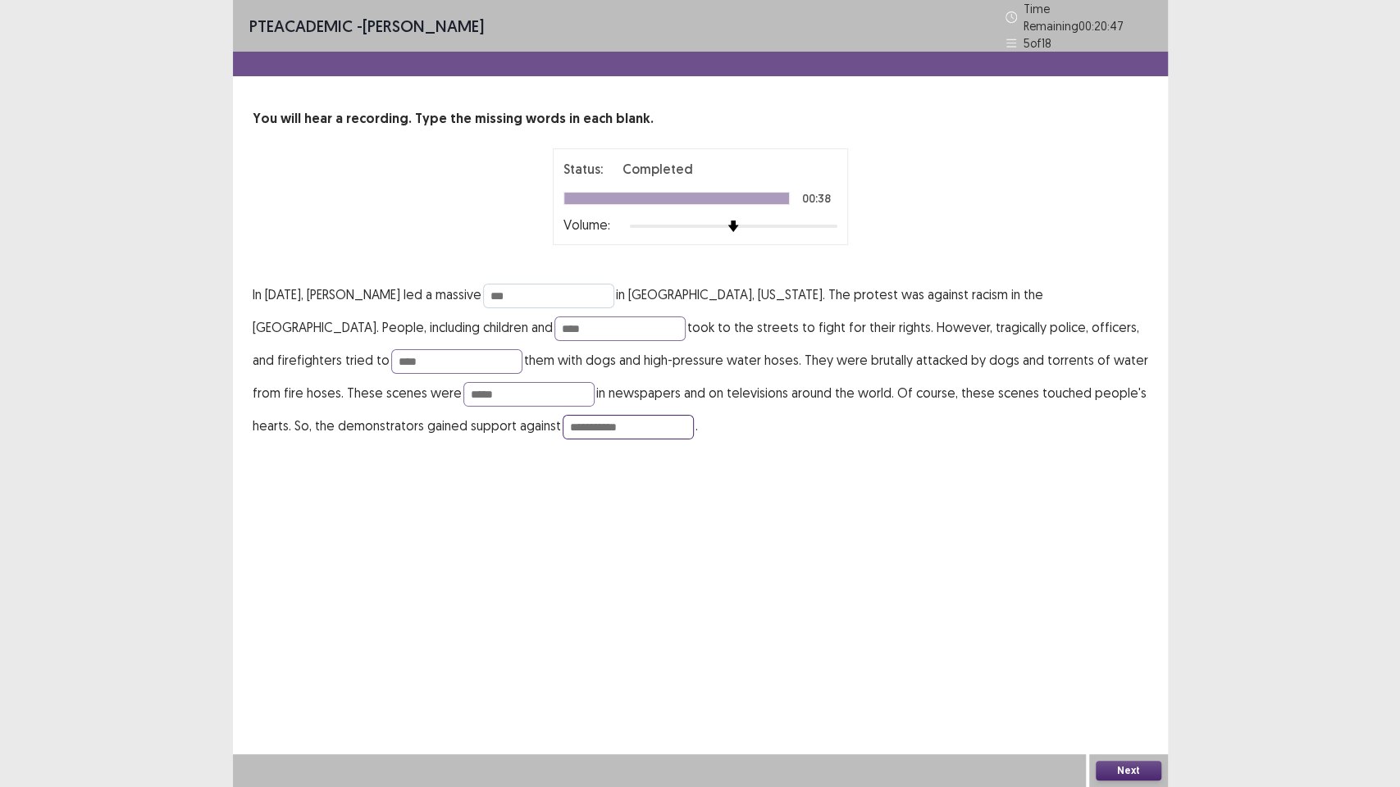
type input "**********"
click at [553, 287] on input "***" at bounding box center [548, 296] width 131 height 25
click at [554, 330] on input "****" at bounding box center [619, 329] width 131 height 25
type input "*********"
click at [557, 290] on input "***" at bounding box center [548, 296] width 131 height 25
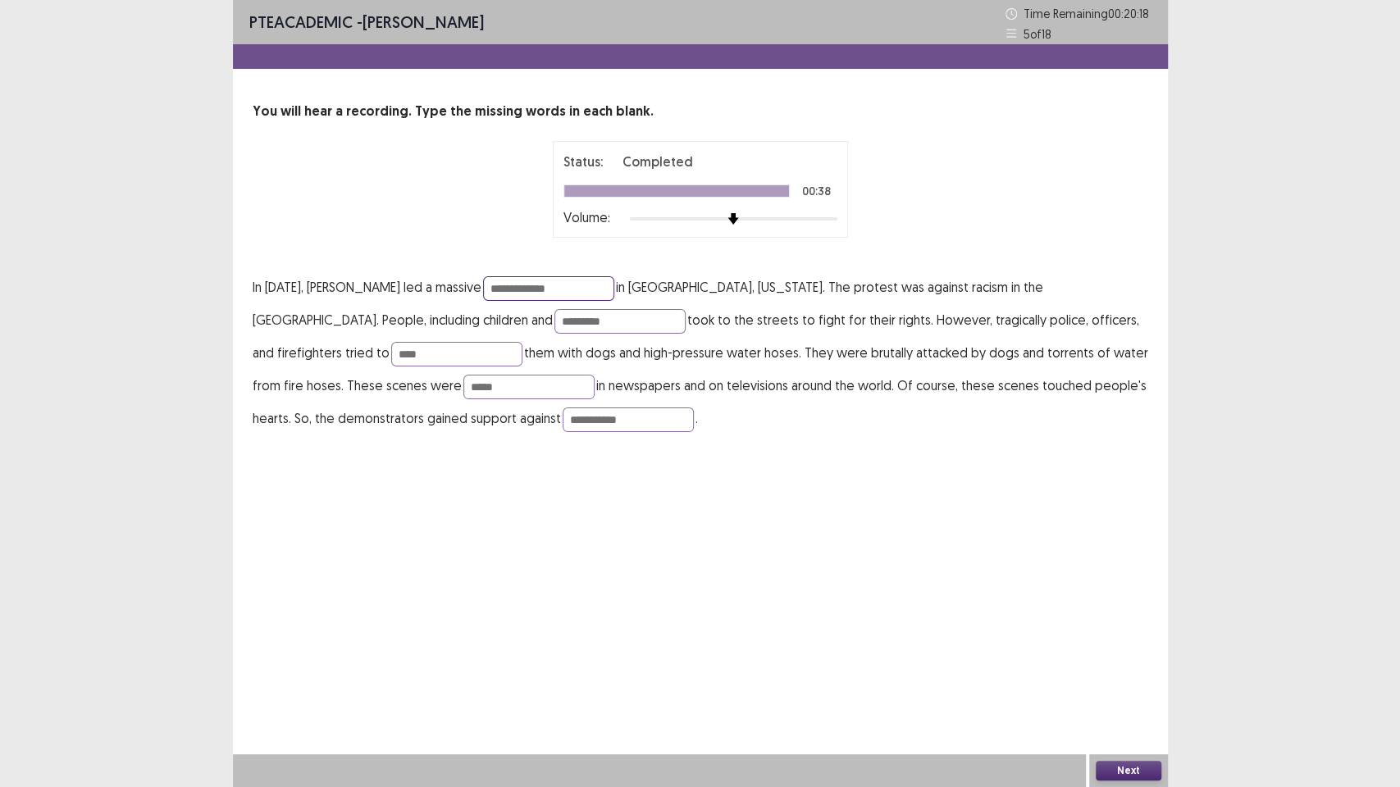
type input "**********"
click at [581, 310] on p "**********" at bounding box center [700, 353] width 895 height 164
click at [1108, 774] on button "Next" at bounding box center [1129, 771] width 66 height 20
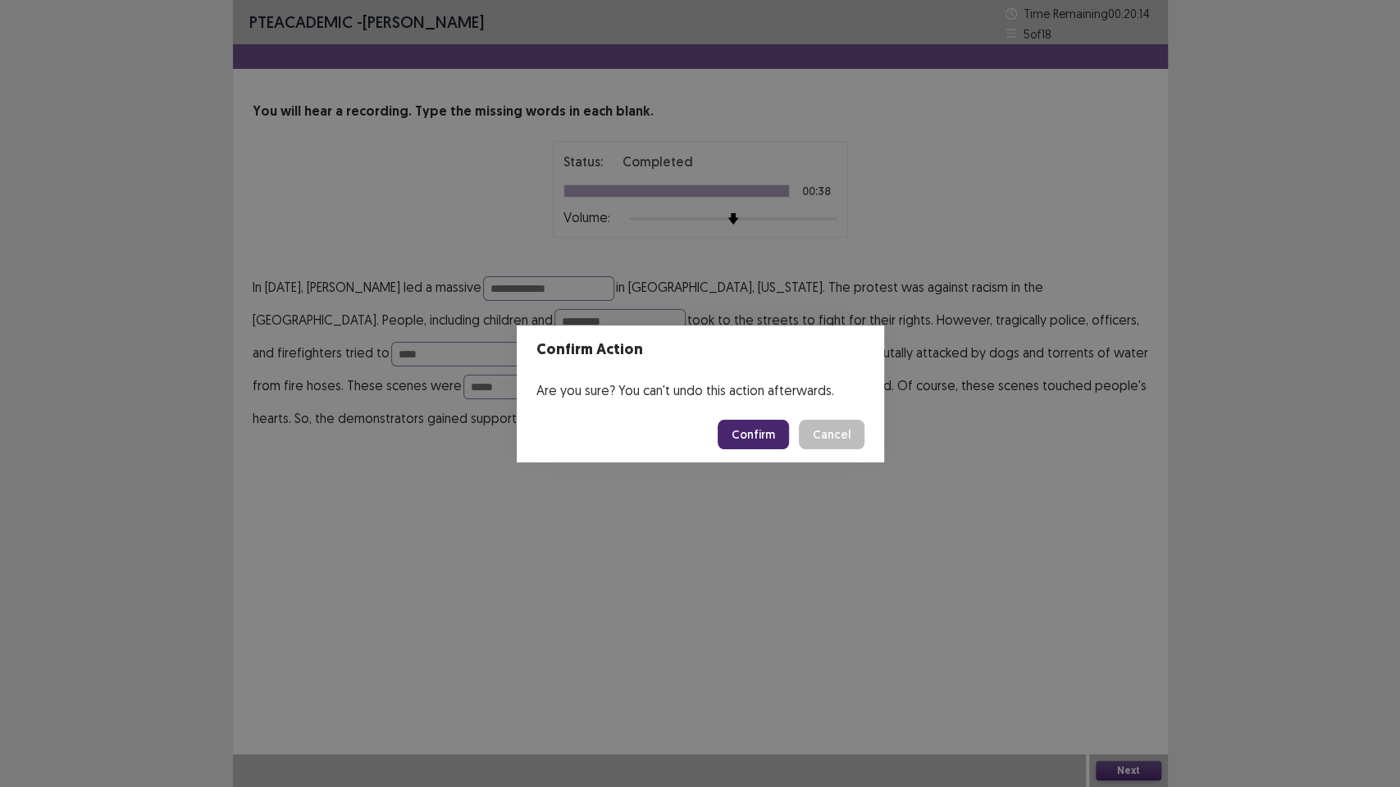
click at [751, 440] on button "Confirm" at bounding box center [752, 435] width 71 height 30
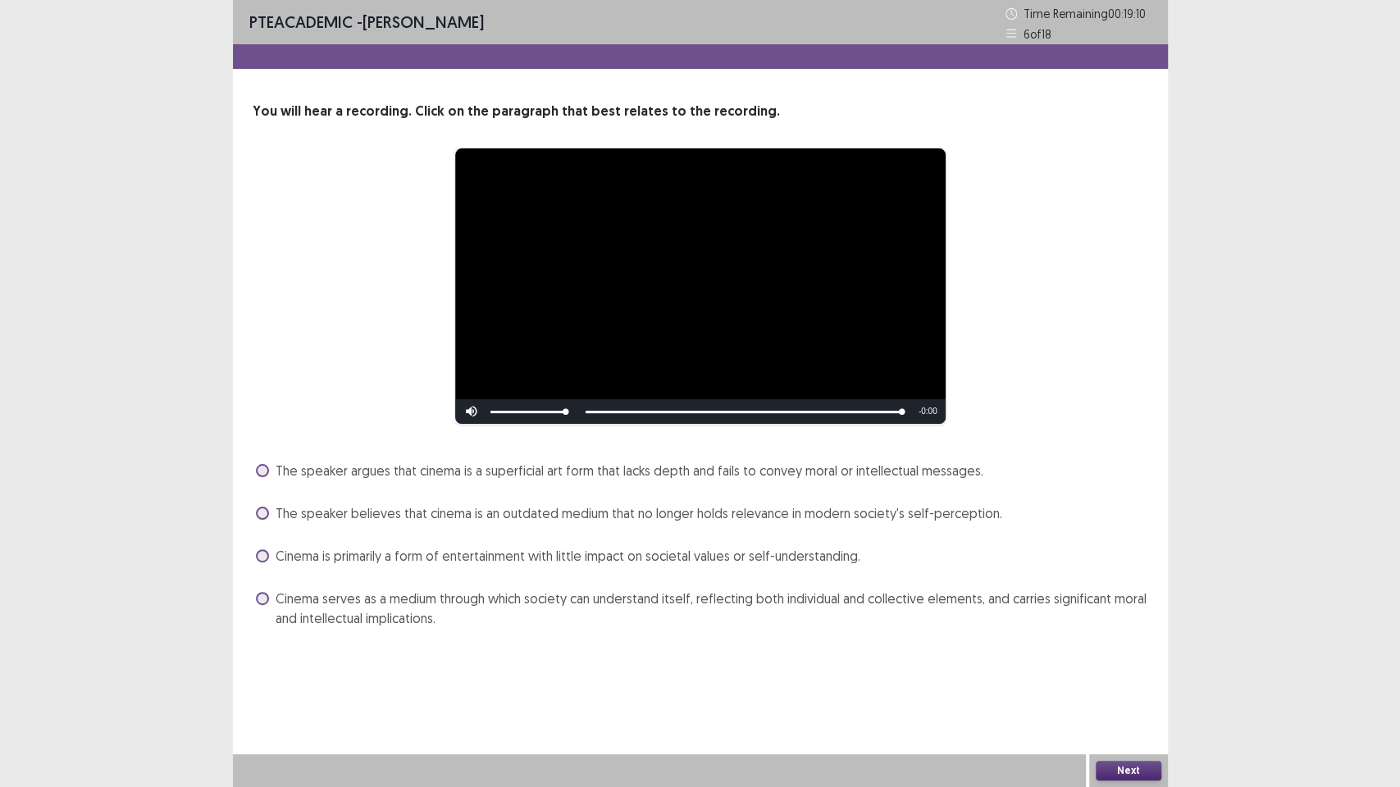
click at [264, 599] on span at bounding box center [262, 598] width 13 height 13
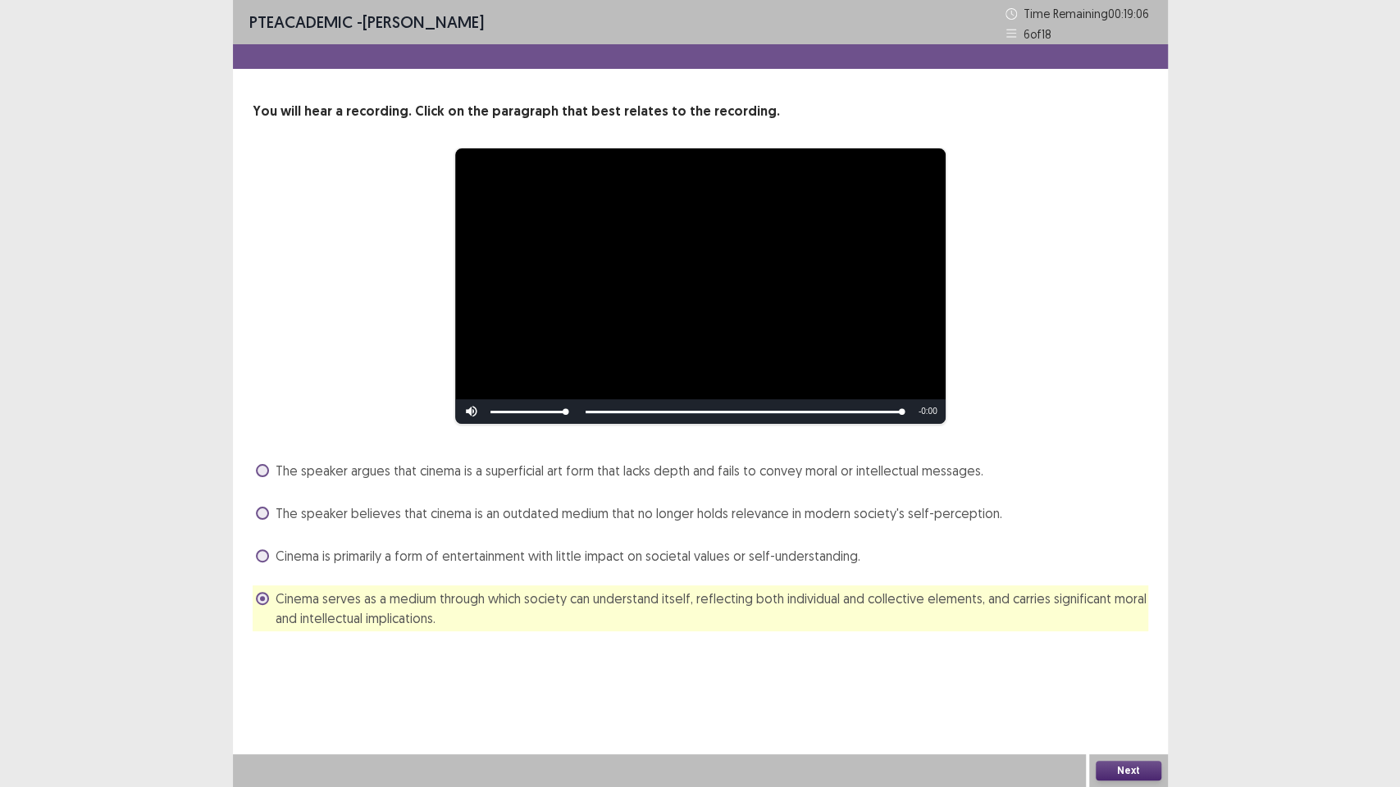
click at [1104, 774] on button "Next" at bounding box center [1129, 771] width 66 height 20
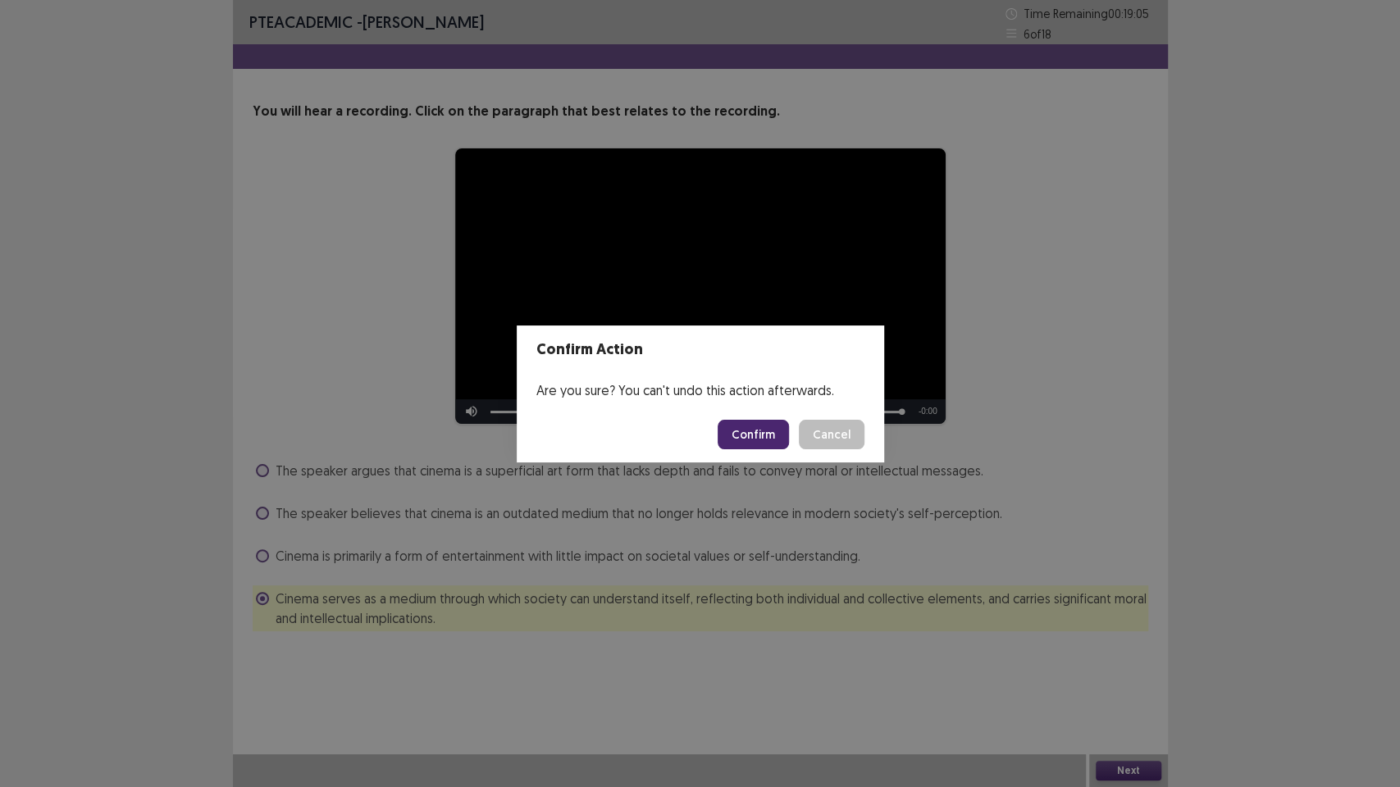
click at [758, 426] on button "Confirm" at bounding box center [752, 435] width 71 height 30
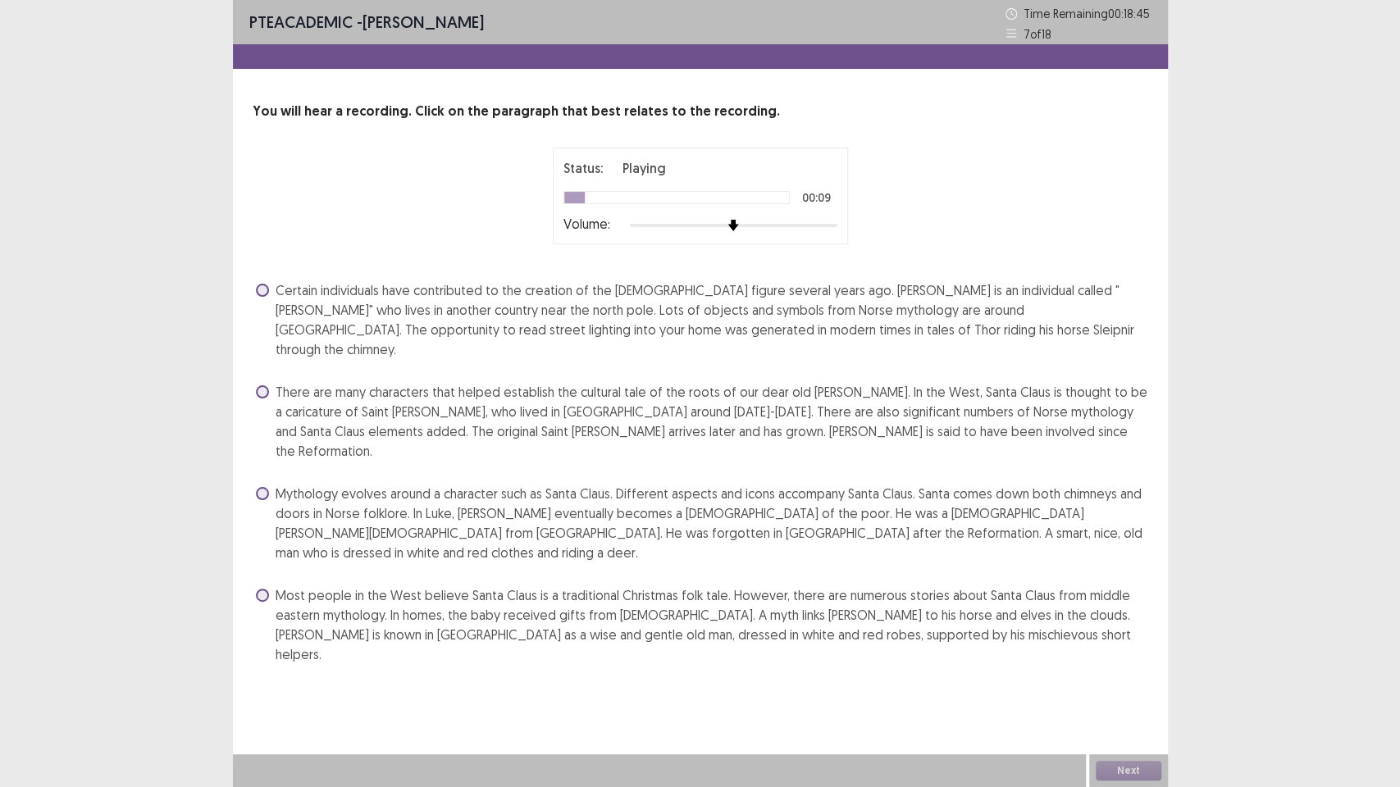
click at [274, 296] on label "Certain individuals have contributed to the creation of the Santa Claus figure …" at bounding box center [702, 319] width 892 height 79
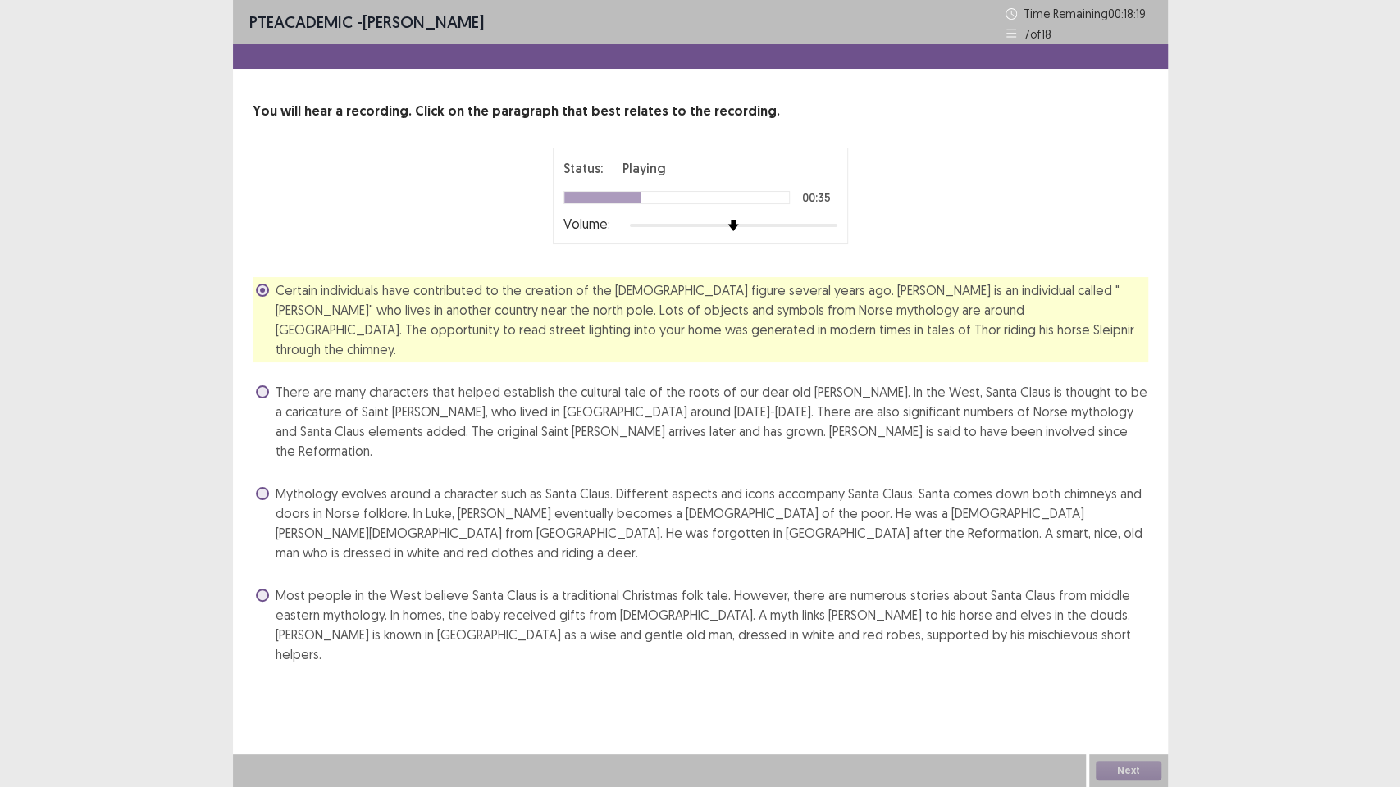
click at [271, 382] on label "There are many characters that helped establish the cultural tale of the roots …" at bounding box center [702, 421] width 892 height 79
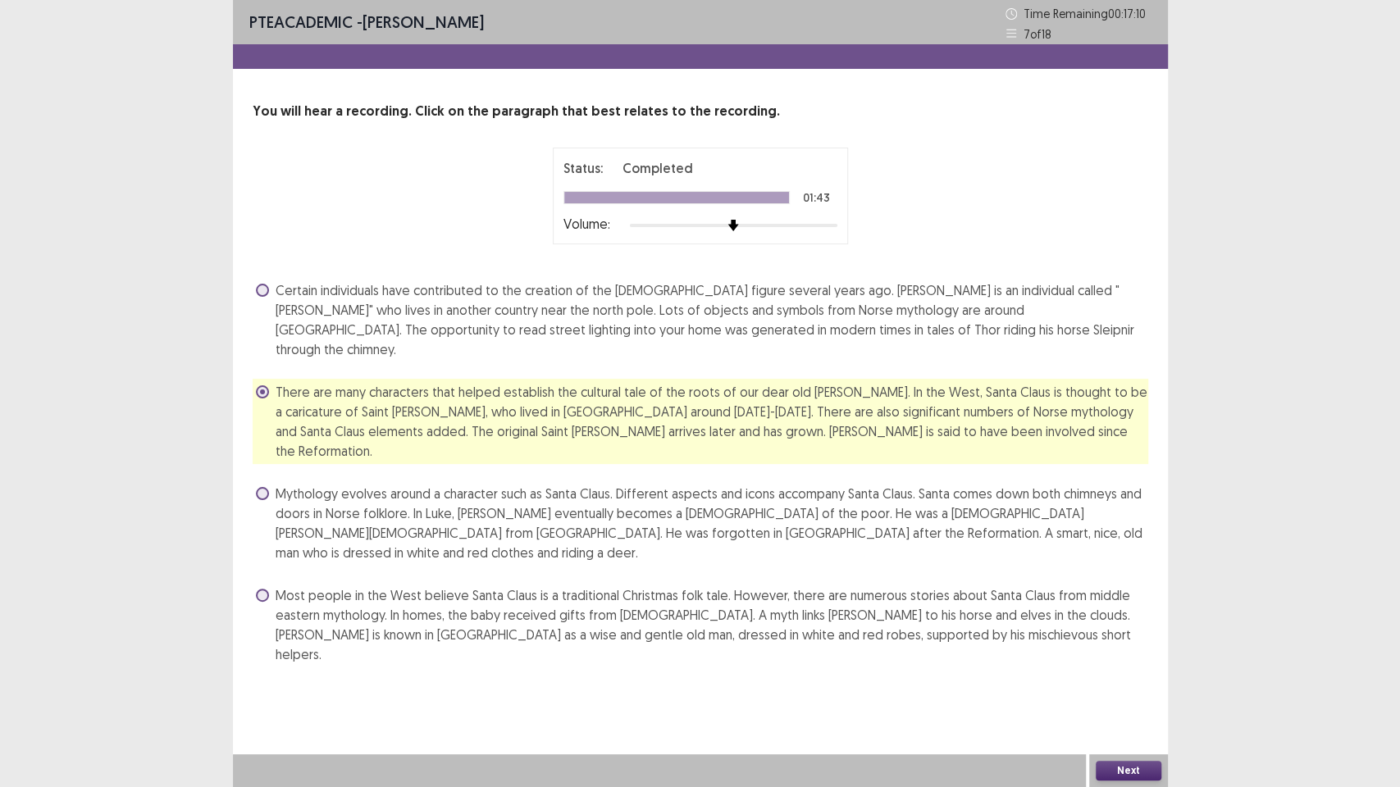
click at [1124, 769] on button "Next" at bounding box center [1129, 771] width 66 height 20
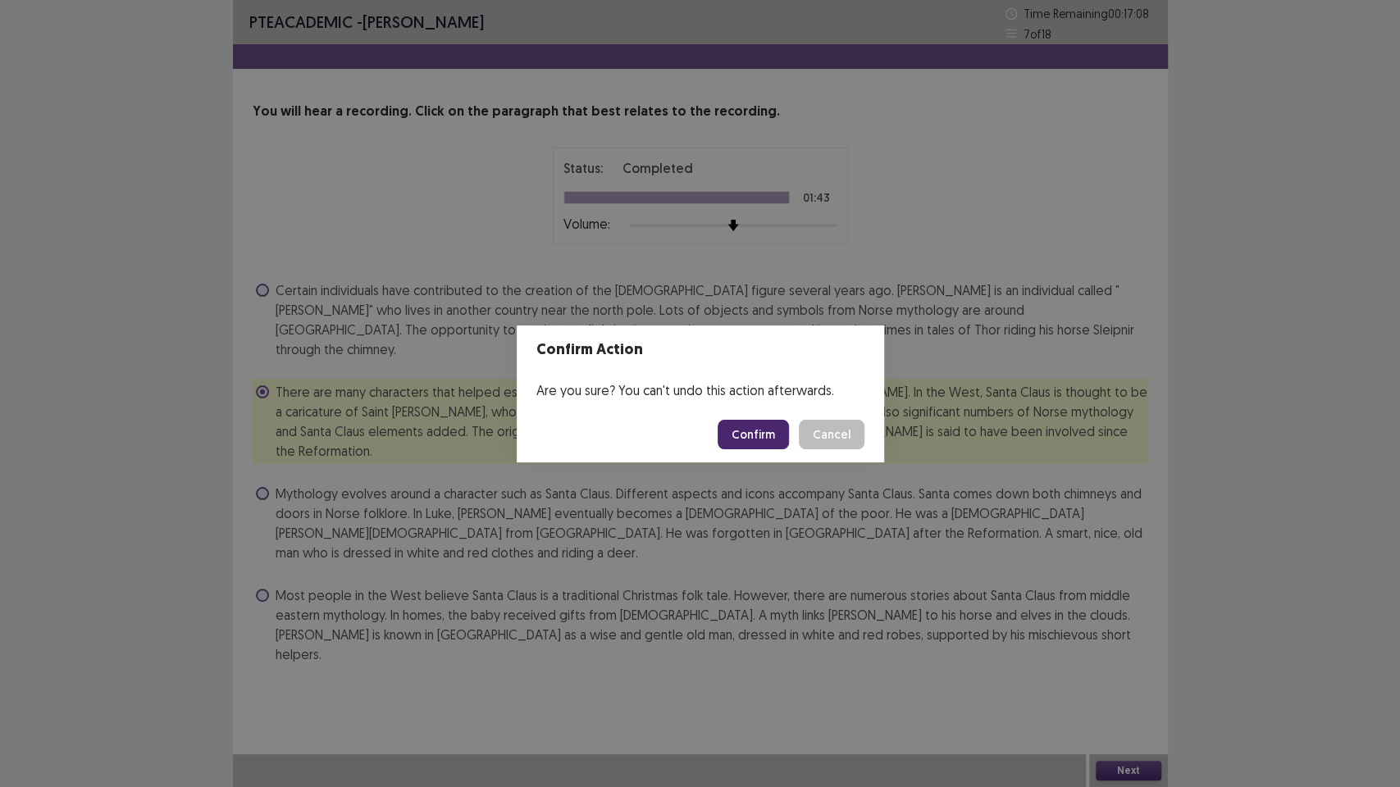
click at [743, 426] on button "Confirm" at bounding box center [752, 435] width 71 height 30
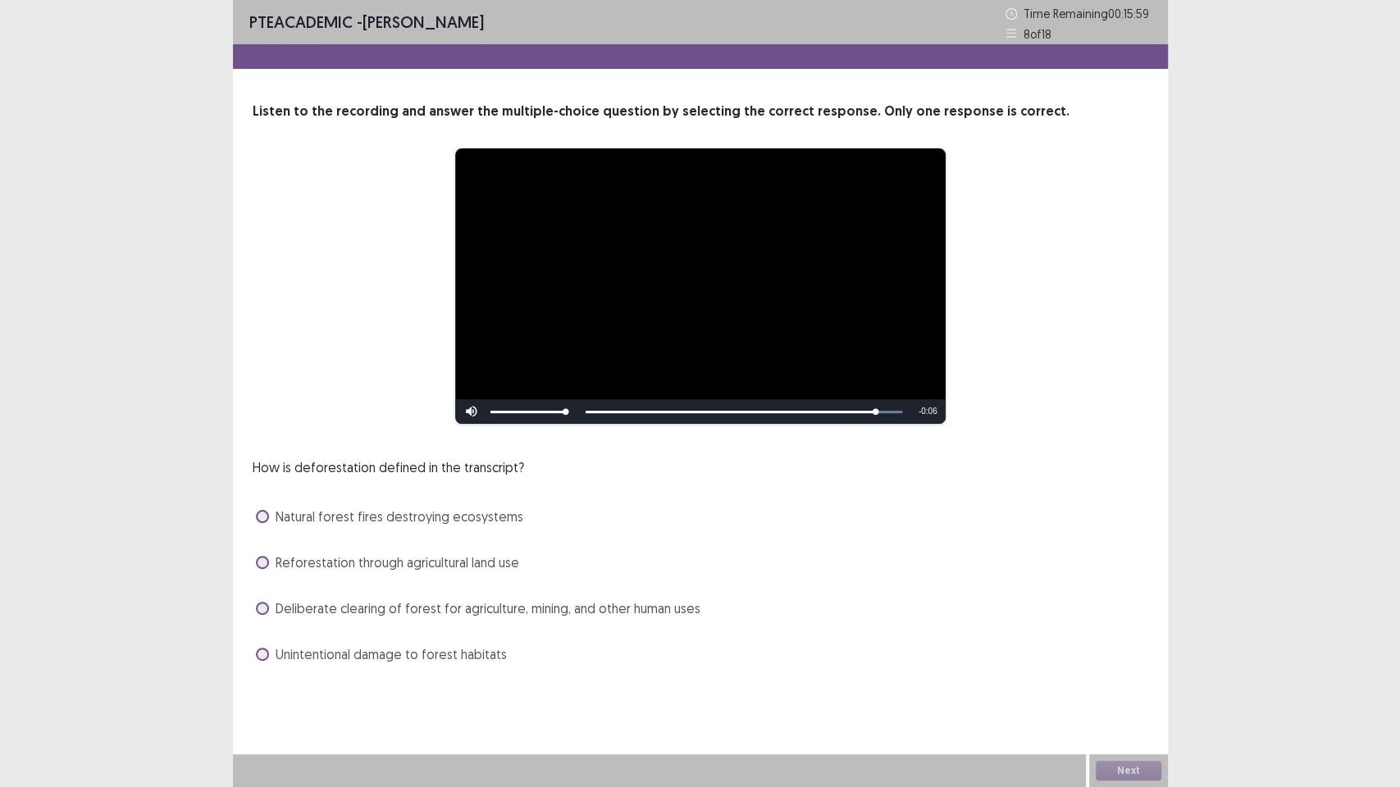
click at [271, 520] on label "Natural forest fires destroying ecosystems" at bounding box center [389, 517] width 267 height 20
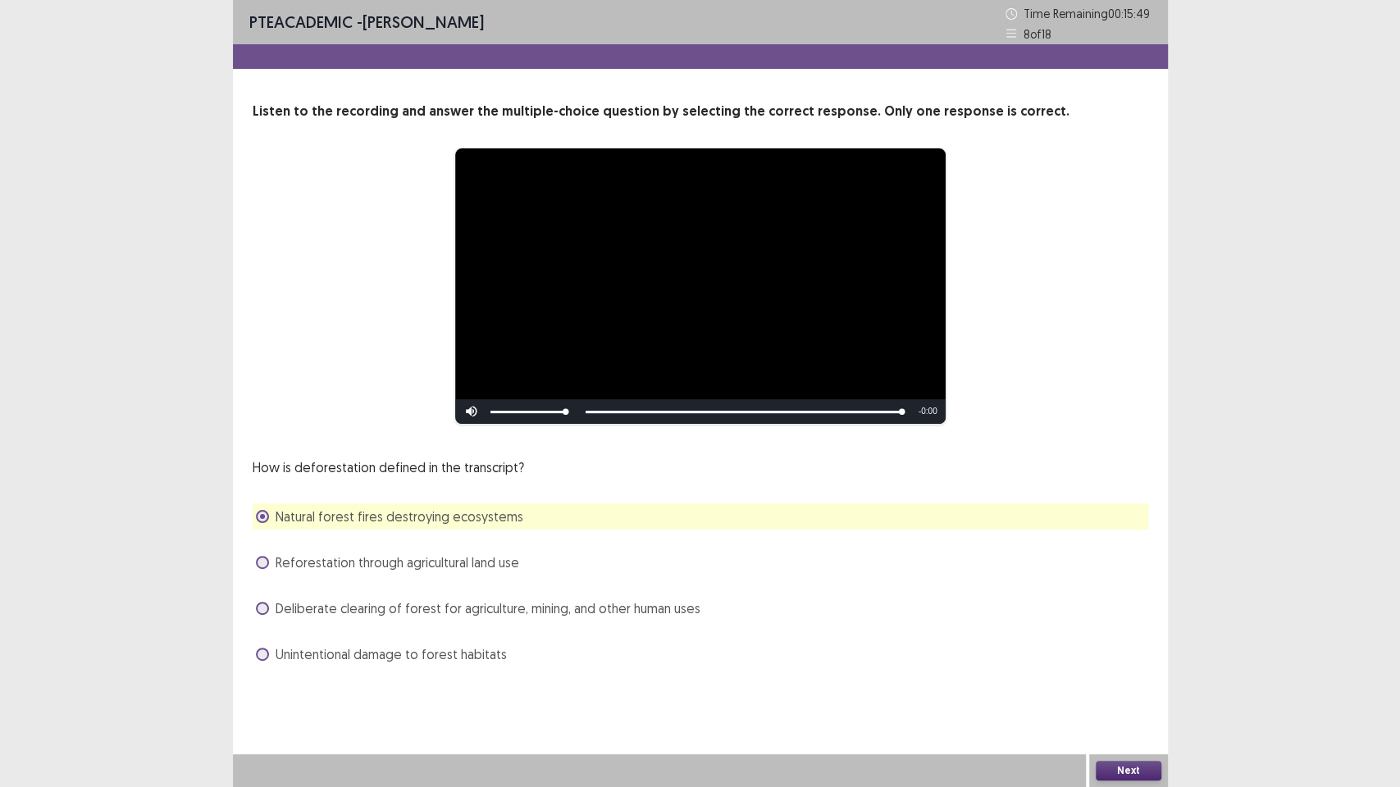
click at [1131, 761] on button "Next" at bounding box center [1129, 771] width 66 height 20
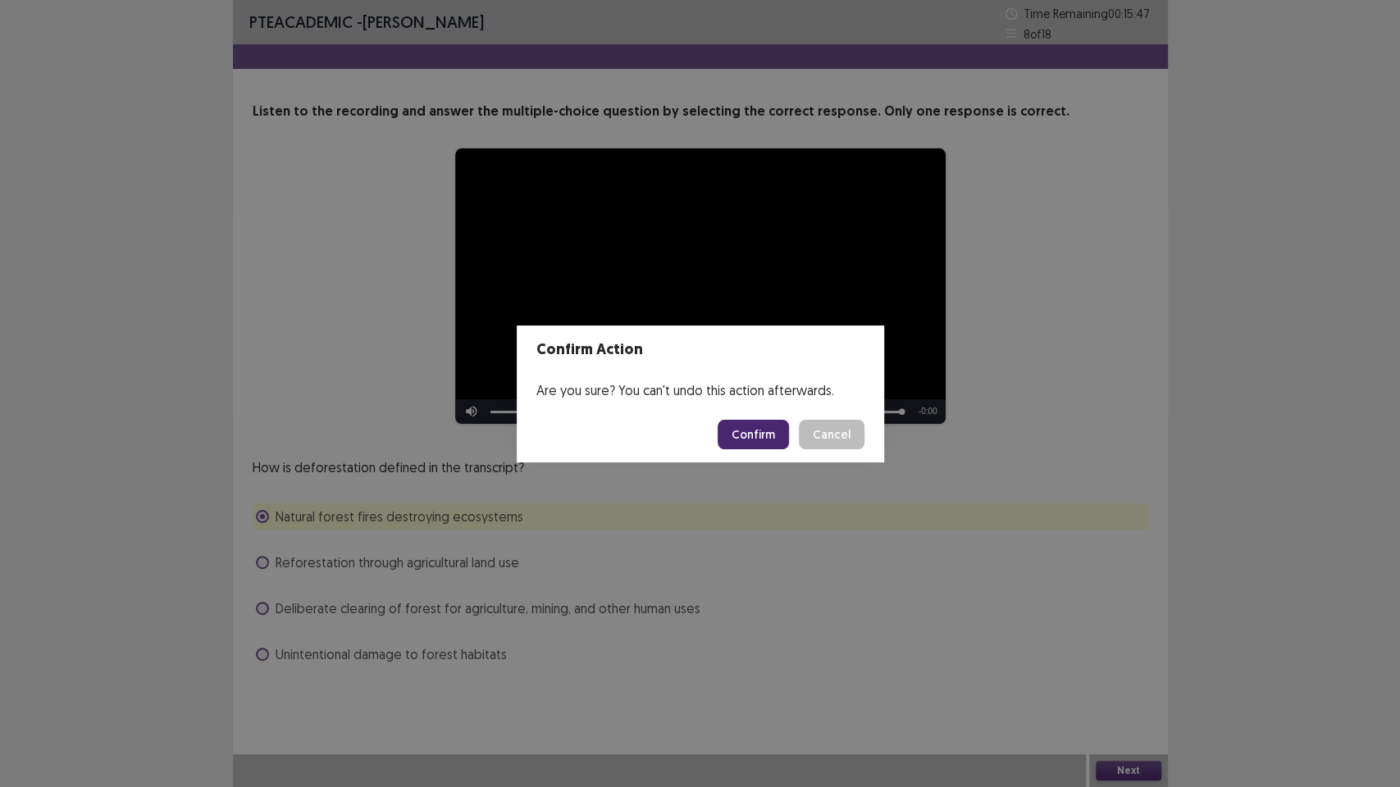
click at [772, 426] on button "Confirm" at bounding box center [752, 435] width 71 height 30
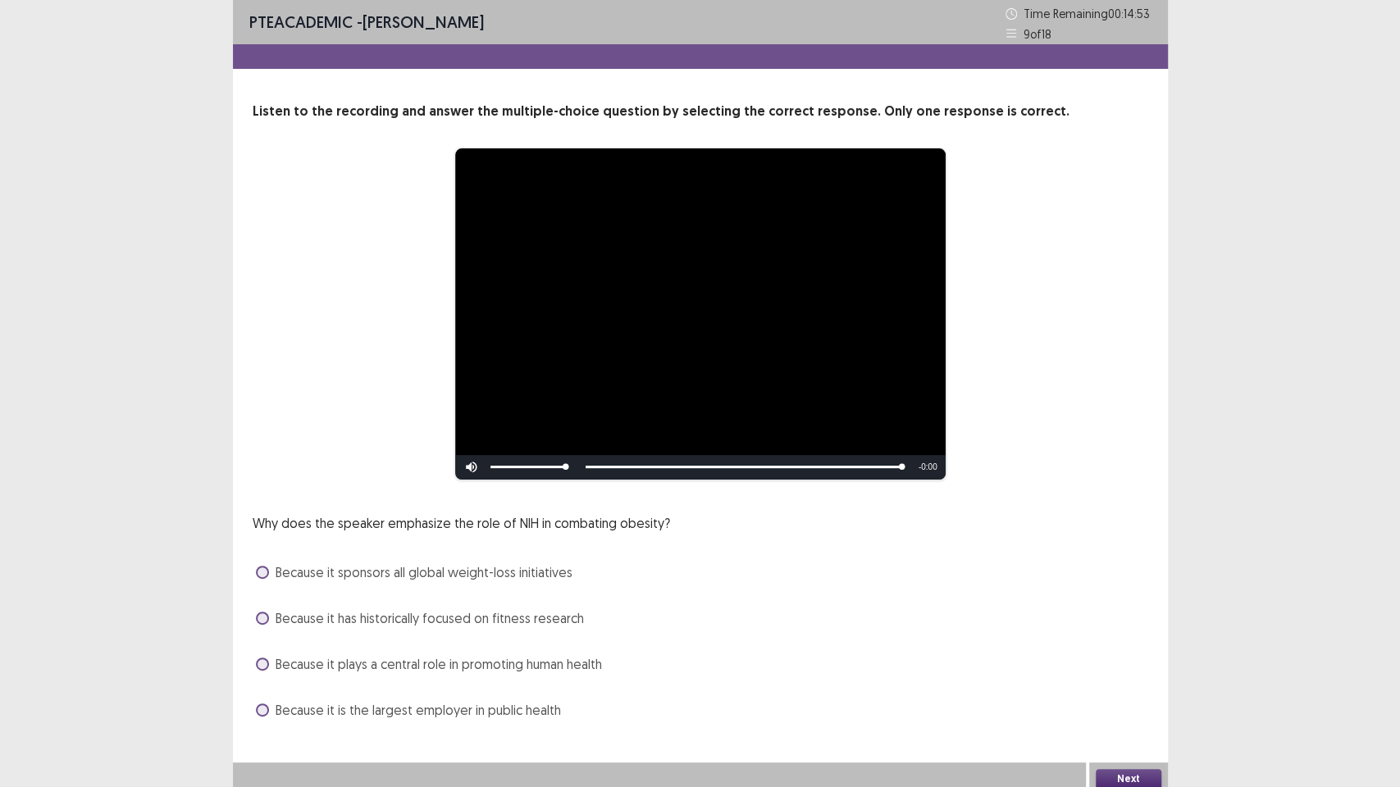
click at [276, 659] on span "Because it plays a central role in promoting human health" at bounding box center [439, 664] width 326 height 20
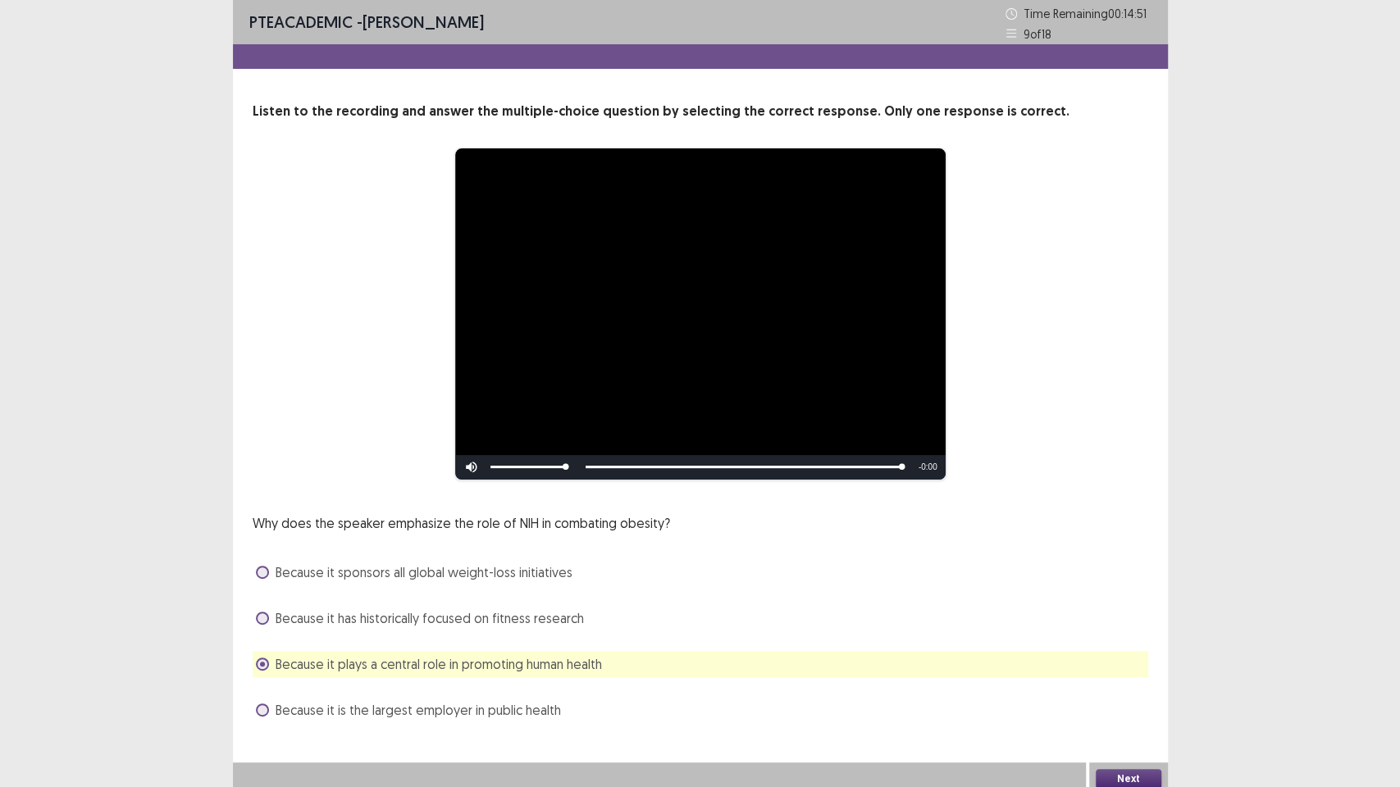
click at [1121, 775] on button "Next" at bounding box center [1129, 779] width 66 height 20
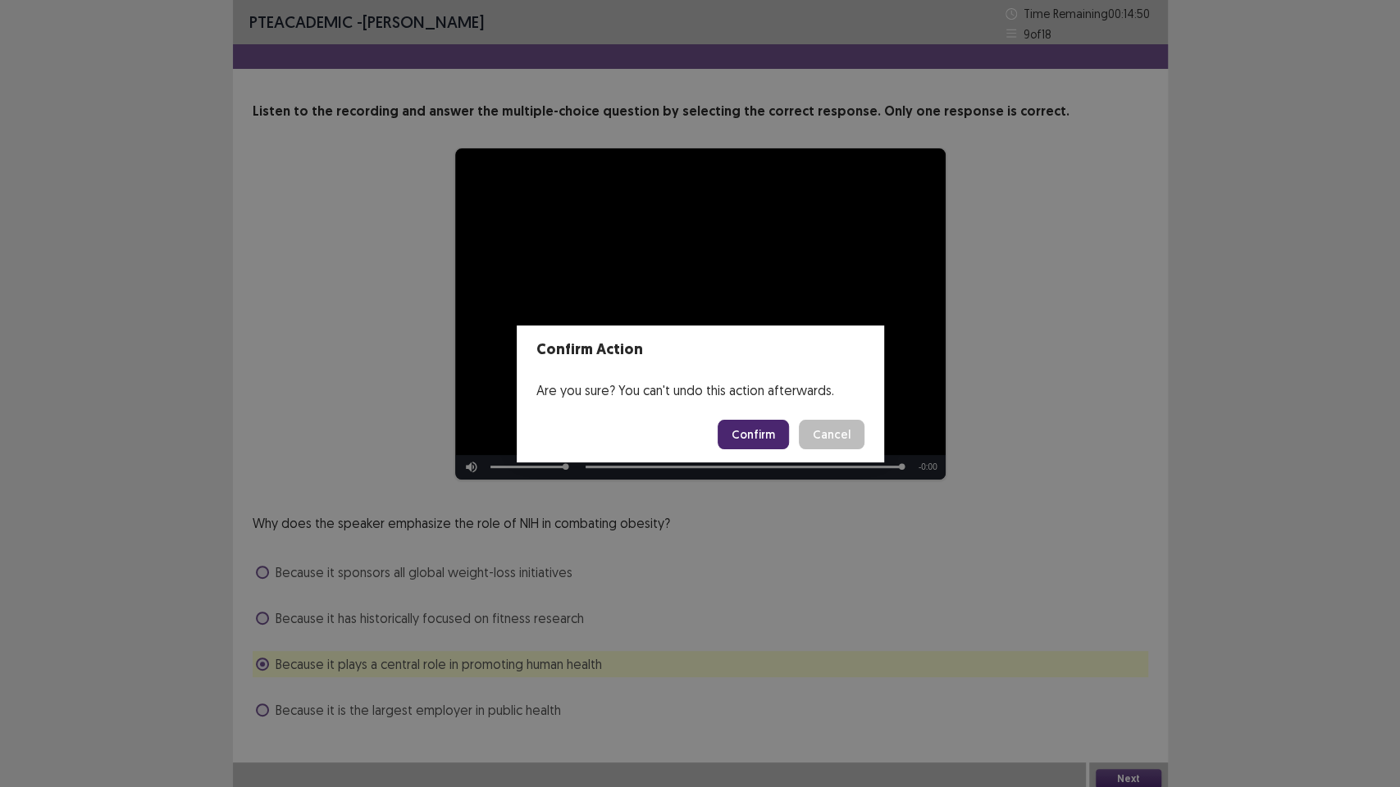
click at [760, 441] on button "Confirm" at bounding box center [752, 435] width 71 height 30
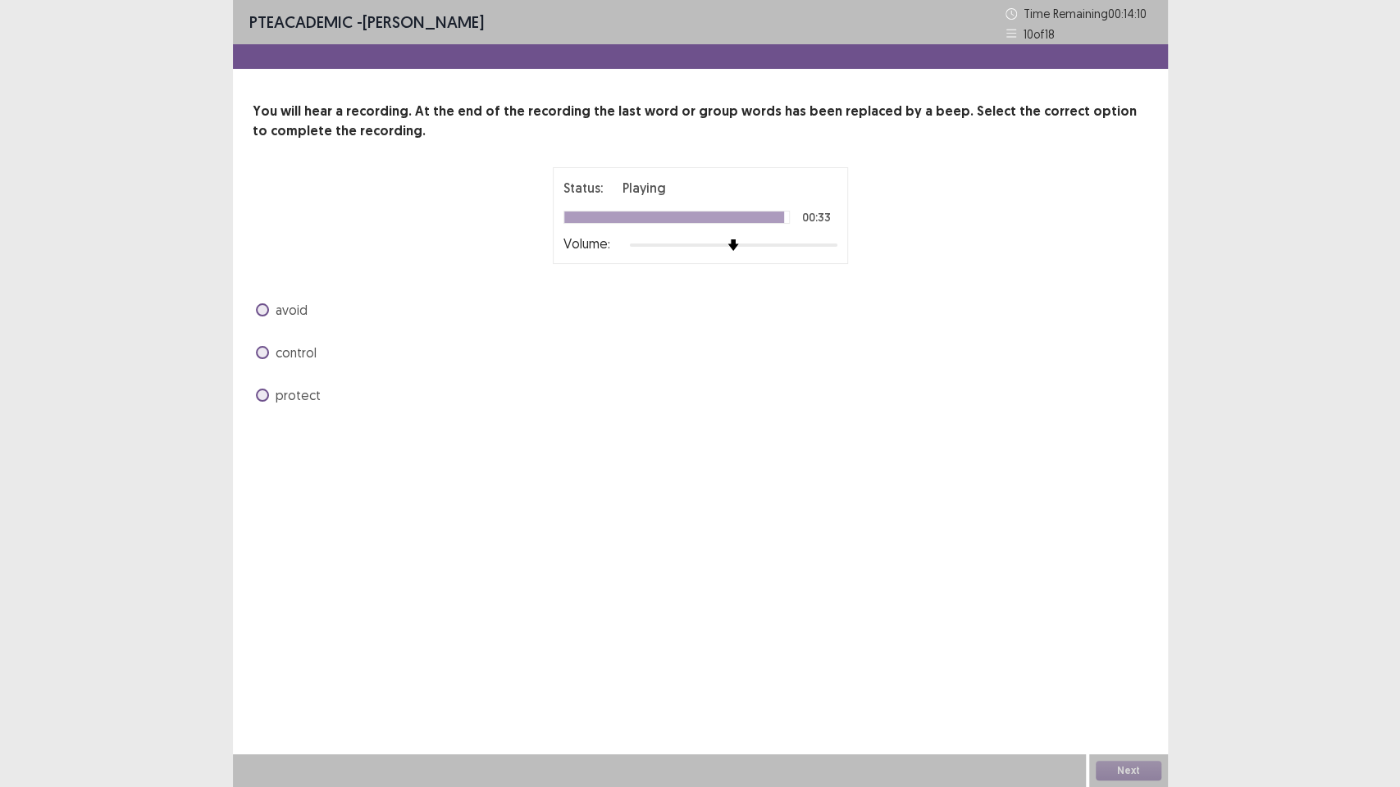
click at [268, 358] on label "control" at bounding box center [286, 353] width 61 height 20
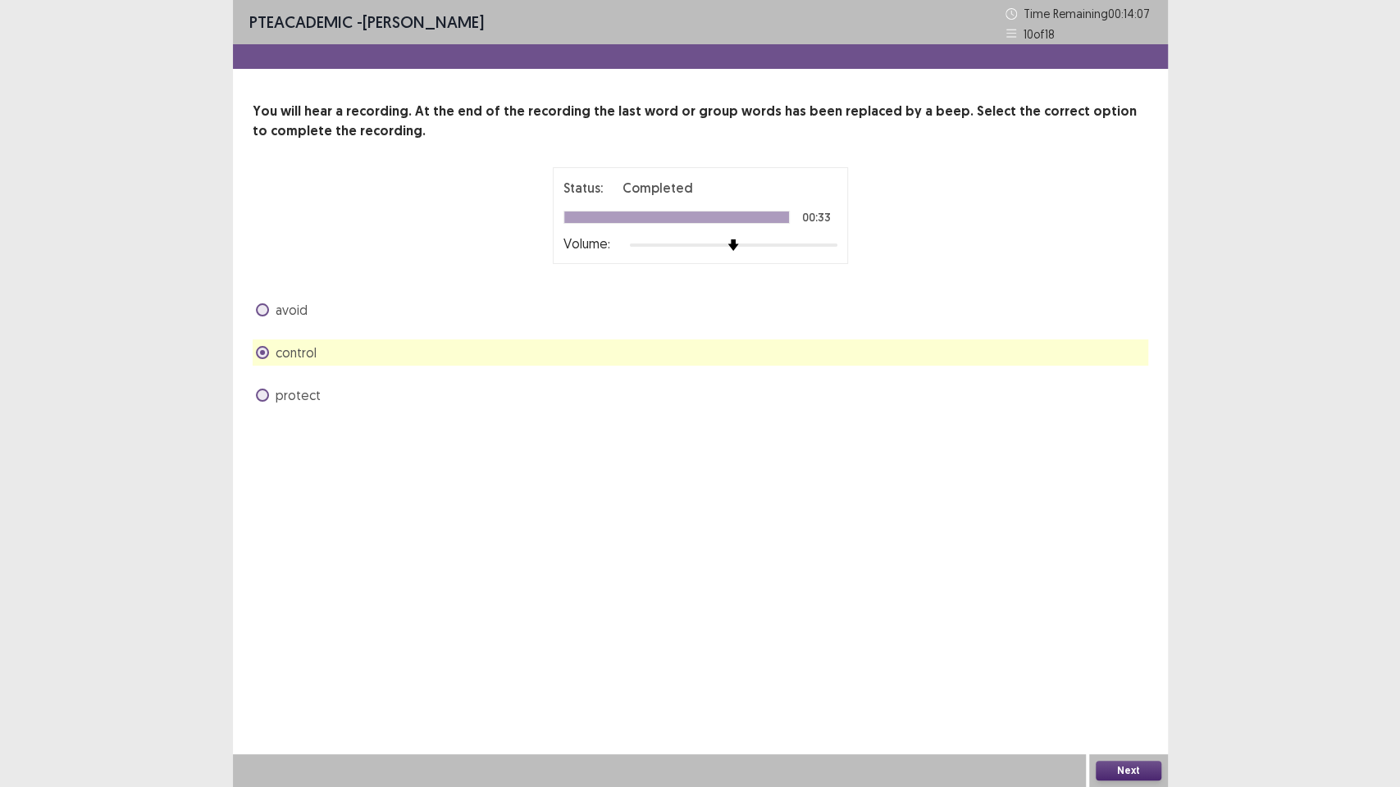
click at [1121, 770] on button "Next" at bounding box center [1129, 771] width 66 height 20
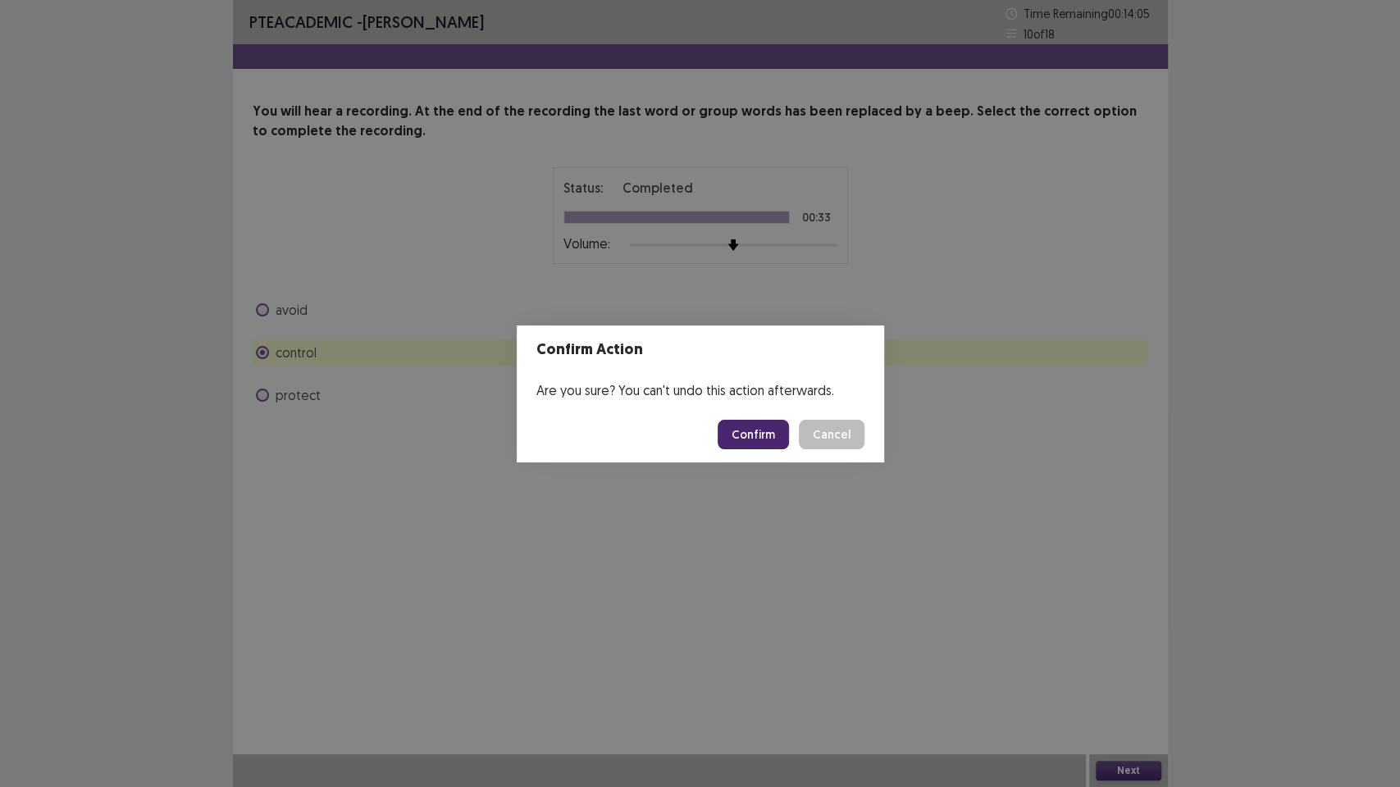
click at [727, 441] on button "Confirm" at bounding box center [752, 435] width 71 height 30
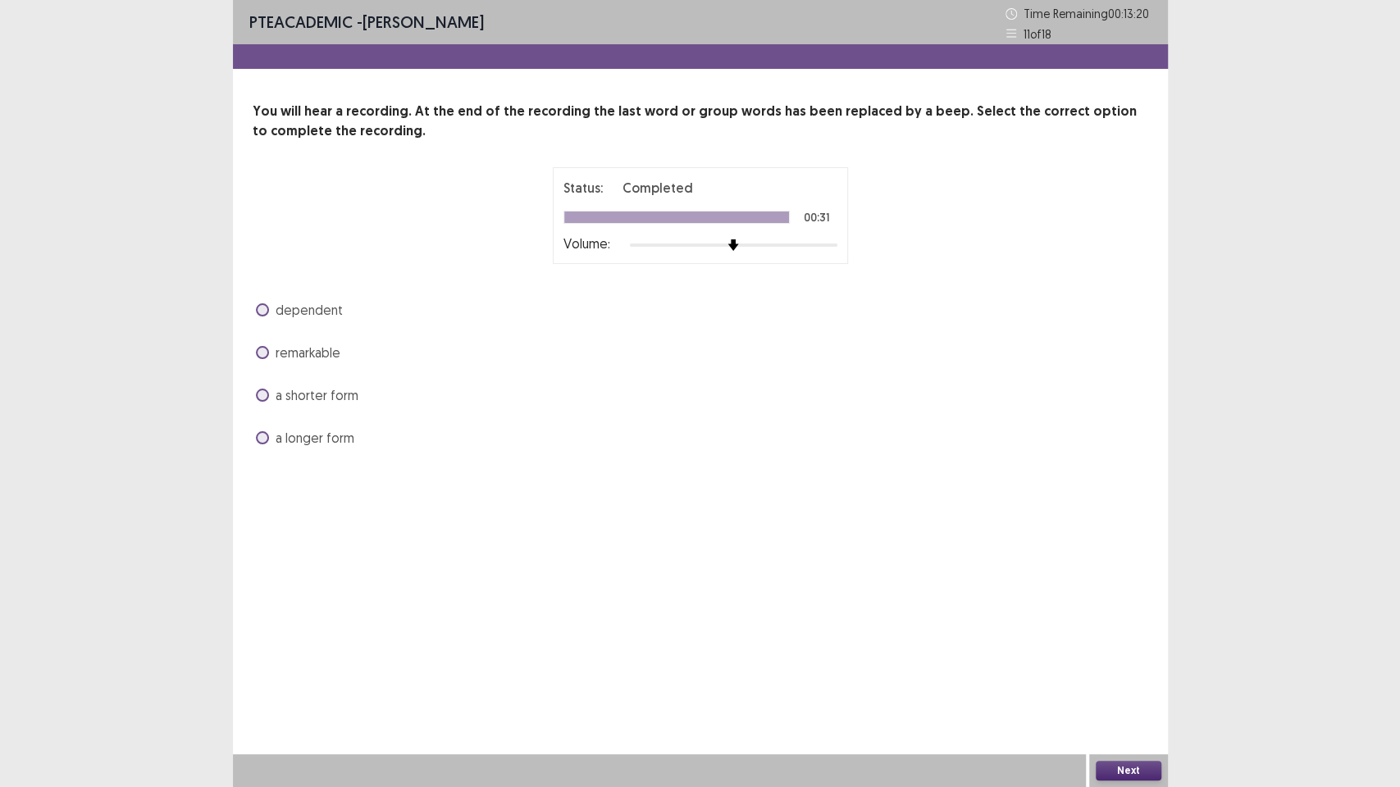
click at [266, 308] on span at bounding box center [262, 309] width 13 height 13
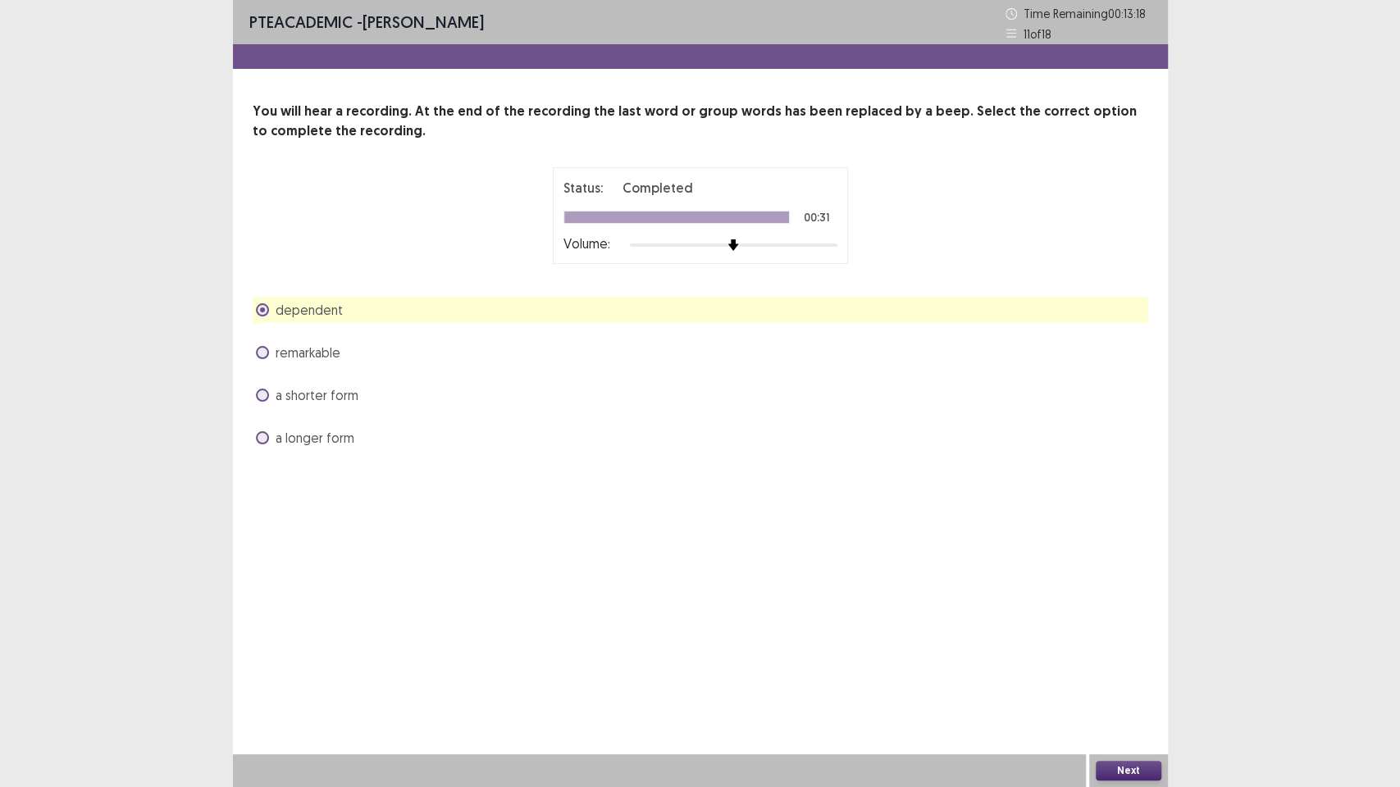
click at [1134, 771] on button "Next" at bounding box center [1129, 771] width 66 height 20
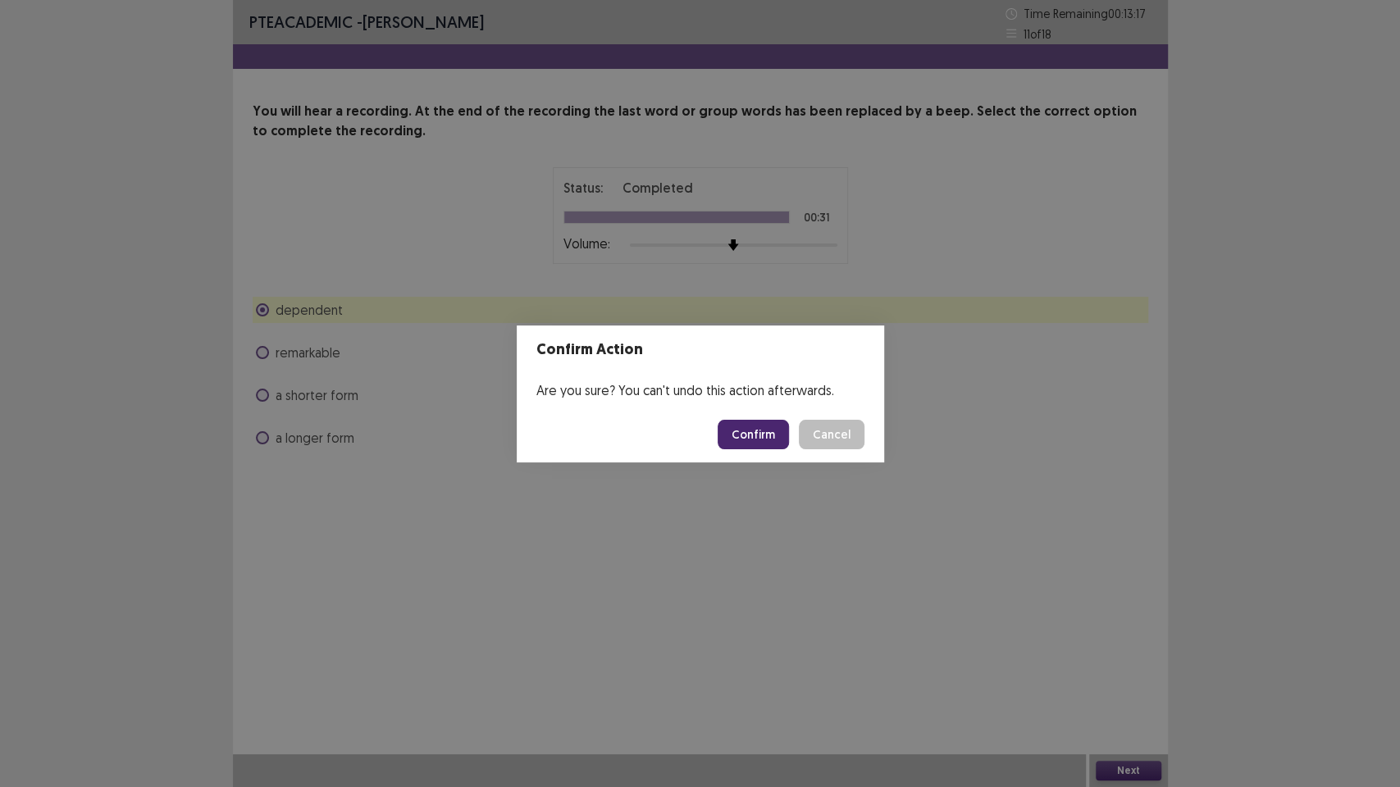
click at [766, 437] on button "Confirm" at bounding box center [752, 435] width 71 height 30
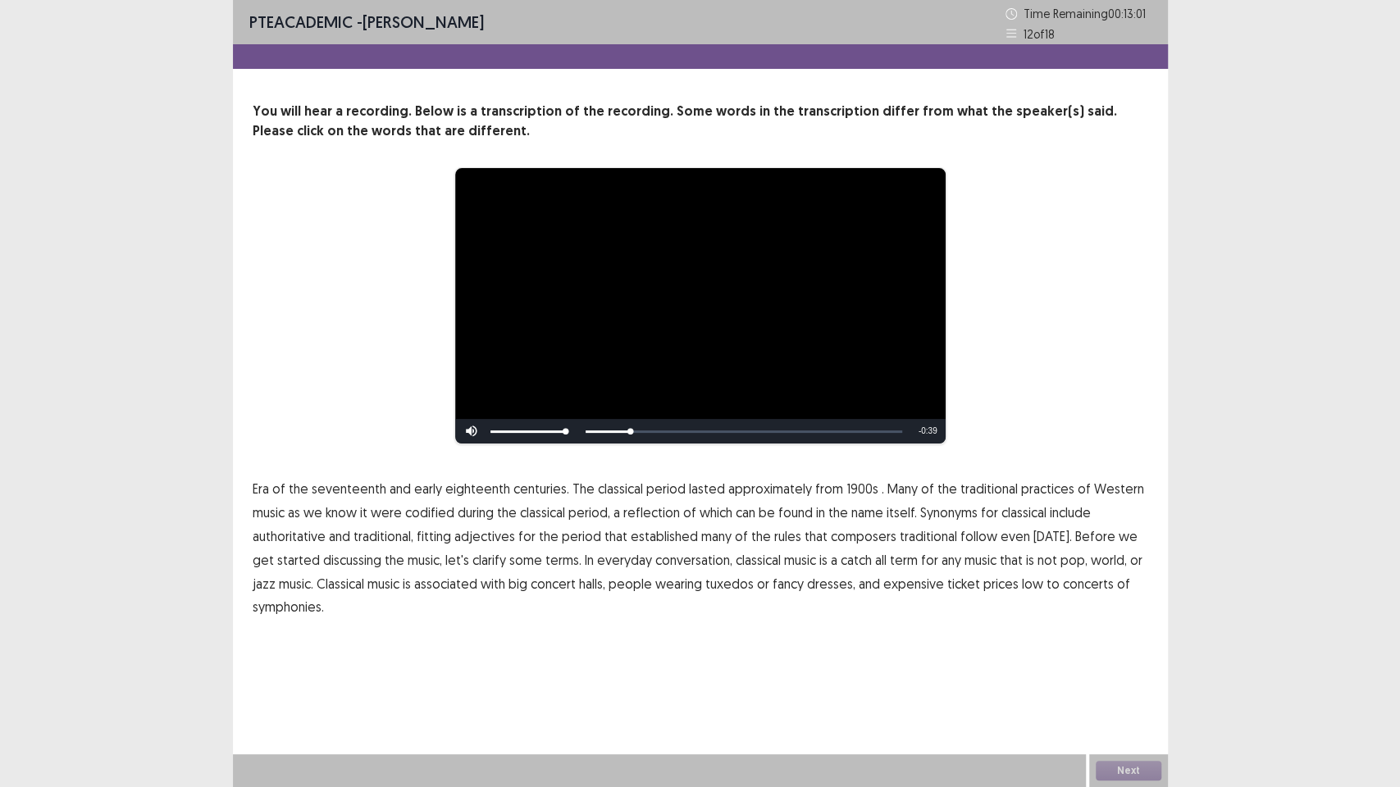
click at [846, 491] on span "1900s" at bounding box center [862, 489] width 32 height 20
click at [918, 534] on span "traditional" at bounding box center [928, 536] width 57 height 20
click at [1022, 584] on span "low" at bounding box center [1032, 584] width 21 height 20
click at [280, 604] on span "symphonies." at bounding box center [288, 607] width 71 height 20
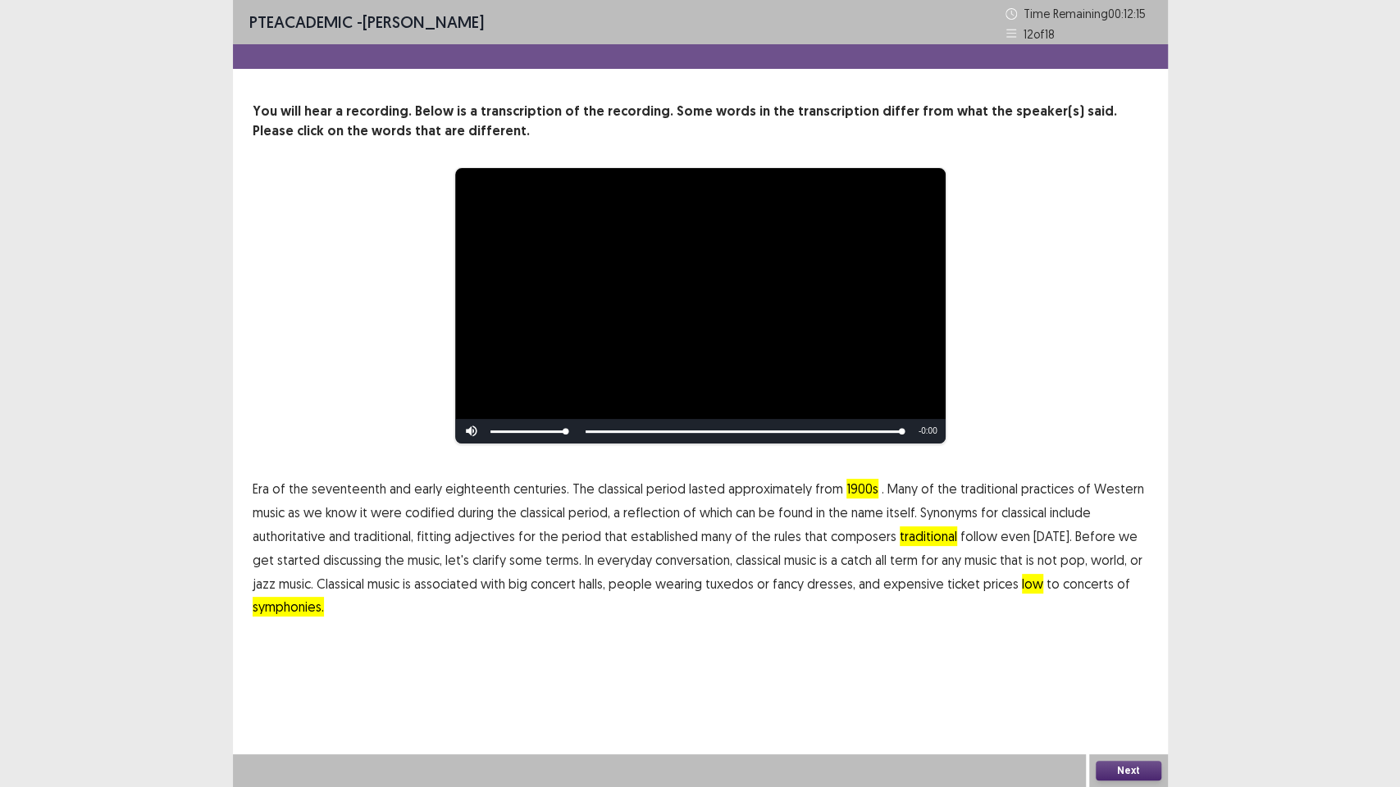
click at [1104, 763] on button "Next" at bounding box center [1129, 771] width 66 height 20
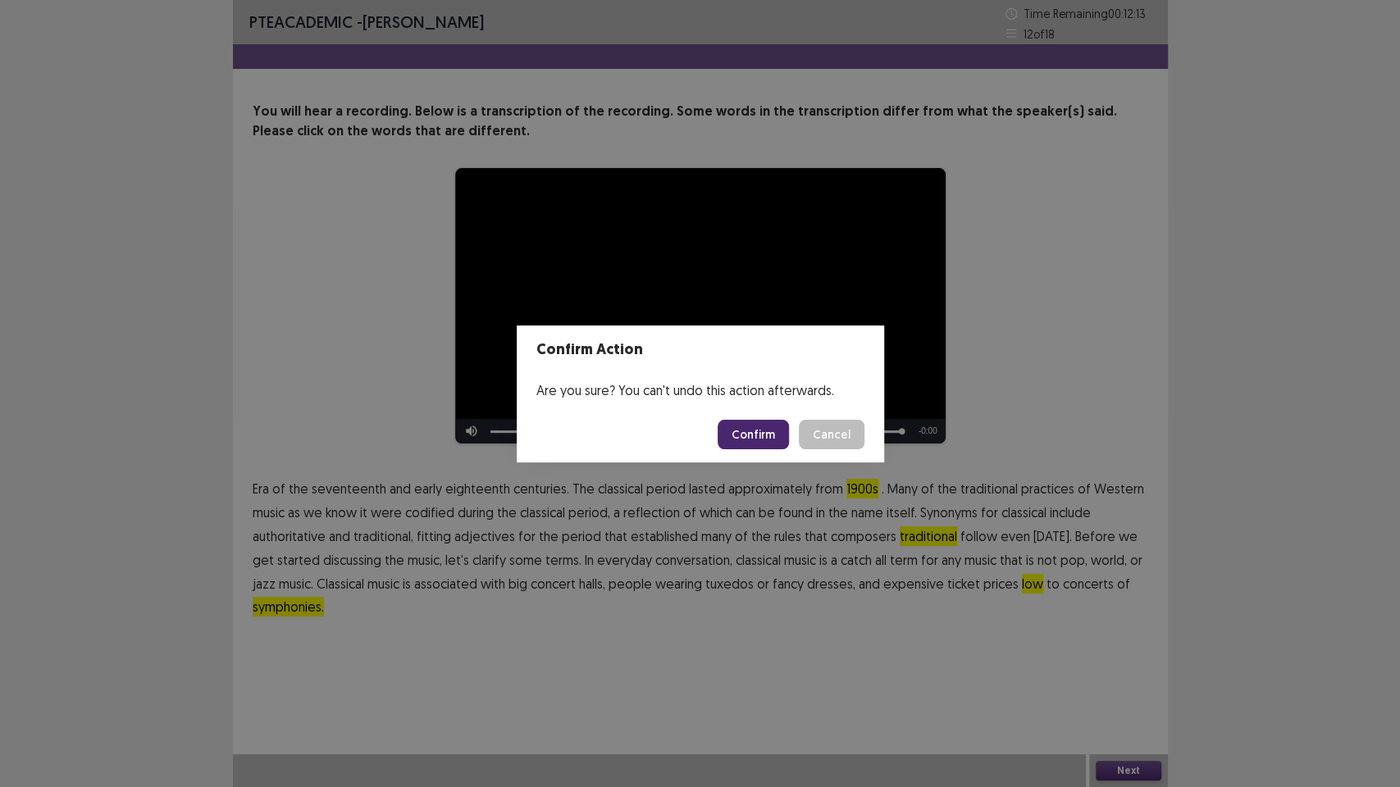
click at [769, 435] on button "Confirm" at bounding box center [752, 435] width 71 height 30
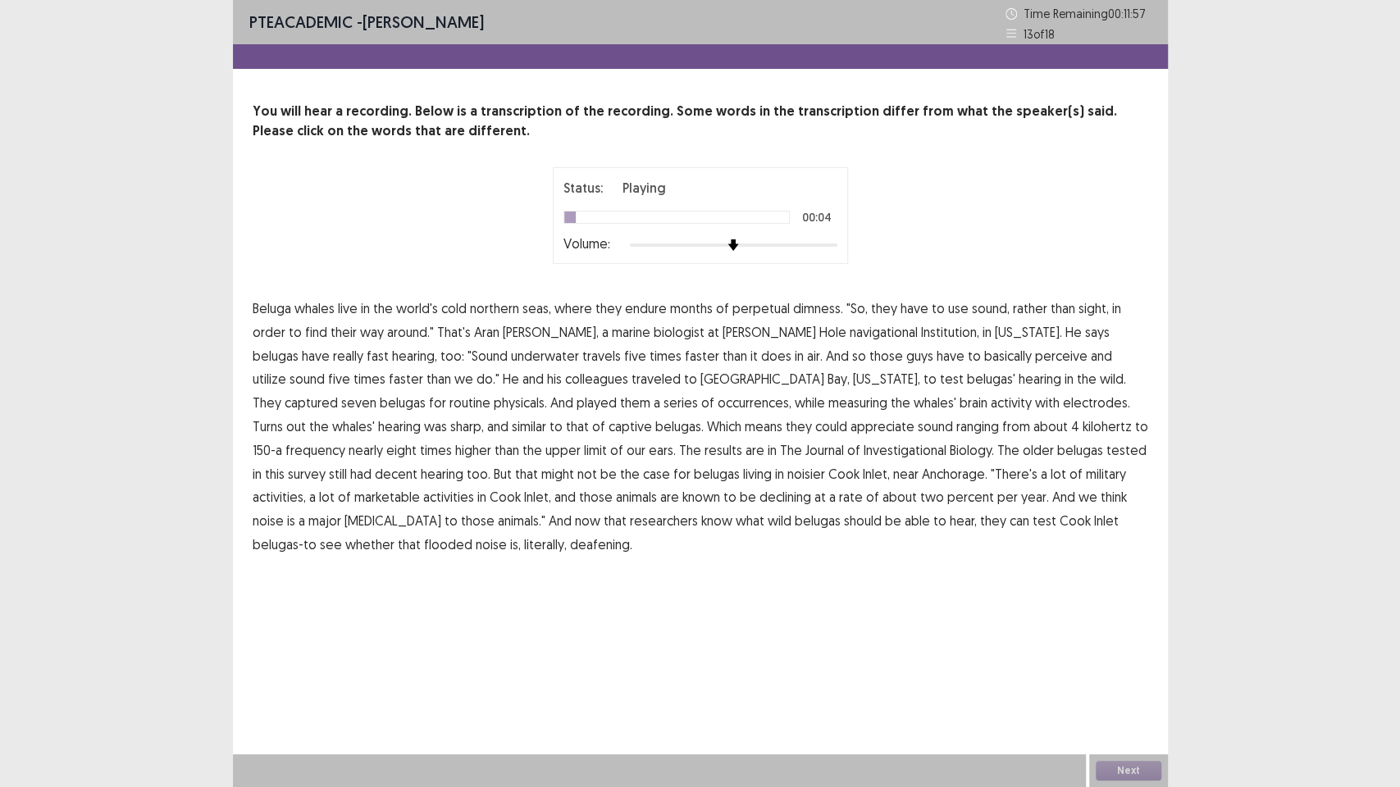
click at [802, 308] on span "dimness." at bounding box center [818, 308] width 50 height 20
click at [850, 335] on span "navigational" at bounding box center [884, 332] width 68 height 20
click at [717, 407] on span "occurrences," at bounding box center [754, 403] width 74 height 20
click at [863, 453] on span "Investigational" at bounding box center [904, 450] width 83 height 20
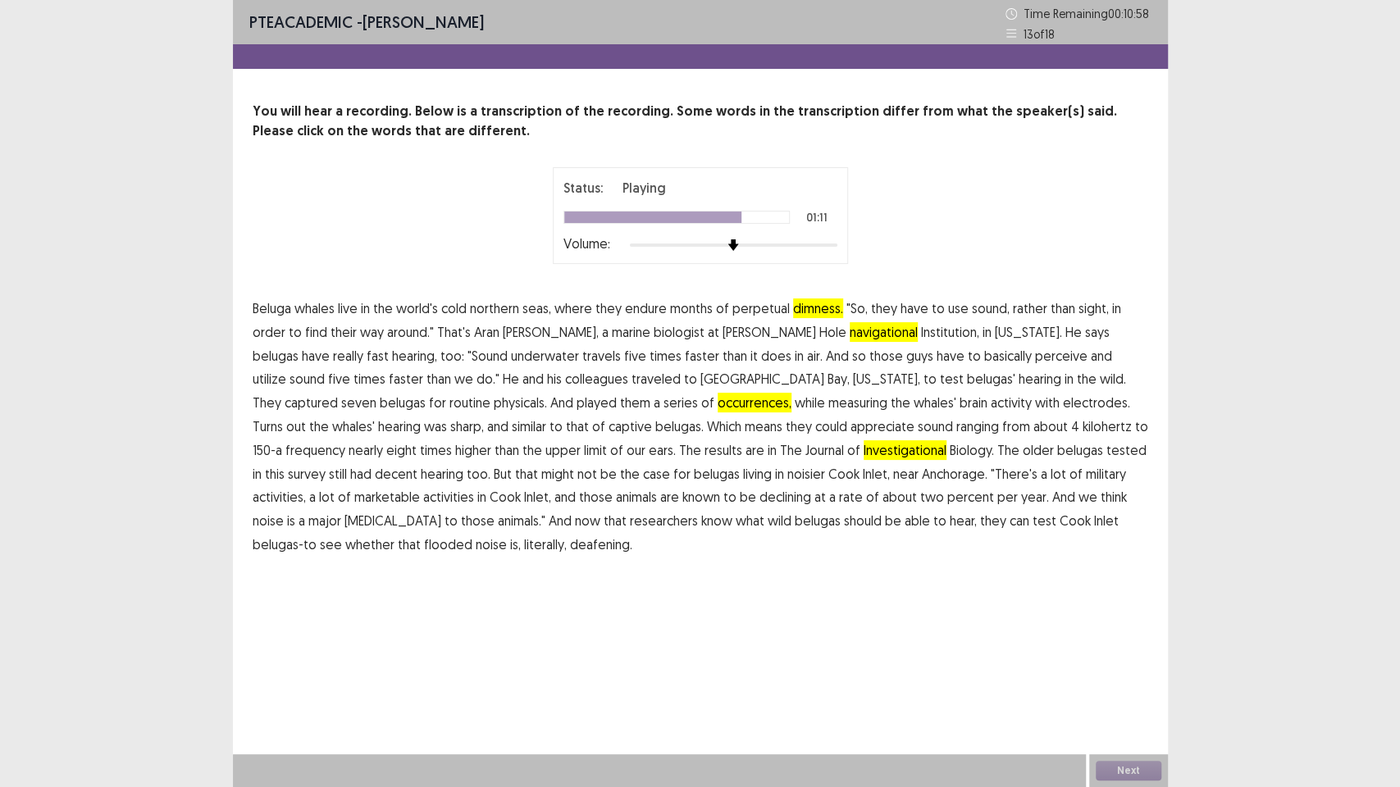
click at [420, 487] on span "marketable" at bounding box center [387, 497] width 66 height 20
click at [472, 535] on span "flooded" at bounding box center [448, 545] width 48 height 20
click at [1119, 775] on button "Next" at bounding box center [1129, 771] width 66 height 20
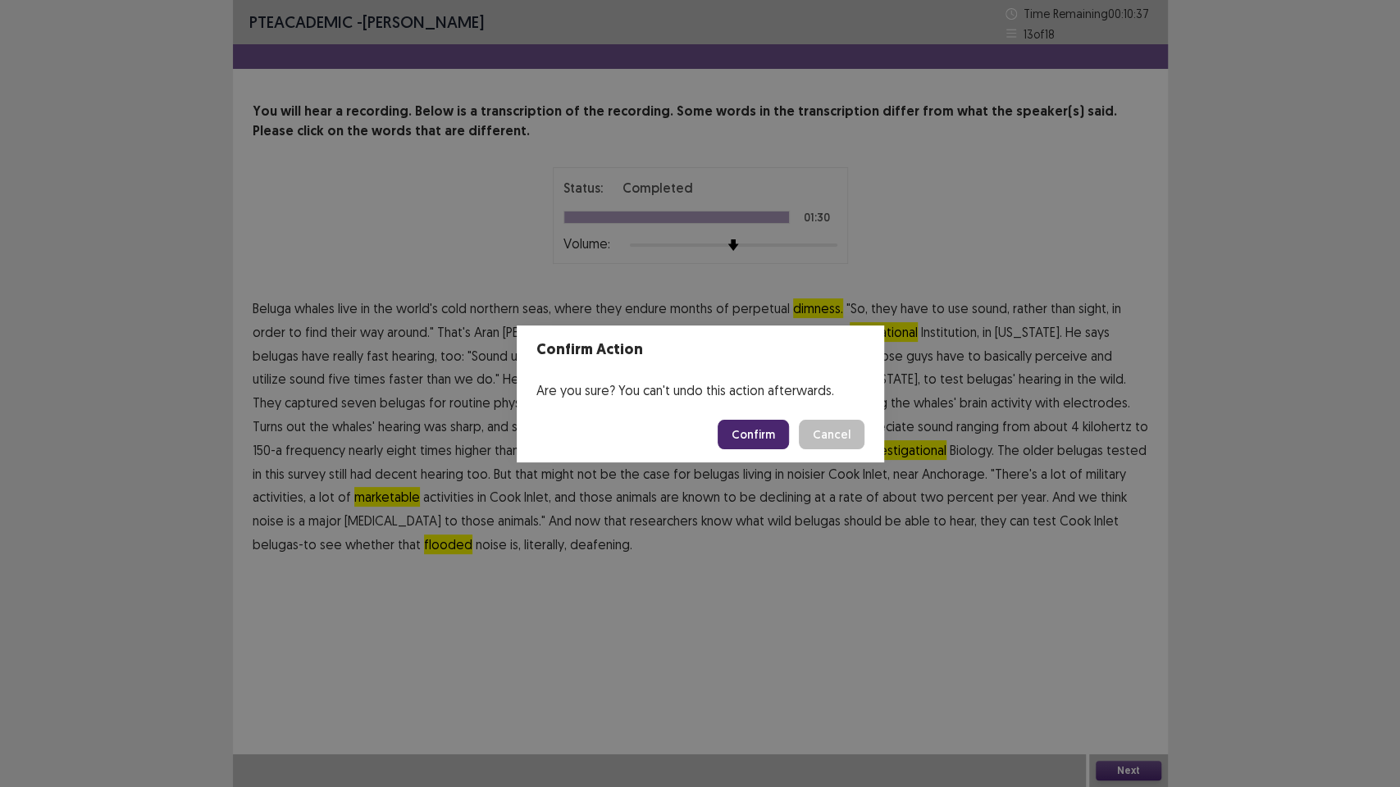
click at [767, 435] on button "Confirm" at bounding box center [752, 435] width 71 height 30
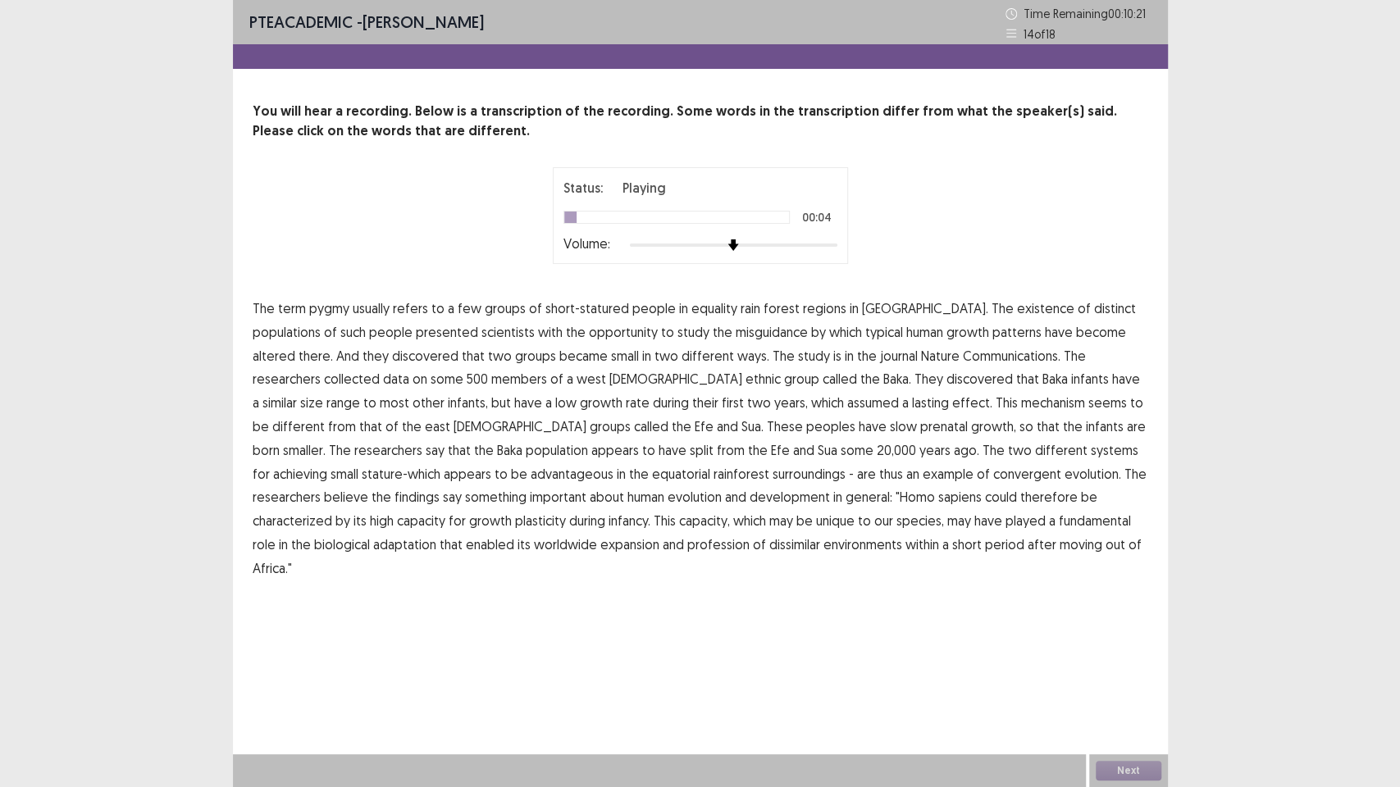
click at [703, 303] on span "equality" at bounding box center [714, 308] width 46 height 20
click at [736, 334] on span "misguidance" at bounding box center [772, 332] width 72 height 20
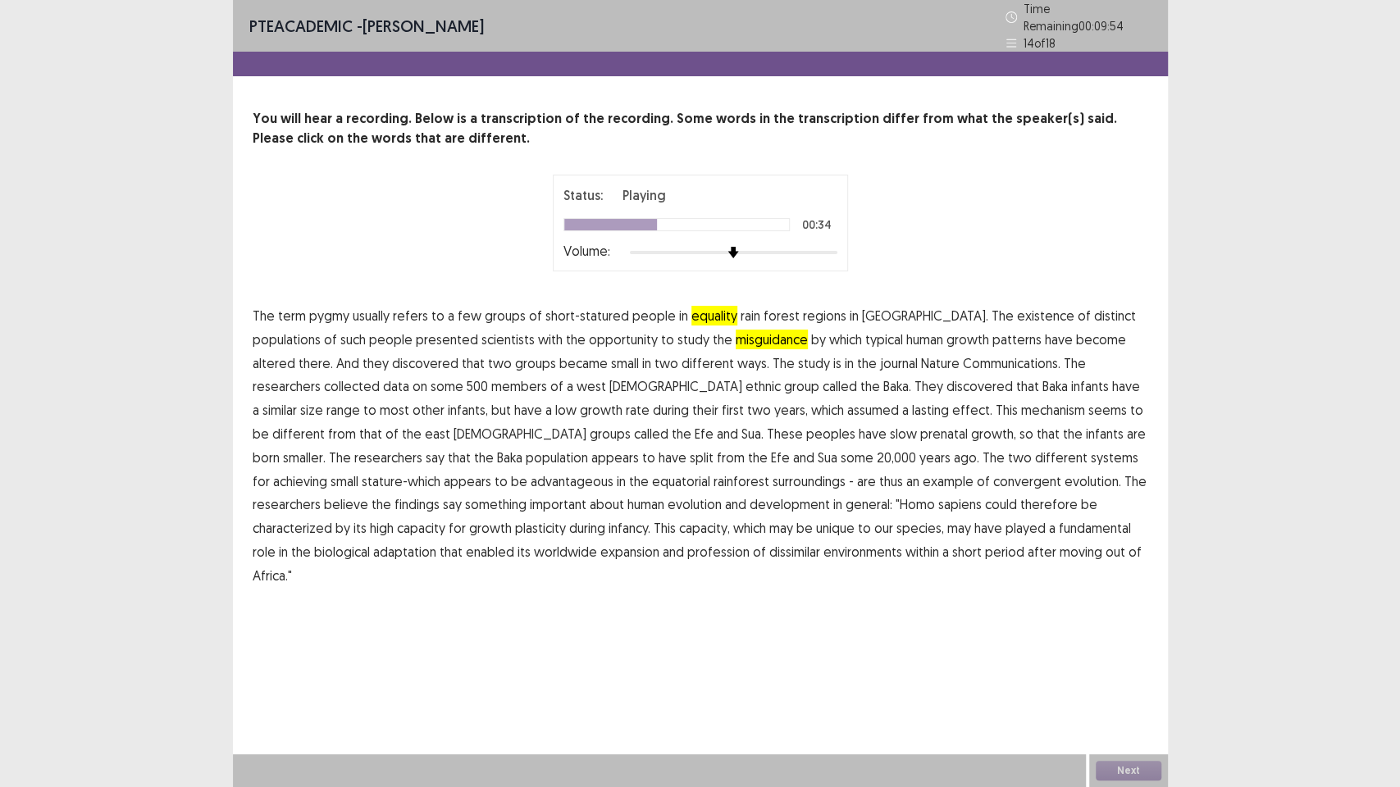
click at [847, 400] on span "assumed" at bounding box center [873, 410] width 52 height 20
click at [772, 475] on span "surroundings" at bounding box center [808, 481] width 73 height 20
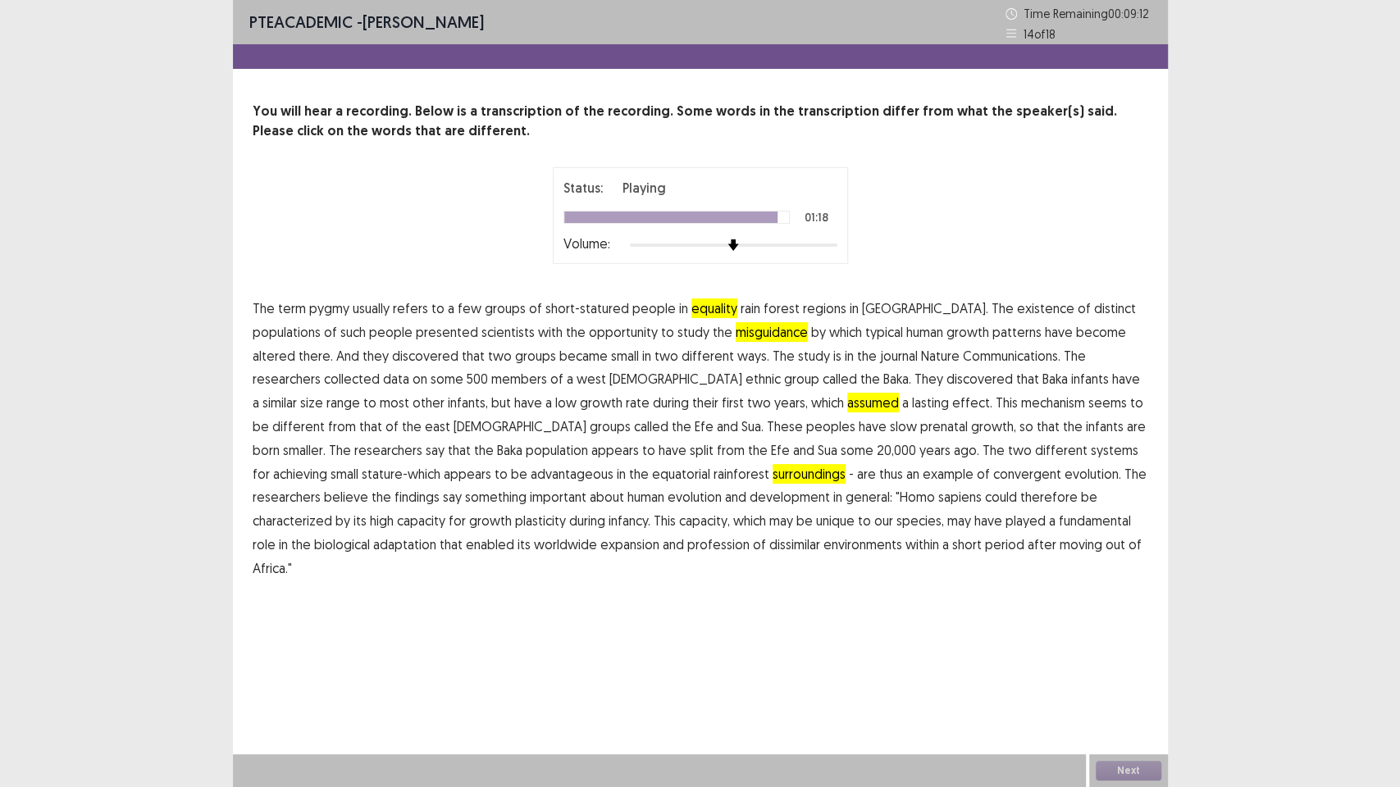
click at [687, 542] on span "profession" at bounding box center [718, 545] width 62 height 20
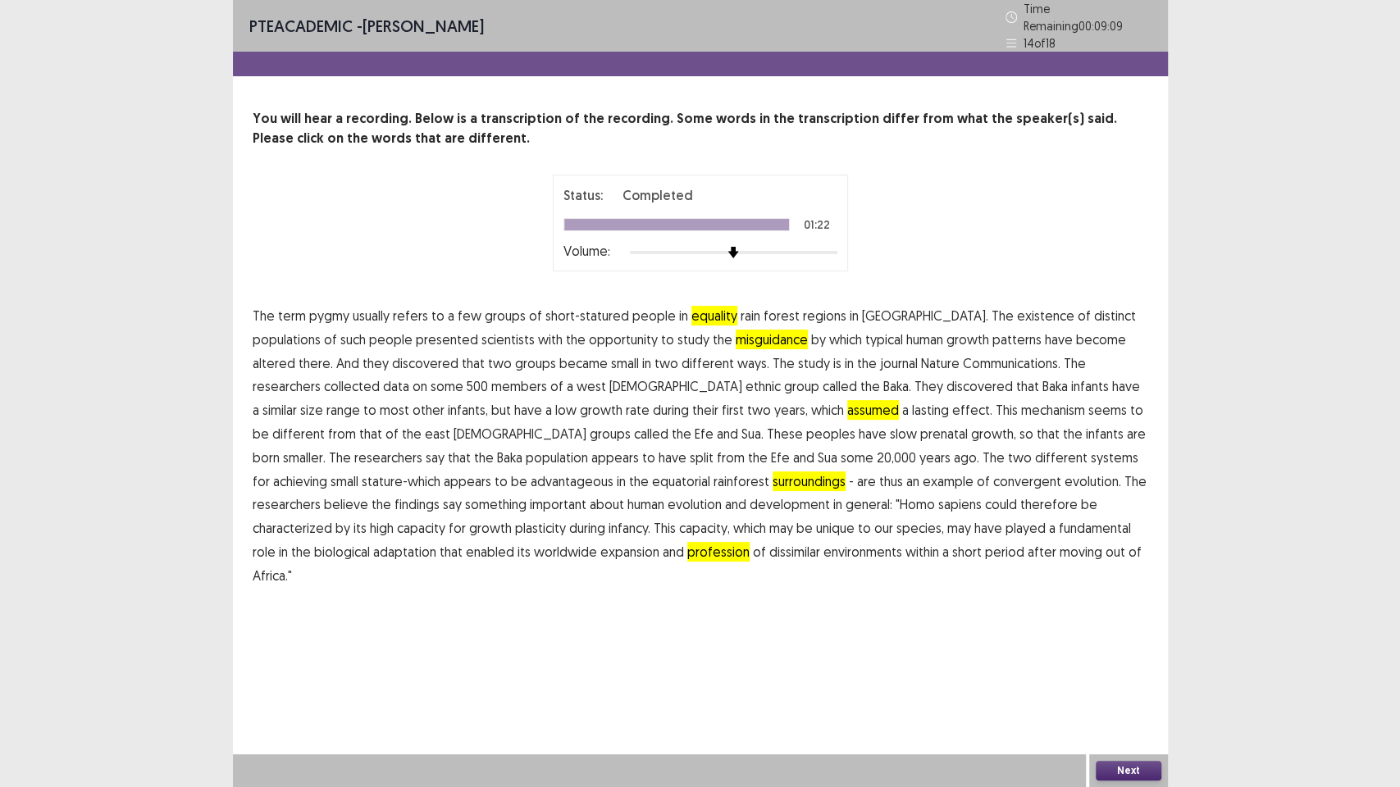
click at [1136, 762] on button "Next" at bounding box center [1129, 771] width 66 height 20
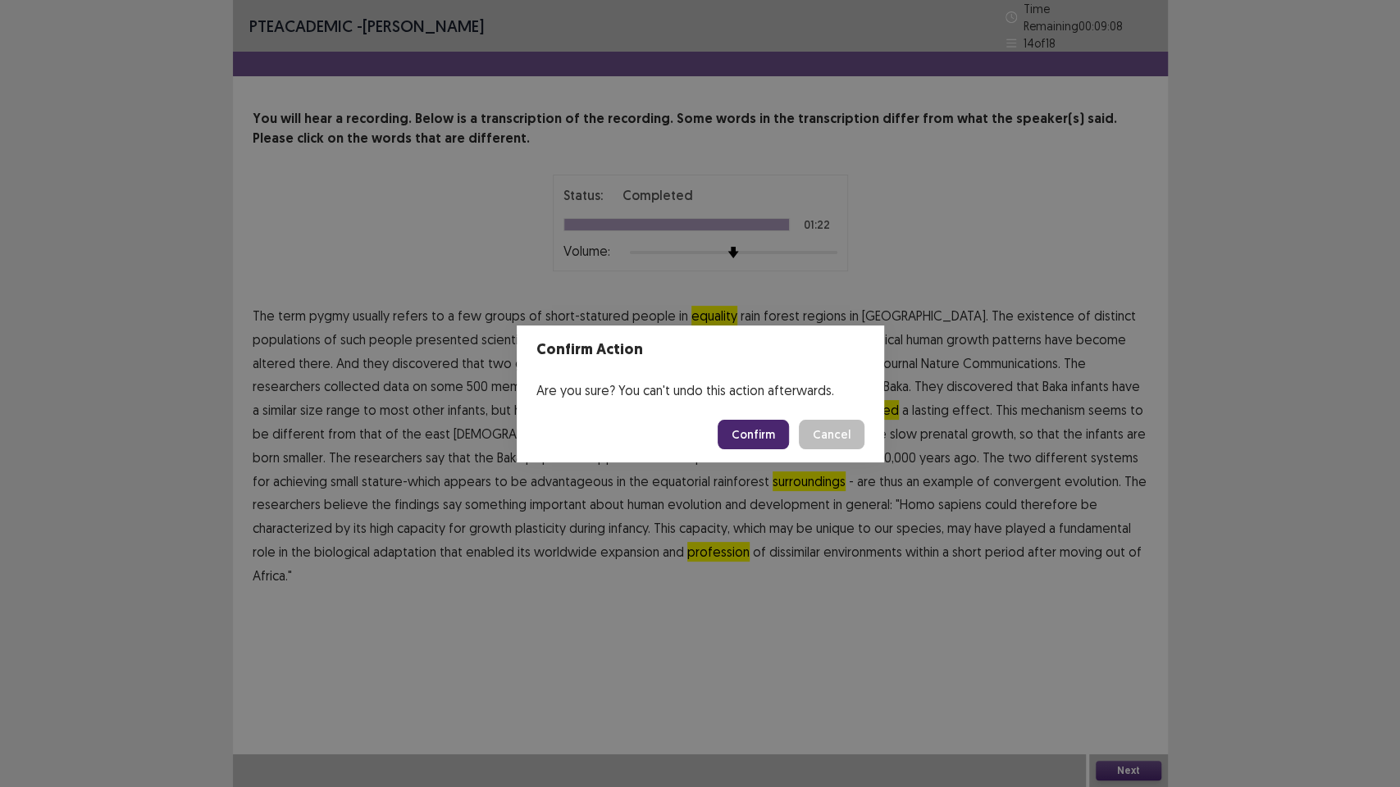
click at [729, 437] on button "Confirm" at bounding box center [752, 435] width 71 height 30
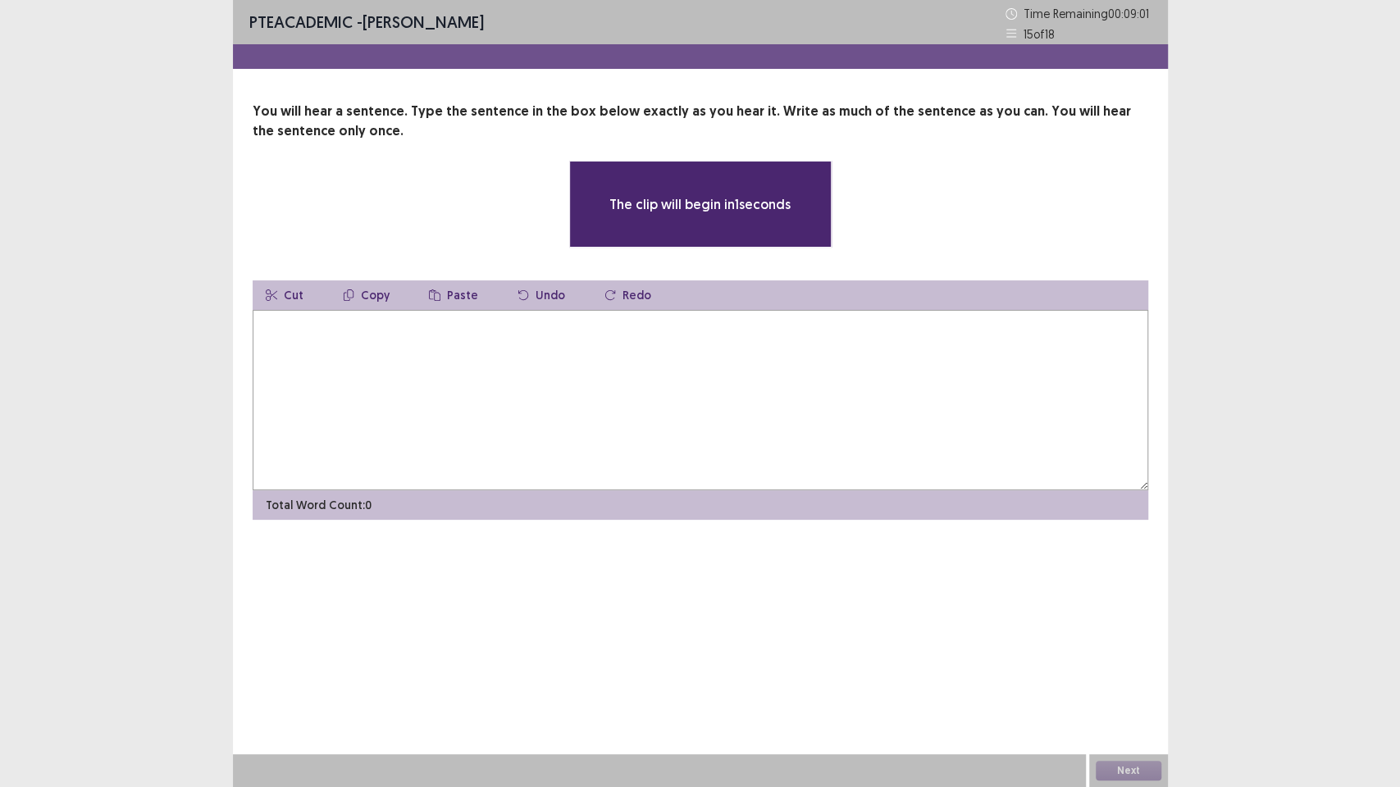
click at [484, 337] on textarea at bounding box center [700, 400] width 895 height 180
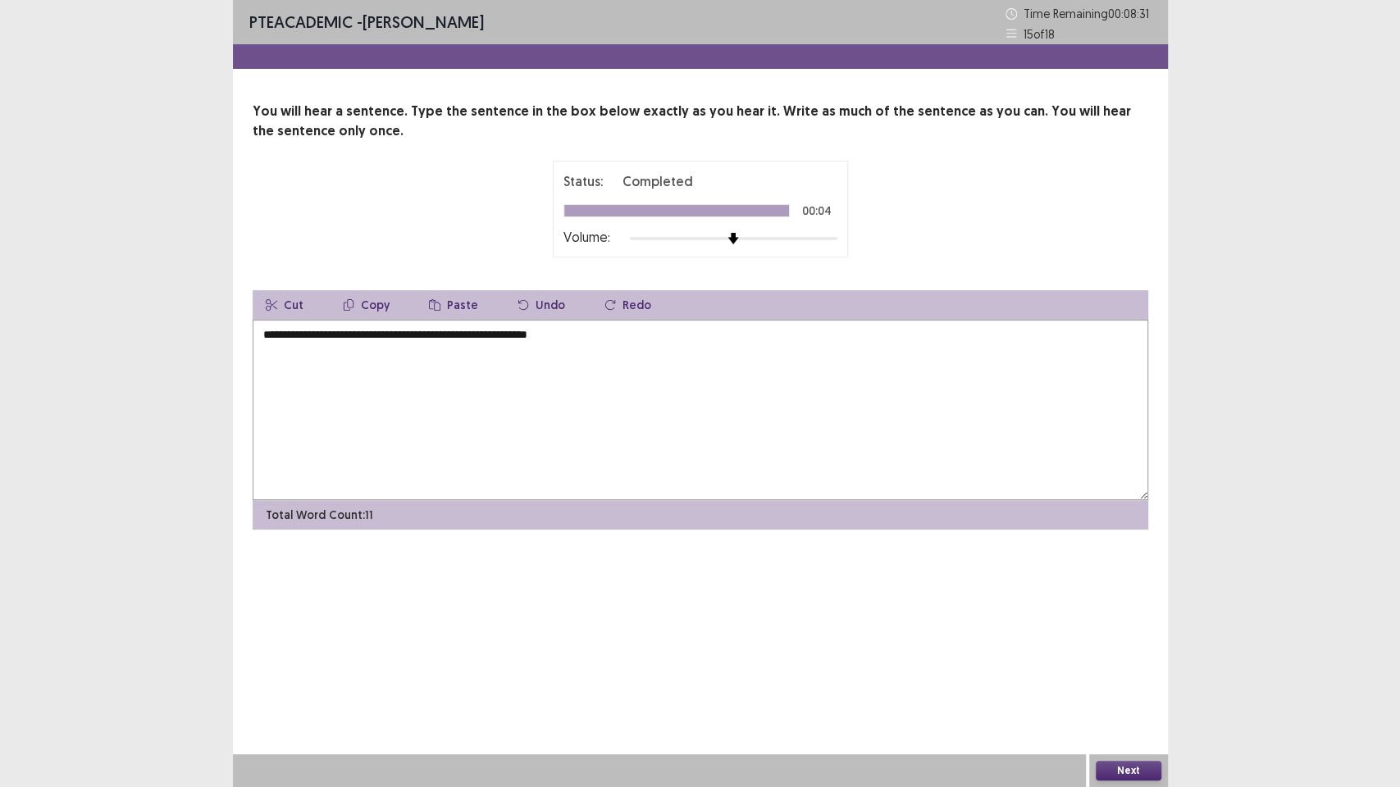
click at [276, 335] on textarea "**********" at bounding box center [700, 410] width 895 height 180
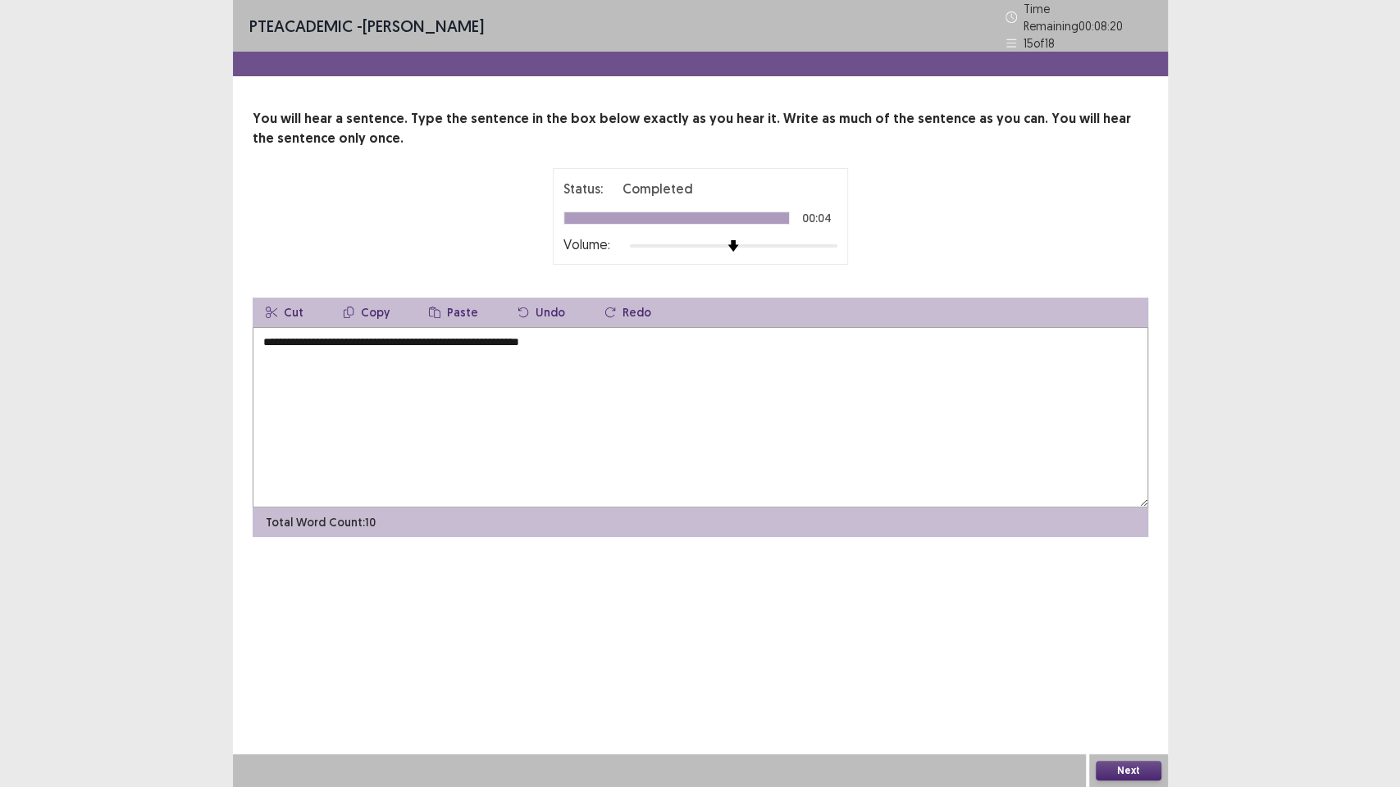
type textarea "**********"
click at [1124, 763] on button "Next" at bounding box center [1129, 771] width 66 height 20
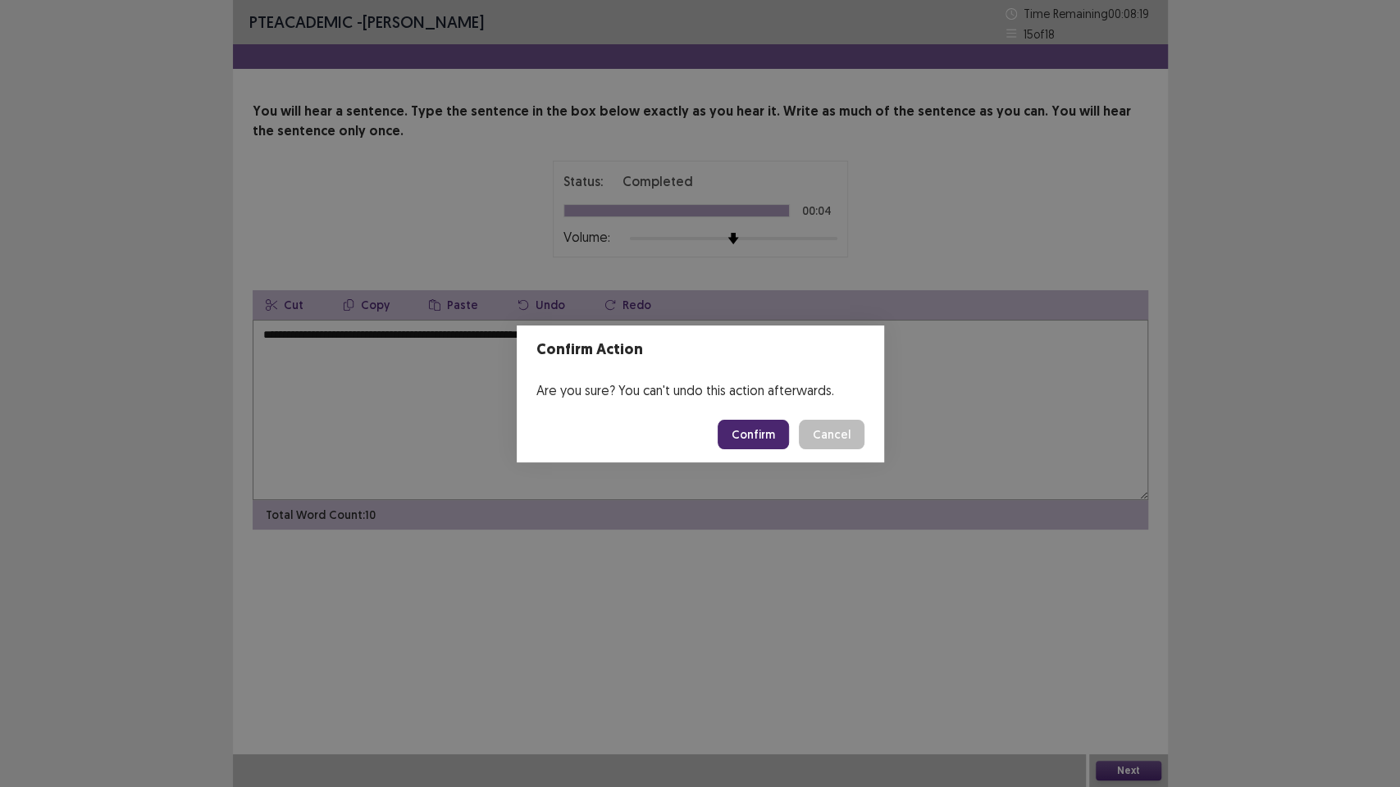
click at [781, 430] on button "Confirm" at bounding box center [752, 435] width 71 height 30
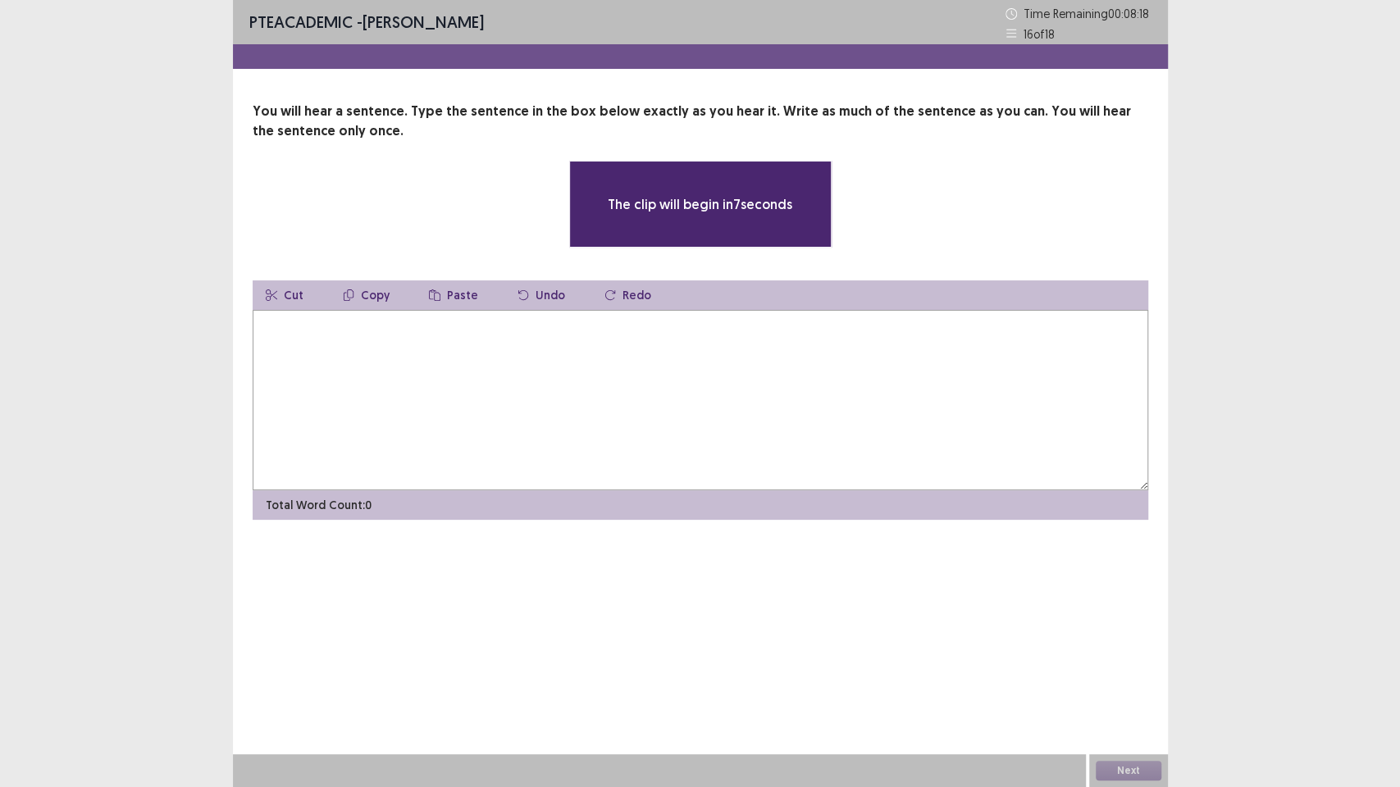
click at [397, 366] on textarea at bounding box center [700, 400] width 895 height 180
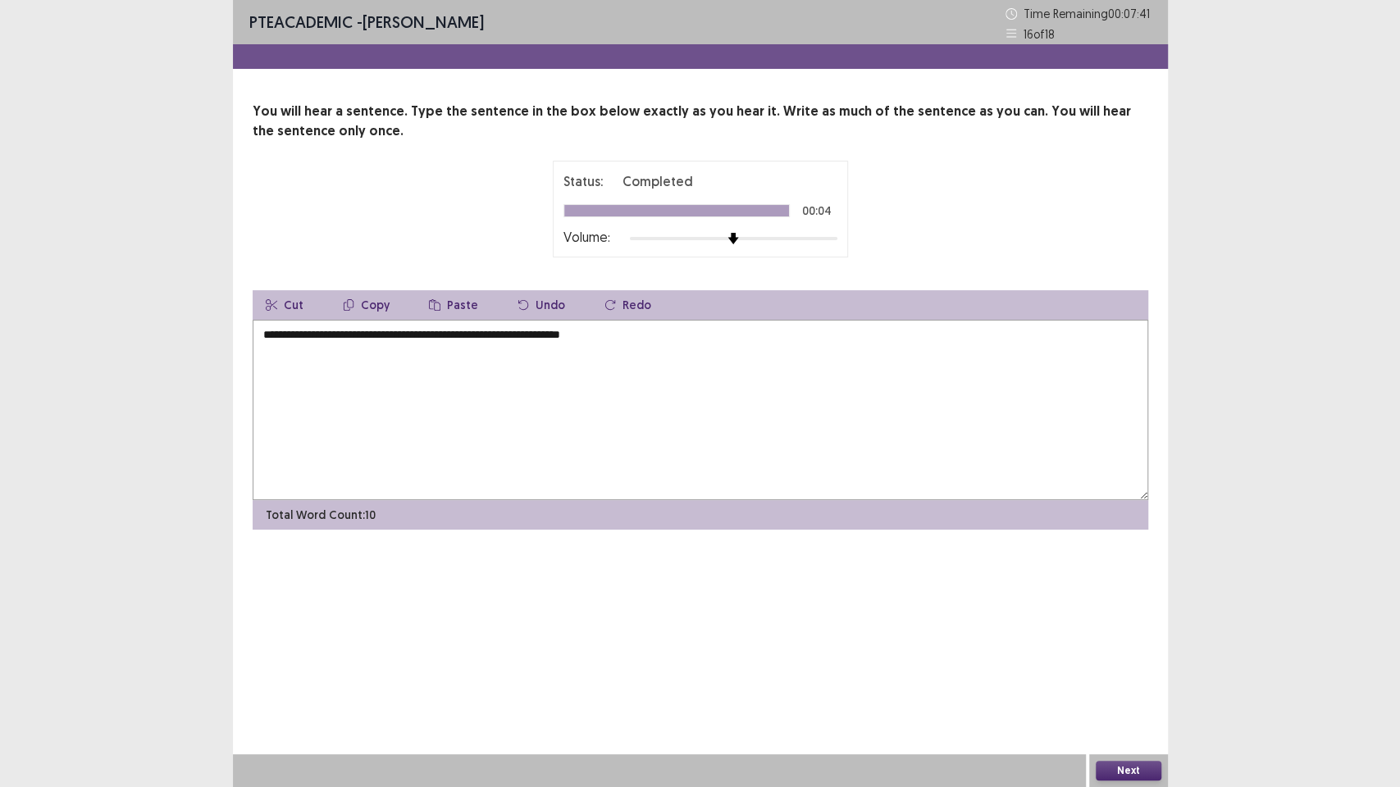
click at [264, 331] on textarea "**********" at bounding box center [700, 410] width 895 height 180
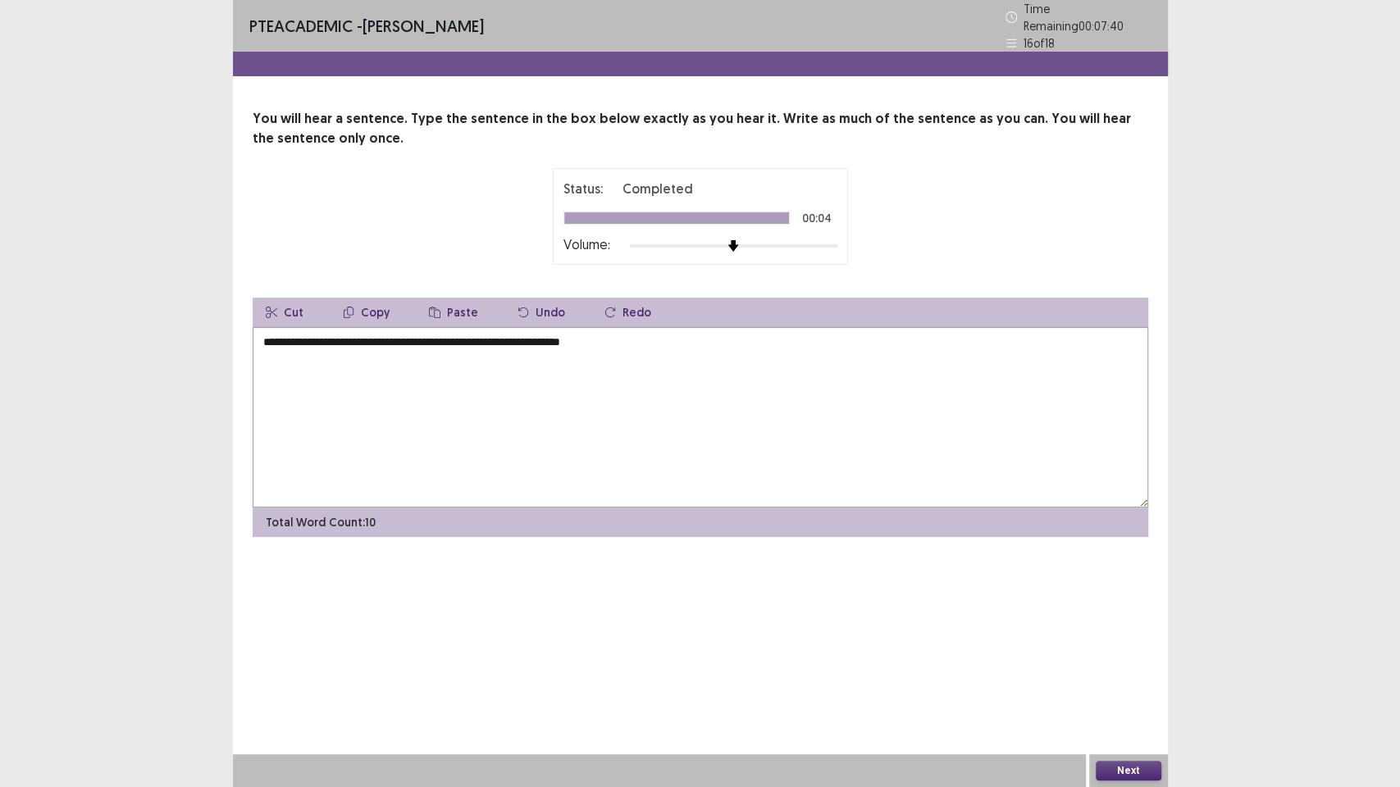
click at [267, 331] on textarea "**********" at bounding box center [700, 417] width 895 height 180
type textarea "**********"
click at [1127, 769] on button "Next" at bounding box center [1129, 771] width 66 height 20
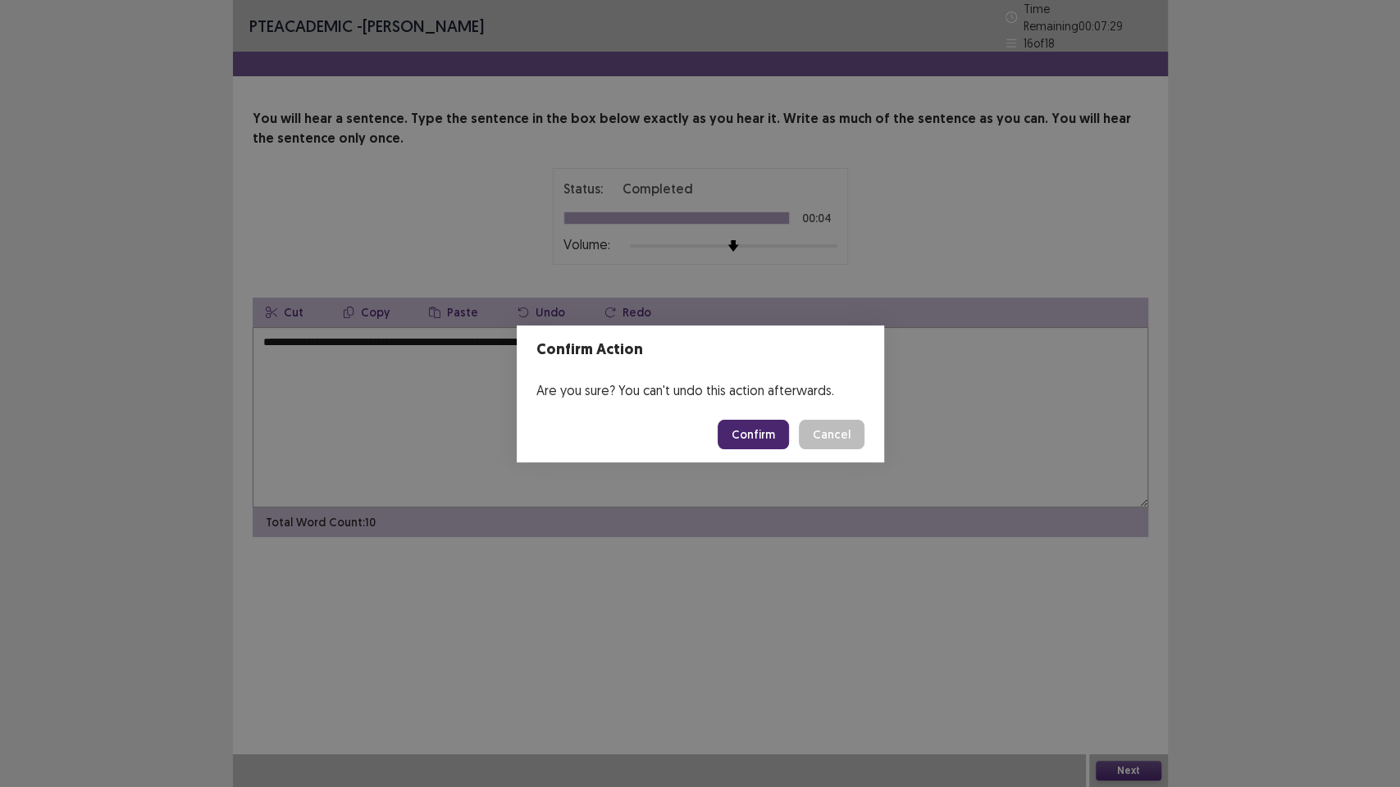
click at [777, 433] on button "Confirm" at bounding box center [752, 435] width 71 height 30
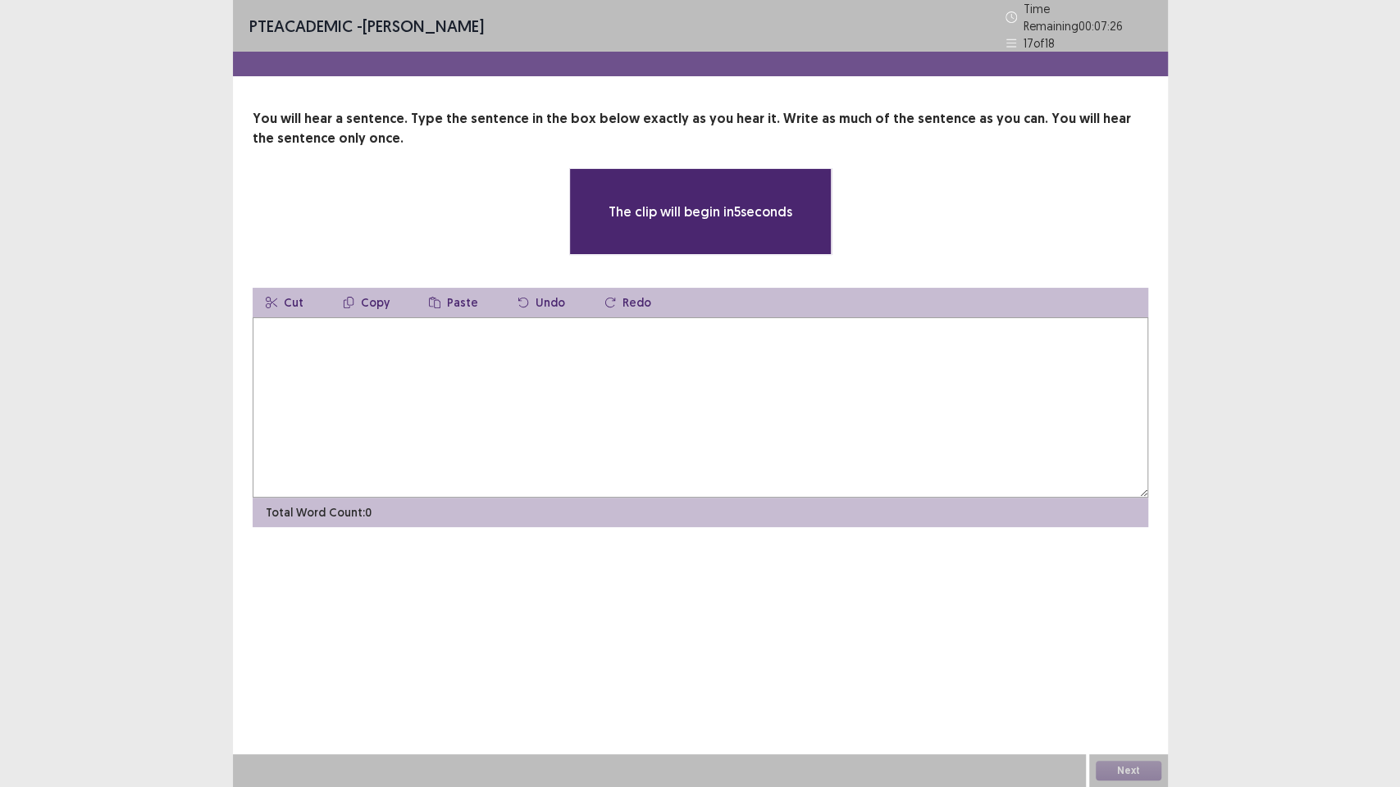
click at [314, 335] on textarea at bounding box center [700, 407] width 895 height 180
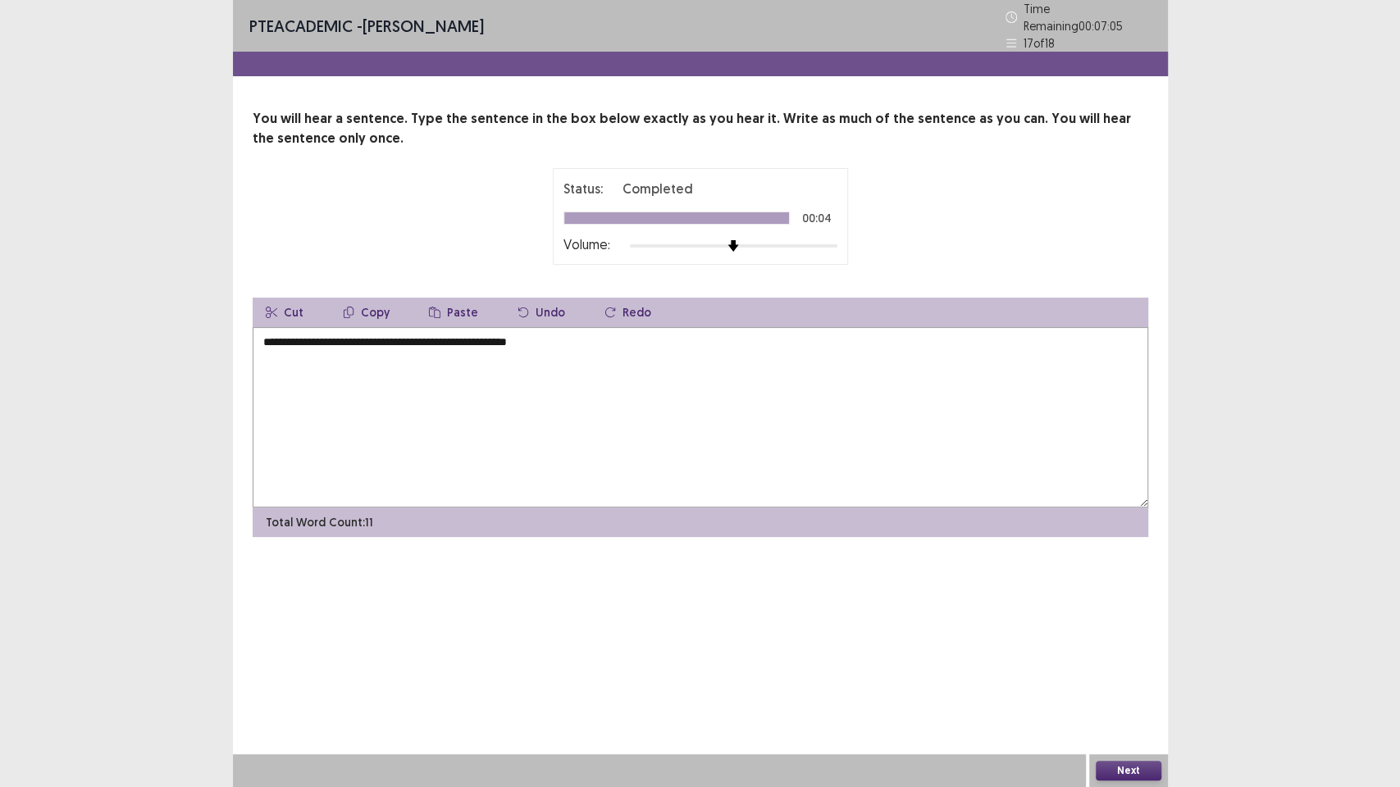
click at [267, 330] on textarea "**********" at bounding box center [700, 417] width 895 height 180
type textarea "**********"
click at [1127, 765] on button "Next" at bounding box center [1129, 771] width 66 height 20
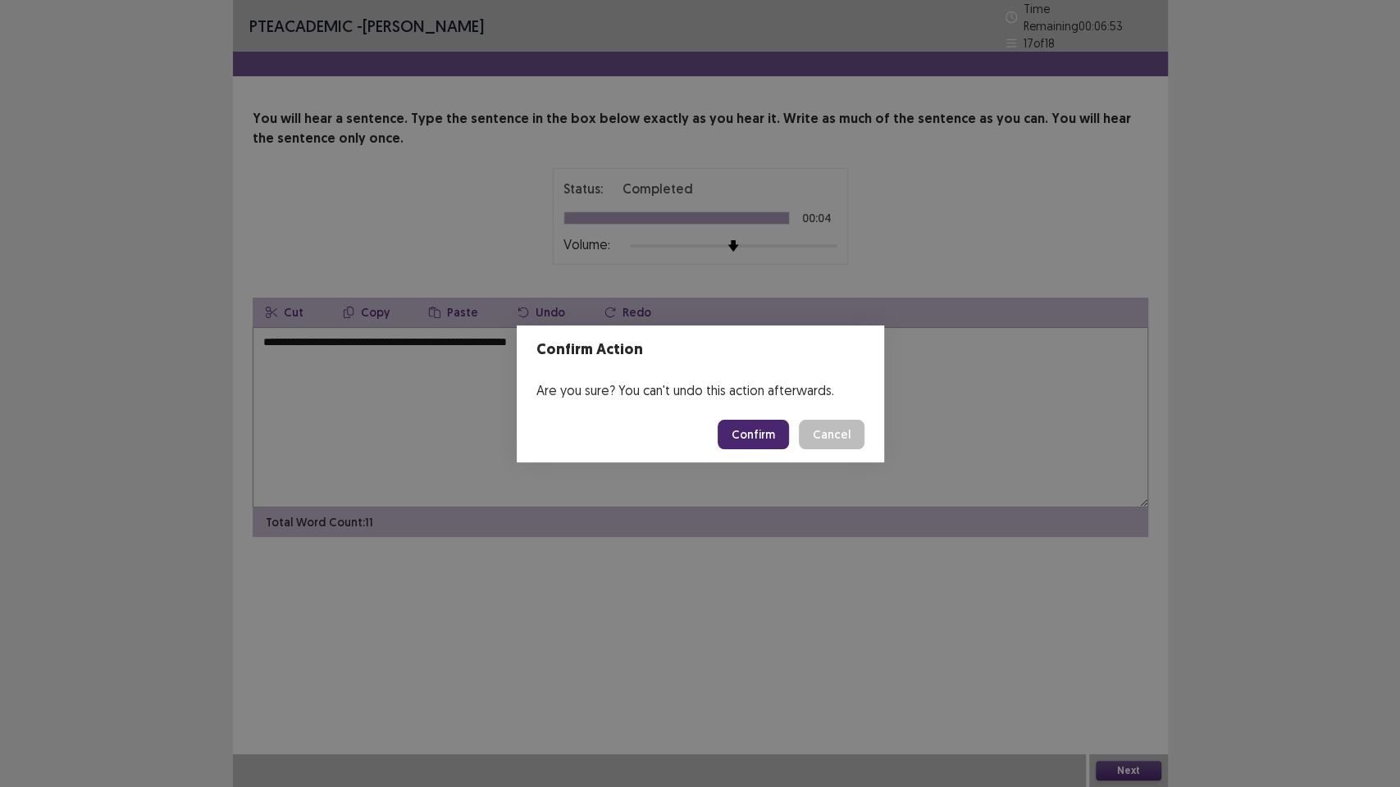
click at [772, 425] on button "Confirm" at bounding box center [752, 435] width 71 height 30
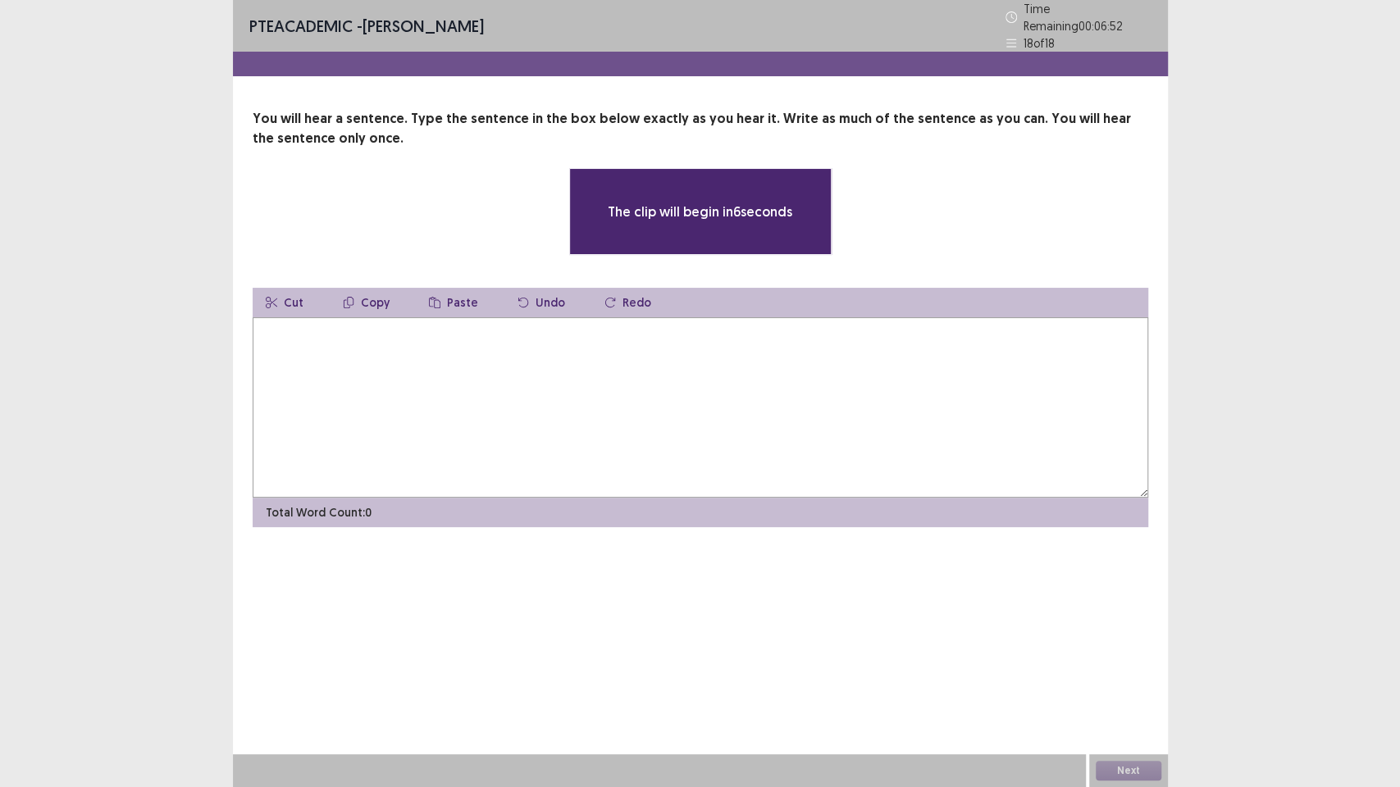
click at [462, 325] on textarea at bounding box center [700, 407] width 895 height 180
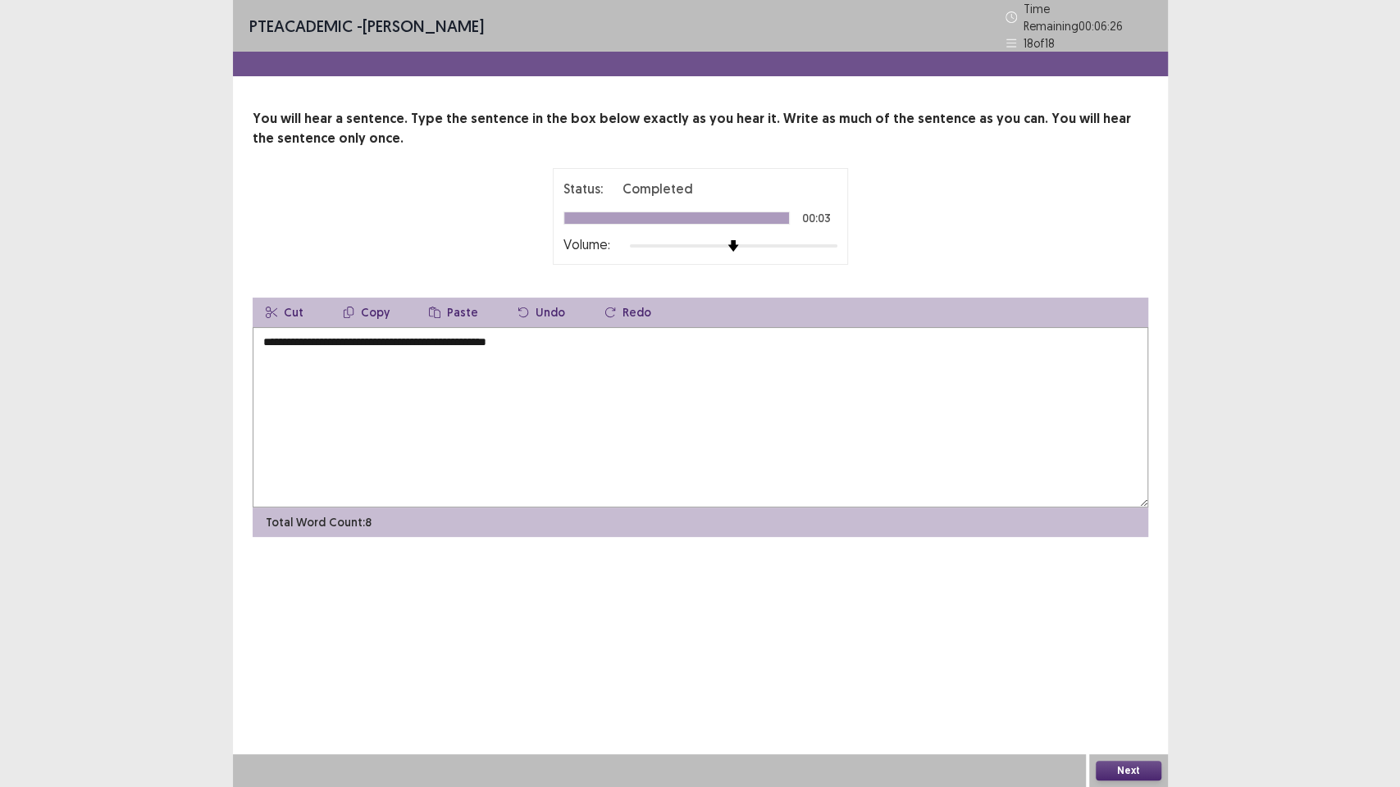
click at [263, 333] on textarea "**********" at bounding box center [700, 417] width 895 height 180
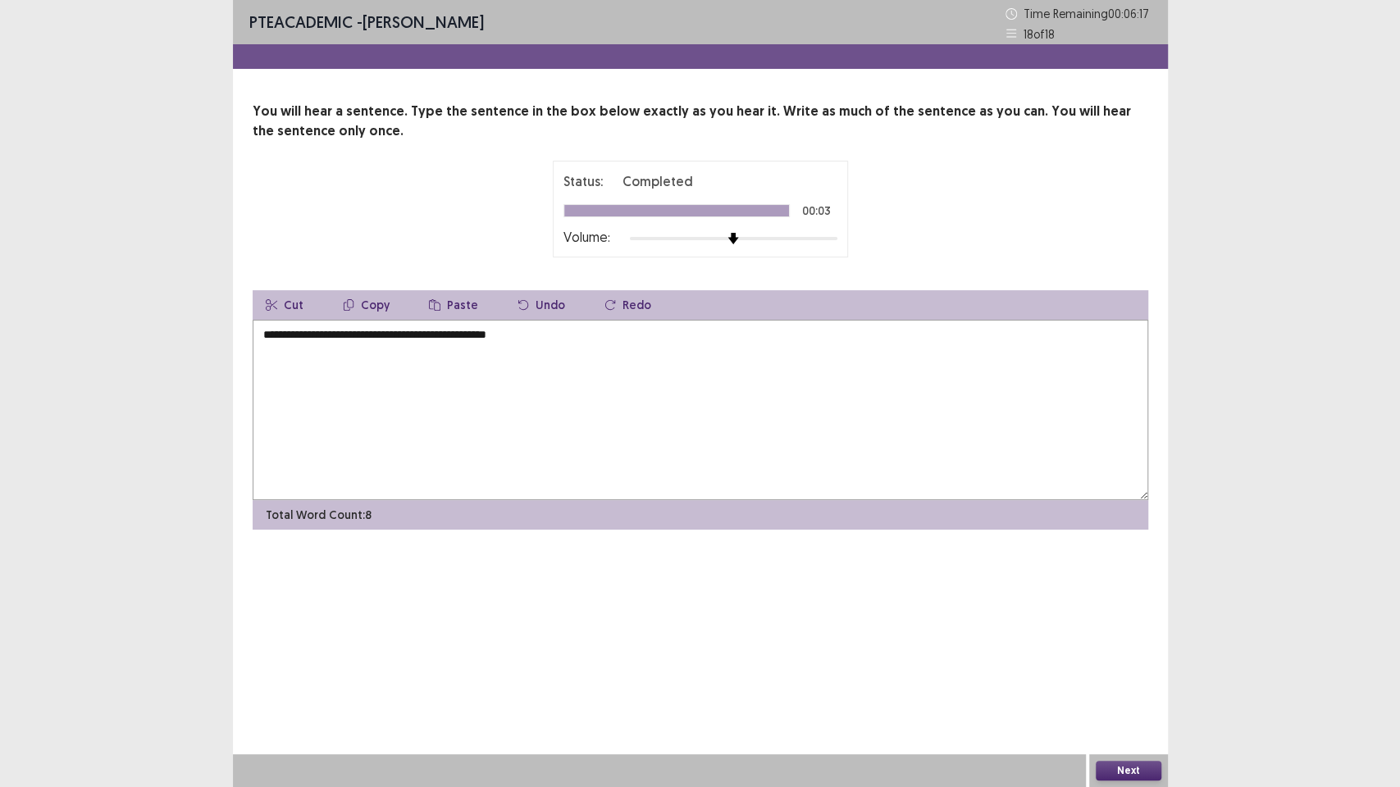
type textarea "**********"
click at [1117, 761] on button "Next" at bounding box center [1129, 771] width 66 height 20
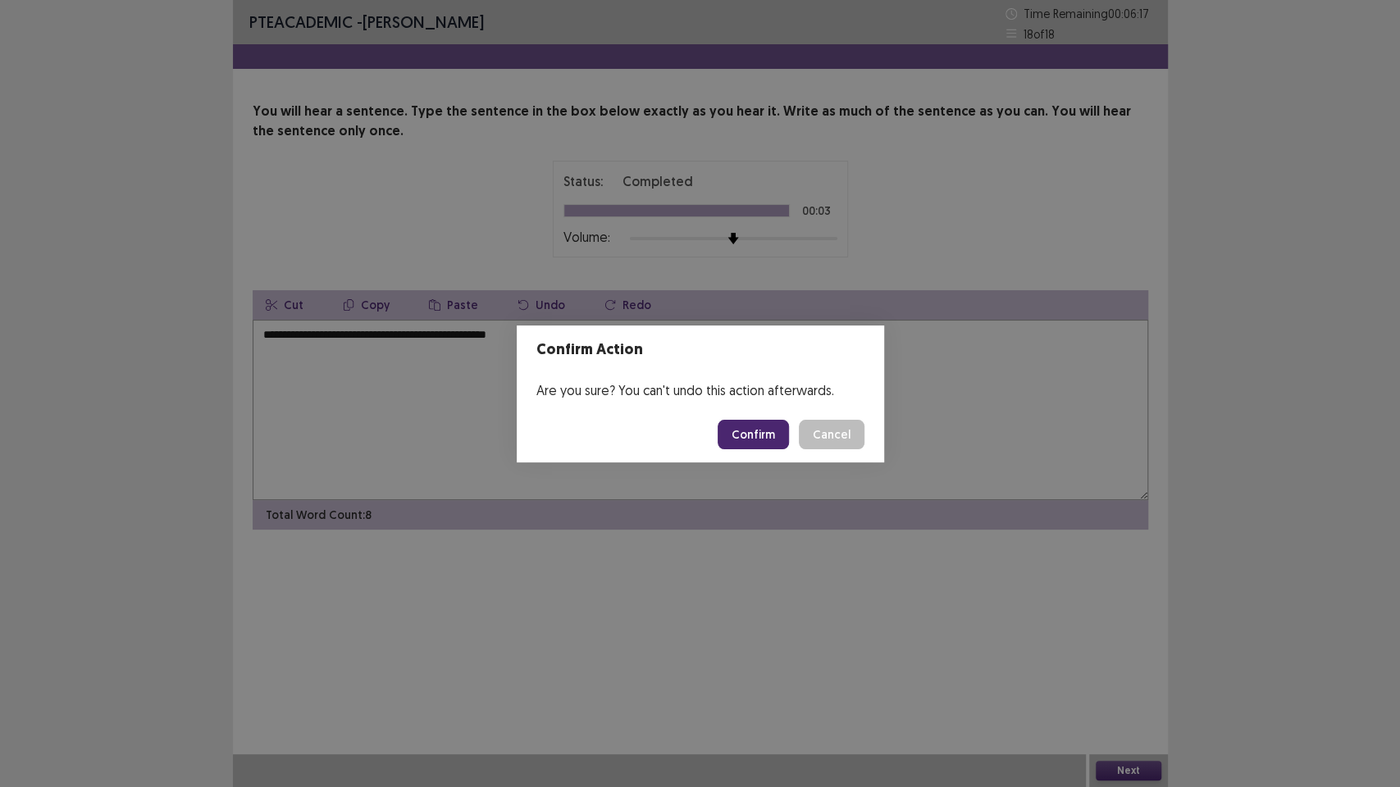
click at [762, 436] on button "Confirm" at bounding box center [752, 435] width 71 height 30
